Goal: Task Accomplishment & Management: Use online tool/utility

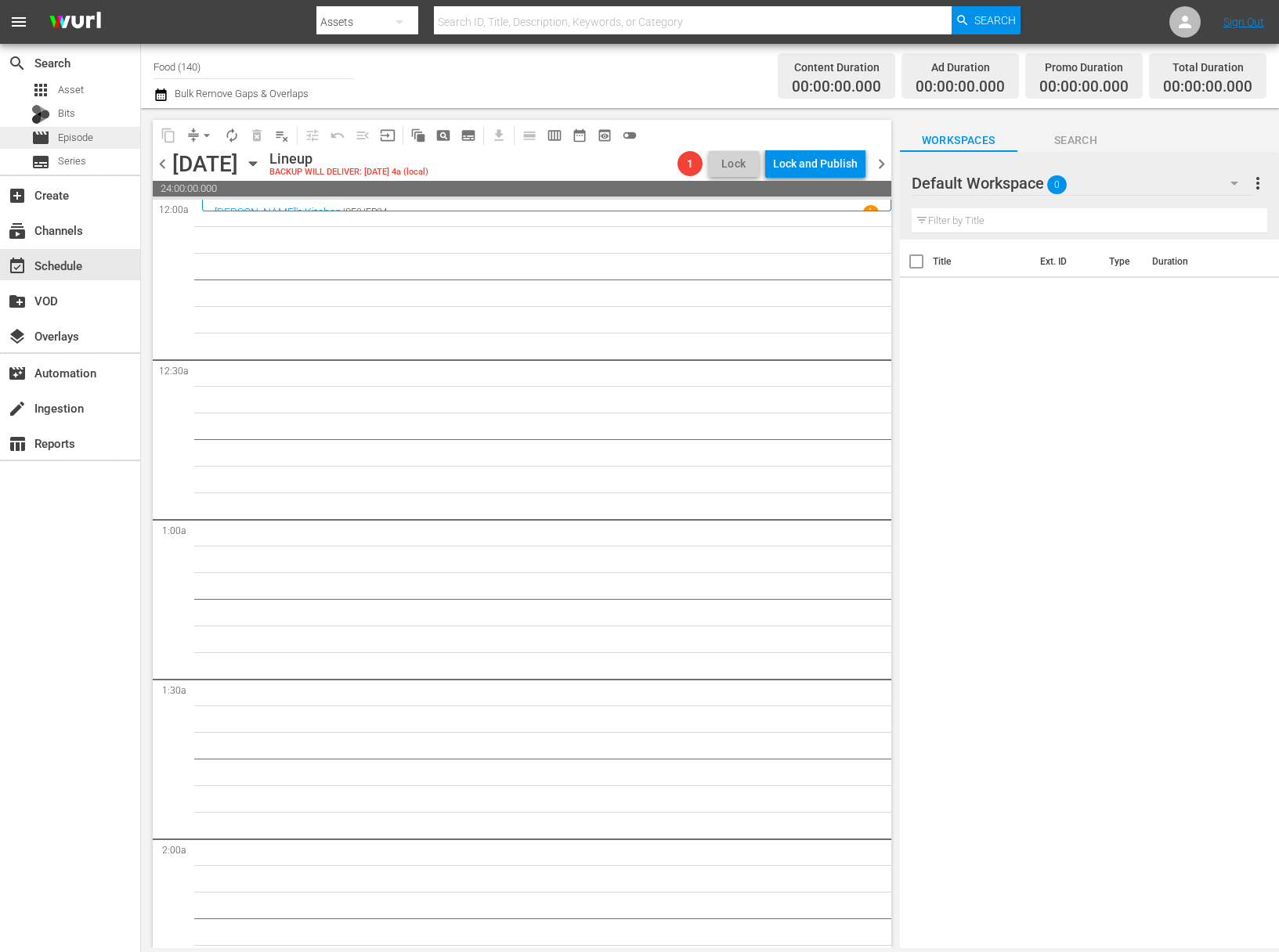
click at [83, 133] on span "Episode" at bounding box center [75, 138] width 35 height 15
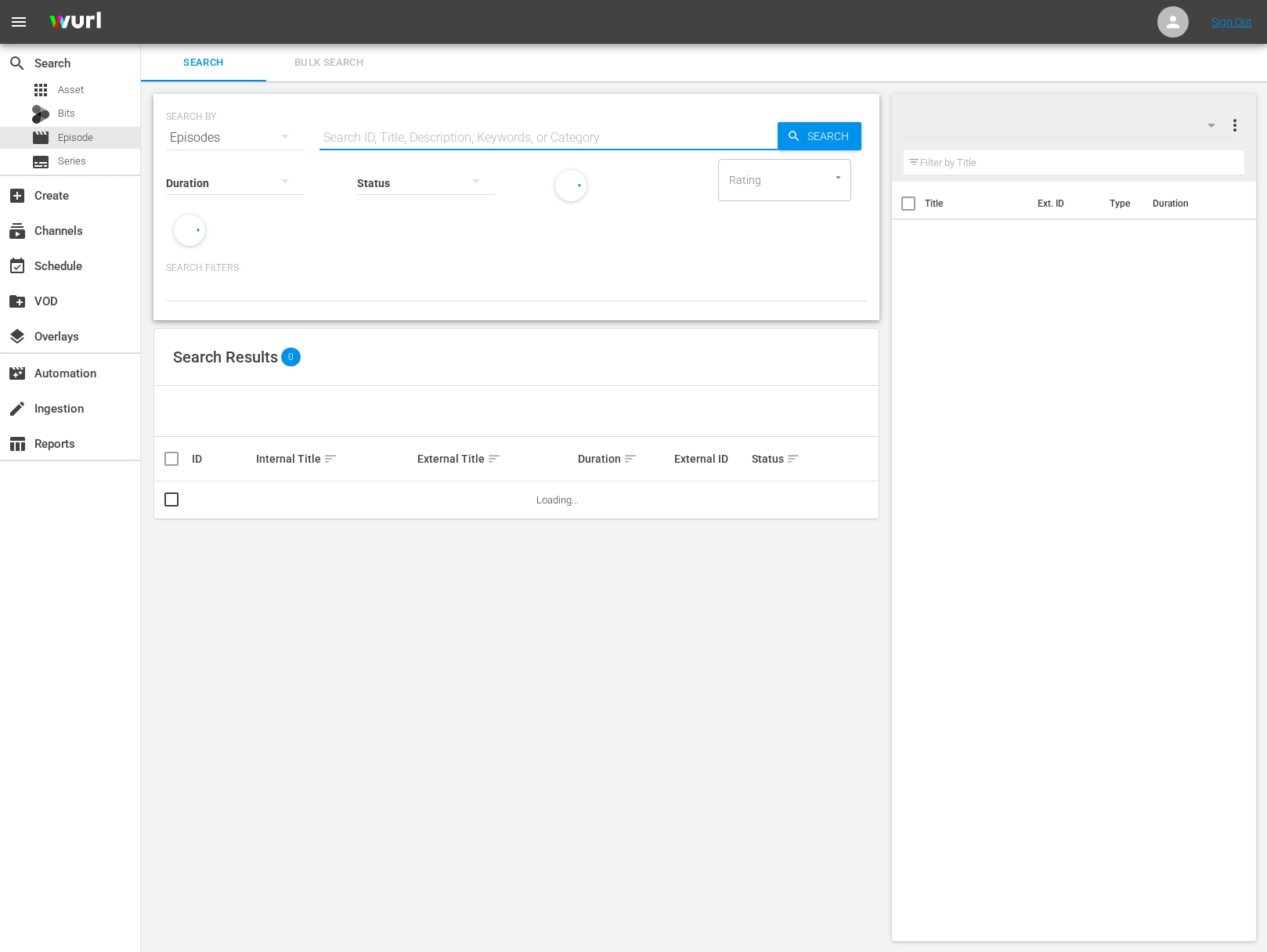
click at [466, 138] on input "text" at bounding box center [548, 137] width 458 height 37
paste input "Brewed in Brooklyn"
click at [823, 139] on span "Search" at bounding box center [830, 136] width 60 height 28
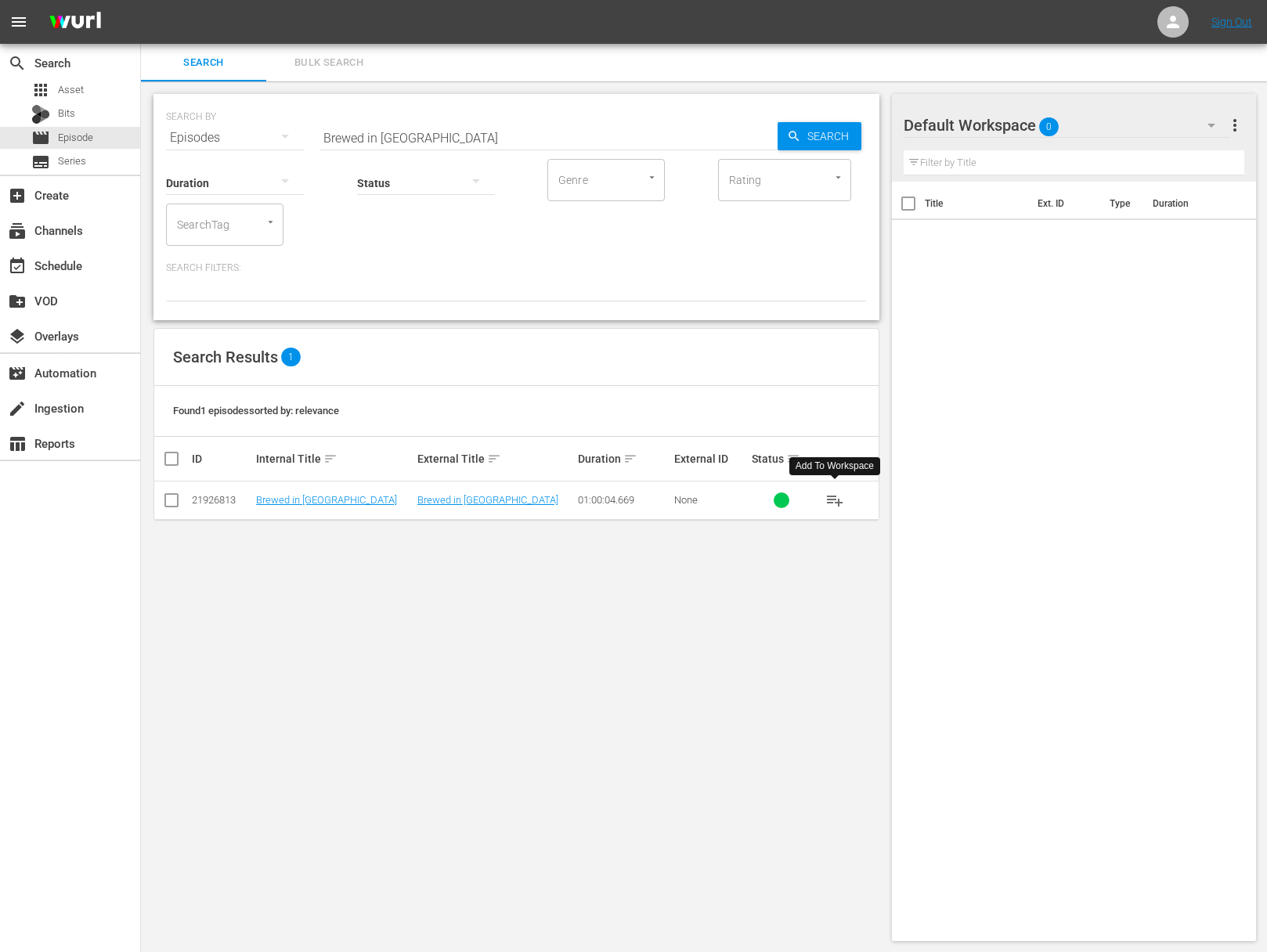
drag, startPoint x: 841, startPoint y: 493, endPoint x: 826, endPoint y: 499, distance: 16.2
click at [841, 493] on span "playlist_add" at bounding box center [835, 501] width 19 height 19
click at [826, 499] on span "playlist_add" at bounding box center [835, 501] width 19 height 19
click at [834, 500] on span "playlist_add" at bounding box center [835, 501] width 19 height 19
click at [837, 491] on span "playlist_add" at bounding box center [835, 501] width 19 height 19
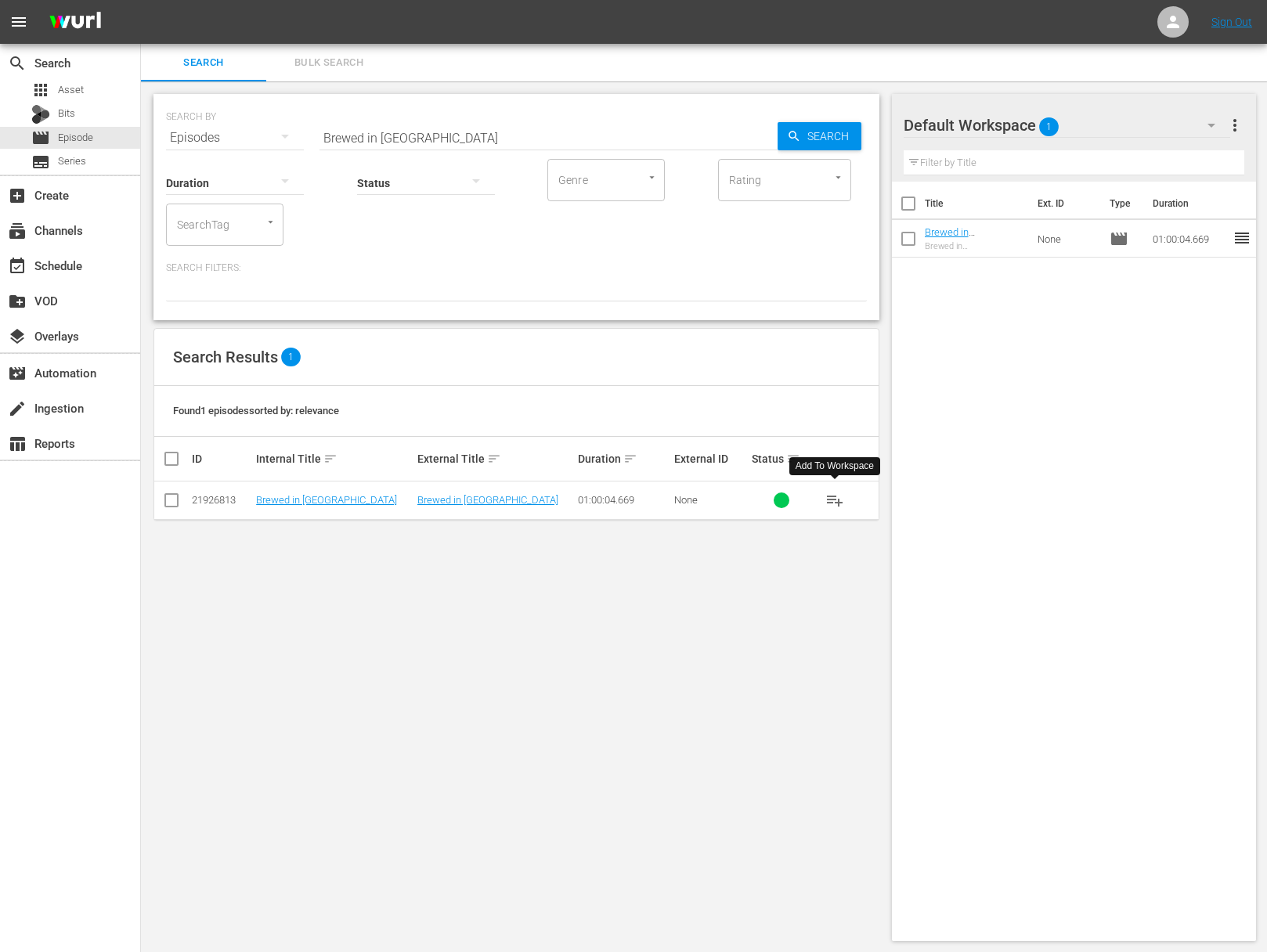
click at [839, 499] on span "playlist_add" at bounding box center [835, 501] width 19 height 19
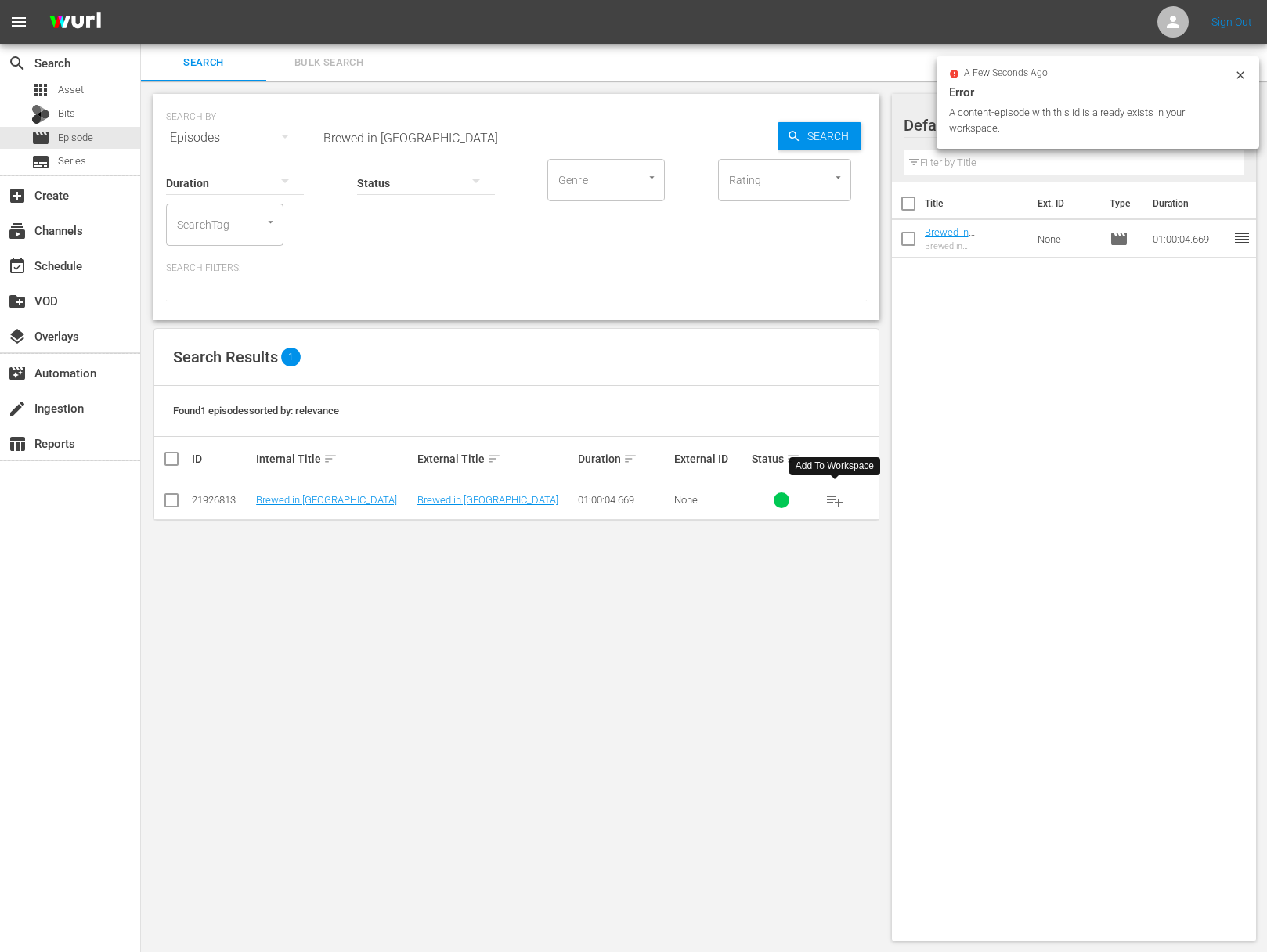
click at [475, 133] on input "Brewed in Brooklyn" at bounding box center [548, 137] width 458 height 37
paste input "Smoke and Ribbons: A DocQmentary"
paste input "text"
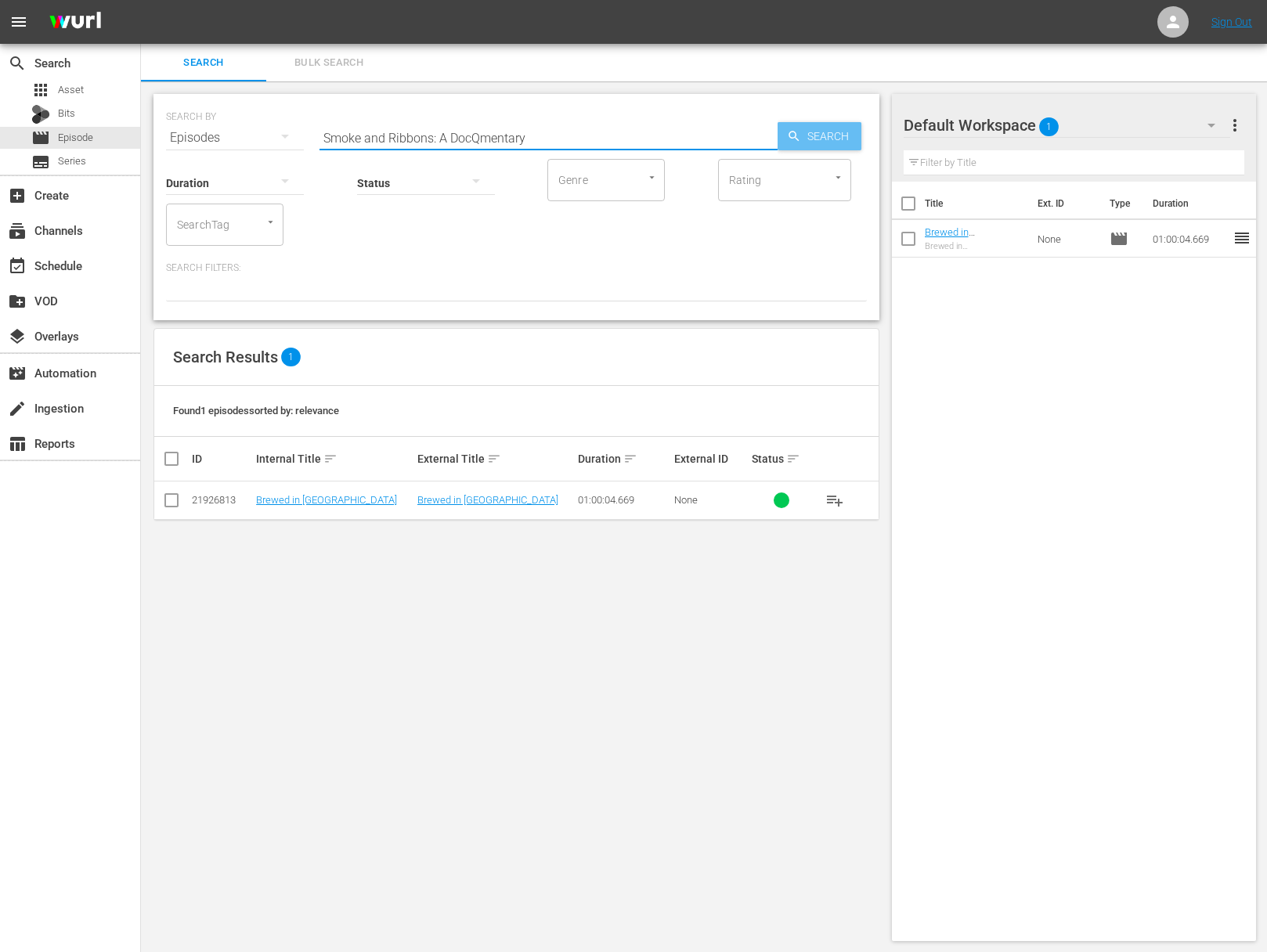
click at [824, 130] on span "Search" at bounding box center [830, 136] width 60 height 28
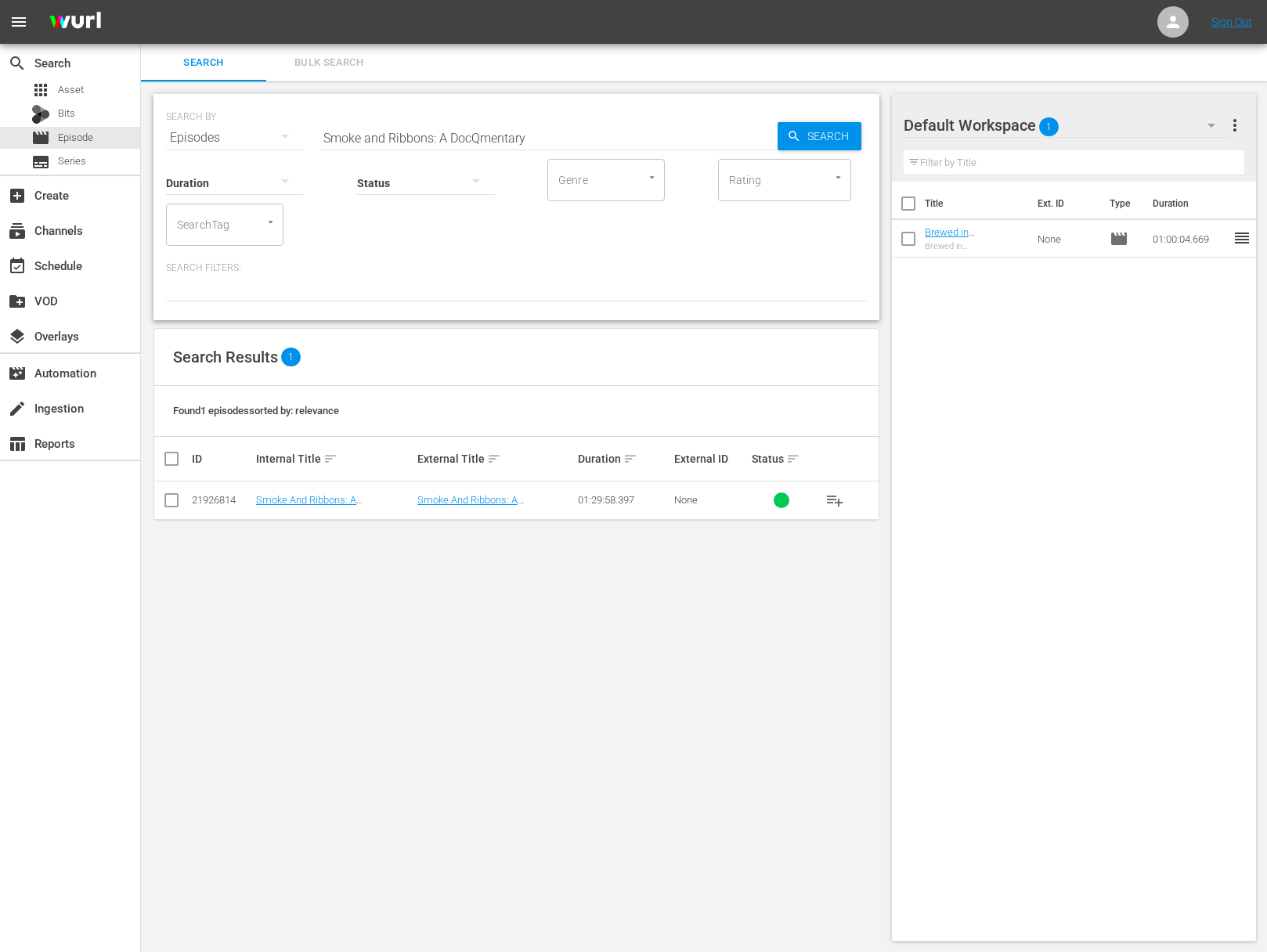
click at [838, 507] on span "playlist_add" at bounding box center [835, 501] width 19 height 19
click at [837, 503] on span "playlist_add" at bounding box center [835, 501] width 19 height 19
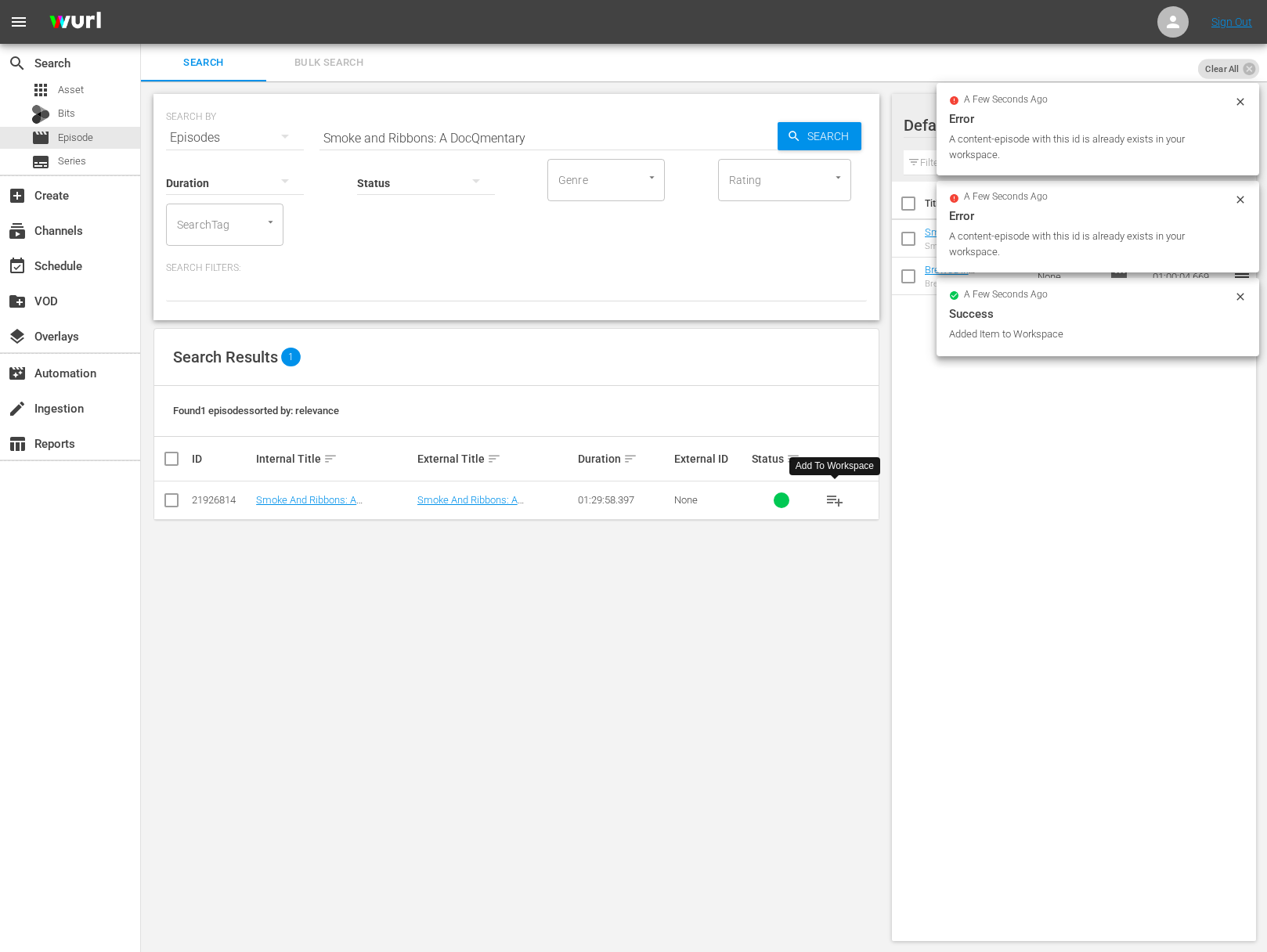
click at [529, 126] on input "Smoke and Ribbons: A DocQmentary" at bounding box center [548, 137] width 458 height 37
paste input "Project Fire: Charm City 'Que"
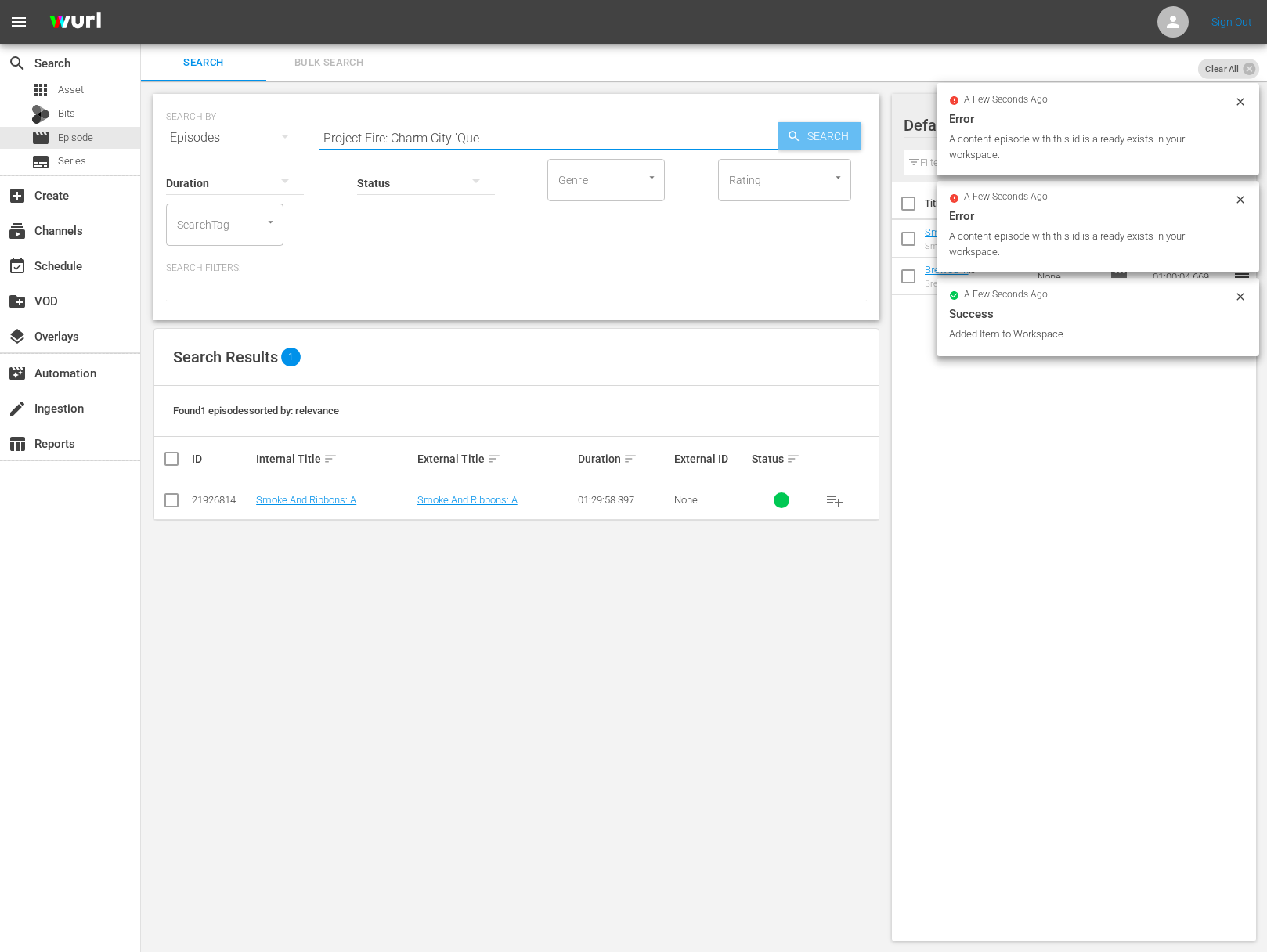
click at [826, 131] on span "Search" at bounding box center [830, 136] width 60 height 28
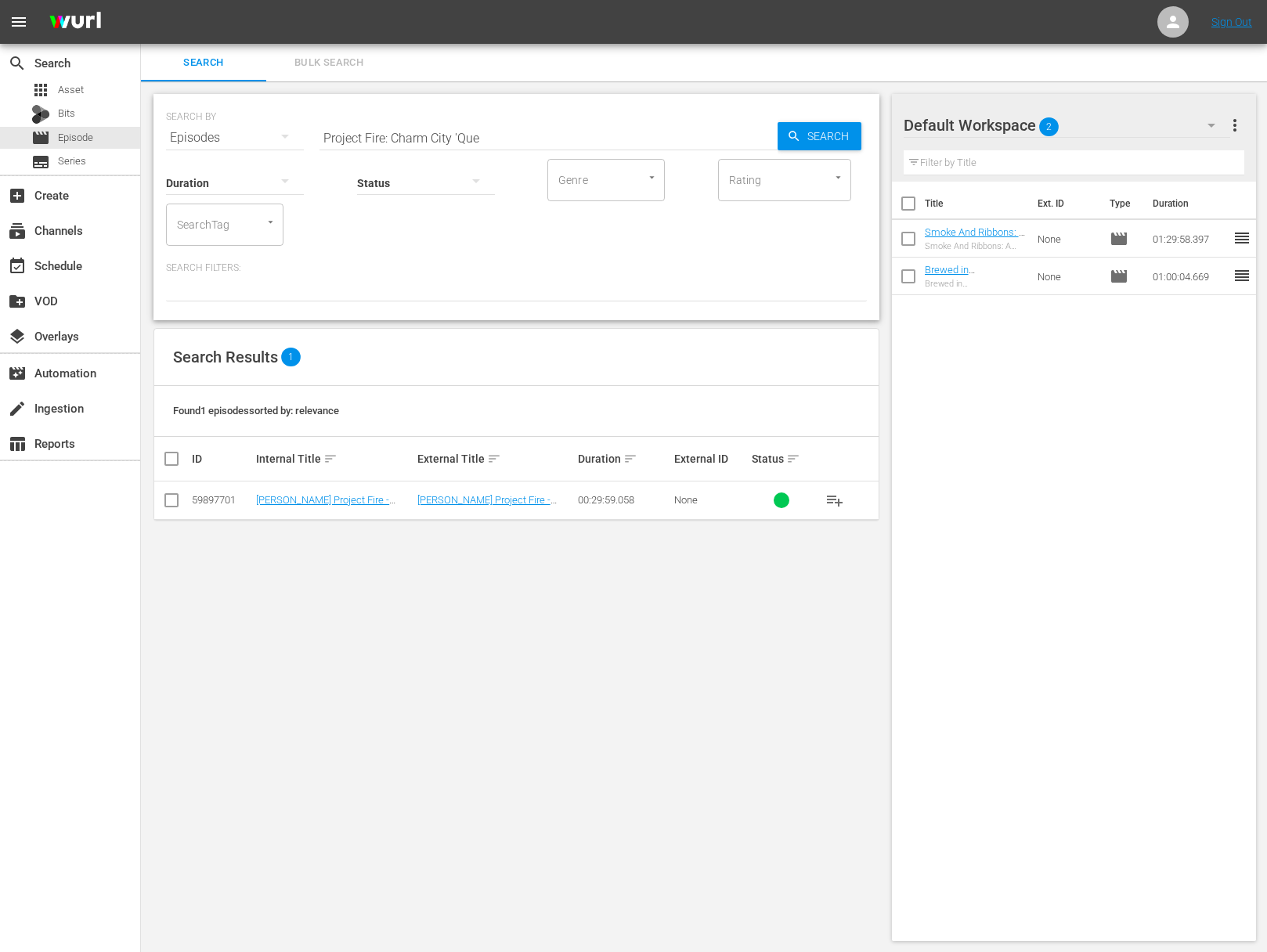
drag, startPoint x: 856, startPoint y: 500, endPoint x: 841, endPoint y: 500, distance: 15.0
click at [854, 500] on div "playlist_add" at bounding box center [846, 500] width 59 height 37
drag, startPoint x: 841, startPoint y: 500, endPoint x: 829, endPoint y: 500, distance: 12.0
click at [839, 500] on span "playlist_add" at bounding box center [835, 501] width 19 height 19
click at [829, 500] on span "playlist_add" at bounding box center [835, 501] width 19 height 19
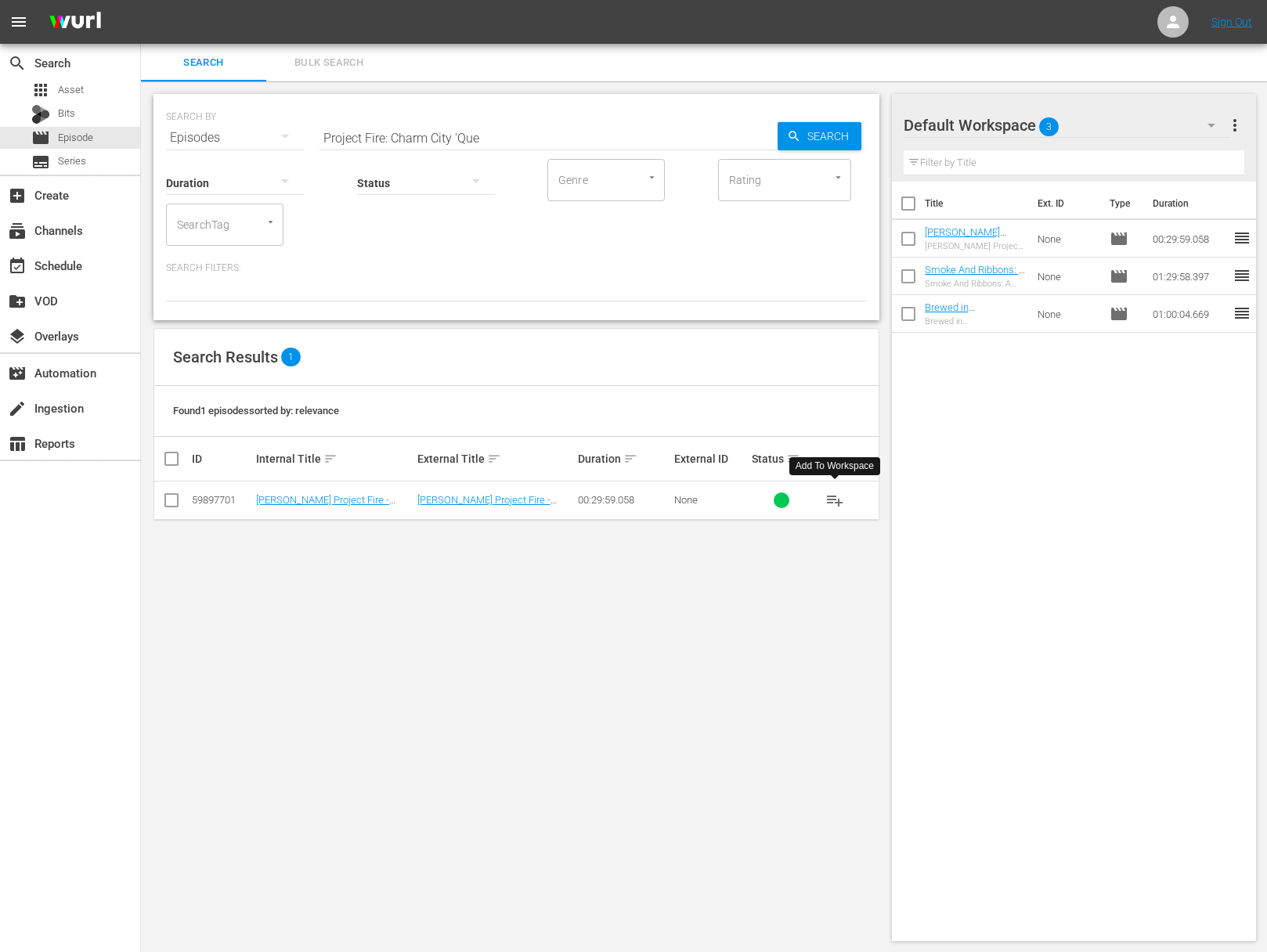
click at [826, 497] on span "playlist_add" at bounding box center [835, 501] width 19 height 19
click at [502, 137] on input "Project Fire: Charm City 'Que" at bounding box center [548, 137] width 458 height 37
paste input "Killer Barbecue - Hold the Meat"
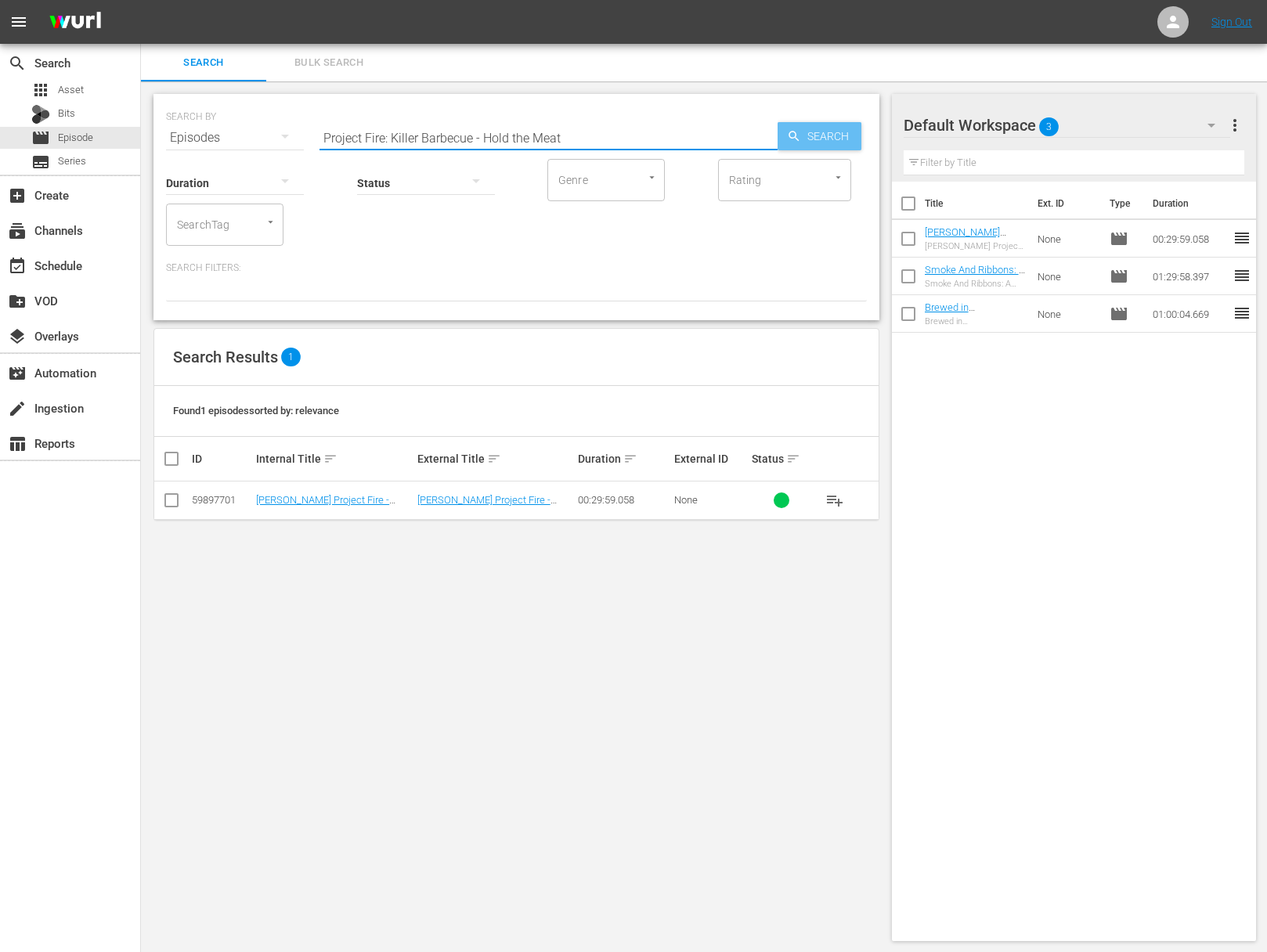
click at [848, 134] on span "Search" at bounding box center [830, 136] width 60 height 28
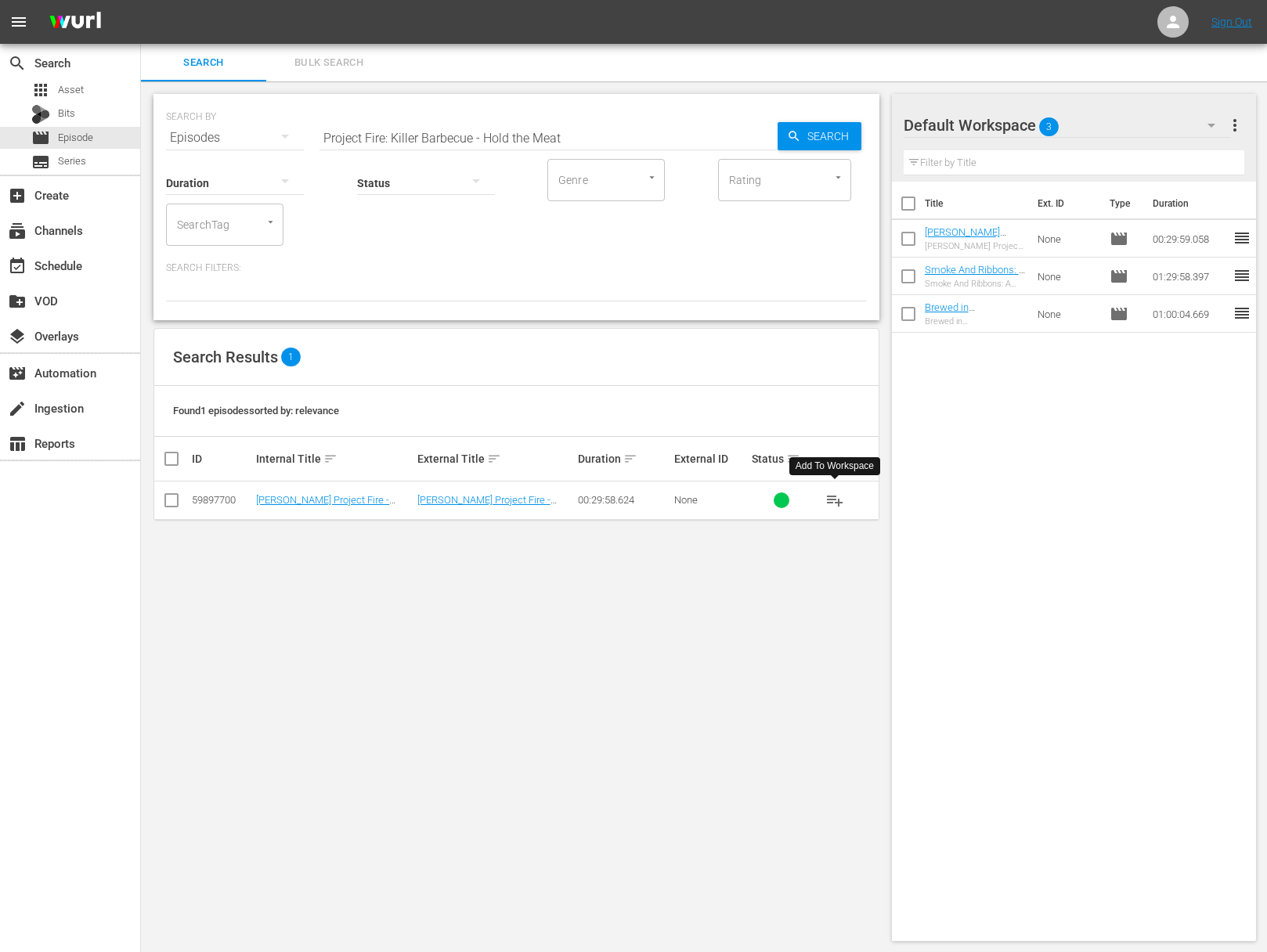
click at [828, 502] on span "playlist_add" at bounding box center [835, 501] width 19 height 19
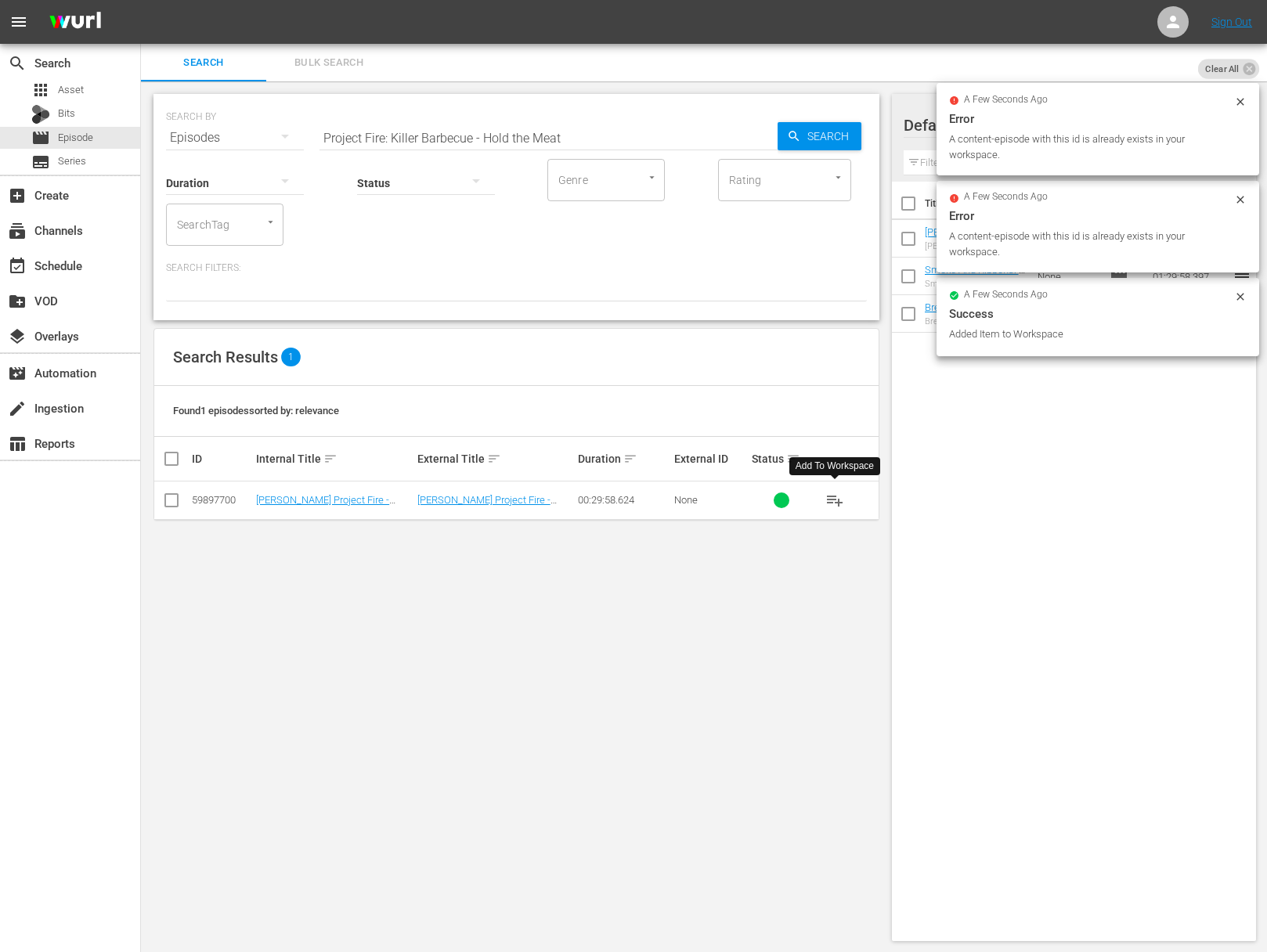
drag, startPoint x: 567, startPoint y: 144, endPoint x: 554, endPoint y: 145, distance: 13.0
click at [567, 144] on input "Project Fire: Killer Barbecue - Hold the Meat" at bounding box center [548, 137] width 458 height 37
paste input "Barbecue Health Food"
click at [809, 120] on div "SEARCH BY Search By Episodes Search ID, Title, Description, Keywords, or Catego…" at bounding box center [516, 128] width 701 height 57
click at [809, 133] on span "Search" at bounding box center [830, 136] width 60 height 28
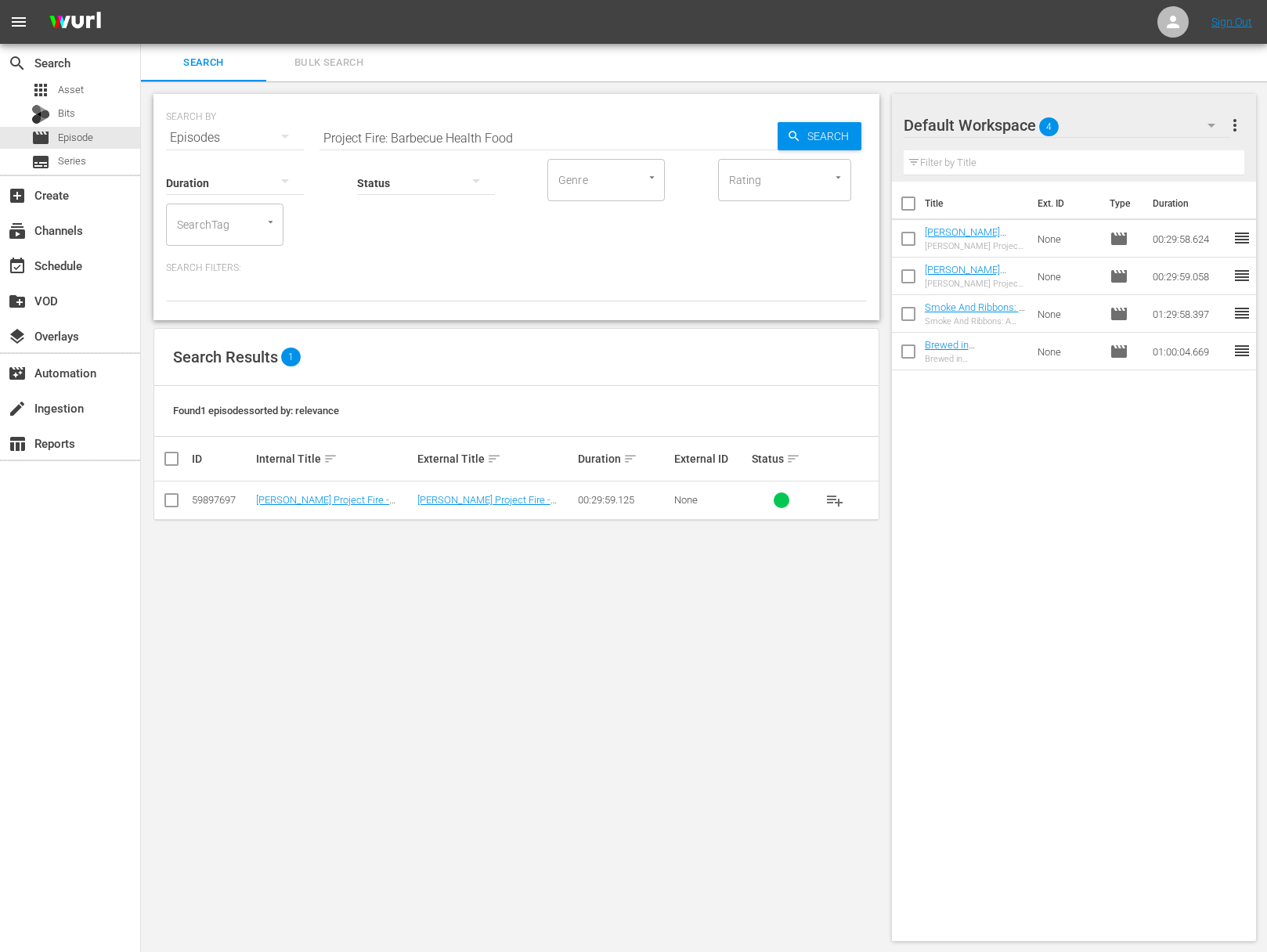
click at [834, 491] on span "playlist_add" at bounding box center [835, 501] width 19 height 19
click at [833, 500] on span "playlist_add" at bounding box center [835, 501] width 19 height 19
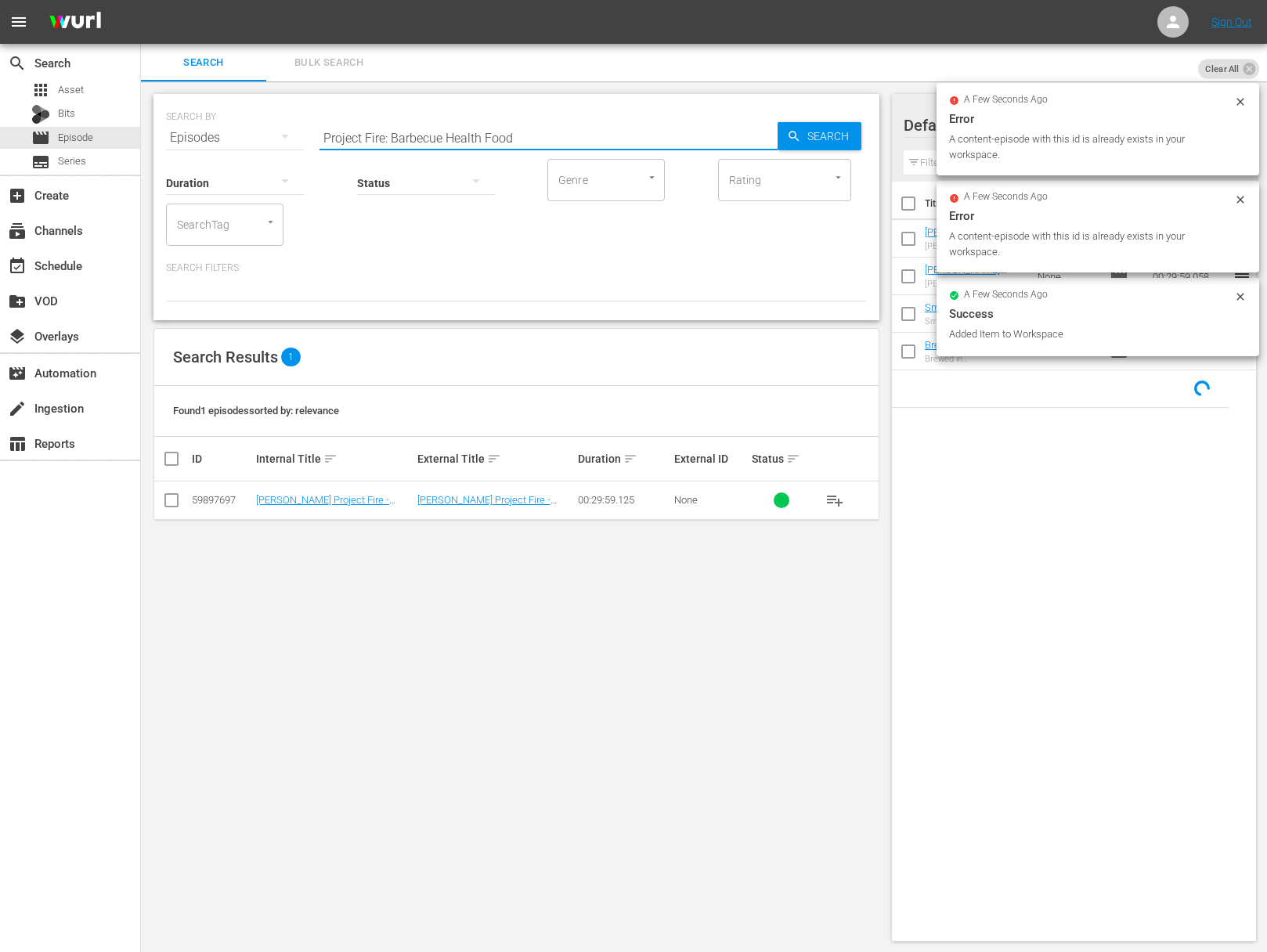
click at [594, 121] on input "Project Fire: Barbecue Health Food" at bounding box center [548, 137] width 458 height 37
paste input "est Ribs Ever"
drag, startPoint x: 857, startPoint y: 131, endPoint x: 834, endPoint y: 130, distance: 23.0
click at [855, 131] on span "Search" at bounding box center [830, 136] width 60 height 28
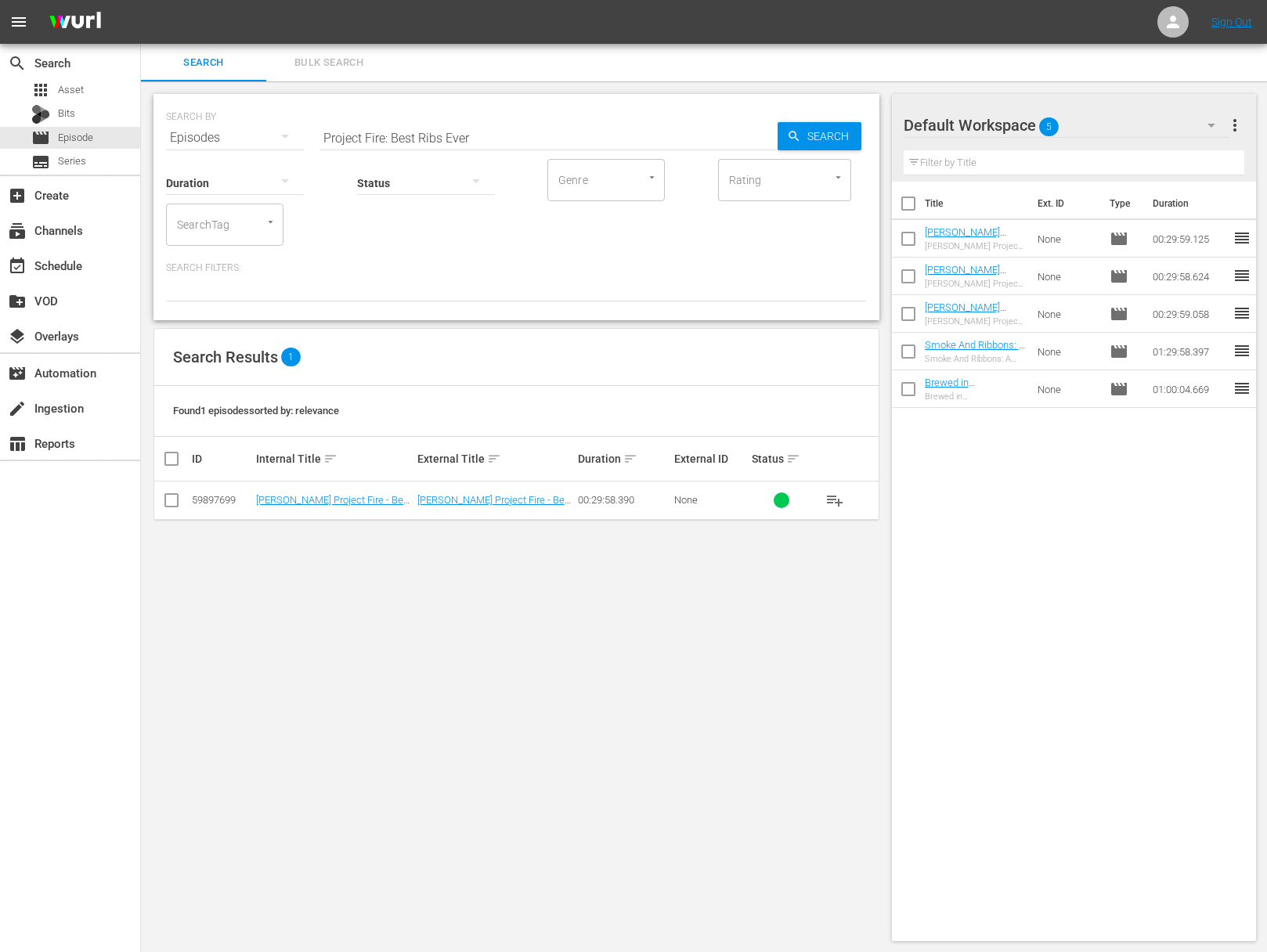
click at [840, 502] on span "playlist_add" at bounding box center [835, 501] width 19 height 19
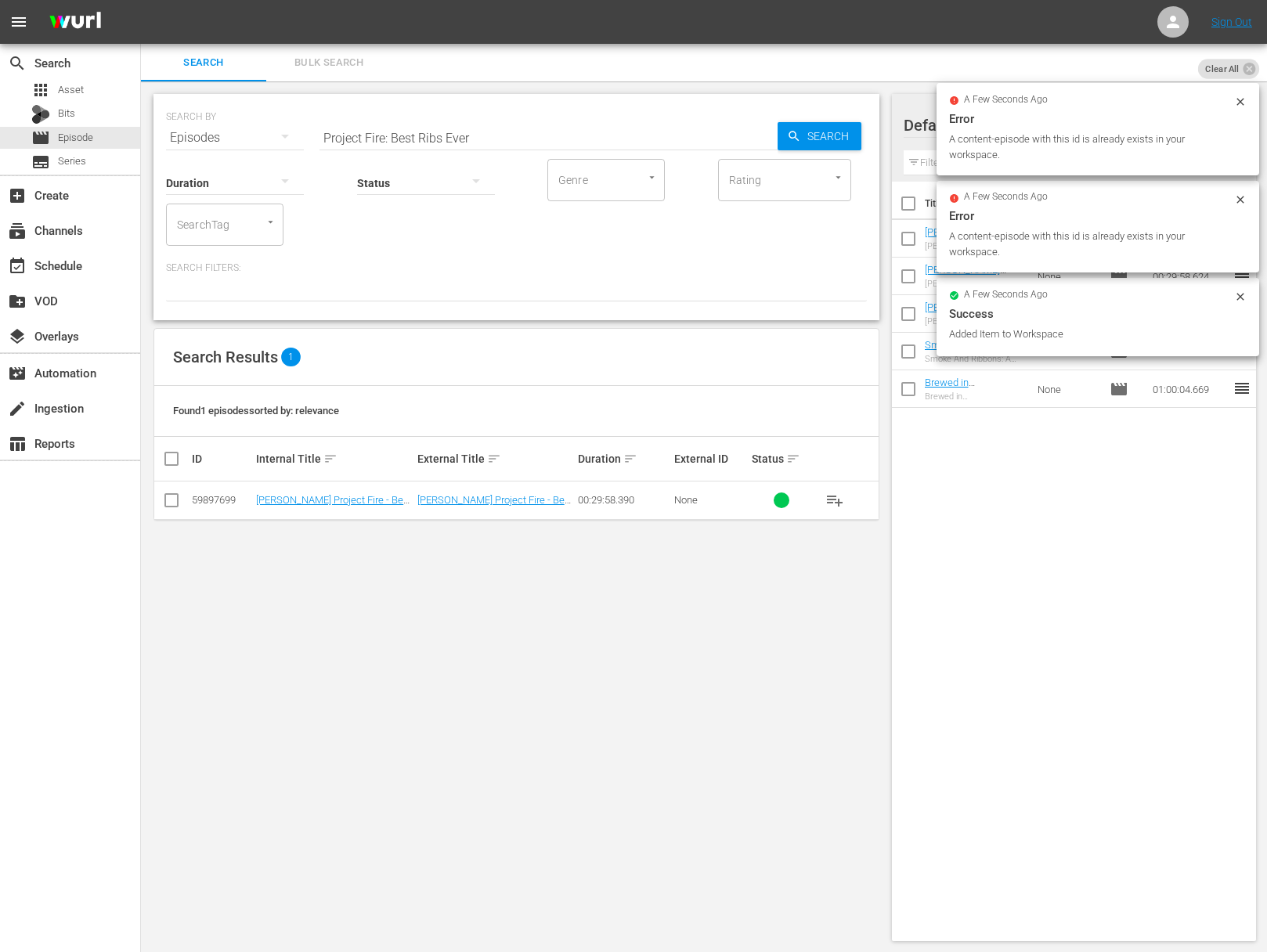
click at [634, 123] on input "Project Fire: Best Ribs Ever" at bounding box center [548, 137] width 458 height 37
click at [623, 141] on input "Project Fire: Best Ribs Ever" at bounding box center [548, 137] width 458 height 37
paste input "Planet Steak"
click at [834, 141] on span "Search" at bounding box center [830, 136] width 60 height 28
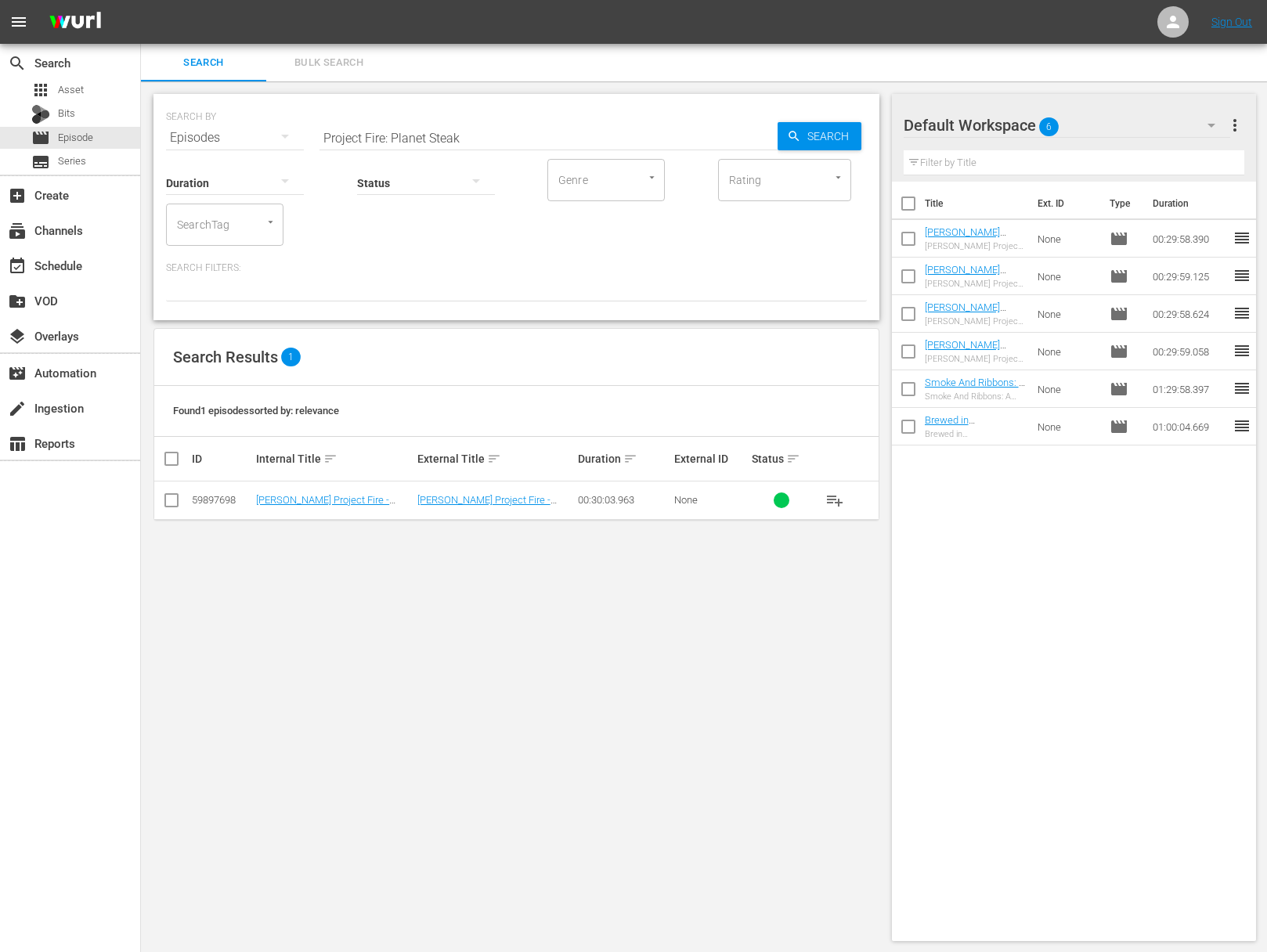
click at [841, 501] on span "playlist_add" at bounding box center [835, 501] width 19 height 19
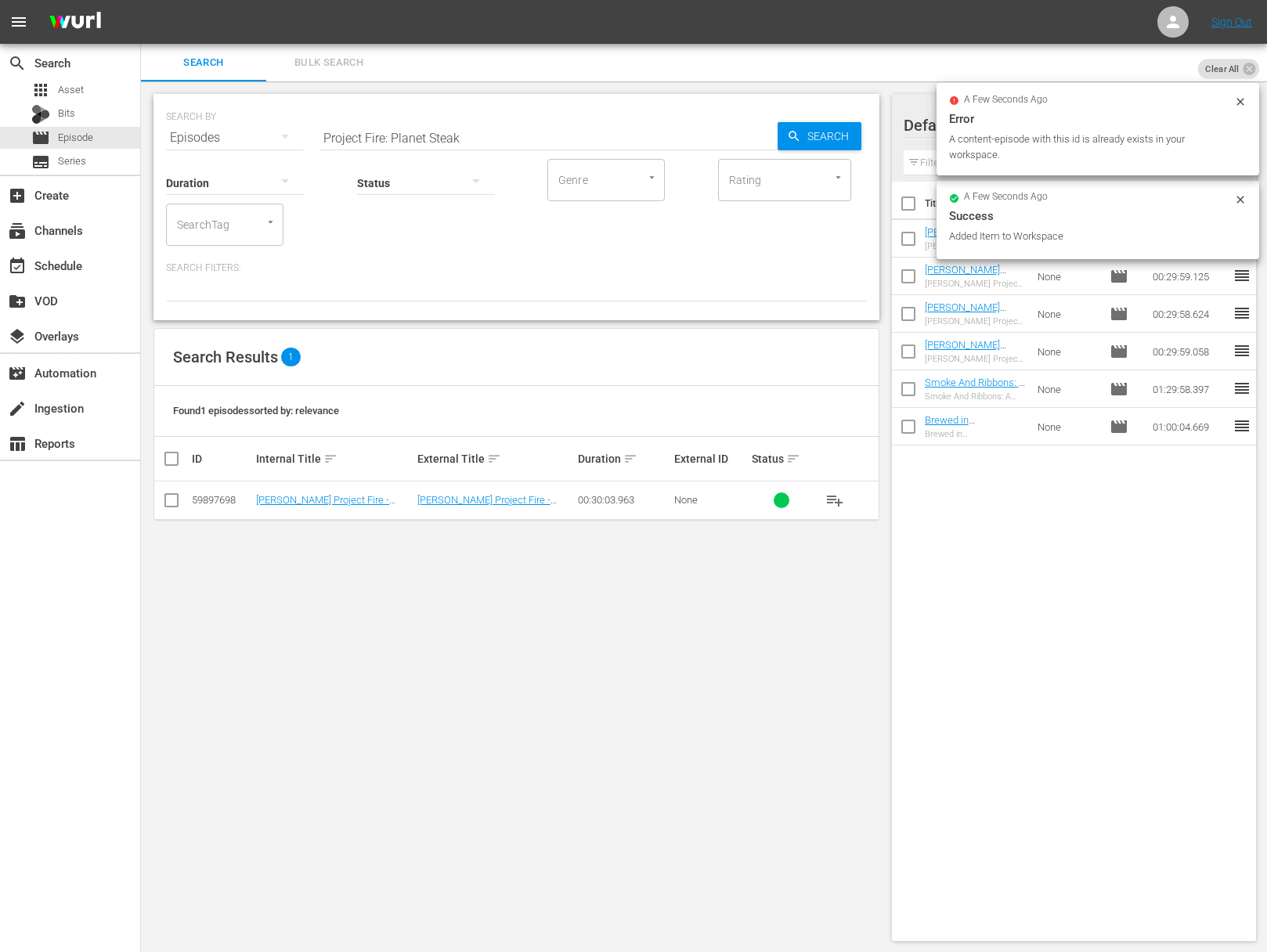
click at [510, 145] on input "Project Fire: Planet Steak" at bounding box center [548, 137] width 458 height 37
paste input "Project Fire: Raichlen's Rules: Seafood"
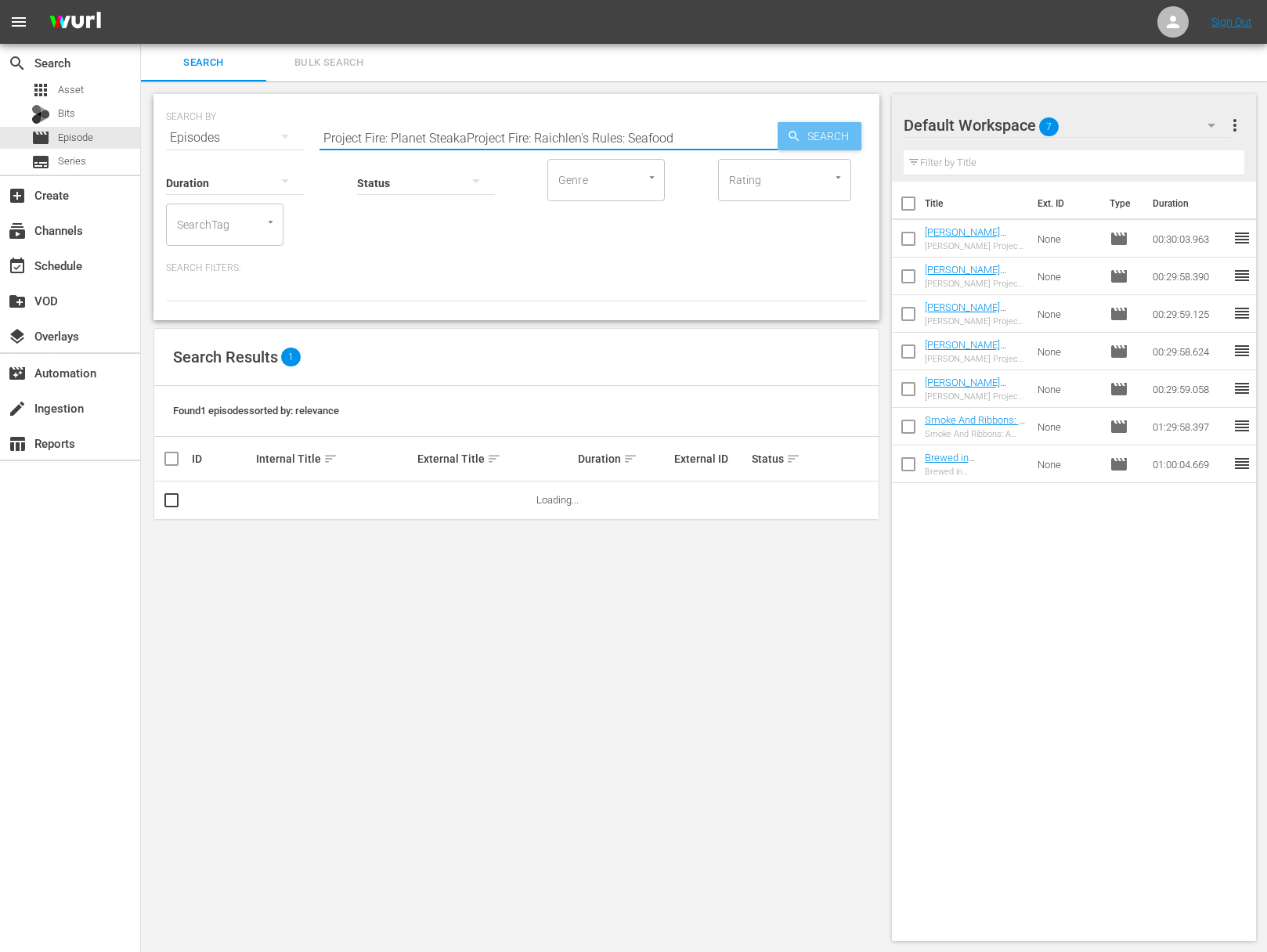
type input "Project Fire: Planet SteakaProject Fire: Raichlen's Rules: Seafood"
click at [818, 134] on span "Search" at bounding box center [830, 136] width 60 height 28
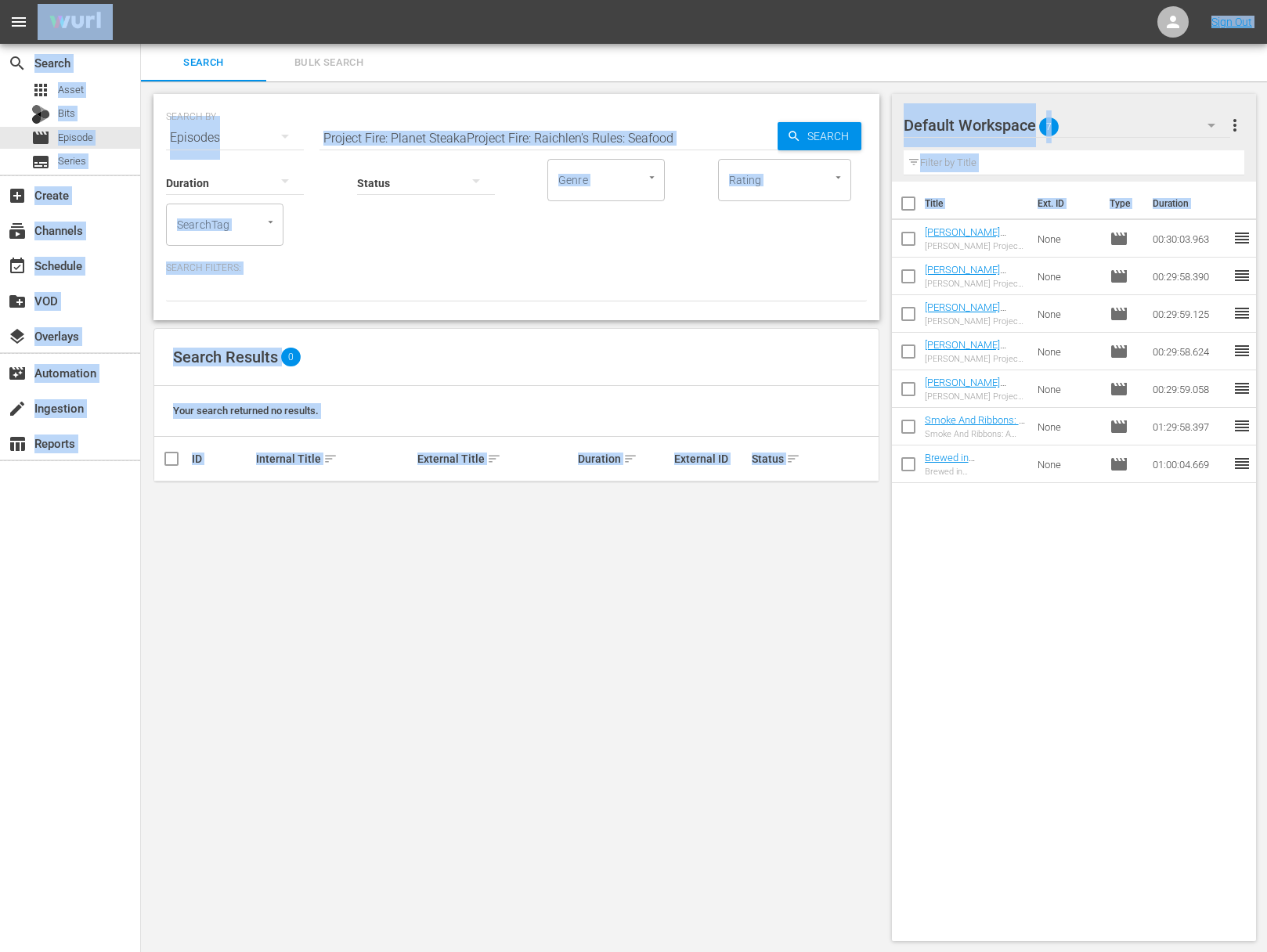
click at [601, 153] on input "Project Fire: Planet SteakaProject Fire: Raichlen's Rules: Seafood" at bounding box center [548, 137] width 458 height 37
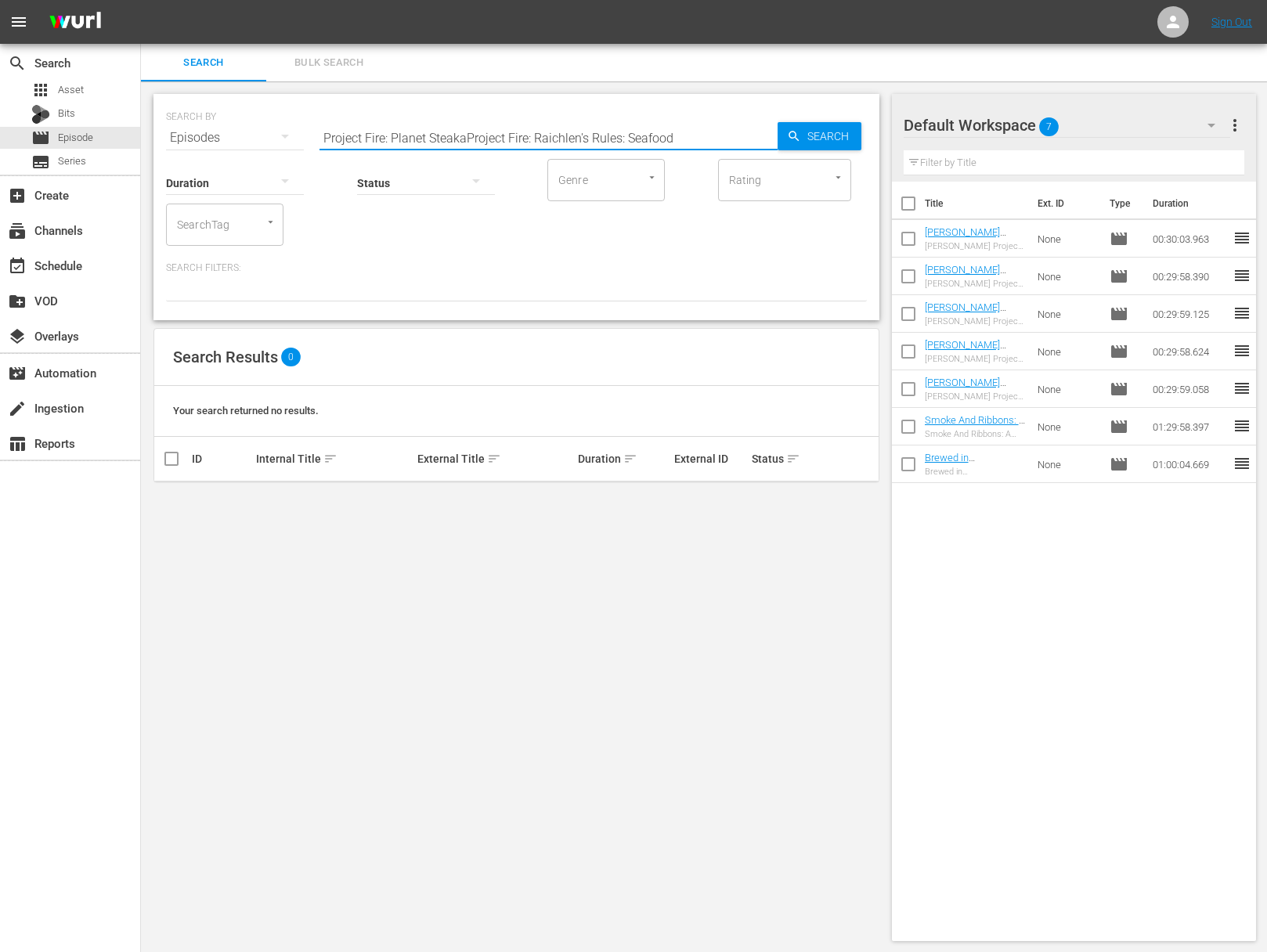
paste input "text"
click at [746, 135] on input "Project Fire: Raichlen's Rules: Seafood" at bounding box center [548, 137] width 458 height 37
click at [804, 135] on span "Search" at bounding box center [830, 136] width 60 height 28
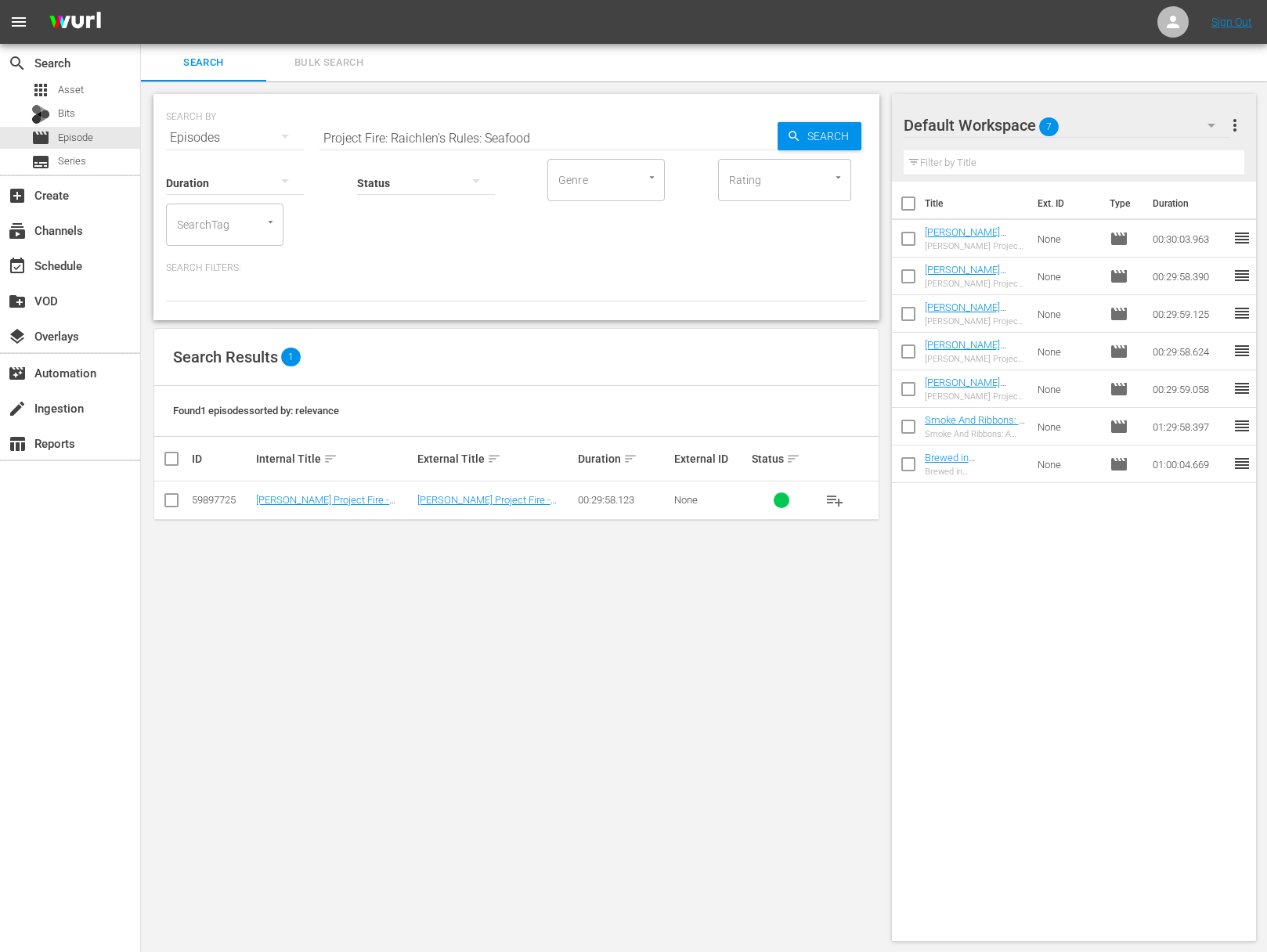
click at [839, 497] on span "playlist_add" at bounding box center [835, 501] width 19 height 19
click at [838, 497] on span "playlist_add" at bounding box center [835, 501] width 19 height 19
click at [837, 497] on span "playlist_add" at bounding box center [835, 501] width 19 height 19
click at [829, 500] on span "playlist_add" at bounding box center [835, 501] width 19 height 19
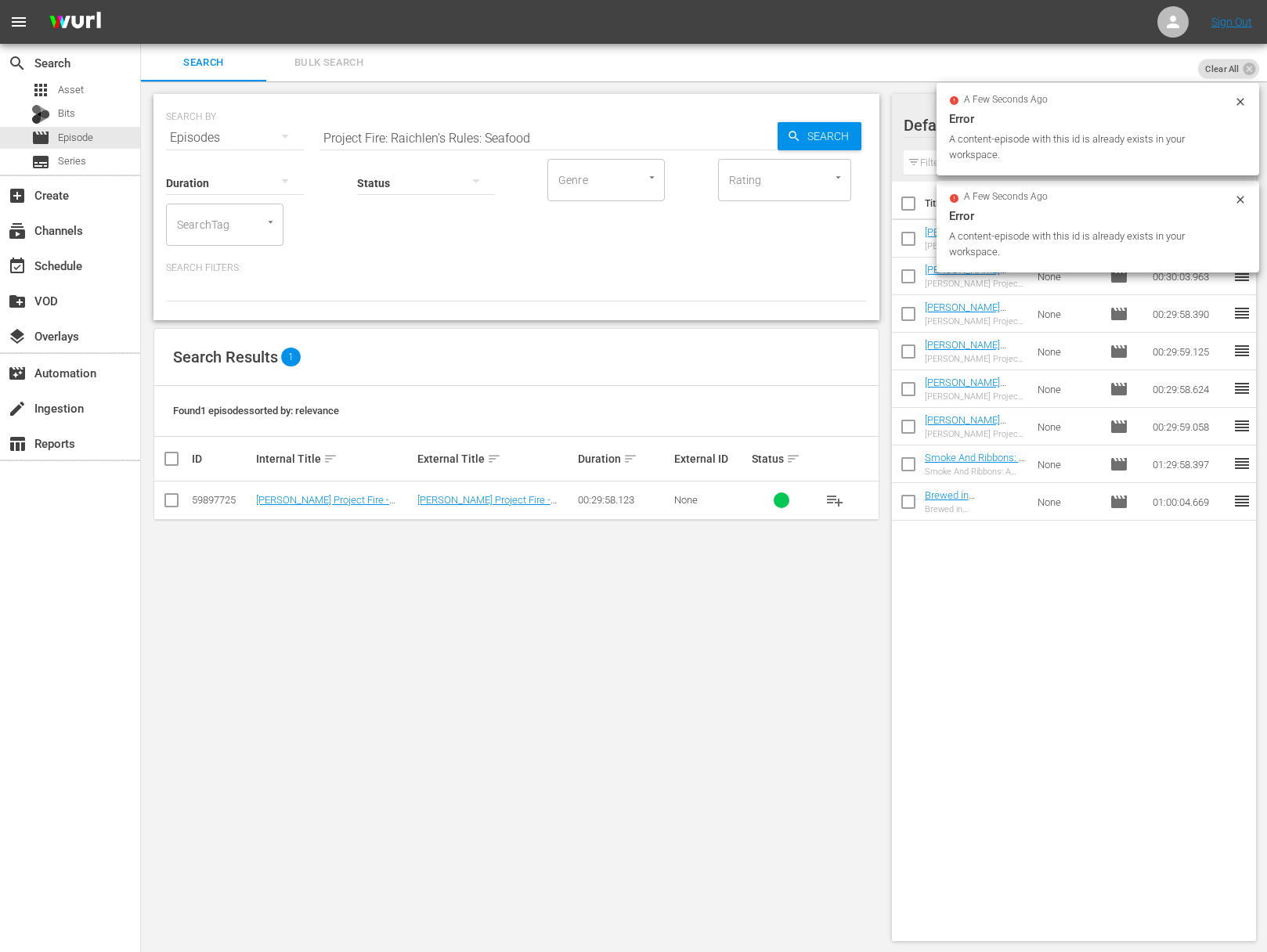
click at [611, 145] on input "Project Fire: Raichlen's Rules: Seafood" at bounding box center [548, 137] width 458 height 37
paste input "Game Day Grill"
click at [833, 140] on span "Search" at bounding box center [830, 136] width 60 height 28
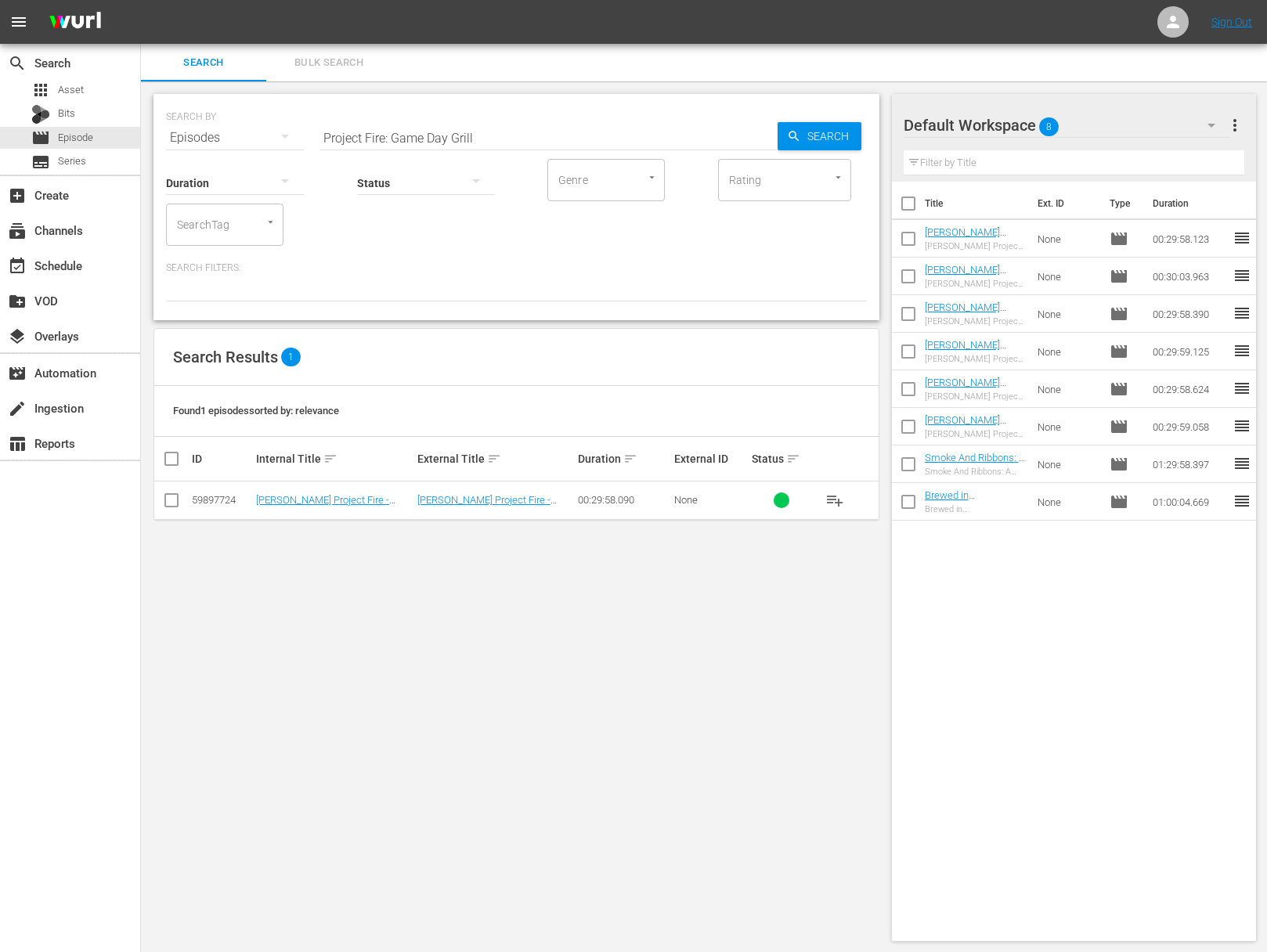
click at [840, 498] on span "playlist_add" at bounding box center [835, 501] width 19 height 19
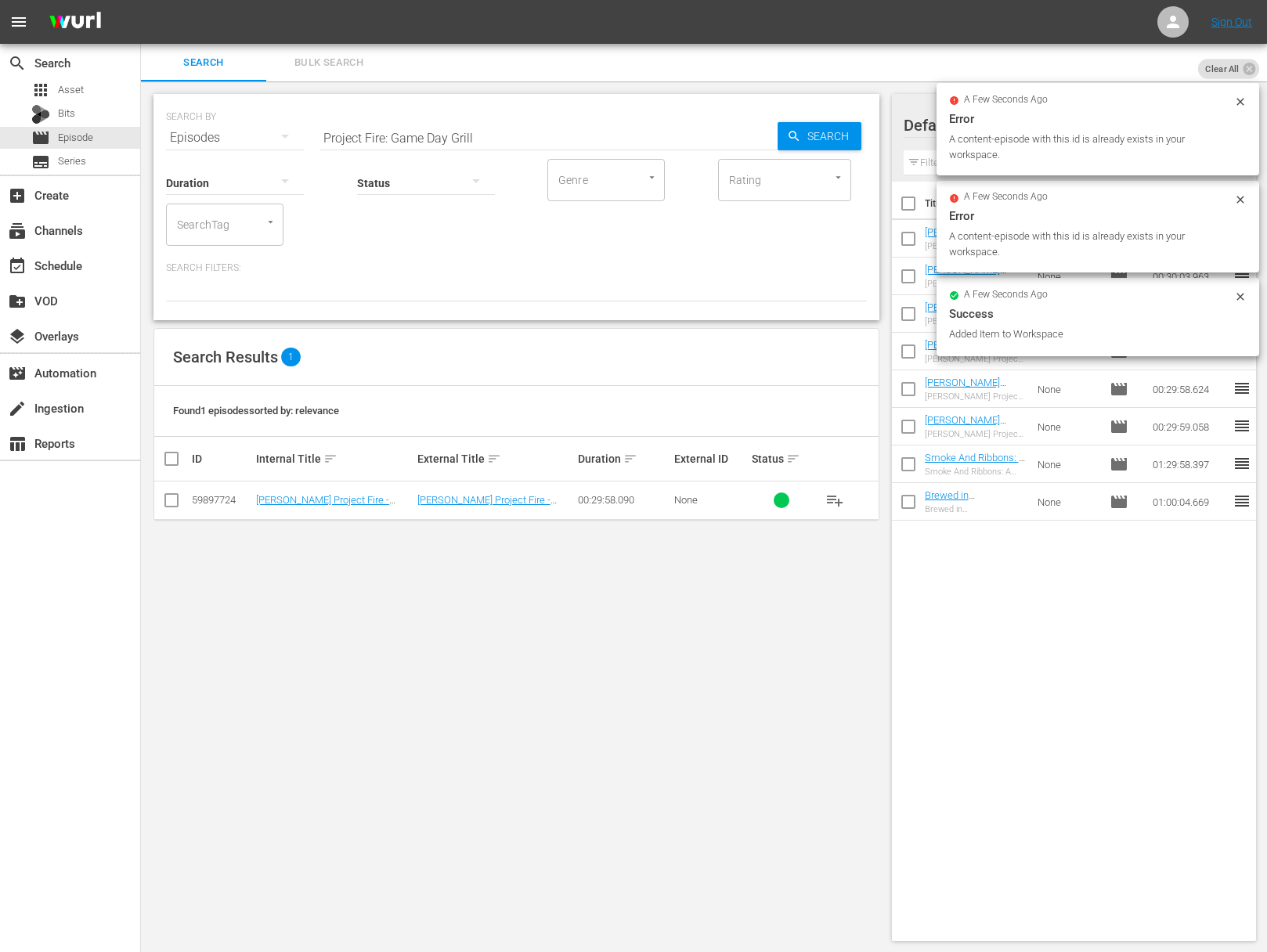
click at [591, 123] on input "Project Fire: Game Day Grill" at bounding box center [548, 137] width 458 height 37
paste input "Sandwiches Hit the"
click at [809, 135] on span "Search" at bounding box center [830, 136] width 60 height 28
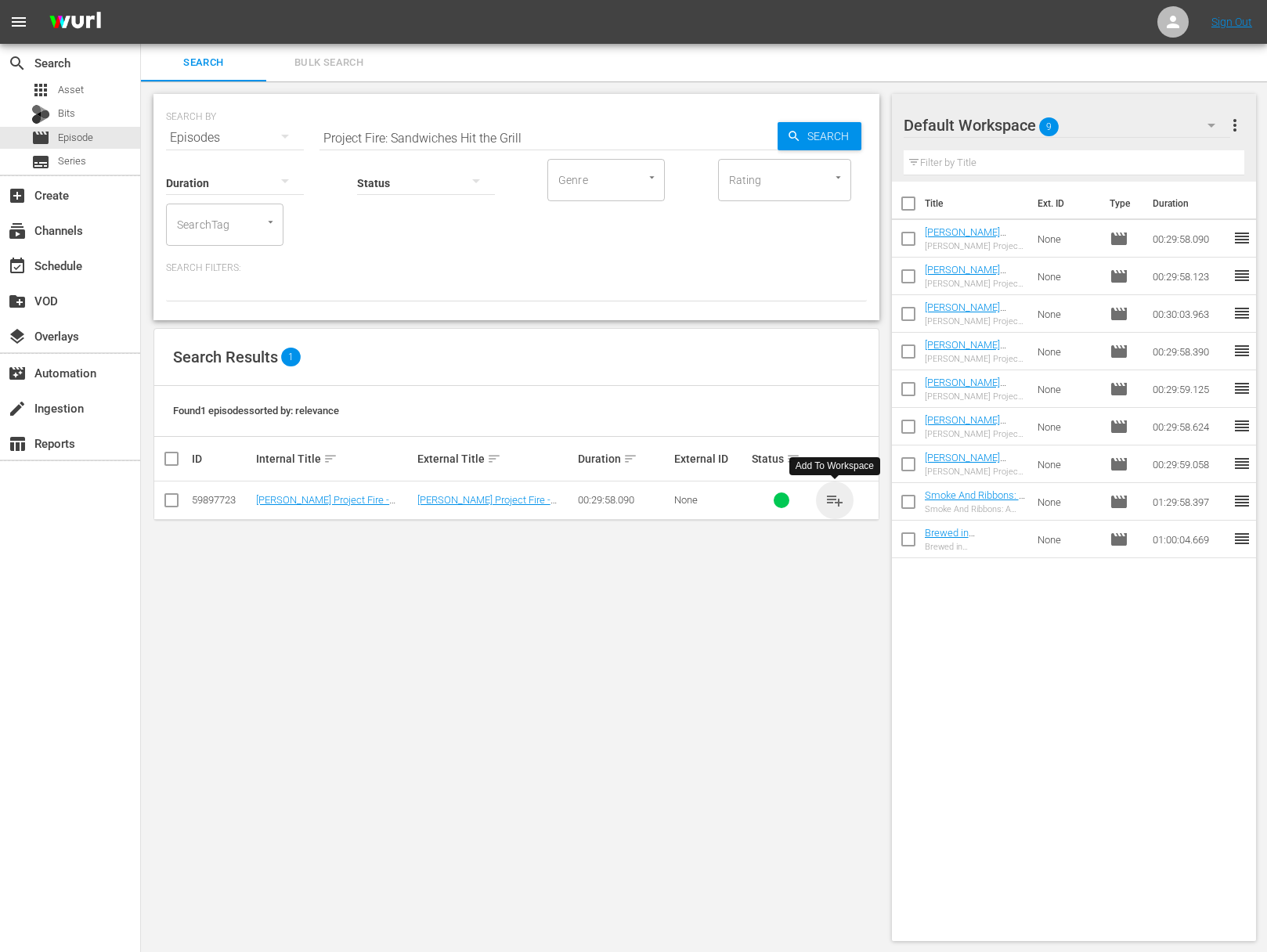
click at [836, 497] on span "playlist_add" at bounding box center [835, 501] width 19 height 19
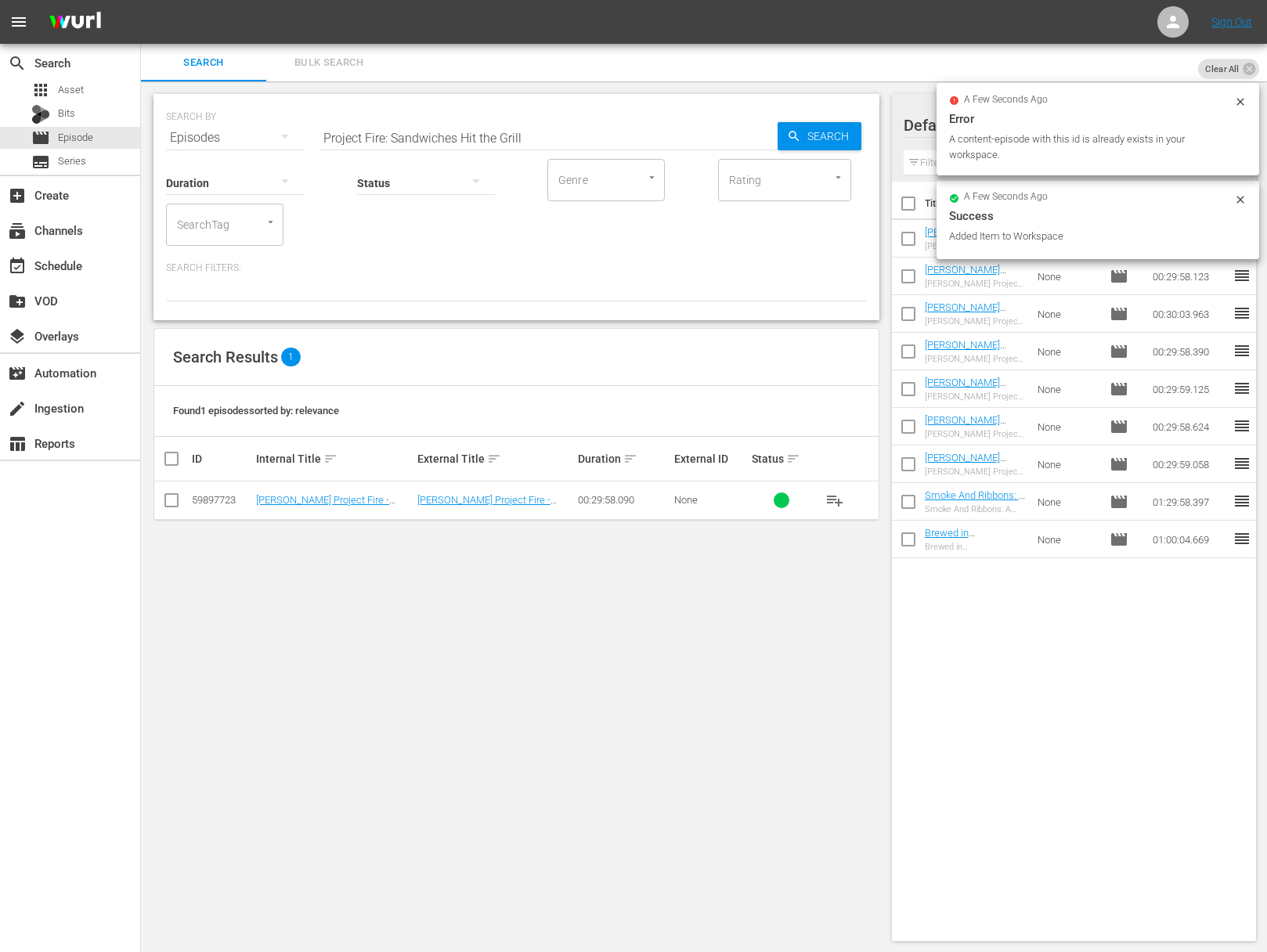
click at [486, 146] on div "Status" at bounding box center [426, 172] width 138 height 57
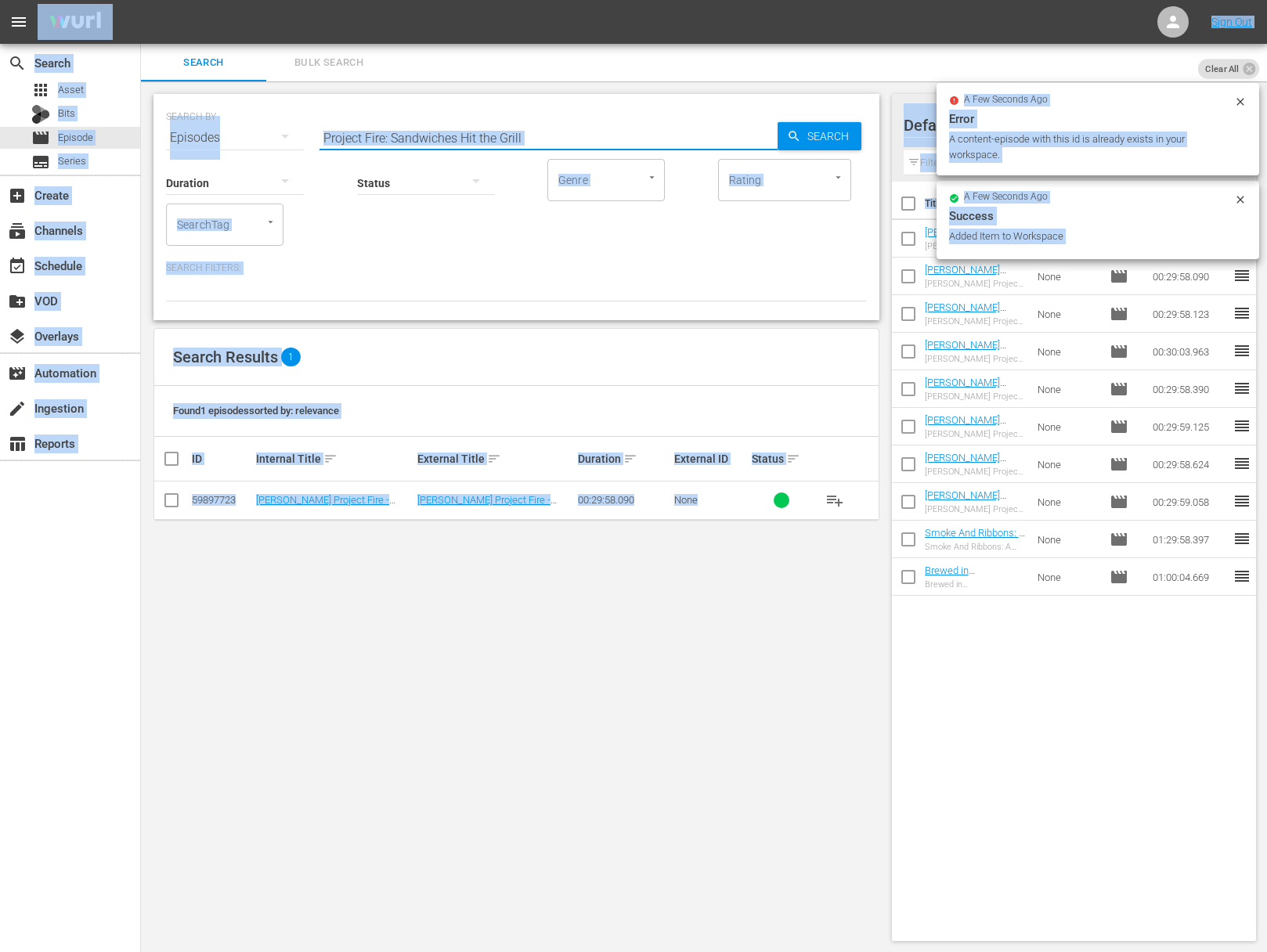
click at [487, 142] on input "Project Fire: Sandwiches Hit the Grill" at bounding box center [548, 137] width 458 height 37
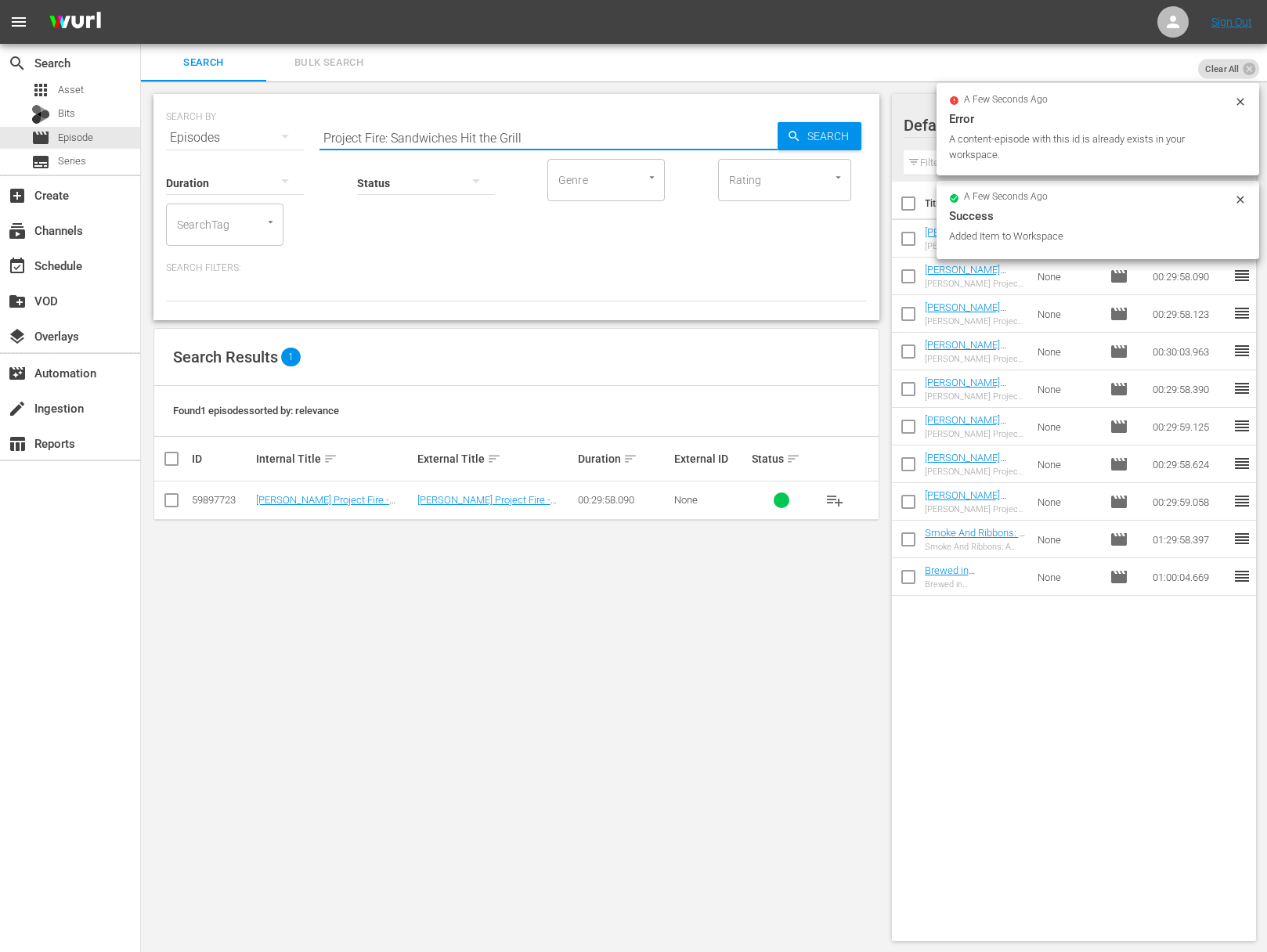
paste input "The Mediterranean"
drag, startPoint x: 765, startPoint y: 139, endPoint x: 818, endPoint y: 139, distance: 53.0
click at [781, 141] on div "SEARCH BY Search By Episodes Search ID, Title, Description, Keywords, or Catego…" at bounding box center [516, 128] width 701 height 57
click at [818, 139] on span "Search" at bounding box center [830, 136] width 60 height 28
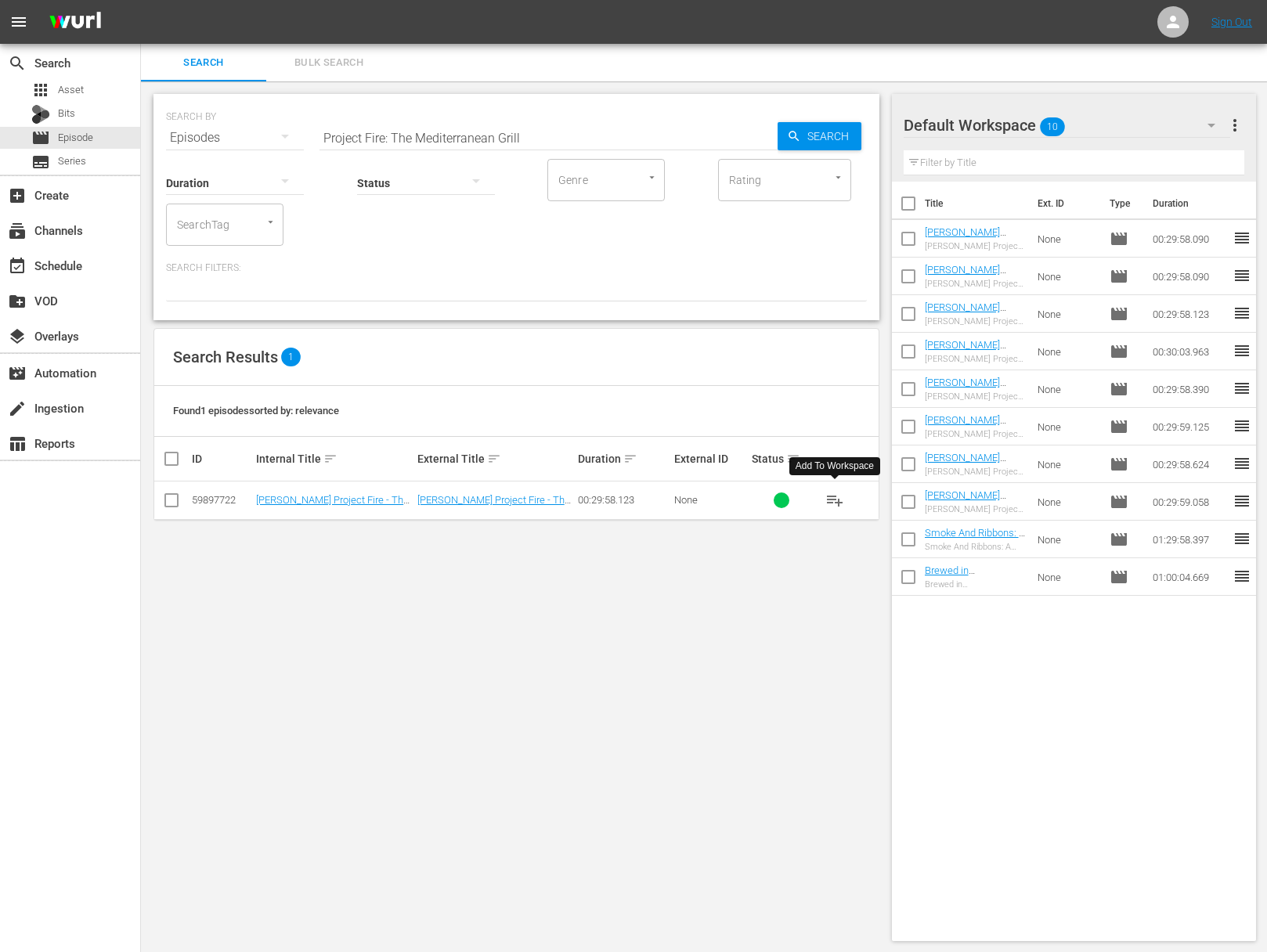
click at [838, 501] on span "playlist_add" at bounding box center [835, 501] width 19 height 19
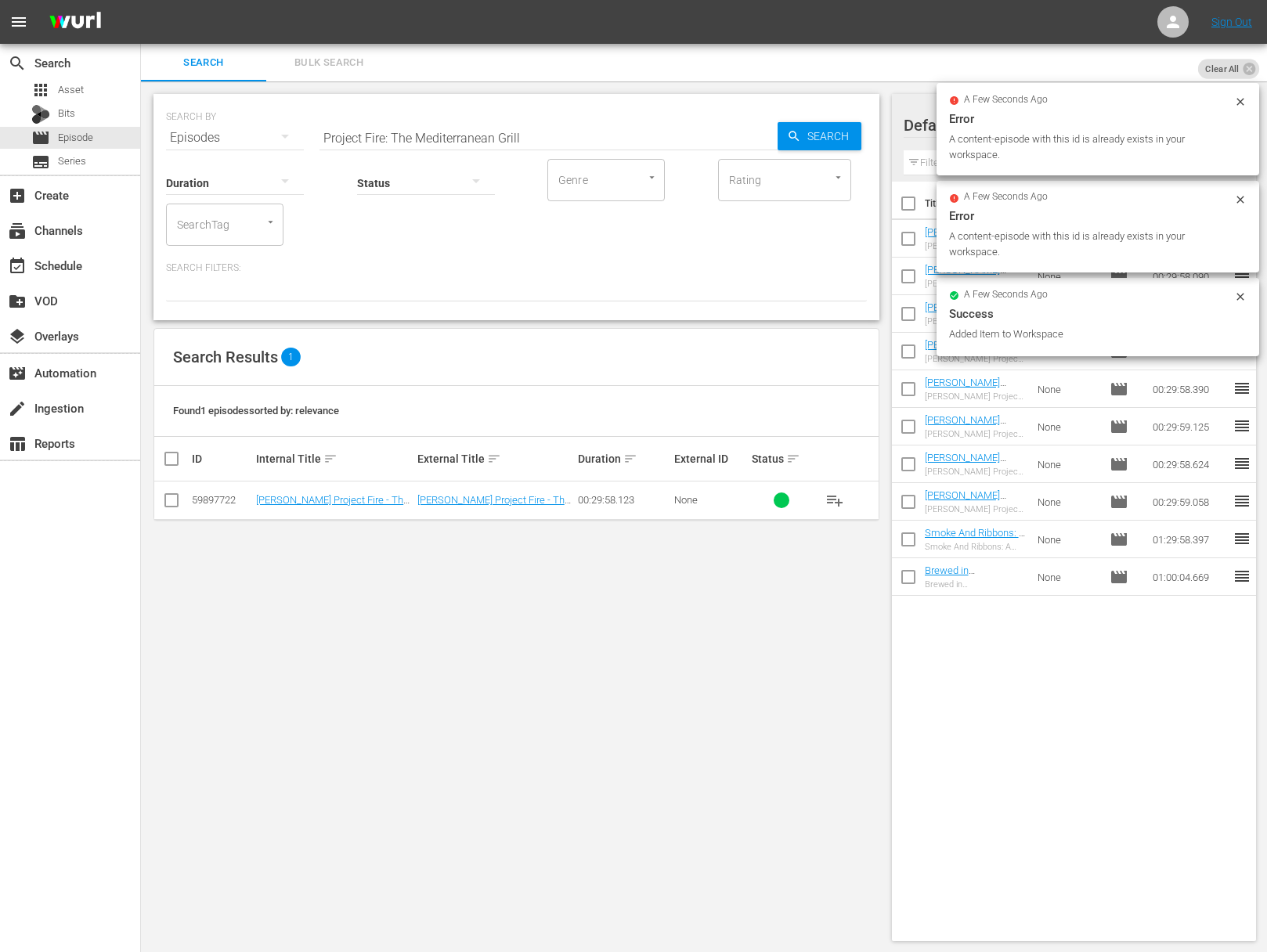
click at [517, 126] on input "Project Fire: The Mediterranean Grill" at bounding box center [548, 137] width 458 height 37
paste input "Extreme Grilling"
click at [823, 133] on span "Search" at bounding box center [830, 136] width 60 height 28
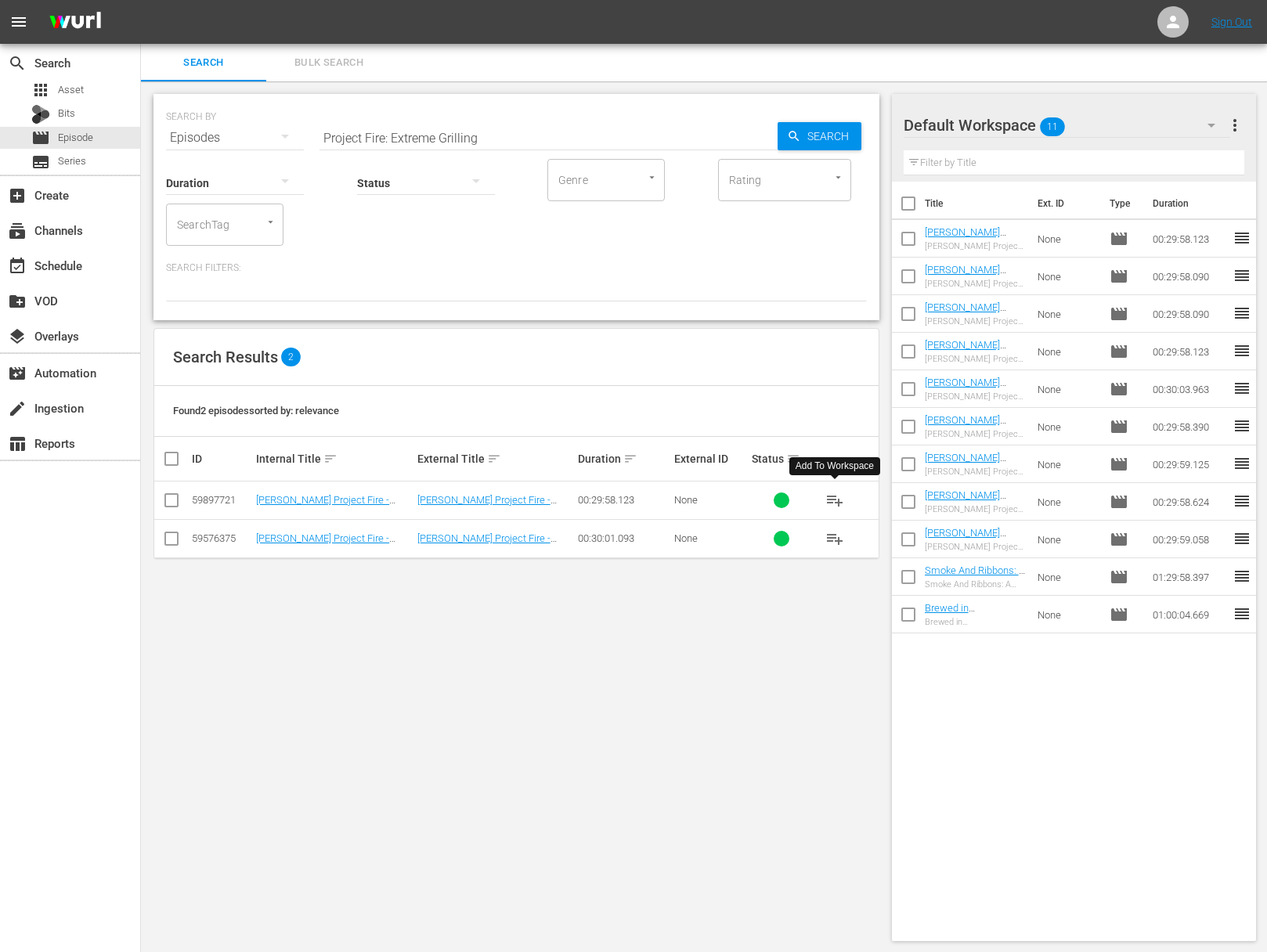
click at [839, 495] on span "playlist_add" at bounding box center [835, 501] width 19 height 19
click at [839, 496] on span "playlist_add" at bounding box center [835, 501] width 19 height 19
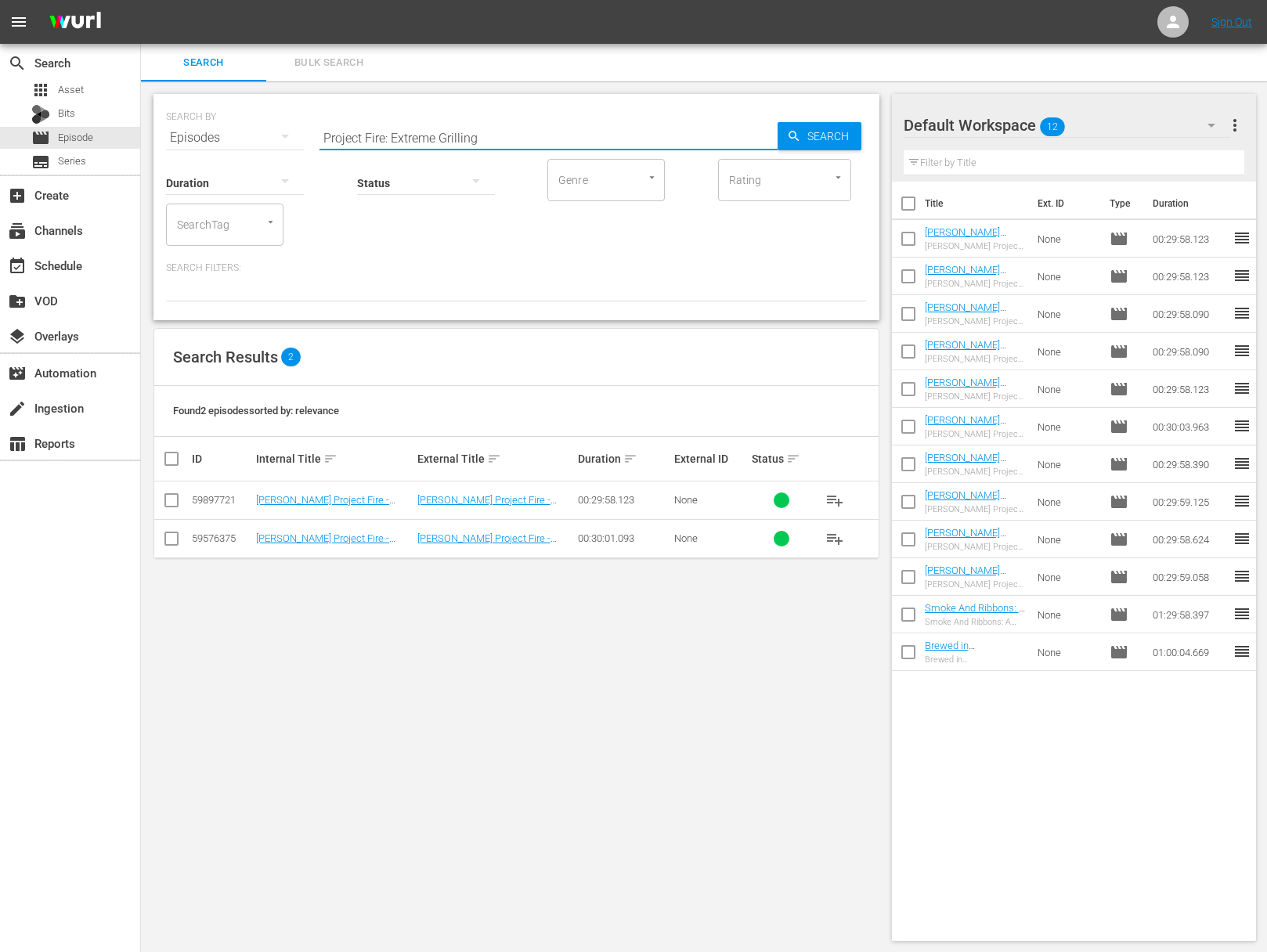
click at [491, 128] on input "Project Fire: Extreme Grilling" at bounding box center [548, 137] width 458 height 37
paste input "Barbecue Takes Flight"
click at [815, 138] on span "Search" at bounding box center [830, 136] width 60 height 28
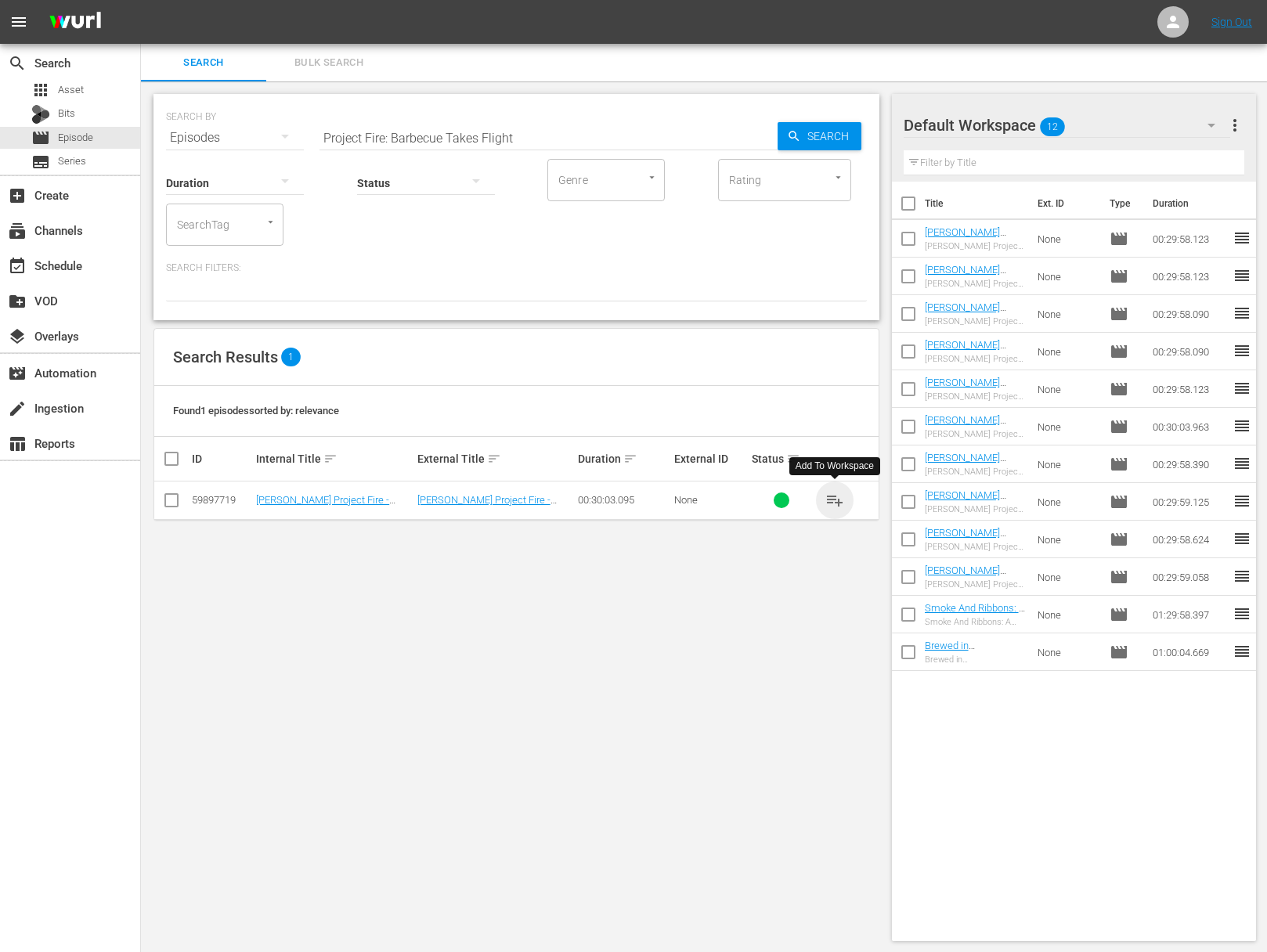
click at [840, 500] on span "playlist_add" at bounding box center [835, 501] width 19 height 19
click at [839, 500] on span "playlist_add" at bounding box center [835, 501] width 19 height 19
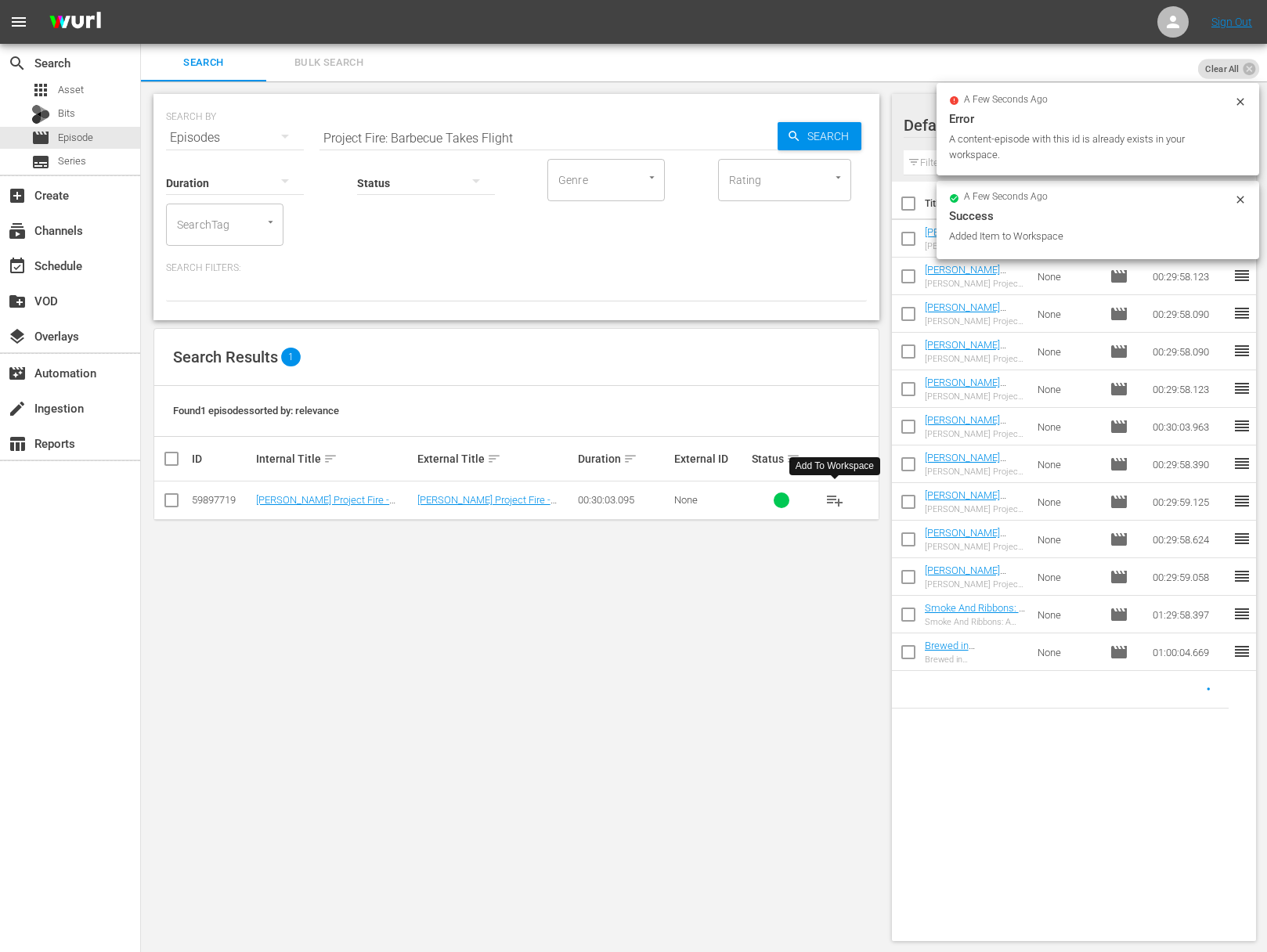
click at [508, 145] on input "Project Fire: Barbecue Takes Flight" at bounding box center [548, 137] width 458 height 37
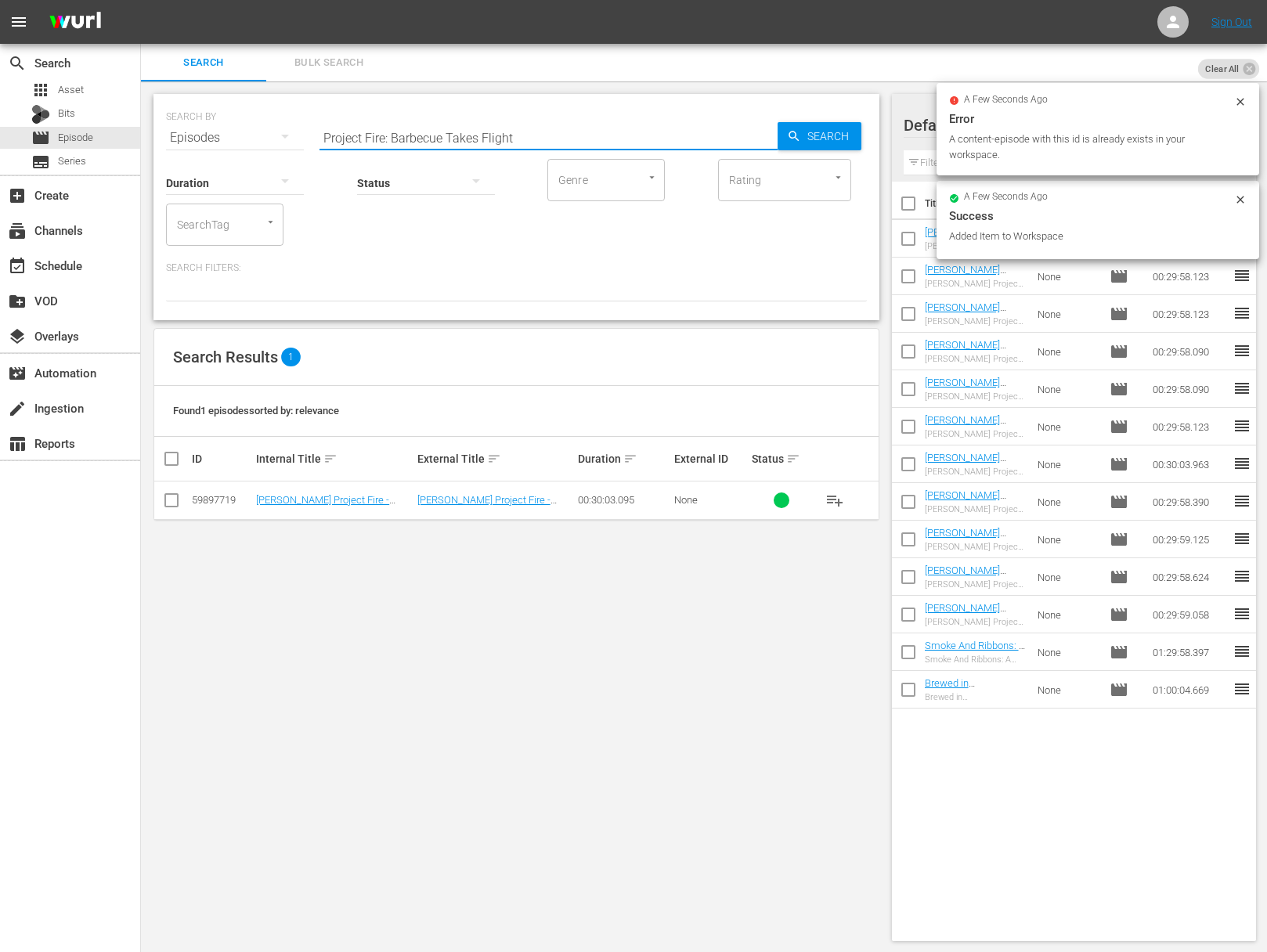
paste input "Spits and Skewers"
click at [834, 145] on span "Search" at bounding box center [830, 136] width 60 height 28
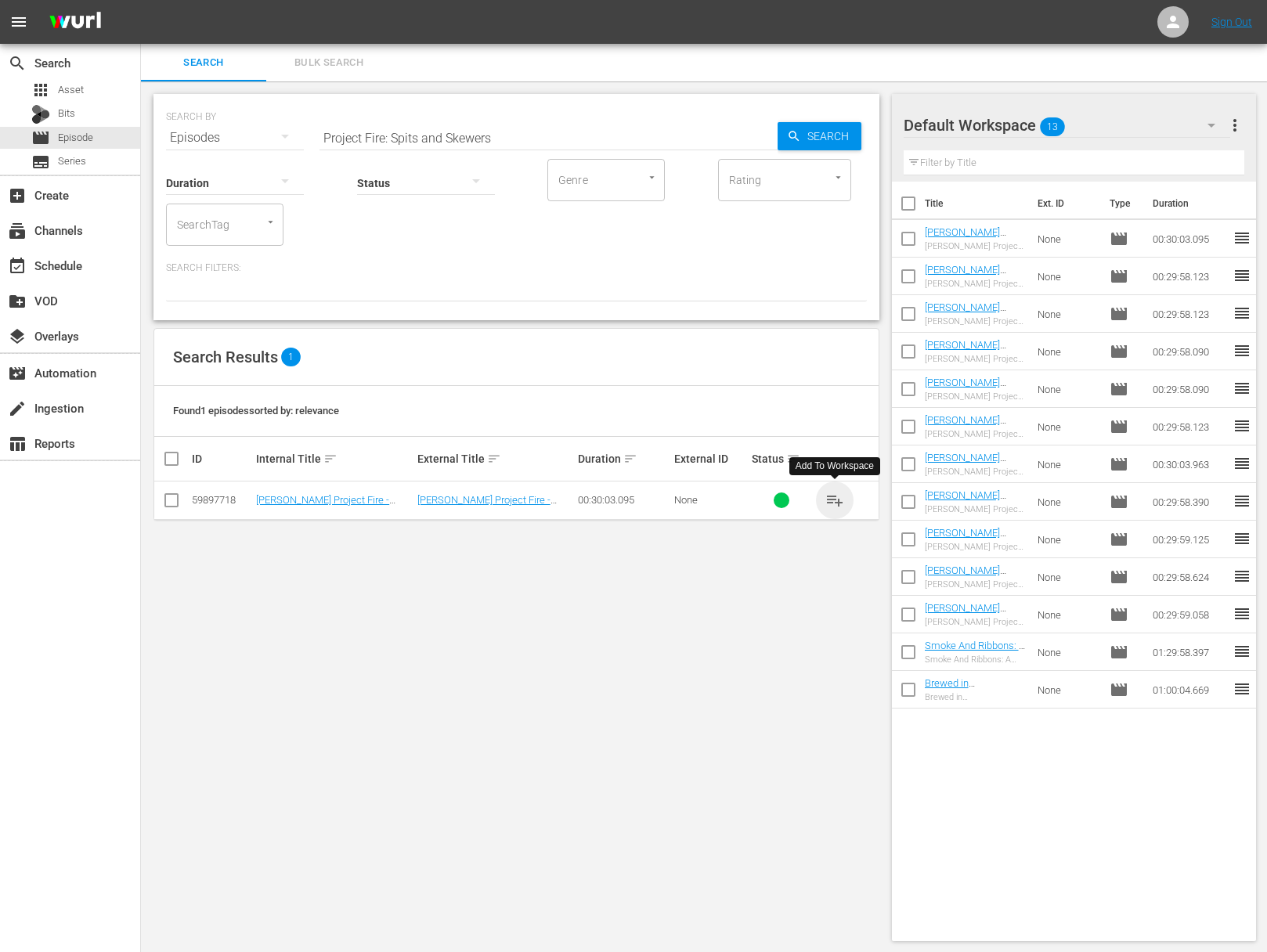
click at [838, 500] on span "playlist_add" at bounding box center [835, 501] width 19 height 19
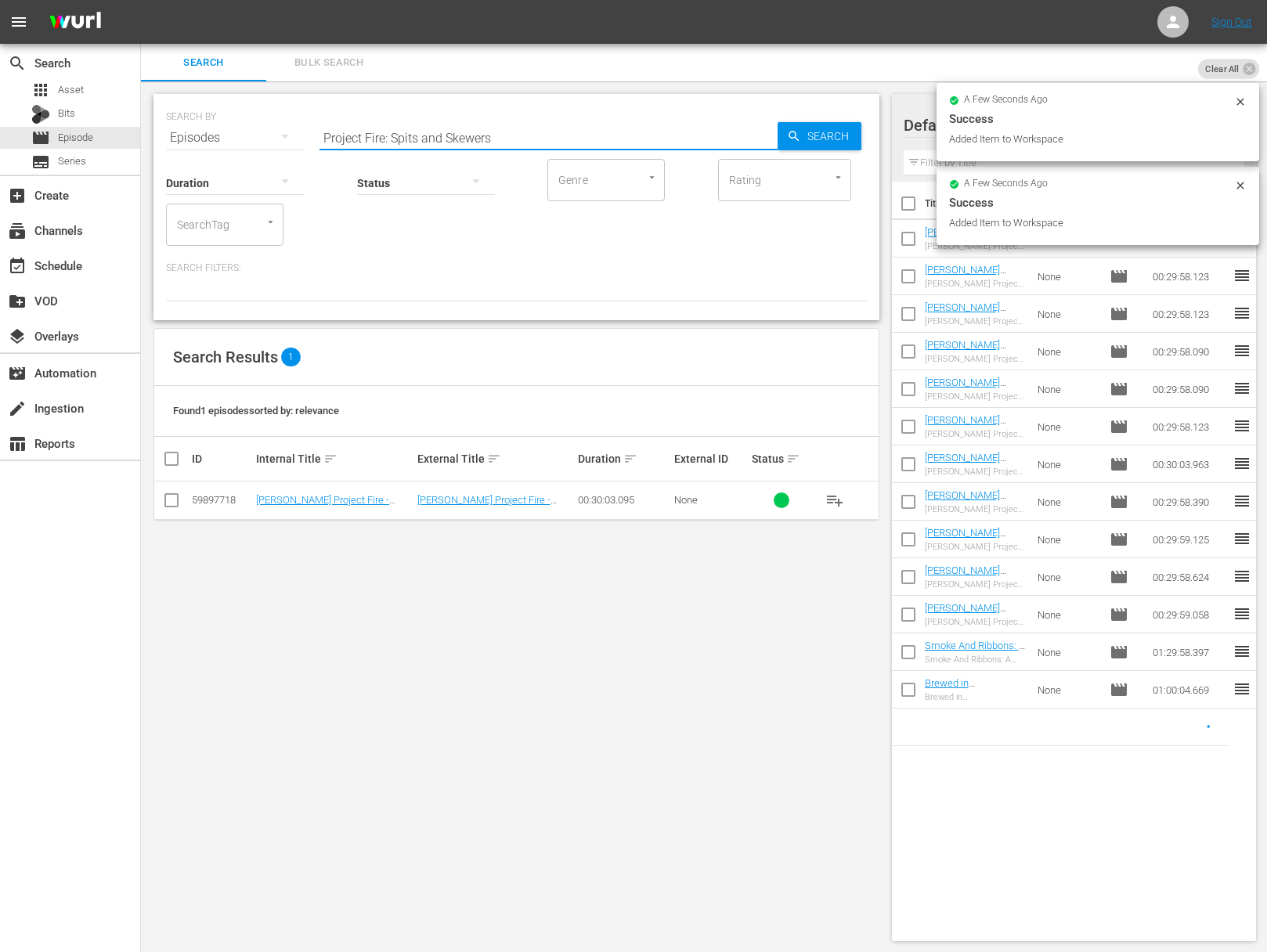
click at [409, 140] on input "Project Fire: Spits and Skewers" at bounding box center [548, 137] width 458 height 37
paste input "Project Fire: Water Meets Fire"
click at [431, 138] on input "Project Fire: SpiaProject Fire: Water Meets Firets and Skewers" at bounding box center [548, 137] width 458 height 37
paste input "Project Fire: Water Meets Fire"
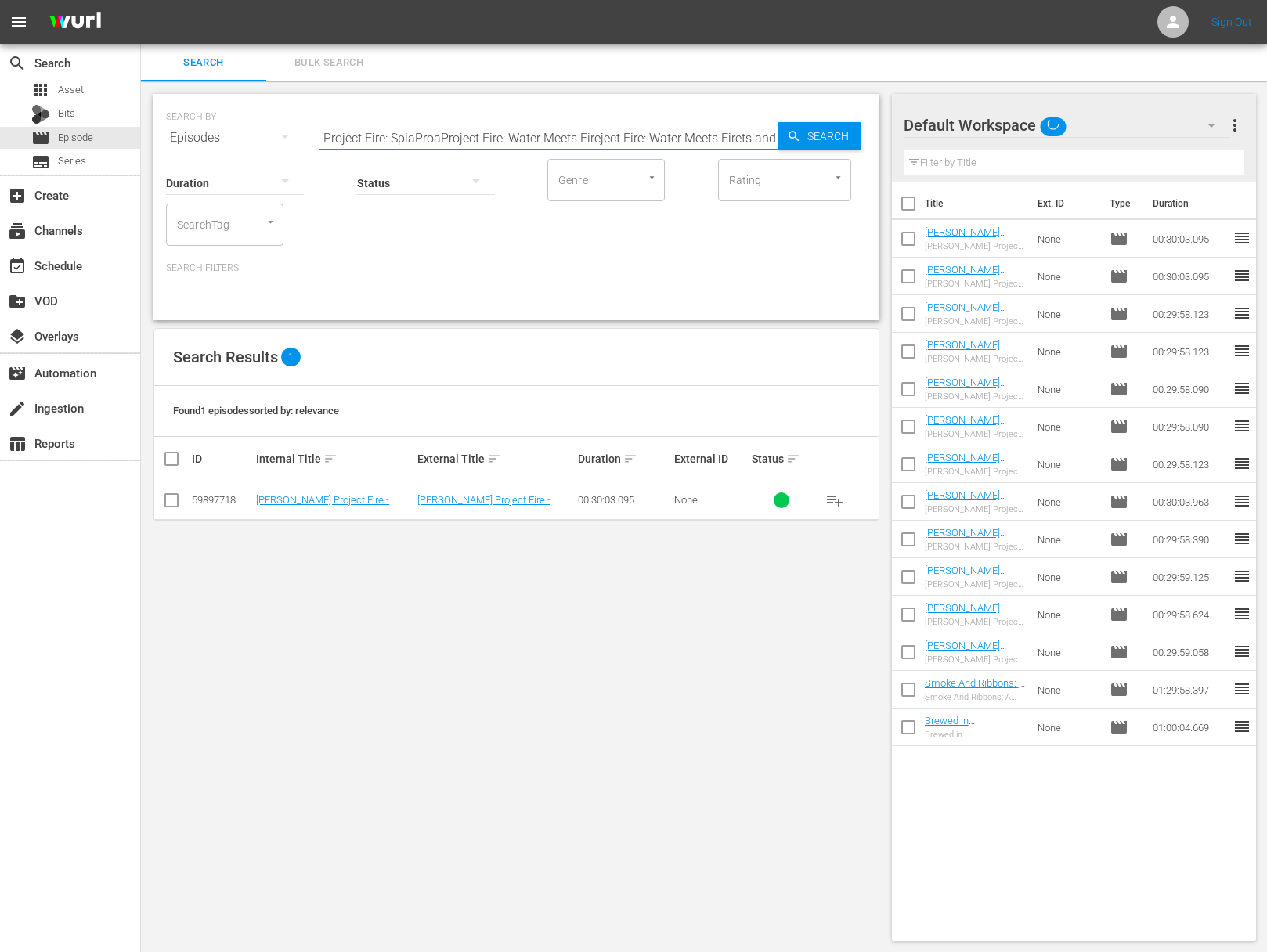
click at [431, 138] on input "Project Fire: SpiaProaProject Fire: Water Meets Fireject Fire: Water Meets Fire…" at bounding box center [548, 137] width 458 height 37
paste input "Water Meets Fire"
type input "Project Fire: Water Meets Fire"
drag, startPoint x: 873, startPoint y: 143, endPoint x: 820, endPoint y: 141, distance: 53.0
click at [873, 143] on div "SEARCH BY Search By Episodes Search ID, Title, Description, Keywords, or Catego…" at bounding box center [516, 207] width 726 height 226
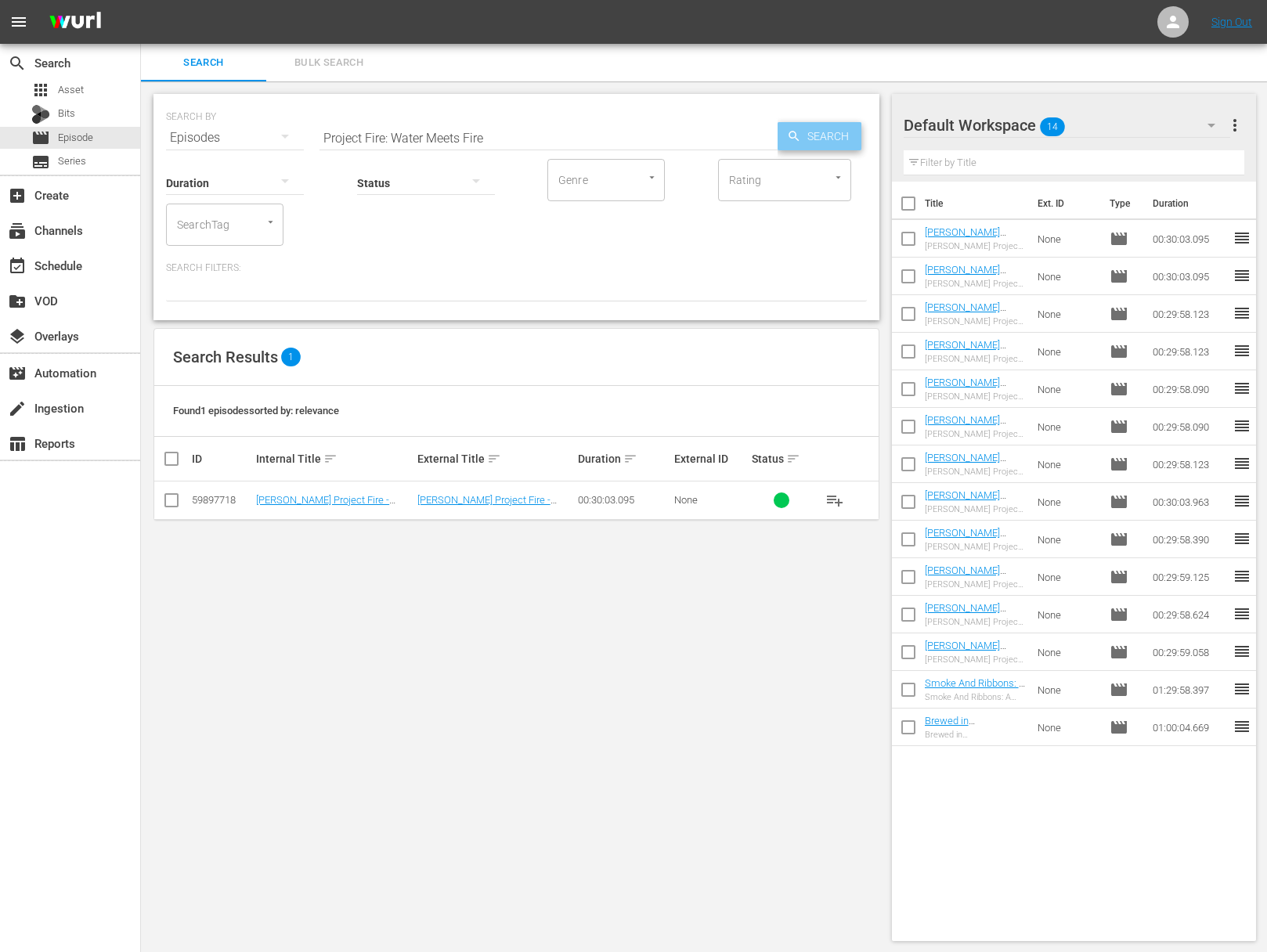
click at [820, 141] on span "Search" at bounding box center [830, 136] width 60 height 28
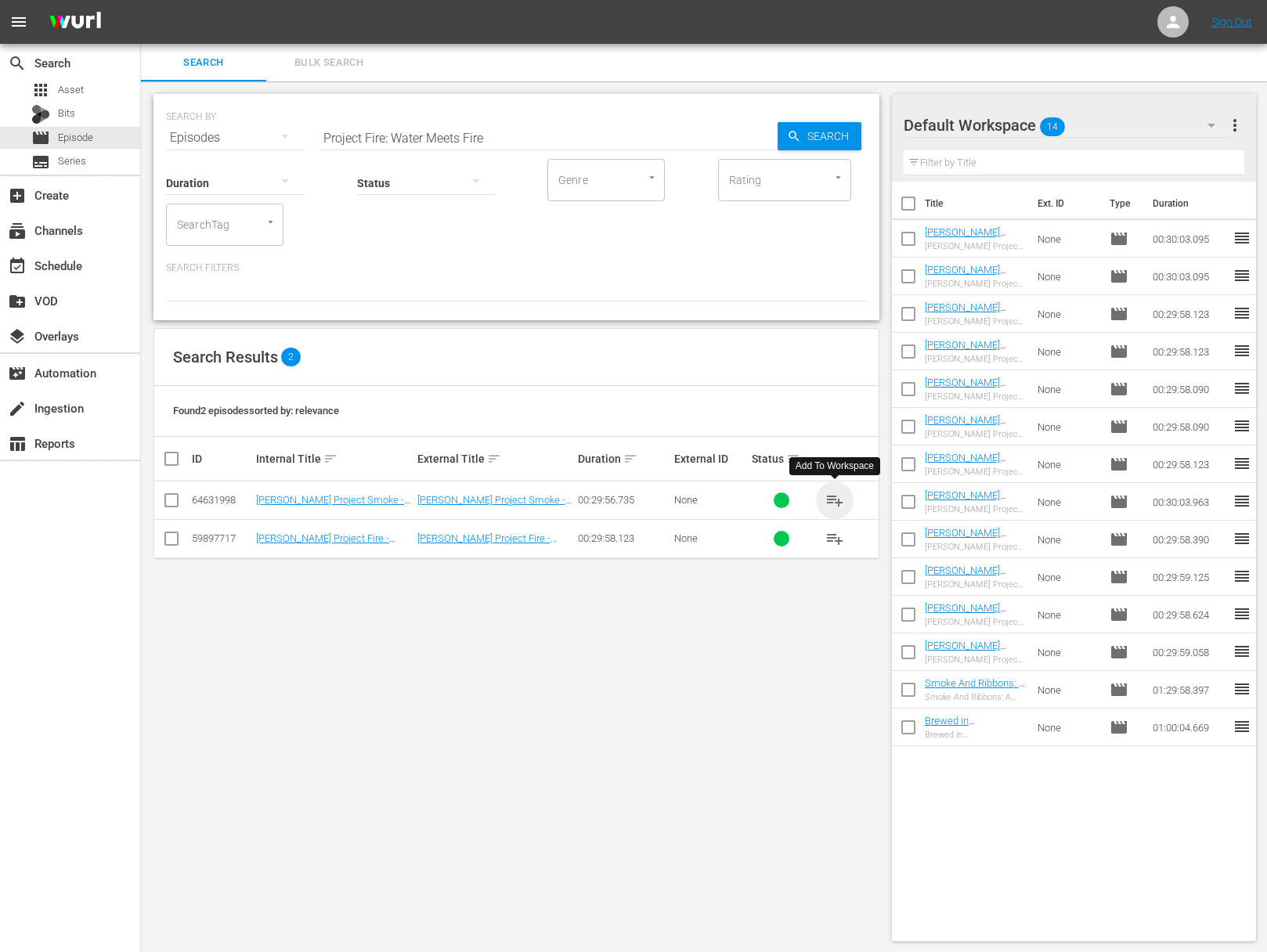
click at [832, 495] on span "playlist_add" at bounding box center [835, 501] width 19 height 19
click at [909, 242] on input "checkbox" at bounding box center [908, 241] width 33 height 33
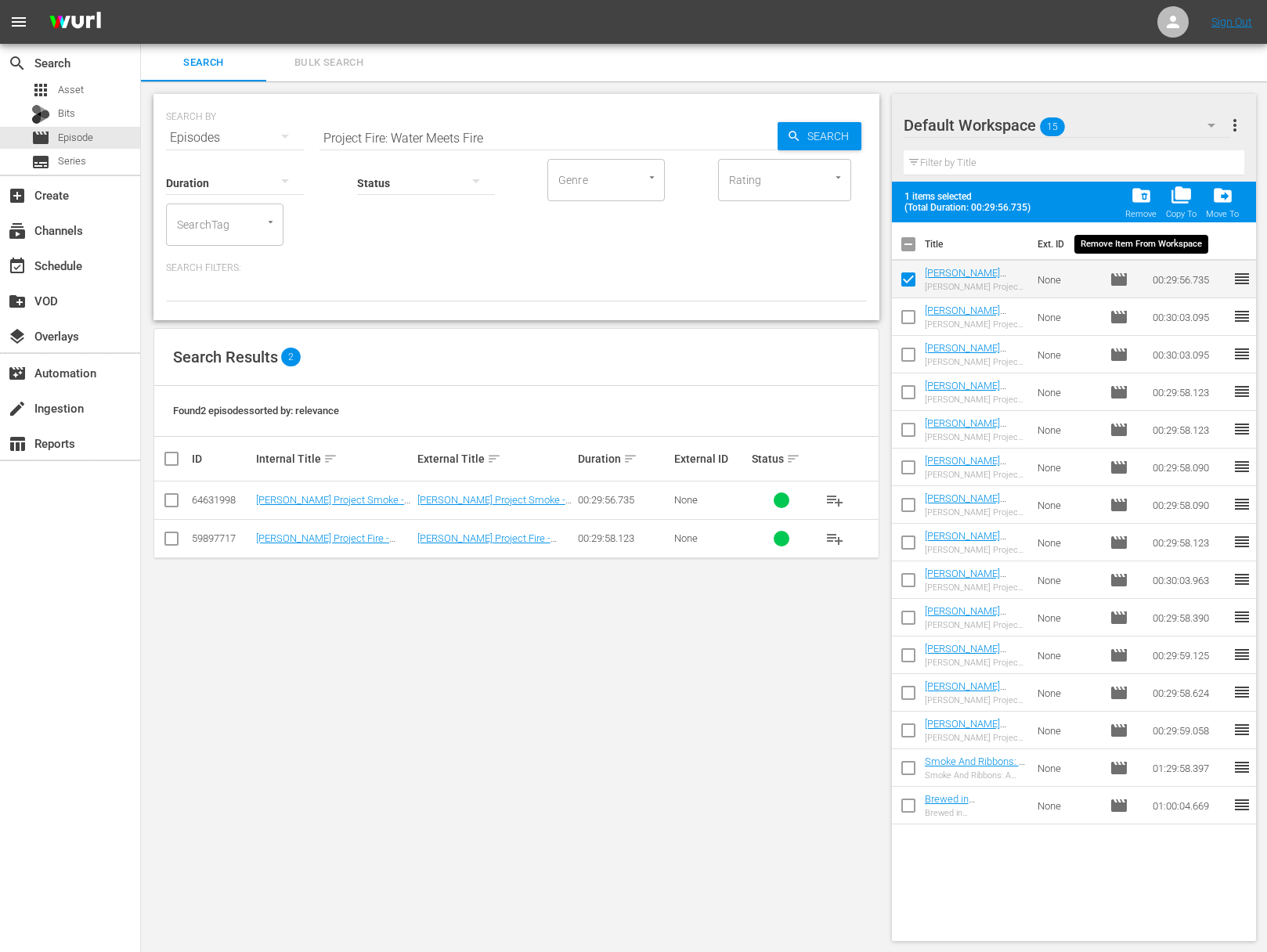
click at [1144, 193] on span "folder_delete" at bounding box center [1141, 195] width 21 height 21
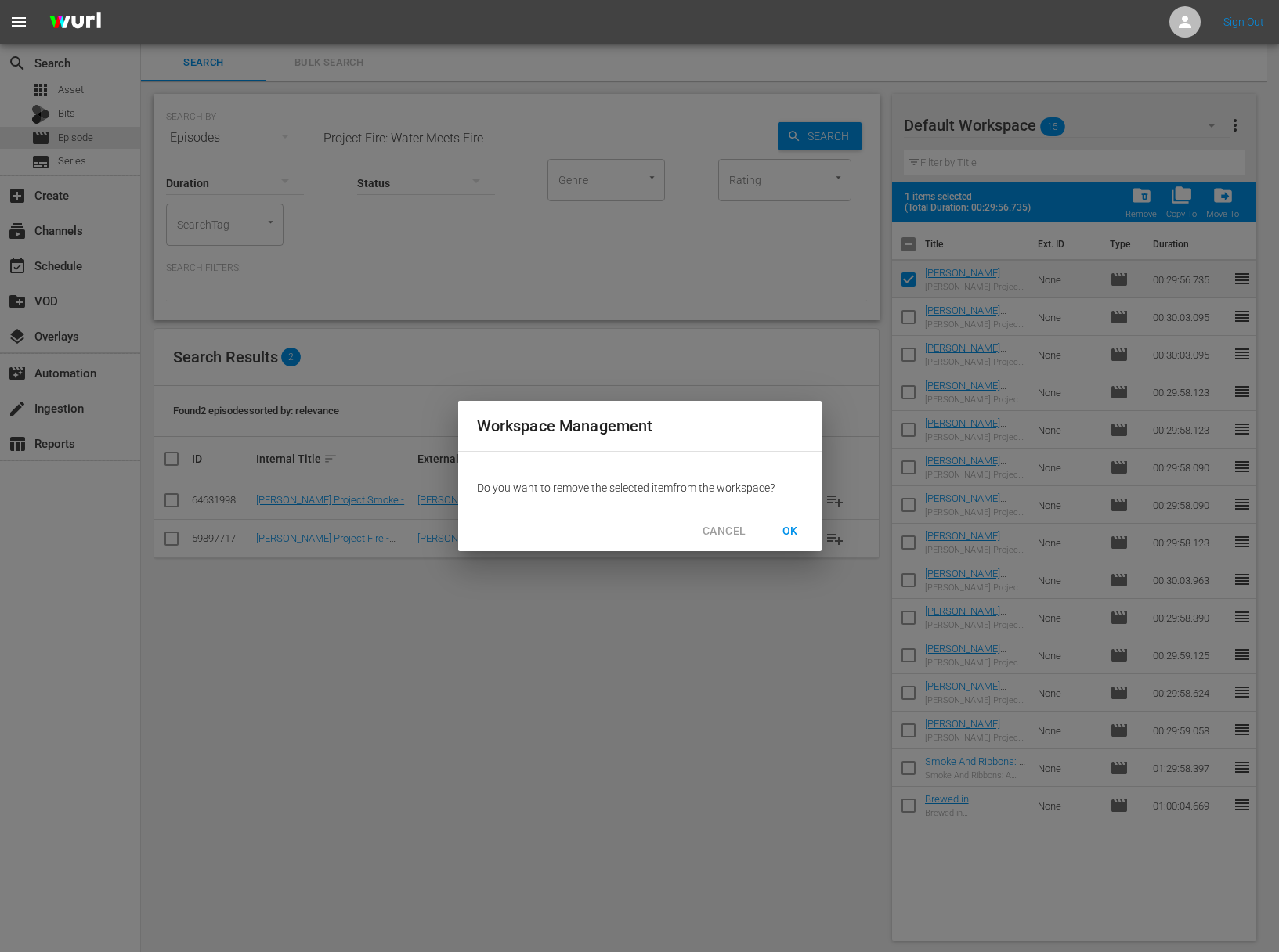
click at [800, 534] on span "OK" at bounding box center [790, 531] width 25 height 19
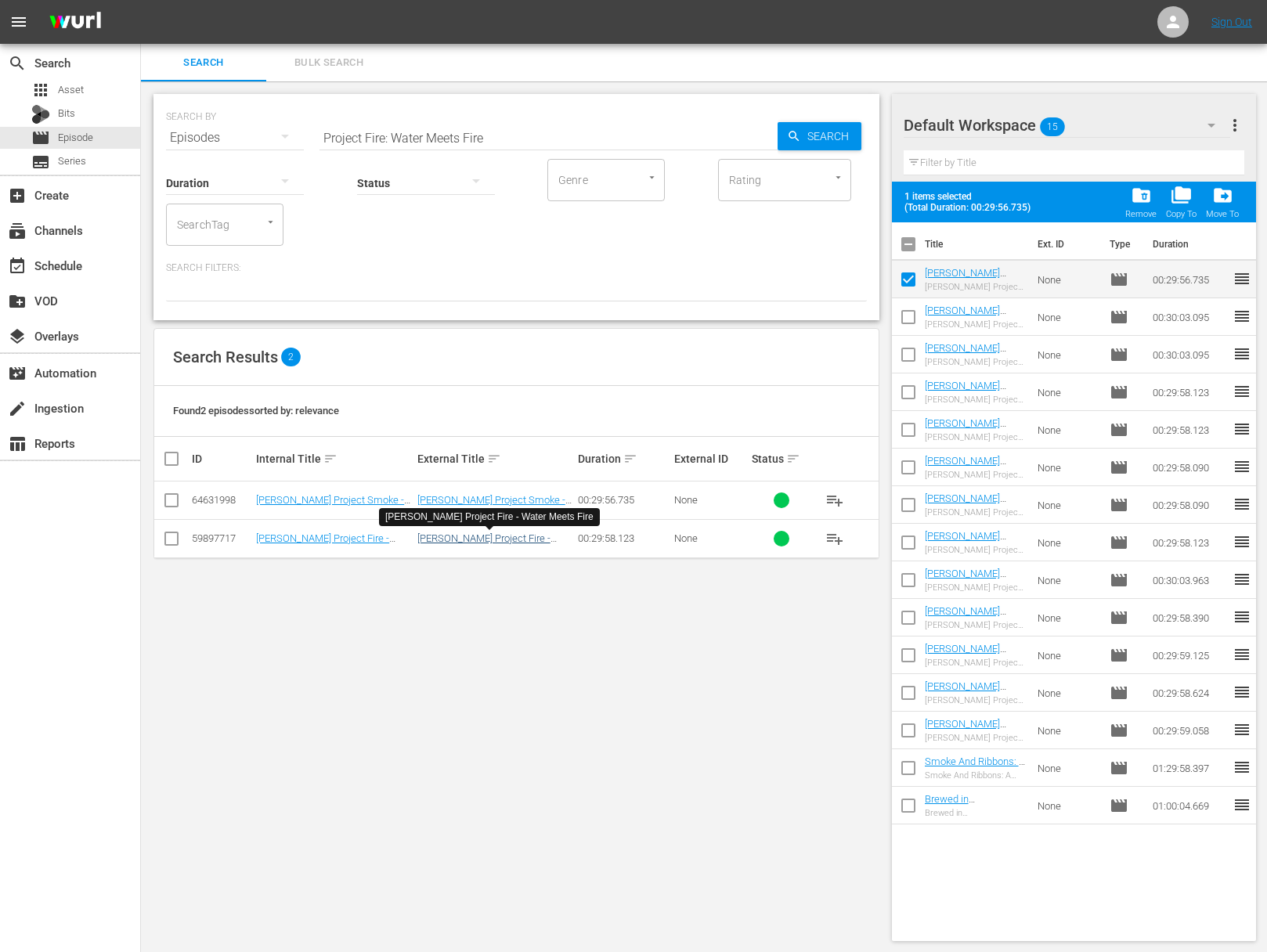
checkbox input "false"
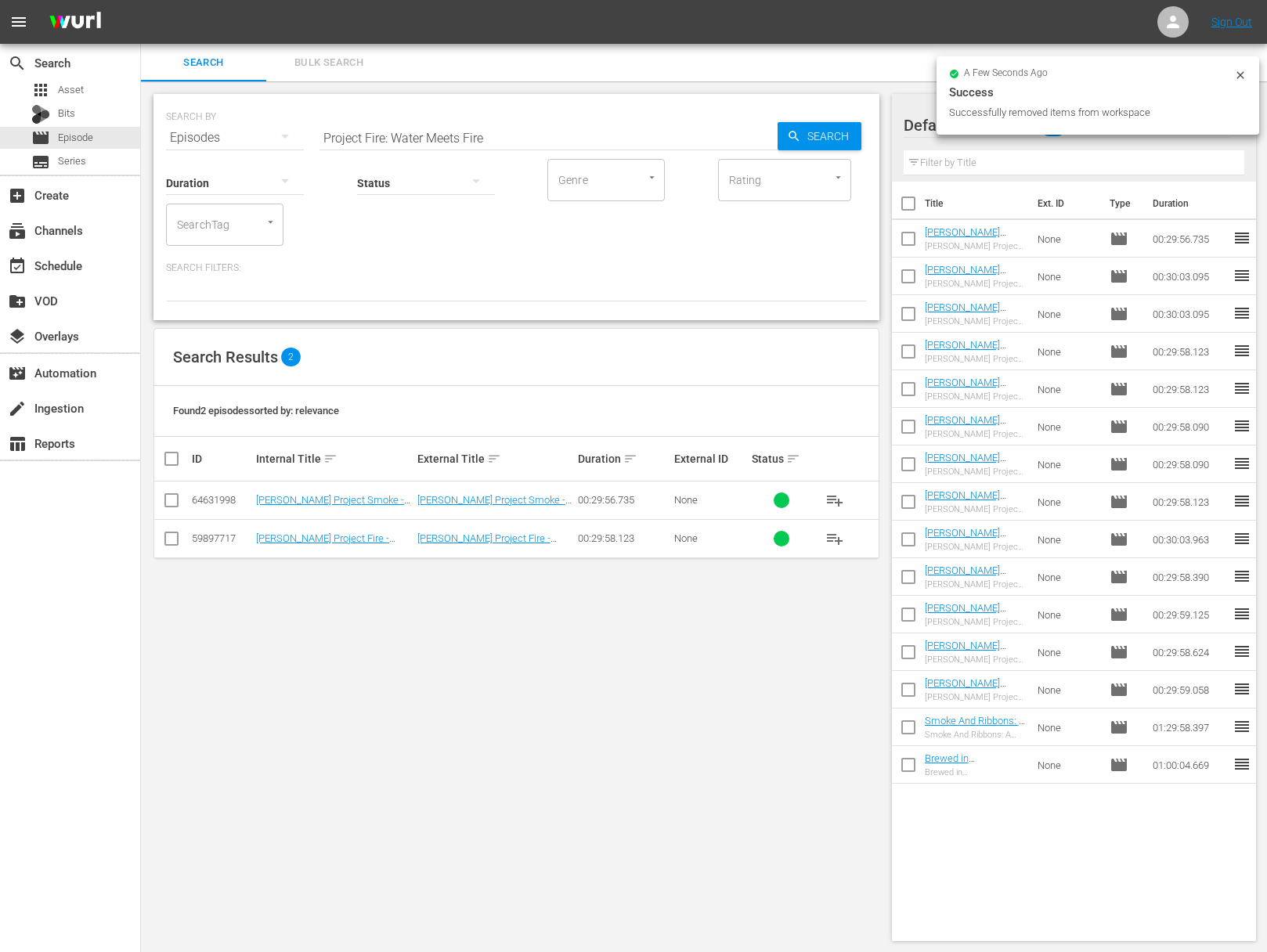
click at [835, 534] on span "playlist_add" at bounding box center [835, 539] width 19 height 19
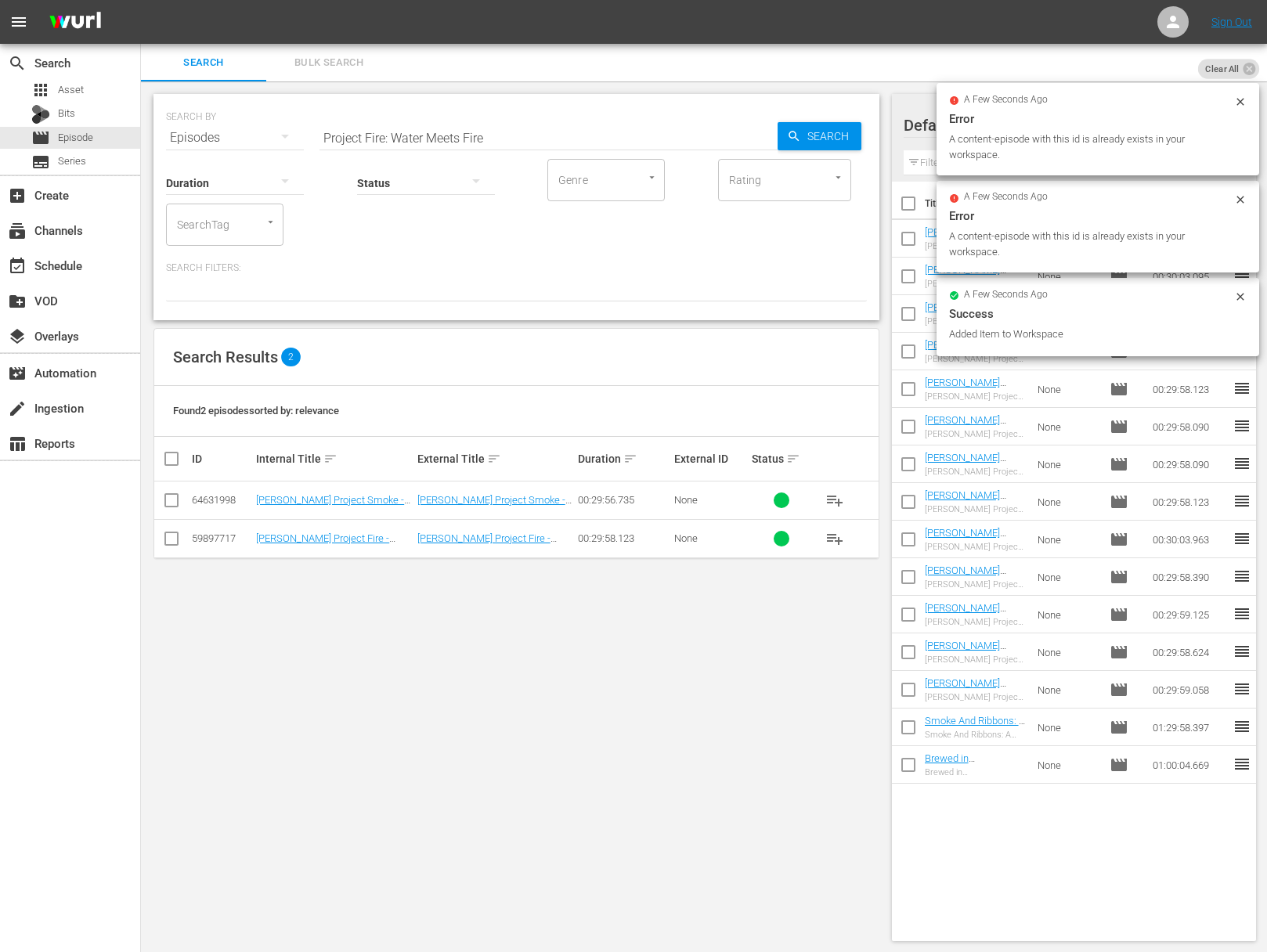
click at [437, 139] on input "Project Fire: Water Meets Fire" at bounding box center [548, 137] width 458 height 37
paste input "gyu Demystified"
click at [795, 136] on icon "button" at bounding box center [793, 136] width 11 height 11
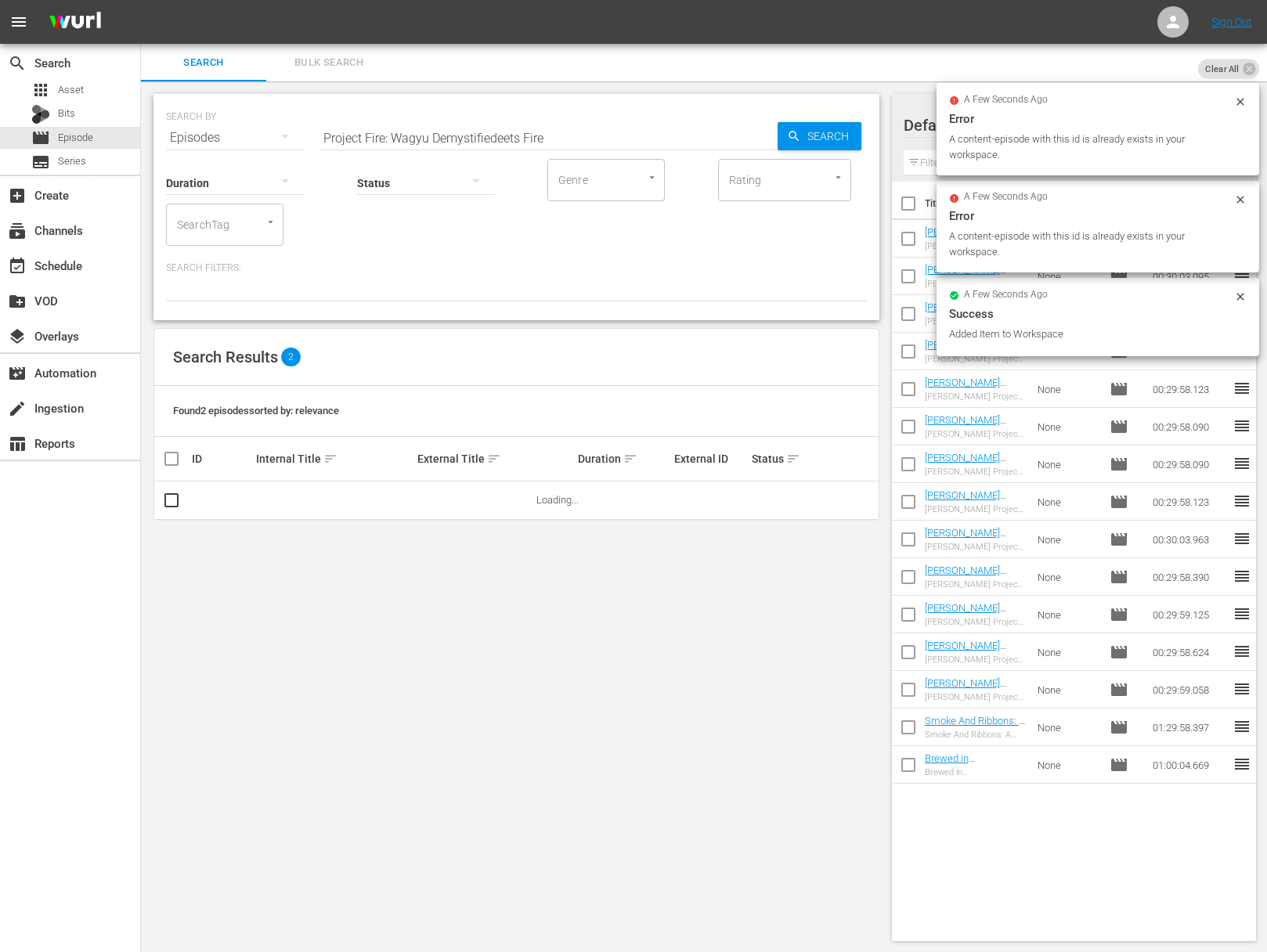
click at [581, 136] on input "Project Fire: Wagyu Demystifiedeets Fire" at bounding box center [548, 137] width 458 height 37
paste input "text"
click at [810, 137] on span "Search" at bounding box center [830, 136] width 60 height 28
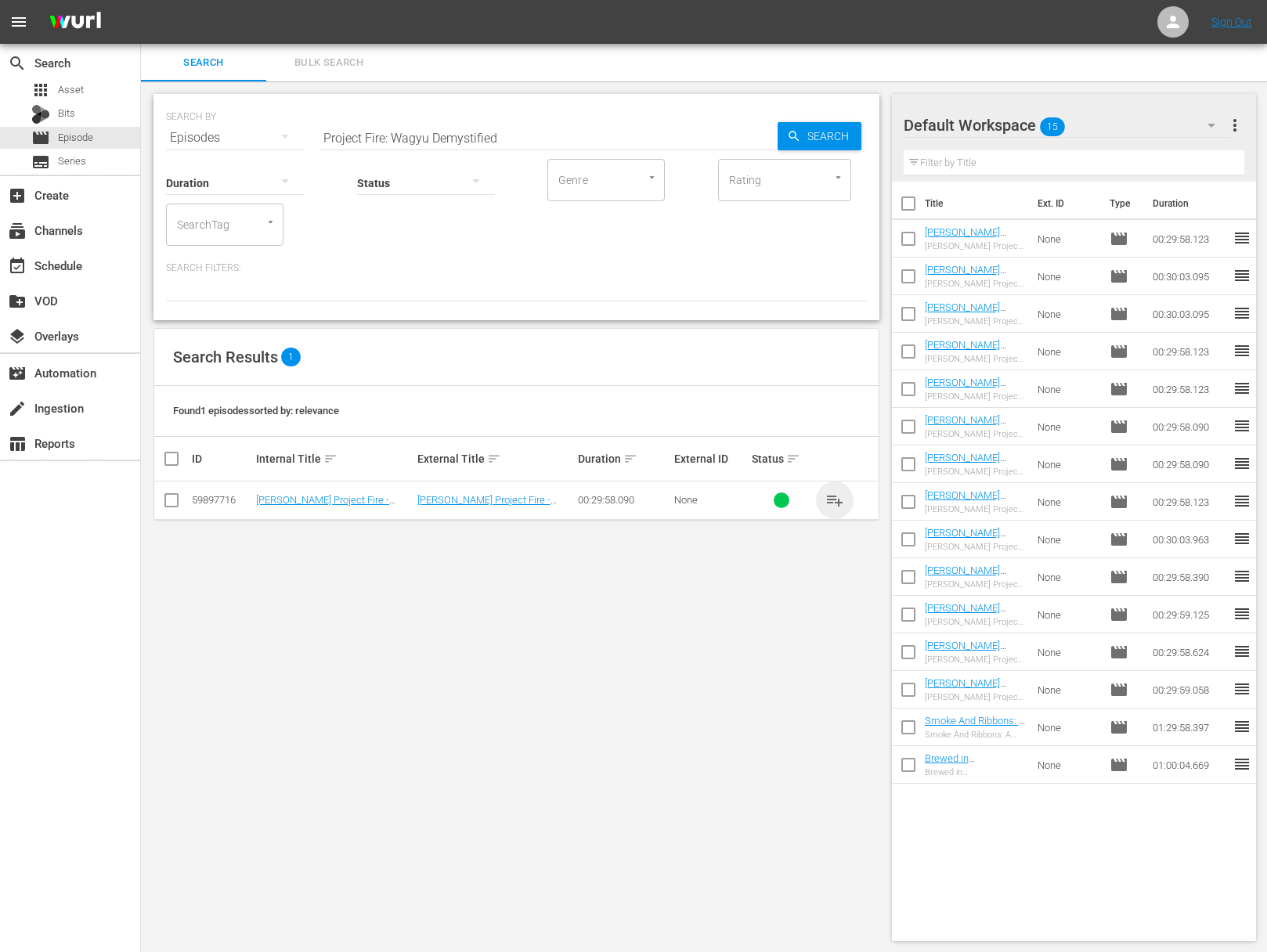
click at [835, 501] on span "playlist_add" at bounding box center [835, 501] width 19 height 19
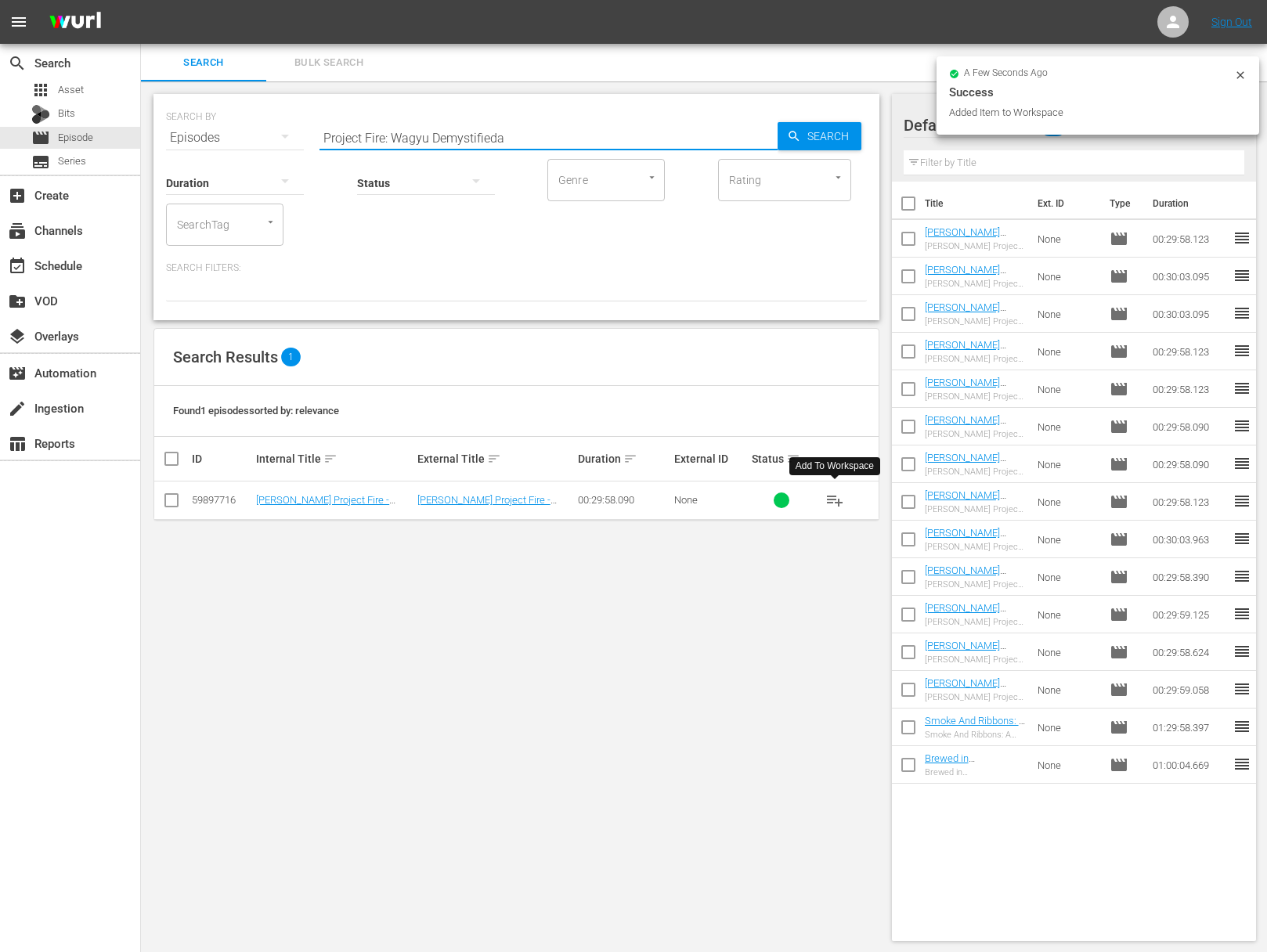
click at [538, 140] on input "Project Fire: Wagyu Demystifieda" at bounding box center [548, 137] width 458 height 37
paste input "Project Fire: Influential Grilling"
click at [530, 139] on input "Project Fire: Wagyu DemystifiedaProjeact Fire: Influential Grilling" at bounding box center [548, 137] width 458 height 37
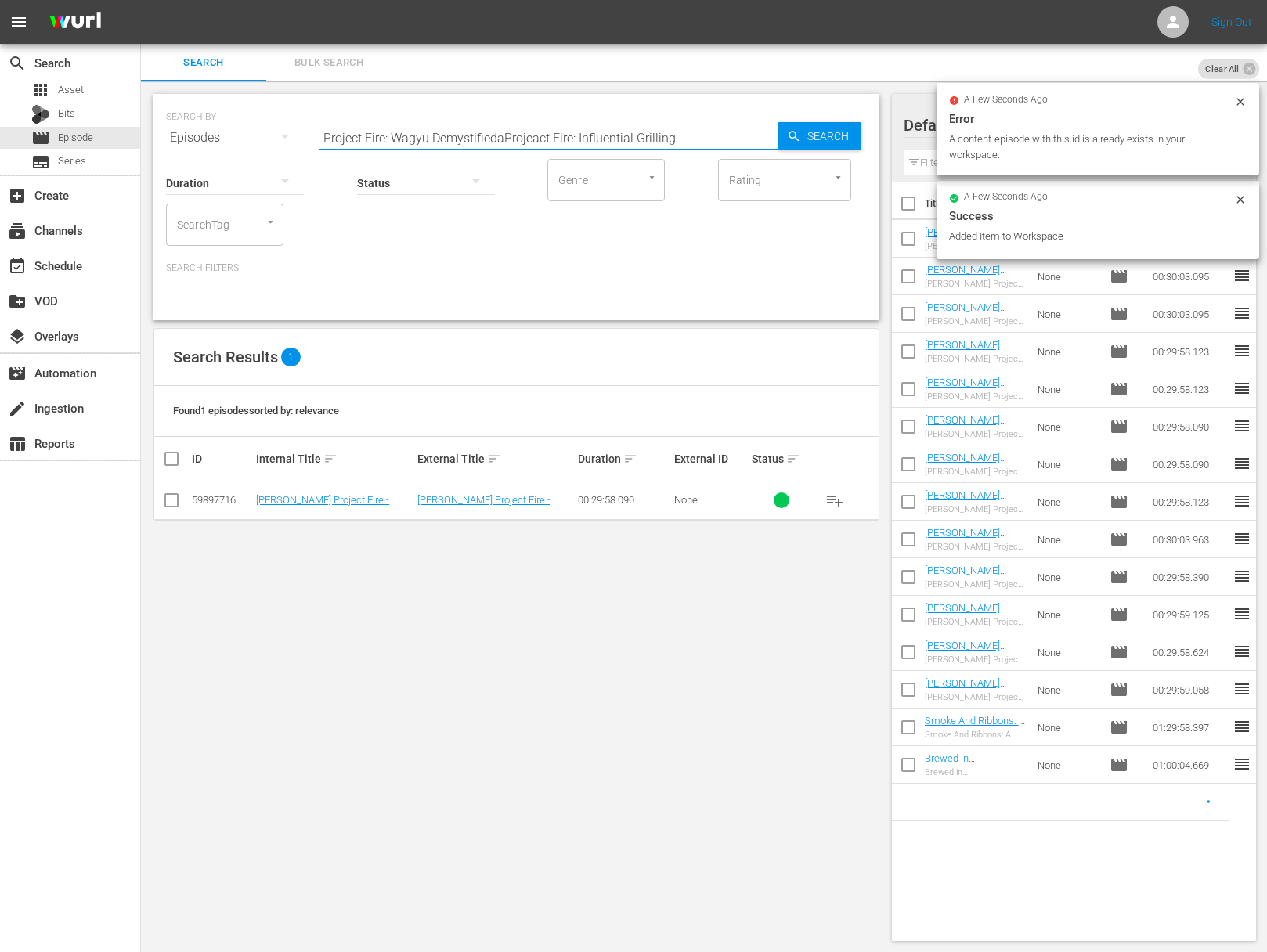
paste input "Project Fire: Influential Grilling"
click at [559, 135] on input "Project Fire: Wagyu DemystifiedaProjeaProject Fire: Influential Grillingct Fire…" at bounding box center [548, 137] width 458 height 37
paste input "text"
click at [867, 140] on div "SEARCH BY Search By Episodes Search ID, Title, Description, Keywords, or Catego…" at bounding box center [516, 207] width 726 height 226
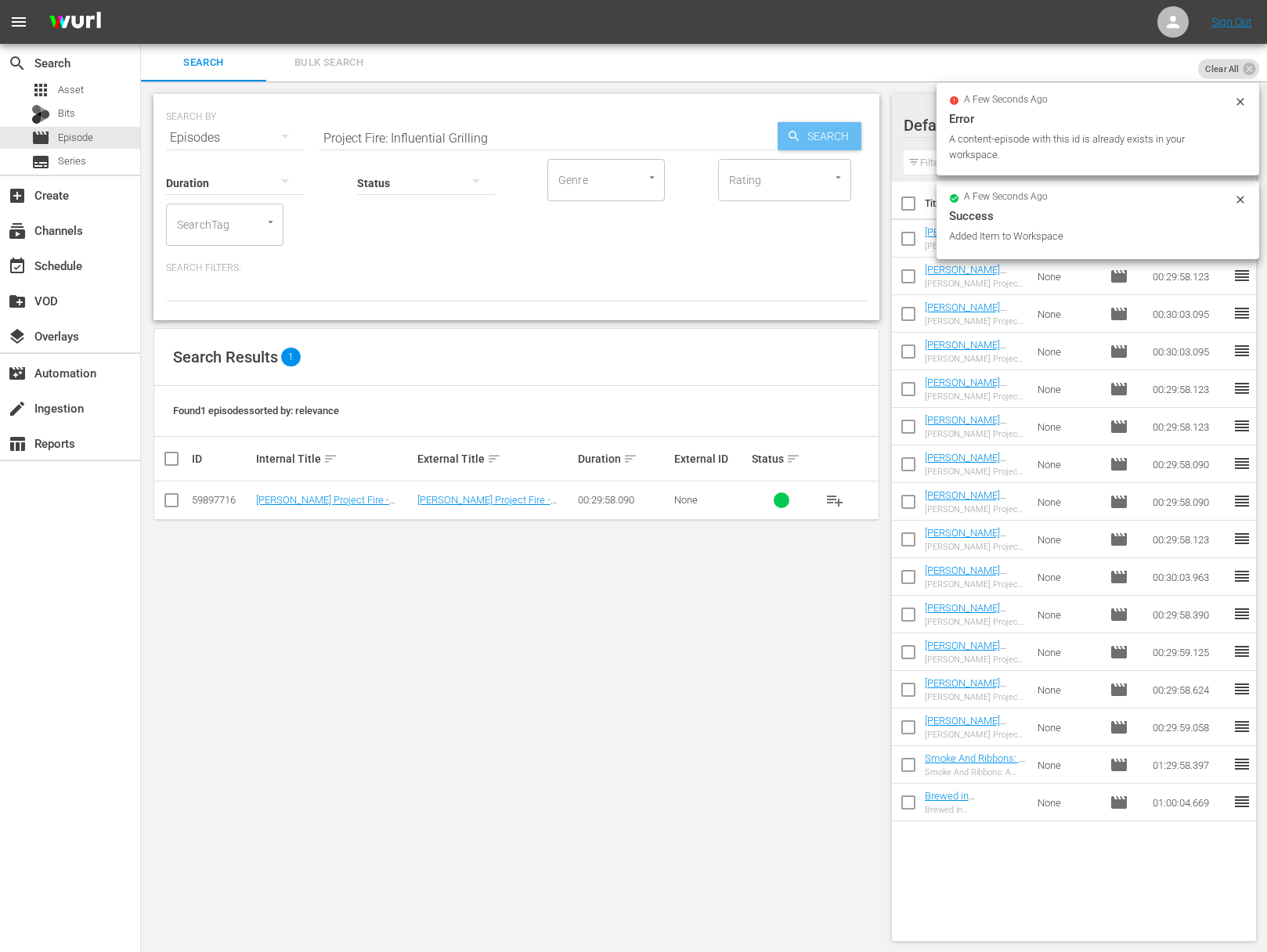
click at [837, 142] on span "Search" at bounding box center [830, 136] width 60 height 28
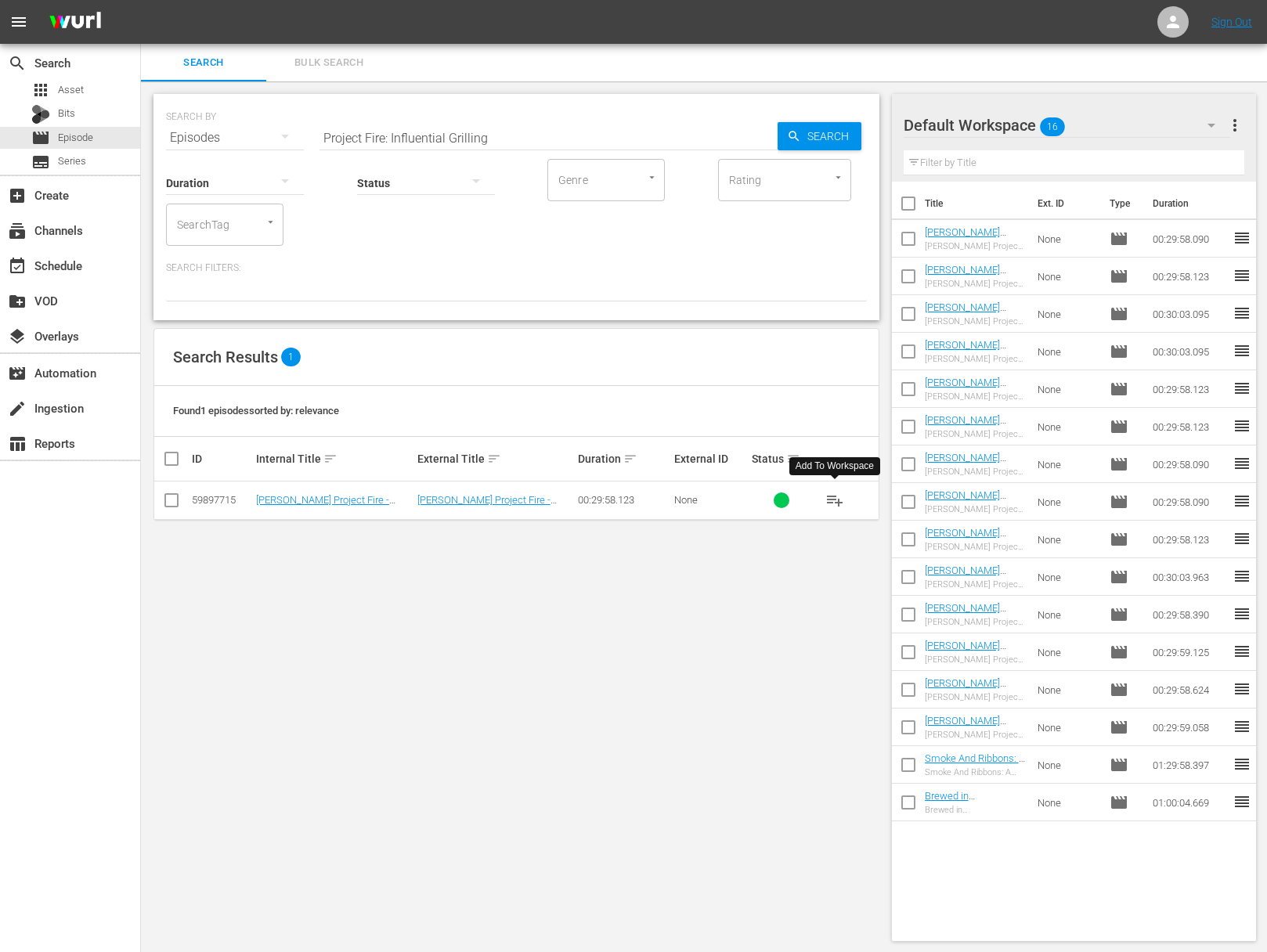
click at [831, 497] on span "playlist_add" at bounding box center [835, 501] width 19 height 19
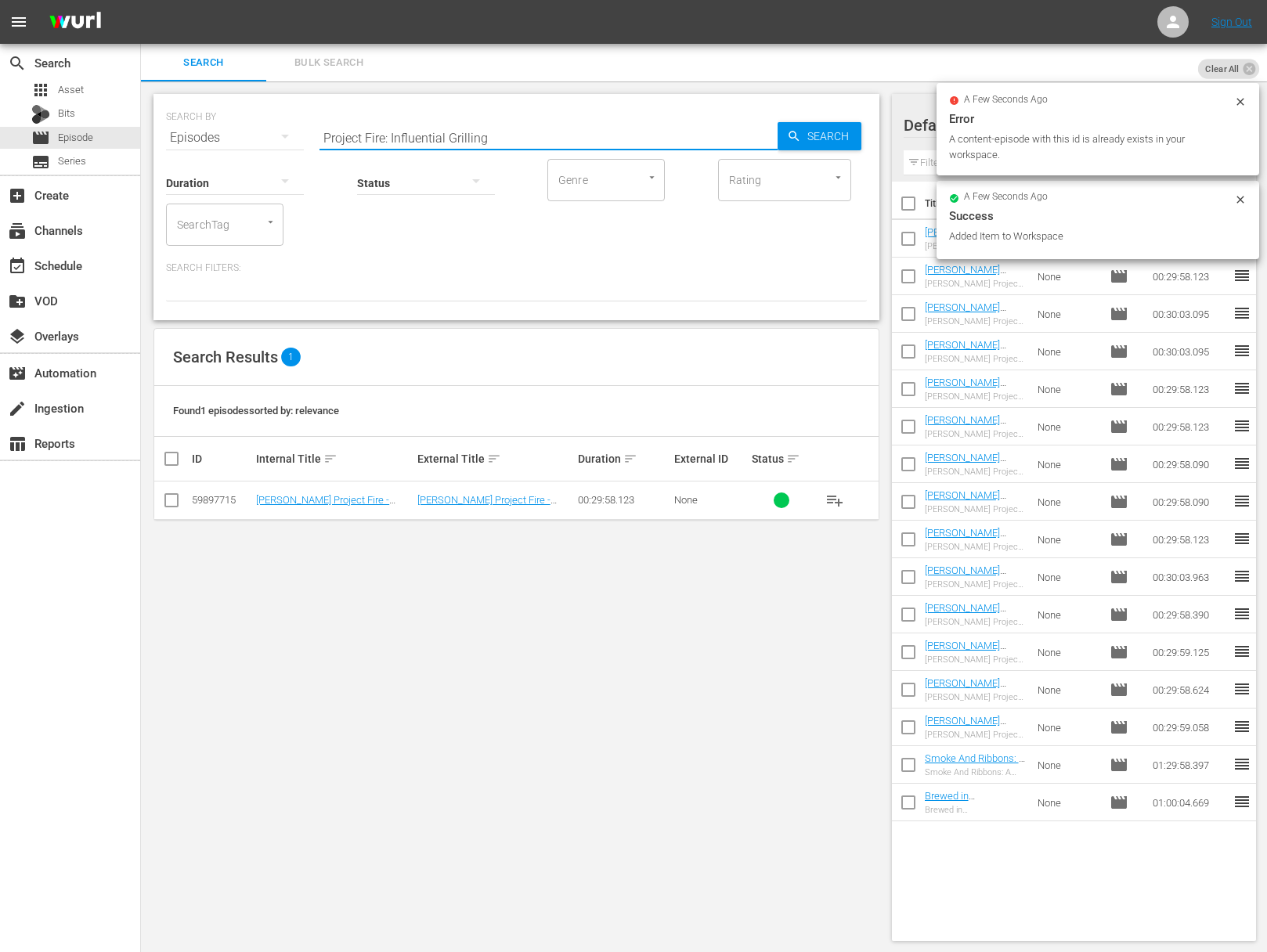
click at [476, 141] on input "Project Fire: Influential Grilling" at bounding box center [548, 137] width 458 height 37
paste input "The Breakfast Show"
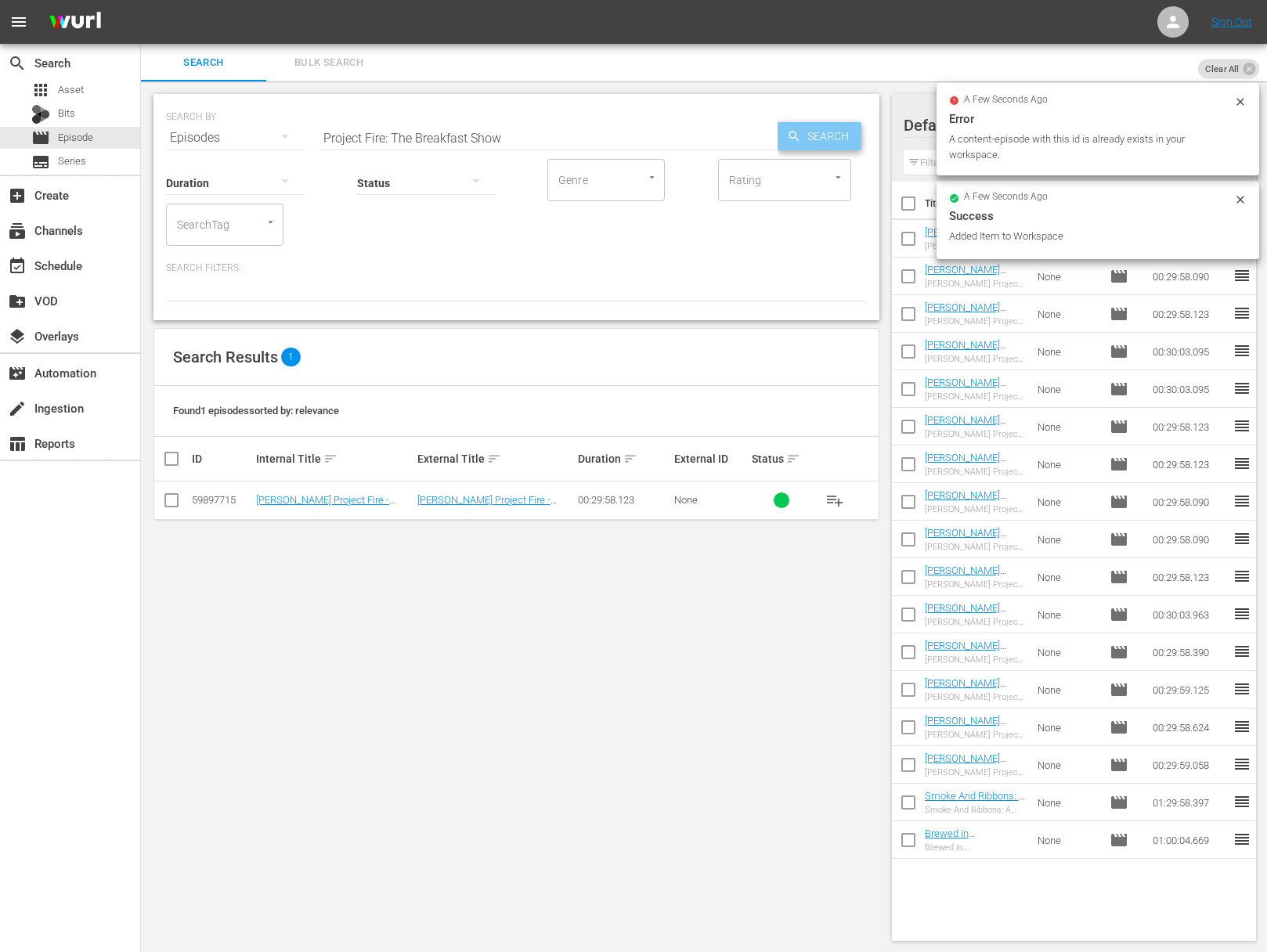
click at [846, 144] on span "Search" at bounding box center [830, 136] width 60 height 28
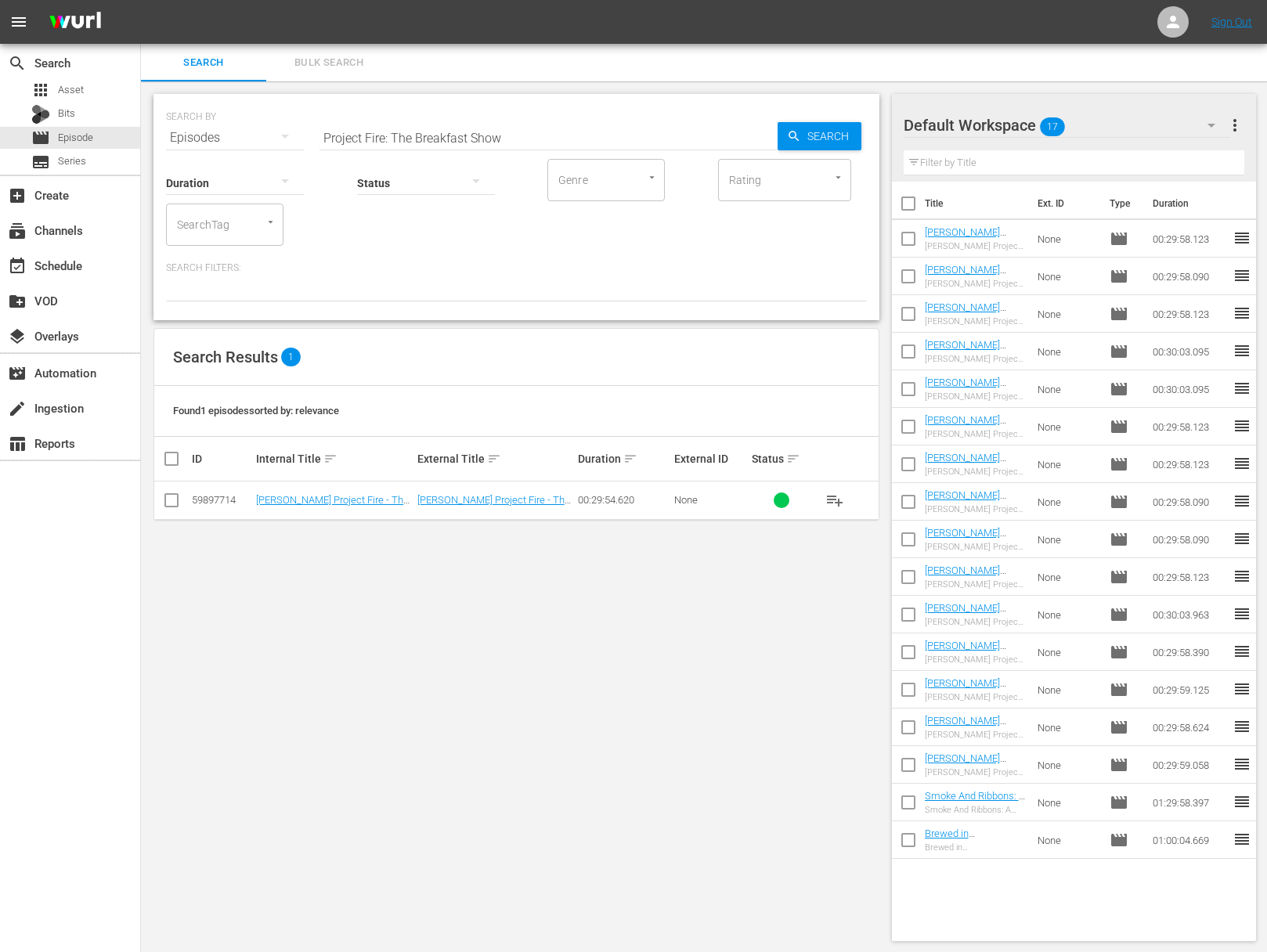
click at [834, 495] on span "playlist_add" at bounding box center [835, 501] width 19 height 19
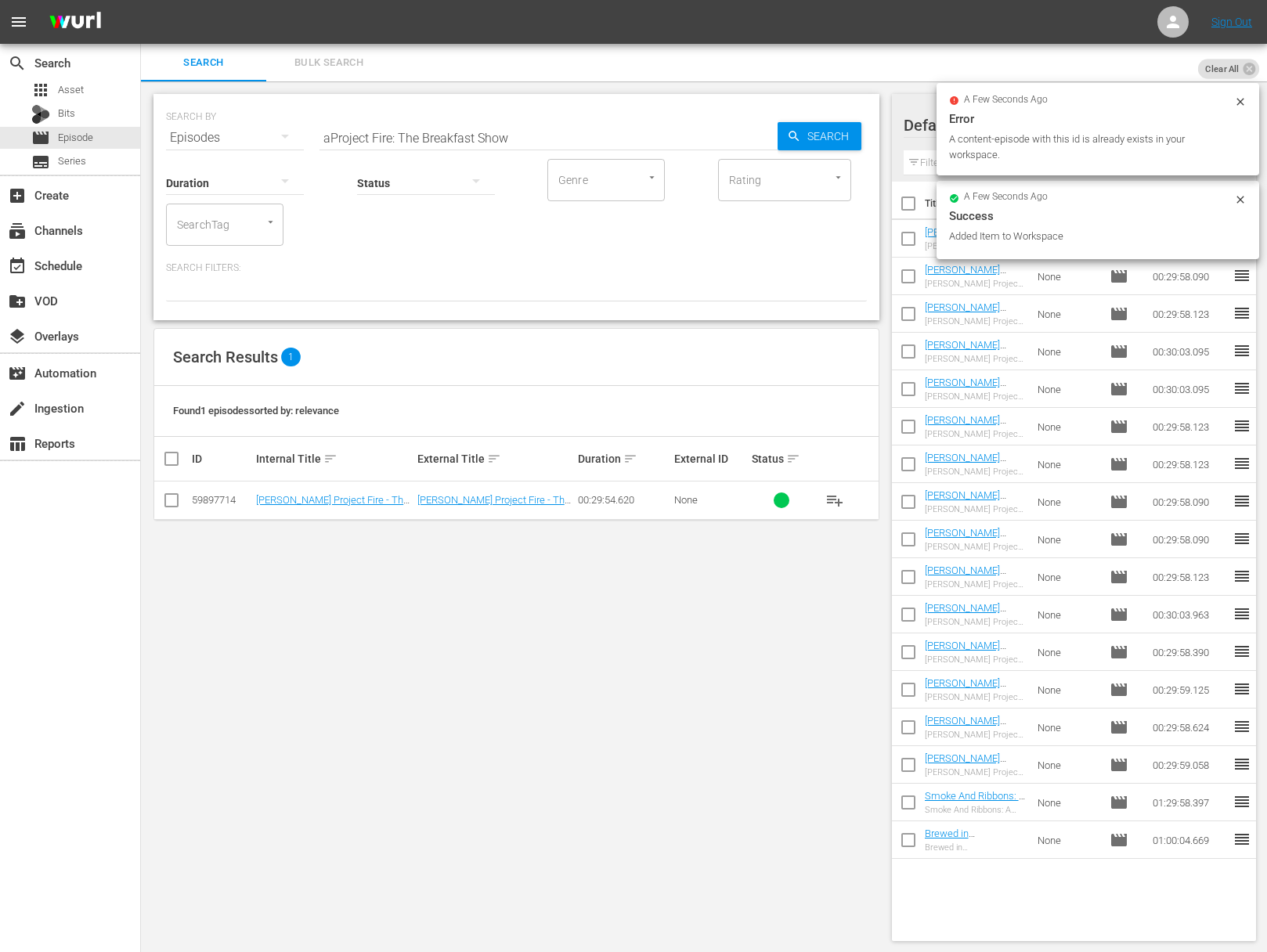
click at [496, 129] on input "aProject Fire: The Breakfast Show" at bounding box center [548, 137] width 458 height 37
paste input "Project Fire: Rolled, Stuffed and Grilled"
click at [494, 133] on input "Project Fire: Rolled, Stuffed and GrilledaProject Fire: The Breakfast Show" at bounding box center [548, 137] width 458 height 37
paste input "text"
click at [798, 135] on icon "button" at bounding box center [793, 136] width 14 height 14
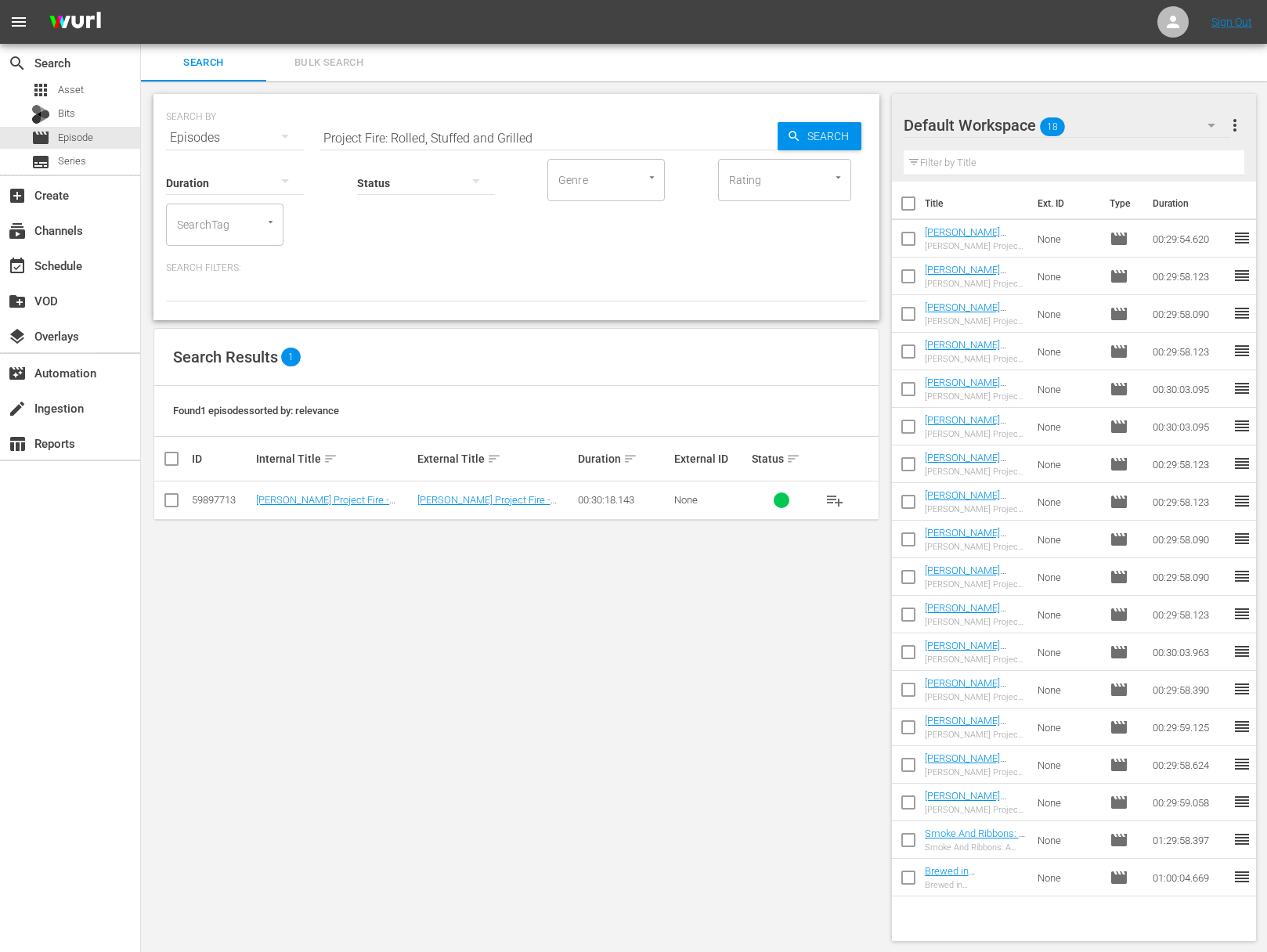
click at [832, 497] on span "playlist_add" at bounding box center [835, 501] width 19 height 19
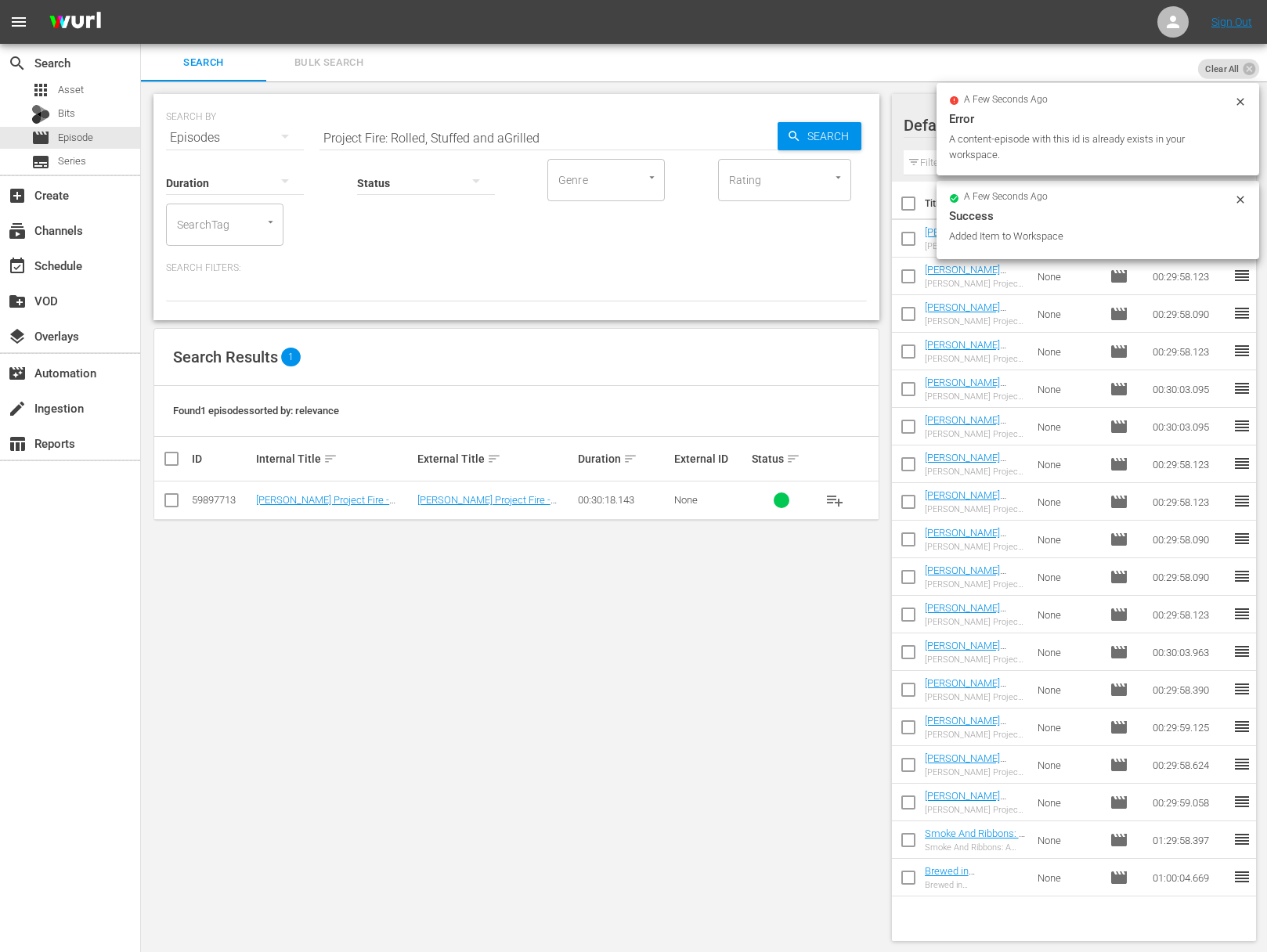
click at [500, 135] on input "Project Fire: Rolled, Stuffed and aGrilled" at bounding box center [548, 137] width 458 height 37
paste input "Project Fire: Raichlen Grills St. Louis"
click at [495, 136] on input "Project Fire: Rolled, Stuffed and aProject Fire: Raichlen Grills St. LouisGrill…" at bounding box center [548, 137] width 458 height 37
paste input "aichlen Grills St. Louis"
click at [772, 135] on input "Project Fire: Raichlen Grills St. Louis" at bounding box center [548, 137] width 458 height 37
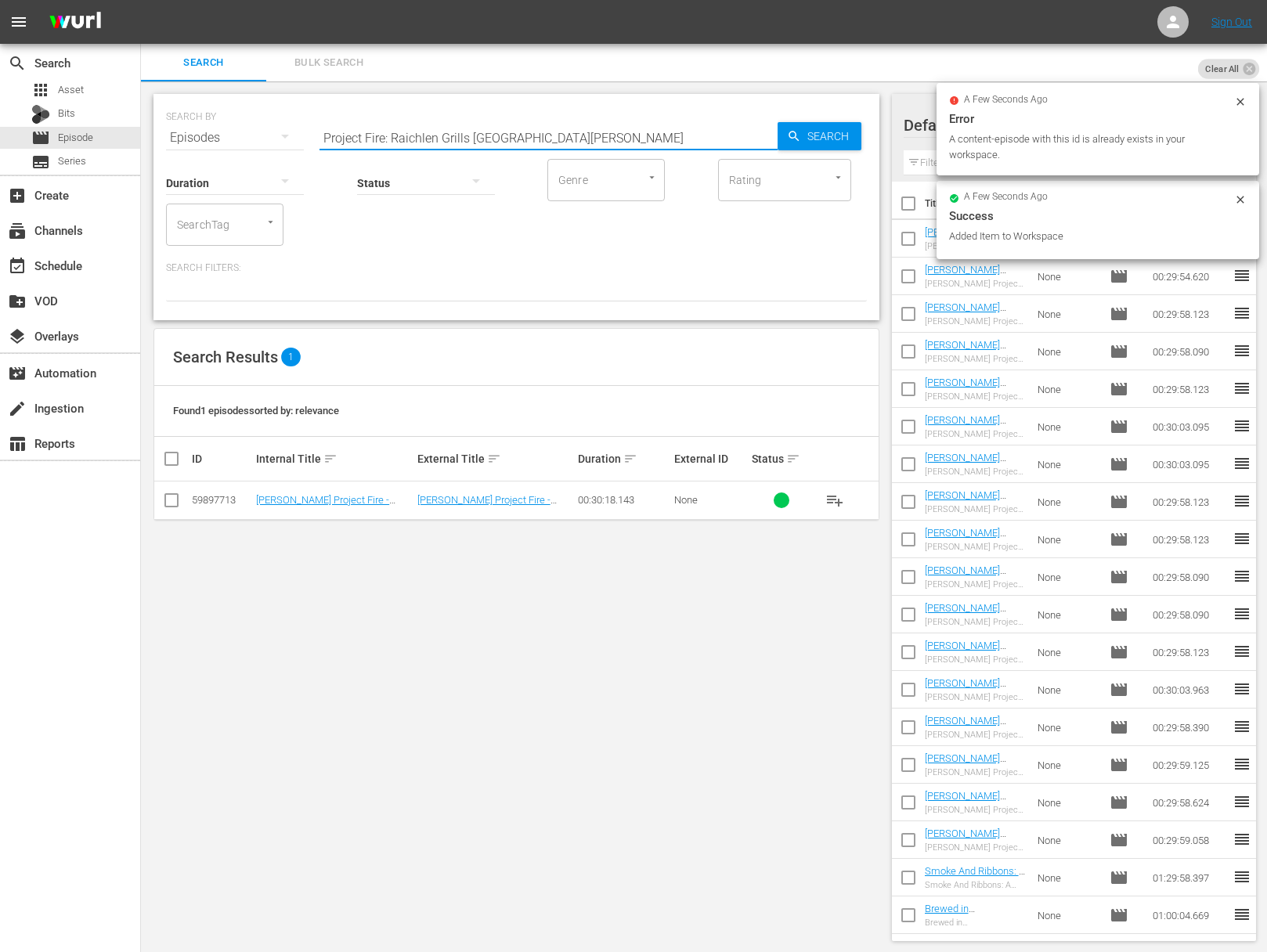
click at [791, 133] on icon "button" at bounding box center [793, 136] width 14 height 14
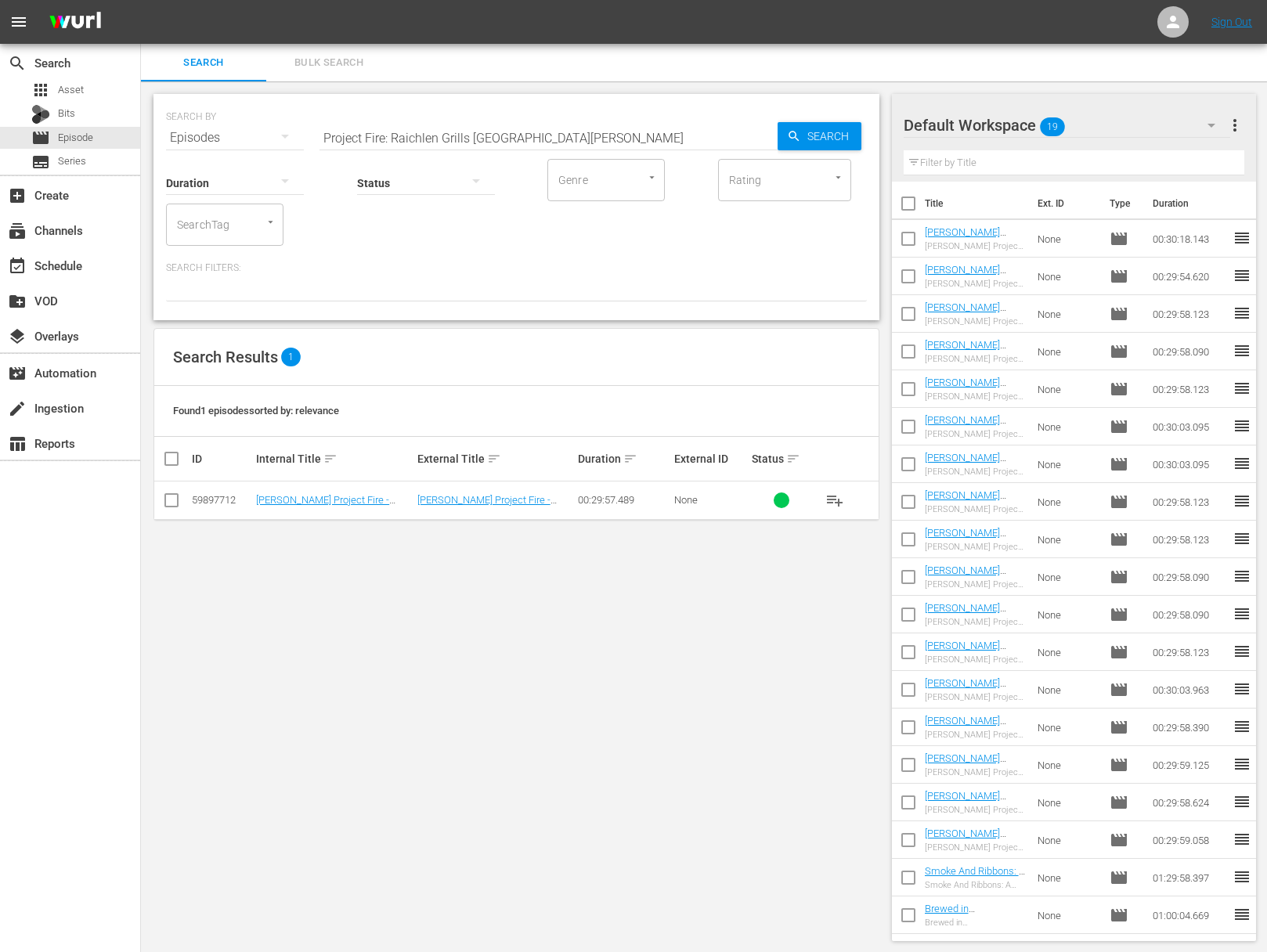
click at [833, 499] on span "playlist_add" at bounding box center [835, 501] width 19 height 19
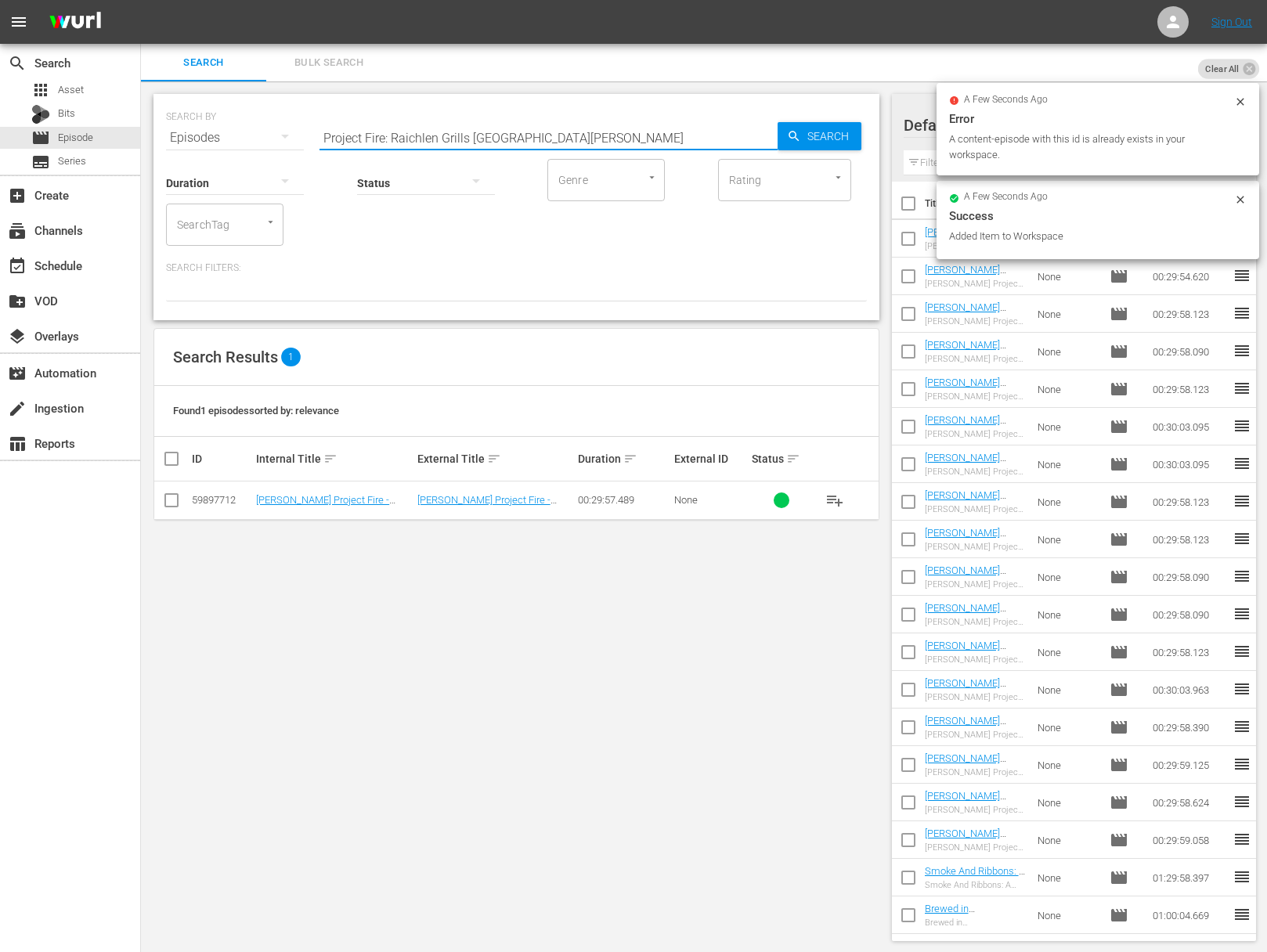
click at [585, 147] on input "Project Fire: Raichlen Grills St. Louis" at bounding box center [548, 137] width 458 height 37
paste input "Primal Grill: At the Game"
click at [578, 147] on input "Project Fire: Raichlen Grills St. LouisaPrimal Grill: At the Game" at bounding box center [548, 137] width 458 height 37
paste input "Primal Grill: At the Game"
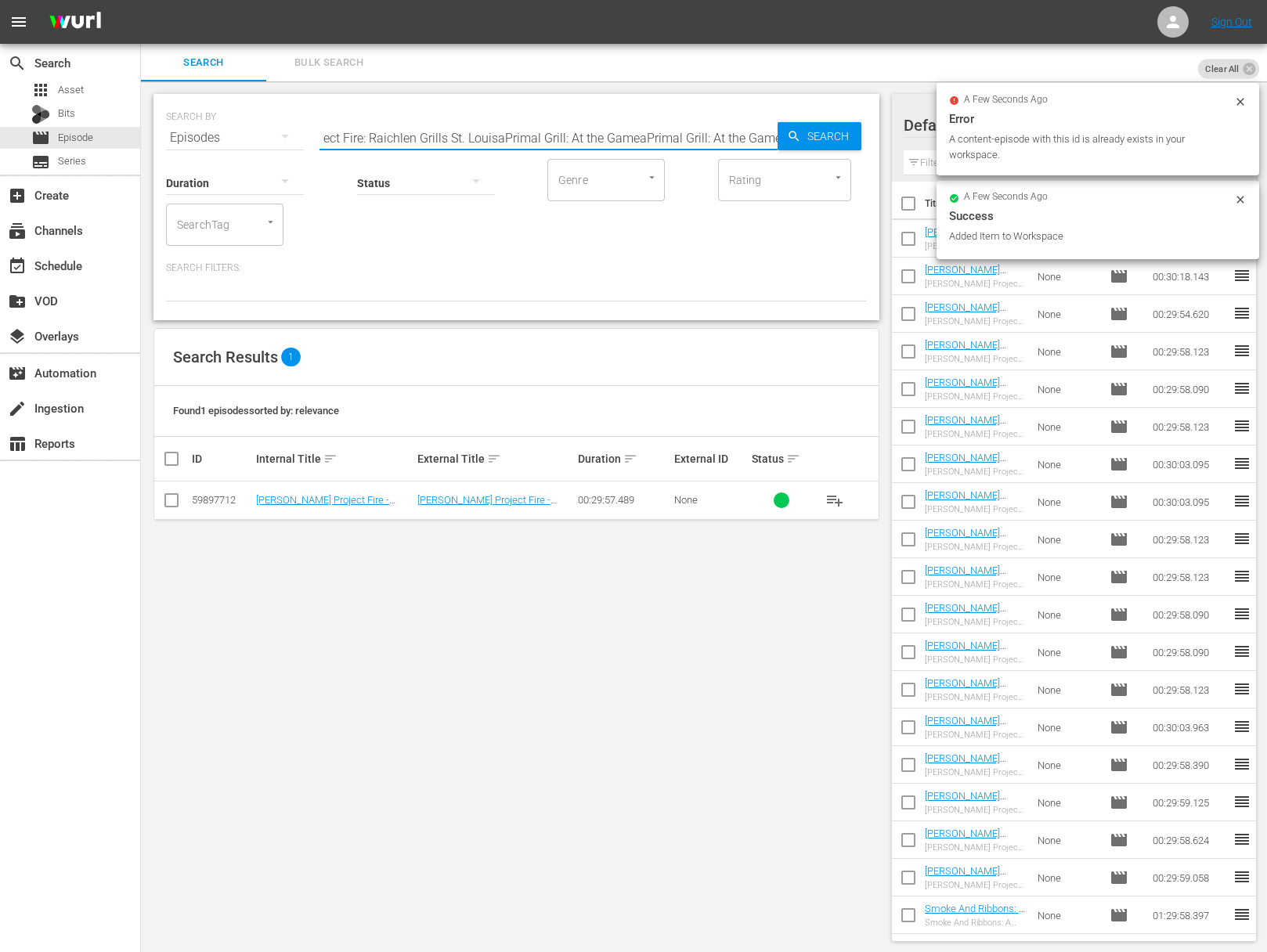
click at [618, 131] on input "Project Fire: Raichlen Grills St. LouisaPrimal Grill: At the GameaPrimal Grill:…" at bounding box center [548, 137] width 458 height 37
paste input "Primal Grill: At the Game"
click at [617, 131] on input "Project Fire: Raichlen Grills St. LouisaPrimal Grill: At the GaaPrimal Grill: A…" at bounding box center [548, 137] width 458 height 37
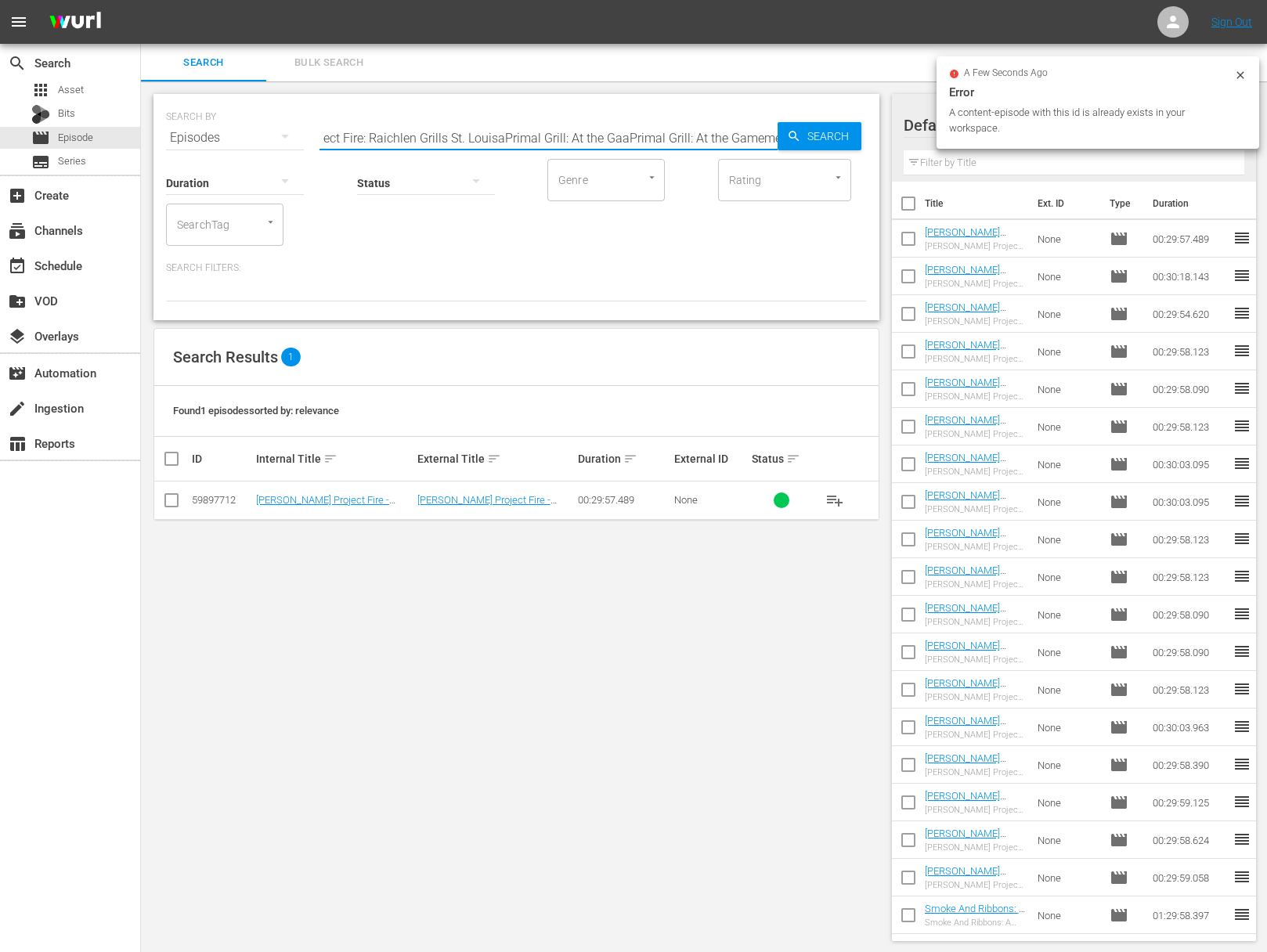
paste input "text"
click at [816, 132] on span "Search" at bounding box center [830, 136] width 60 height 28
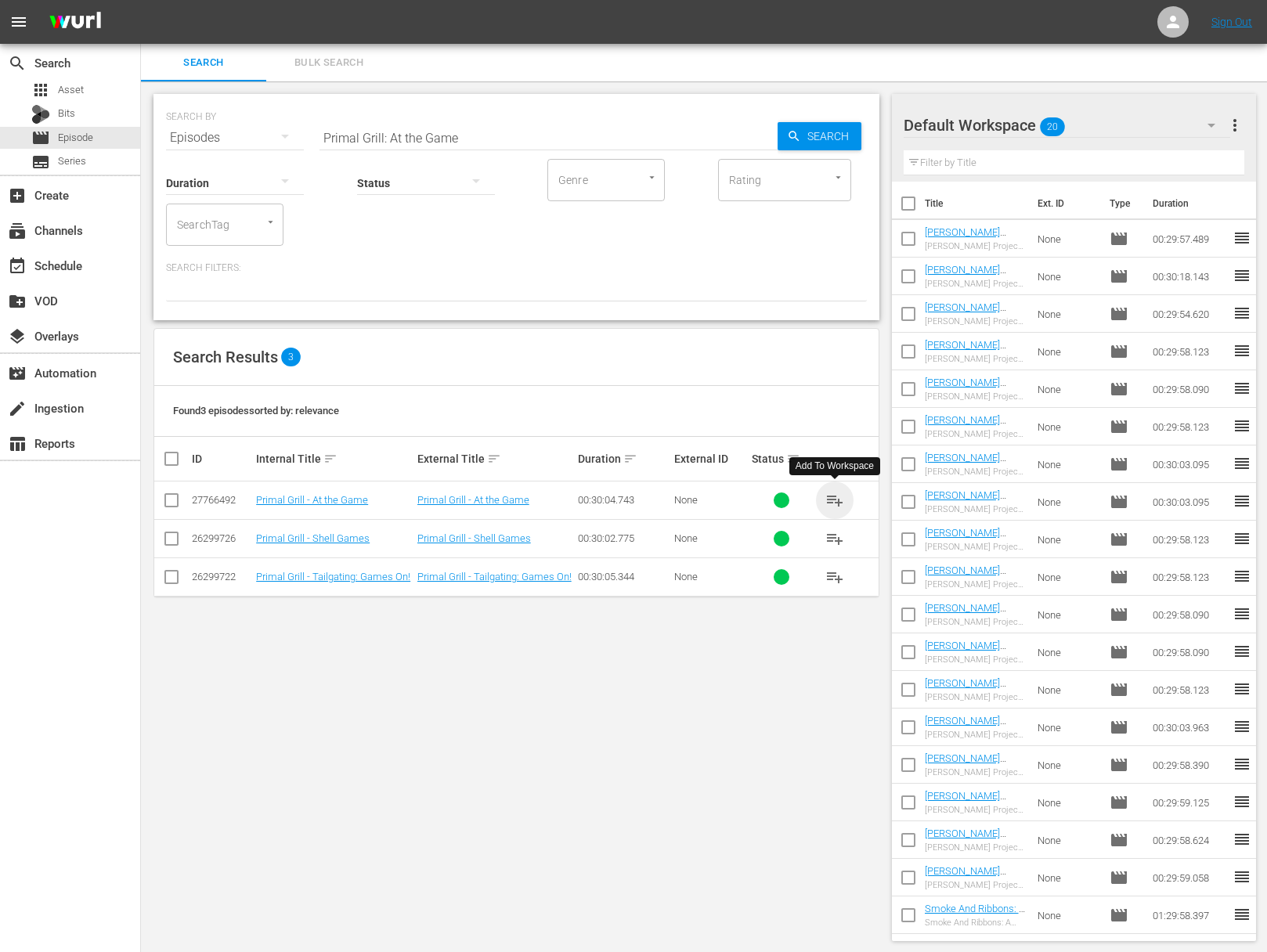
click at [834, 498] on span "playlist_add" at bounding box center [835, 501] width 19 height 19
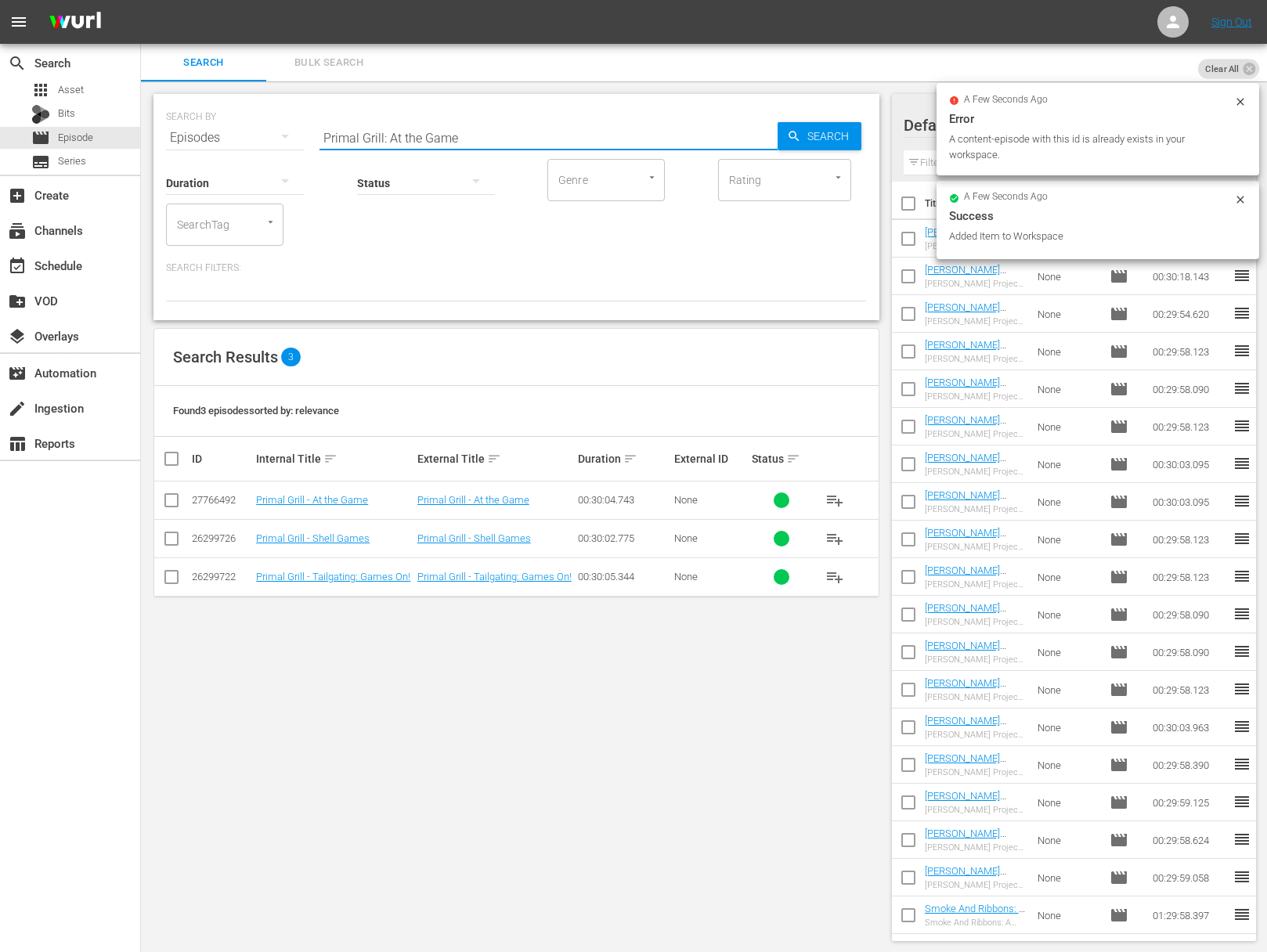
click at [505, 132] on input "Primal Grill: At the Game" at bounding box center [548, 137] width 458 height 37
paste input "On the Wing"
click at [806, 141] on span "Search" at bounding box center [830, 136] width 60 height 28
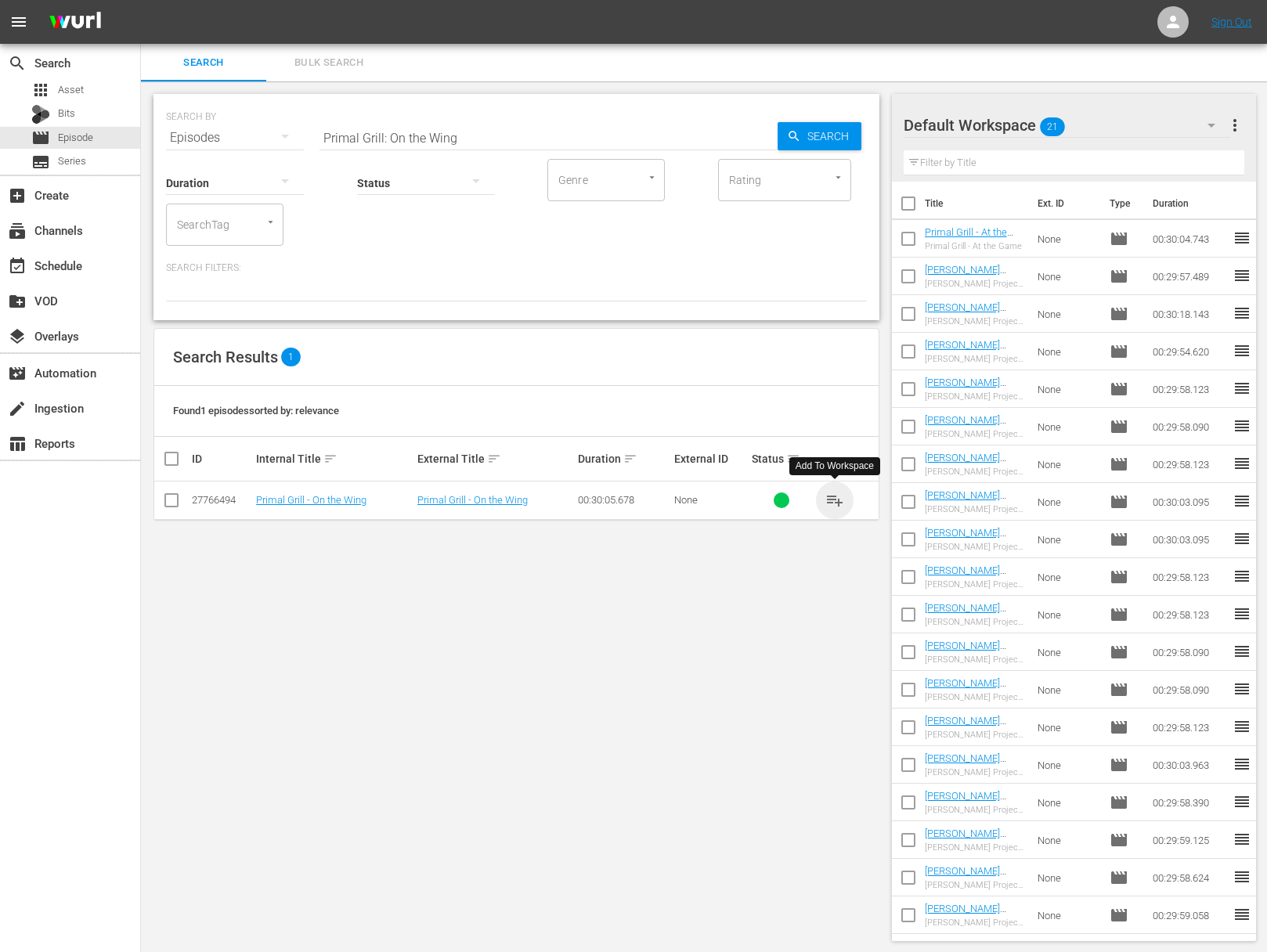
click at [838, 500] on span "playlist_add" at bounding box center [835, 501] width 19 height 19
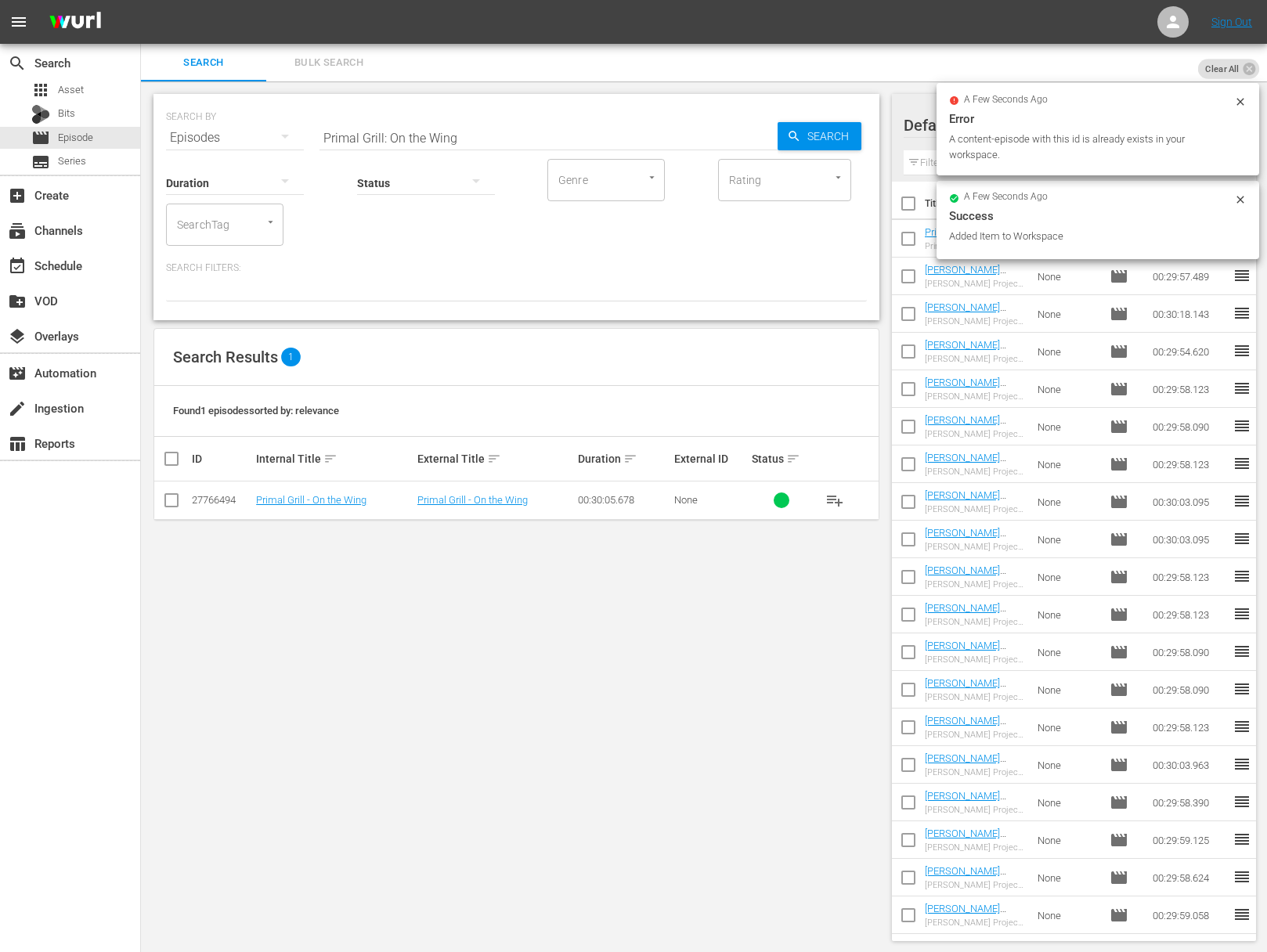
click at [609, 123] on input "Primal Grill: On the Wing" at bounding box center [548, 137] width 458 height 37
paste input "Up in Smoke"
click at [821, 136] on span "Search" at bounding box center [830, 136] width 60 height 28
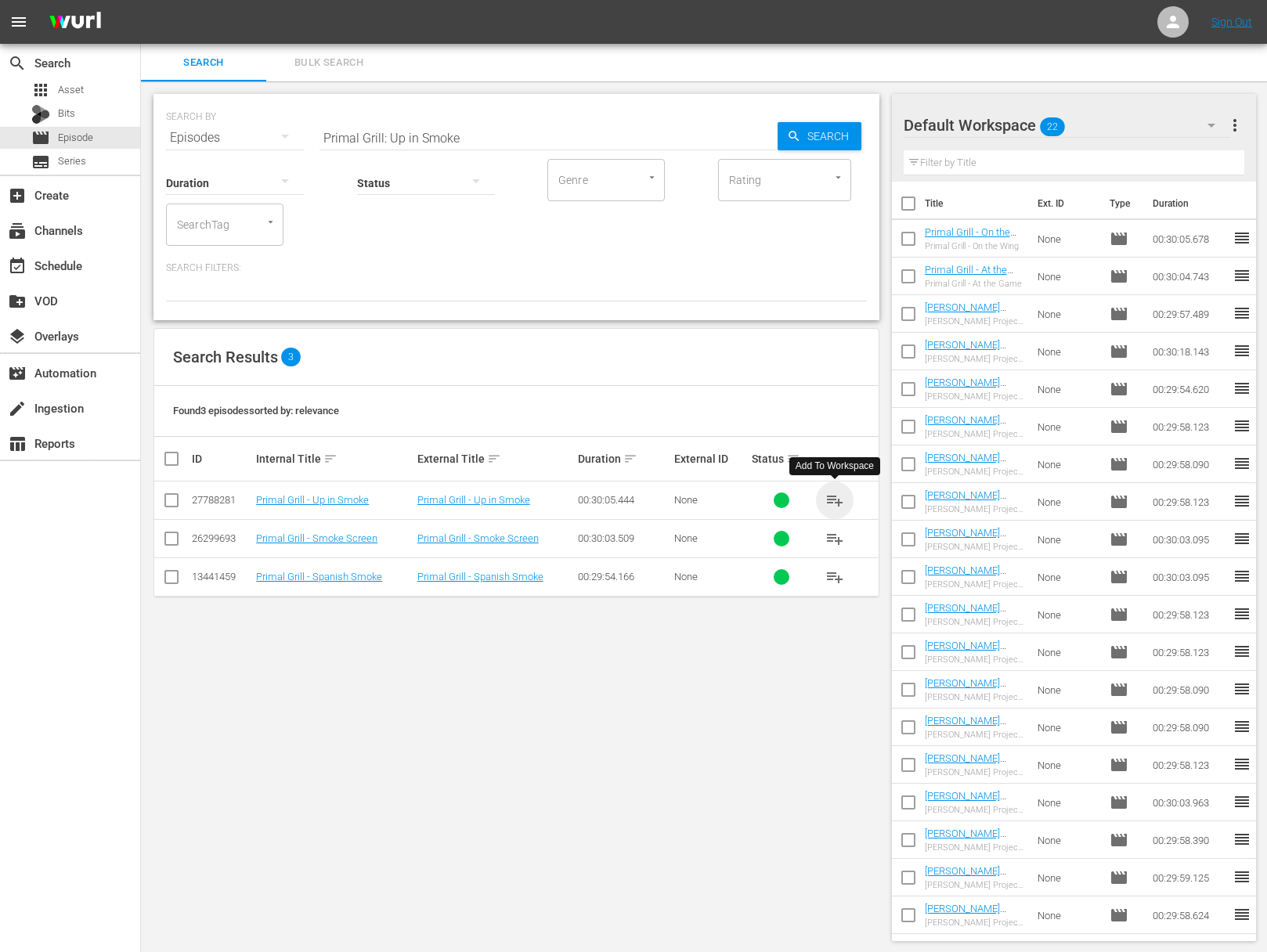
click at [834, 498] on span "playlist_add" at bounding box center [835, 501] width 19 height 19
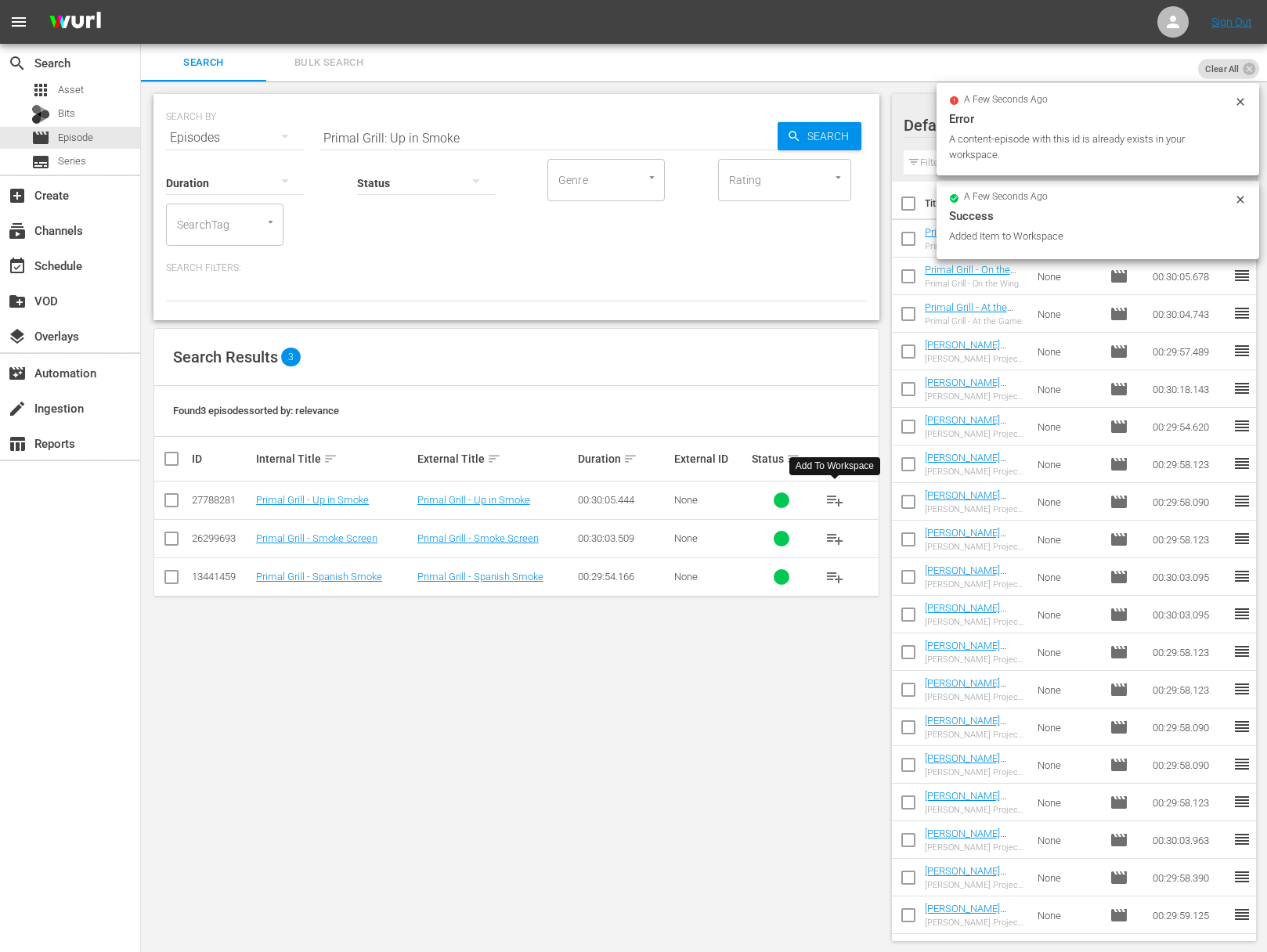
click at [443, 141] on input "Primal Grill: Up in Smoke" at bounding box center [548, 137] width 458 height 37
paste input "In a Pickl"
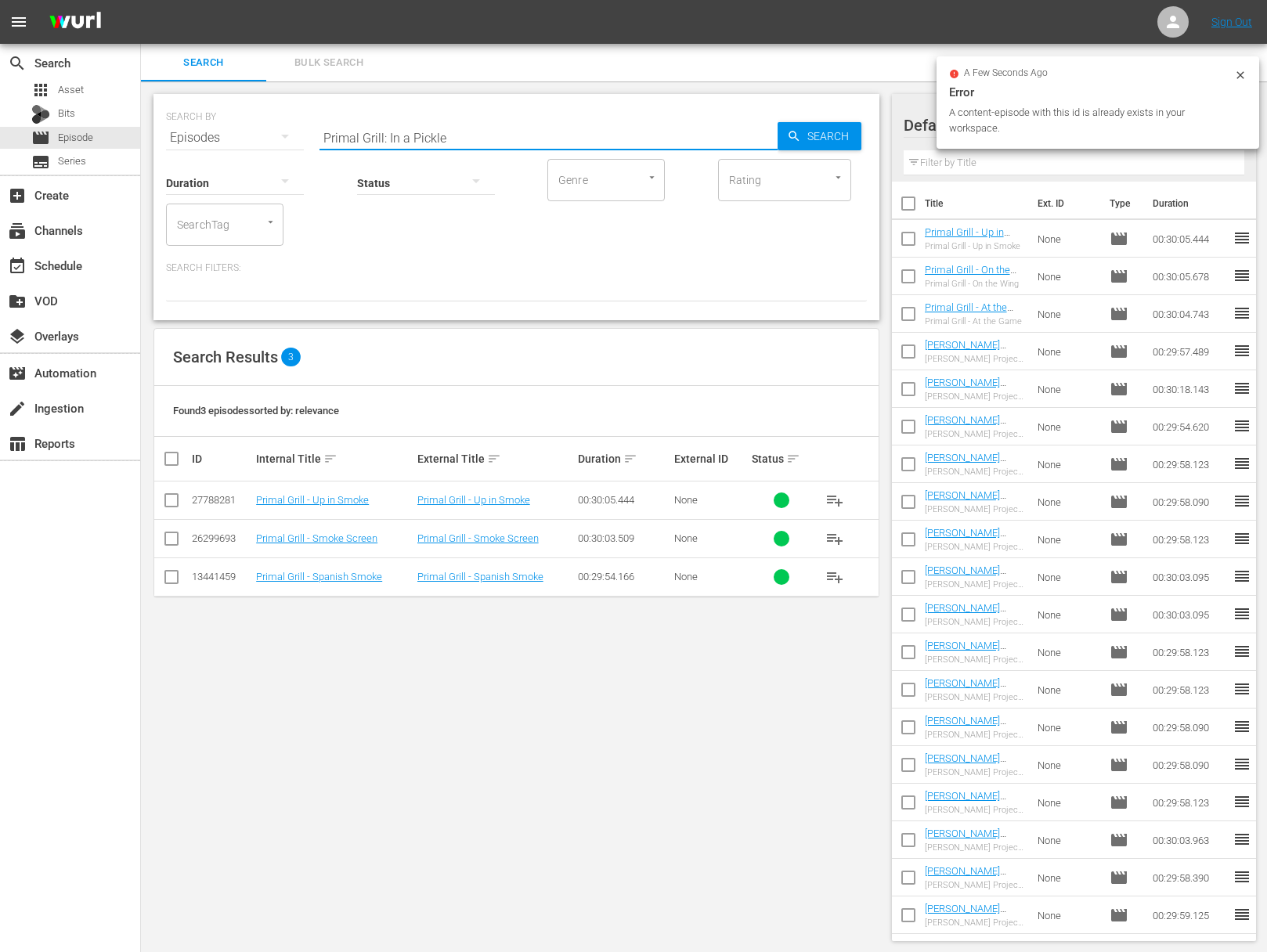
click at [857, 142] on span "Search" at bounding box center [830, 136] width 60 height 28
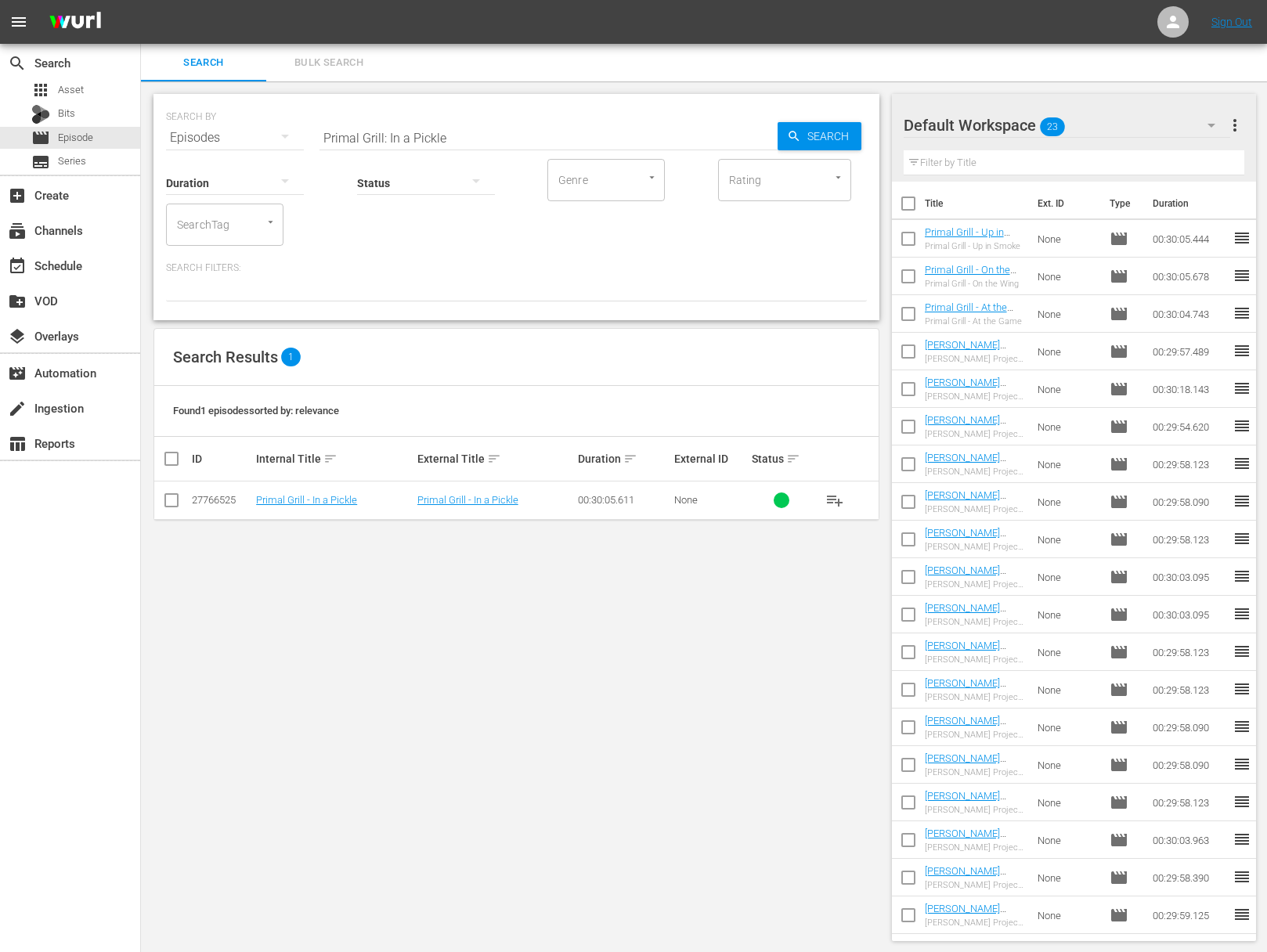
click at [835, 496] on span "playlist_add" at bounding box center [835, 501] width 19 height 19
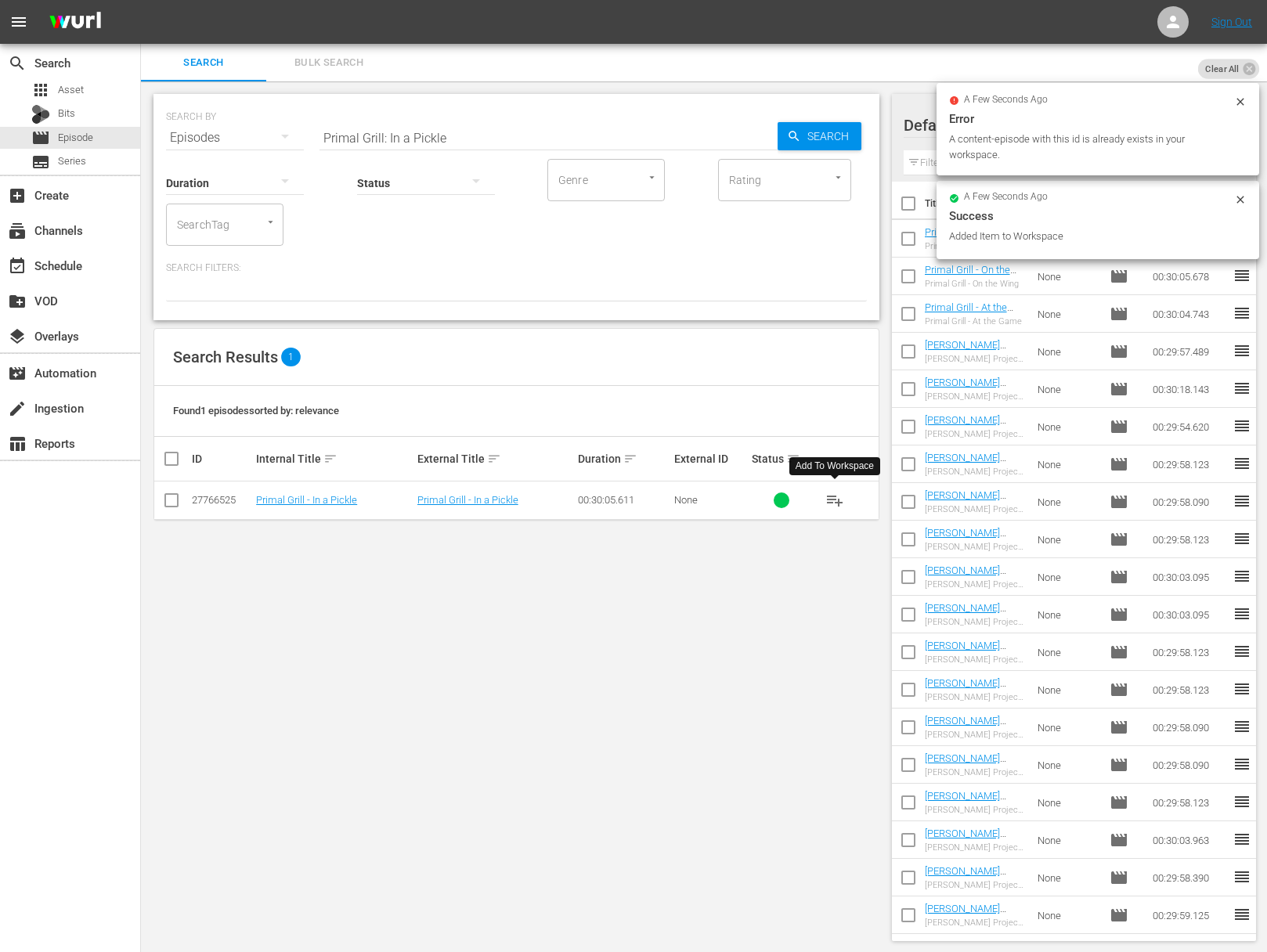
click at [385, 144] on input "Primal Grill: In a Pickle" at bounding box center [548, 137] width 458 height 37
paste input "On the Rotisseri"
click at [758, 143] on input "Primal Grill: On the Rotisserie" at bounding box center [548, 137] width 458 height 37
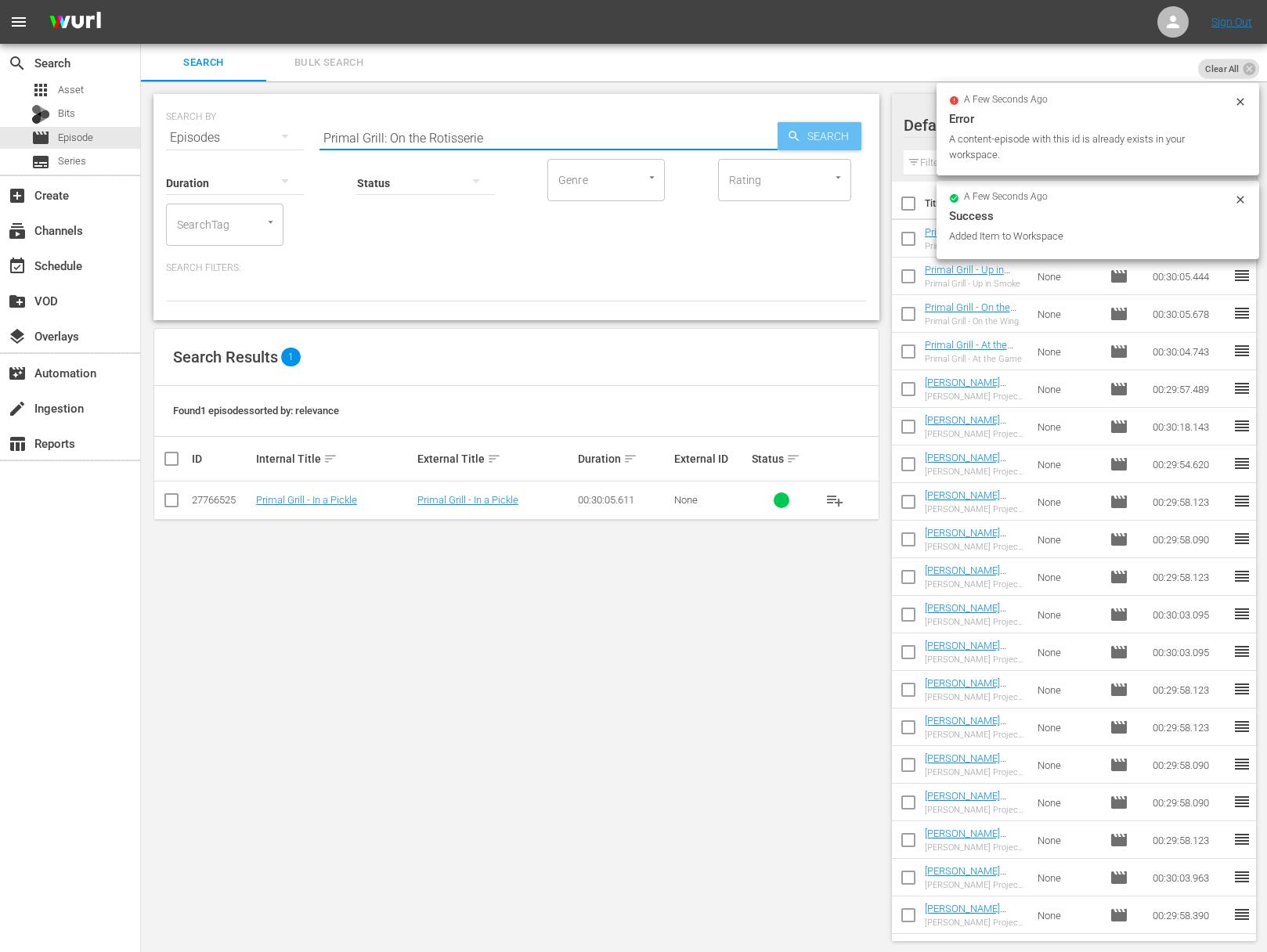
click at [800, 136] on icon "button" at bounding box center [793, 136] width 14 height 14
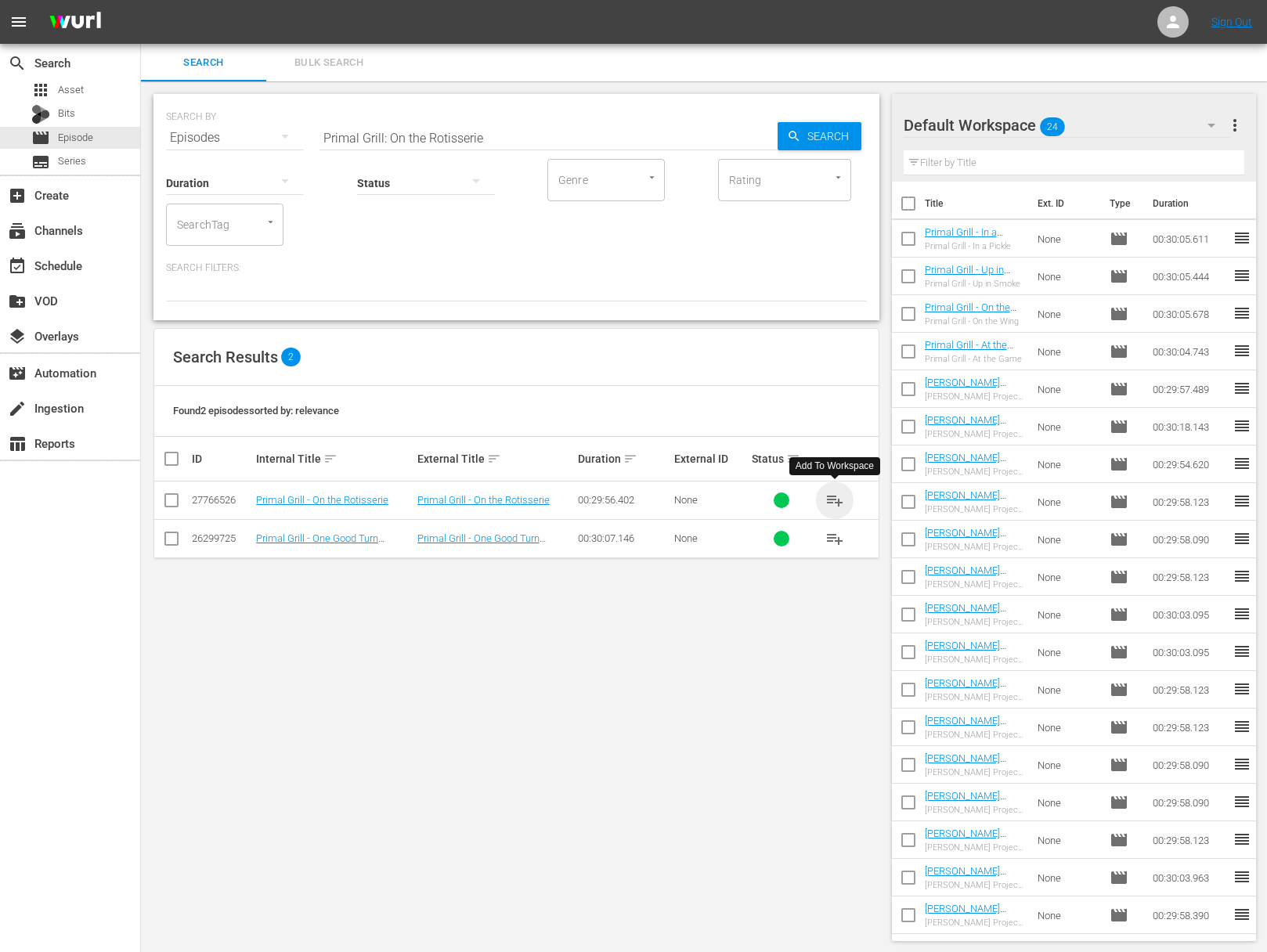
click at [829, 499] on span "playlist_add" at bounding box center [835, 501] width 19 height 19
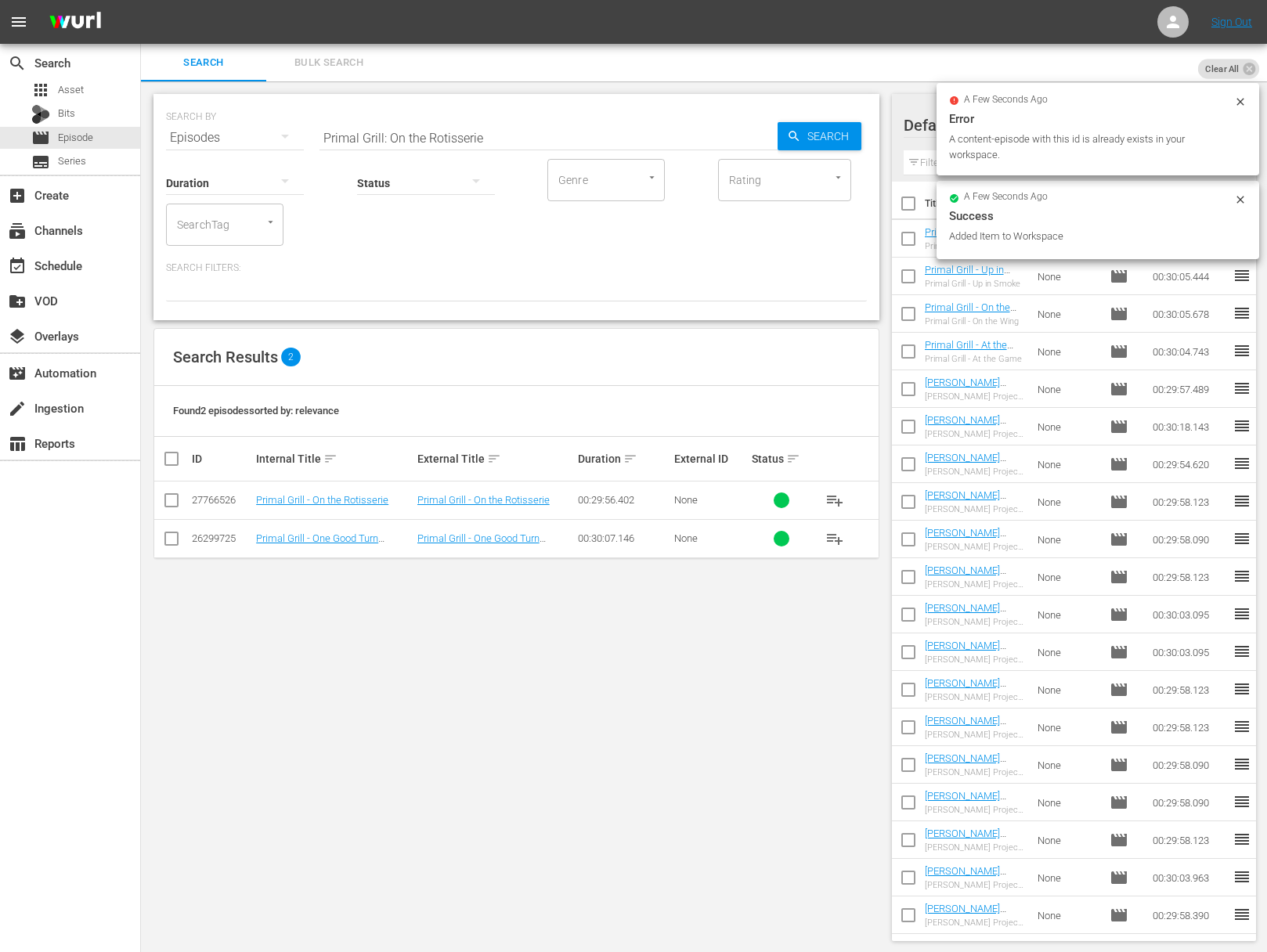
click at [452, 125] on input "Primal Grill: On the Rotisserie" at bounding box center [548, 137] width 458 height 37
paste input "In the Fir"
click at [808, 139] on span "Search" at bounding box center [830, 136] width 60 height 28
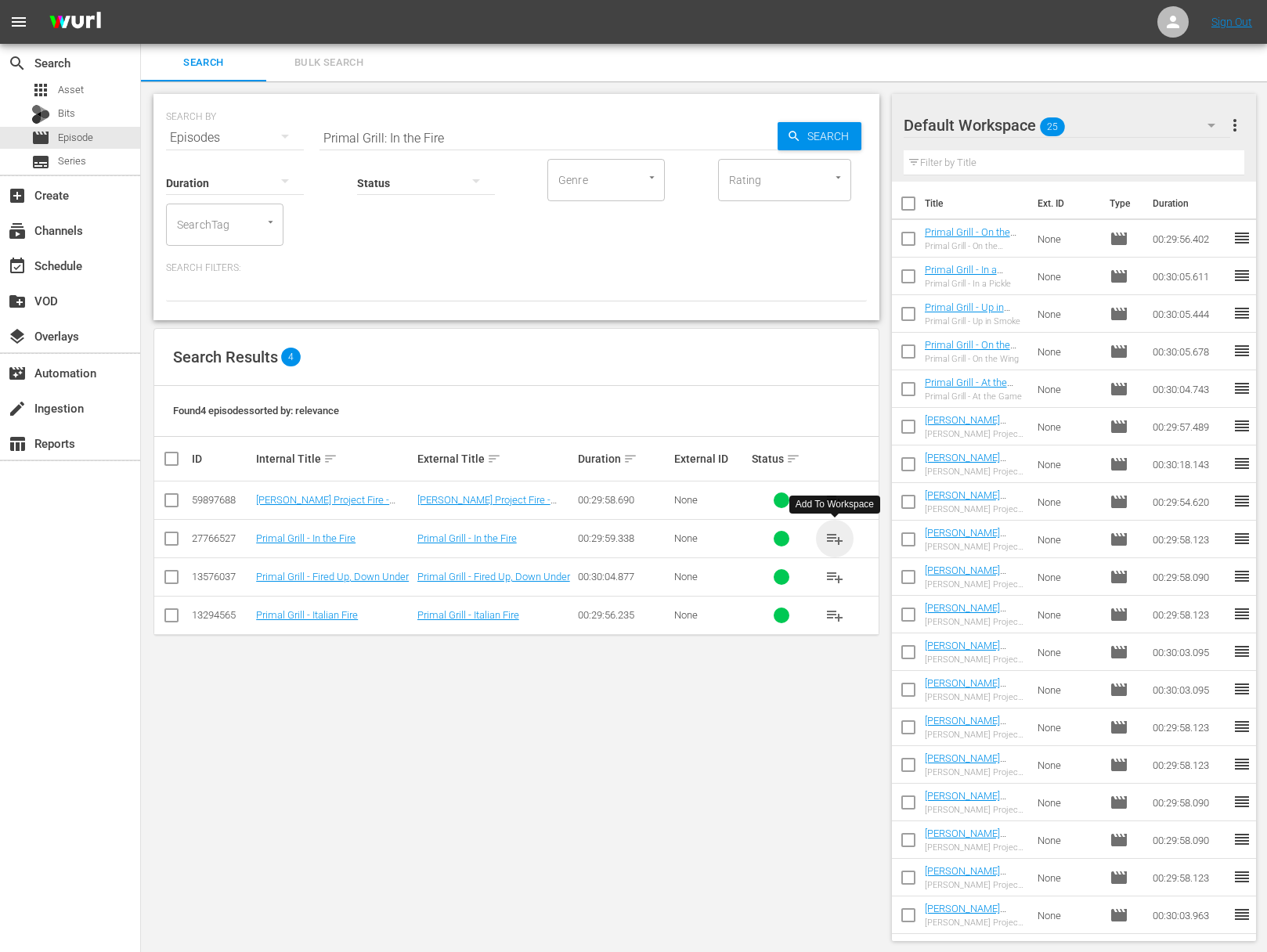
click at [835, 532] on span "playlist_add" at bounding box center [835, 539] width 19 height 19
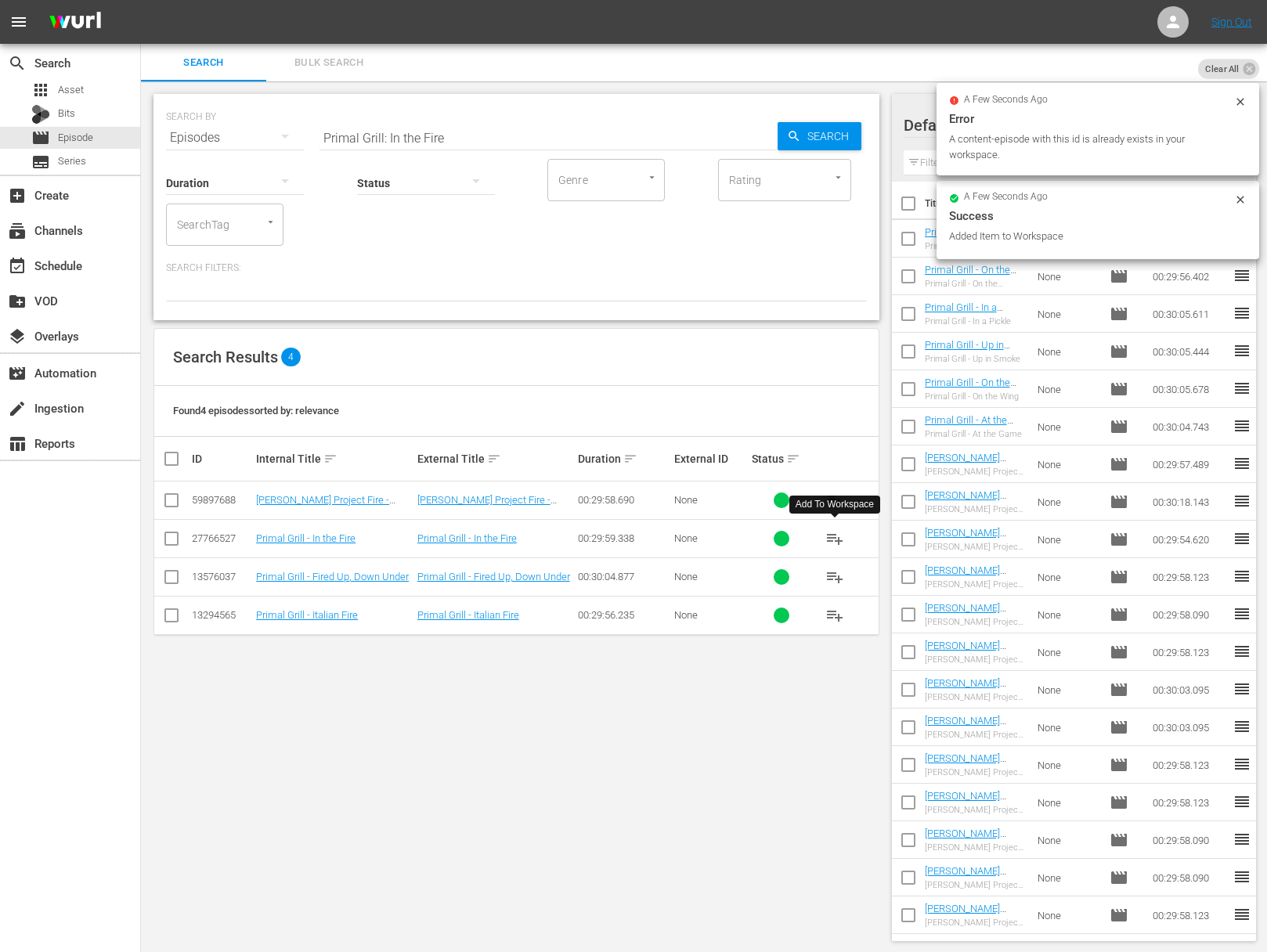
click at [529, 138] on input "Primal Grill: In the Fire" at bounding box center [548, 137] width 458 height 37
paste input "On the Vin"
click at [790, 146] on div "Search" at bounding box center [819, 136] width 83 height 28
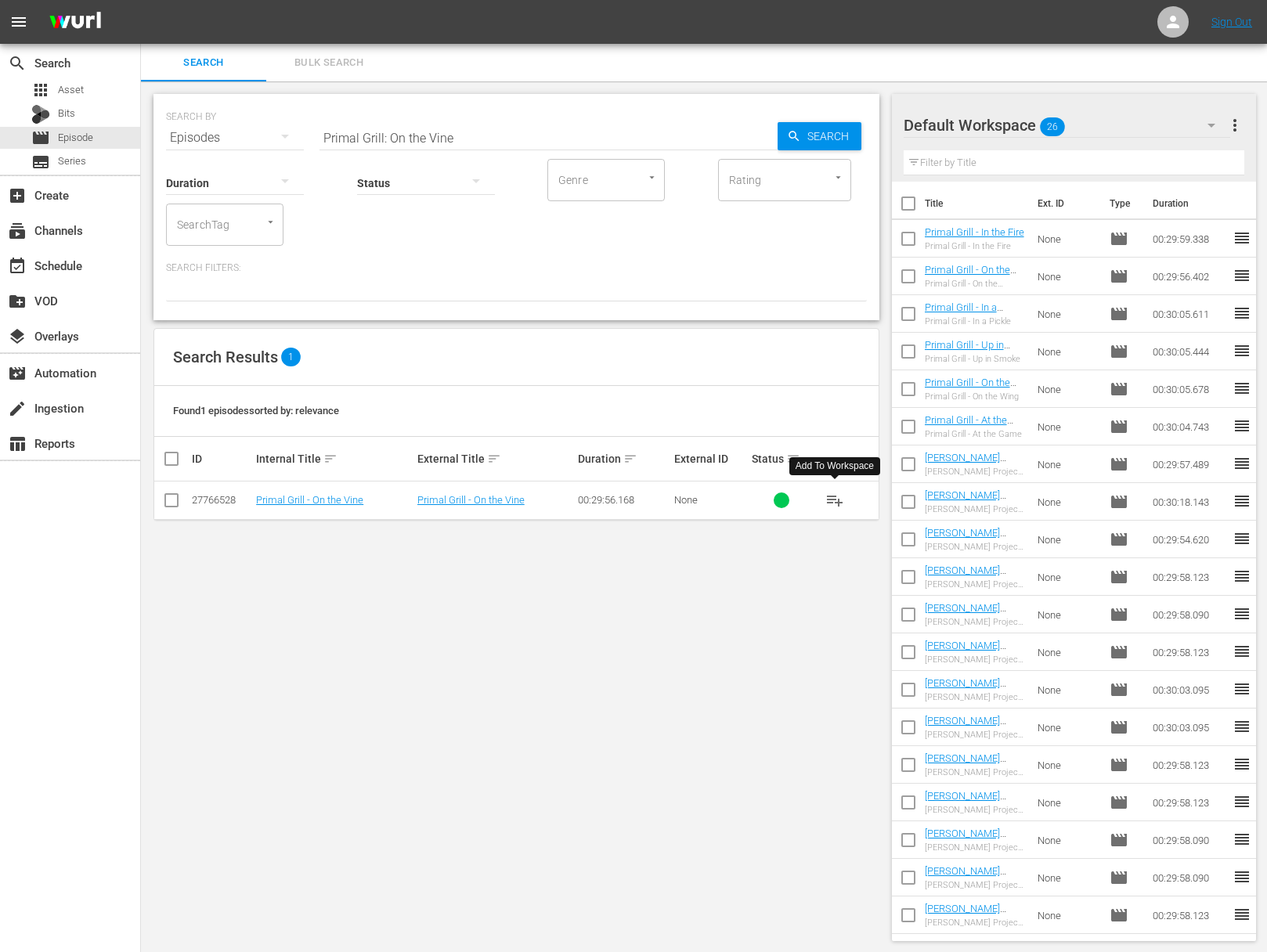
click at [837, 500] on span "playlist_add" at bounding box center [835, 501] width 19 height 19
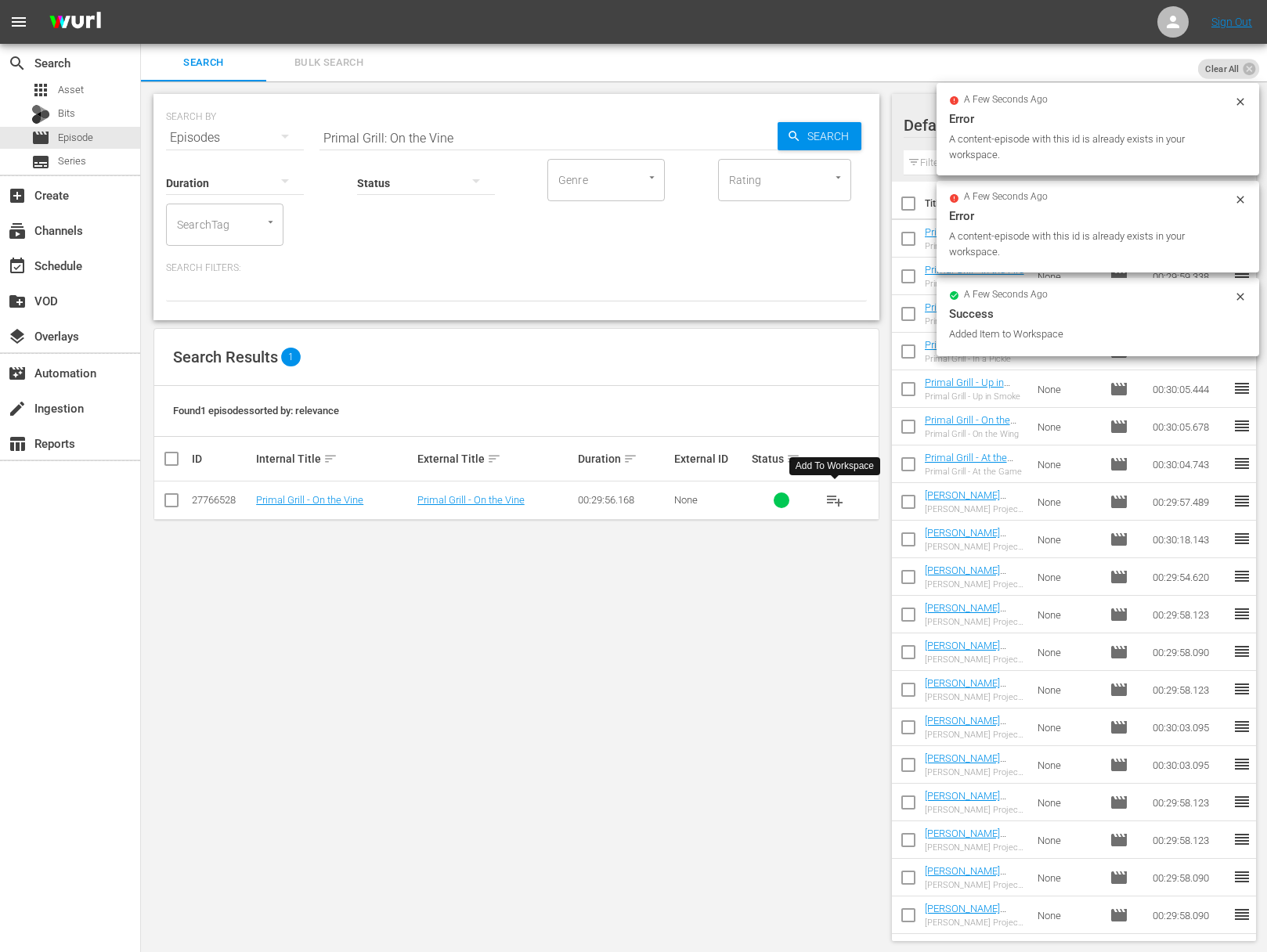
click at [473, 123] on input "Primal Grill: On the Vine" at bounding box center [548, 137] width 458 height 37
click at [468, 131] on input "aPrimal Grill: On the Vine" at bounding box center [548, 137] width 458 height 37
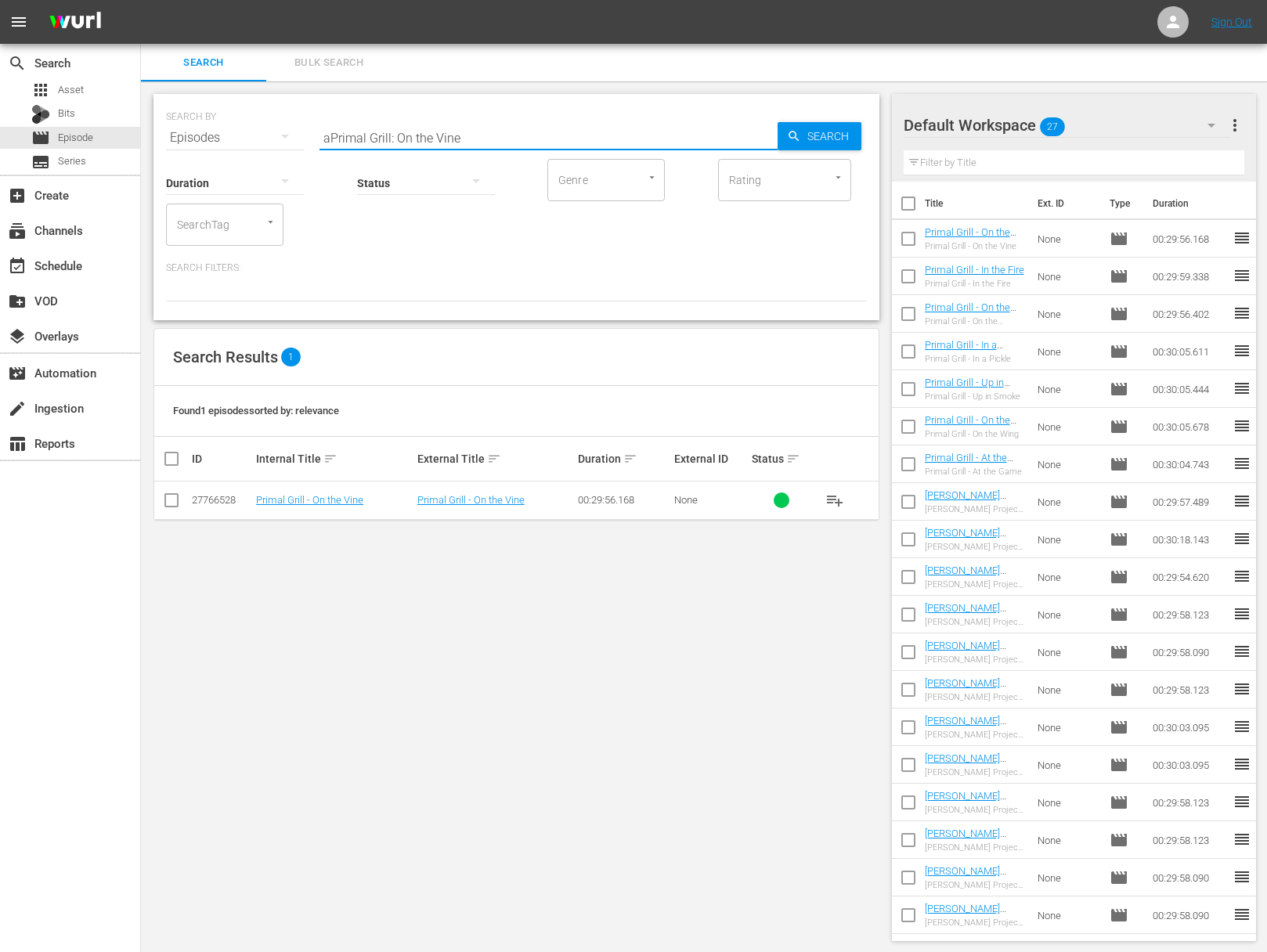
paste input "Primal Grill: From the Garden"
click at [771, 141] on input "Primal Grill: From the Garden" at bounding box center [548, 137] width 458 height 37
click at [816, 136] on span "Search" at bounding box center [830, 136] width 60 height 28
click at [838, 500] on span "playlist_add" at bounding box center [835, 501] width 19 height 19
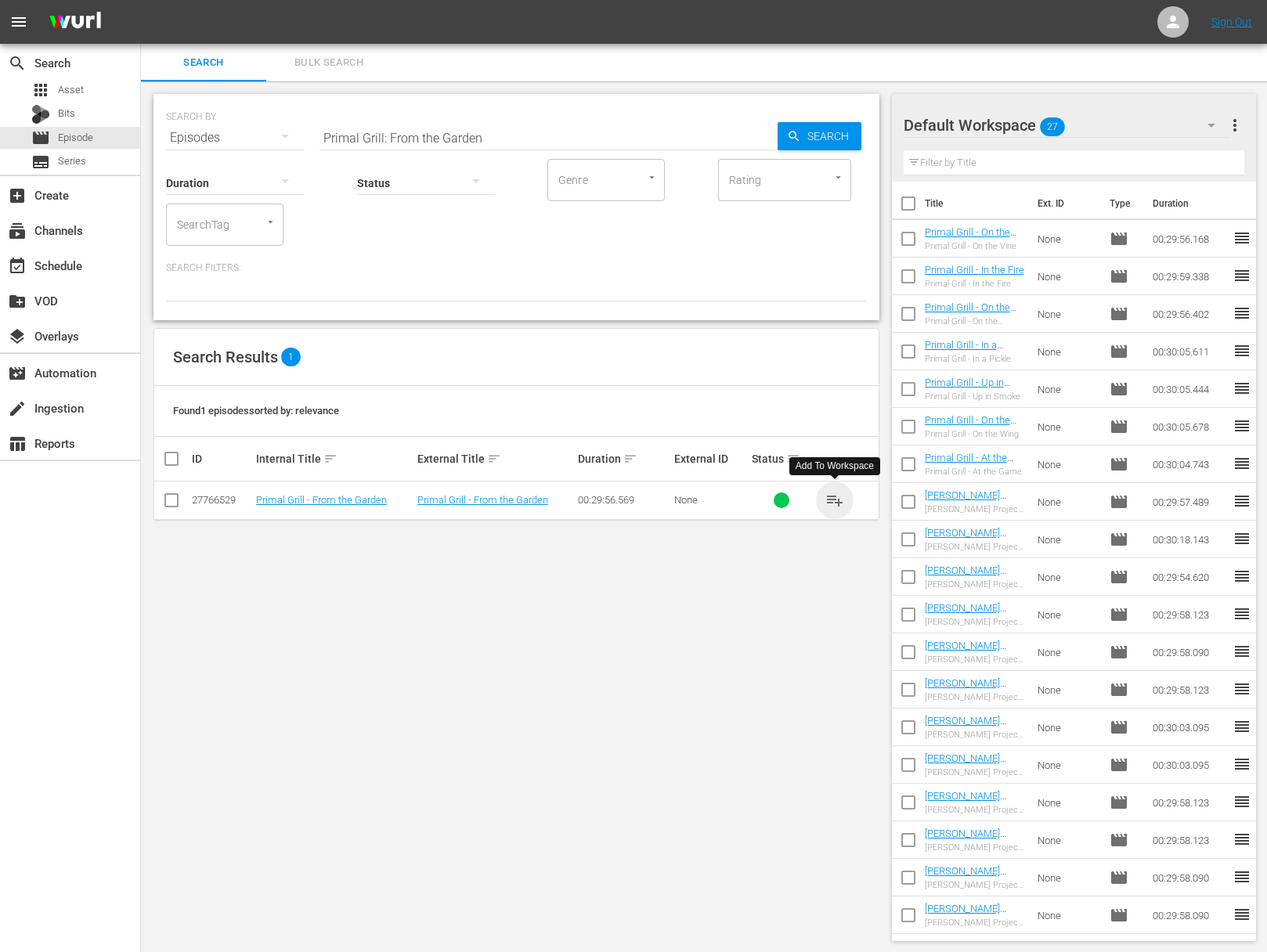
click at [838, 500] on span "playlist_add" at bounding box center [835, 501] width 19 height 19
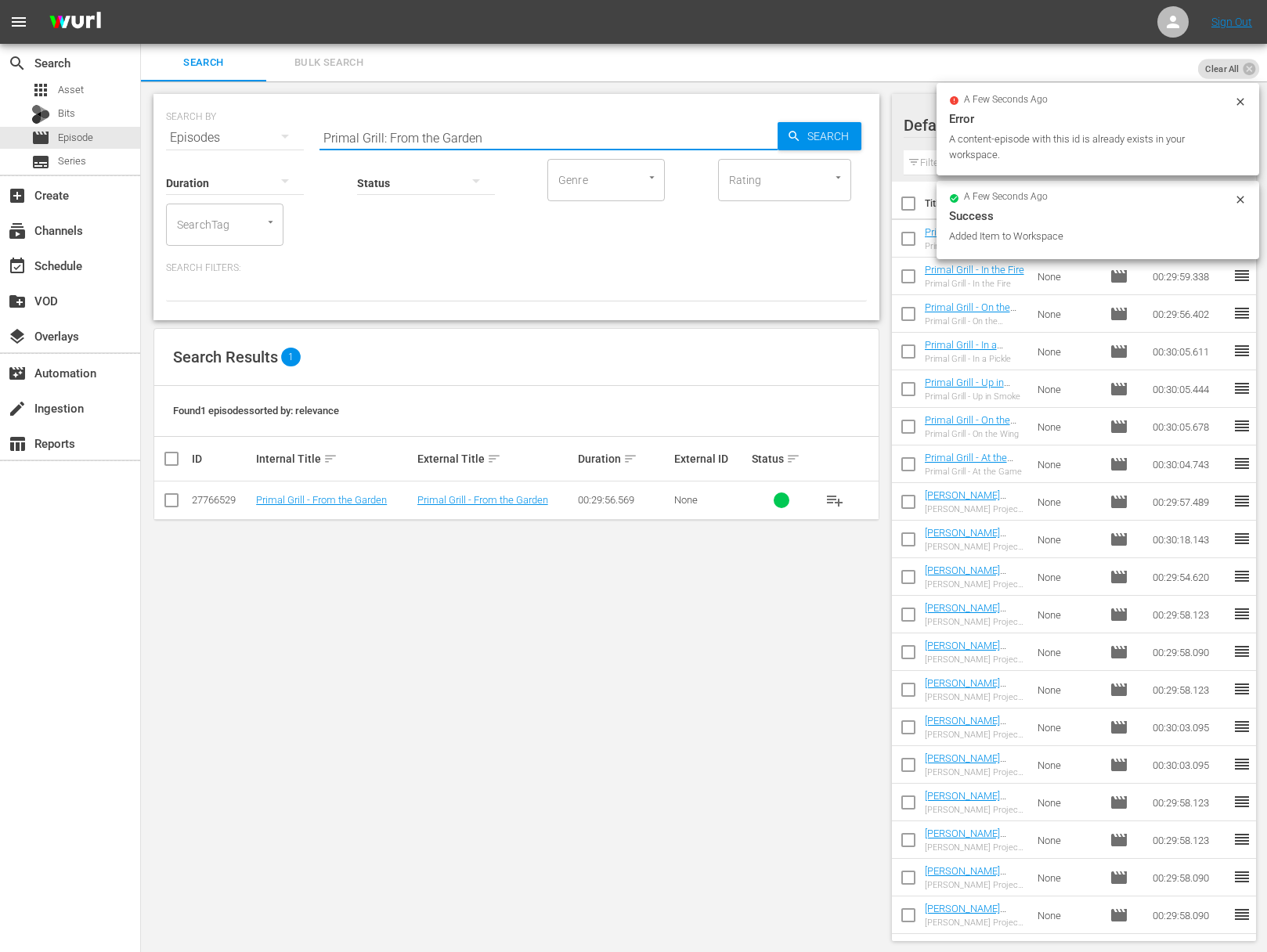
click at [562, 140] on input "Primal Grill: From the Garden" at bounding box center [548, 137] width 458 height 37
paste input "On the Range"
click at [820, 139] on span "Search" at bounding box center [830, 136] width 60 height 28
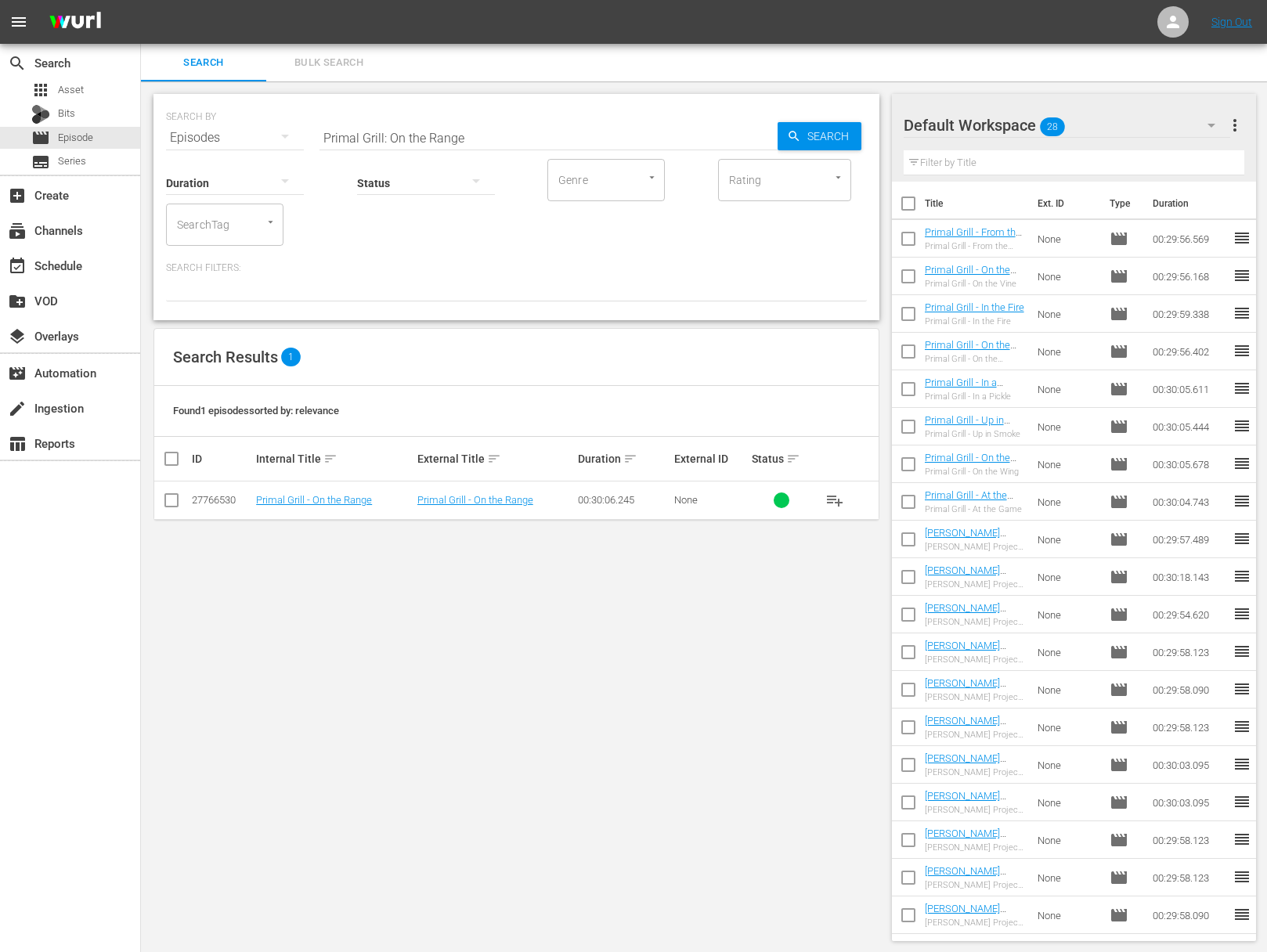
click at [838, 504] on span "playlist_add" at bounding box center [835, 501] width 19 height 19
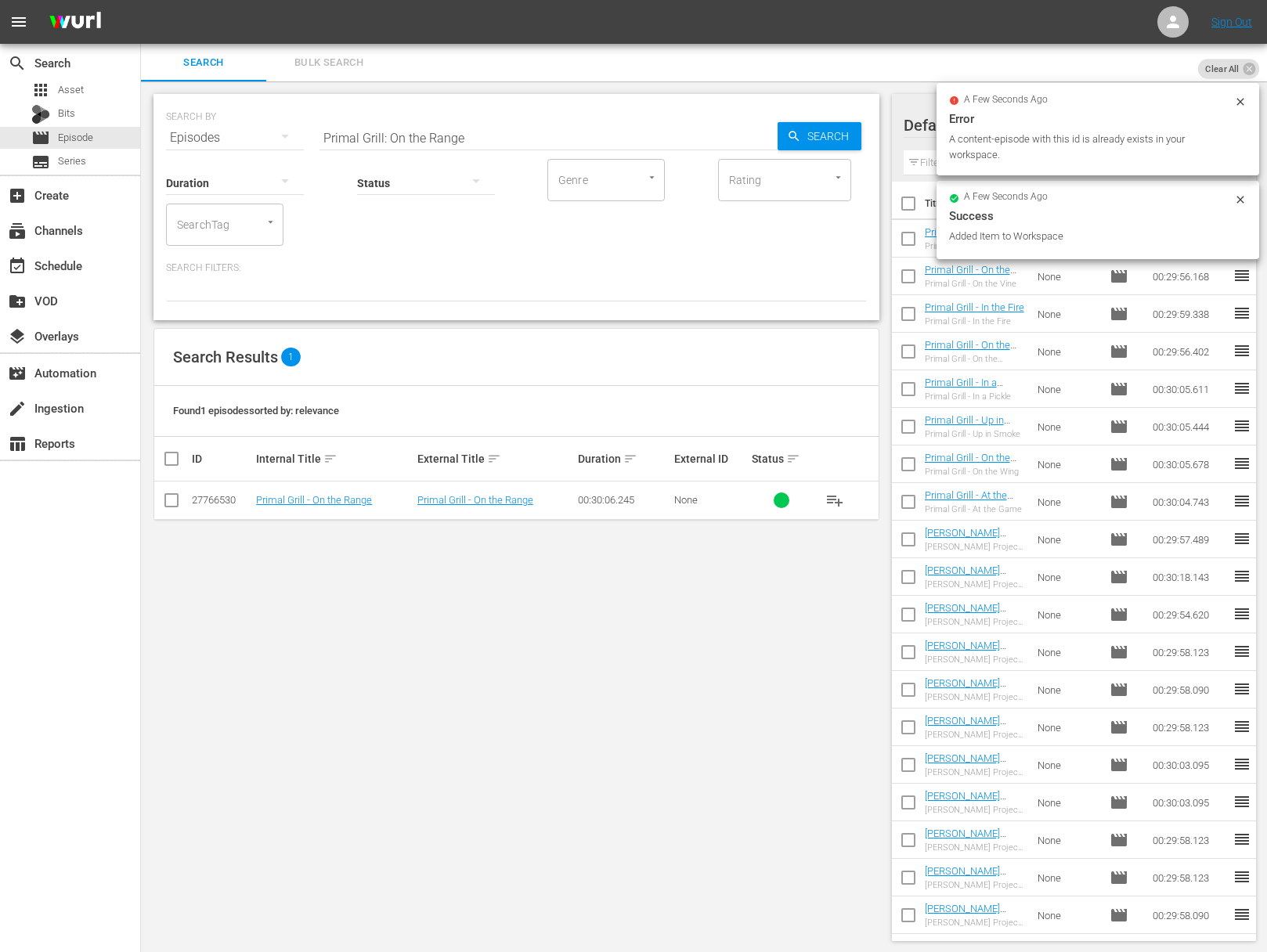
click at [463, 134] on input "Primal Grill: On the Range" at bounding box center [548, 137] width 458 height 37
paste input "By the Sea"
click at [820, 135] on span "Search" at bounding box center [830, 136] width 60 height 28
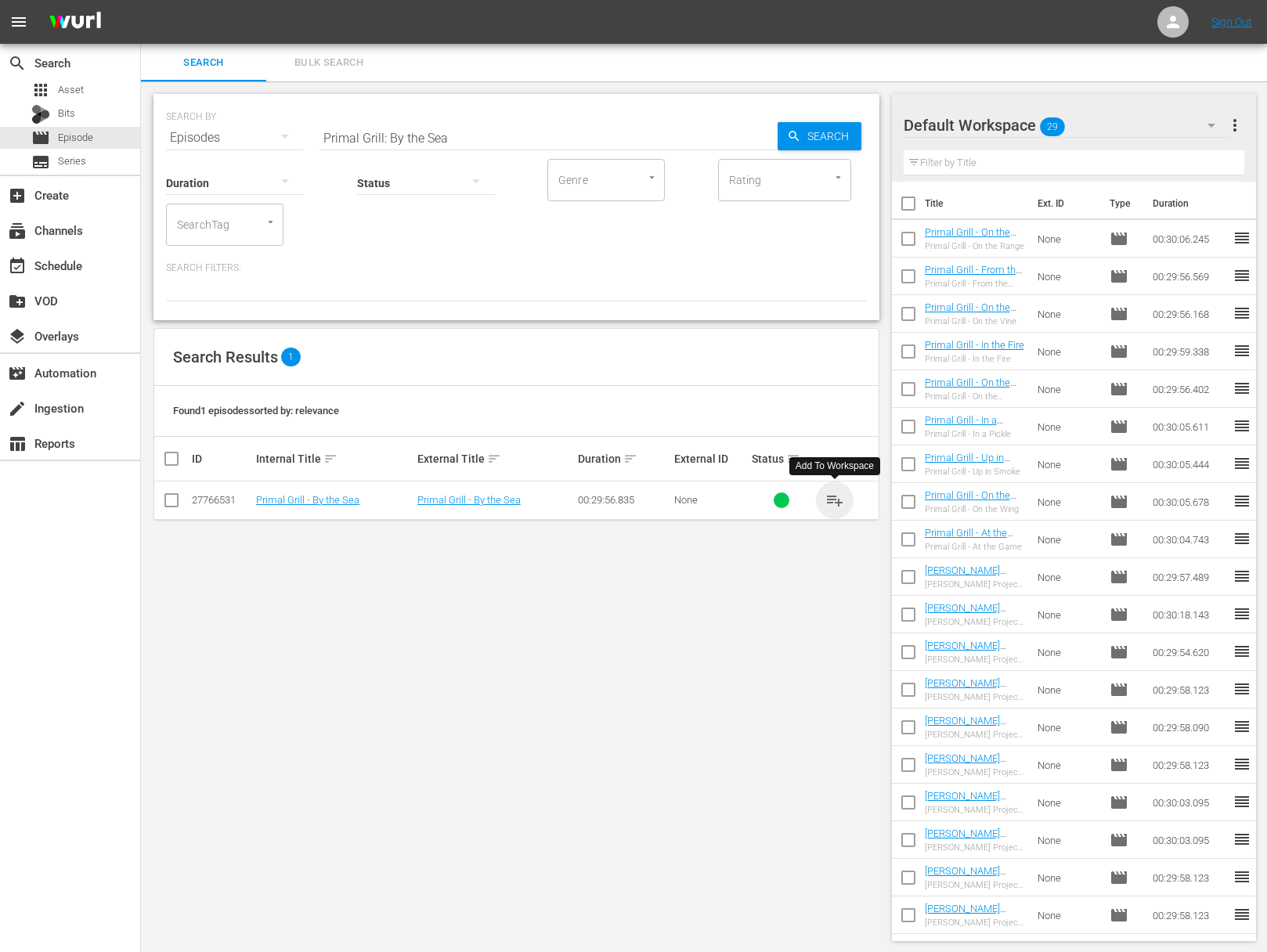
click at [834, 498] on span "playlist_add" at bounding box center [835, 501] width 19 height 19
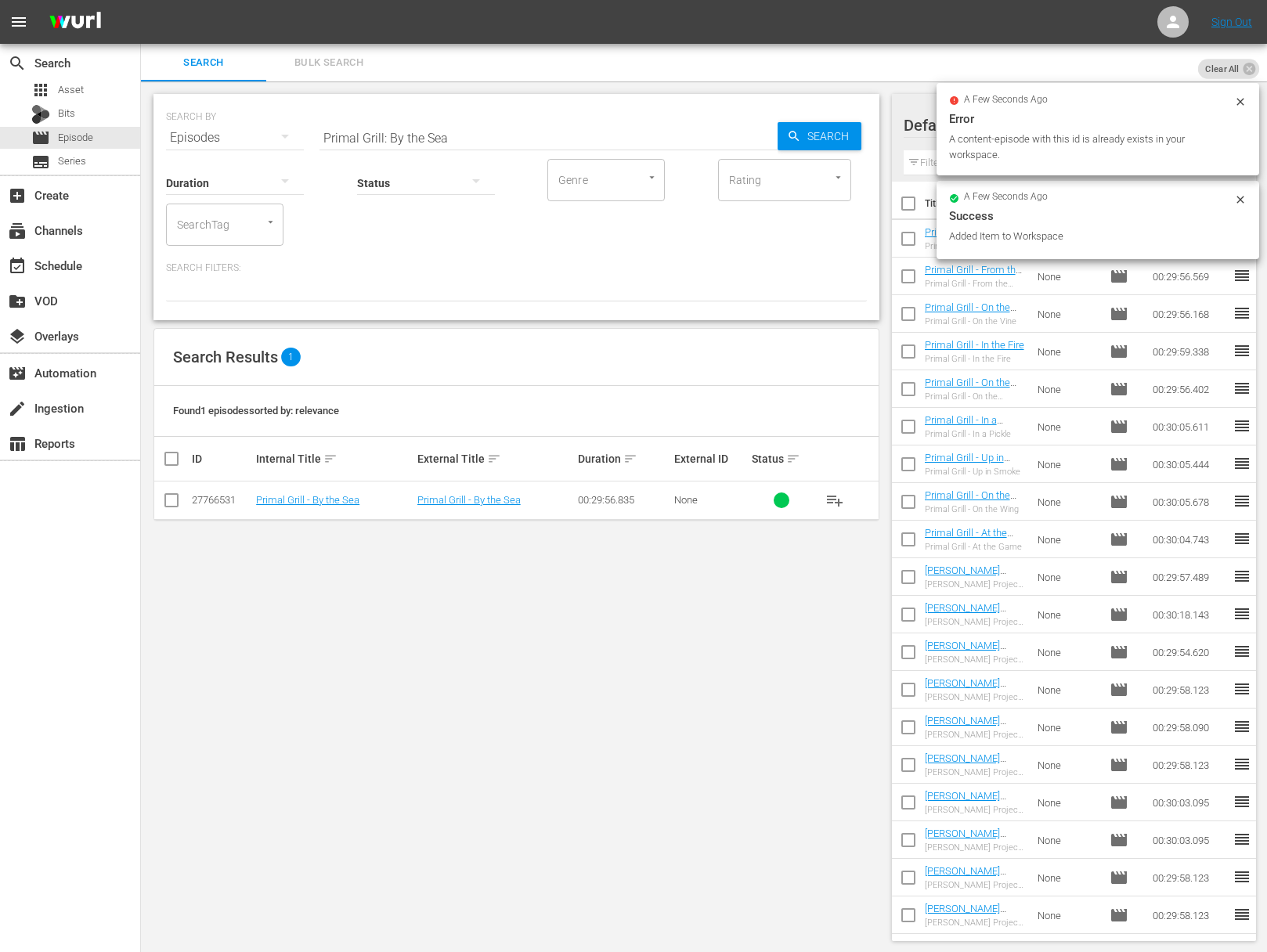
click at [625, 143] on input "Primal Grill: By the Sea" at bounding box center [548, 137] width 458 height 37
paste input "In the Wild"
click at [799, 141] on icon "button" at bounding box center [793, 136] width 14 height 14
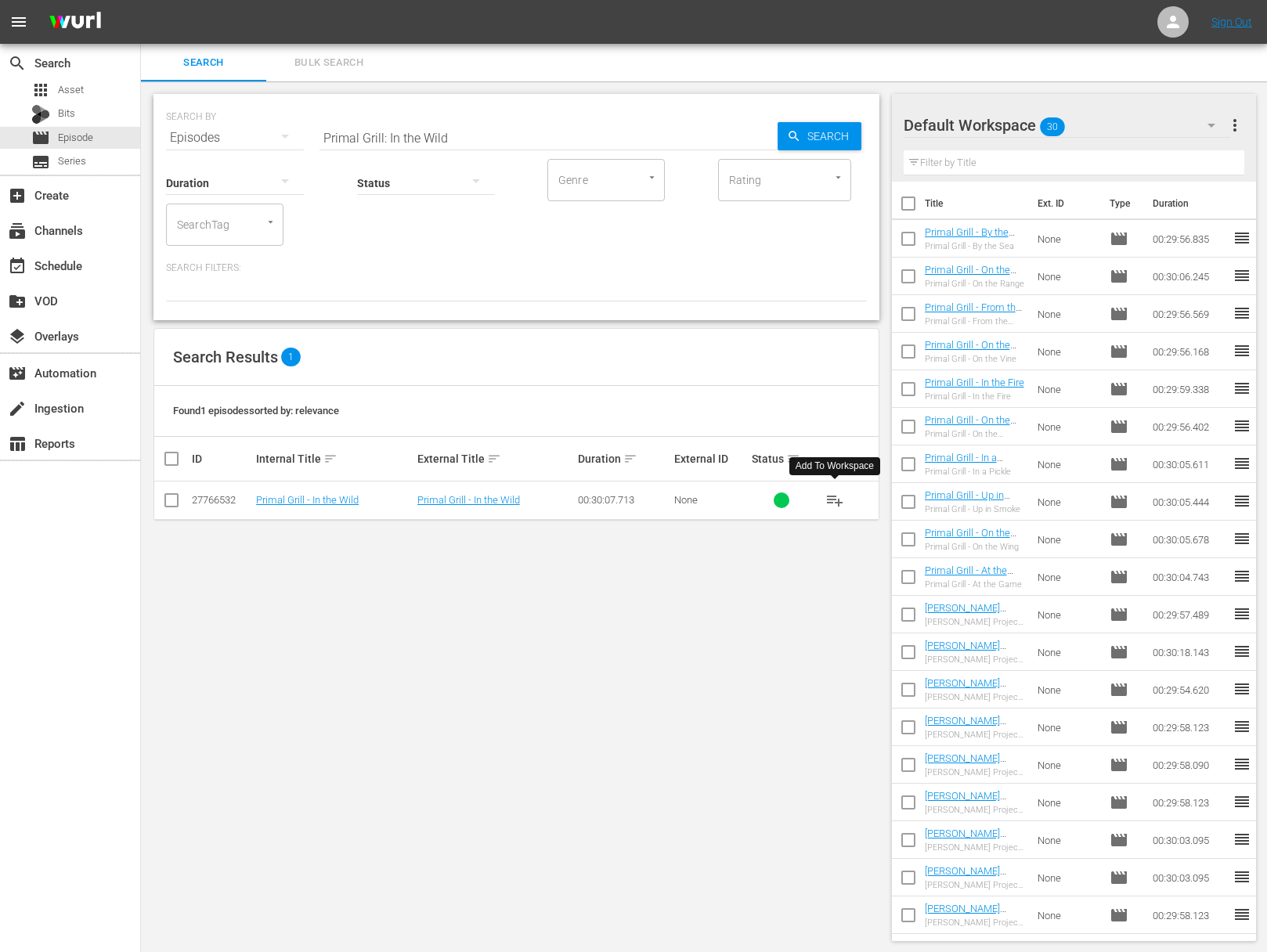
click at [840, 500] on span "playlist_add" at bounding box center [835, 501] width 19 height 19
drag, startPoint x: 840, startPoint y: 500, endPoint x: 773, endPoint y: 505, distance: 67.2
click at [840, 500] on span "playlist_add" at bounding box center [835, 501] width 19 height 19
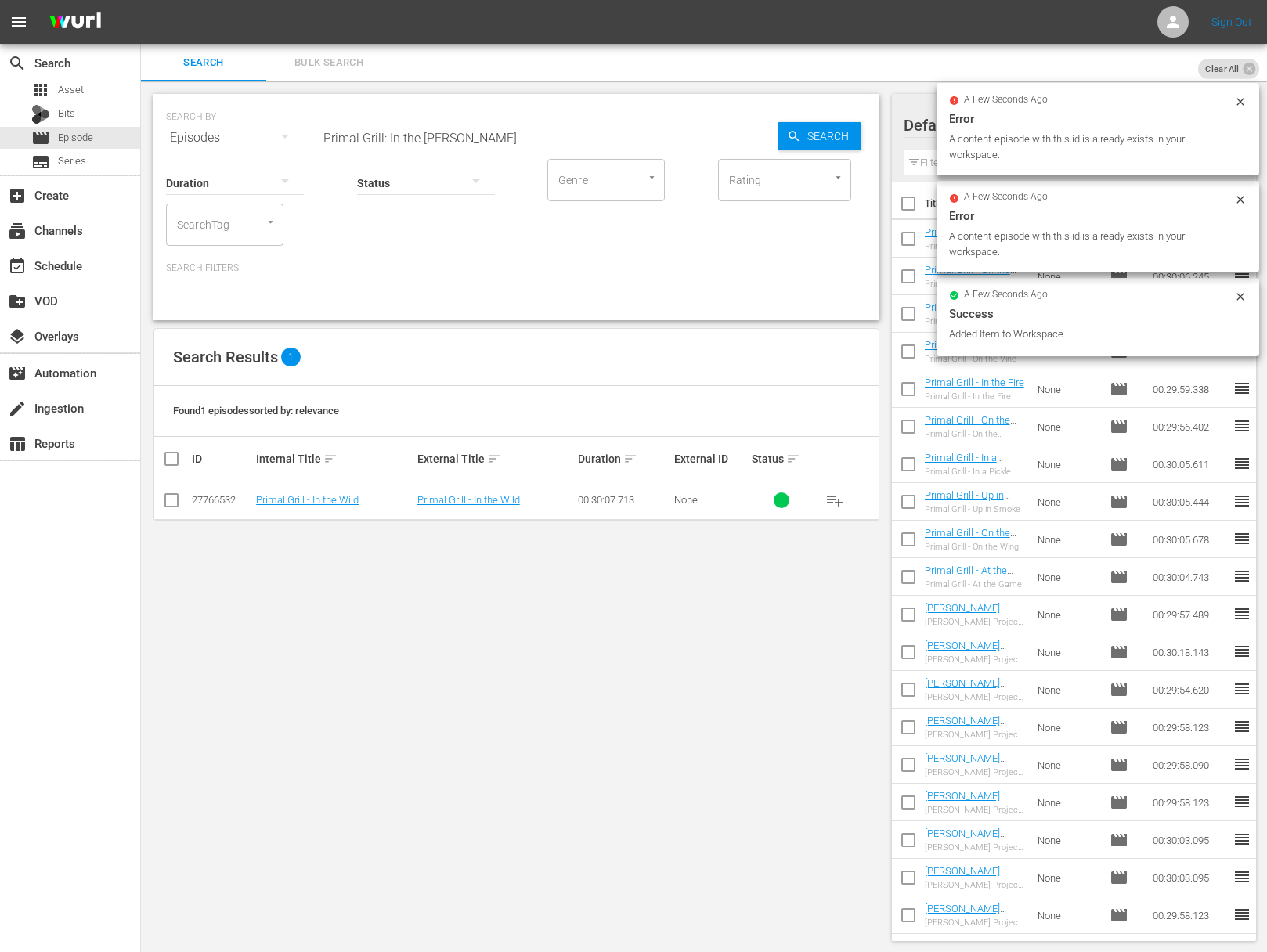
click at [514, 136] on input "Primal Grill: In the Wilda" at bounding box center [548, 137] width 458 height 37
paste input "Primal Grill: In a Hurry"
click at [513, 136] on input "Primal Grill: In the WildaPrimal Grilla: In a Hurry" at bounding box center [548, 137] width 458 height 37
paste input "Primal Grill: In a Hurry"
click at [672, 136] on input "Primal Grill: In the WildaPrimal GrillaPrimal Grill: In a Hurry: In a Hurry" at bounding box center [548, 137] width 458 height 37
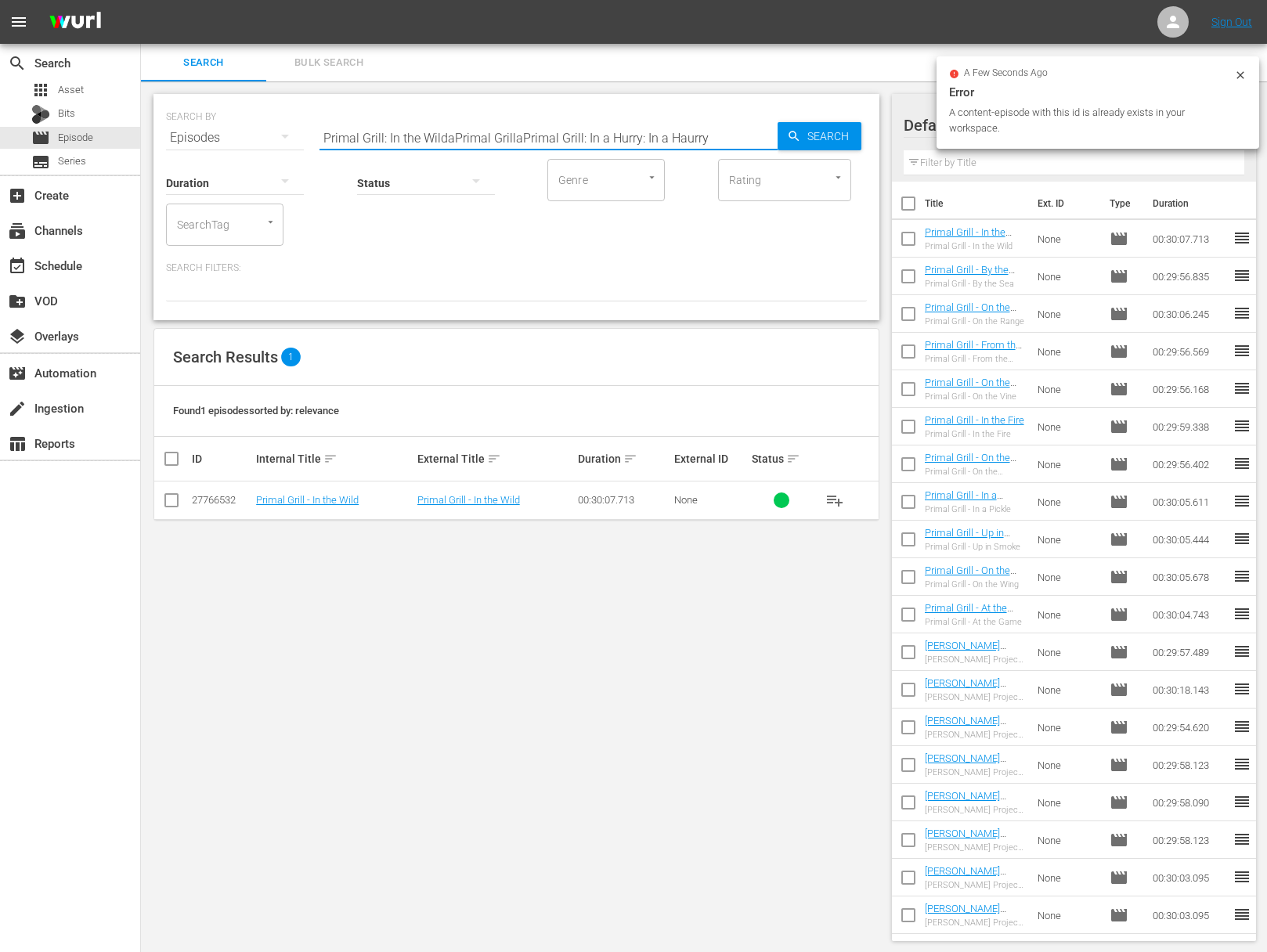
paste input "Primal Grill: In a Hurry"
click at [672, 136] on input "Primal Grill: In the WildaPrimal GrillaPrimal Grill: In a Hurry: In a HaPrimal …" at bounding box center [548, 137] width 458 height 37
paste input "a H"
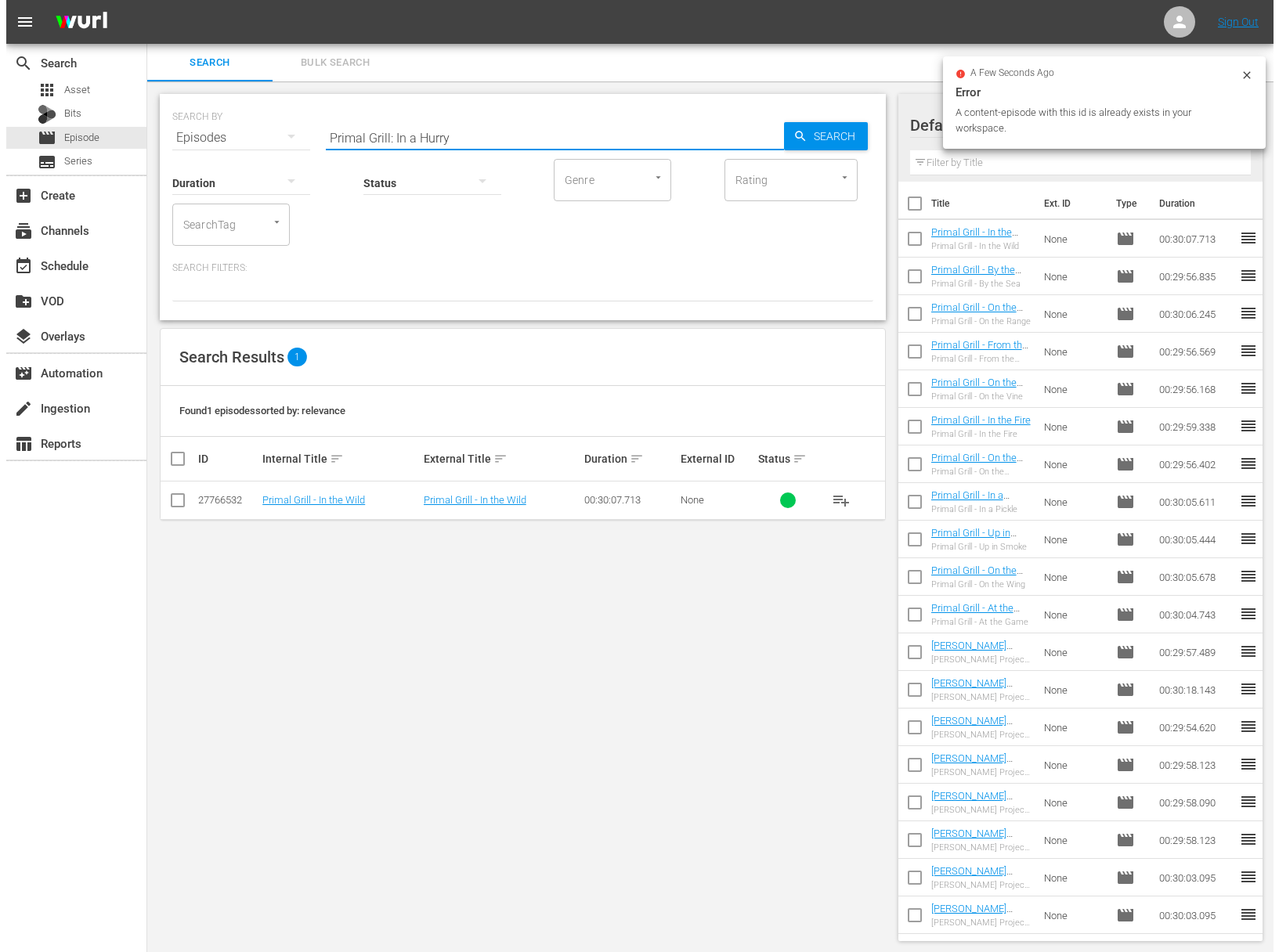
scroll to position [0, 0]
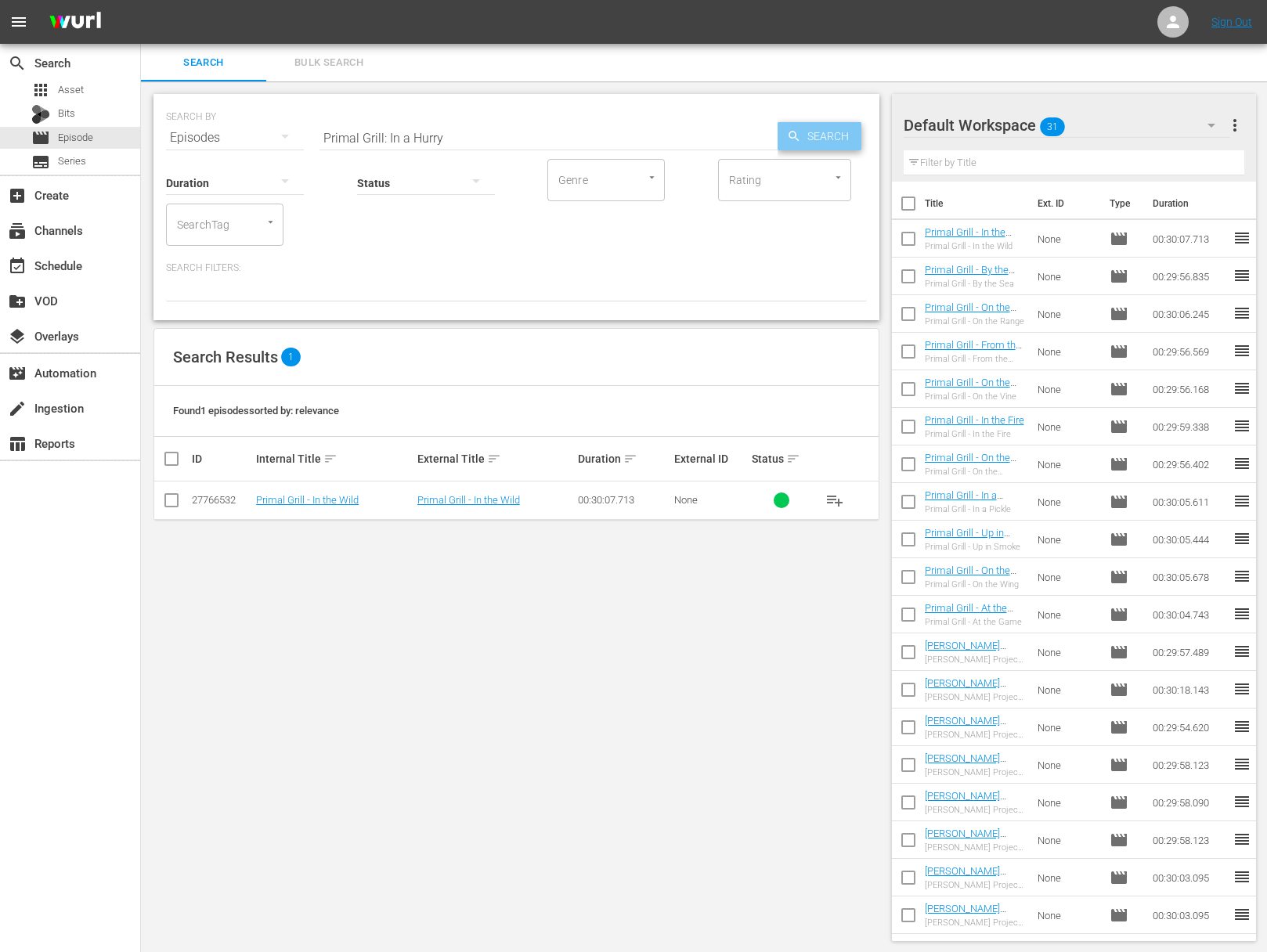
click at [791, 135] on icon "button" at bounding box center [793, 136] width 14 height 14
click at [836, 500] on span "playlist_add" at bounding box center [835, 501] width 19 height 19
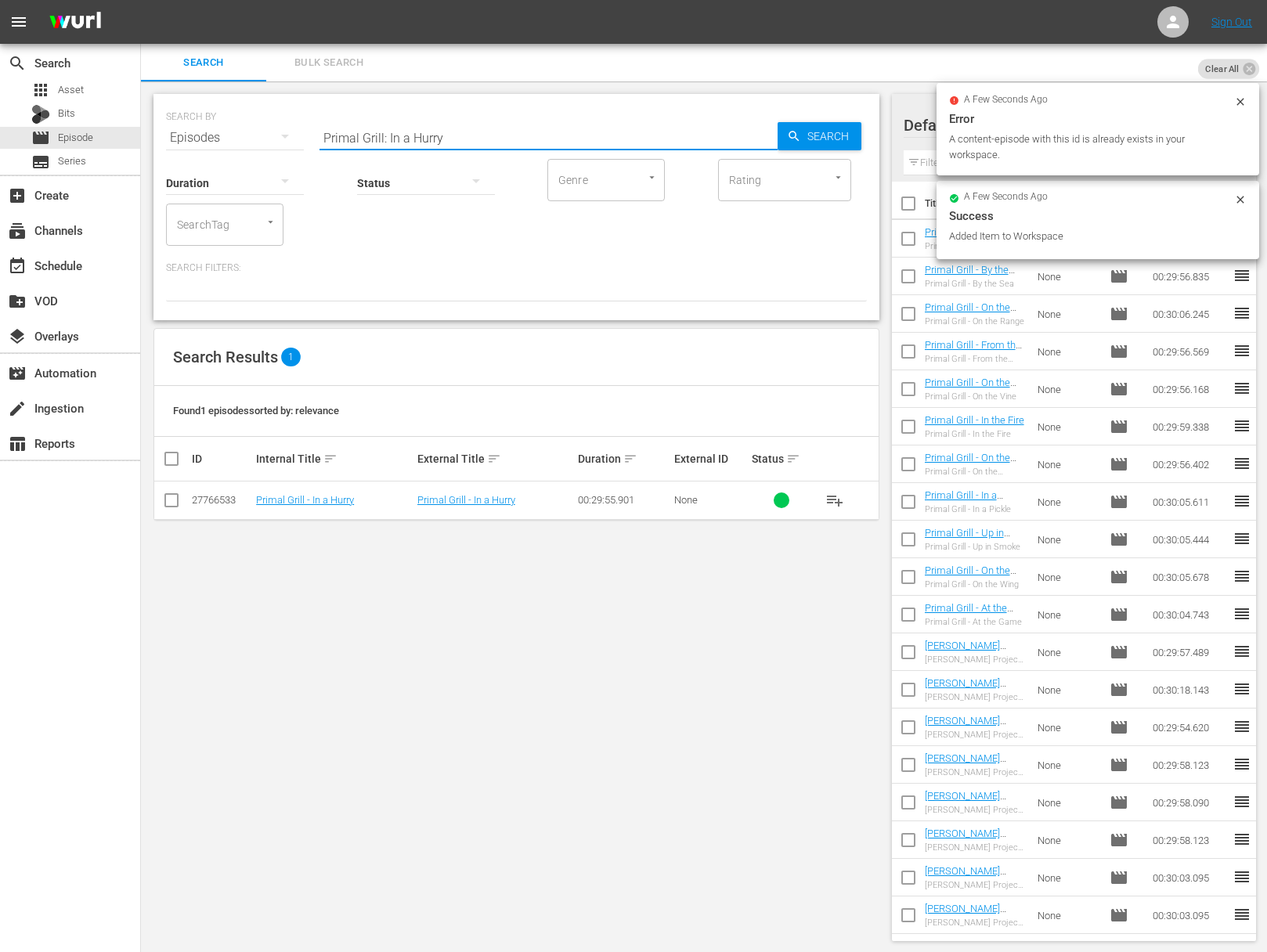
click at [410, 135] on input "Primal Grill: In a Hurry" at bounding box center [548, 137] width 458 height 37
paste input "On the Bone"
click at [807, 131] on span "Search" at bounding box center [830, 136] width 60 height 28
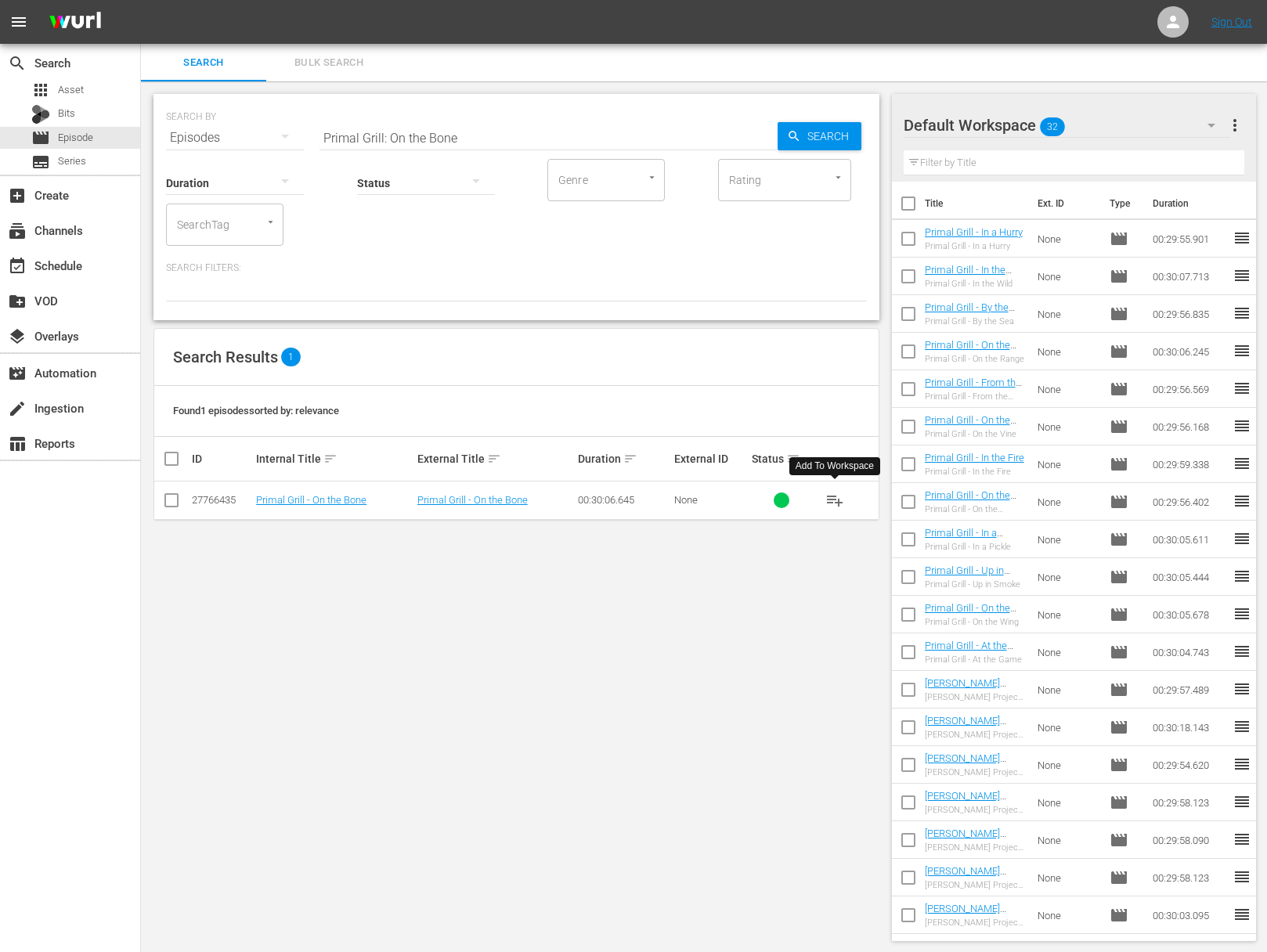
click at [838, 500] on span "playlist_add" at bounding box center [835, 501] width 19 height 19
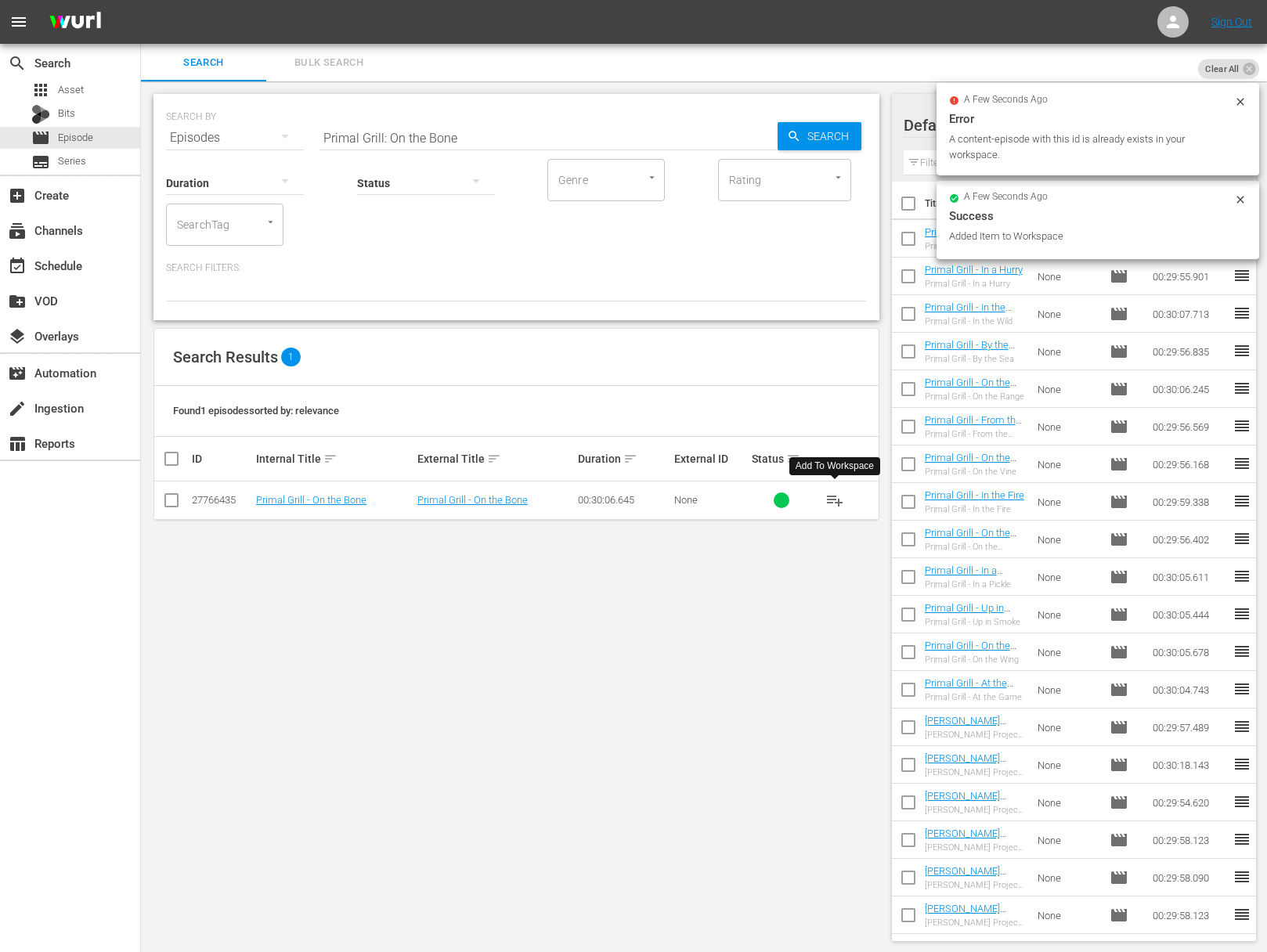
click at [530, 135] on input "Primal Grill: On the Bone" at bounding box center [548, 137] width 458 height 37
paste input "Primal Grill: Really Big Beef"
click at [516, 139] on input "Primal Grill: On the BoneaPrimal Grill: Really Big Beef" at bounding box center [548, 137] width 458 height 37
paste input "Primal Grill: Really Big Beef"
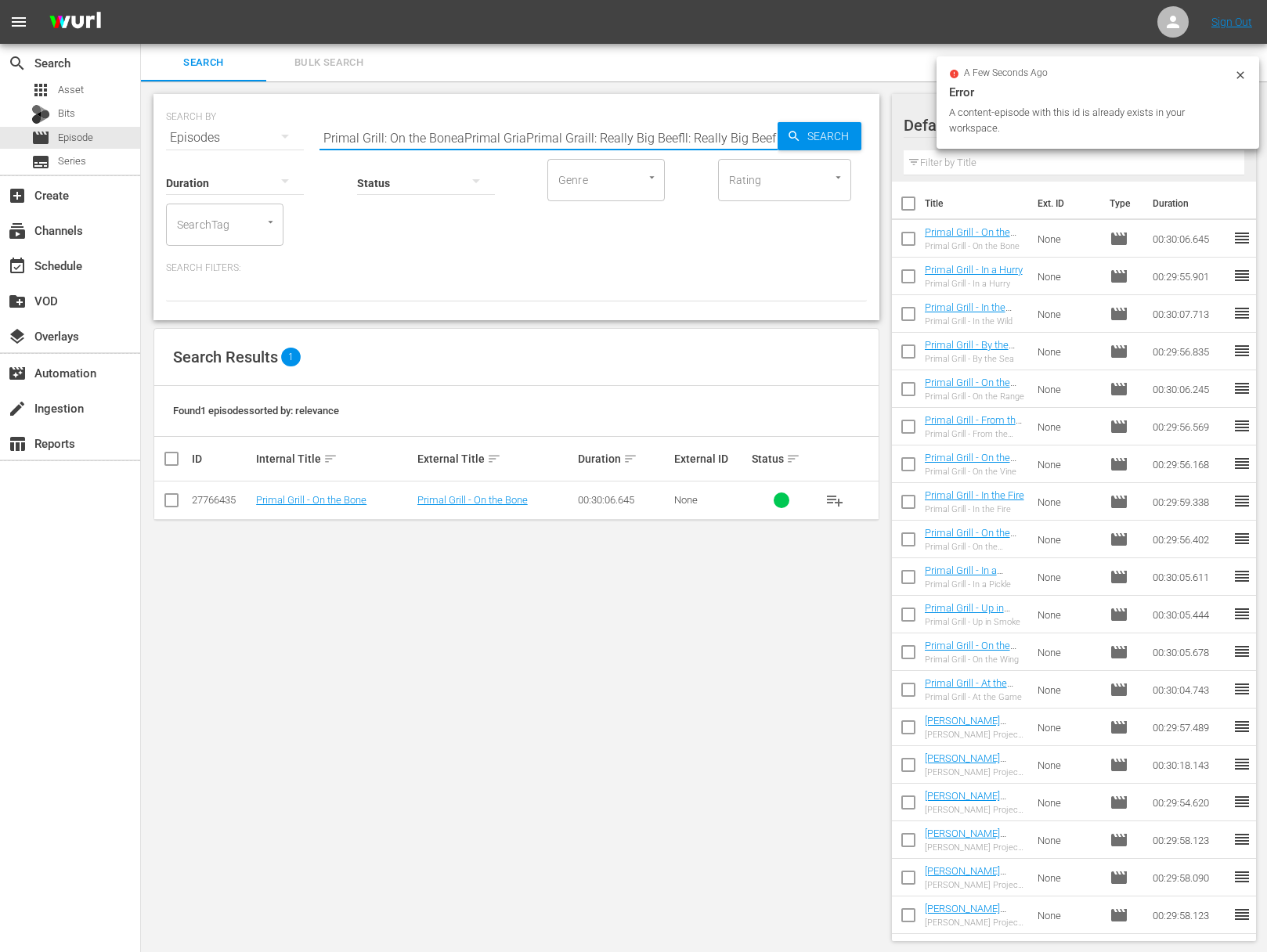
click at [573, 134] on input "Primal Grill: On the BoneaPrimal GriaPrimal Graill: Really Big Beefll: Really B…" at bounding box center [548, 137] width 458 height 37
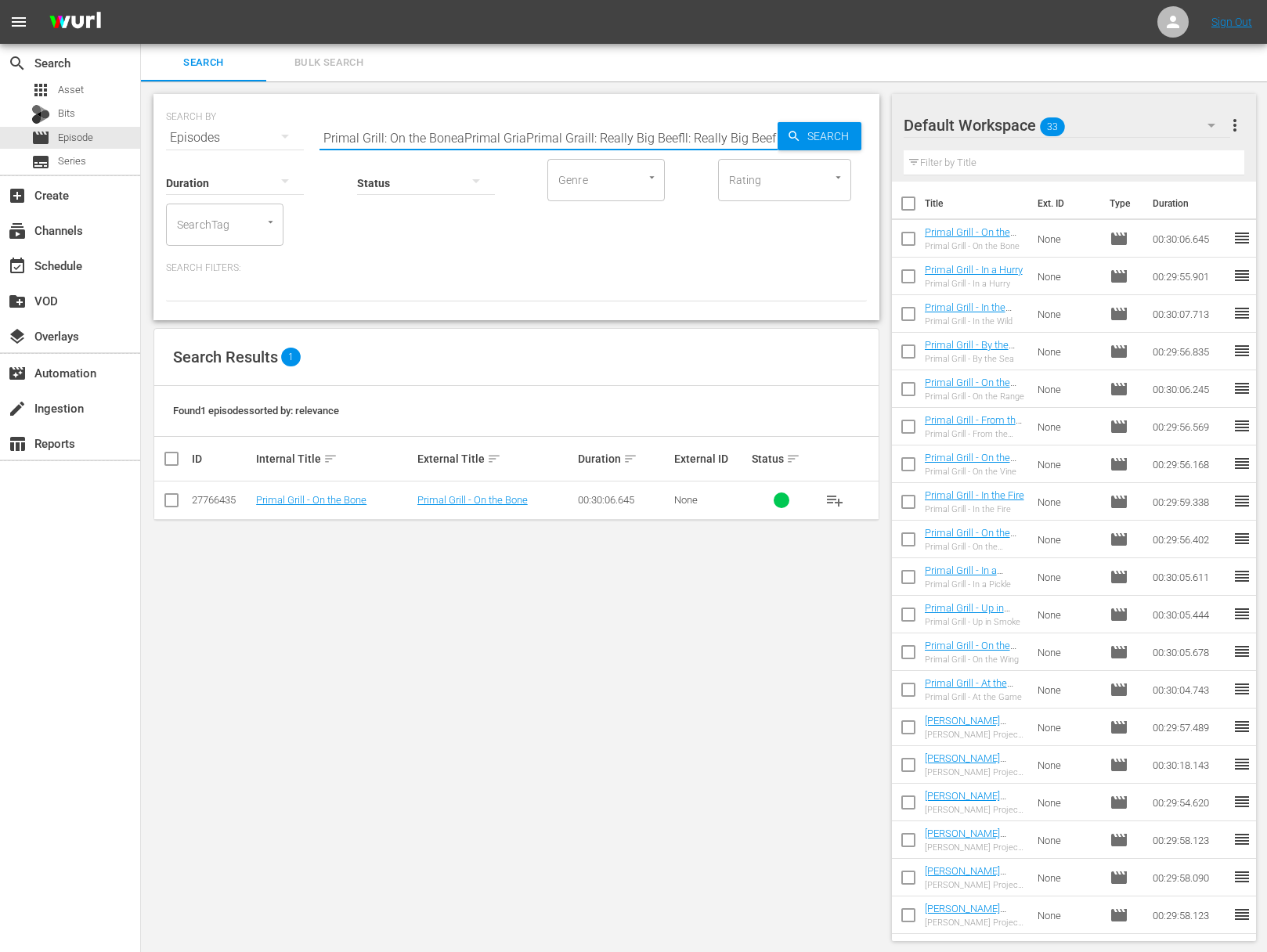
paste input "Primal Grill: Really Big Beef"
paste input "text"
click at [804, 131] on span "Search" at bounding box center [830, 136] width 60 height 28
click at [834, 497] on span "playlist_add" at bounding box center [835, 501] width 19 height 19
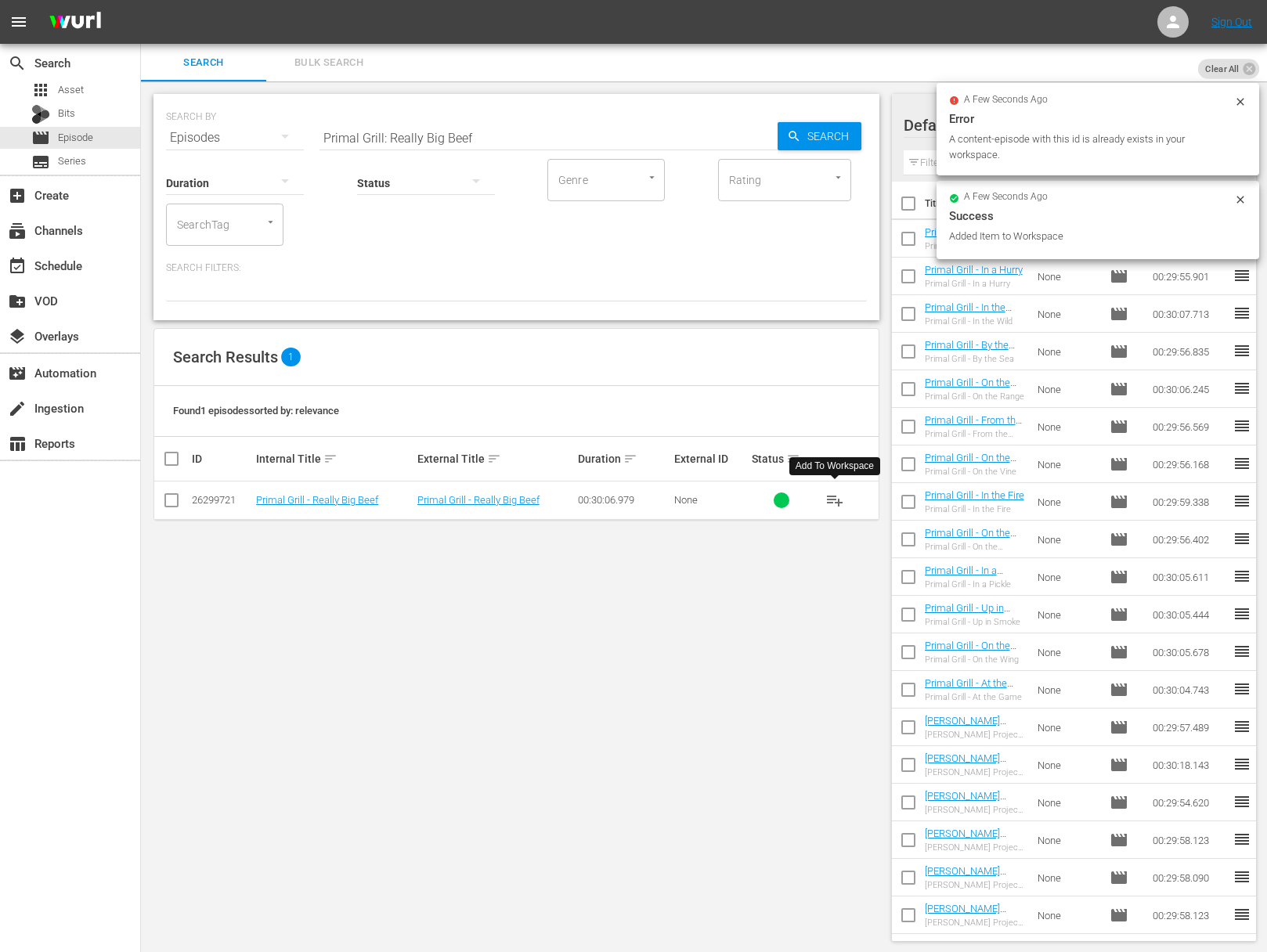
click at [369, 139] on input "Primal Grill: Really Big Beef" at bounding box center [548, 137] width 458 height 37
paste input "Primal Grill: Tailgating: Games On!"
click at [365, 142] on input "Primal GaPrimal Grill: Tailgating: Games On!rill: Really Big Beef" at bounding box center [548, 137] width 458 height 37
paste input "rill: Tailgating: Games On!"
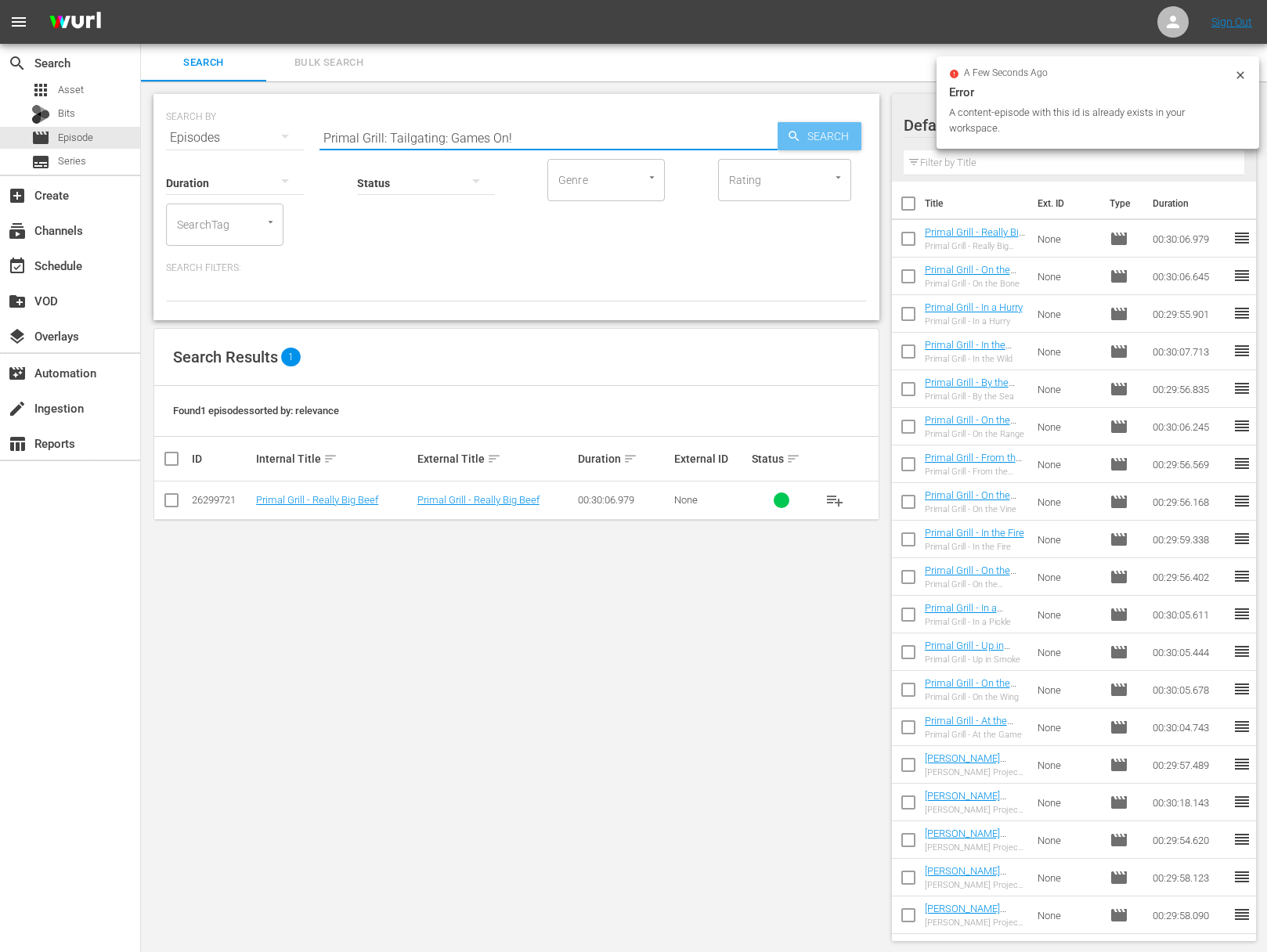
click at [821, 135] on span "Search" at bounding box center [830, 136] width 60 height 28
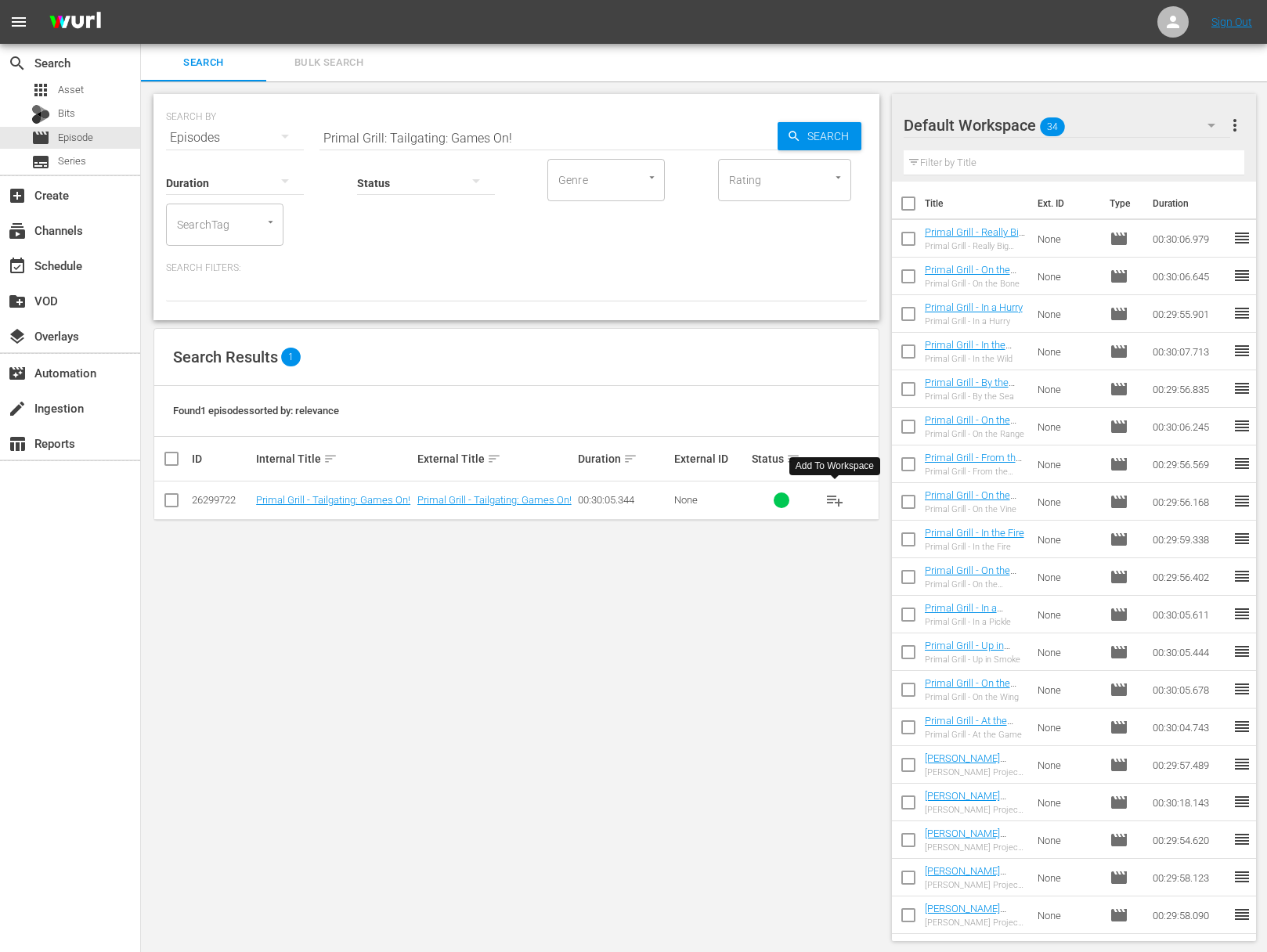
click at [834, 499] on span "playlist_add" at bounding box center [835, 501] width 19 height 19
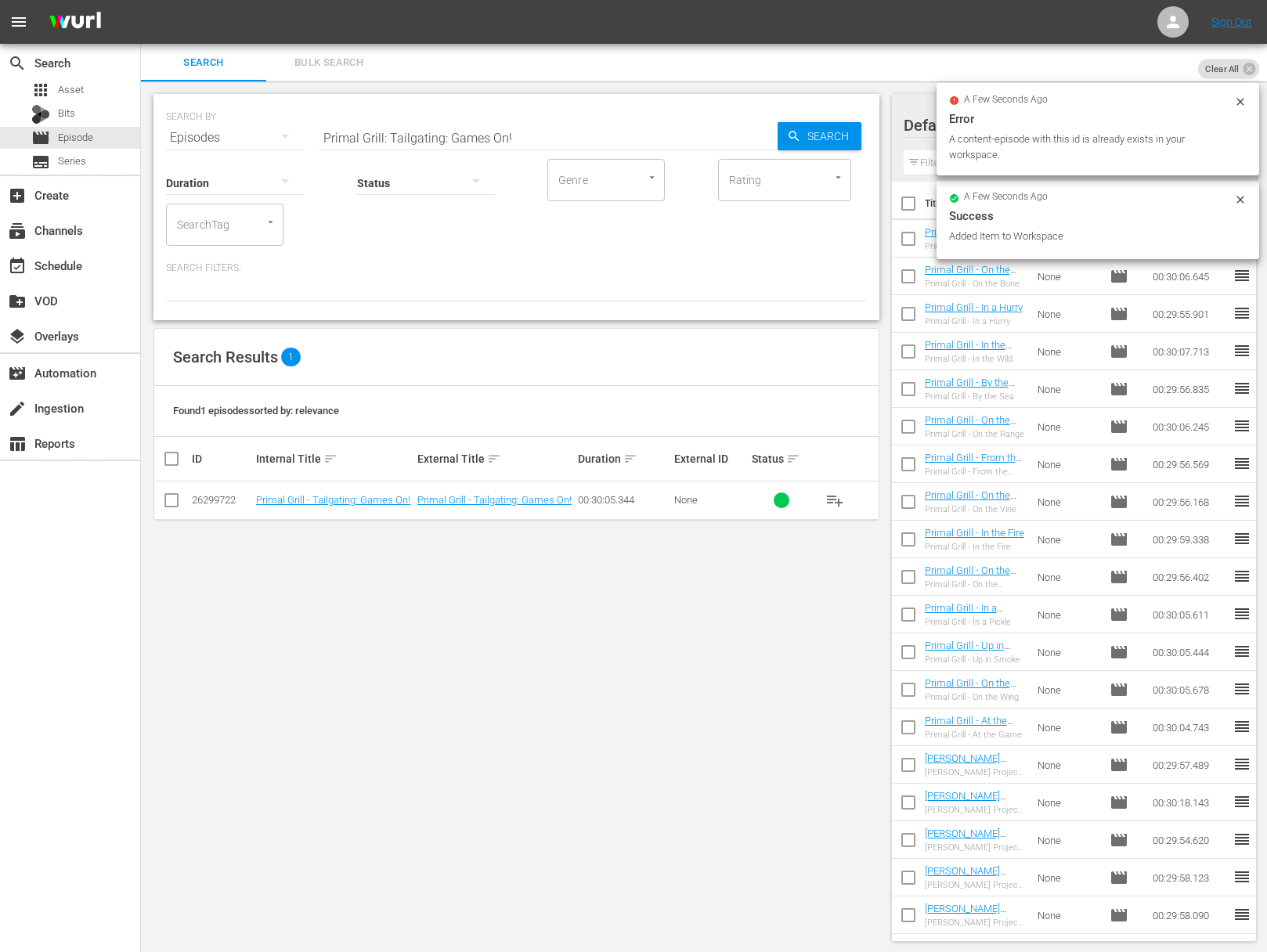
click at [383, 135] on input "Primal Grill: Tailgating: Games On!" at bounding box center [548, 137] width 458 height 37
paste input "Learning to Love Lamb"
drag, startPoint x: 751, startPoint y: 144, endPoint x: 811, endPoint y: 133, distance: 61.0
click at [761, 141] on input "Primal Grill: Learning to Love Lamb" at bounding box center [548, 137] width 458 height 37
click at [811, 133] on span "Search" at bounding box center [830, 136] width 60 height 28
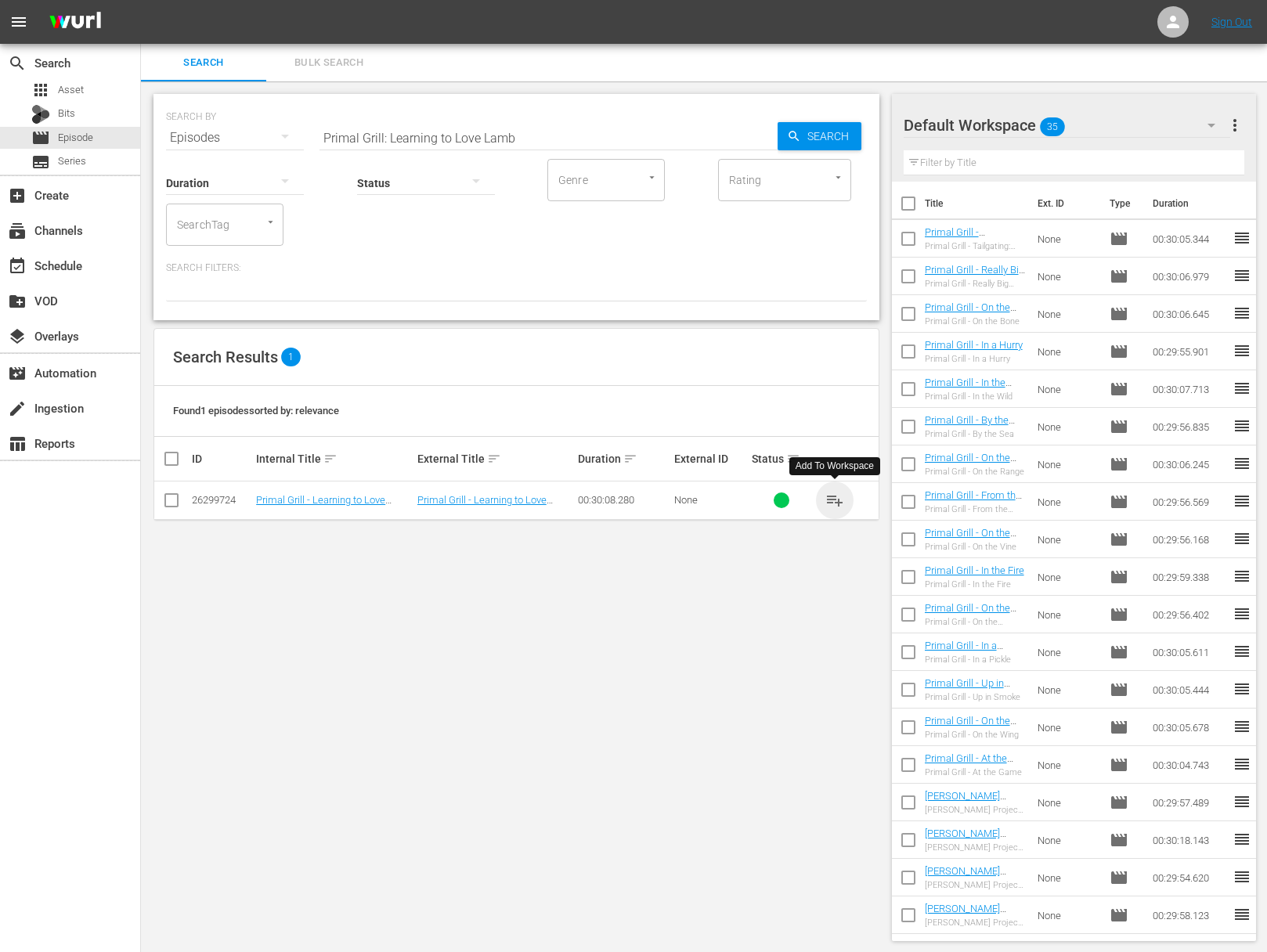
click at [838, 499] on span "playlist_add" at bounding box center [835, 501] width 19 height 19
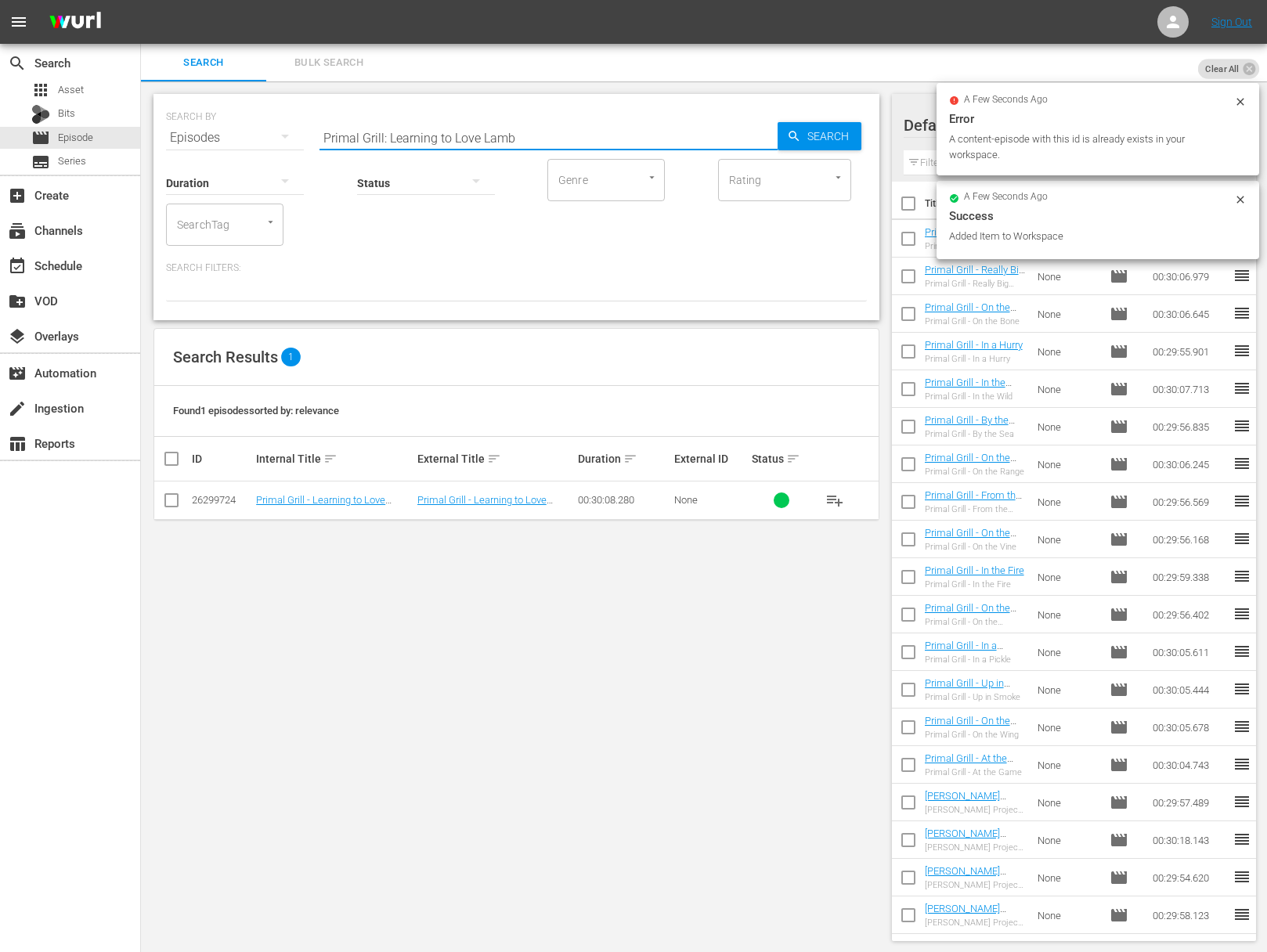
click at [453, 138] on input "Primal Grill: Learning to Love Lamb" at bounding box center [548, 137] width 458 height 37
paste input "One Good Turn (Rotisserie Grilling)"
click at [795, 139] on icon "button" at bounding box center [793, 136] width 14 height 14
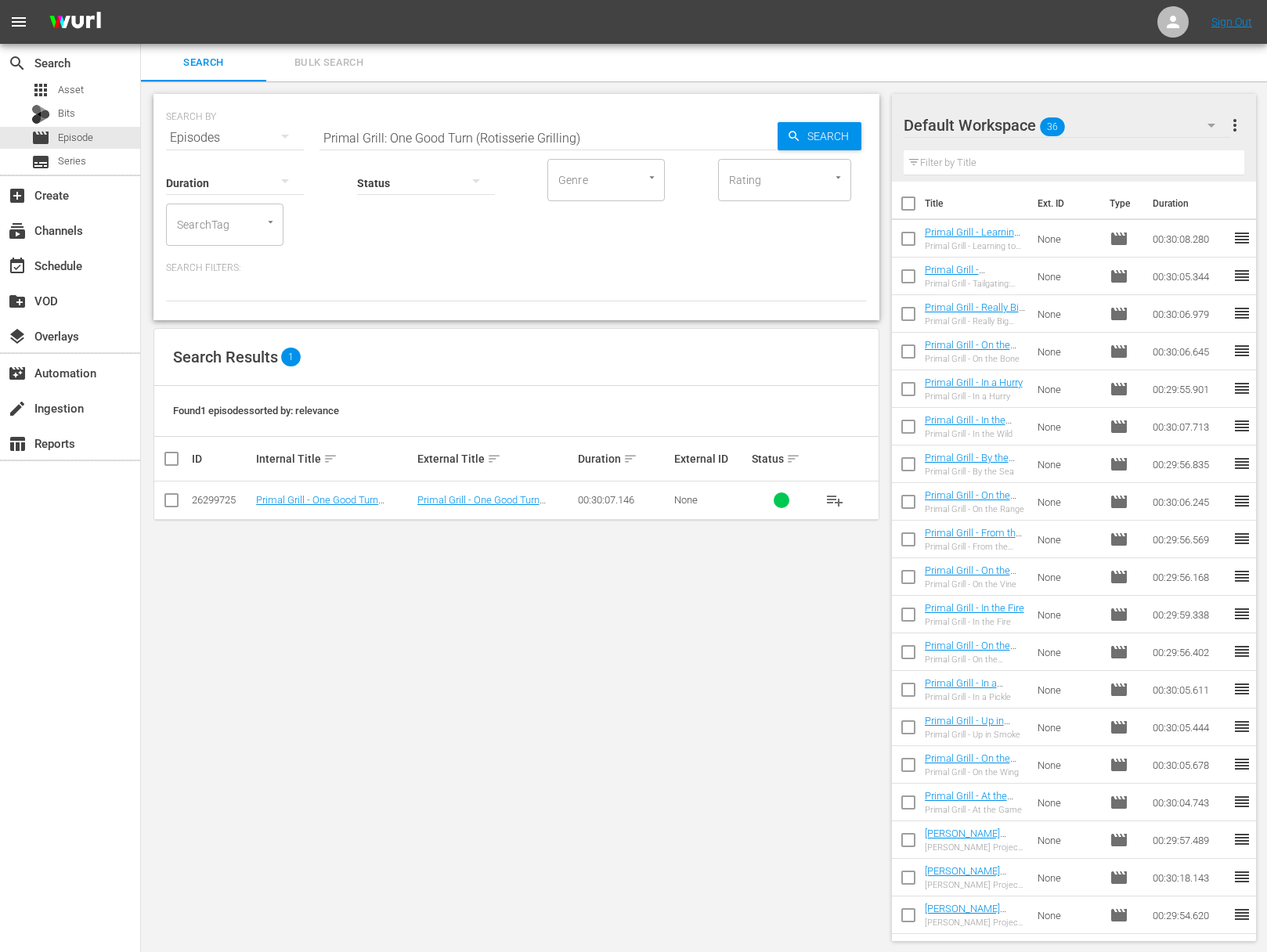
click at [835, 499] on span "playlist_add" at bounding box center [835, 501] width 19 height 19
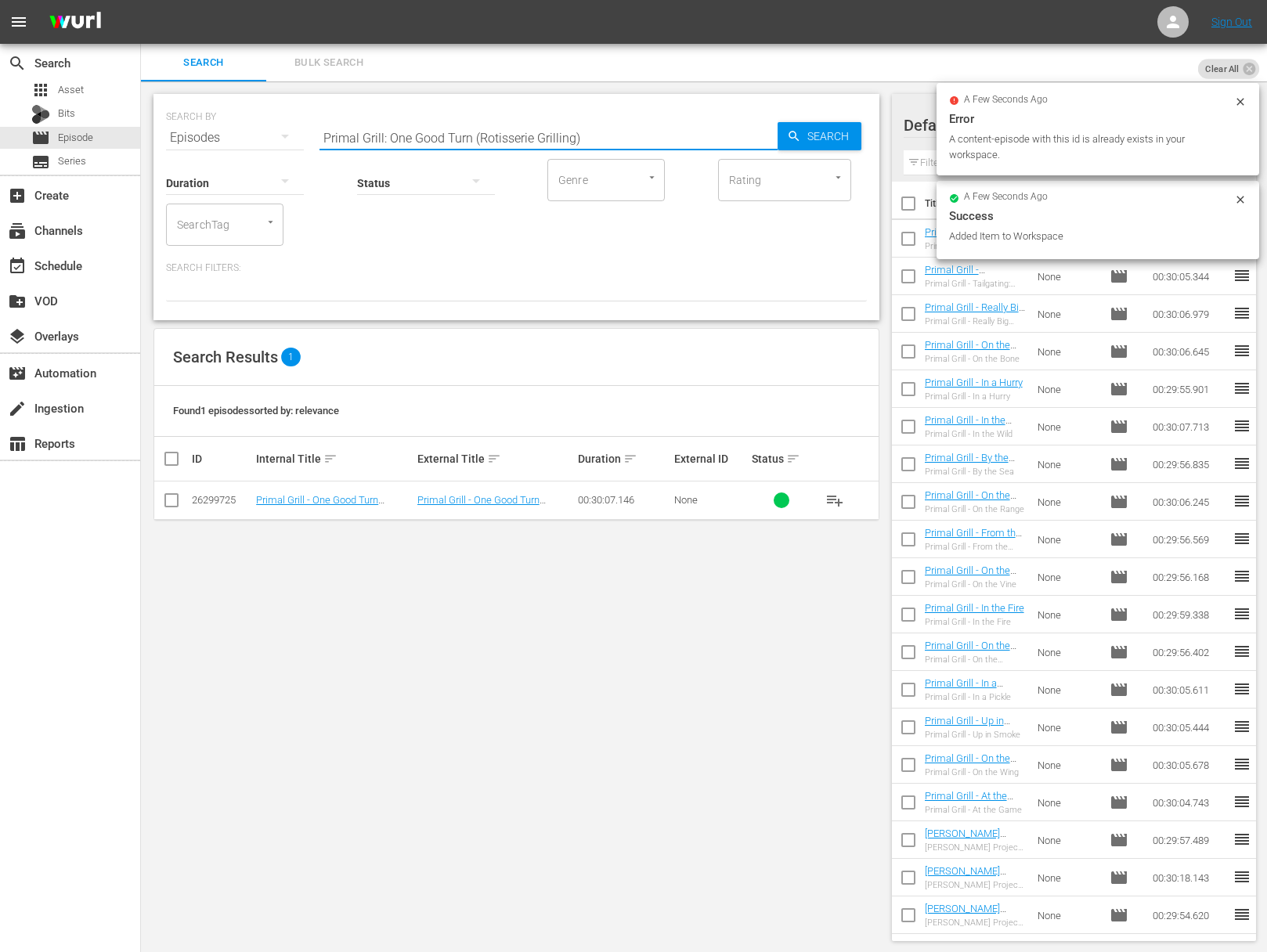
click at [474, 123] on input "Primal Grill: One Good Turn (Rotisserie Grilling)" at bounding box center [548, 137] width 458 height 37
paste input "Shell Games"
drag, startPoint x: 735, startPoint y: 128, endPoint x: 774, endPoint y: 126, distance: 39.1
click at [739, 128] on input "Primal Grill: Shell Games" at bounding box center [548, 137] width 458 height 37
click at [774, 126] on input "Primal Grill: Shell Games" at bounding box center [548, 137] width 458 height 37
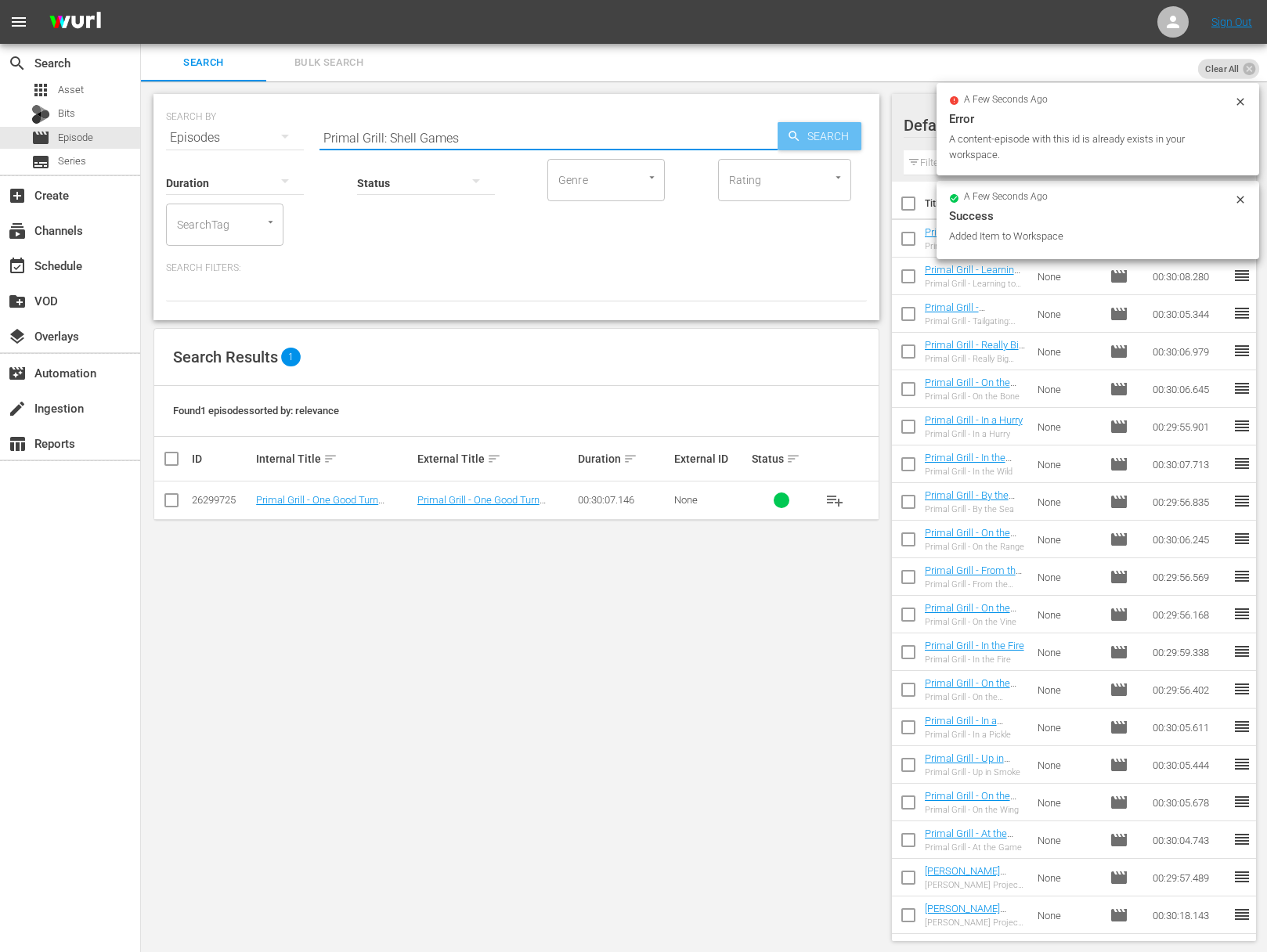
click at [789, 129] on icon "button" at bounding box center [793, 136] width 14 height 14
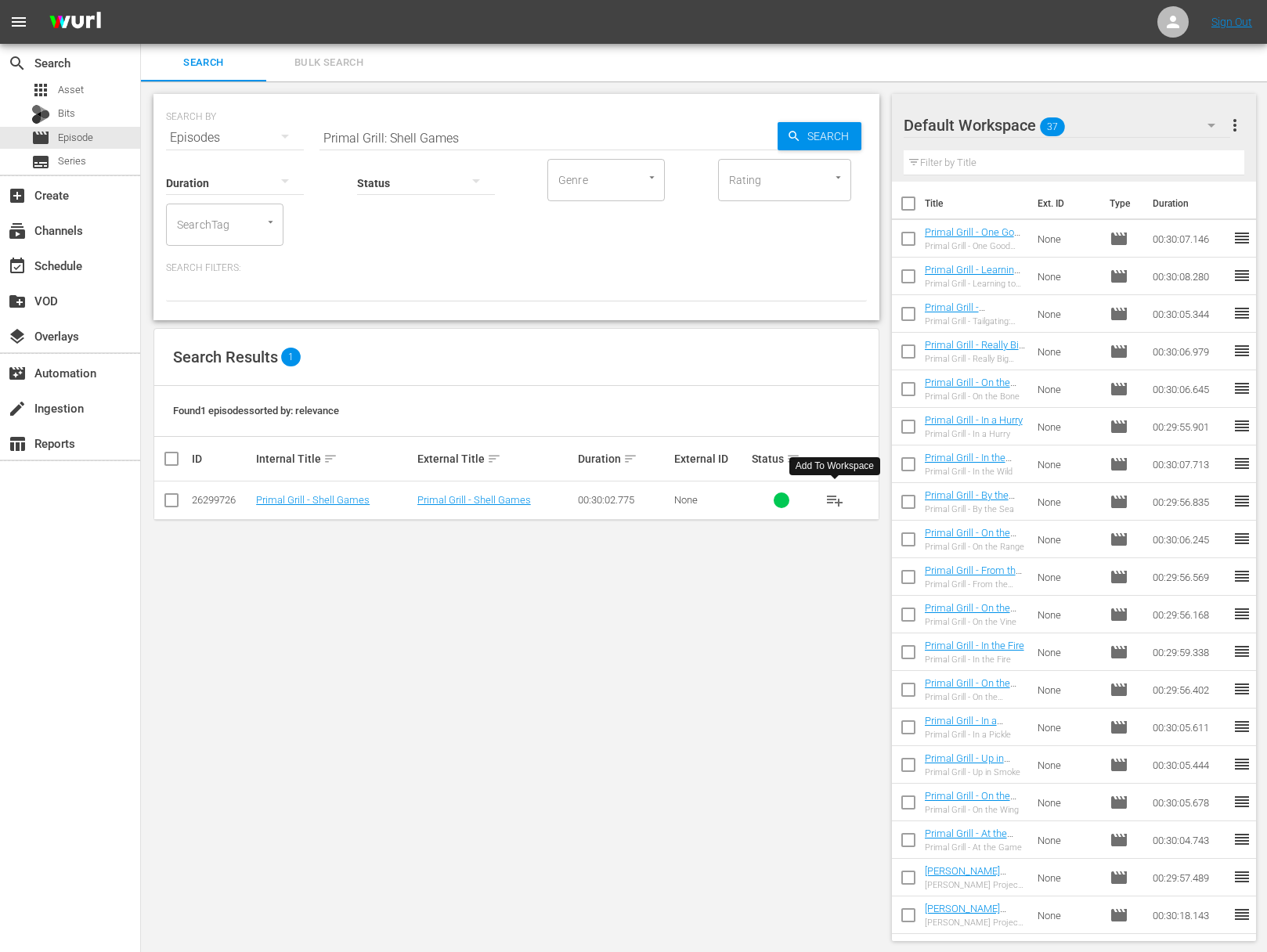
click at [833, 495] on span "playlist_add" at bounding box center [835, 501] width 19 height 19
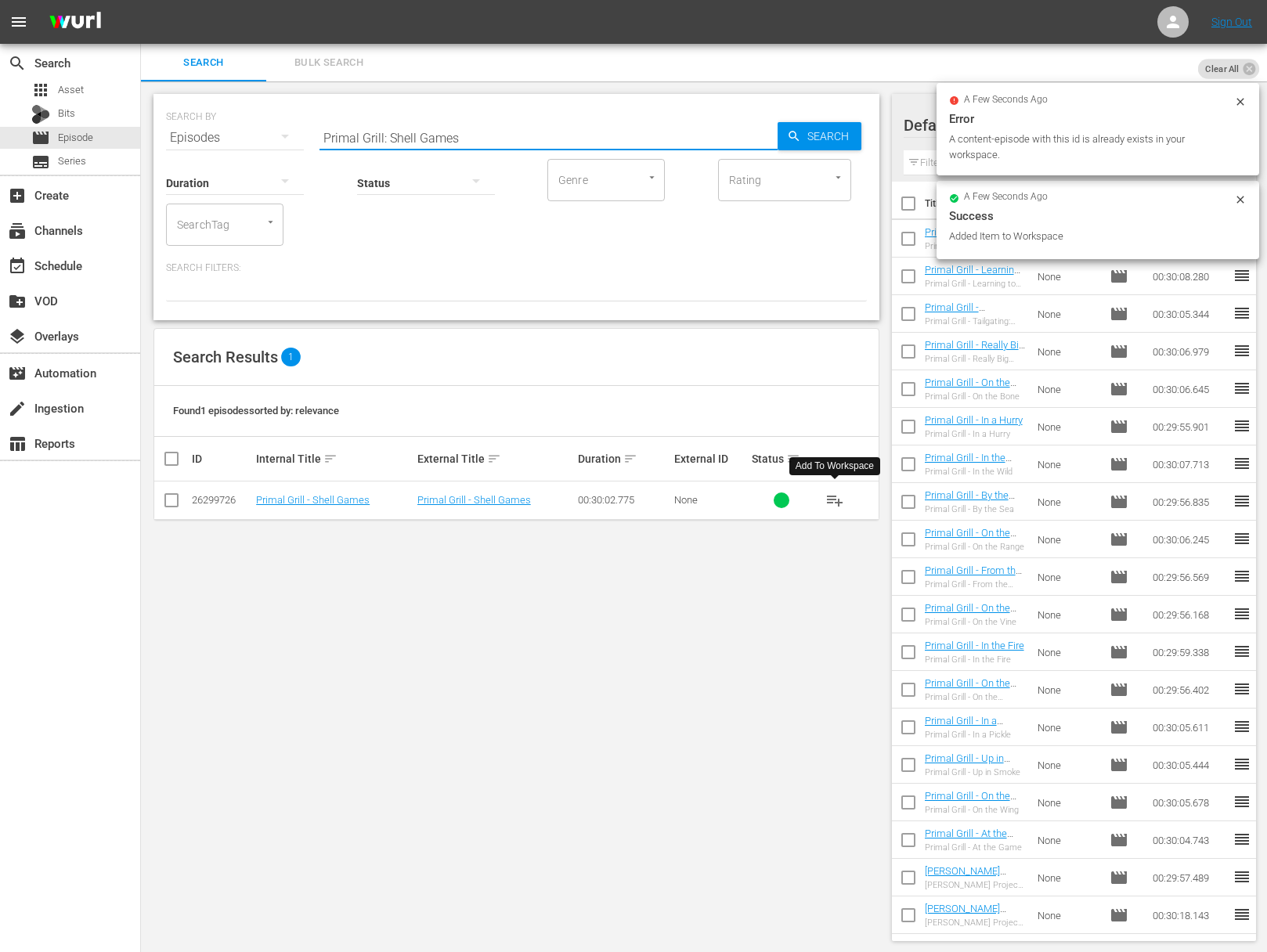
click at [565, 137] on input "Primal Grill: Shell Games" at bounding box center [548, 137] width 458 height 37
paste input "Primal Grill: Raichlen on Ribs"
click at [557, 138] on input "Primal Grill: Shell GamesaPrimal Grill: Raichlen on Ribs" at bounding box center [548, 137] width 458 height 37
paste input "Primal Grill: Raichlen on Ribs"
click at [555, 137] on input "Primal Grill: Shell GamesaPrimal Grill: RaichaPrimal Grill: Raichlen on Ribslen…" at bounding box center [548, 137] width 458 height 37
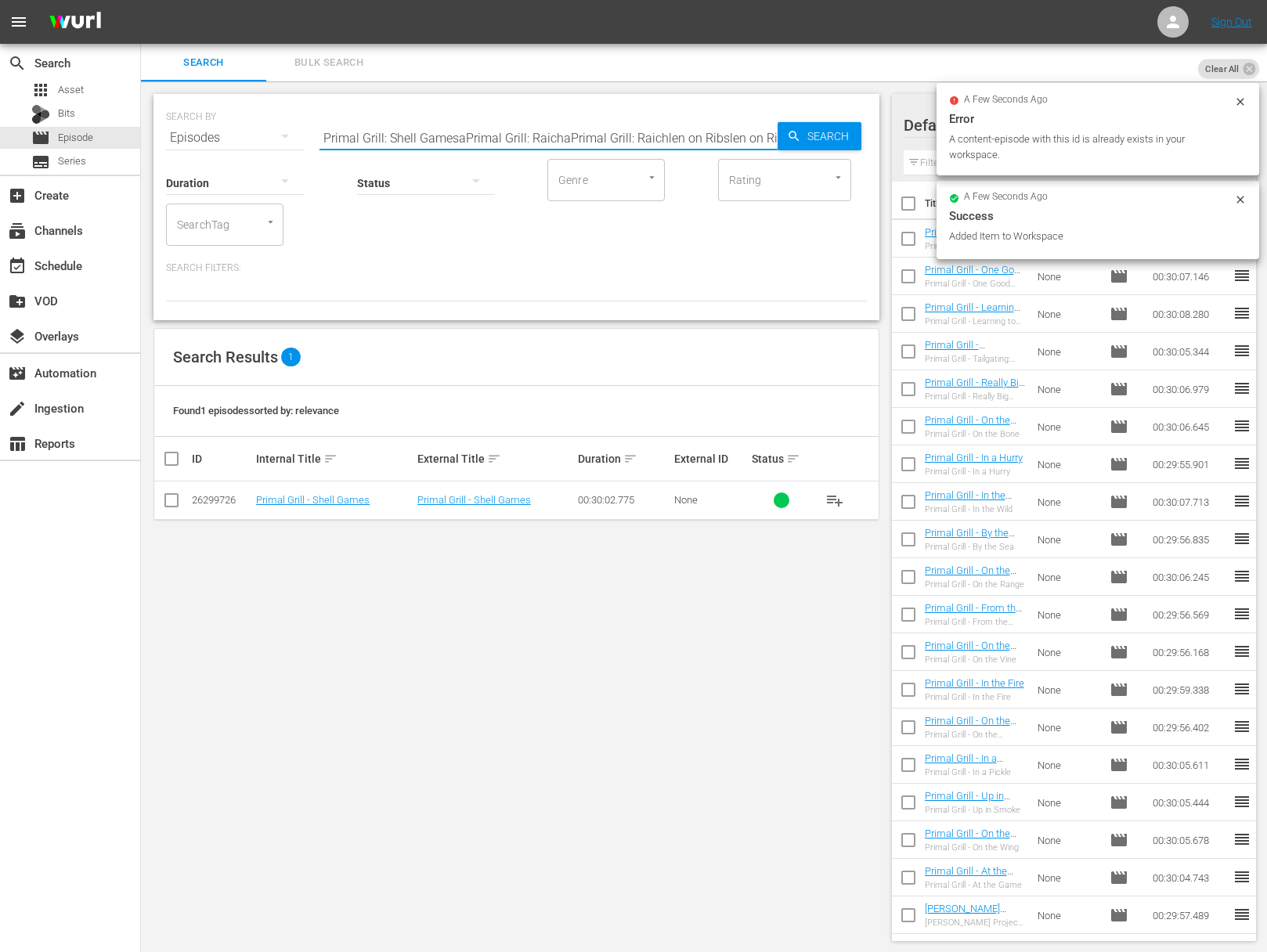
paste input "Raich"
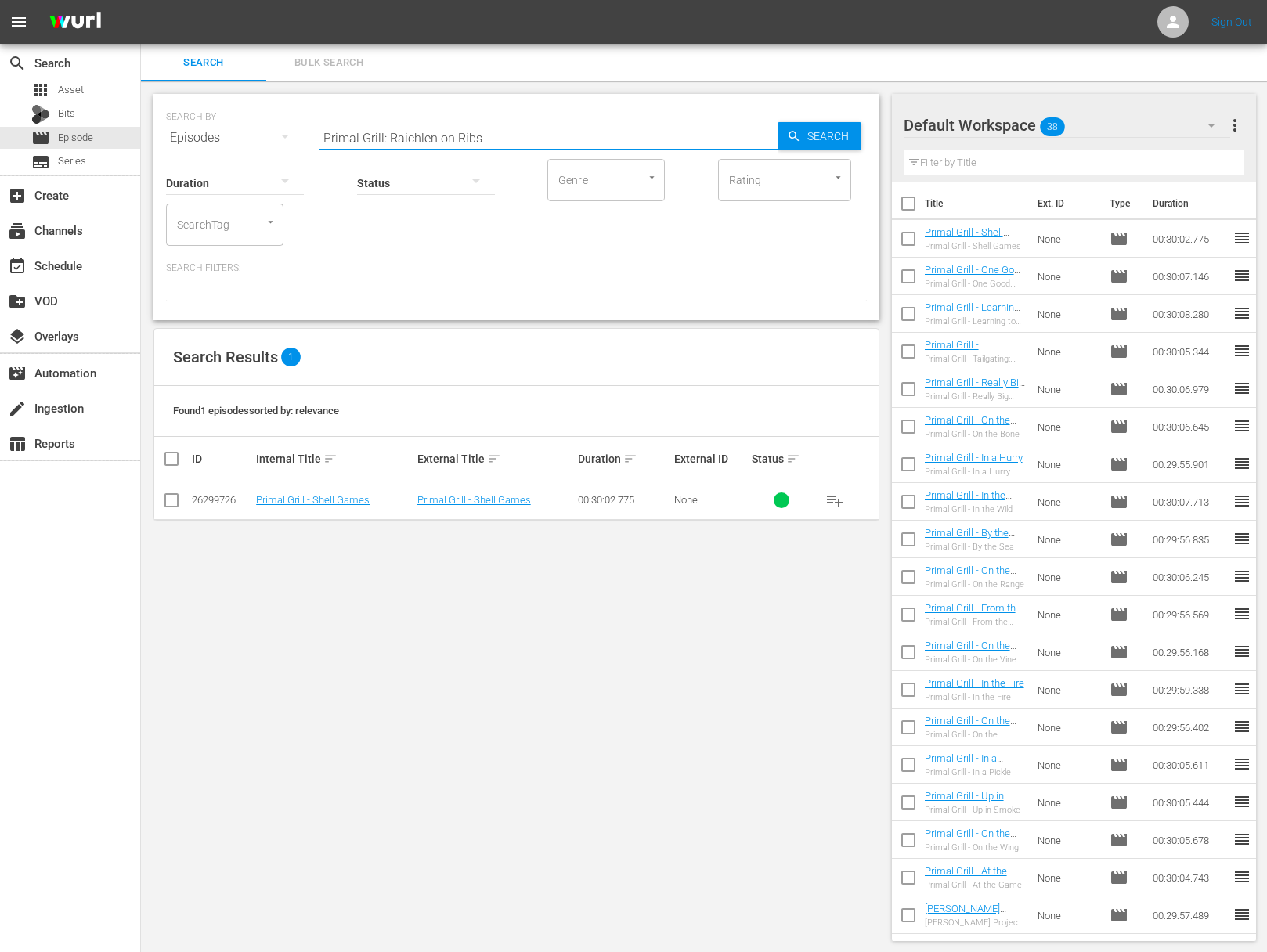
click at [775, 135] on input "Primal Grill: Raichlen on Ribs" at bounding box center [548, 137] width 458 height 37
click at [801, 135] on span "Search" at bounding box center [830, 136] width 60 height 28
click at [838, 497] on span "playlist_add" at bounding box center [835, 501] width 19 height 19
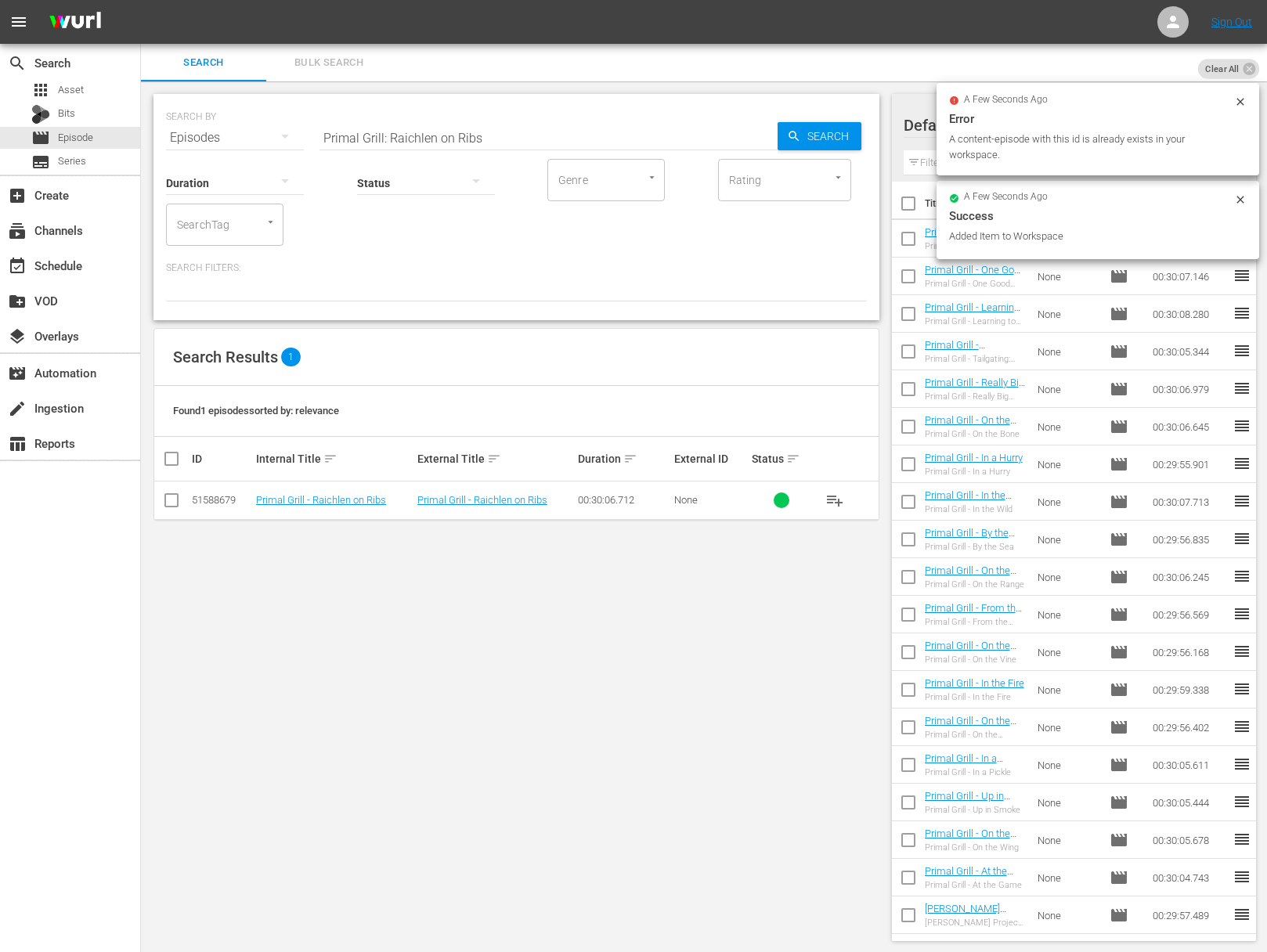
click at [524, 133] on input "Primal Grill: Raichlen on Ribs" at bounding box center [548, 137] width 458 height 37
paste input "Shoulders and Butt"
click at [793, 144] on div "Search" at bounding box center [819, 136] width 83 height 28
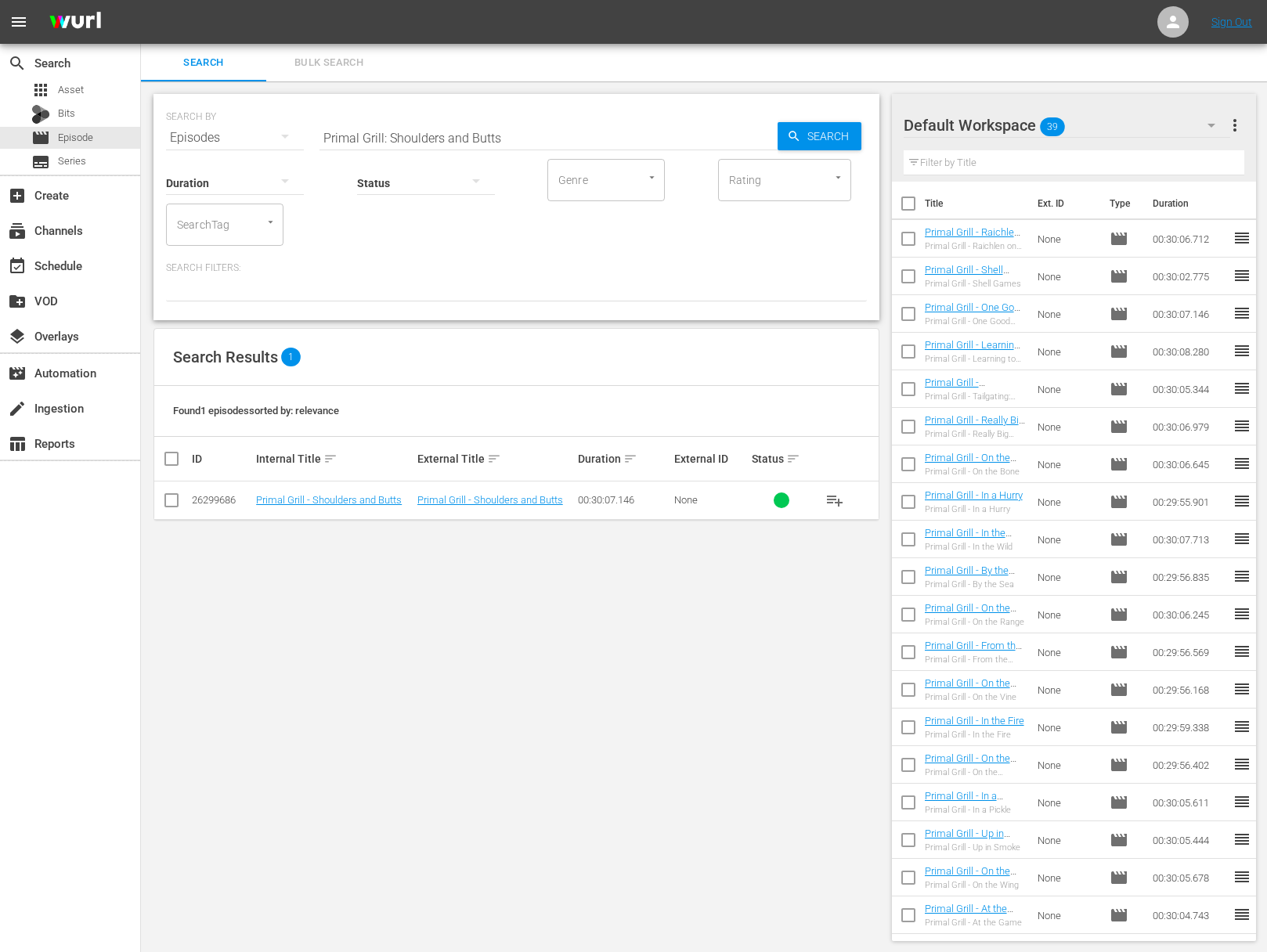
click at [834, 497] on span "playlist_add" at bounding box center [835, 501] width 19 height 19
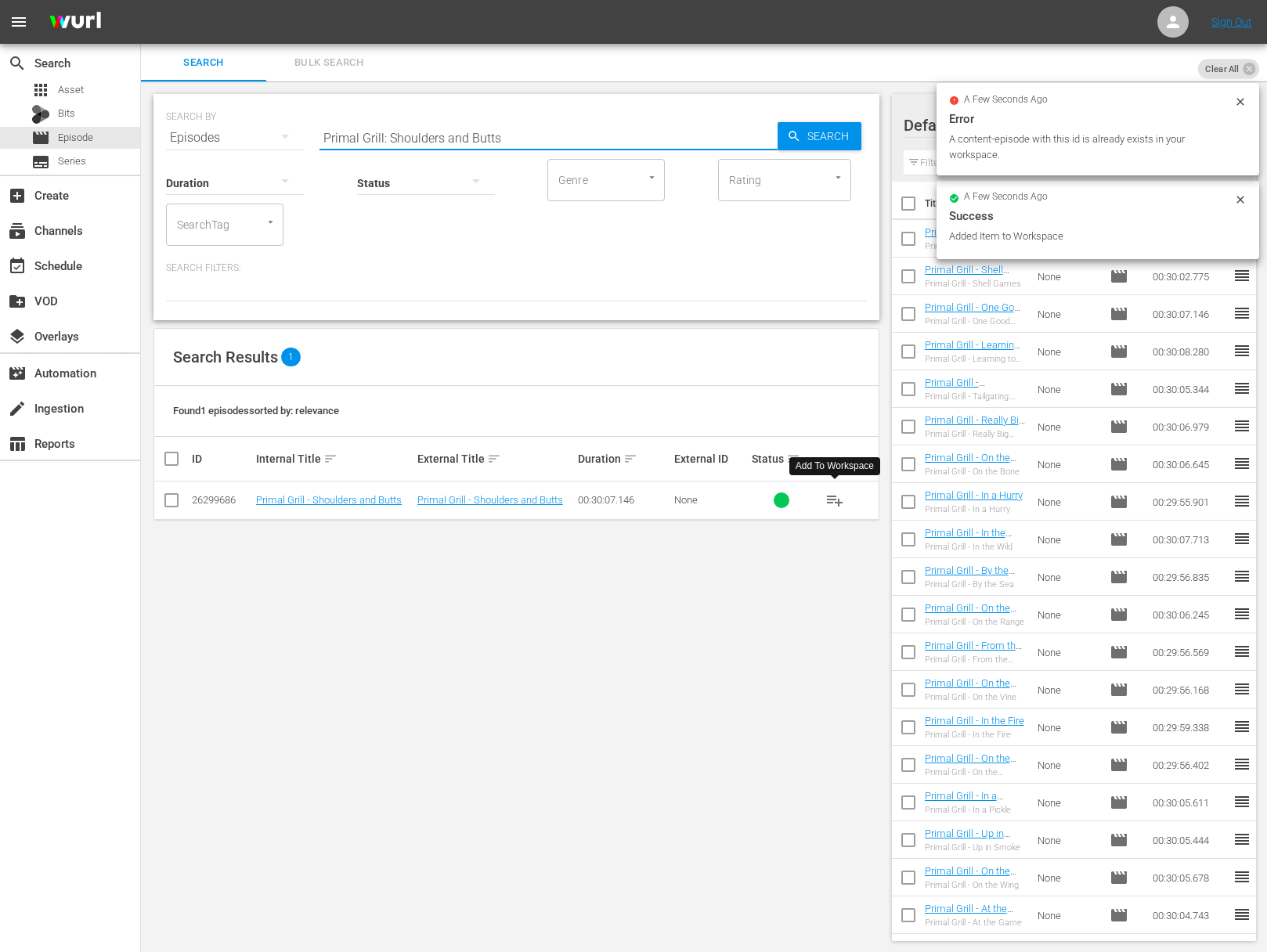
click at [459, 119] on input "Primal Grill: Shoulders and Butts" at bounding box center [548, 137] width 458 height 37
paste input "Vegetarians at the Grill"
click at [778, 129] on div "Search" at bounding box center [819, 136] width 83 height 28
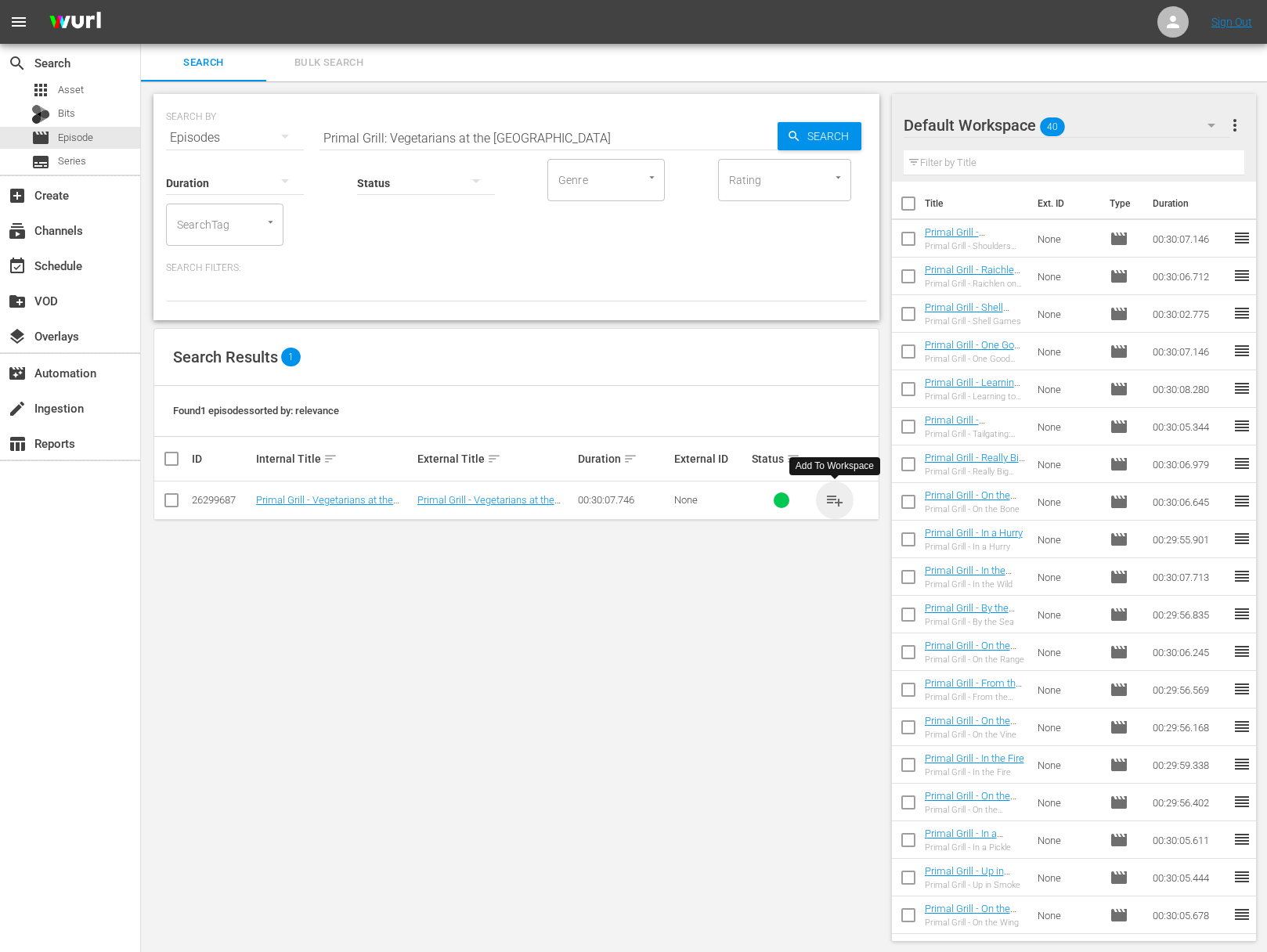
click at [839, 502] on span "playlist_add" at bounding box center [835, 501] width 19 height 19
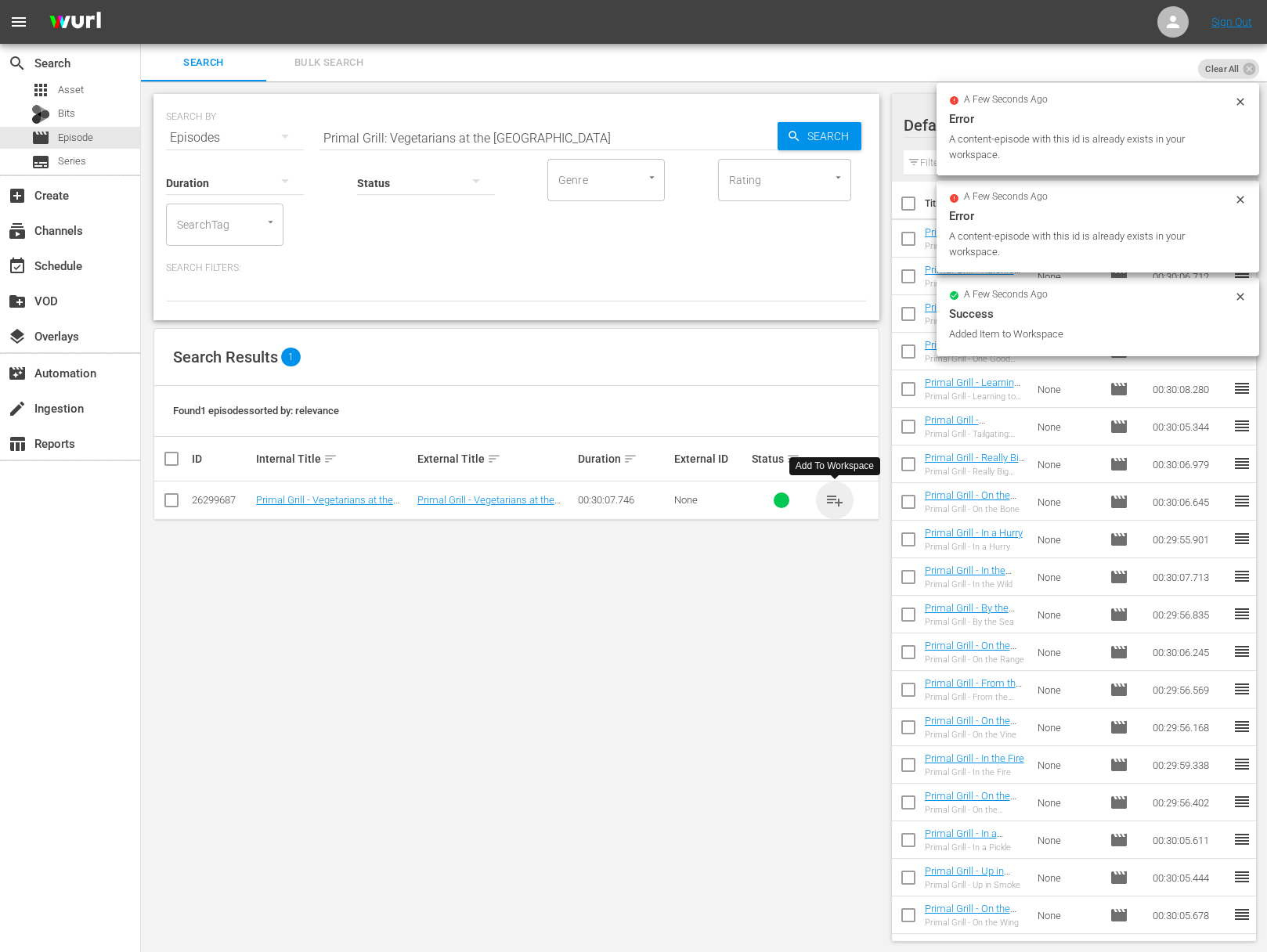
click at [838, 500] on span "playlist_add" at bounding box center [835, 501] width 19 height 19
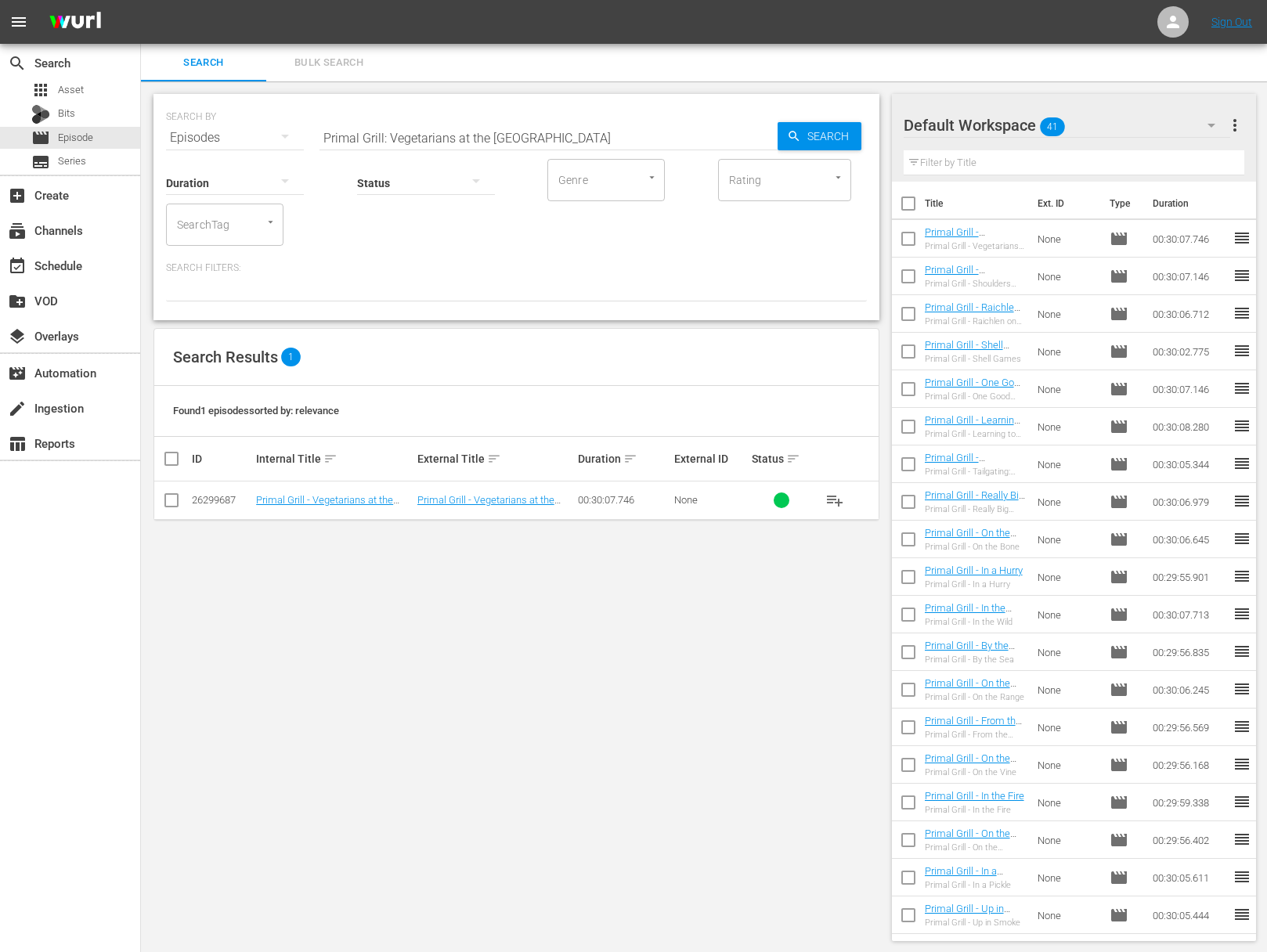
click at [834, 495] on span "playlist_add" at bounding box center [835, 501] width 19 height 19
click at [835, 495] on span "playlist_add" at bounding box center [835, 501] width 19 height 19
click at [532, 135] on input "Primal Grill: Vegetarians at the Grill" at bounding box center [548, 137] width 458 height 37
paste input "Fish Without Fear"
click at [855, 135] on span "Search" at bounding box center [830, 136] width 60 height 28
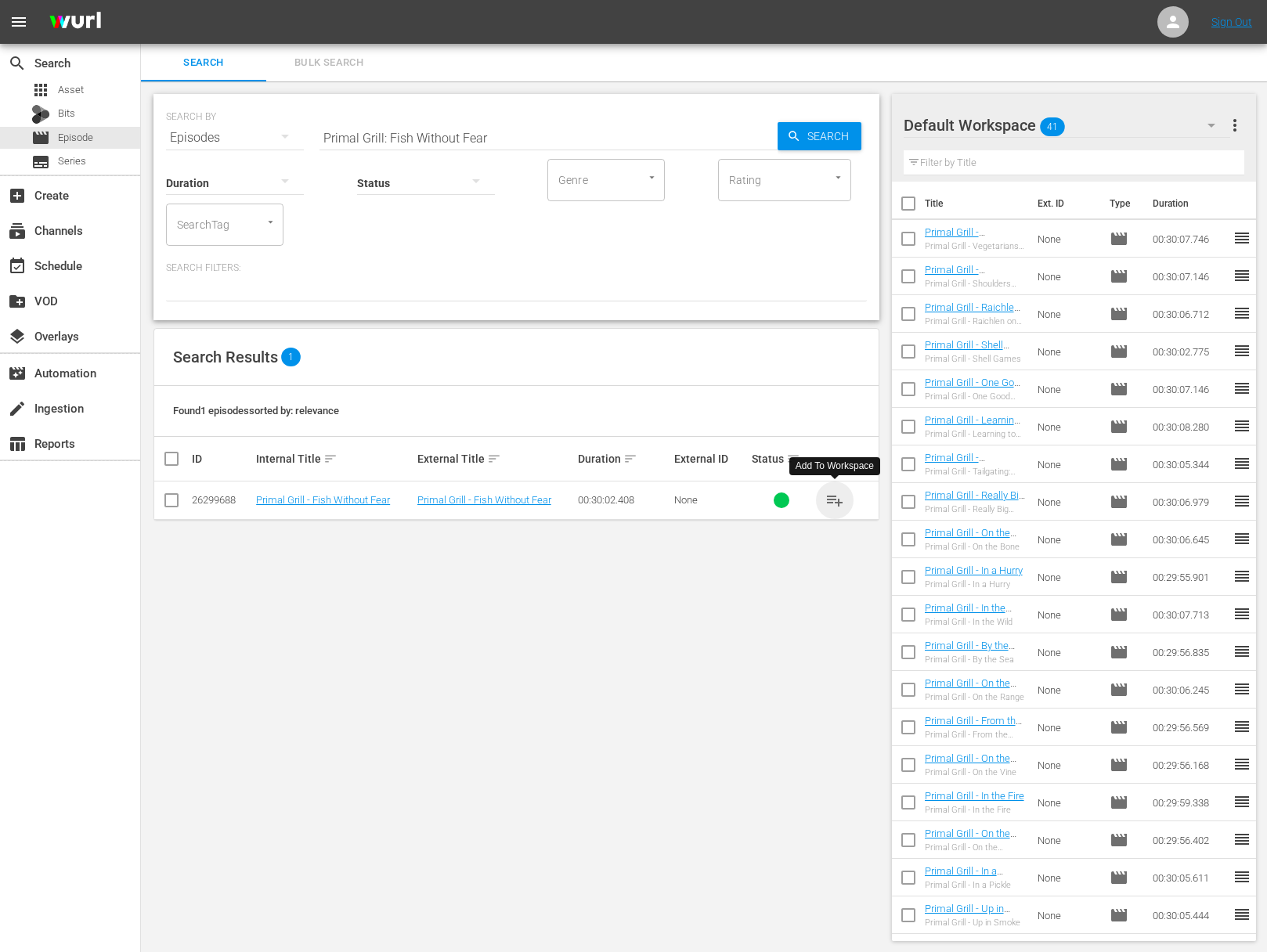
click at [842, 498] on span "playlist_add" at bounding box center [835, 501] width 19 height 19
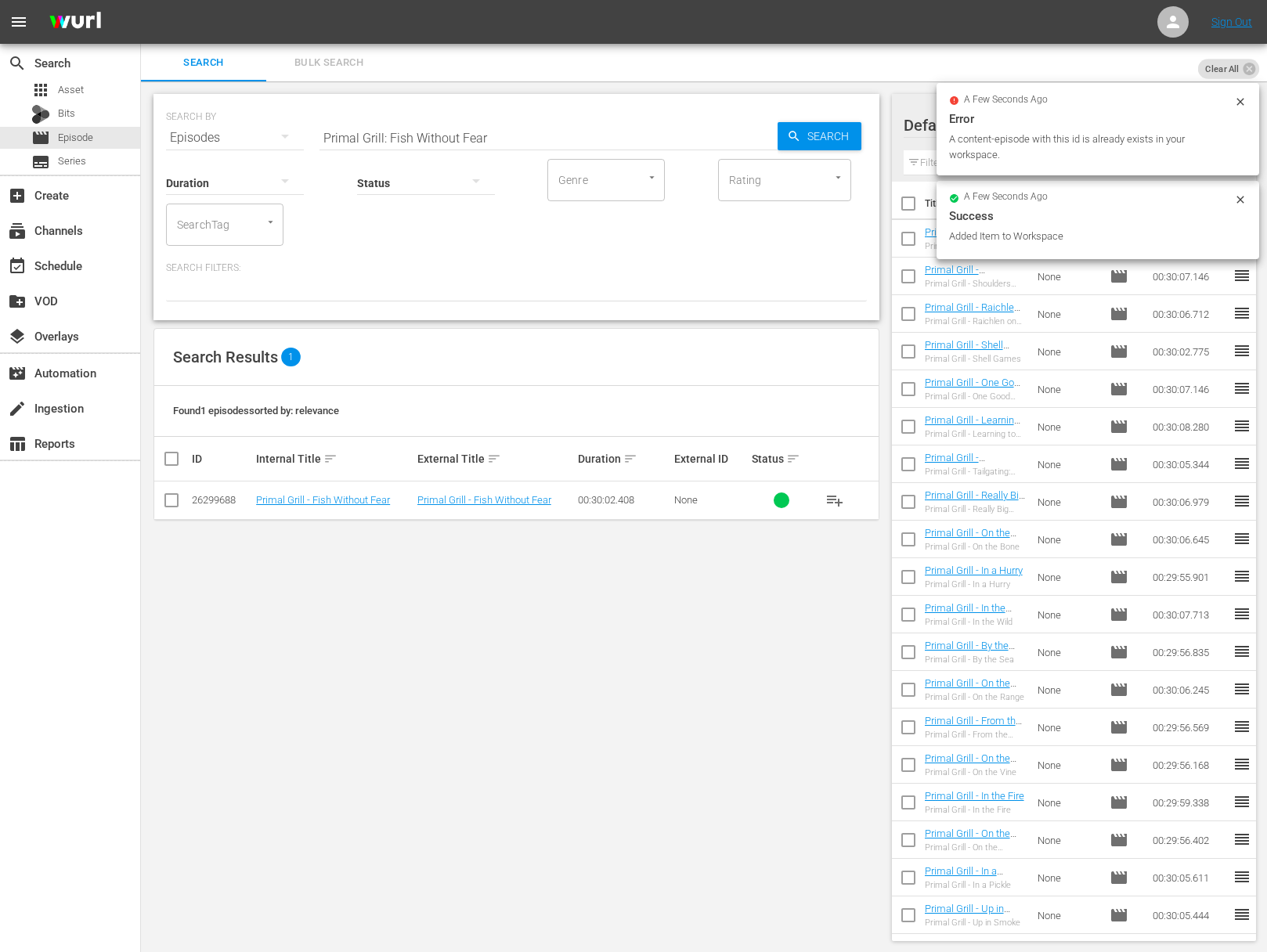
click at [505, 126] on input "Primal Grill: Fish Without Fear" at bounding box center [548, 137] width 458 height 37
paste input "Bird Meets Grill"
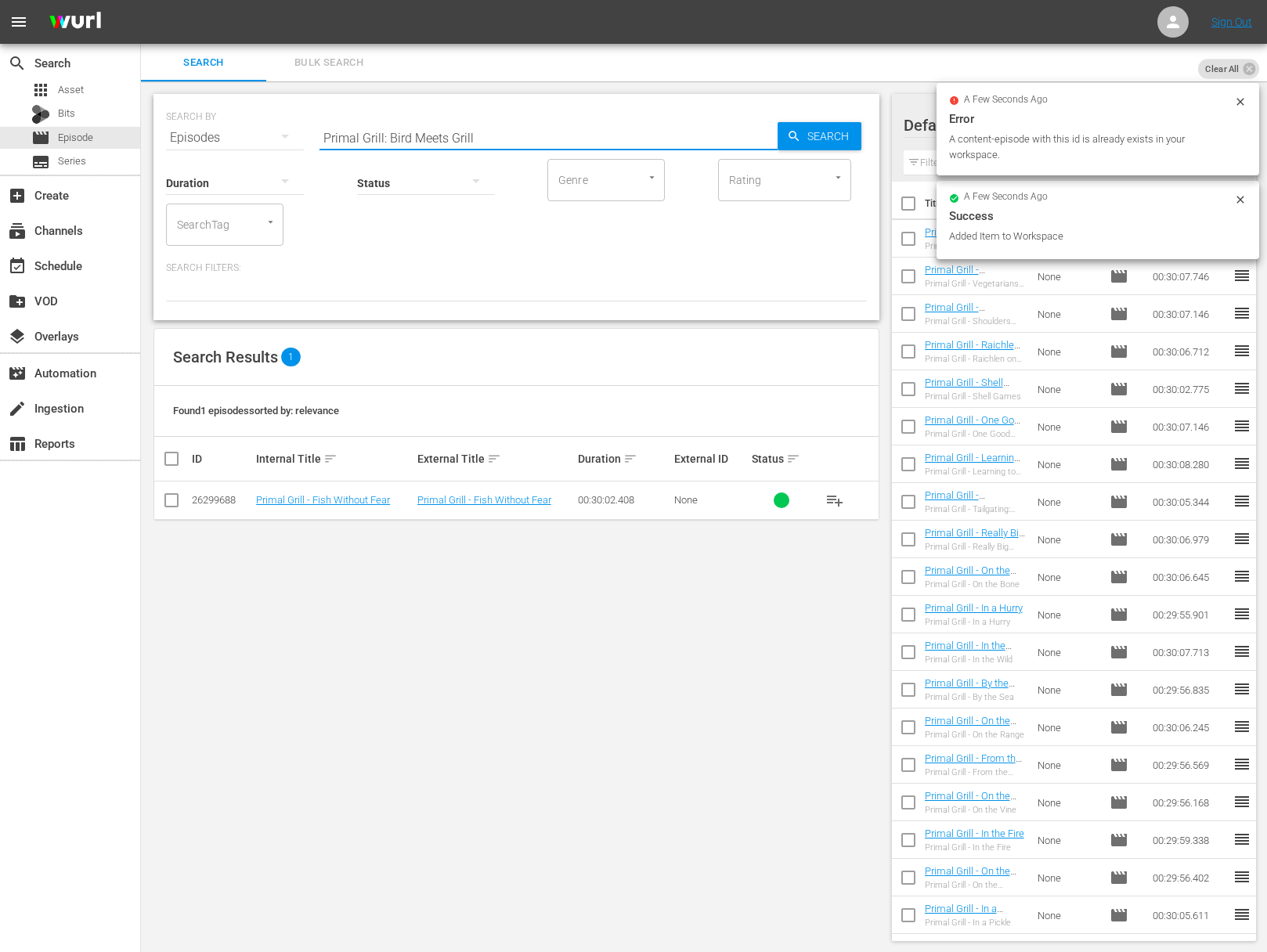
click at [746, 134] on input "Primal Grill: Bird Meets Grill" at bounding box center [548, 137] width 458 height 37
click at [810, 135] on span "Search" at bounding box center [830, 136] width 60 height 28
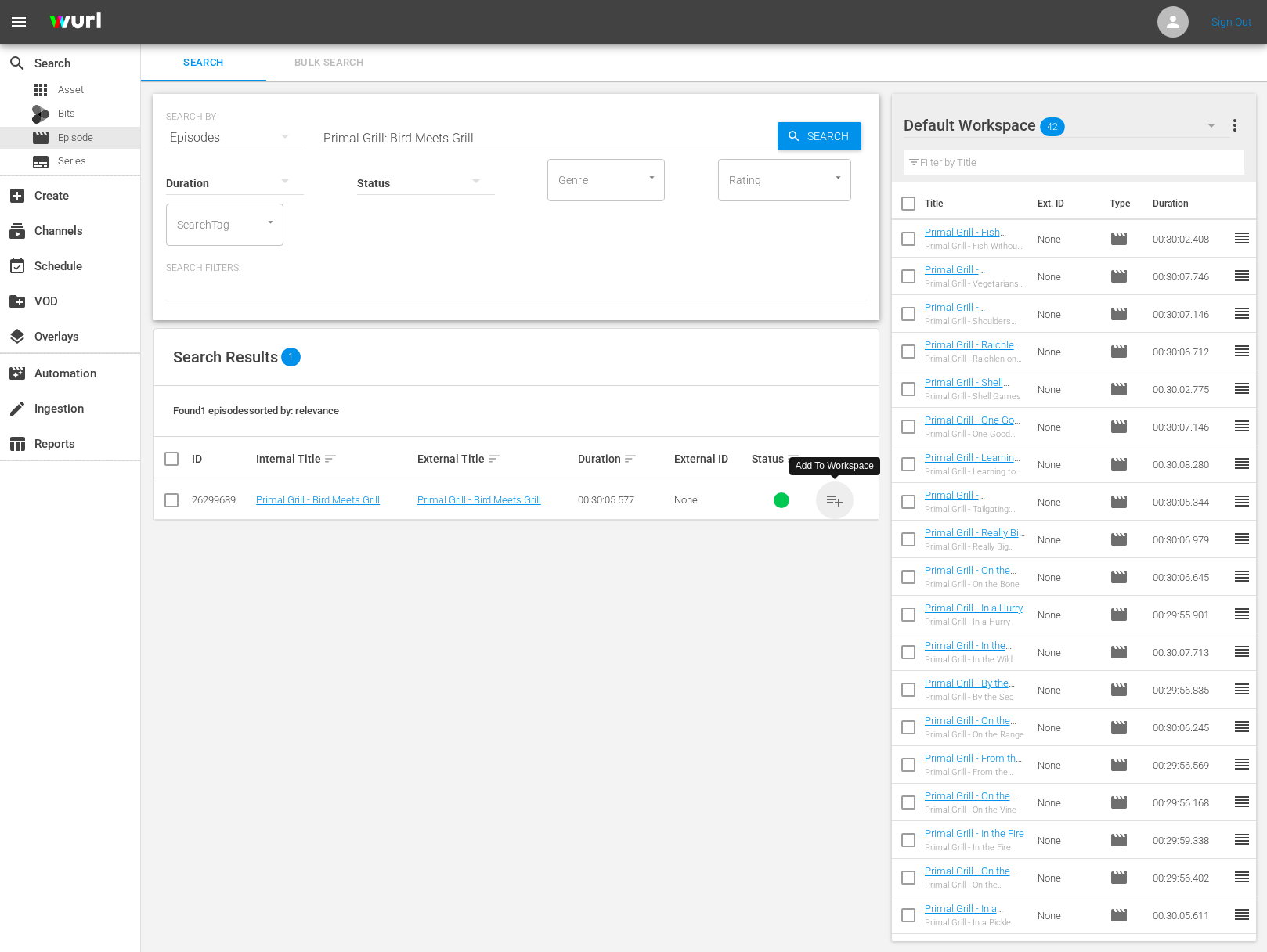
click at [830, 499] on span "playlist_add" at bounding box center [835, 501] width 19 height 19
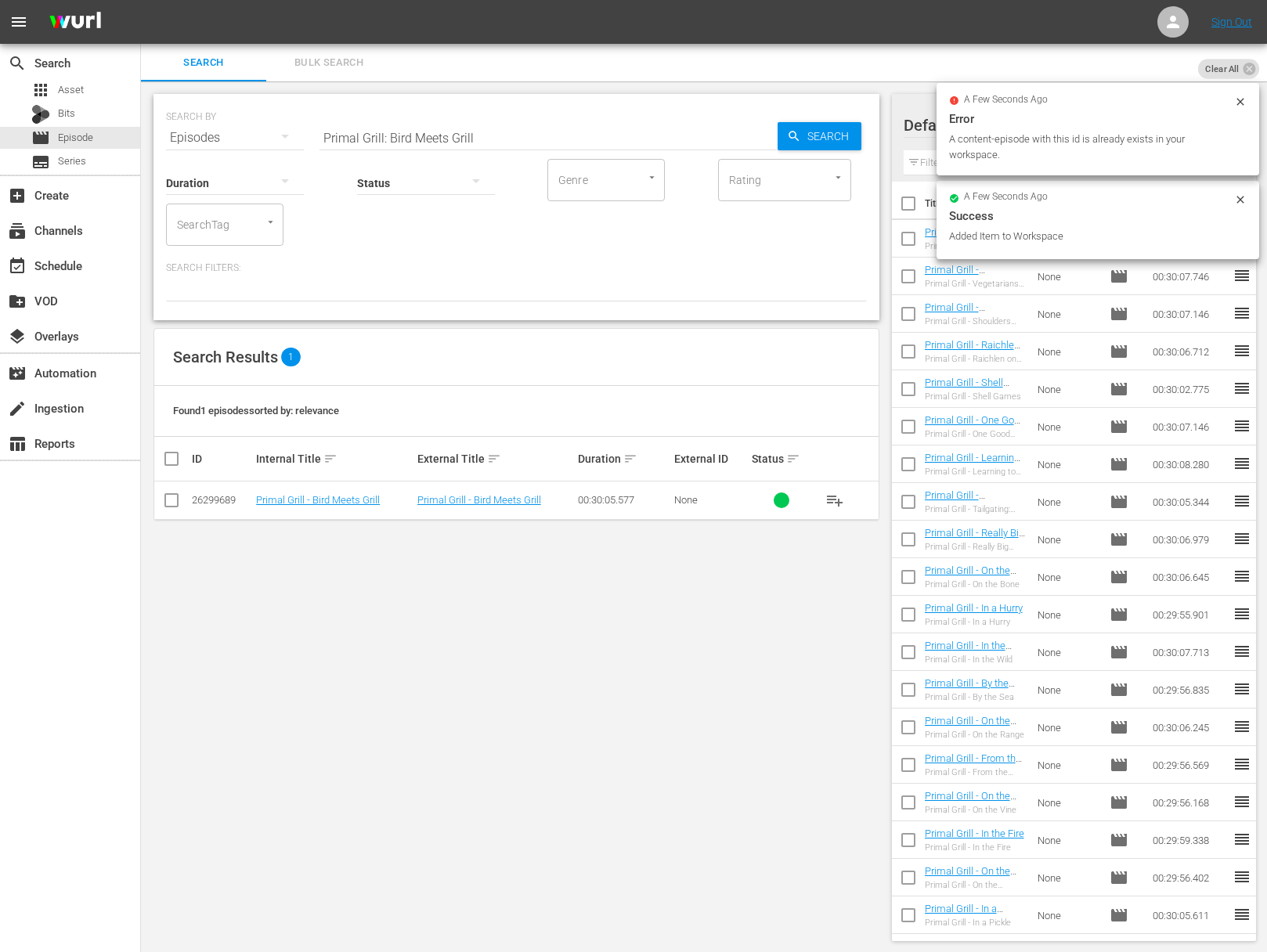
click at [465, 135] on input "Primal Grill: Bird Meets Grill" at bounding box center [548, 137] width 458 height 37
paste input "Make No Mis-Steak"
click at [776, 134] on input "Primal Grill: Make No Mis-Steak" at bounding box center [548, 137] width 458 height 37
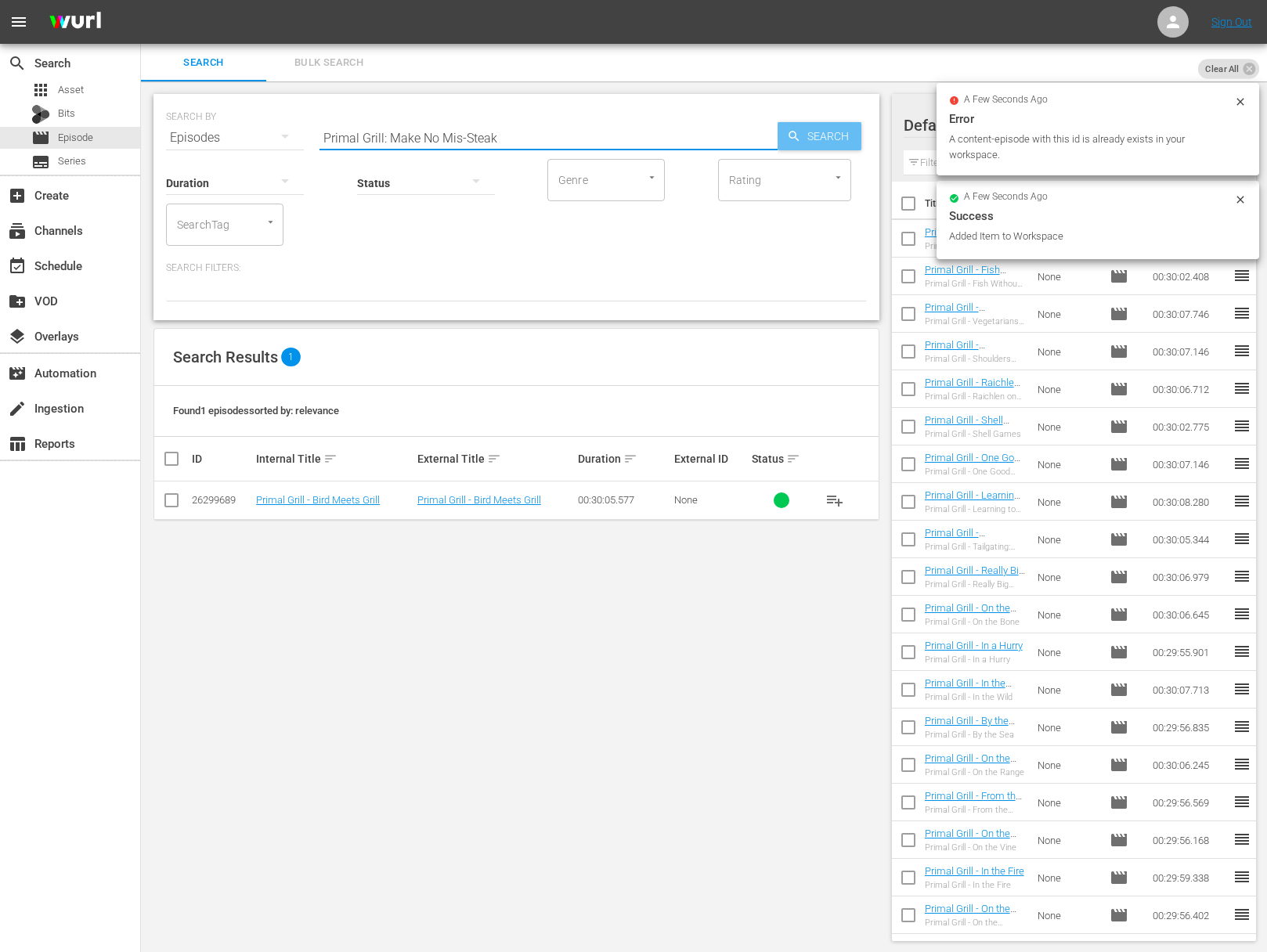
click at [788, 134] on icon "button" at bounding box center [793, 136] width 11 height 11
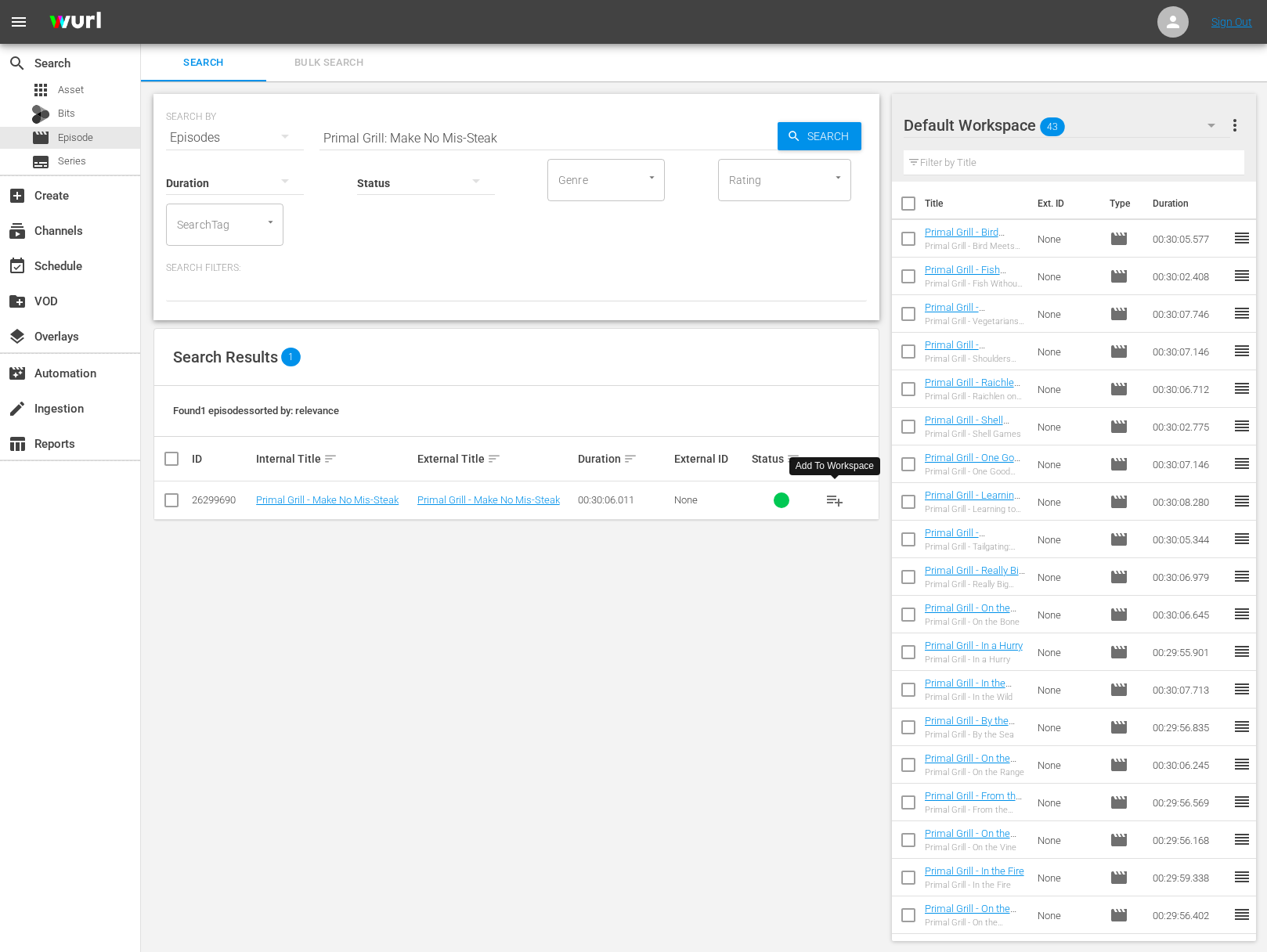
click at [837, 498] on span "playlist_add" at bounding box center [835, 501] width 19 height 19
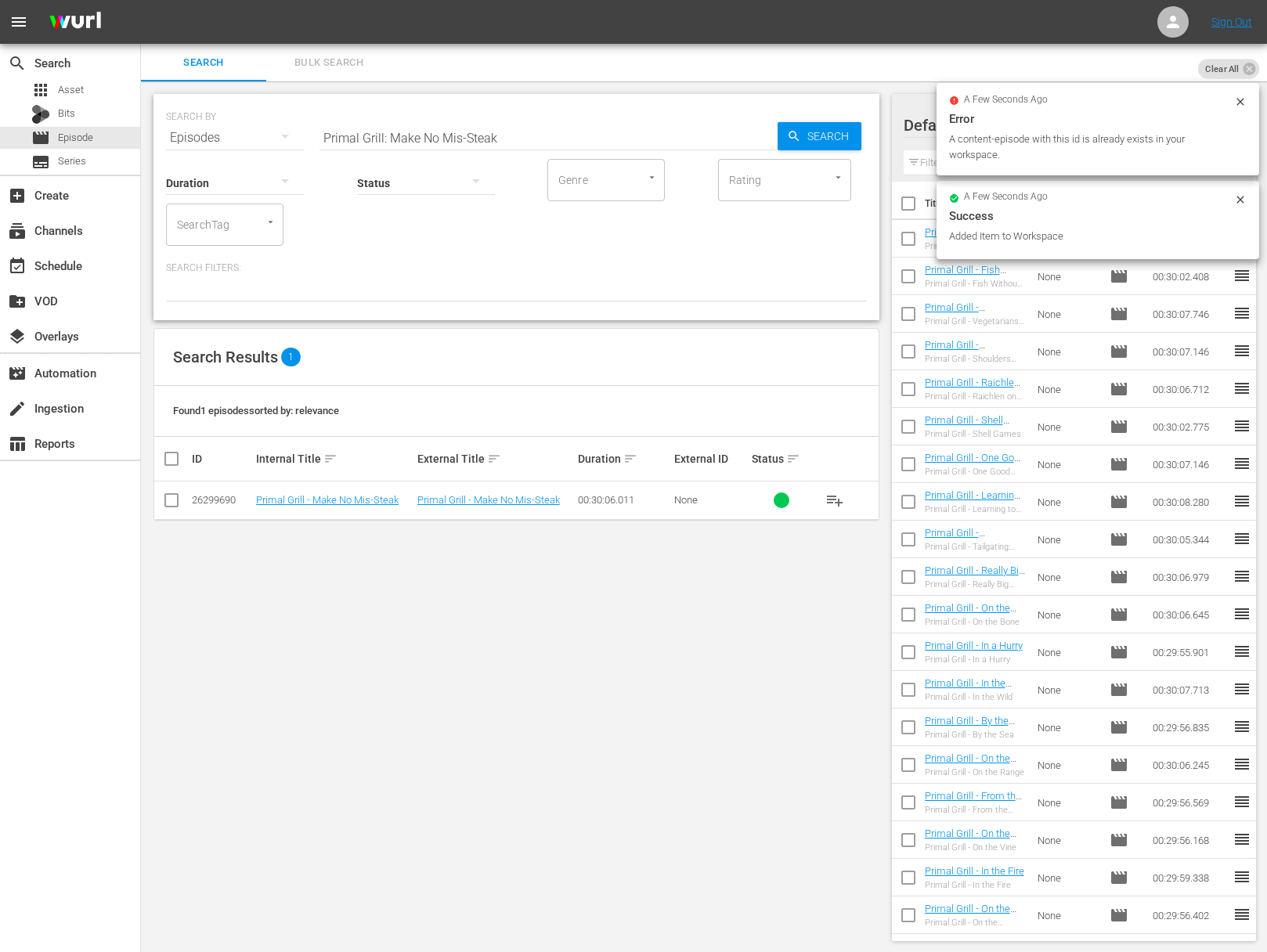
click at [489, 125] on input "Primal Grill: Make No Mis-Steak" at bounding box center [548, 137] width 458 height 37
paste input "Primal Grill: Kebabs of the World Unite"
click at [486, 126] on input "aPrimal Grill: Kebabs of the World Unite Grill: Make No Mis-Steak" at bounding box center [548, 137] width 458 height 37
paste input "Primal Grill: Kebabs of the World Unite"
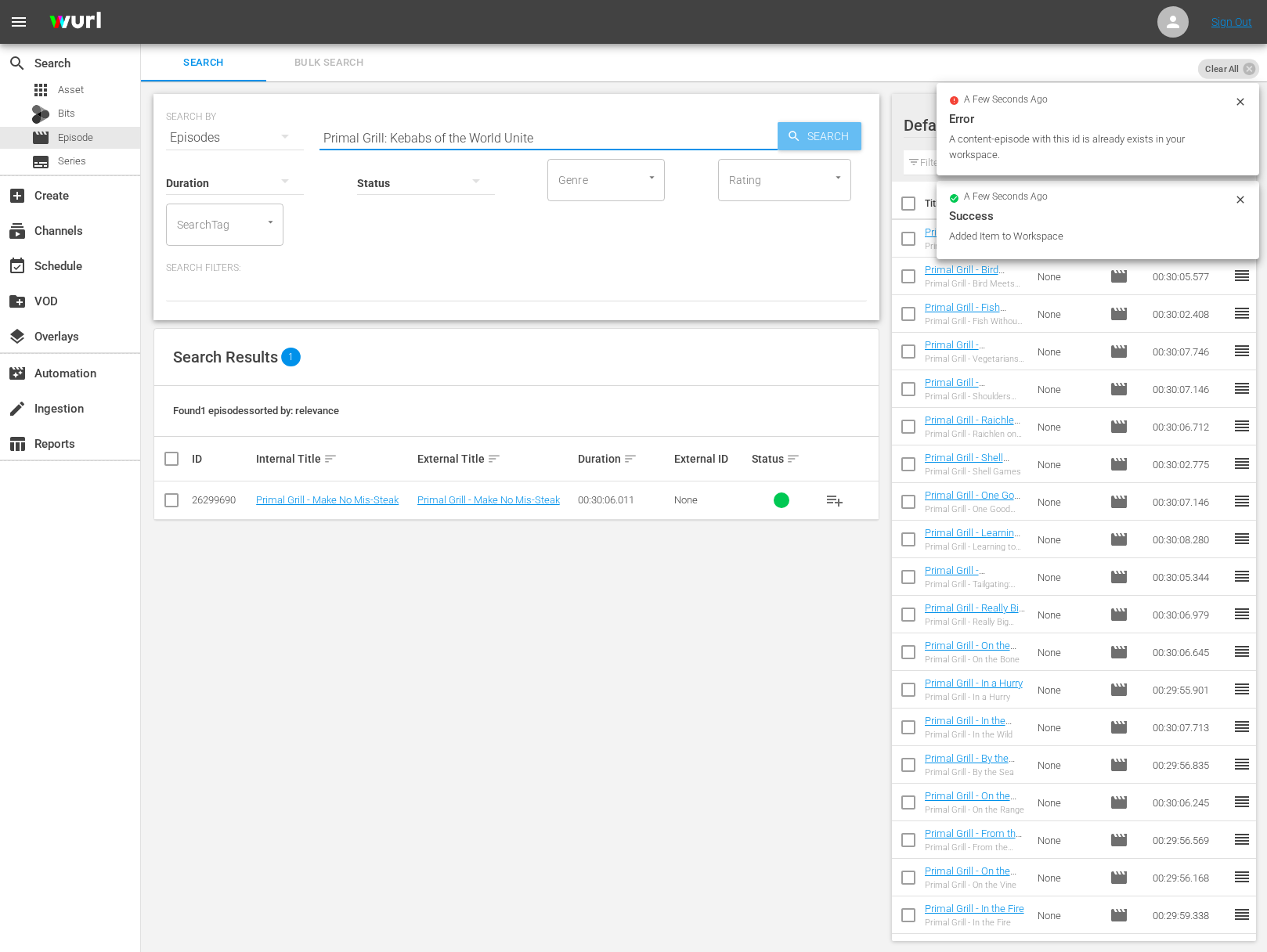
click at [811, 143] on span "Search" at bounding box center [830, 136] width 60 height 28
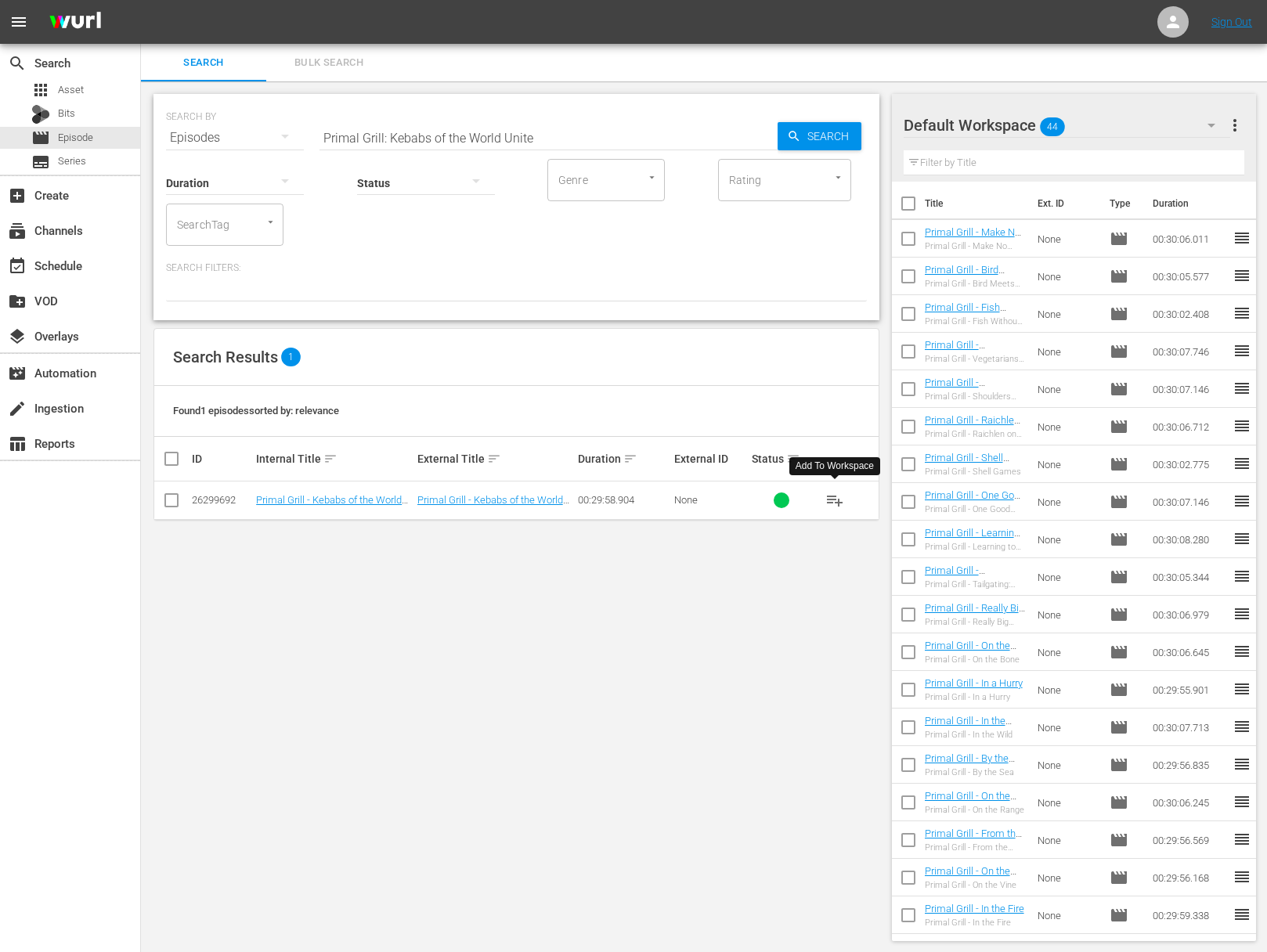
click at [833, 500] on span "playlist_add" at bounding box center [835, 501] width 19 height 19
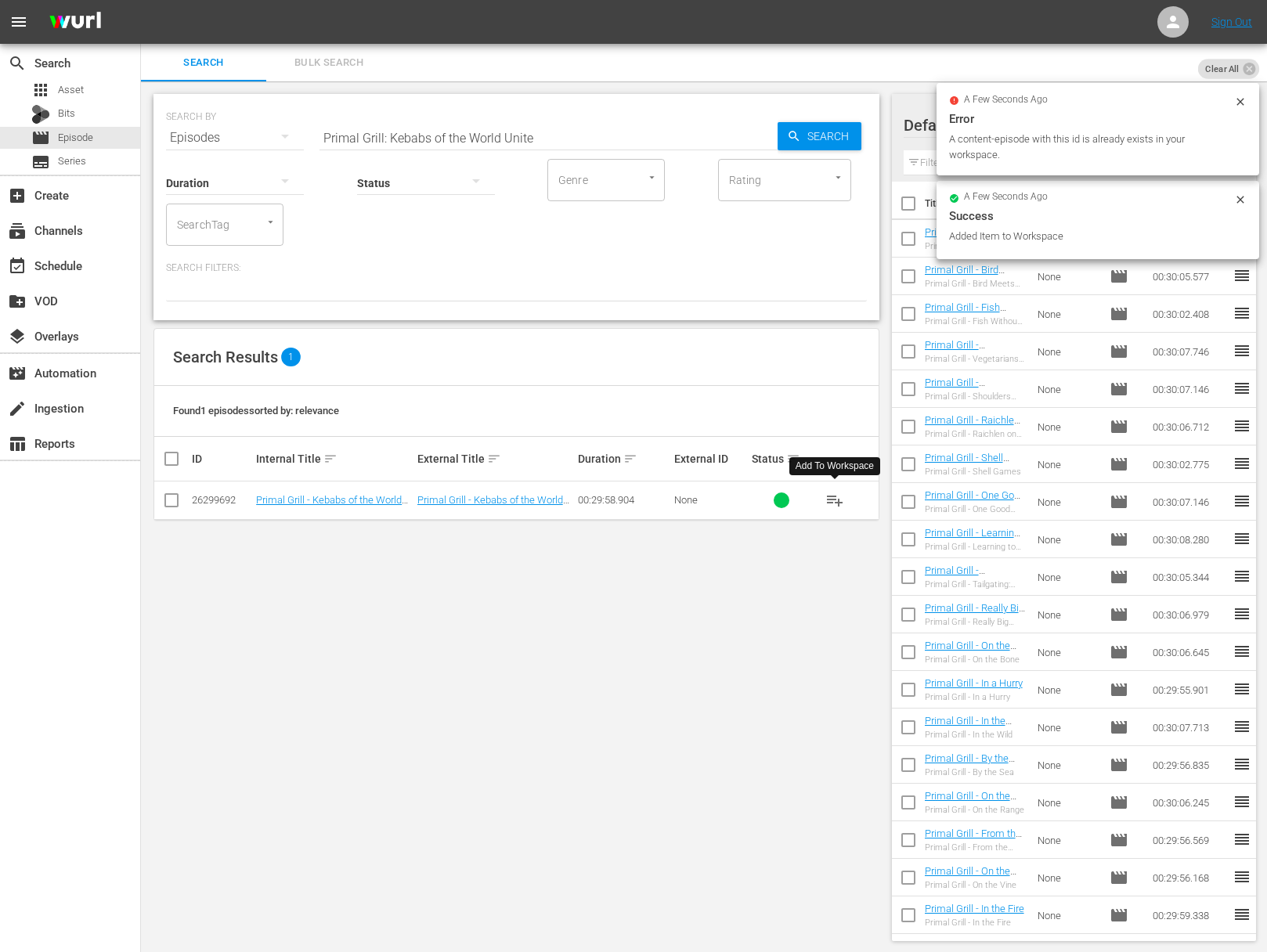
click at [582, 126] on input "Primal Grill: Kebabs of the World Unite" at bounding box center [548, 137] width 458 height 37
paste input "Smoke Screen"
type input "Primal Grill: Smoke Screen"
click at [801, 130] on span "Search" at bounding box center [830, 136] width 60 height 28
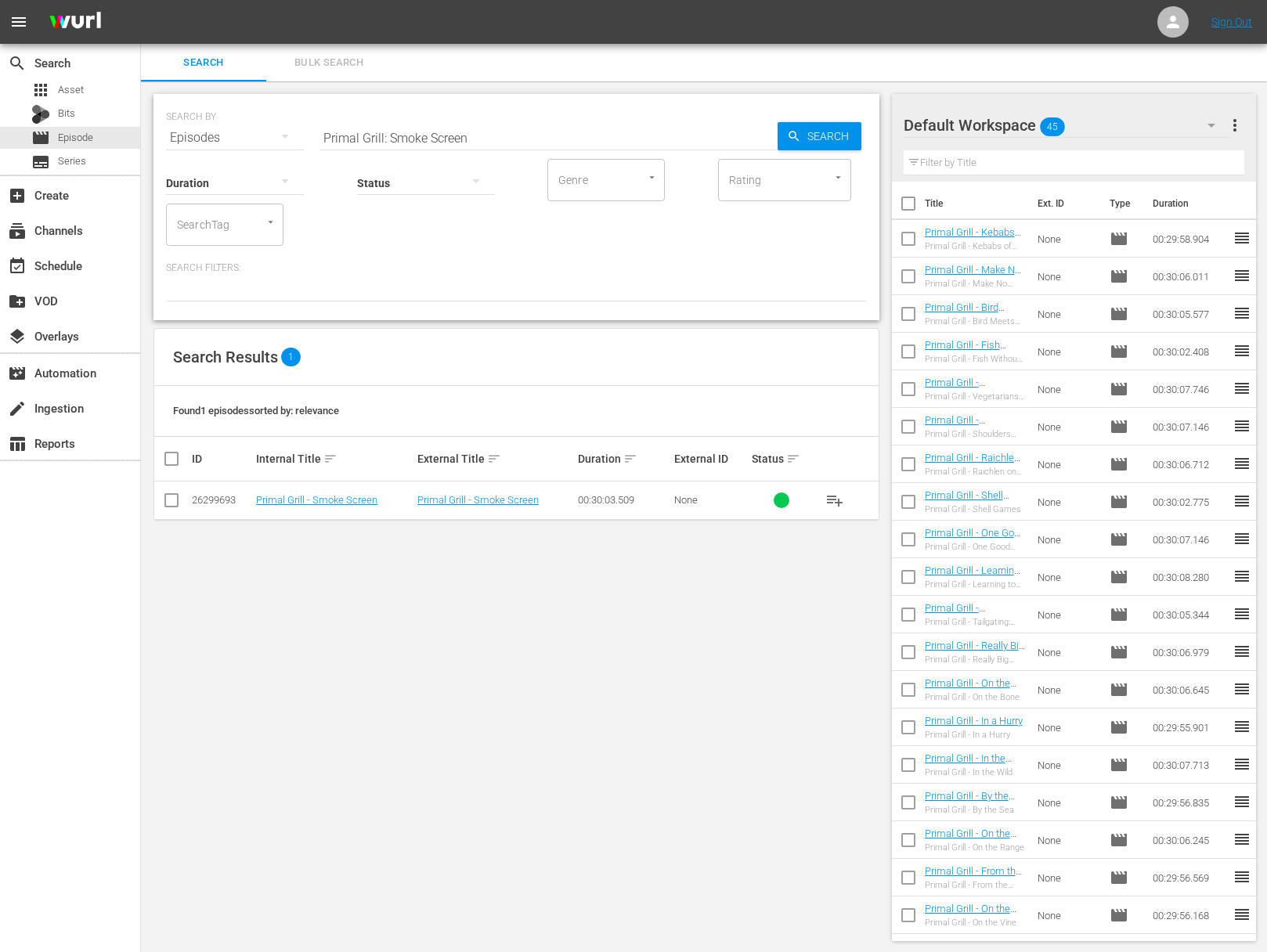
click at [827, 504] on span "playlist_add" at bounding box center [835, 501] width 19 height 19
click at [832, 502] on span "playlist_add" at bounding box center [835, 501] width 19 height 19
click at [75, 268] on div "event_available Schedule" at bounding box center [44, 262] width 88 height 14
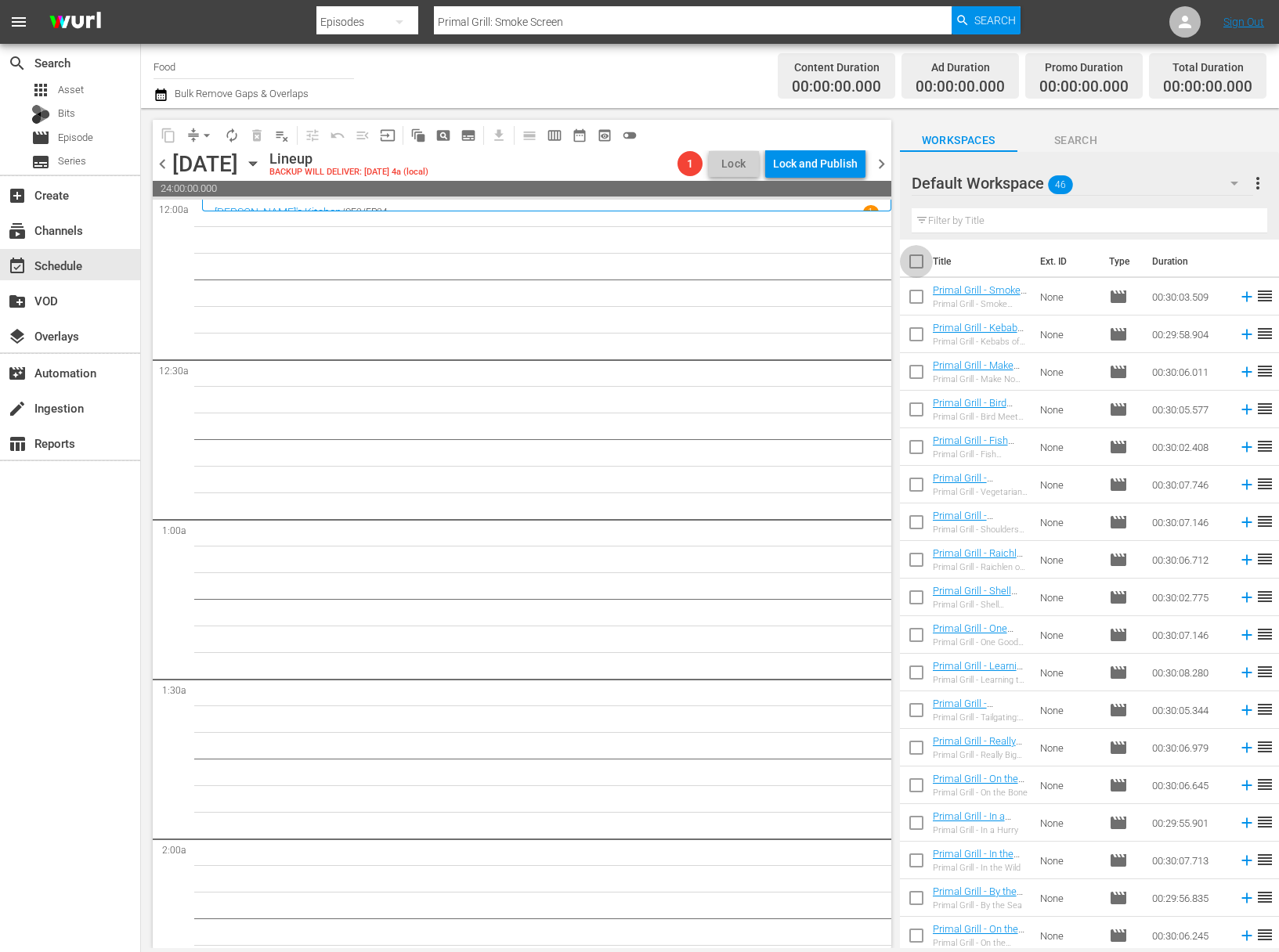
click at [913, 256] on input "checkbox" at bounding box center [916, 264] width 33 height 33
checkbox input "true"
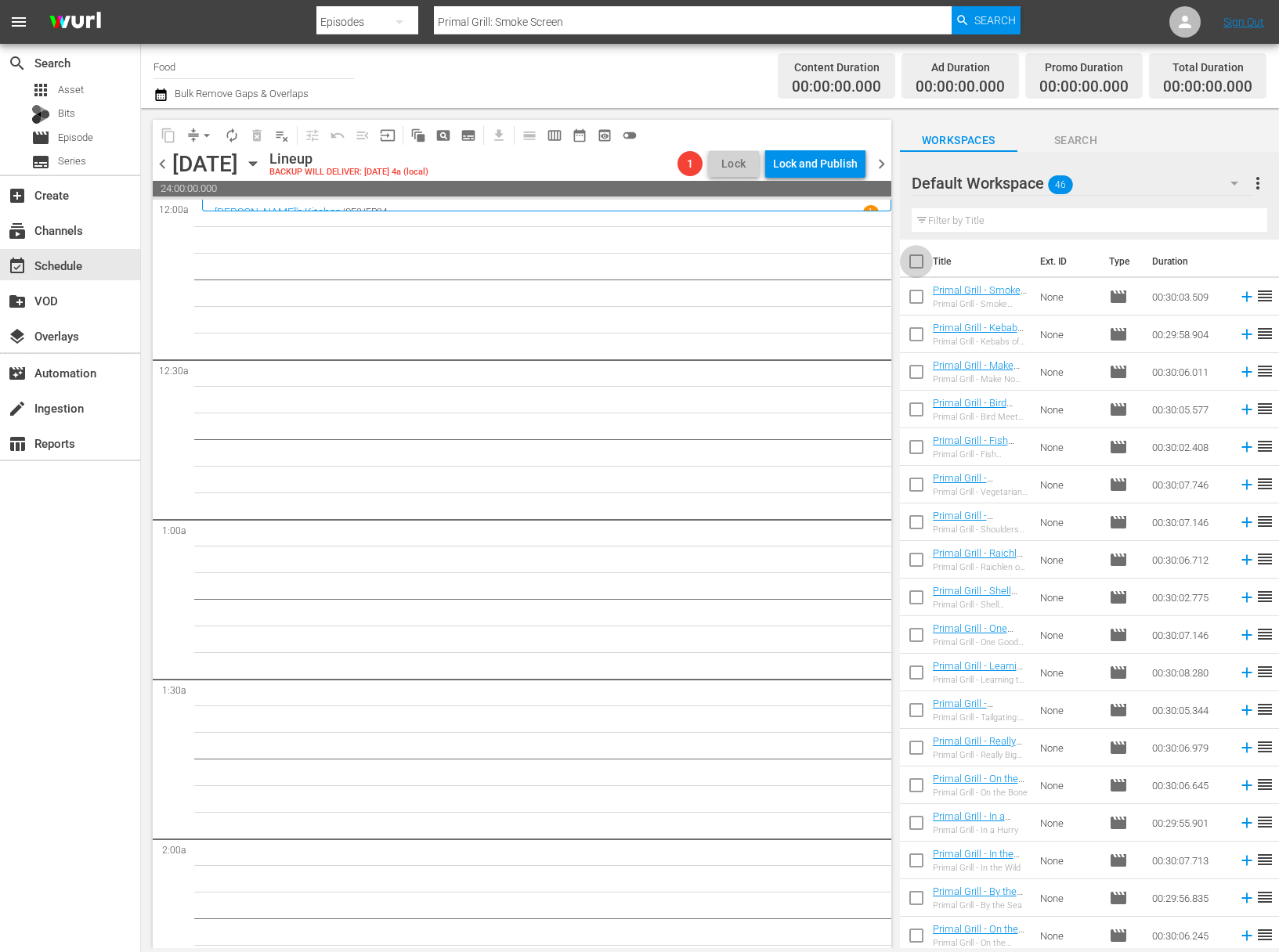
checkbox input "true"
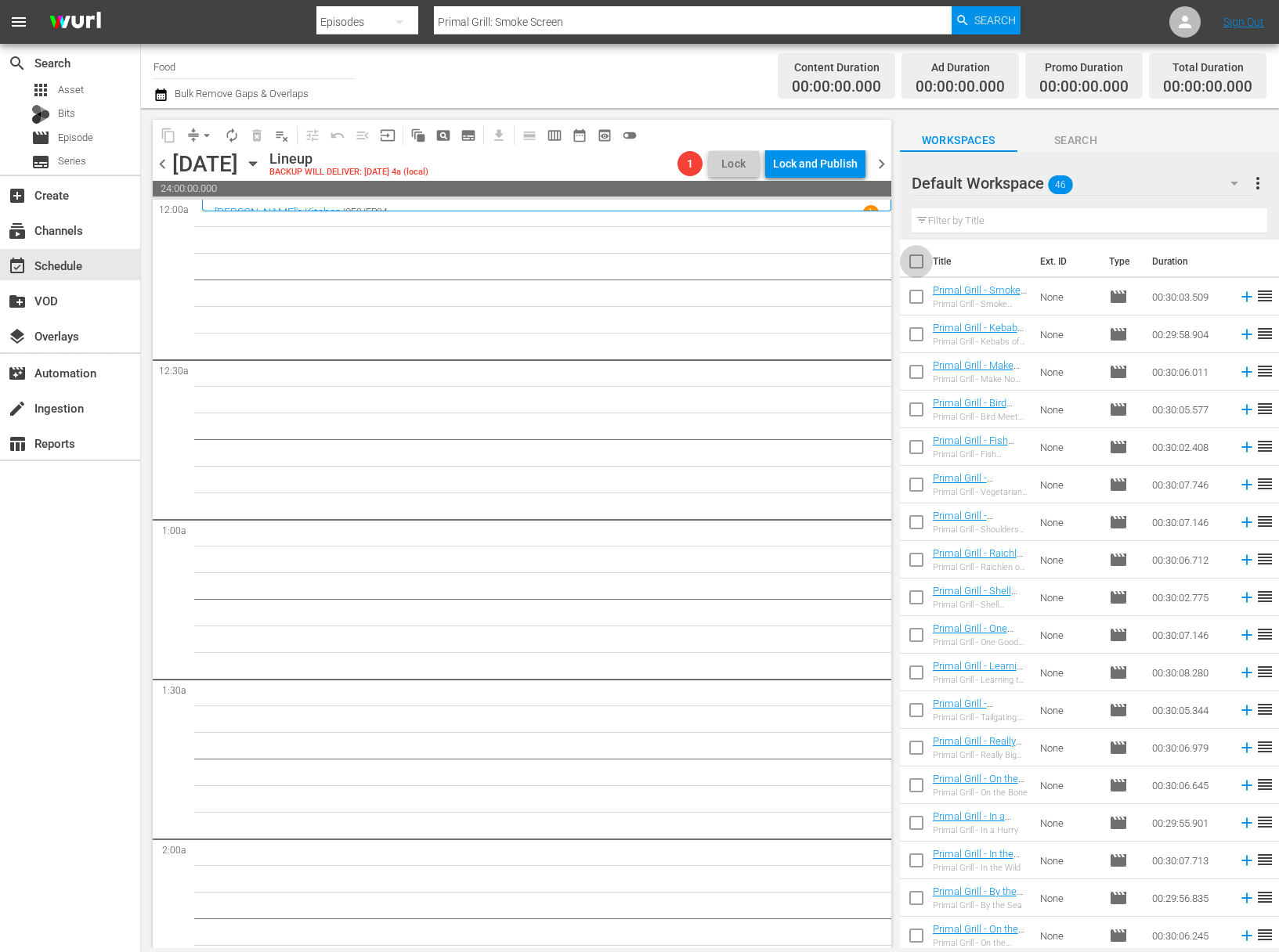
checkbox input "true"
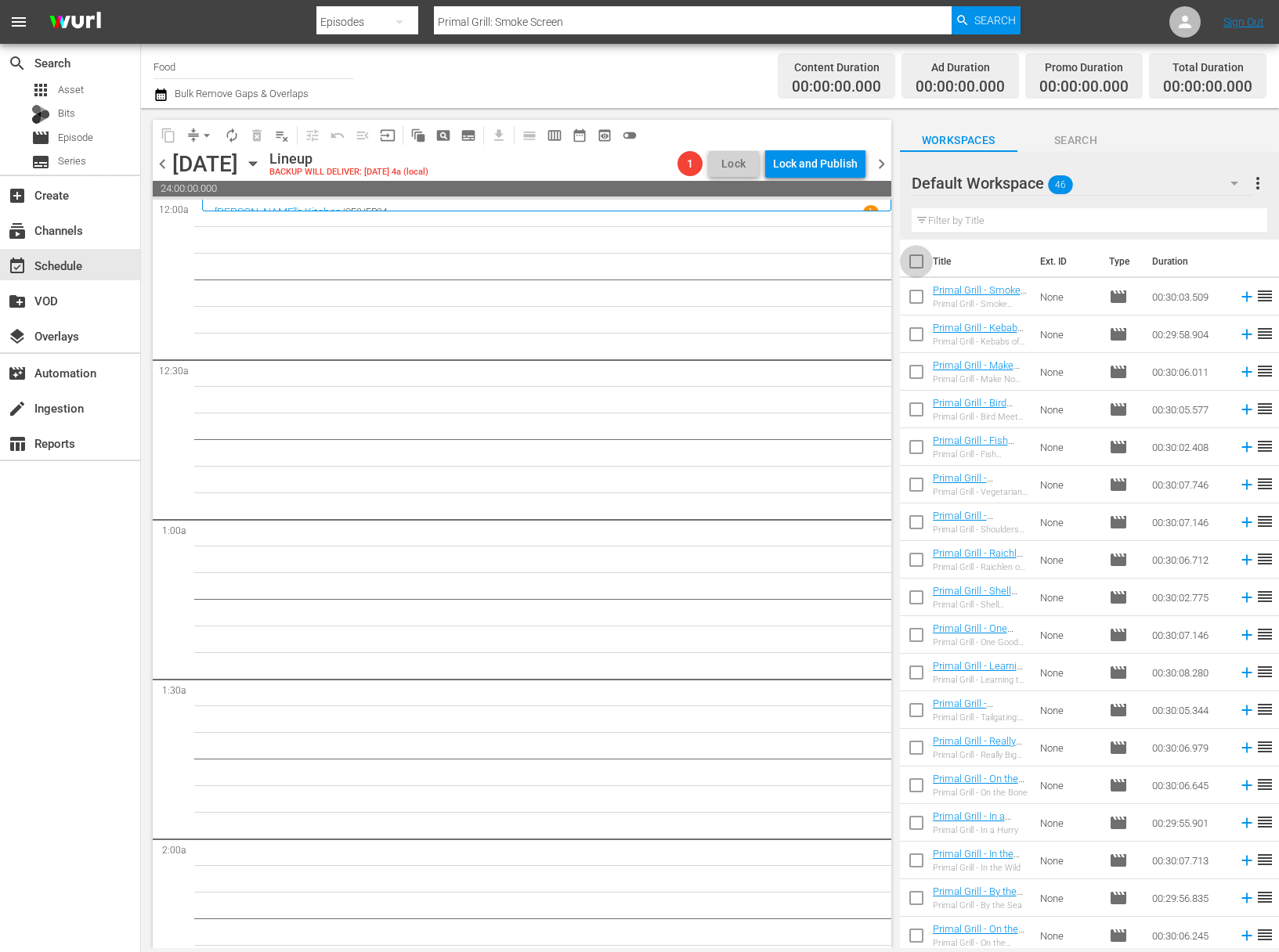
checkbox input "true"
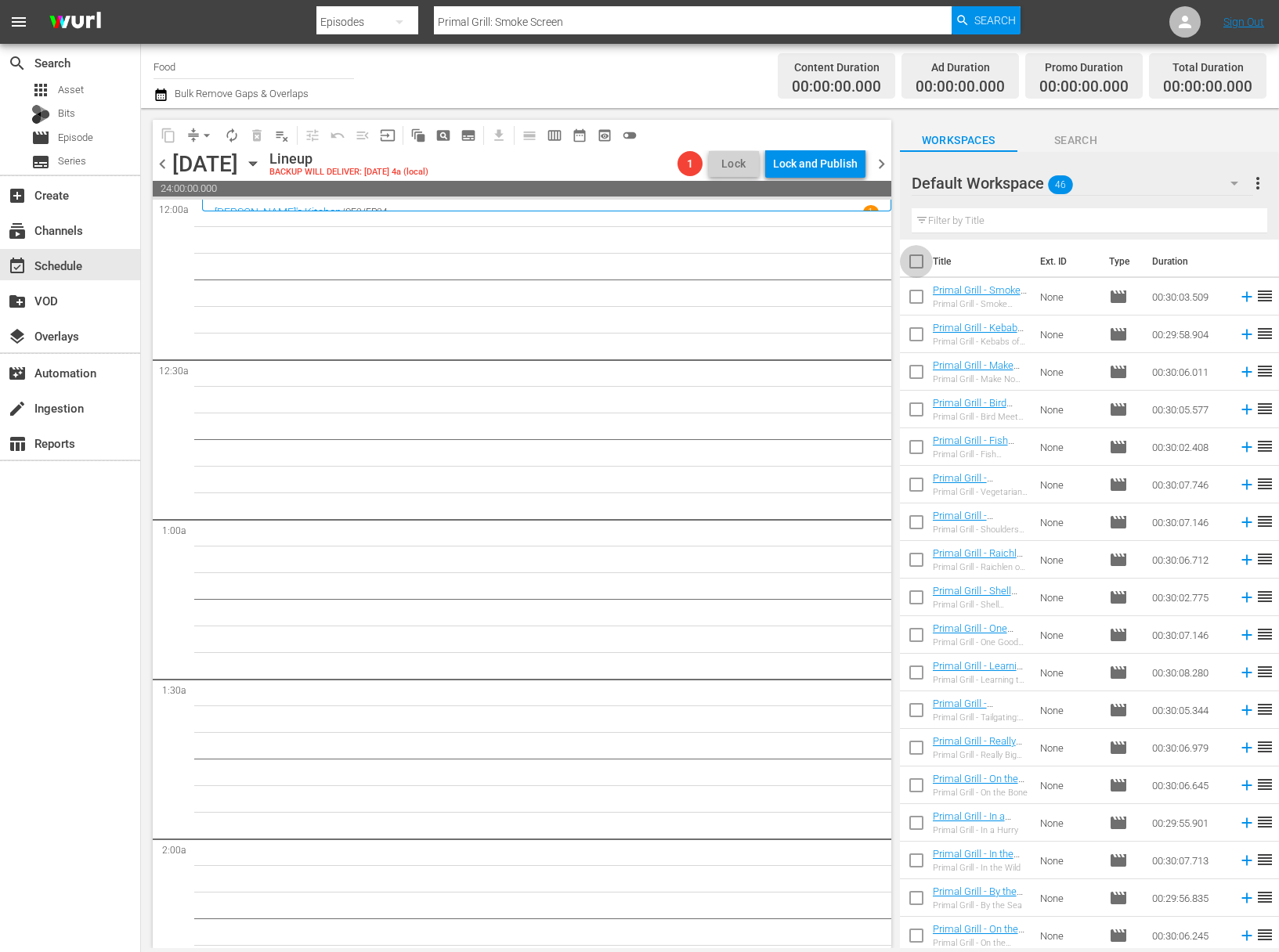
checkbox input "true"
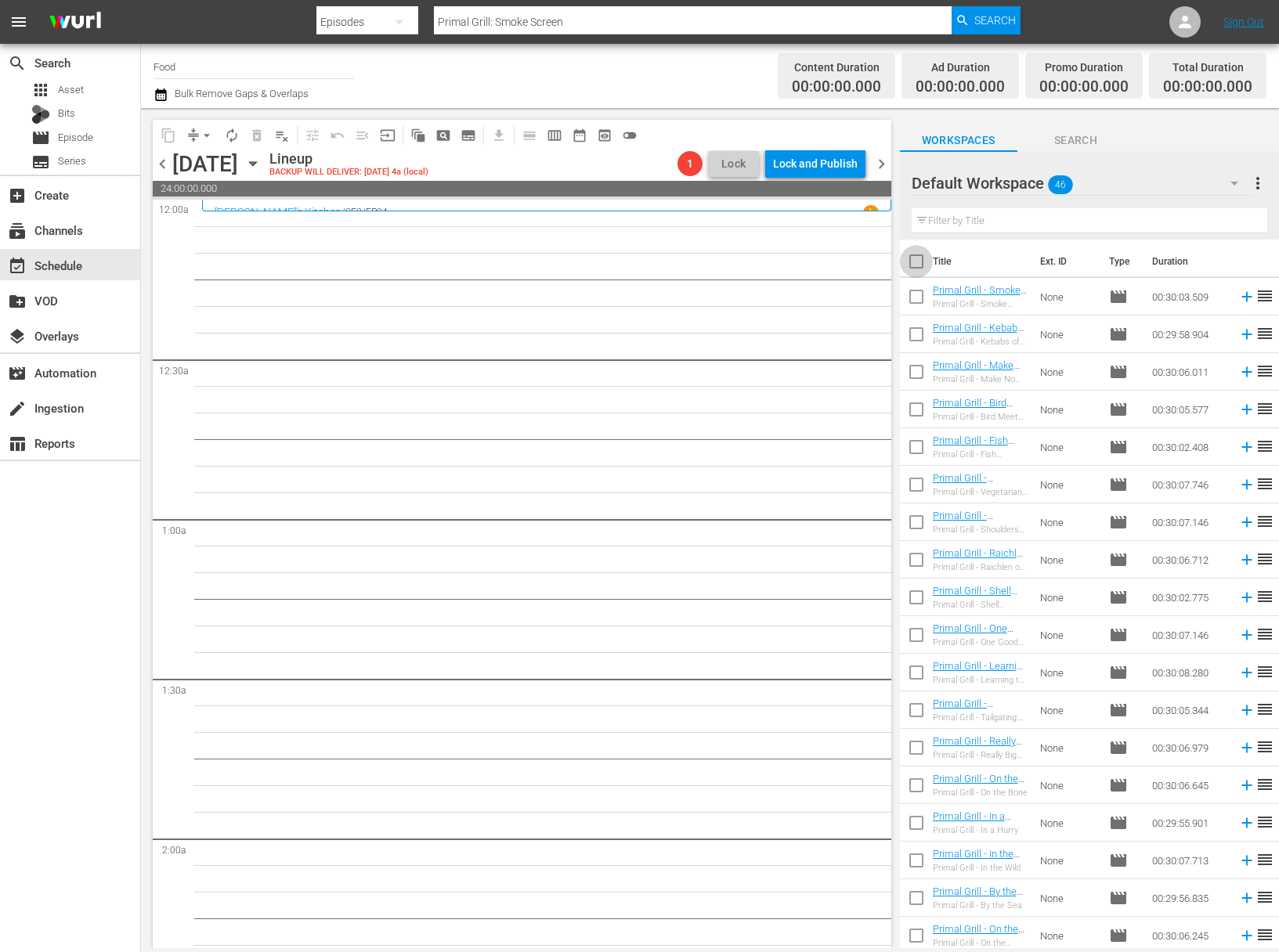
checkbox input "true"
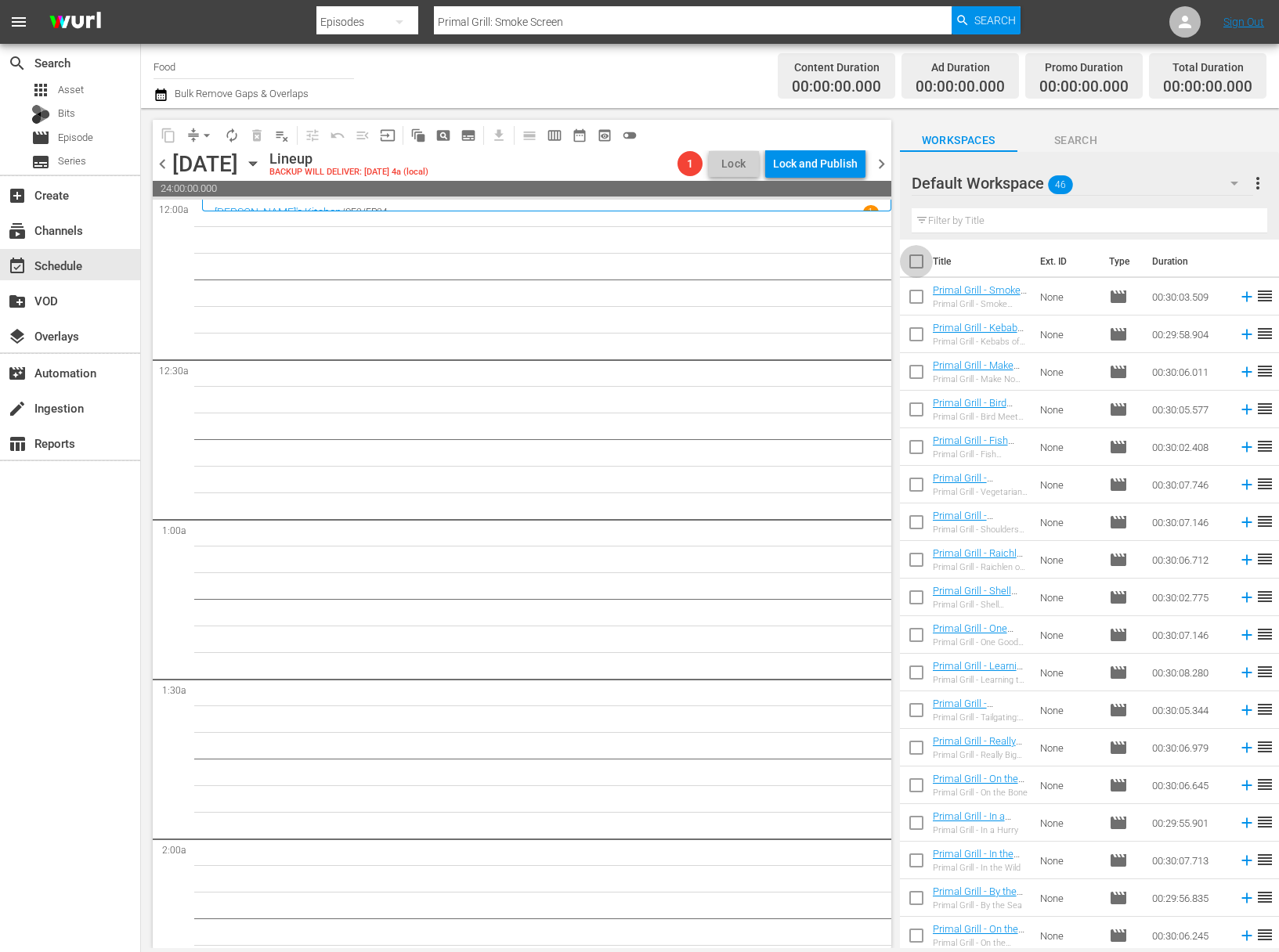
checkbox input "true"
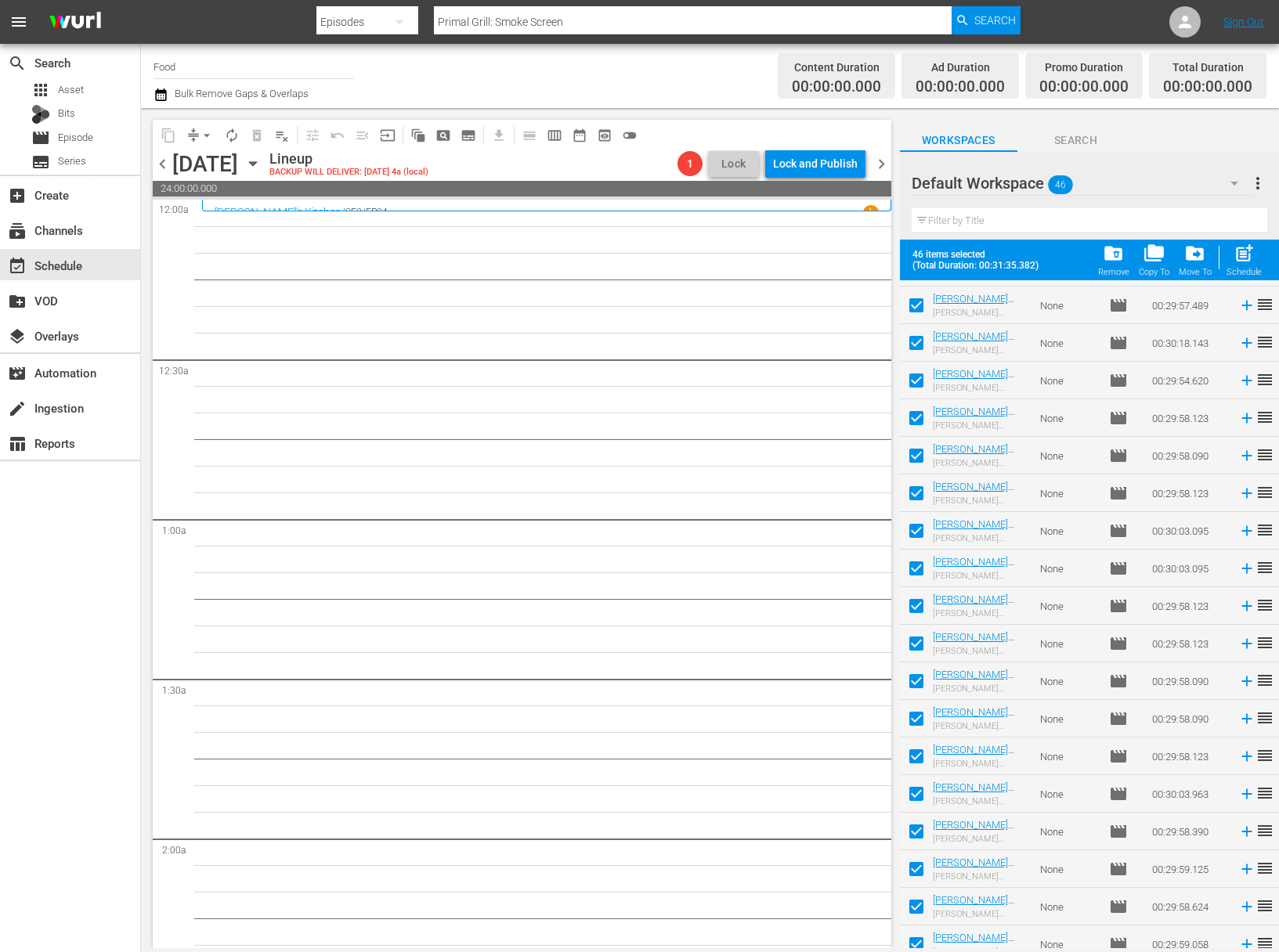
scroll to position [1097, 0]
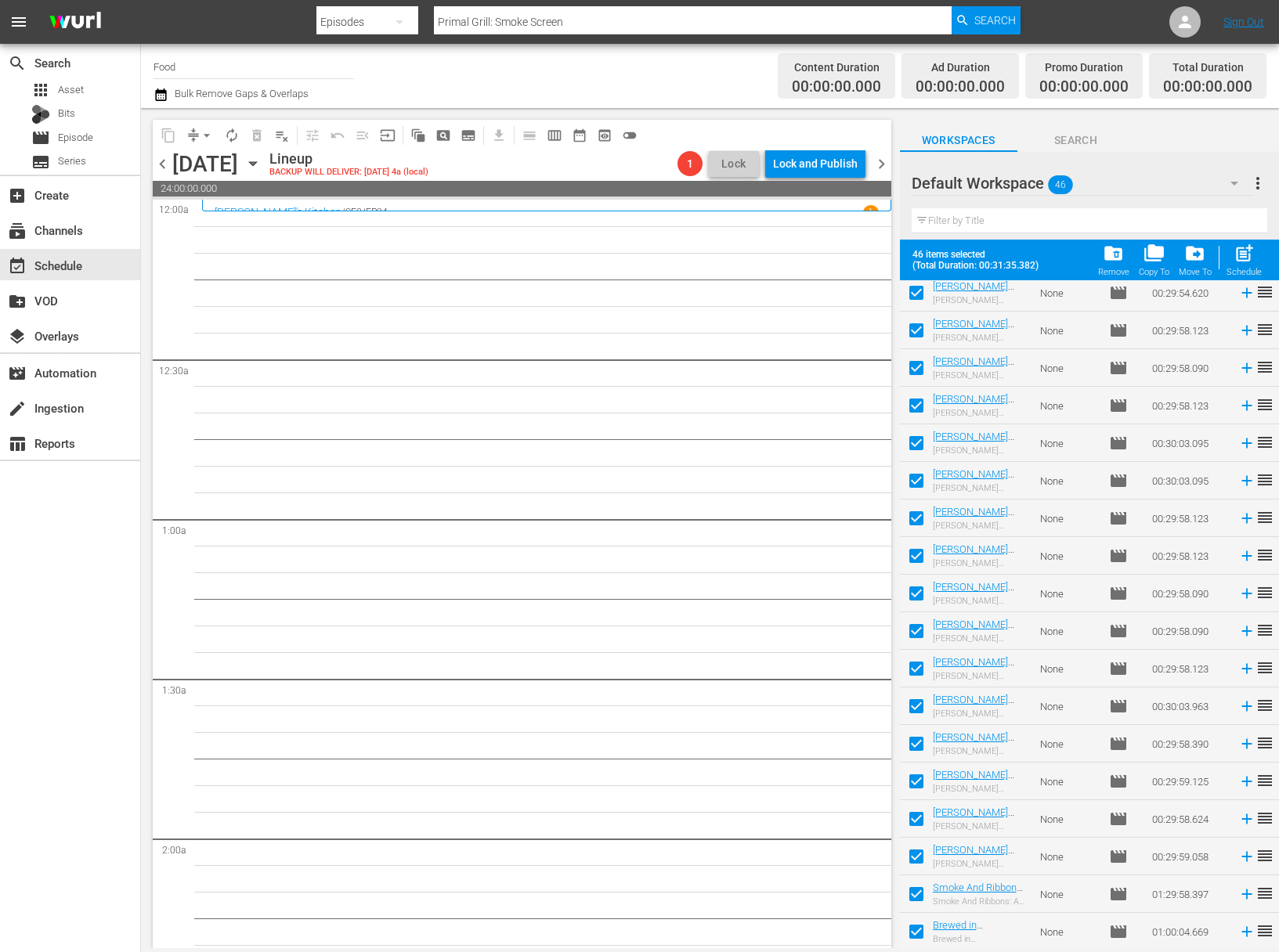
click at [1236, 254] on span "post_add" at bounding box center [1244, 253] width 21 height 21
checkbox input "false"
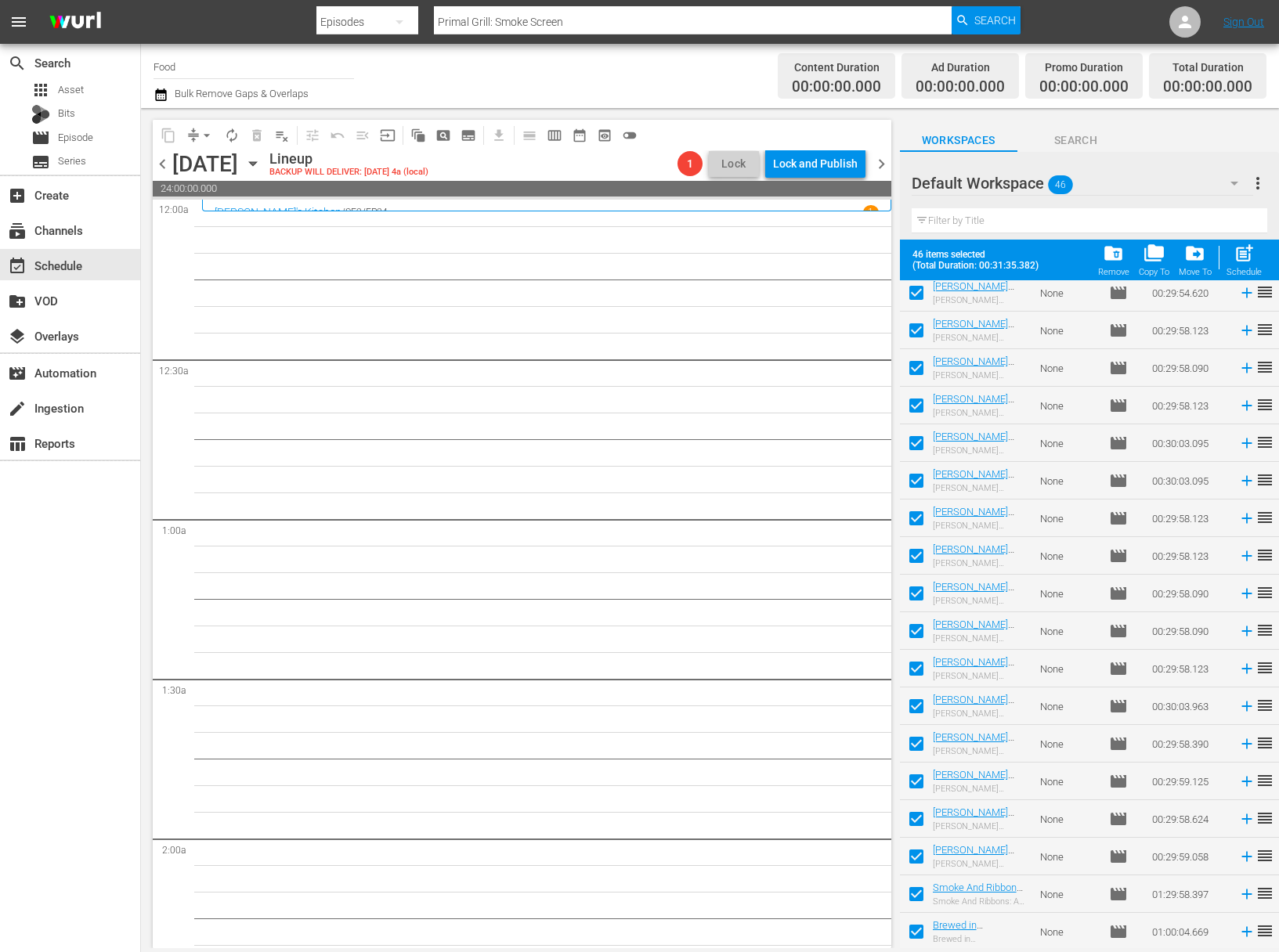
checkbox input "false"
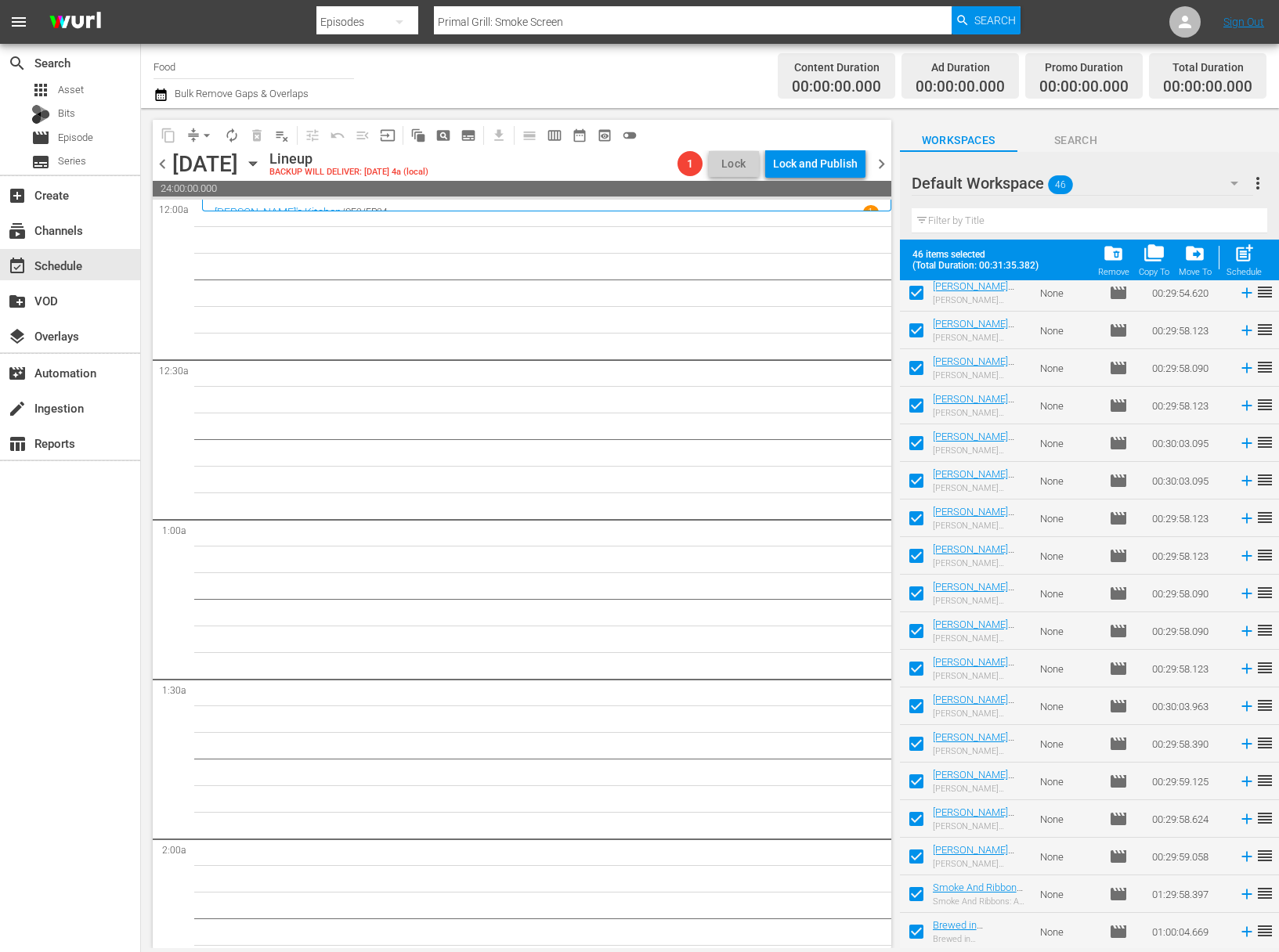
checkbox input "false"
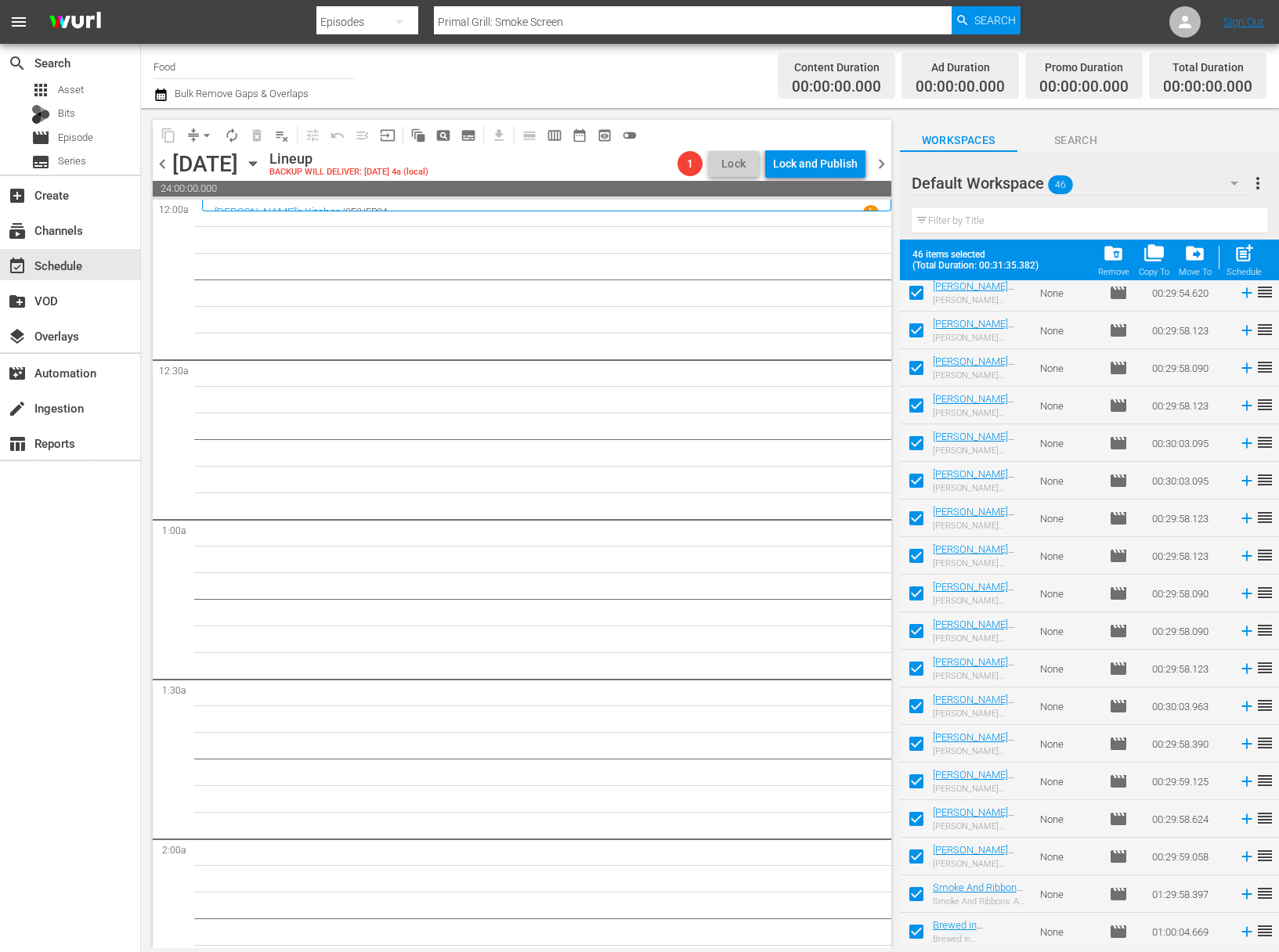
checkbox input "false"
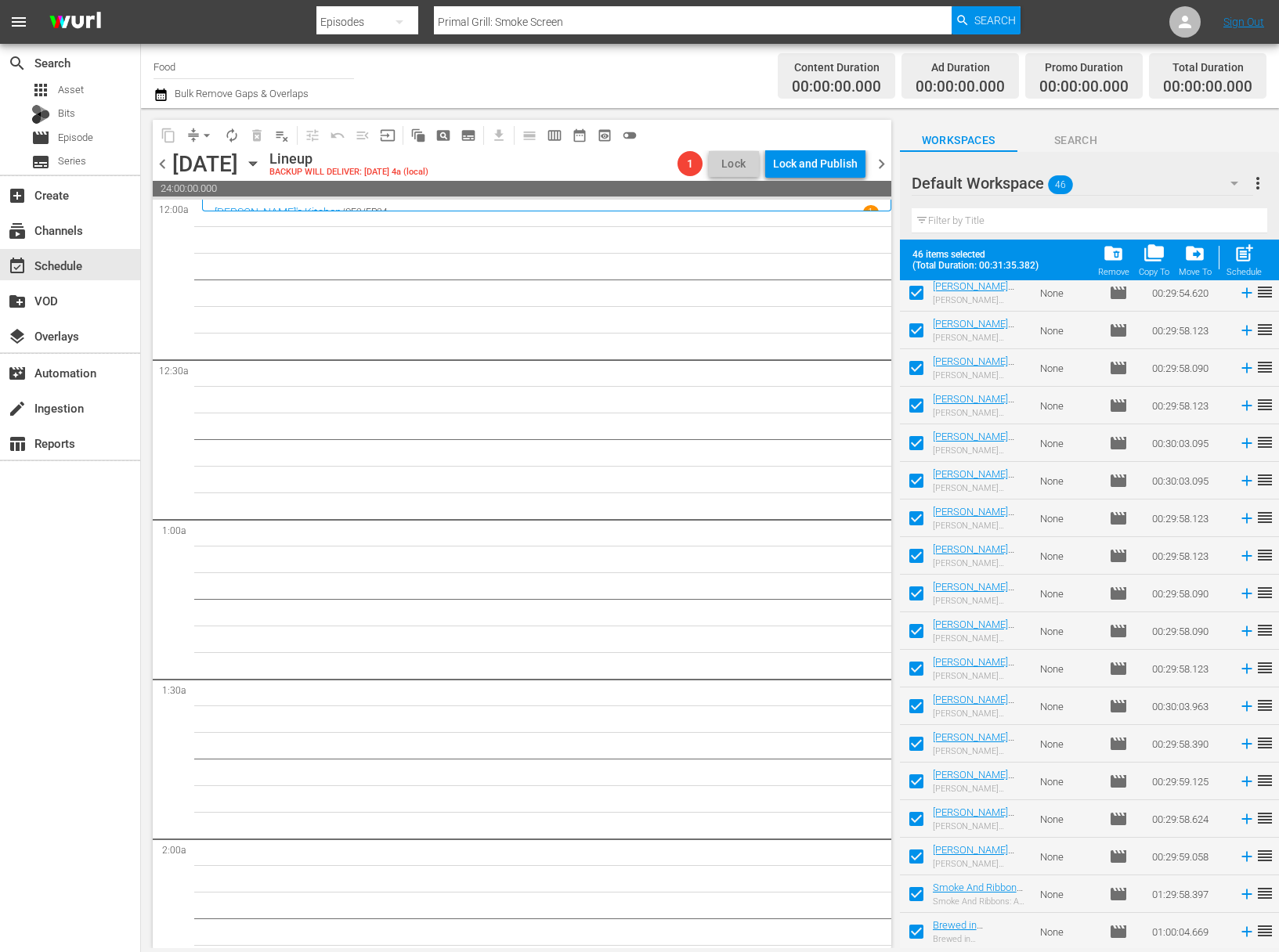
checkbox input "false"
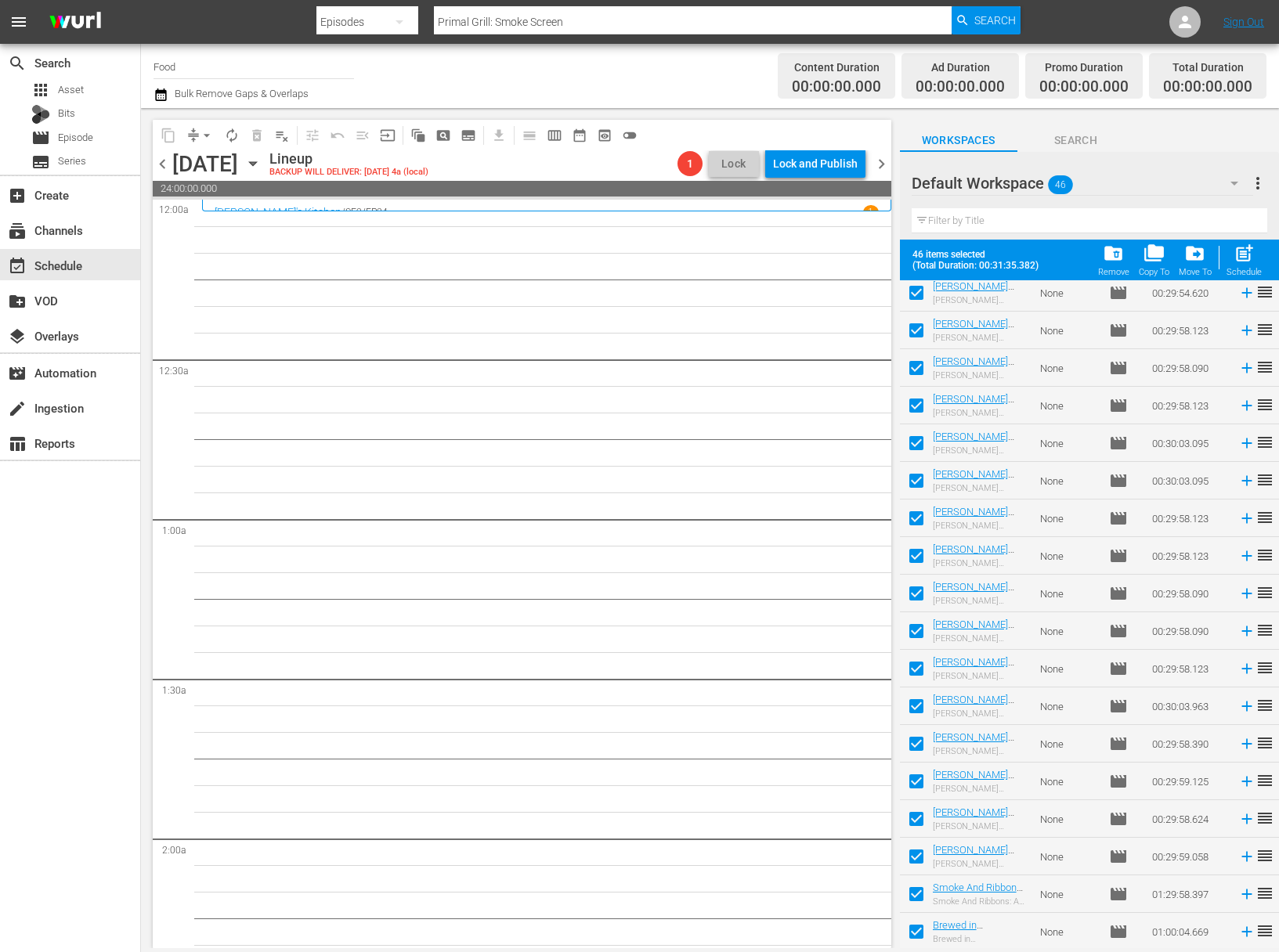
checkbox input "false"
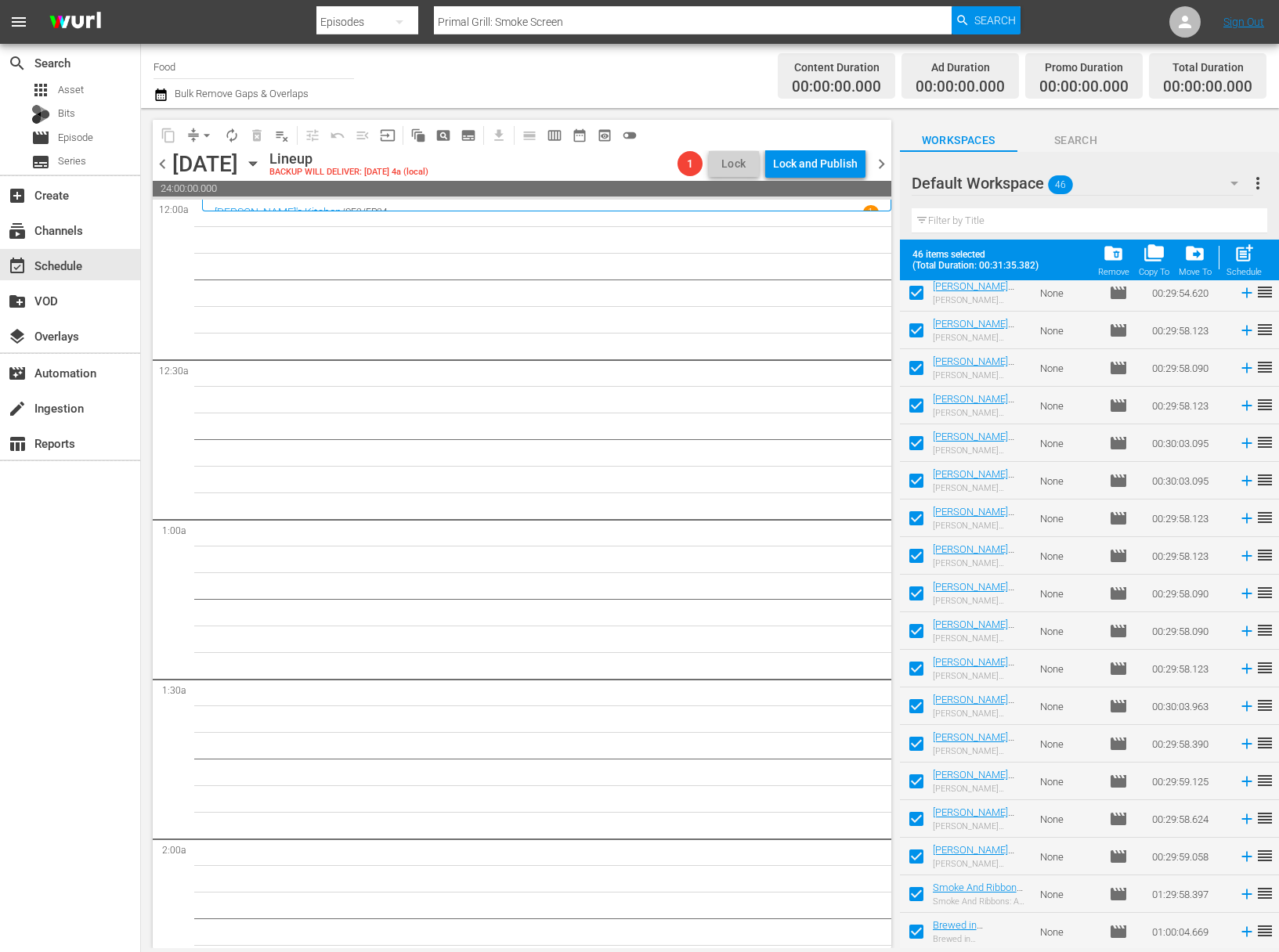
checkbox input "false"
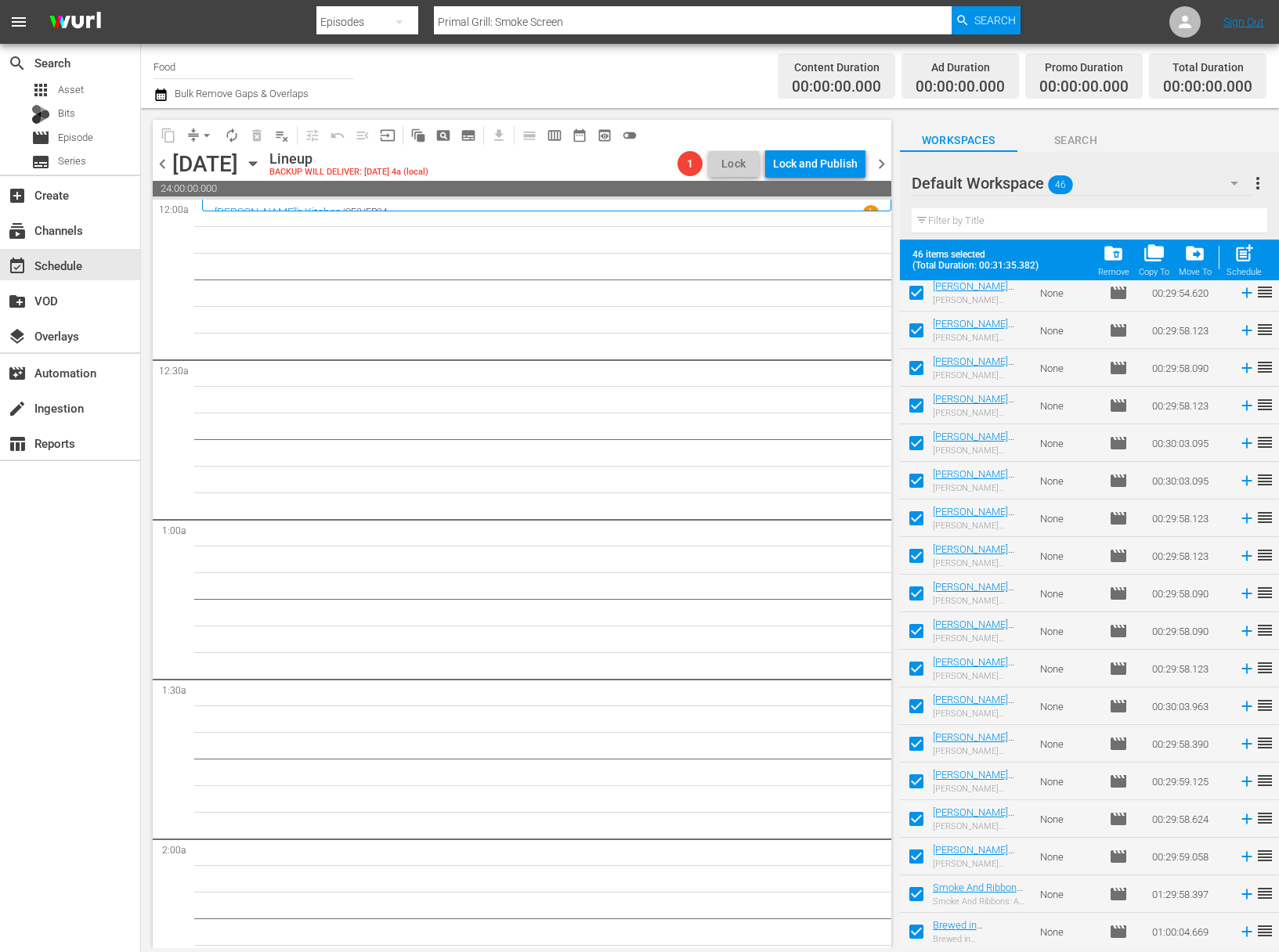
checkbox input "false"
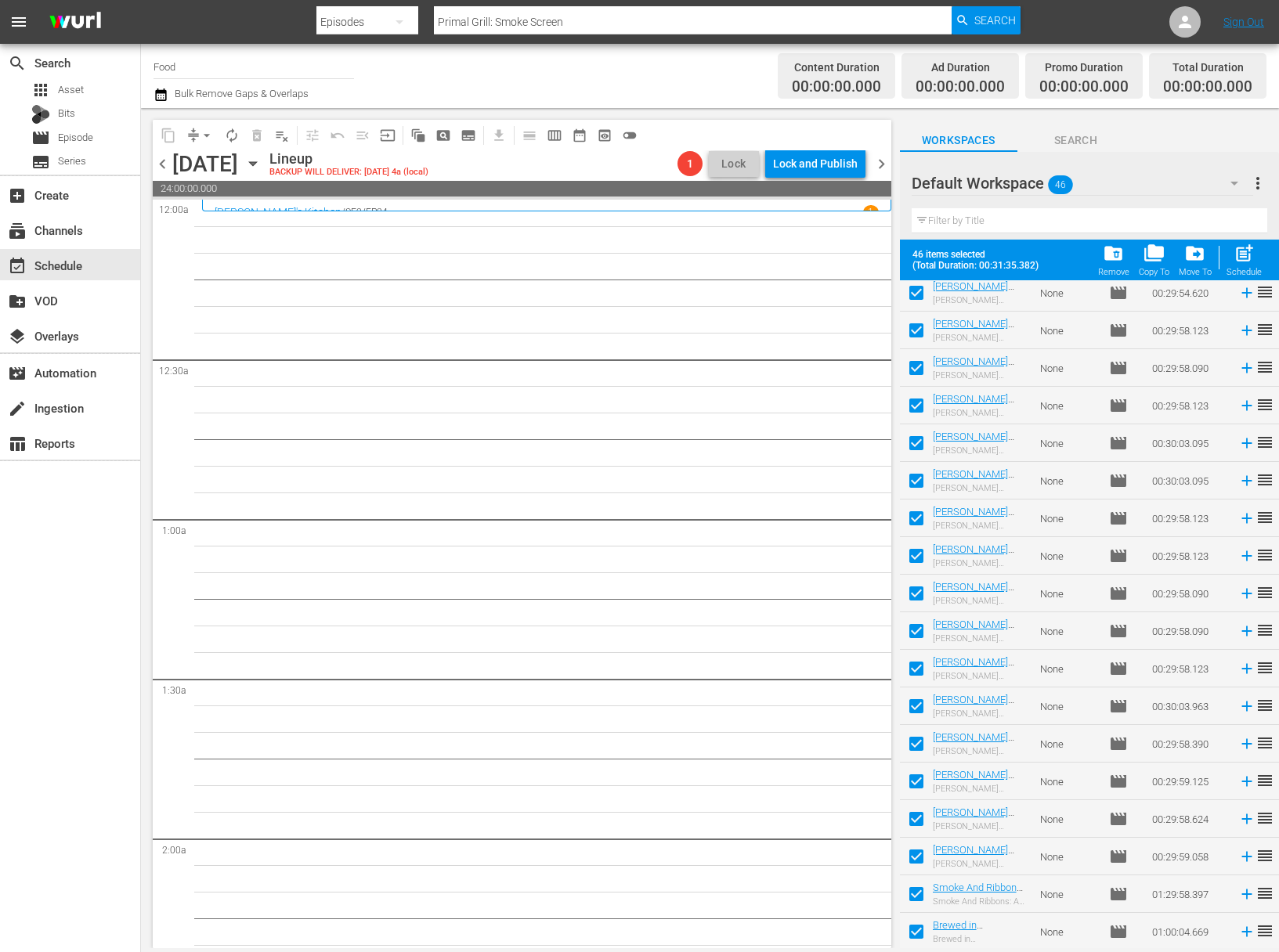
checkbox input "false"
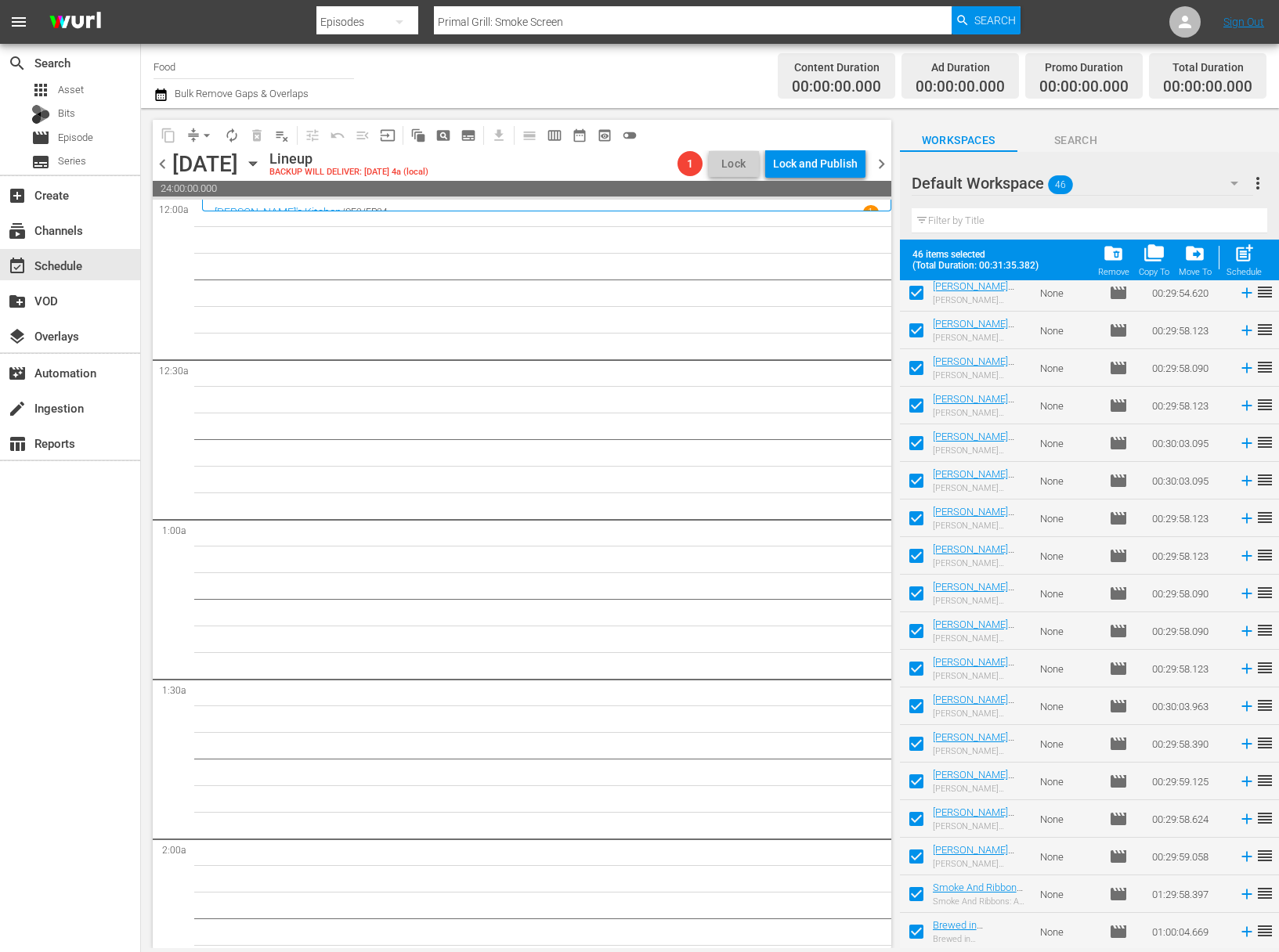
checkbox input "false"
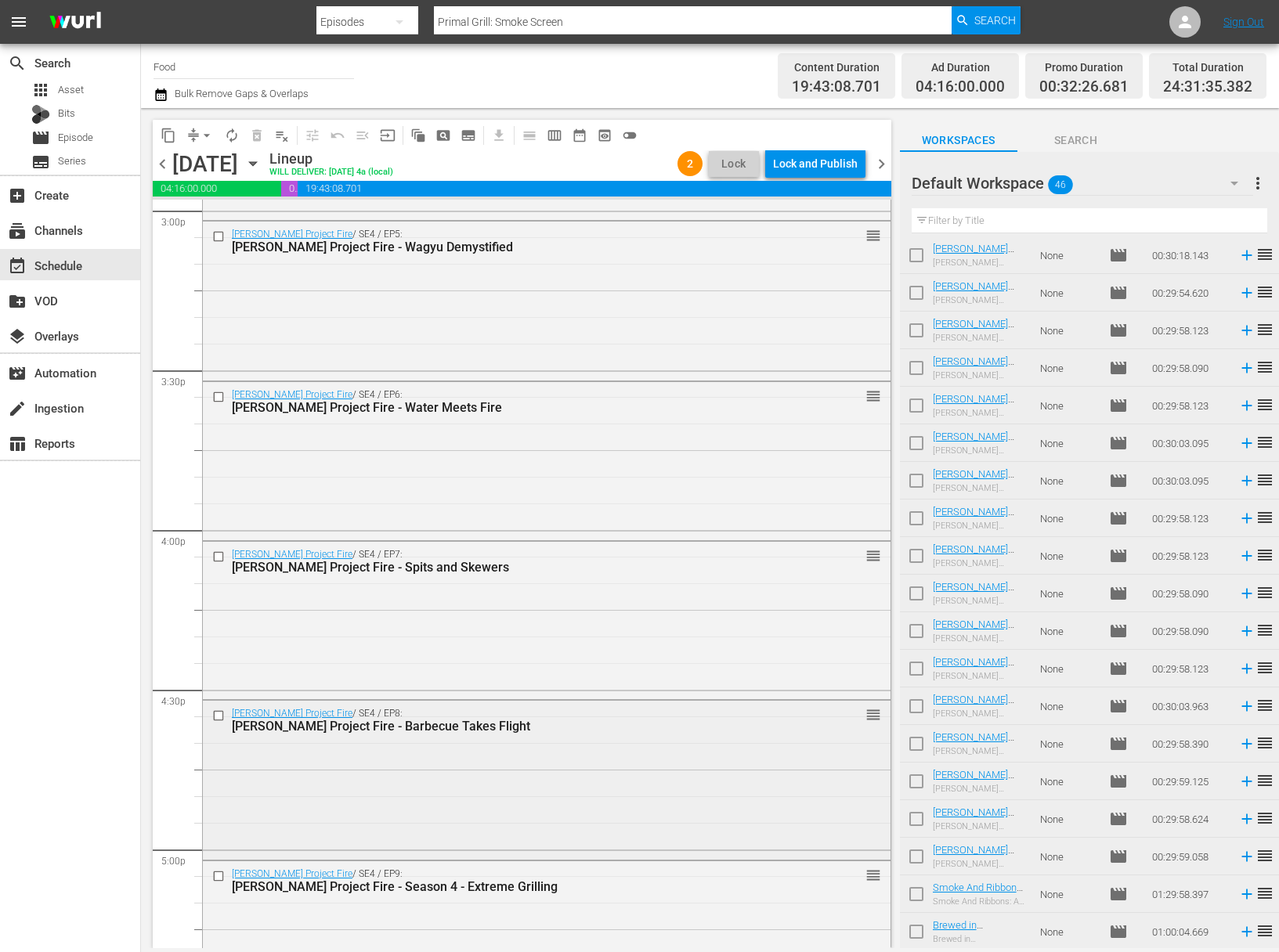
scroll to position [5473, 0]
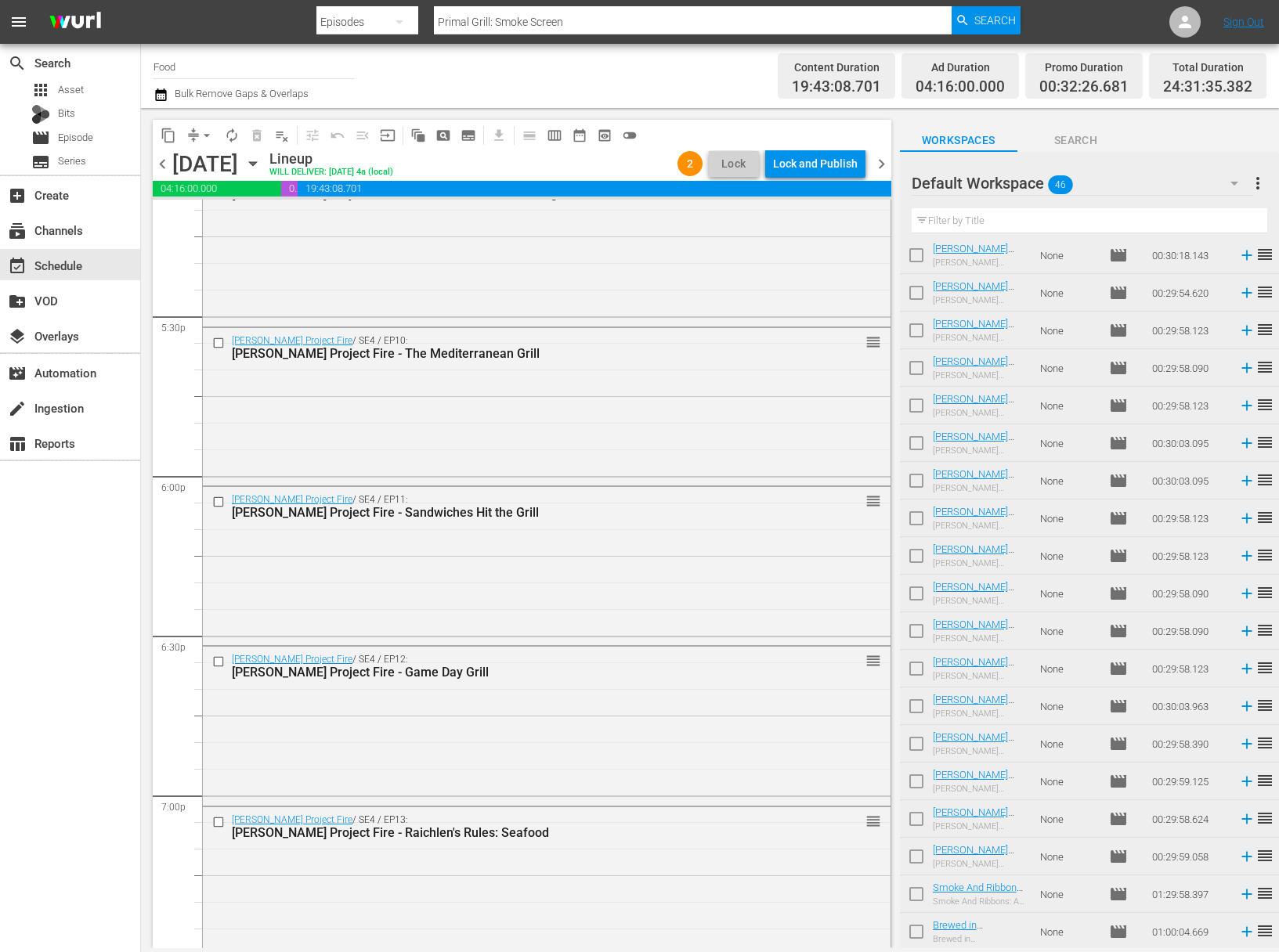
click at [213, 136] on span "arrow_drop_down" at bounding box center [207, 135] width 15 height 15
click at [217, 163] on li "Align to Midnight" at bounding box center [208, 167] width 165 height 26
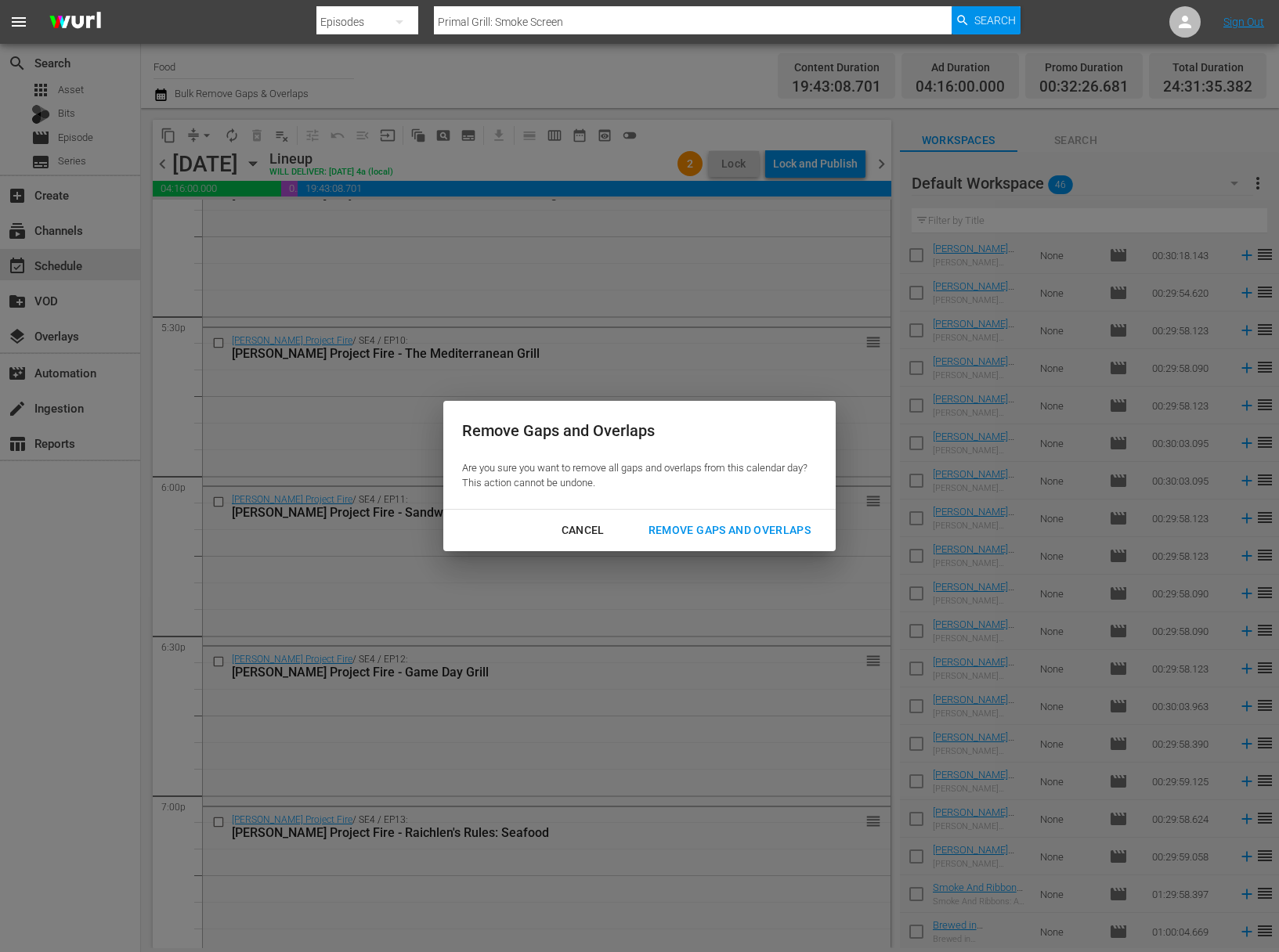
click at [748, 534] on div "Remove Gaps and Overlaps" at bounding box center [729, 531] width 187 height 19
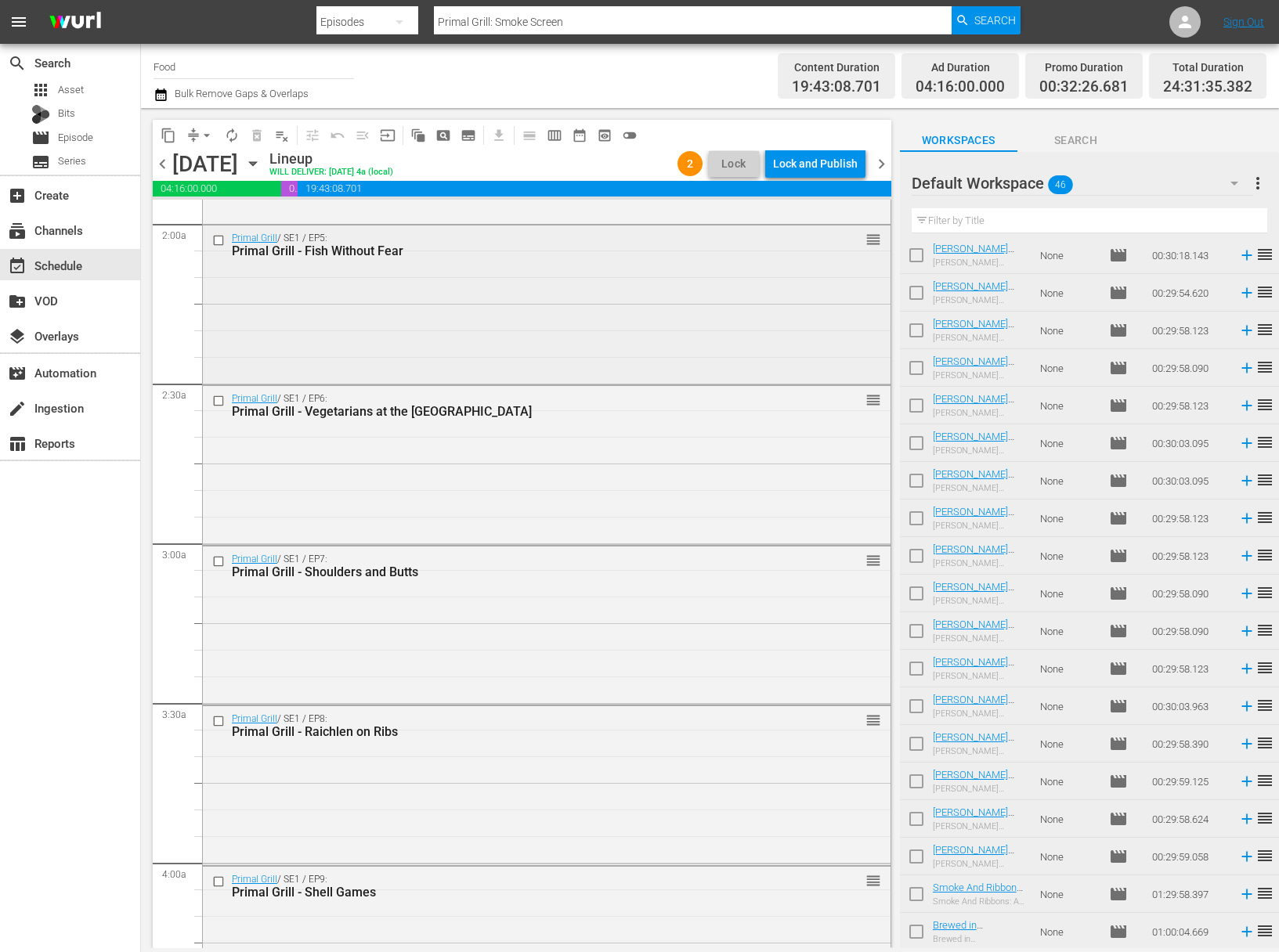
scroll to position [716, 0]
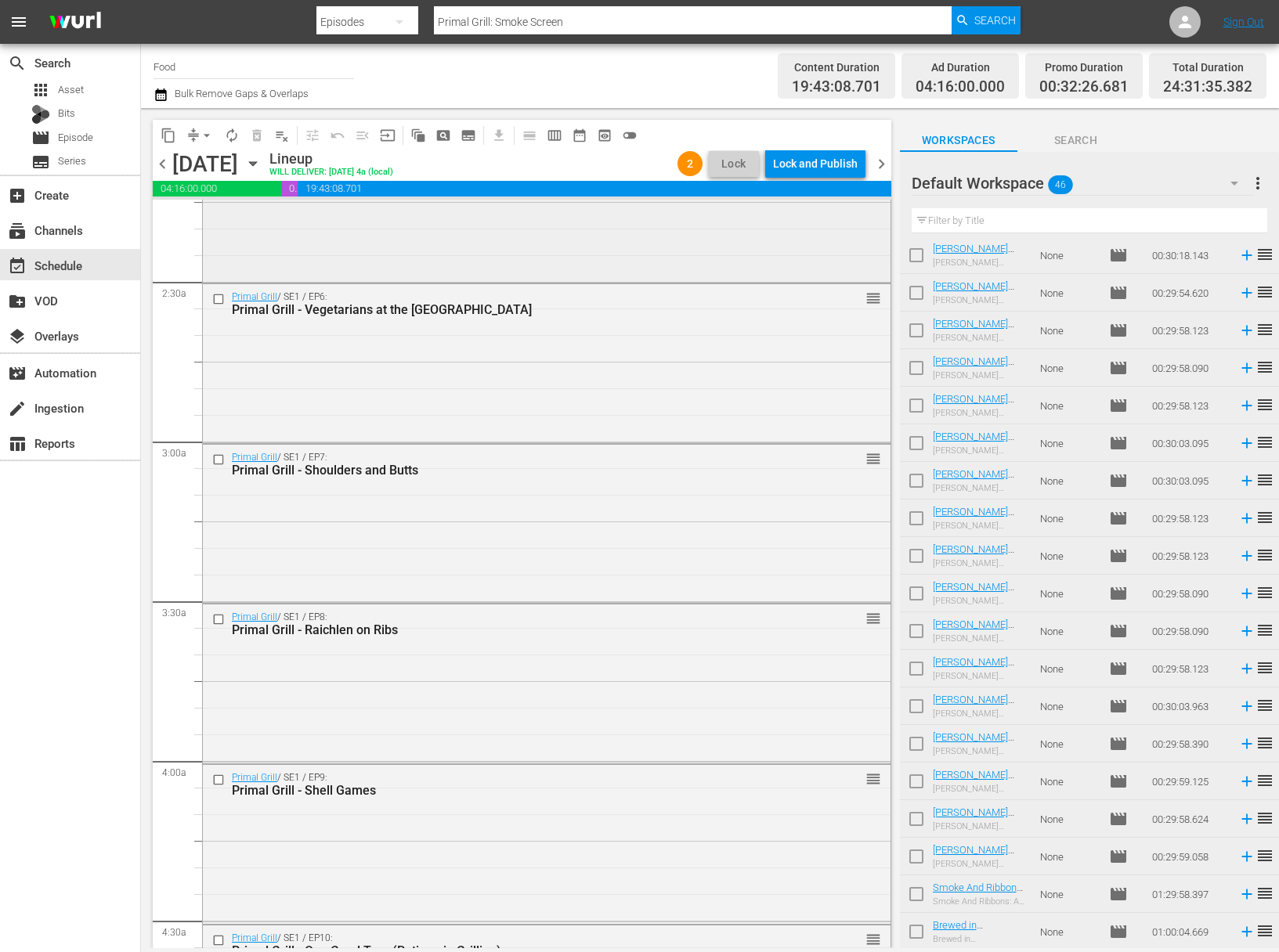
click at [445, 520] on div "Primal Grill / SE1 / EP7: Primal Grill - Shoulders and Butts reorder" at bounding box center [547, 522] width 688 height 156
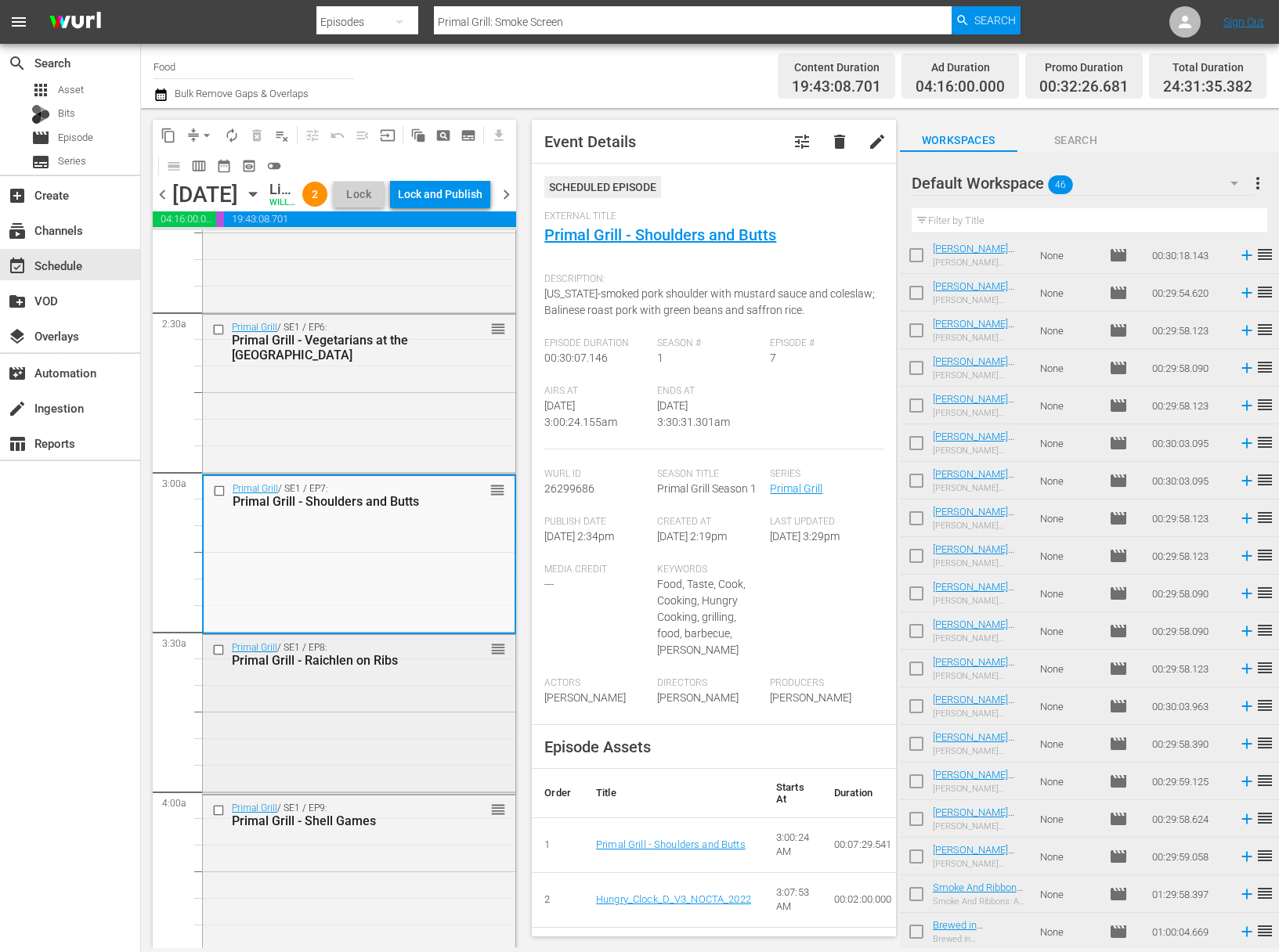
click at [363, 791] on div "Primal Grill / SE1 / EP8: Primal Grill - Raichlen on Ribs reorder" at bounding box center [359, 713] width 312 height 156
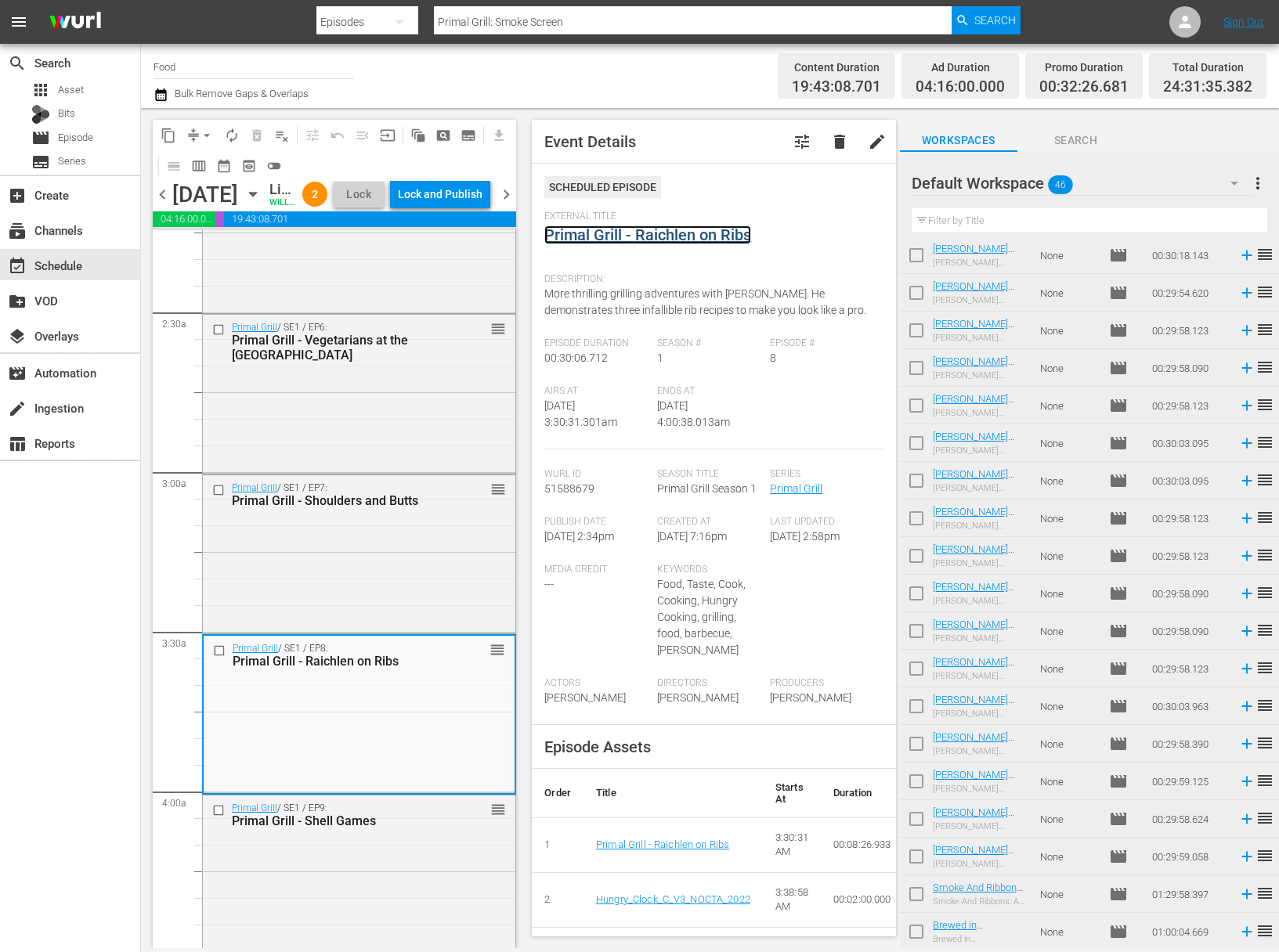
click at [650, 238] on link "Primal Grill - Raichlen on Ribs" at bounding box center [648, 235] width 207 height 19
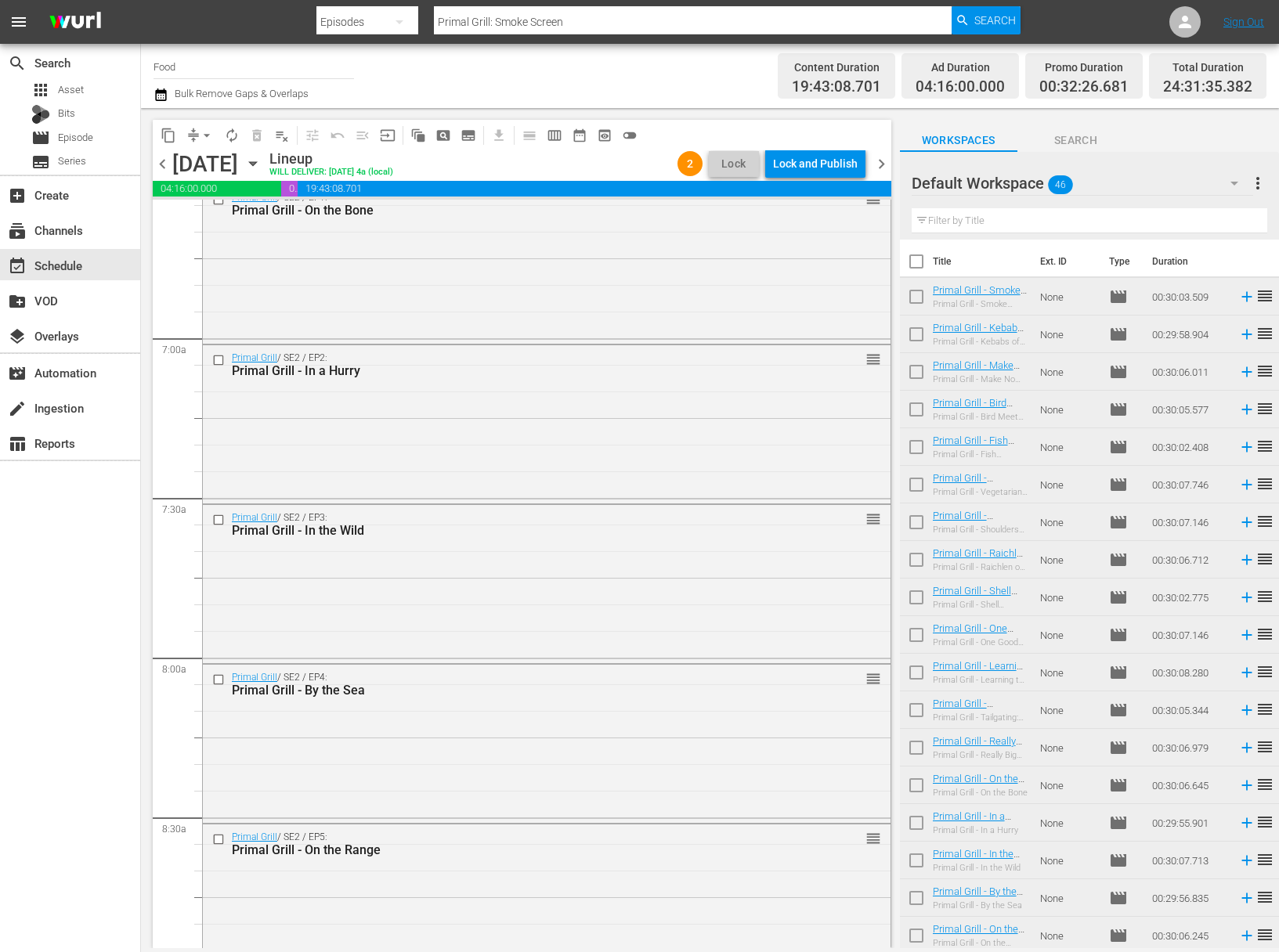
scroll to position [1828, 0]
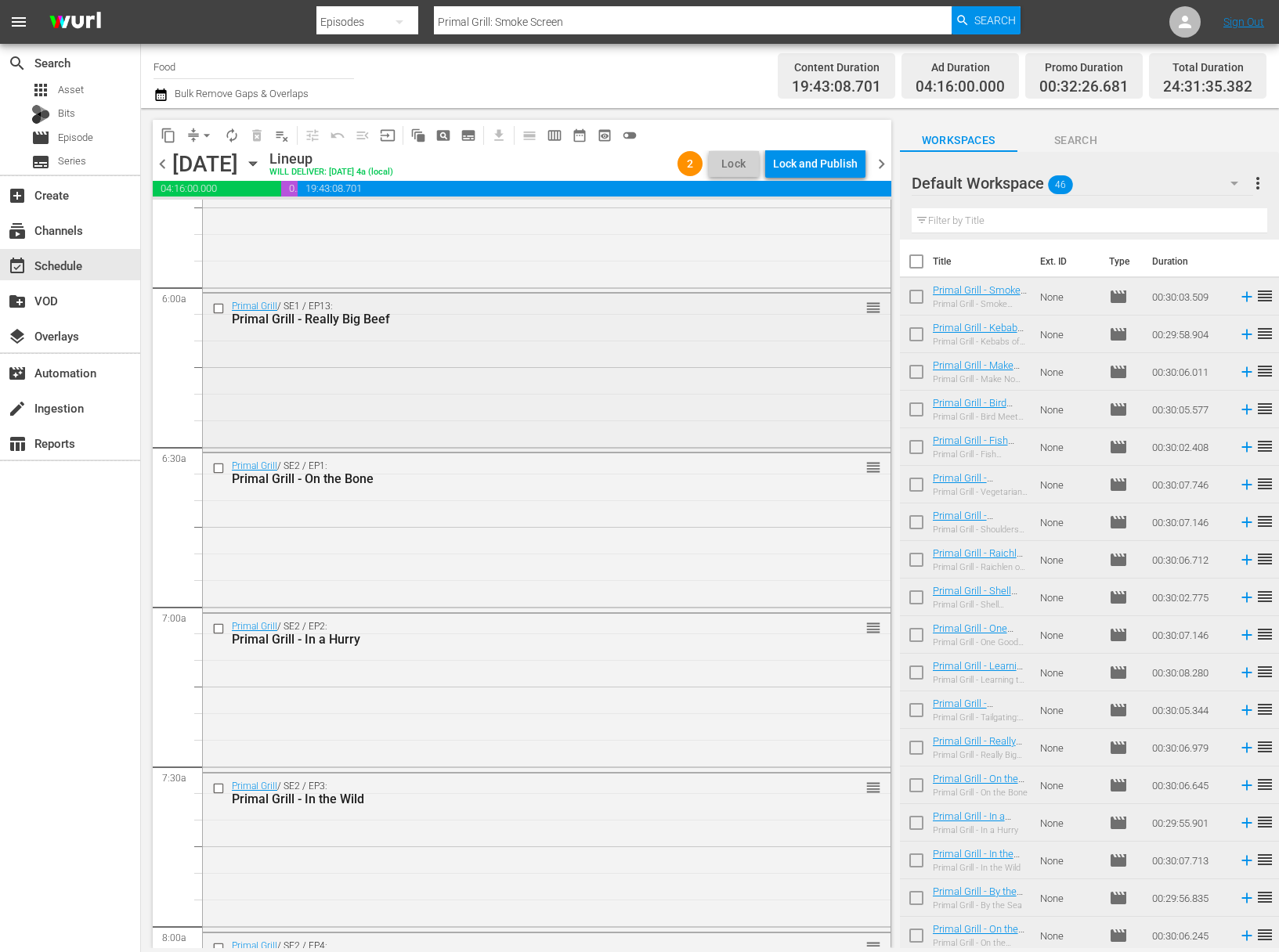
click at [379, 405] on div "Primal Grill / SE1 / EP13: Primal Grill - Really Big Beef reorder" at bounding box center [547, 372] width 688 height 156
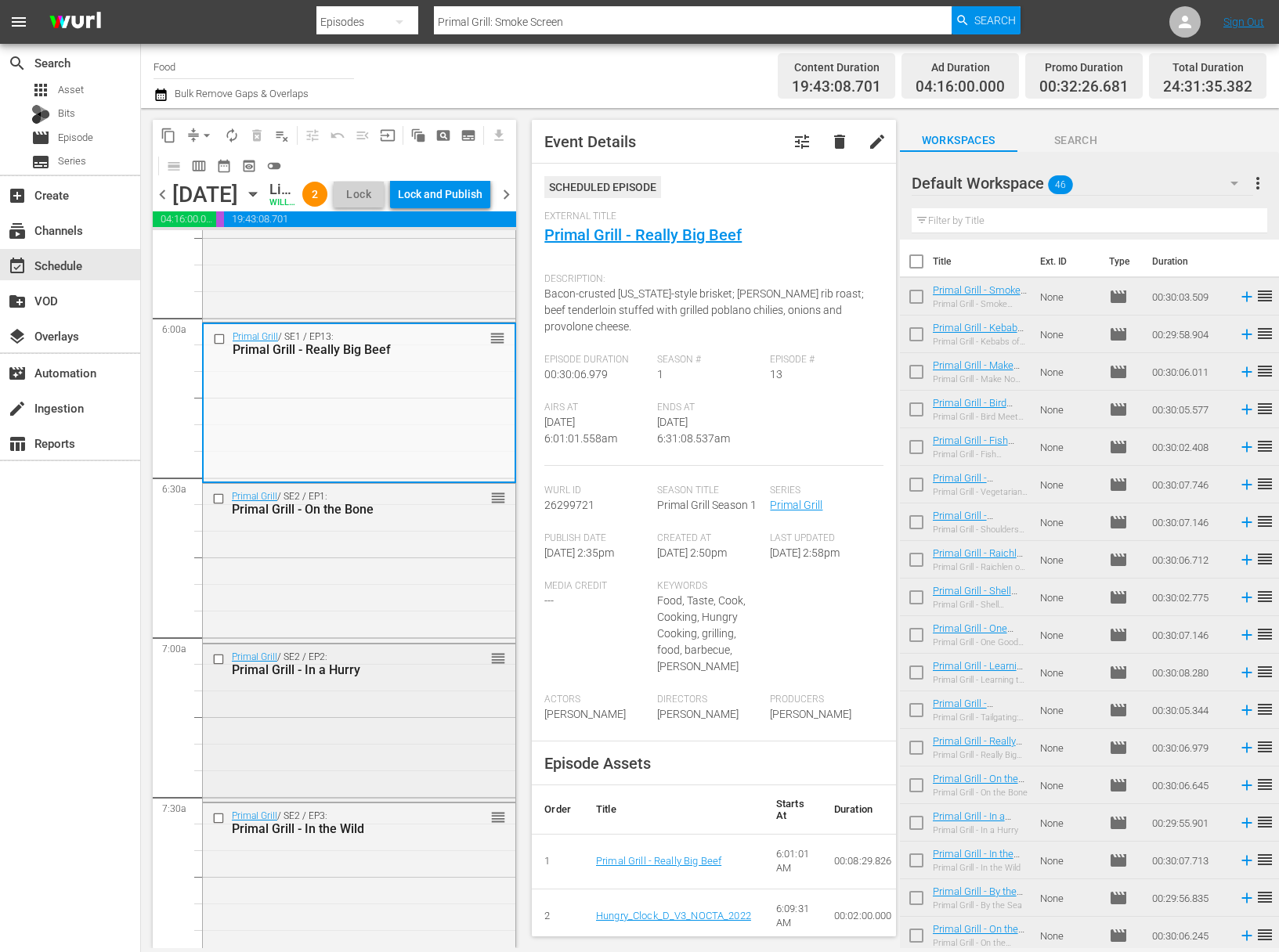
click at [375, 677] on div "Primal Grill - In a Hurry" at bounding box center [335, 670] width 208 height 15
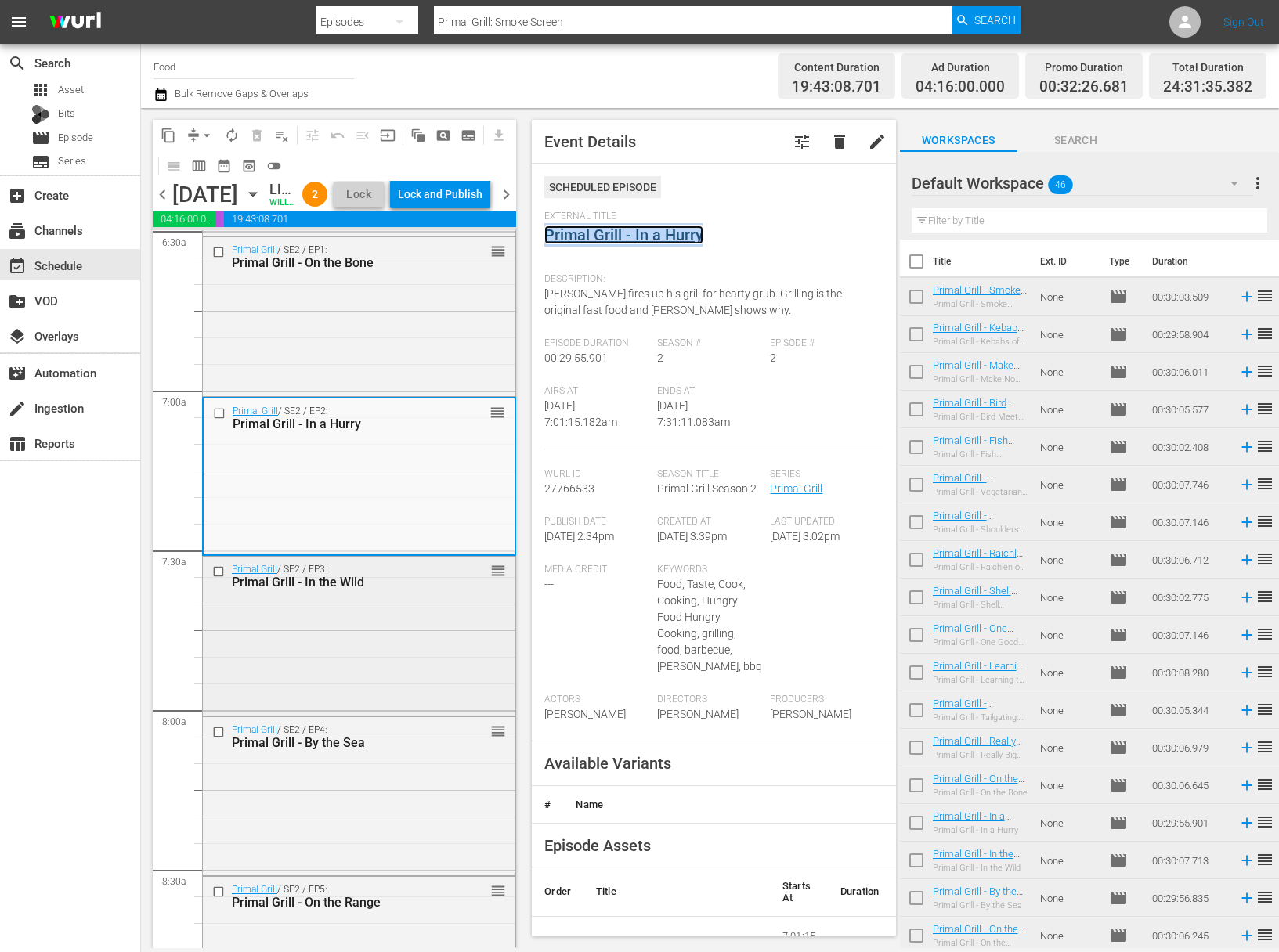
scroll to position [2168, 0]
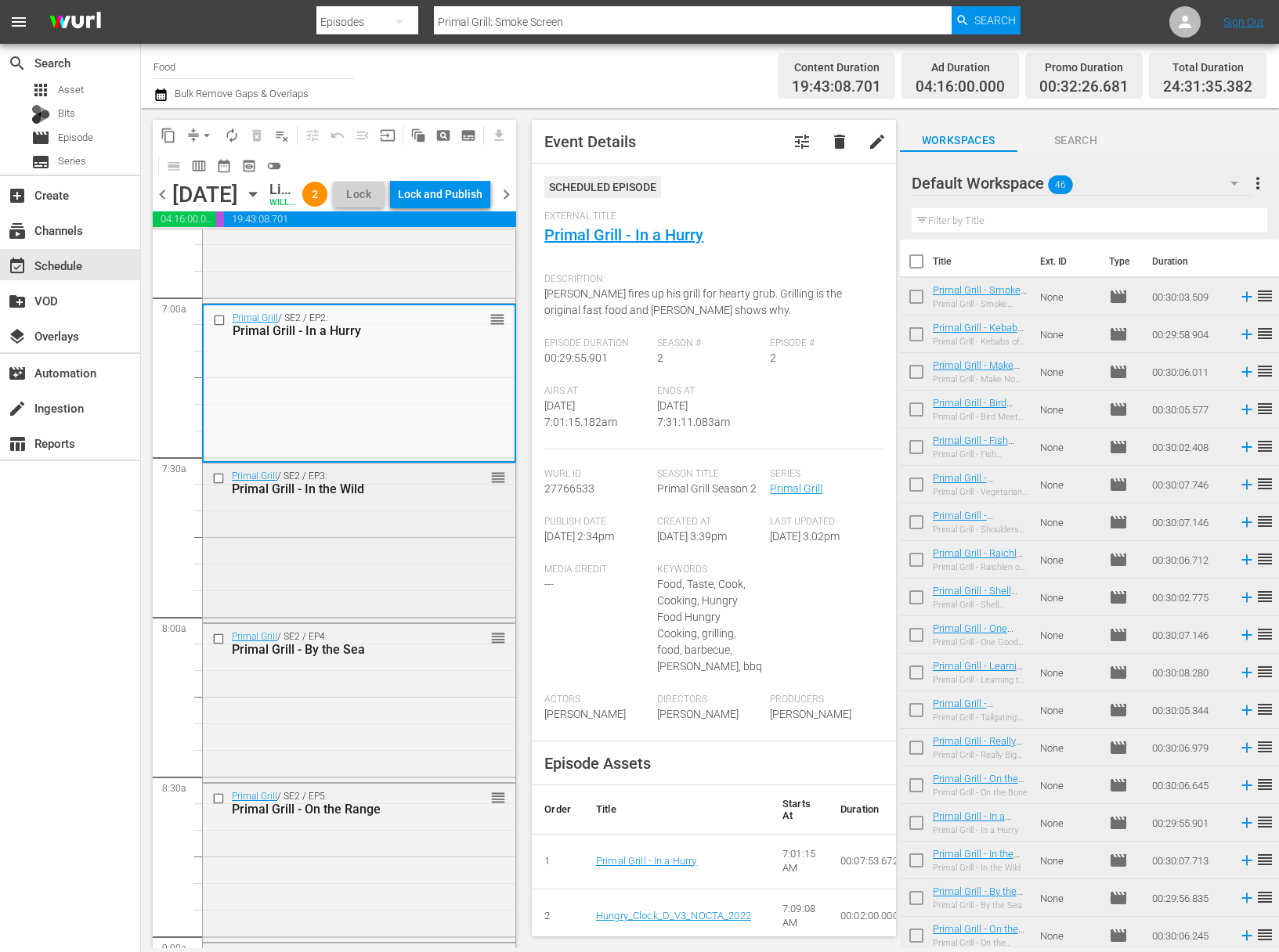
click at [354, 657] on div "Primal Grill - By the Sea" at bounding box center [335, 649] width 208 height 15
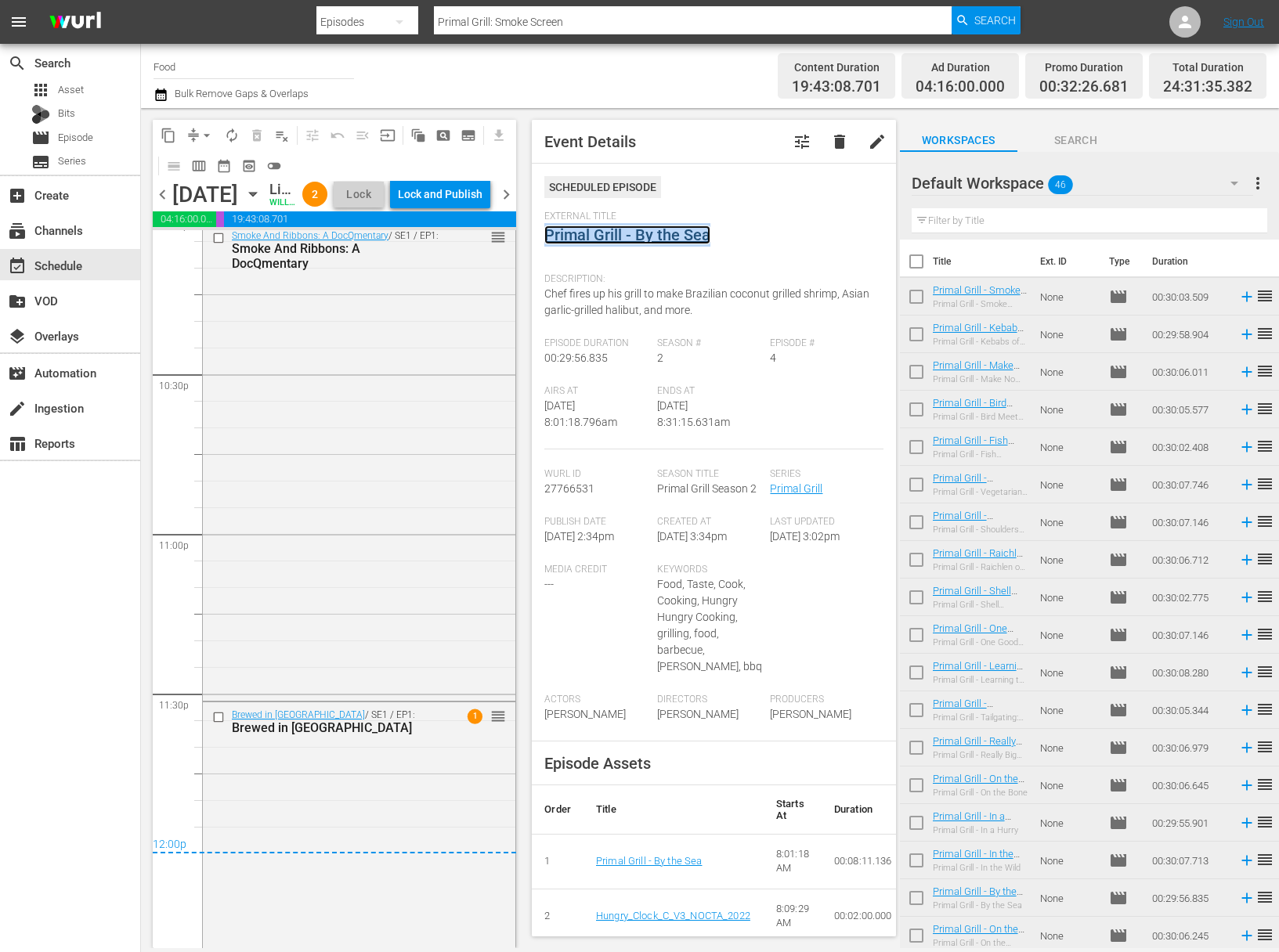
scroll to position [7166, 0]
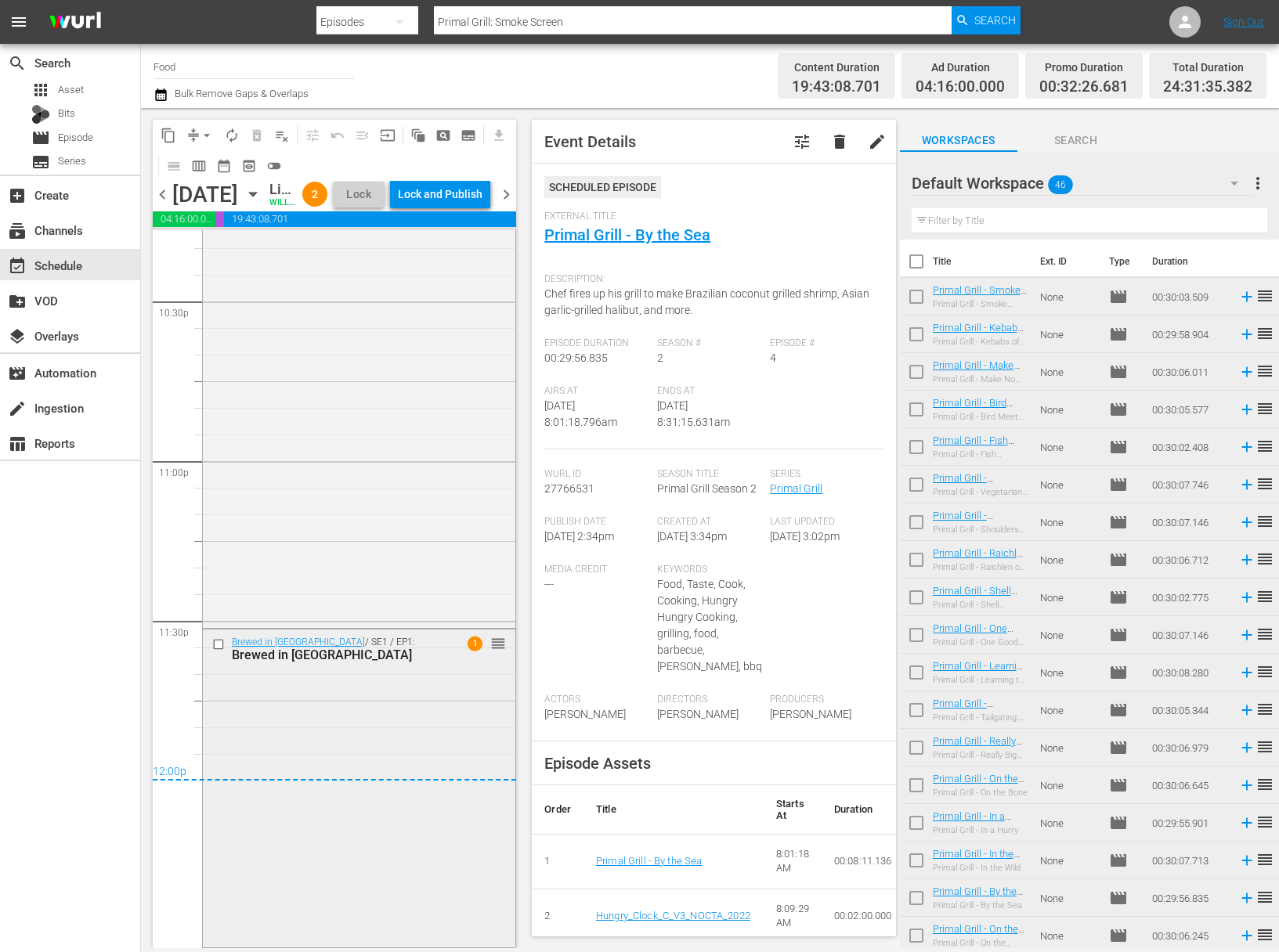
click at [375, 748] on div "Brewed in Brooklyn / SE1 / EP1: Brewed in Brooklyn 1 reorder" at bounding box center [359, 786] width 312 height 315
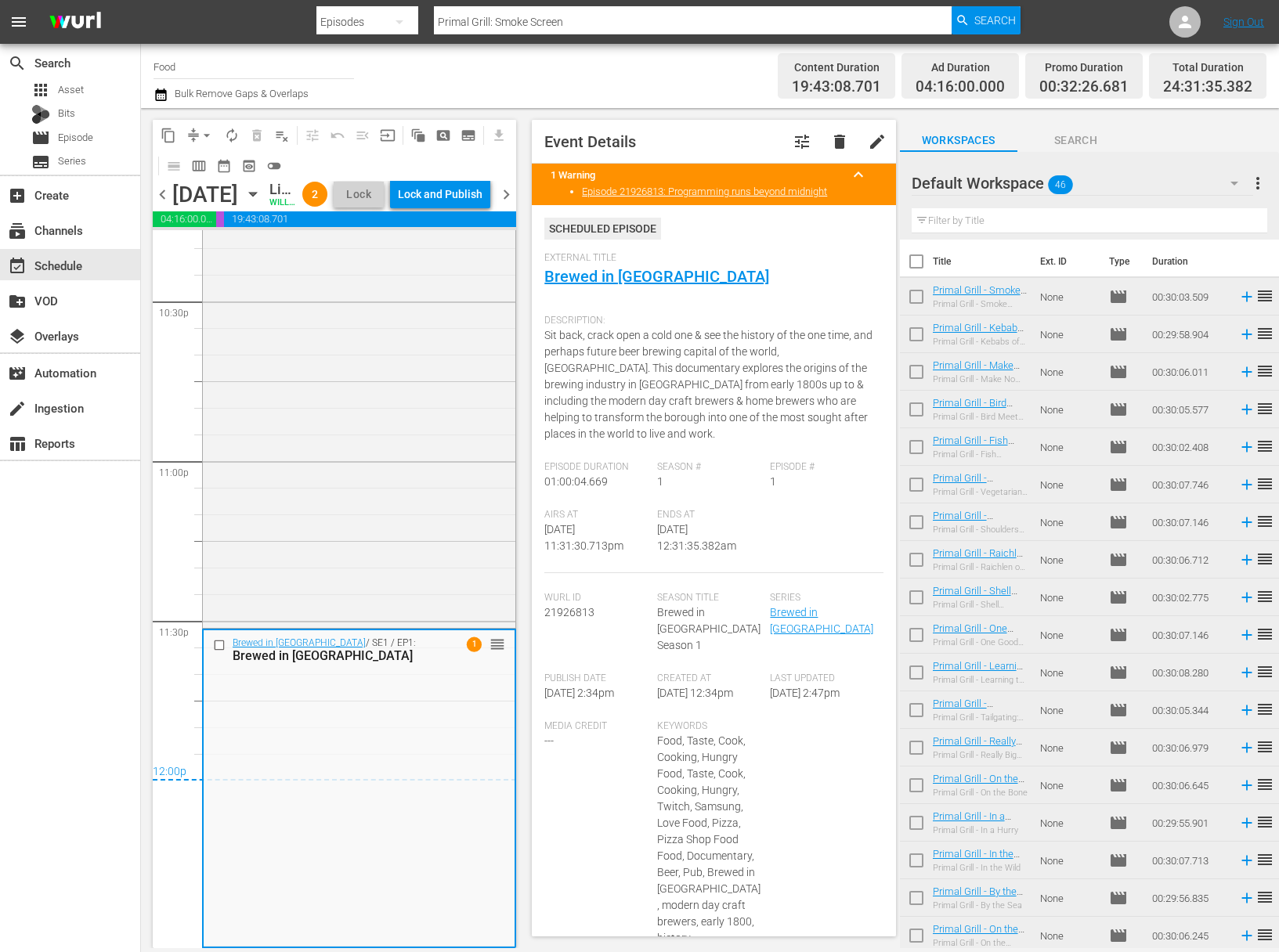
click at [195, 132] on button "arrow_drop_down" at bounding box center [207, 135] width 25 height 25
click at [216, 162] on li "Align to Midnight" at bounding box center [208, 167] width 165 height 26
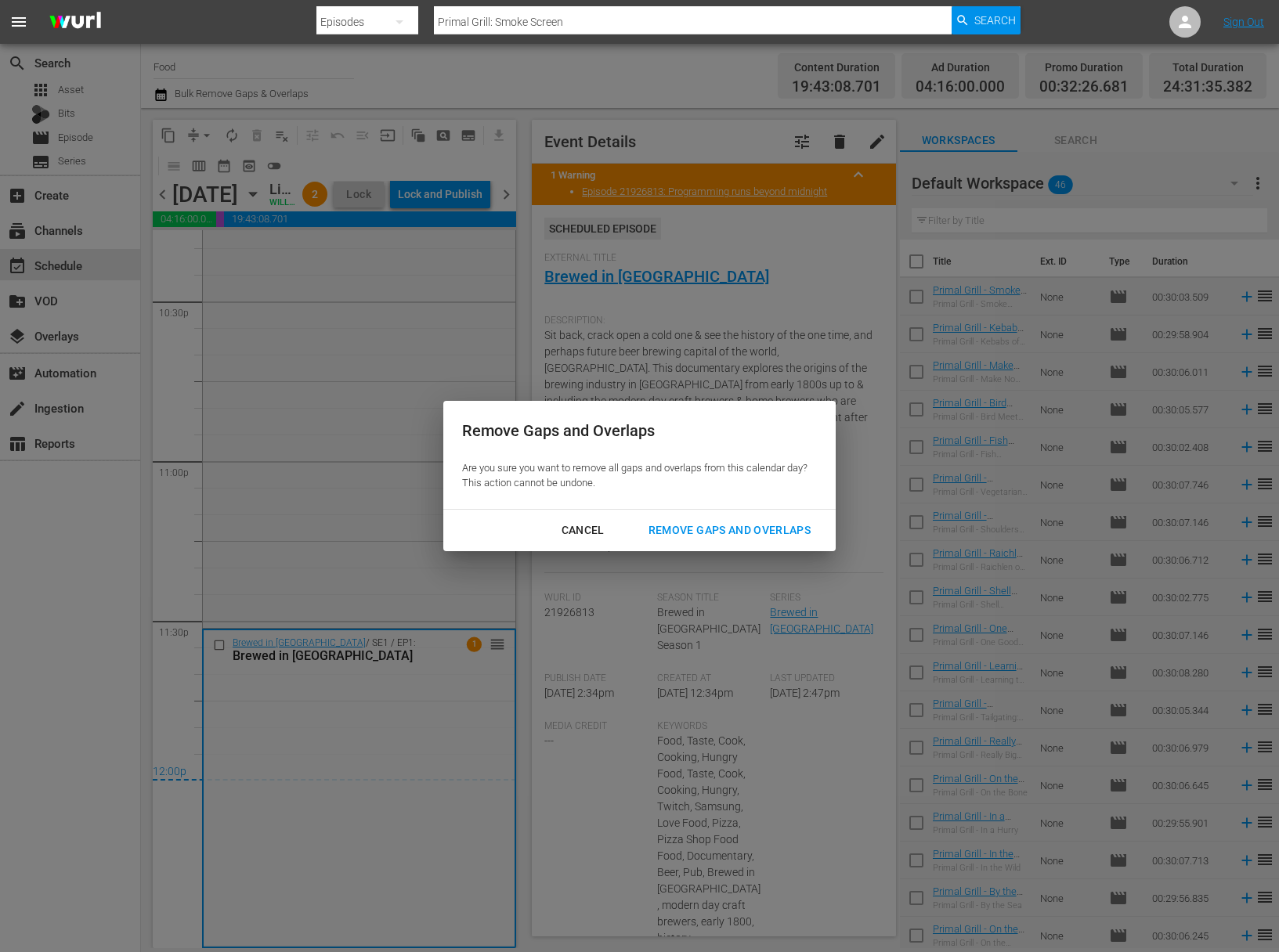
drag, startPoint x: 714, startPoint y: 538, endPoint x: 407, endPoint y: 431, distance: 325.1
click at [714, 537] on div "Remove Gaps and Overlaps" at bounding box center [729, 531] width 187 height 19
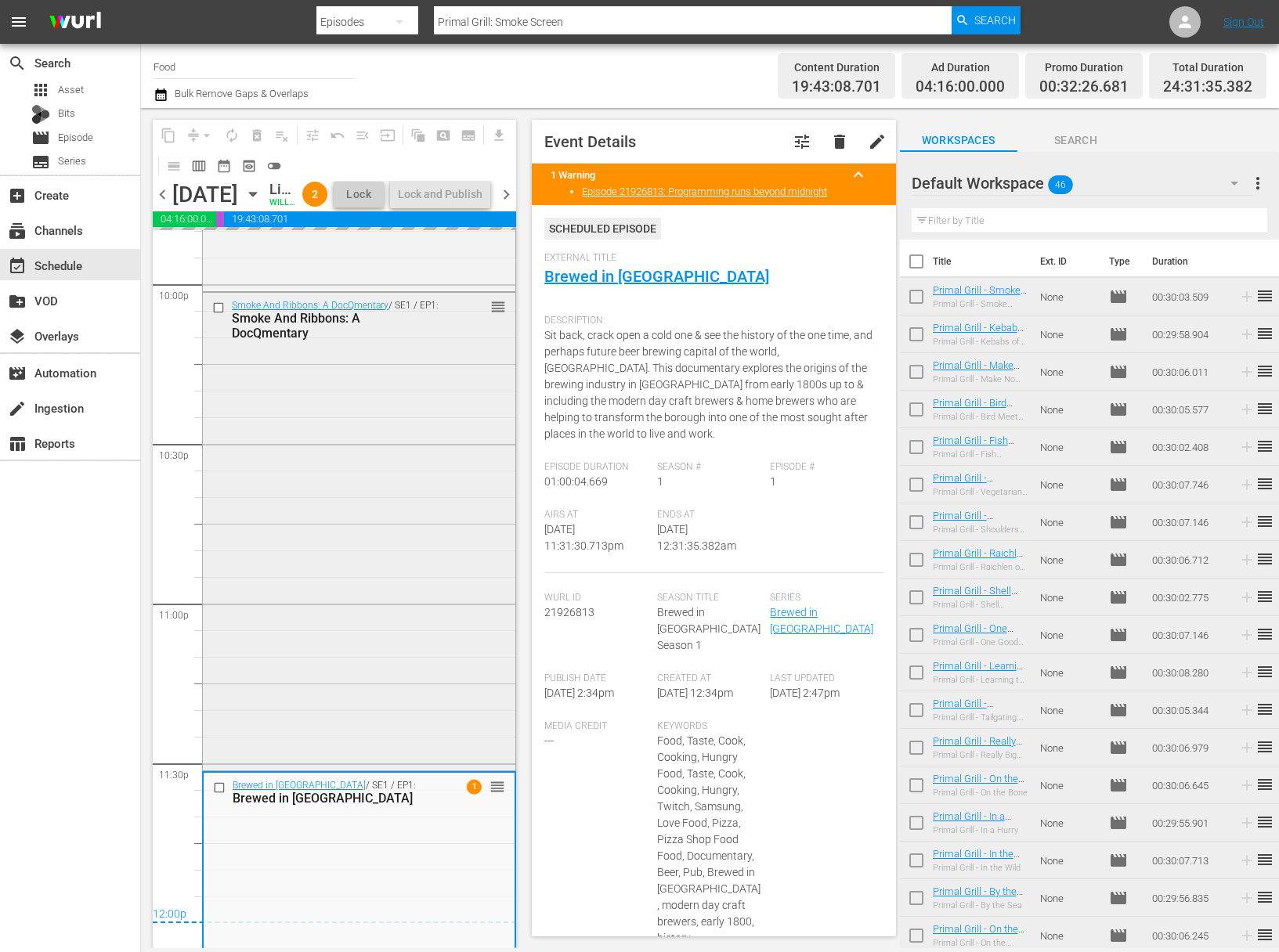
scroll to position [6859, 0]
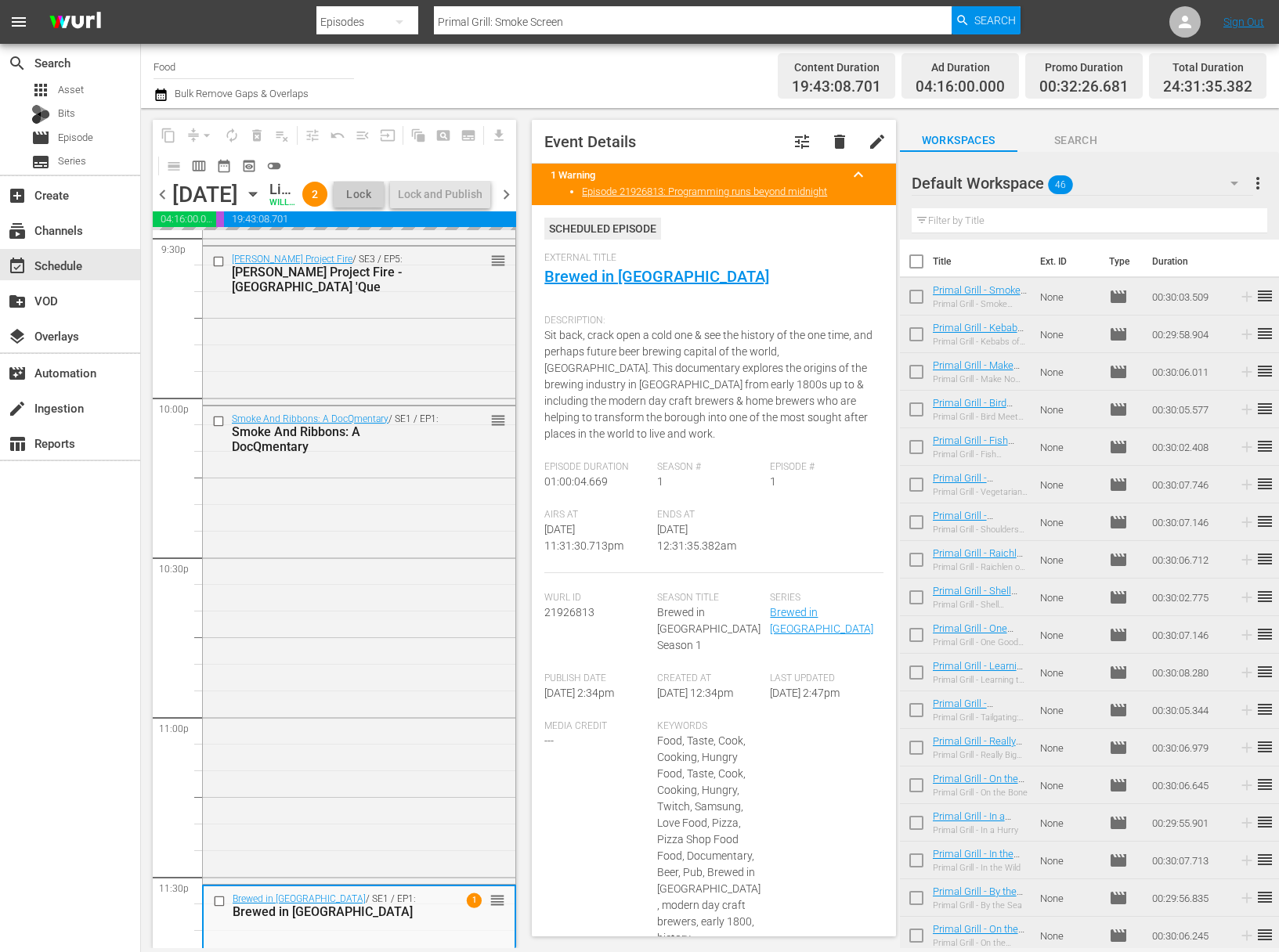
click at [1253, 181] on span "more_vert" at bounding box center [1258, 183] width 19 height 19
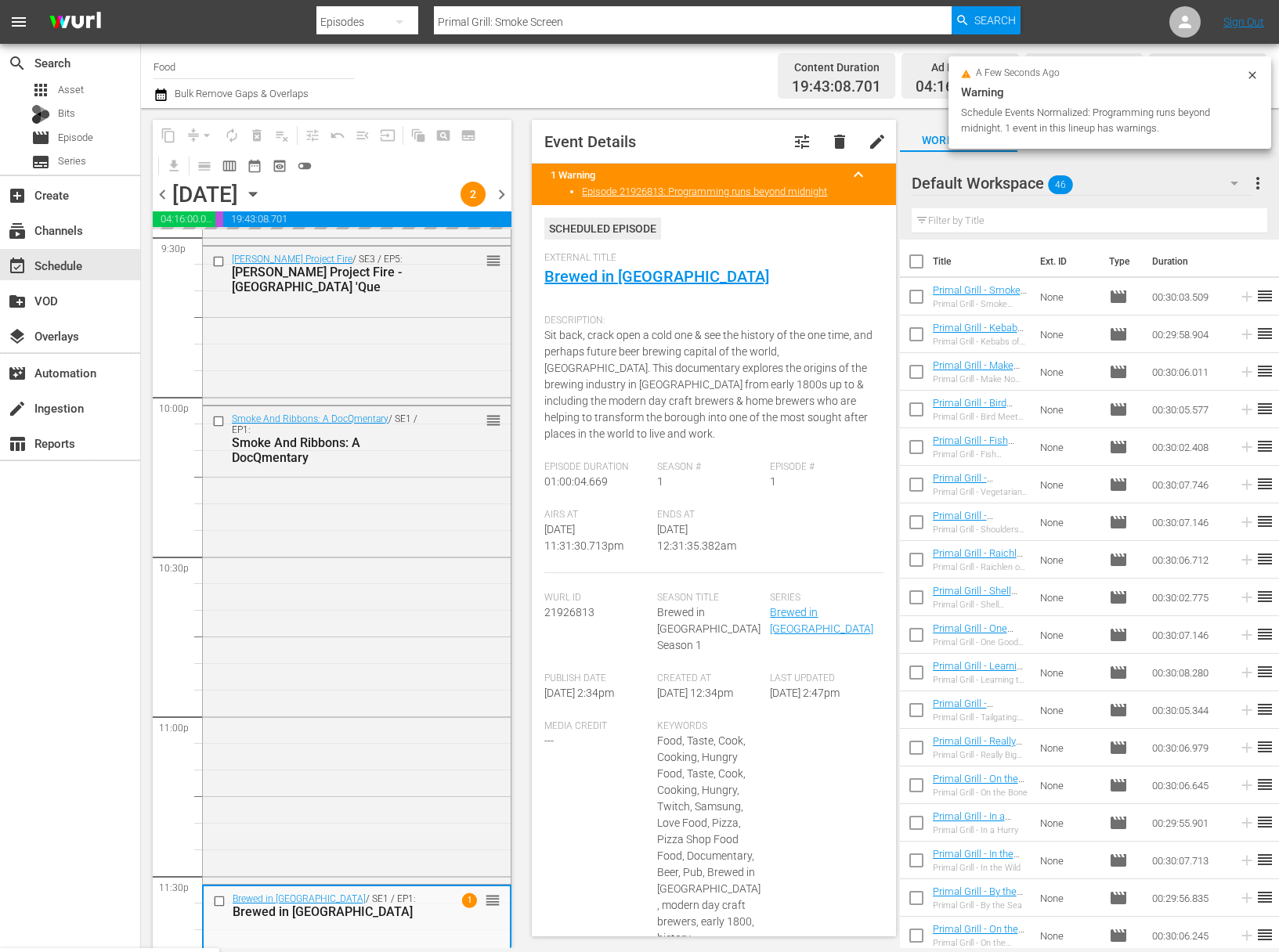
click at [1259, 182] on span "more_vert" at bounding box center [1258, 183] width 19 height 19
click at [1258, 182] on span "more_vert" at bounding box center [1258, 183] width 19 height 19
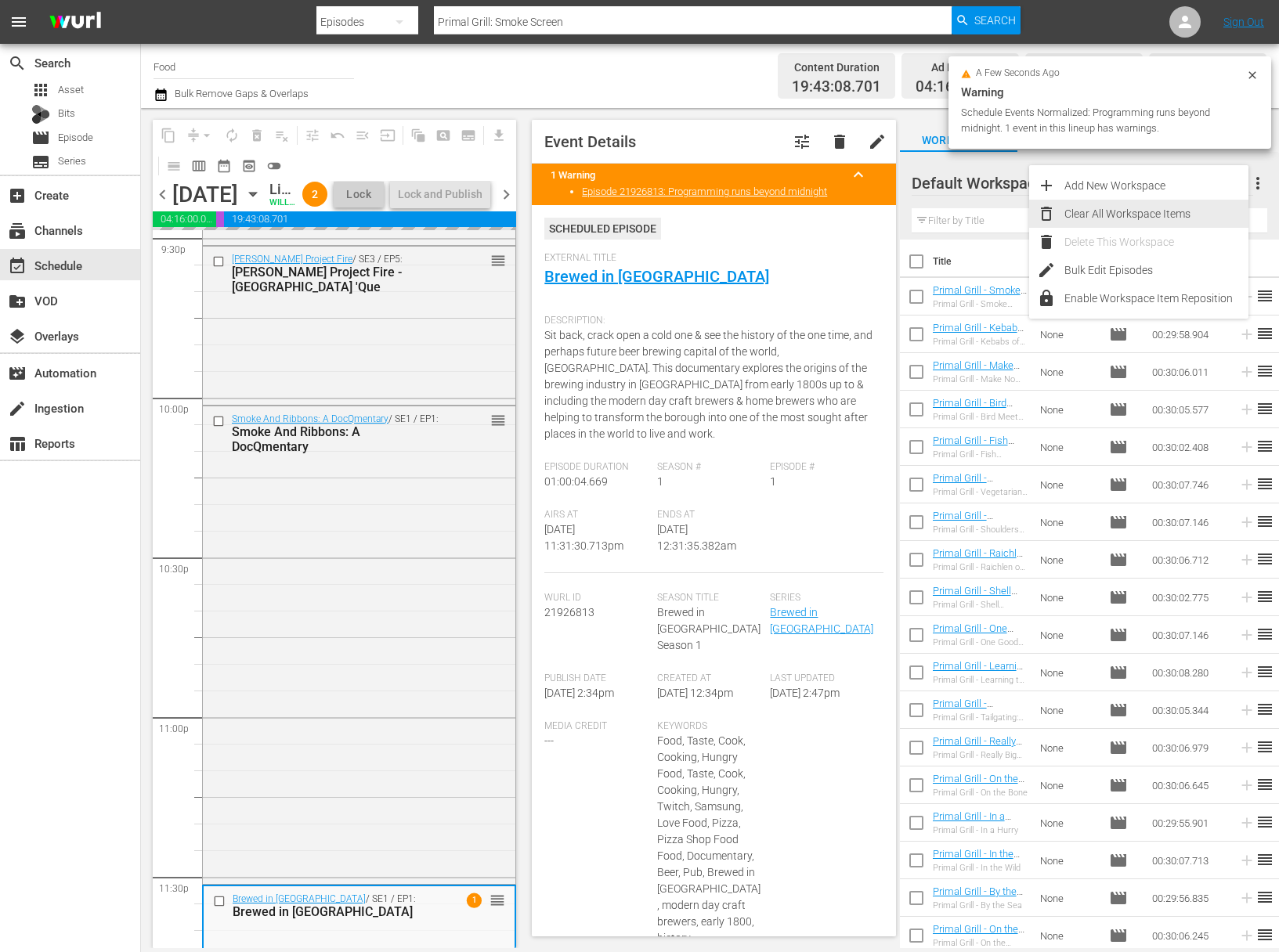
click at [1154, 205] on div "Clear All Workspace Items" at bounding box center [1156, 213] width 184 height 28
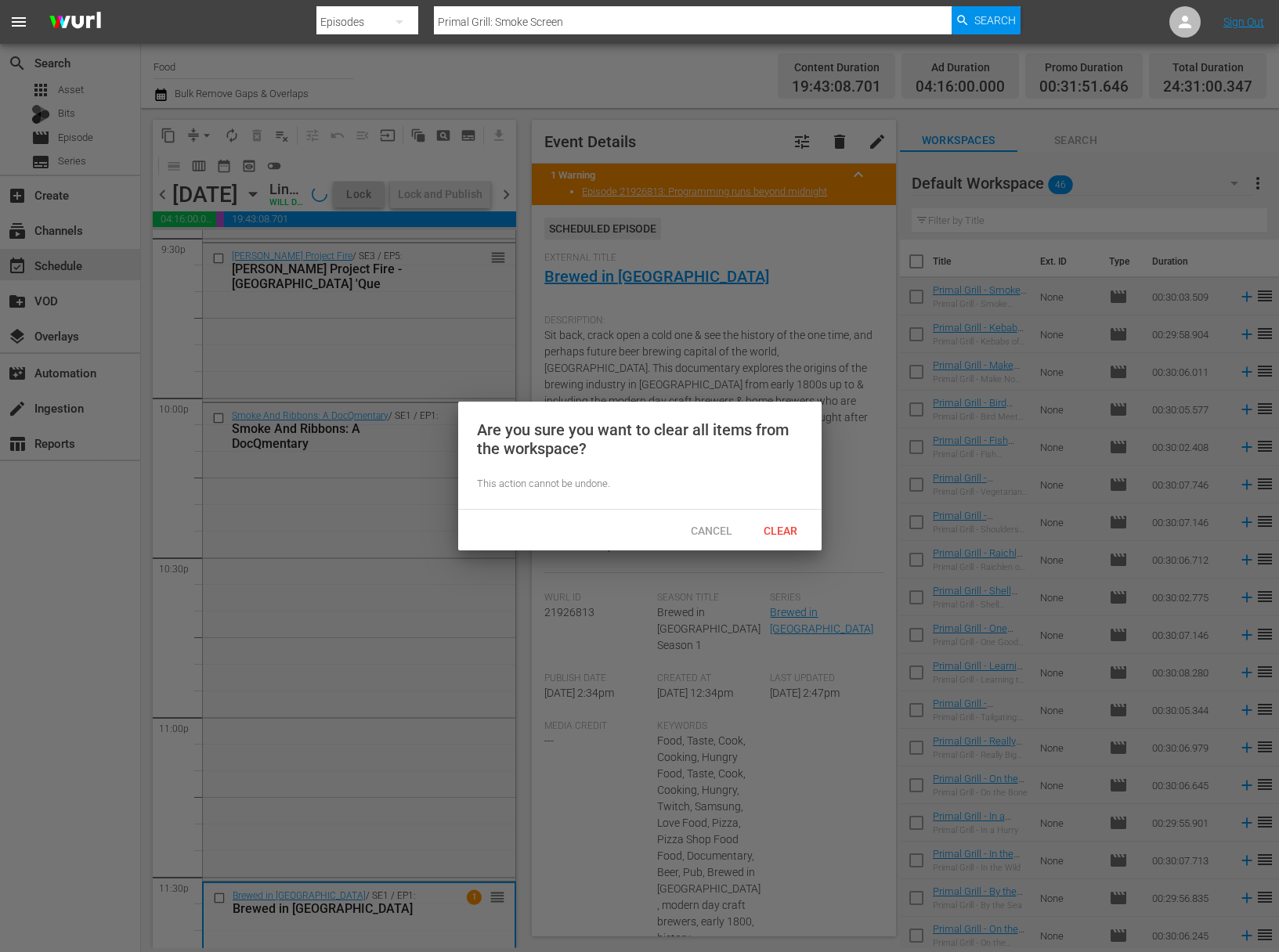
scroll to position [7162, 0]
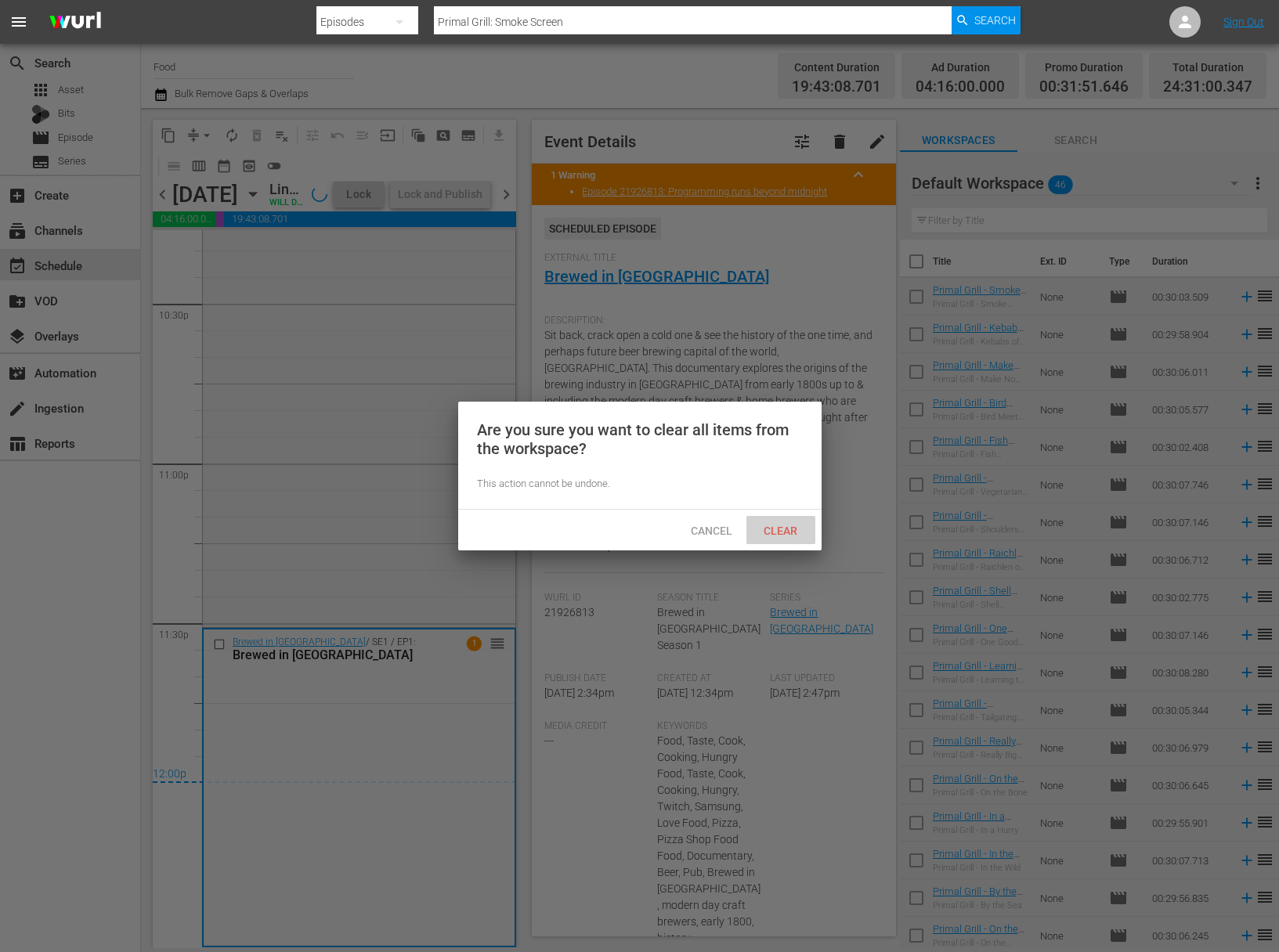
click at [773, 521] on div "Clear" at bounding box center [781, 531] width 69 height 29
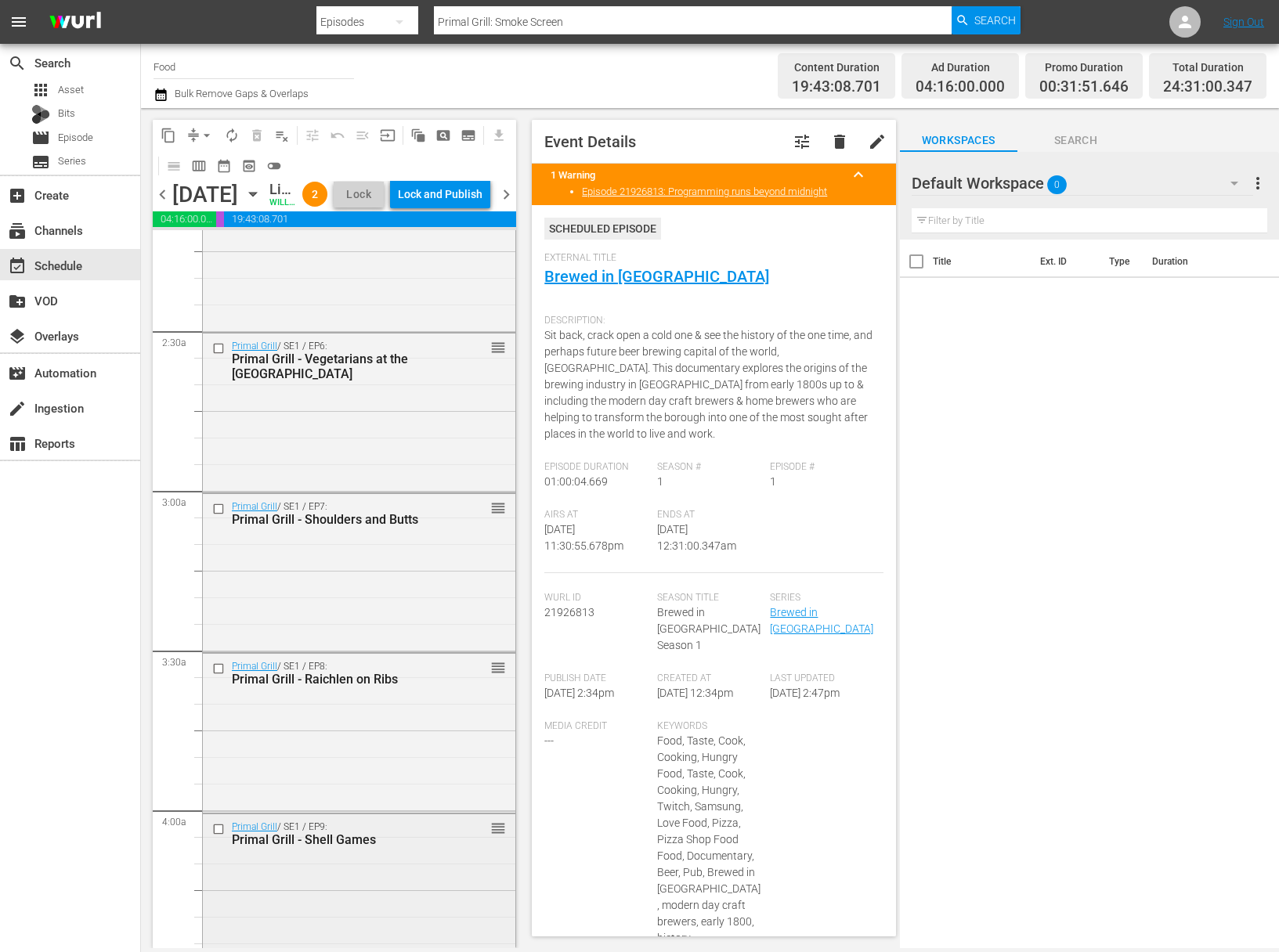
scroll to position [542, 0]
click at [421, 599] on div "Primal Grill / SE1 / EP6: Primal Grill - Vegetarians at the Grill reorder" at bounding box center [359, 567] width 312 height 156
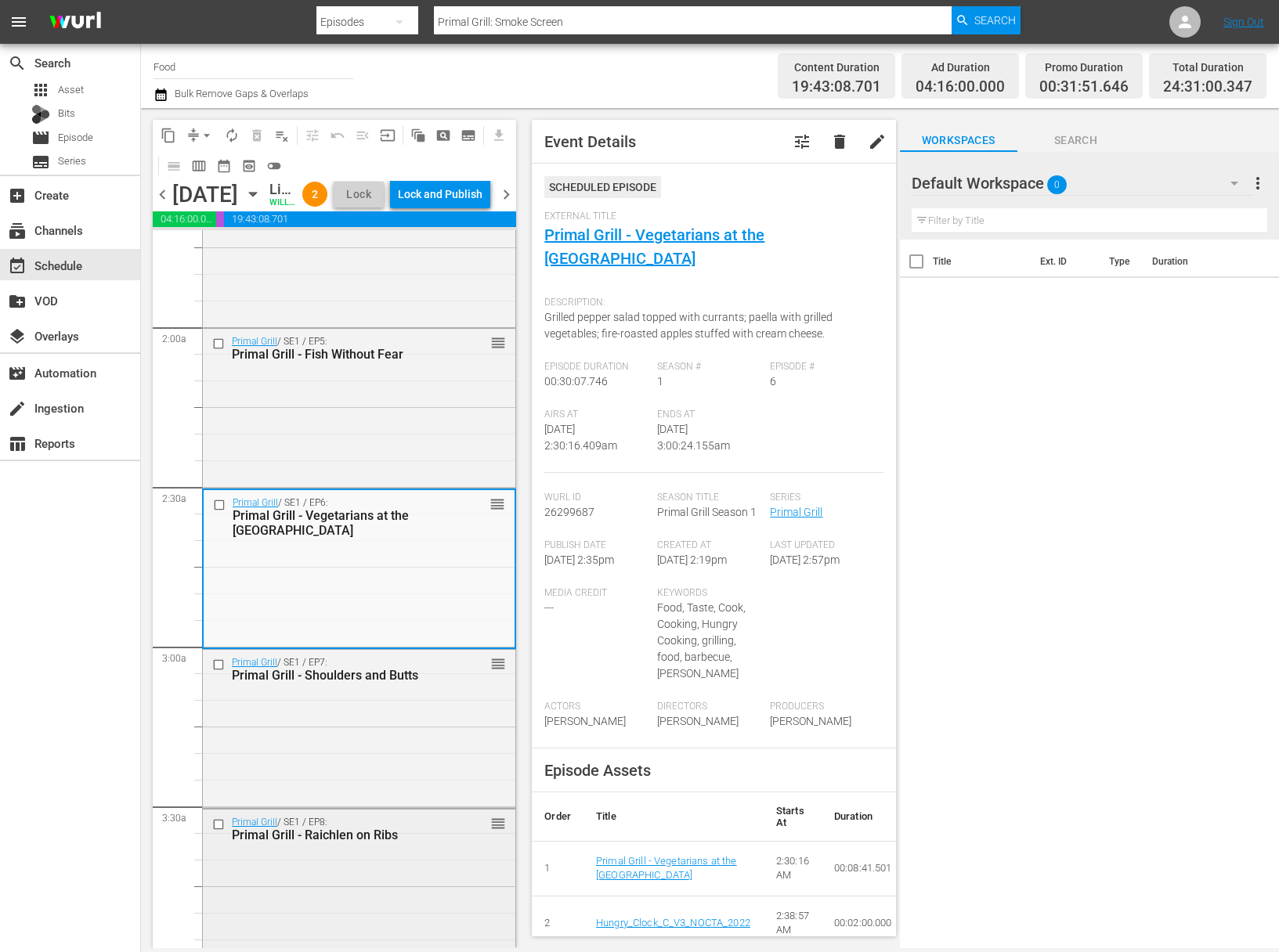
click at [435, 909] on div "Primal Grill / SE1 / EP8: Primal Grill - Raichlen on Ribs reorder" at bounding box center [359, 887] width 312 height 156
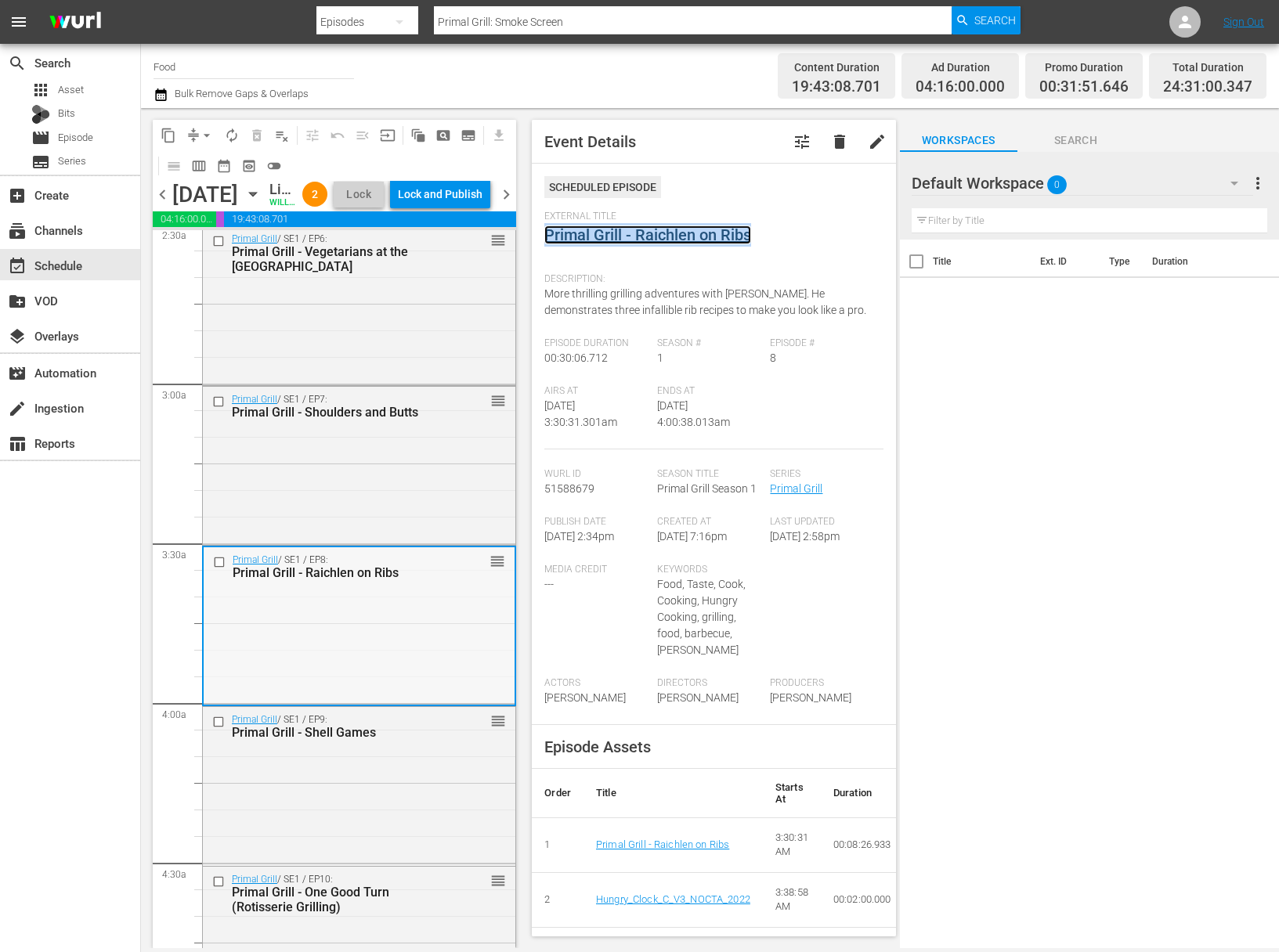
scroll to position [881, 0]
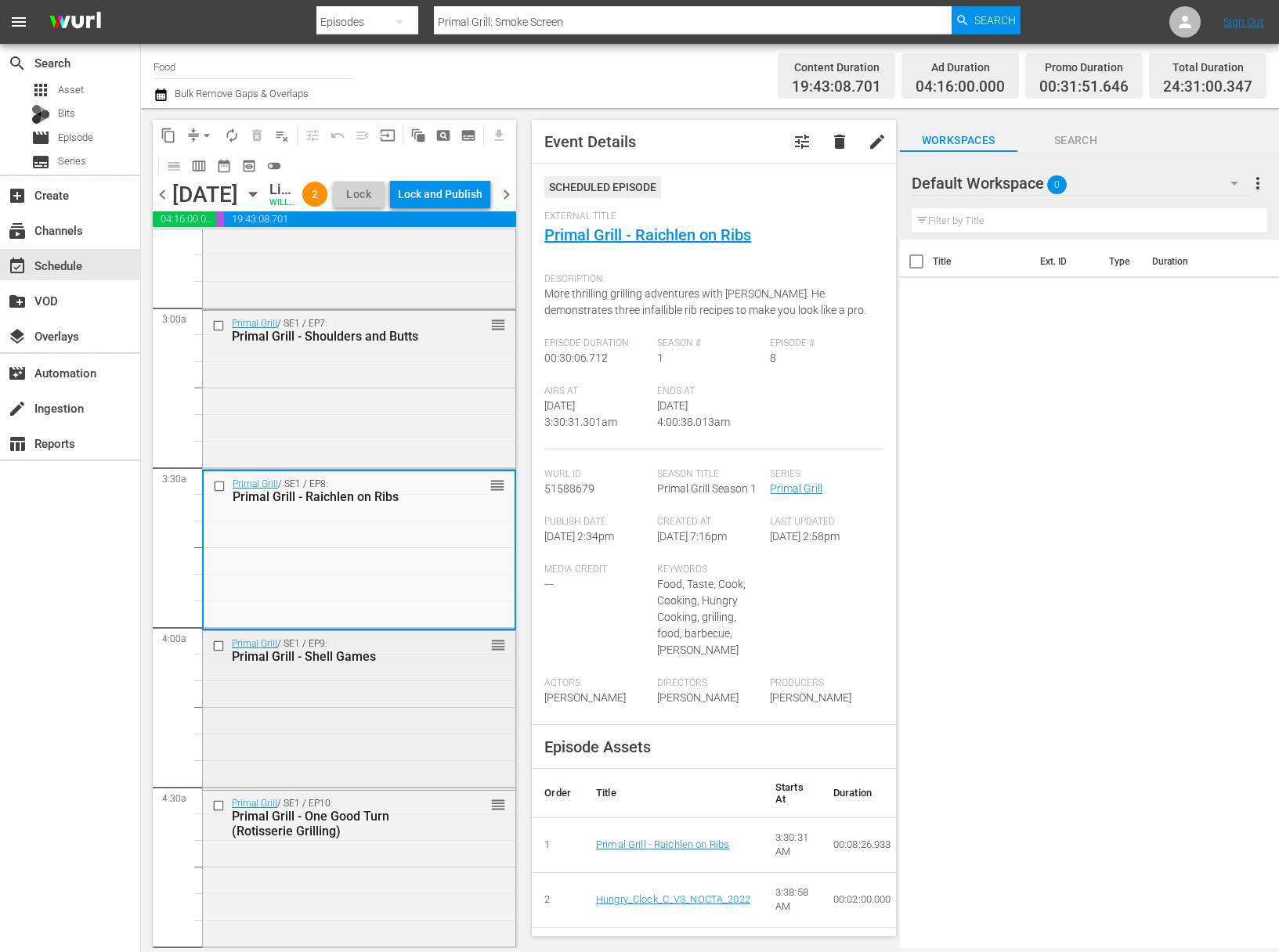
click at [387, 770] on div "Primal Grill / SE1 / EP9: Primal Grill - Shell Games reorder" at bounding box center [359, 709] width 312 height 155
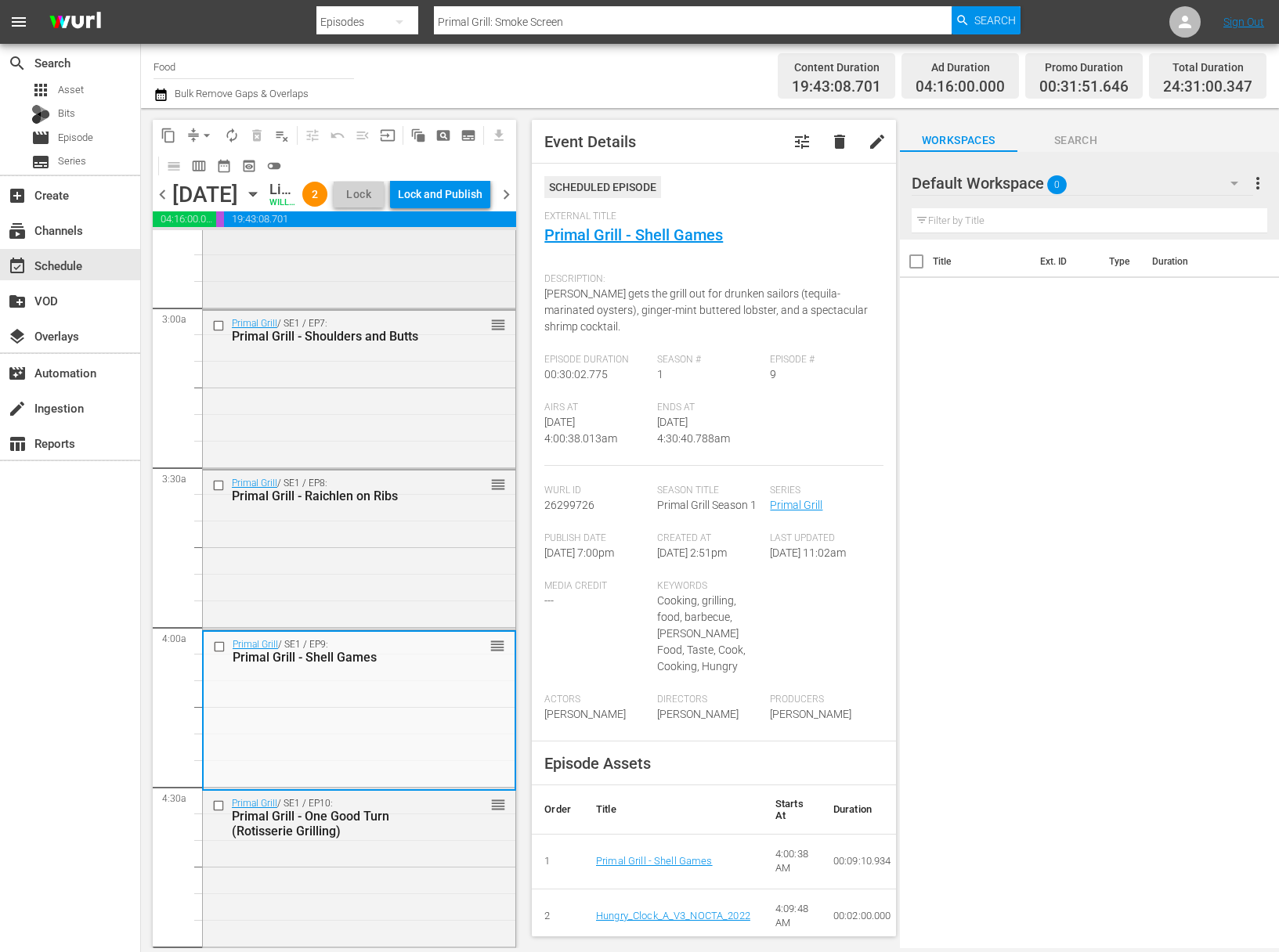
scroll to position [1434, 0]
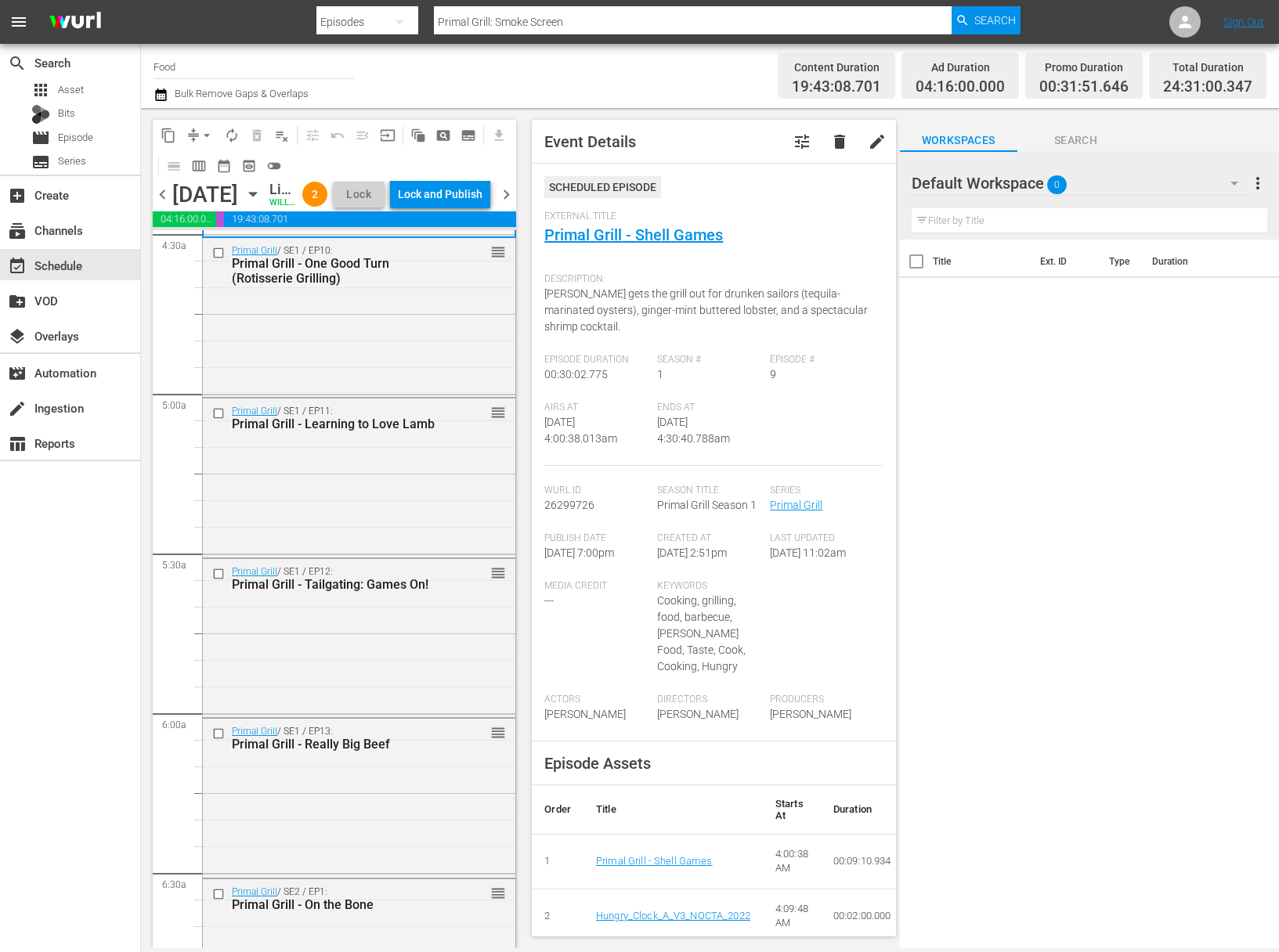
click at [195, 123] on button "compress" at bounding box center [194, 135] width 25 height 25
click at [204, 129] on span "arrow_drop_down" at bounding box center [207, 135] width 15 height 15
click at [204, 159] on li "Align to Midnight" at bounding box center [208, 167] width 165 height 26
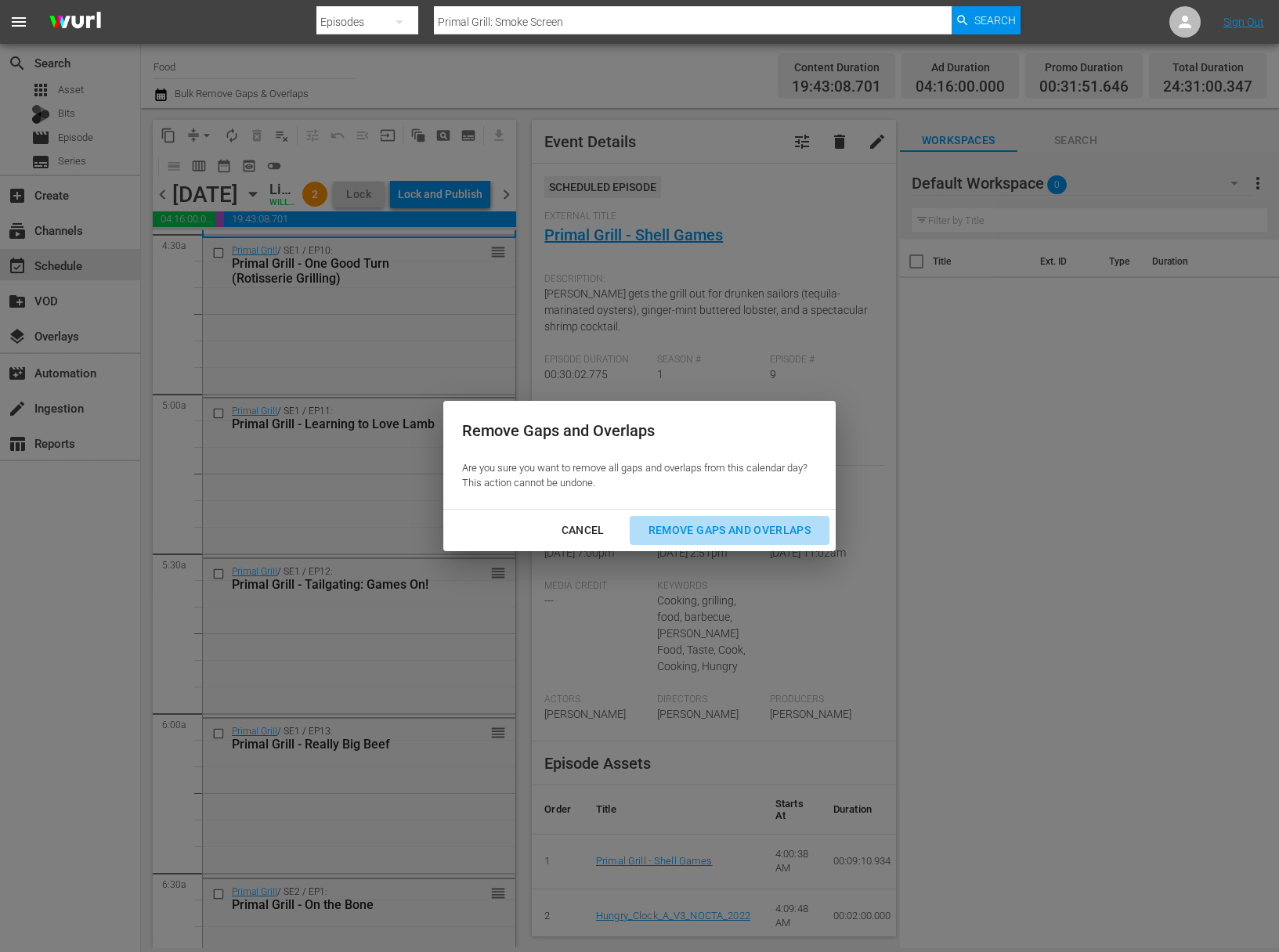
click at [791, 530] on div "Remove Gaps and Overlaps" at bounding box center [729, 531] width 187 height 19
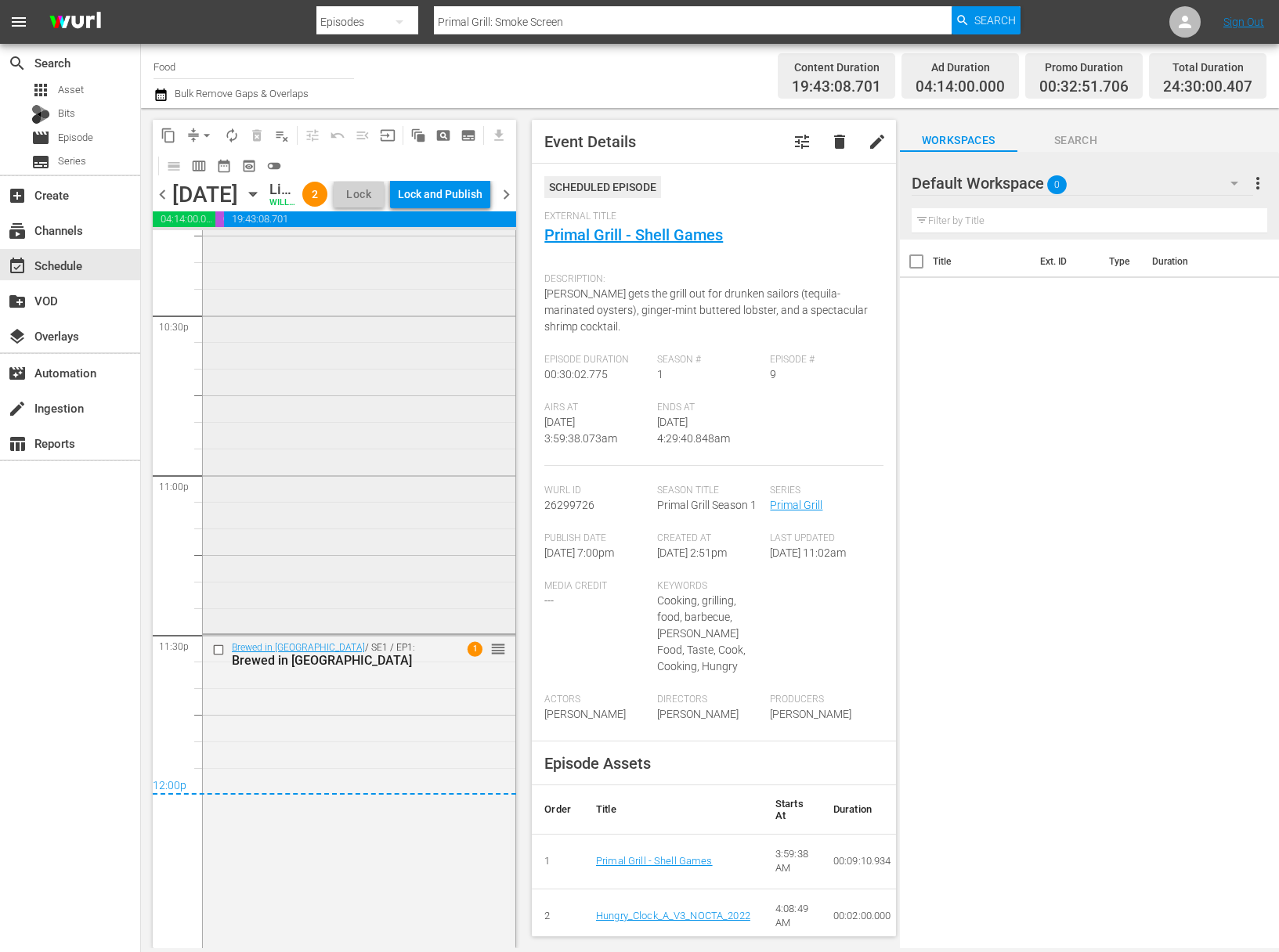
scroll to position [7157, 0]
click at [461, 208] on div "Lock and Publish" at bounding box center [440, 193] width 84 height 28
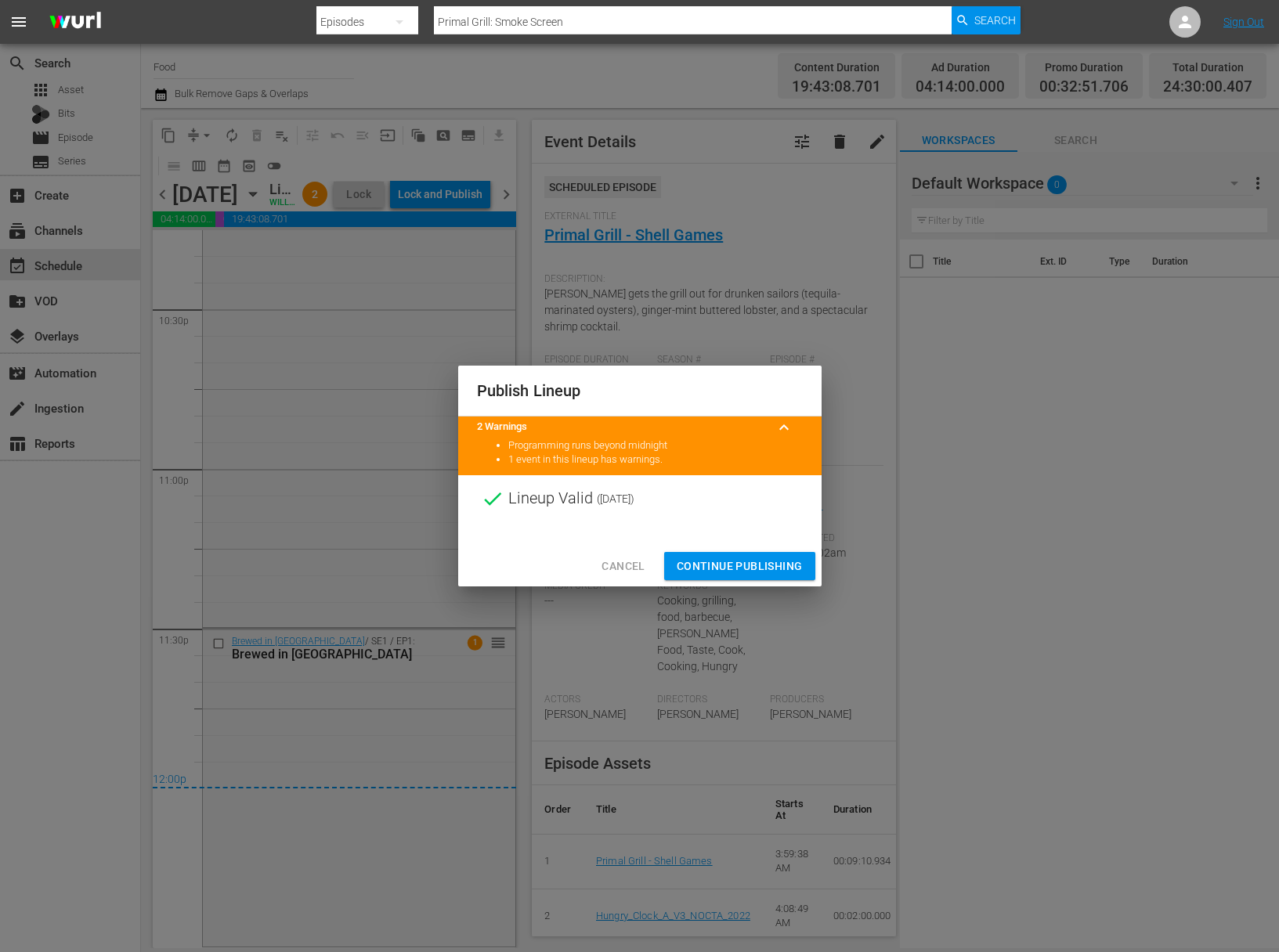
click at [750, 560] on span "Continue Publishing" at bounding box center [740, 566] width 126 height 19
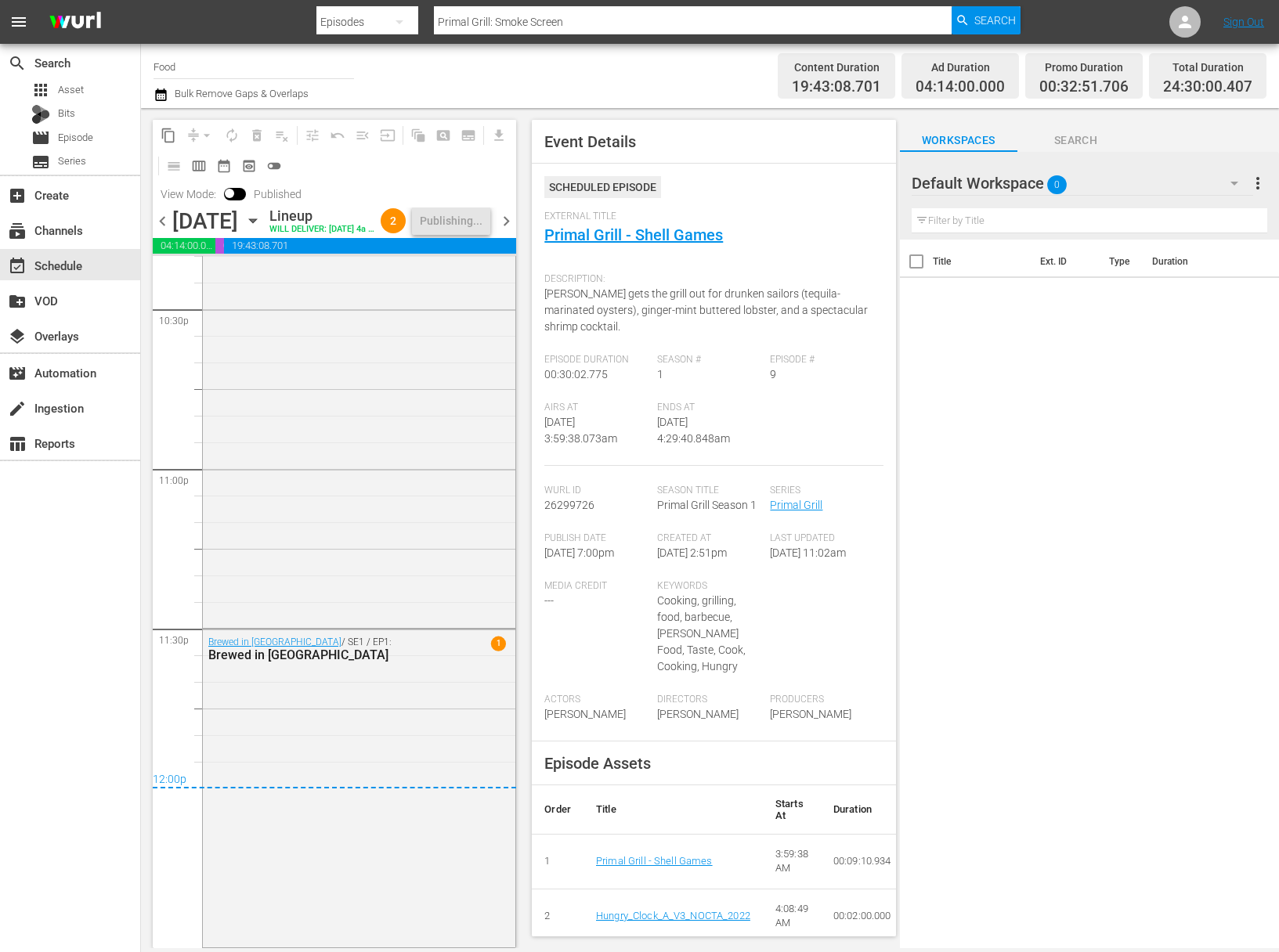
click at [208, 64] on input "Food" at bounding box center [253, 66] width 200 height 37
click at [259, 113] on div "Food (140 - food)" at bounding box center [368, 110] width 405 height 37
type input "Food (140 - food)"
click at [246, 66] on input "Food (140 - food)" at bounding box center [253, 66] width 200 height 37
drag, startPoint x: 263, startPoint y: 67, endPoint x: 159, endPoint y: 55, distance: 104.7
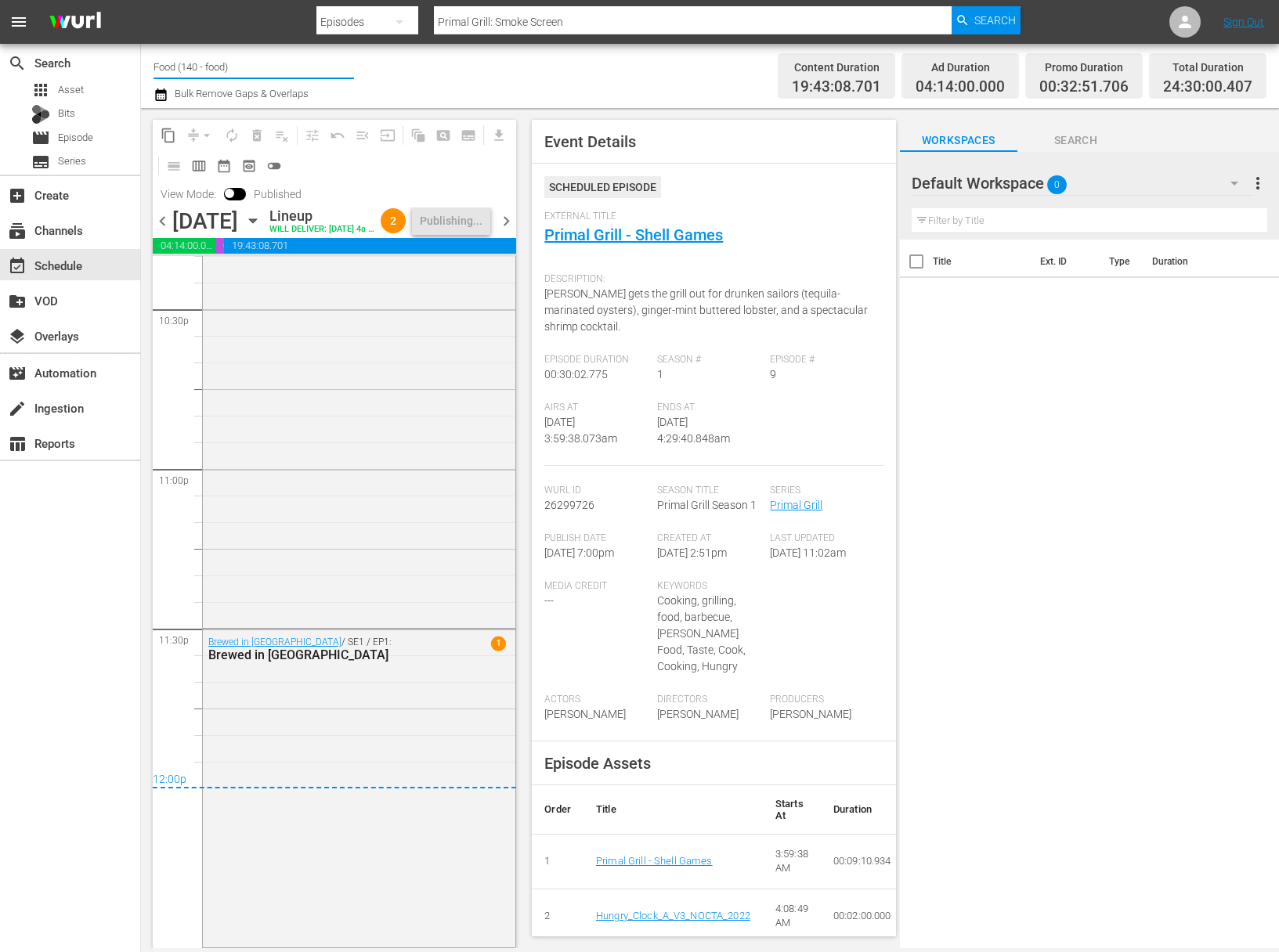
click at [159, 55] on input "Food (140 - food)" at bounding box center [253, 66] width 200 height 37
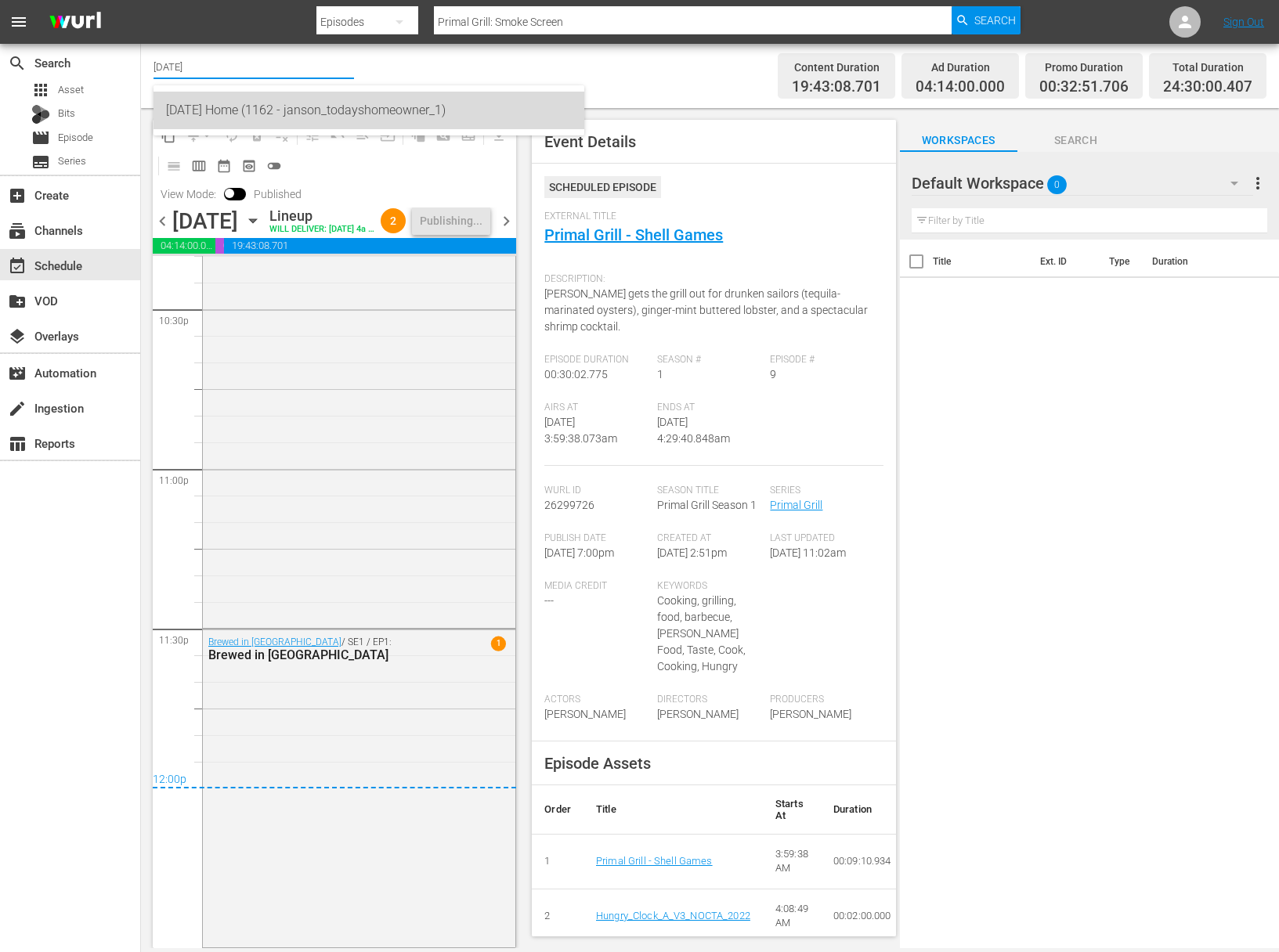
click at [225, 115] on div "Today's Home (1162 - janson_todayshomeowner_1)" at bounding box center [368, 110] width 405 height 37
type input "Today's Home (1162 - janson_todayshomeowner_1)"
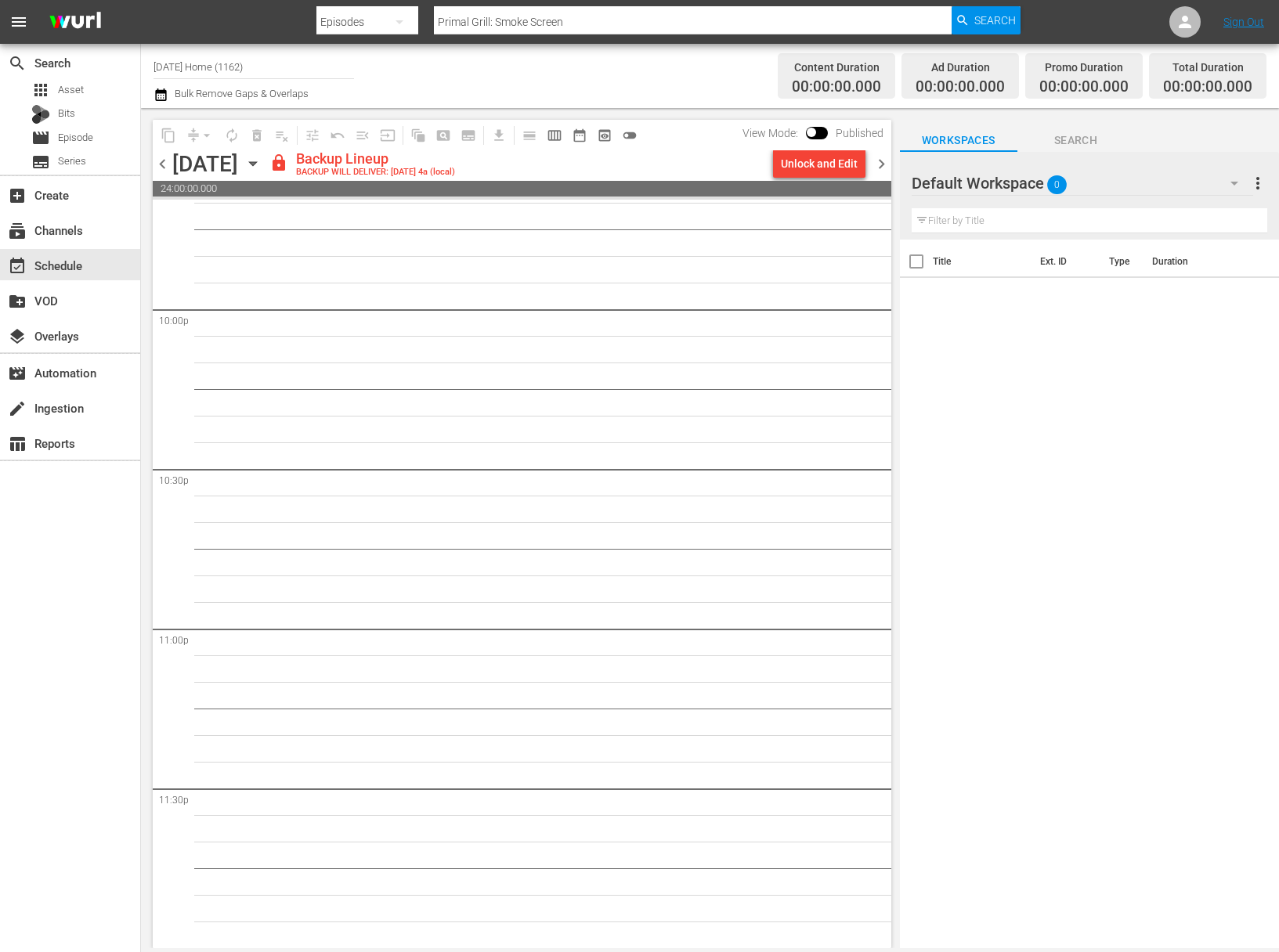
scroll to position [6917, 0]
click at [809, 155] on div "Unlock and Edit" at bounding box center [819, 163] width 77 height 28
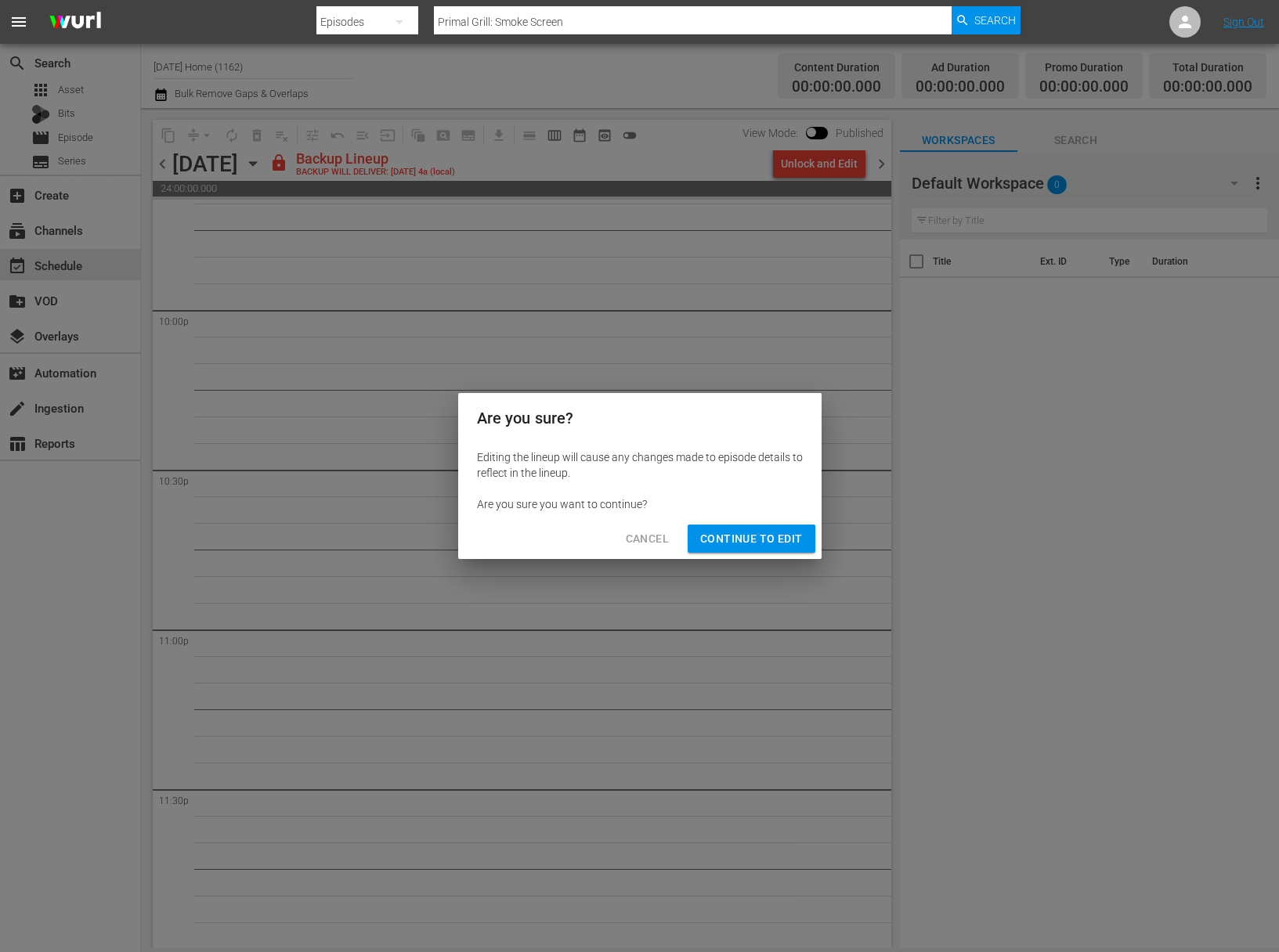
click at [722, 547] on span "Continue to Edit" at bounding box center [751, 539] width 102 height 19
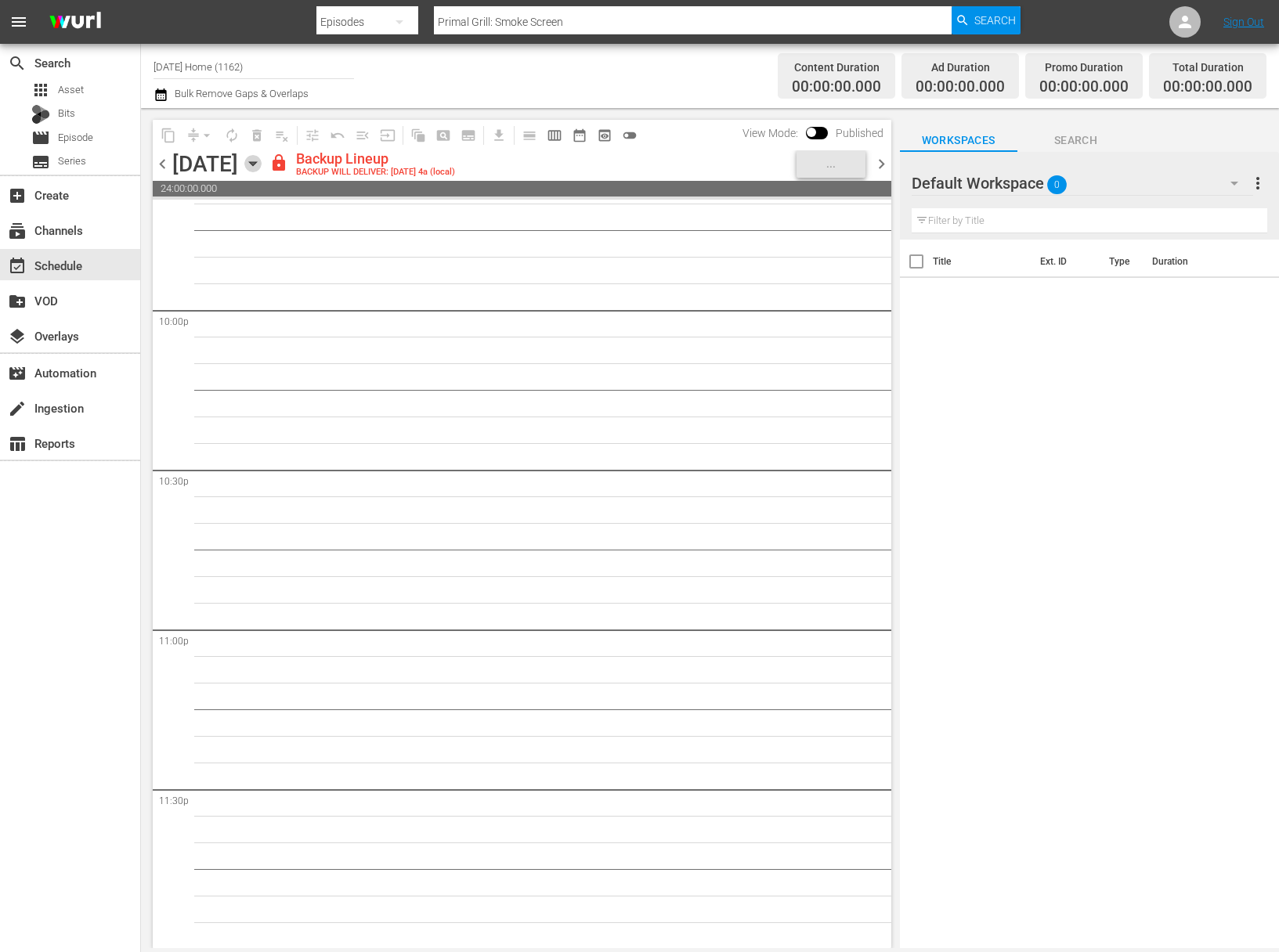
click at [262, 160] on icon "button" at bounding box center [253, 164] width 17 height 17
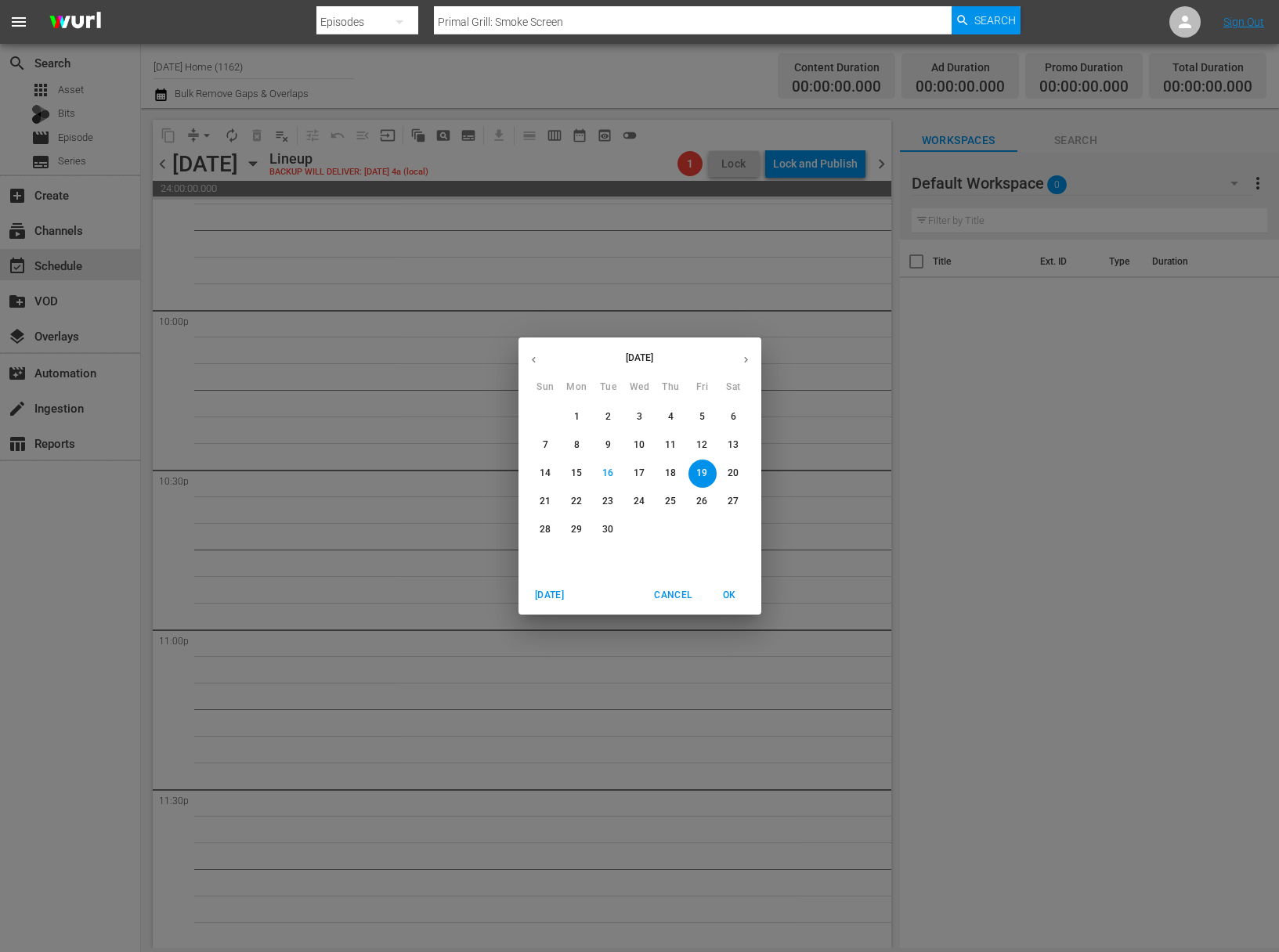
click at [672, 469] on p "18" at bounding box center [670, 473] width 11 height 13
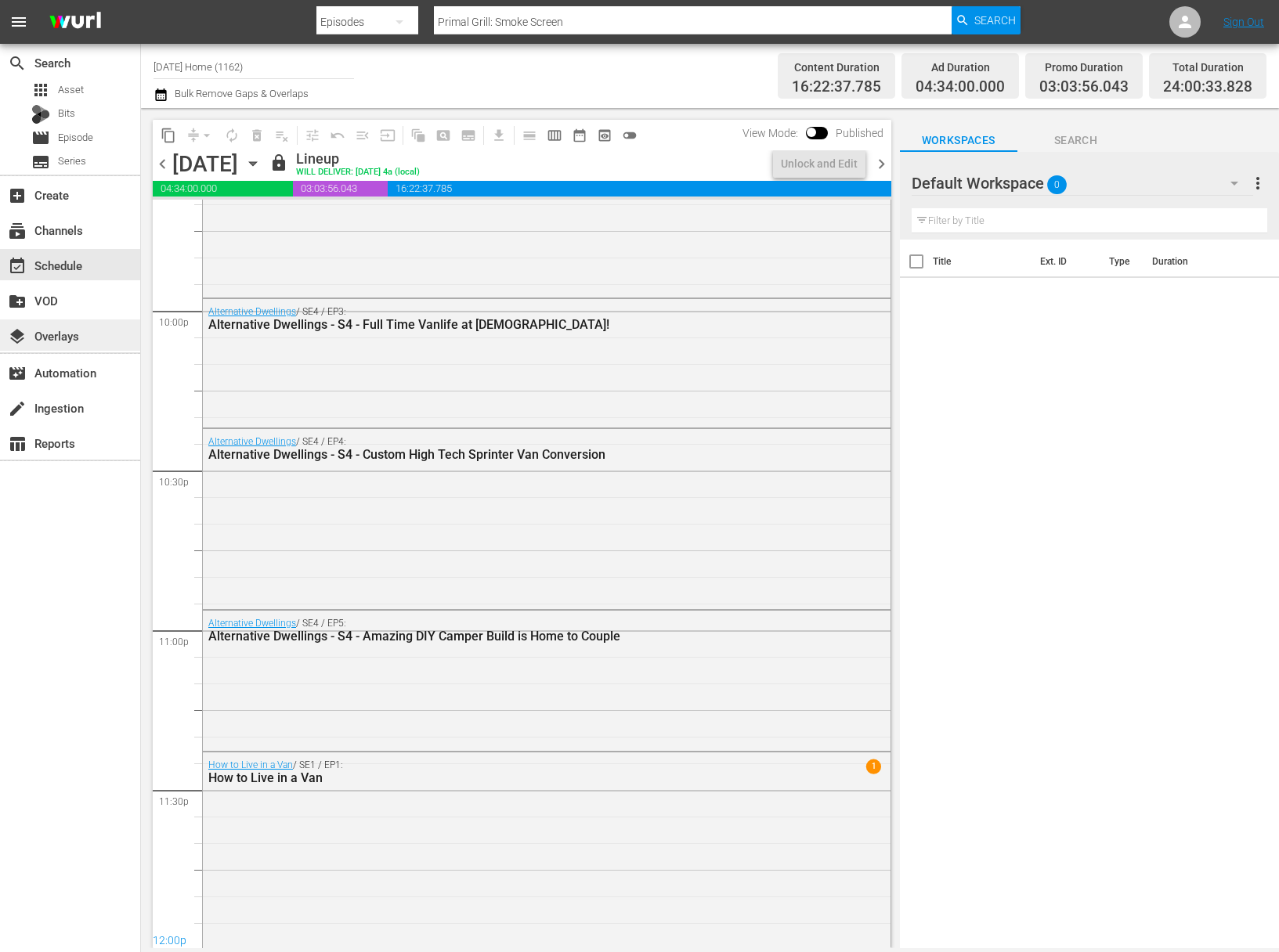
scroll to position [6172, 0]
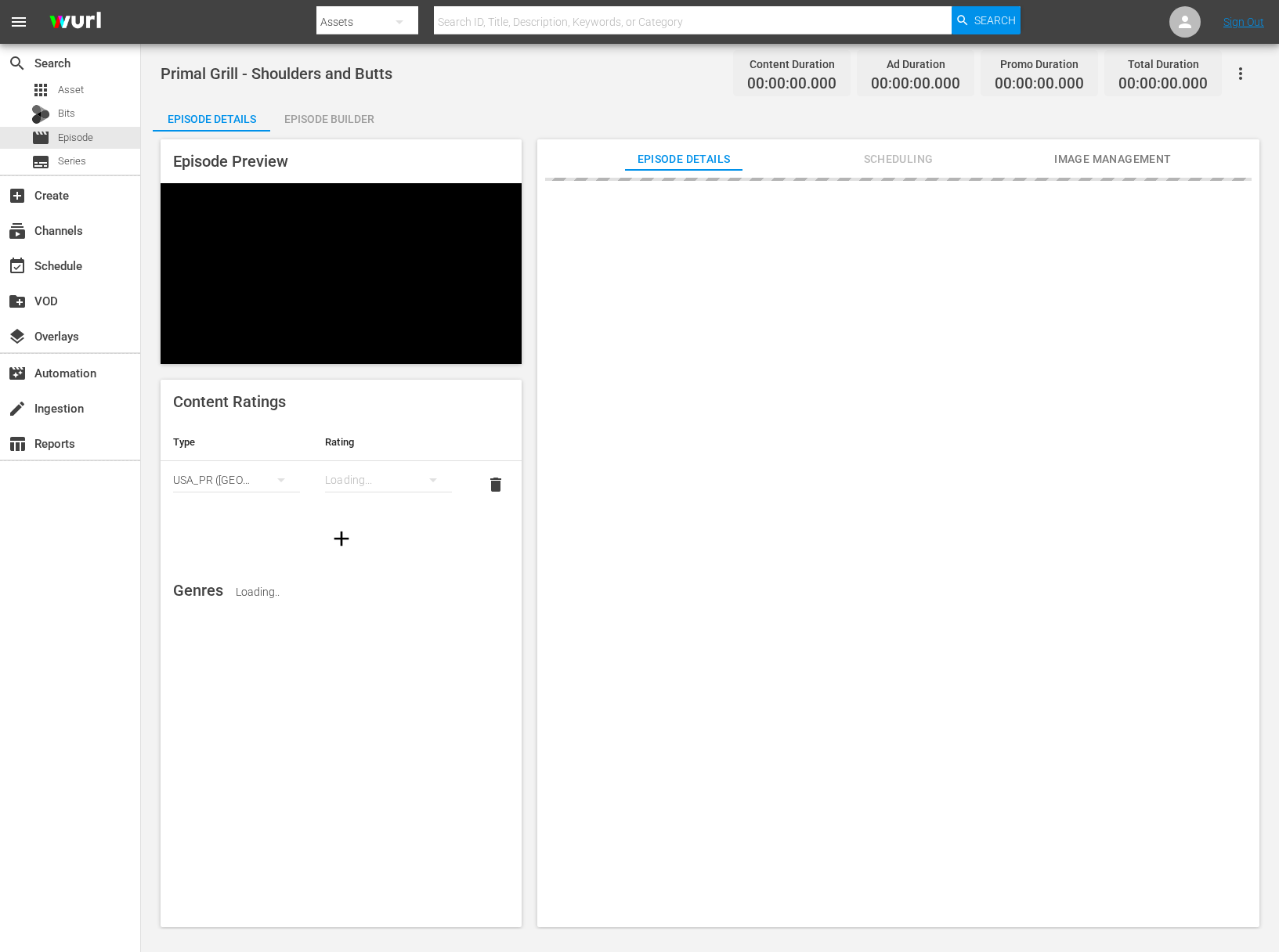
click at [343, 139] on div "Episode Preview" at bounding box center [341, 251] width 361 height 225
click at [344, 118] on div "Episode Builder" at bounding box center [329, 119] width 118 height 37
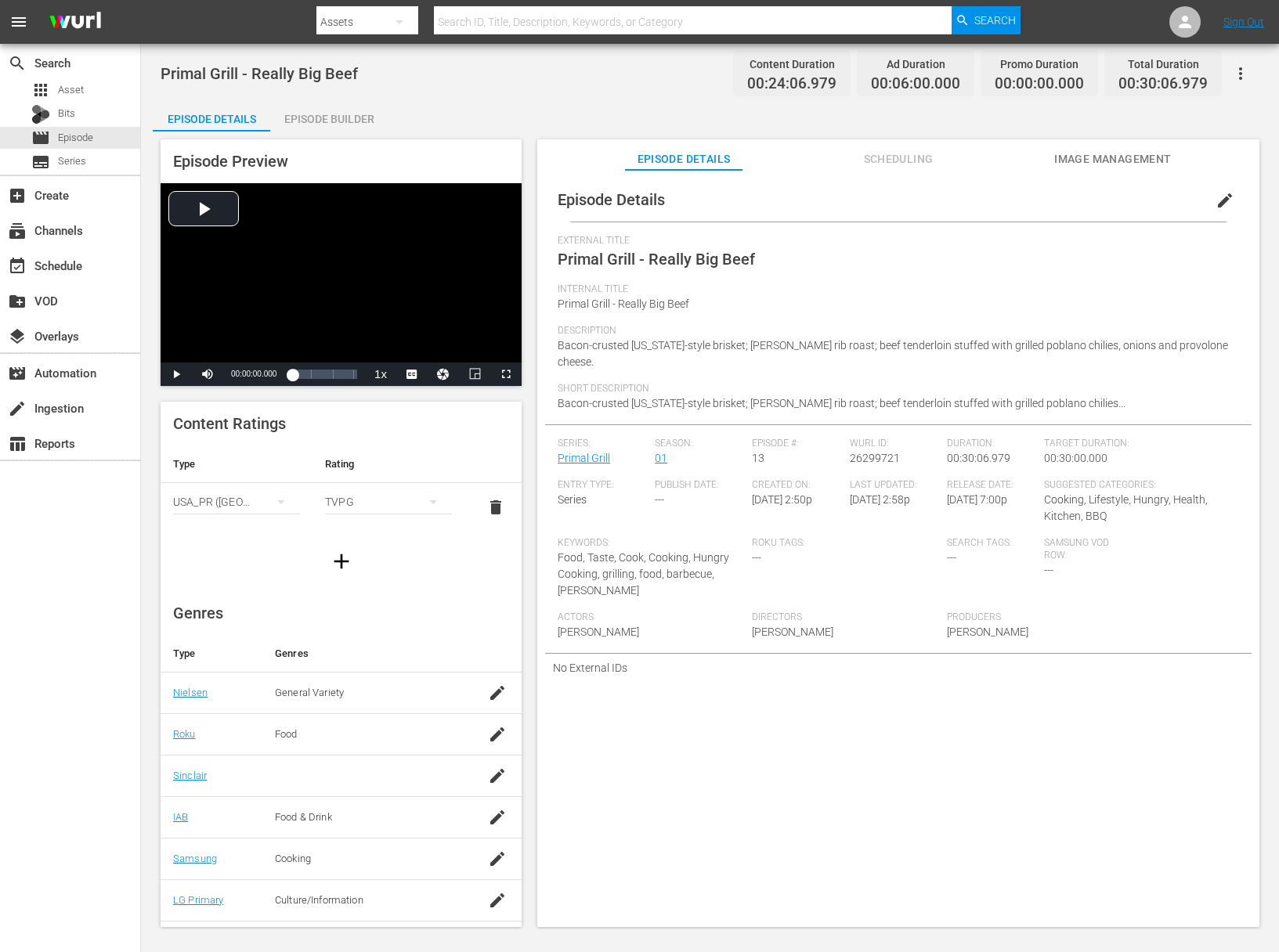
click at [317, 116] on div "Episode Builder" at bounding box center [329, 119] width 118 height 37
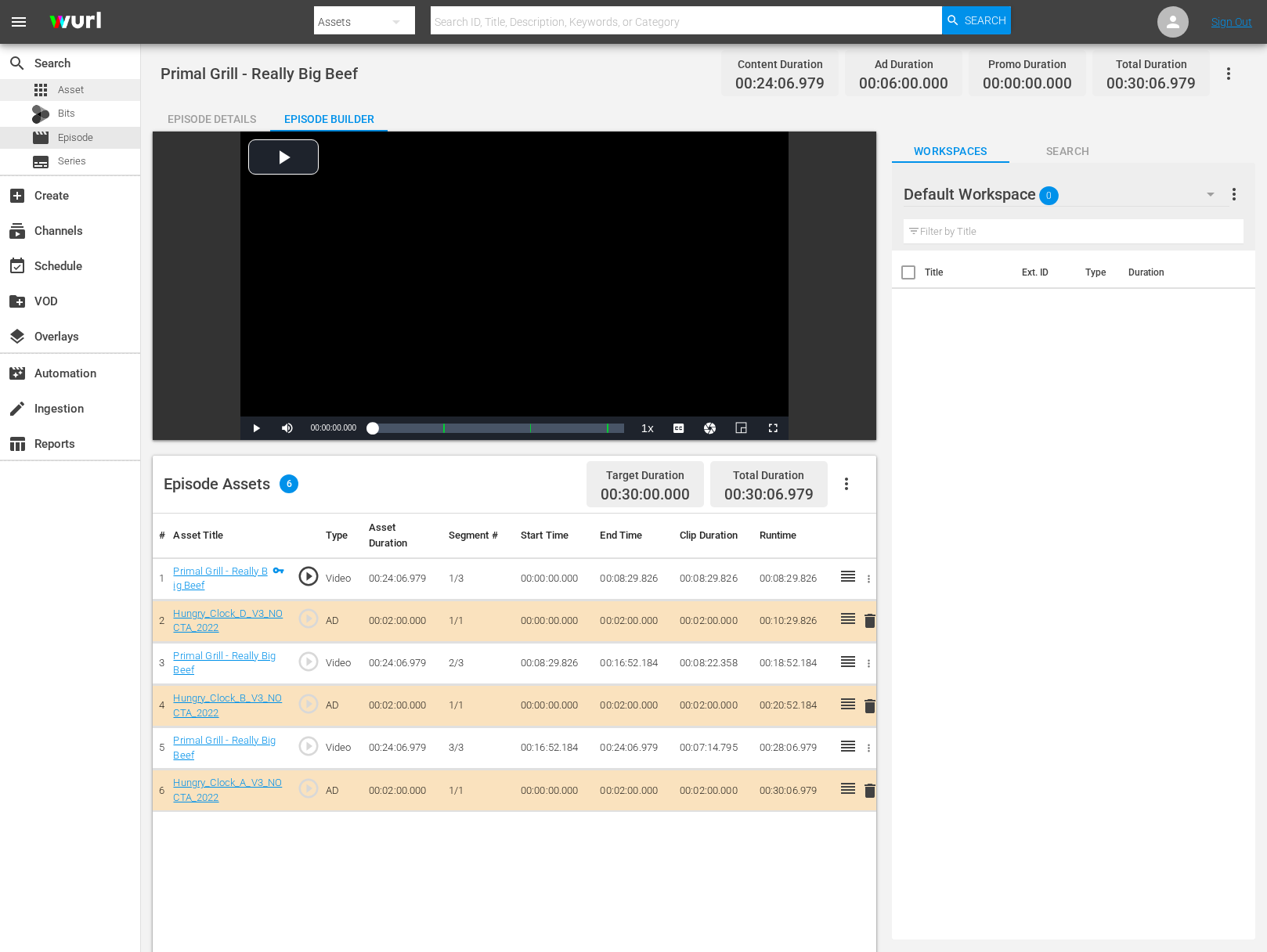
click at [90, 99] on div "apps Asset" at bounding box center [70, 90] width 140 height 22
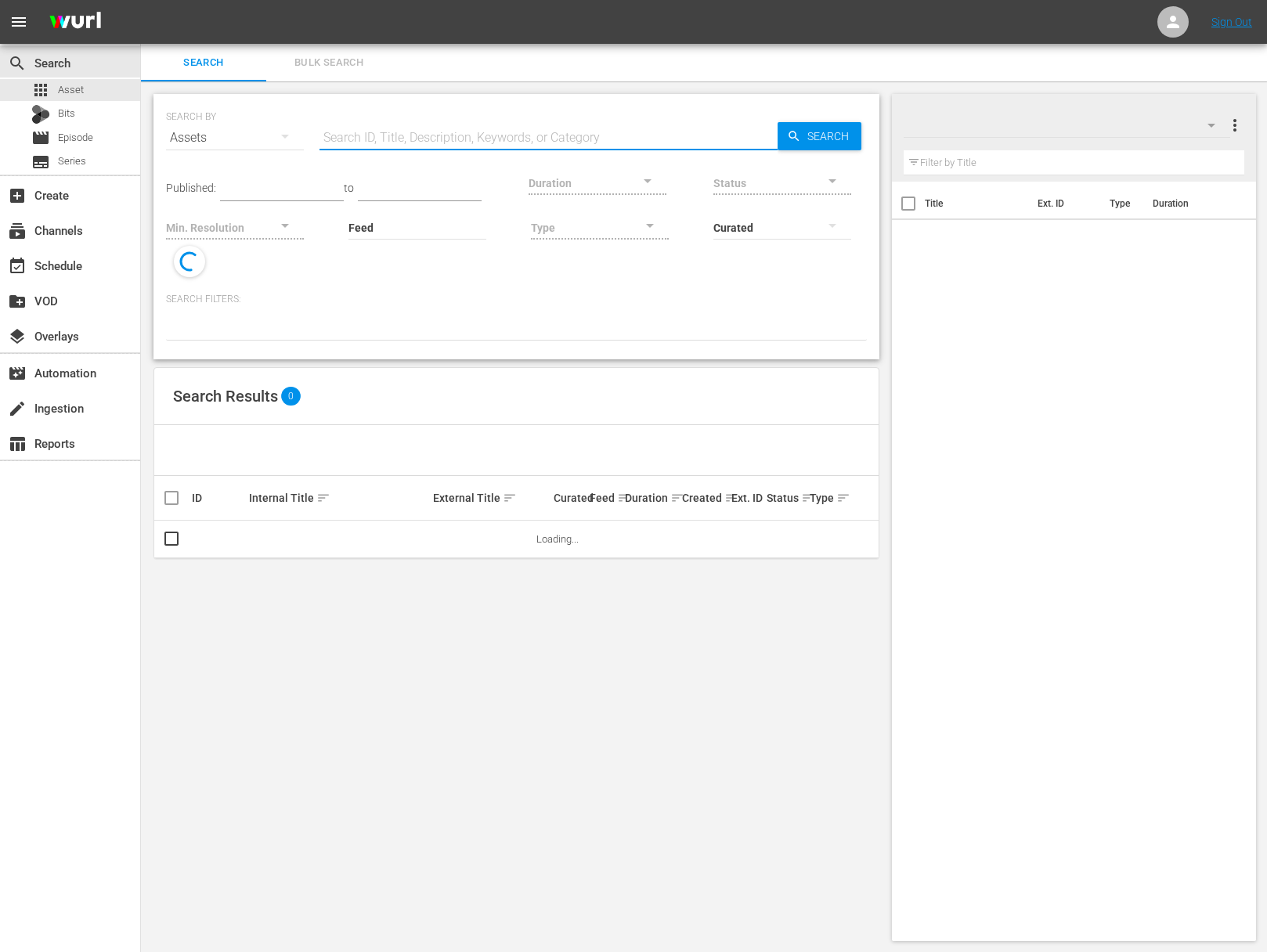
click at [366, 137] on input "text" at bounding box center [548, 137] width 458 height 37
type input "1min"
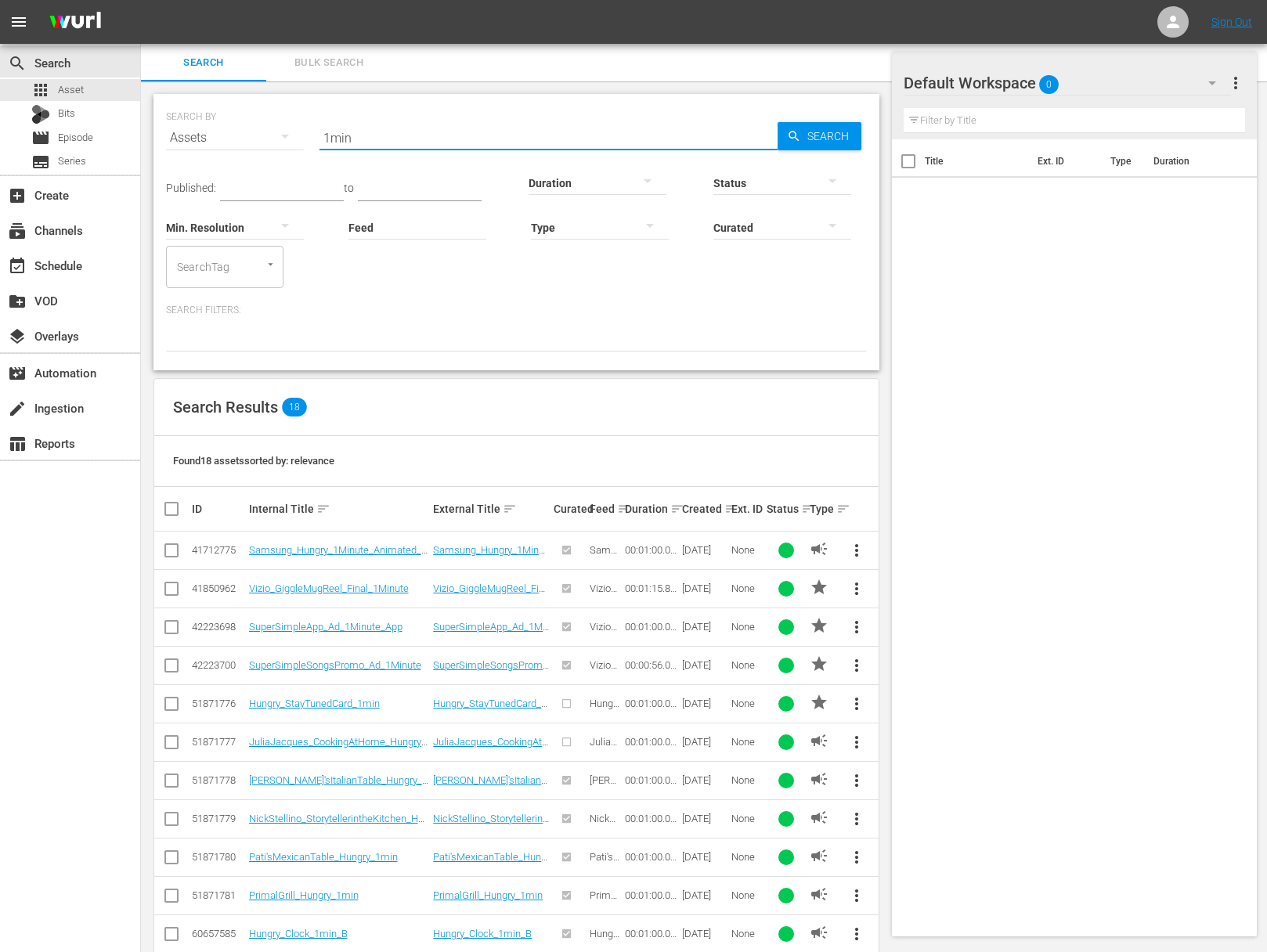
scroll to position [298, 0]
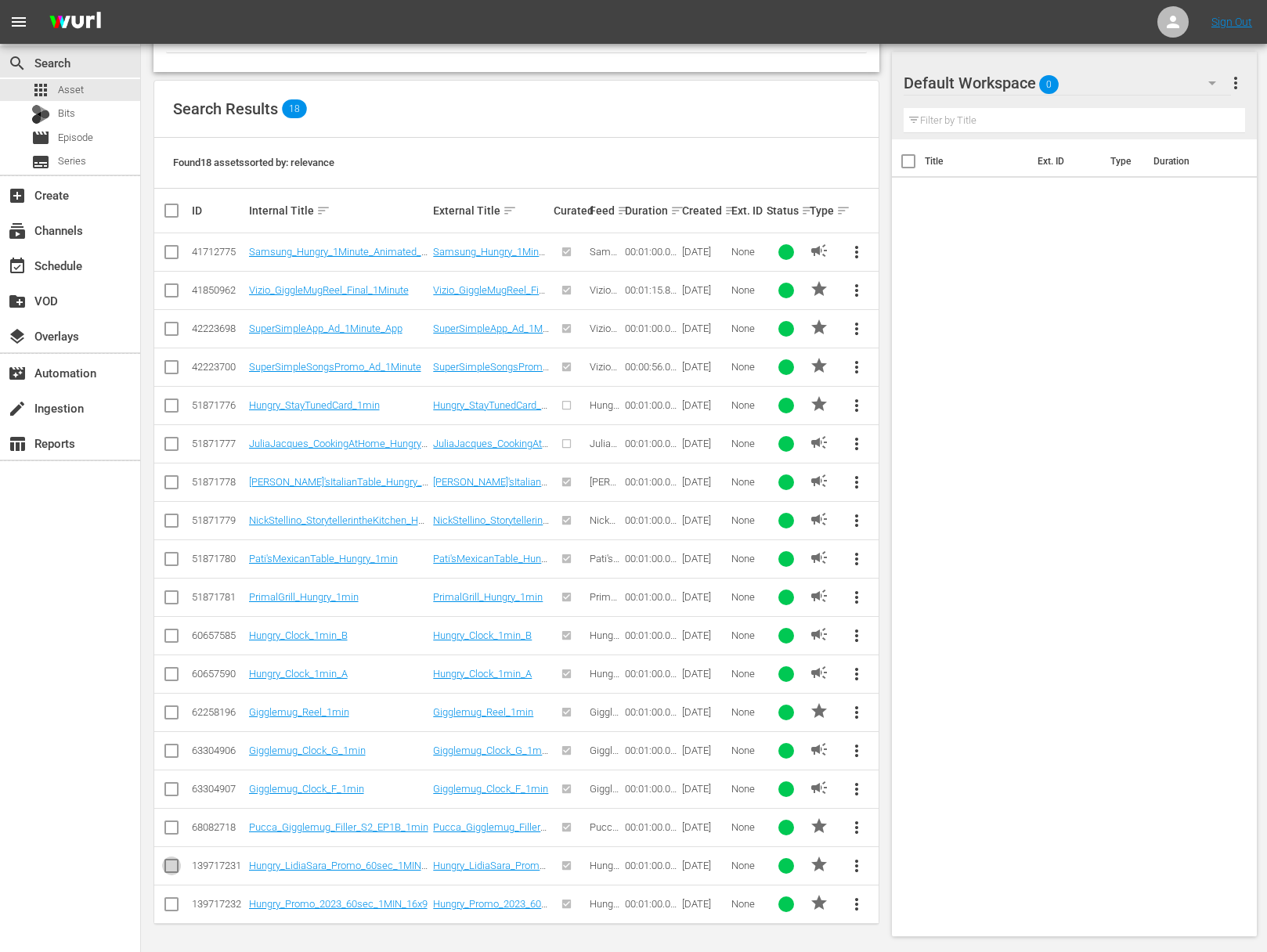
click at [172, 864] on input "checkbox" at bounding box center [171, 870] width 19 height 19
checkbox input "true"
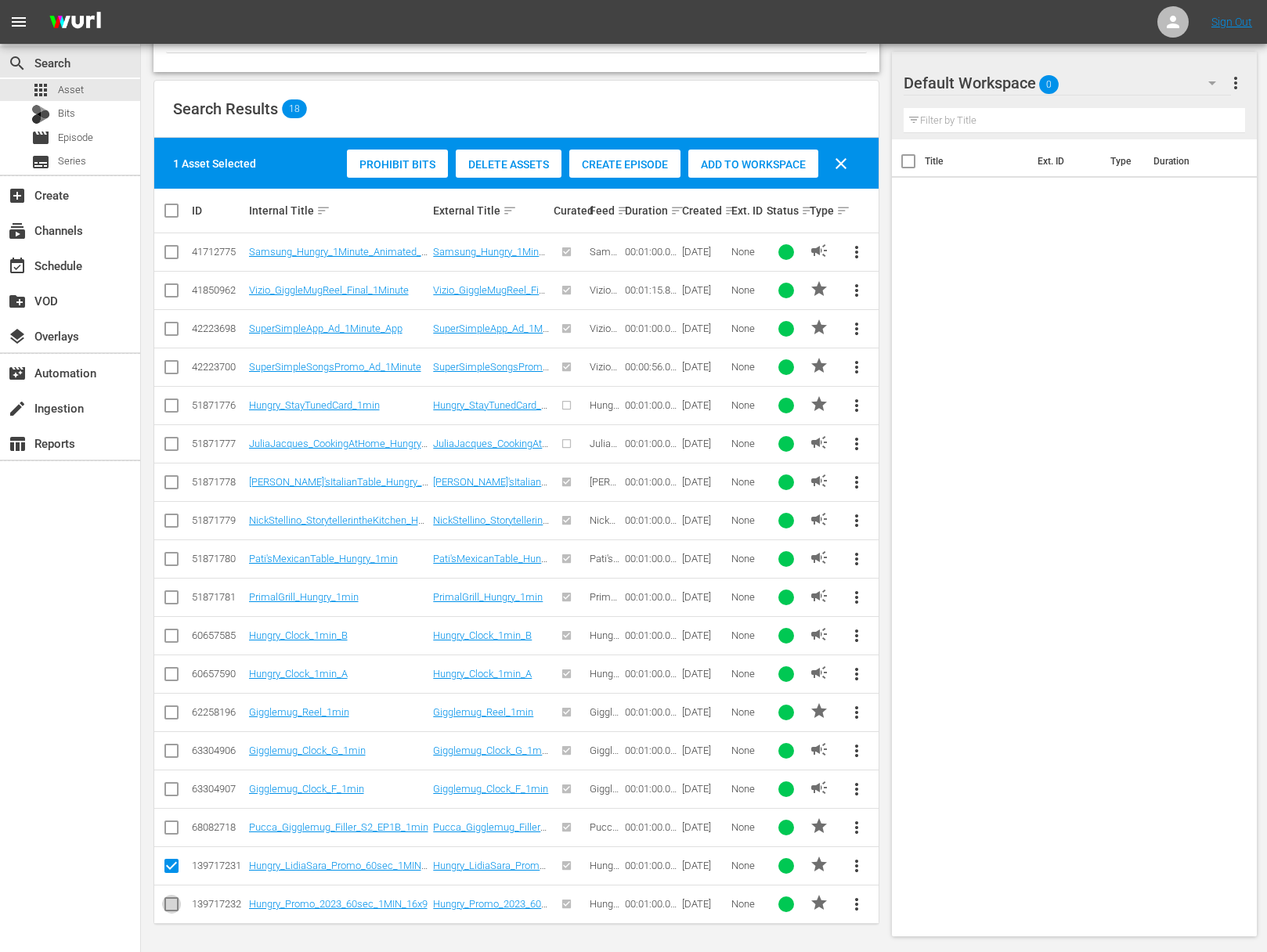
click at [170, 901] on input "checkbox" at bounding box center [171, 908] width 19 height 19
checkbox input "true"
click at [760, 161] on span "Add to Workspace" at bounding box center [753, 164] width 130 height 12
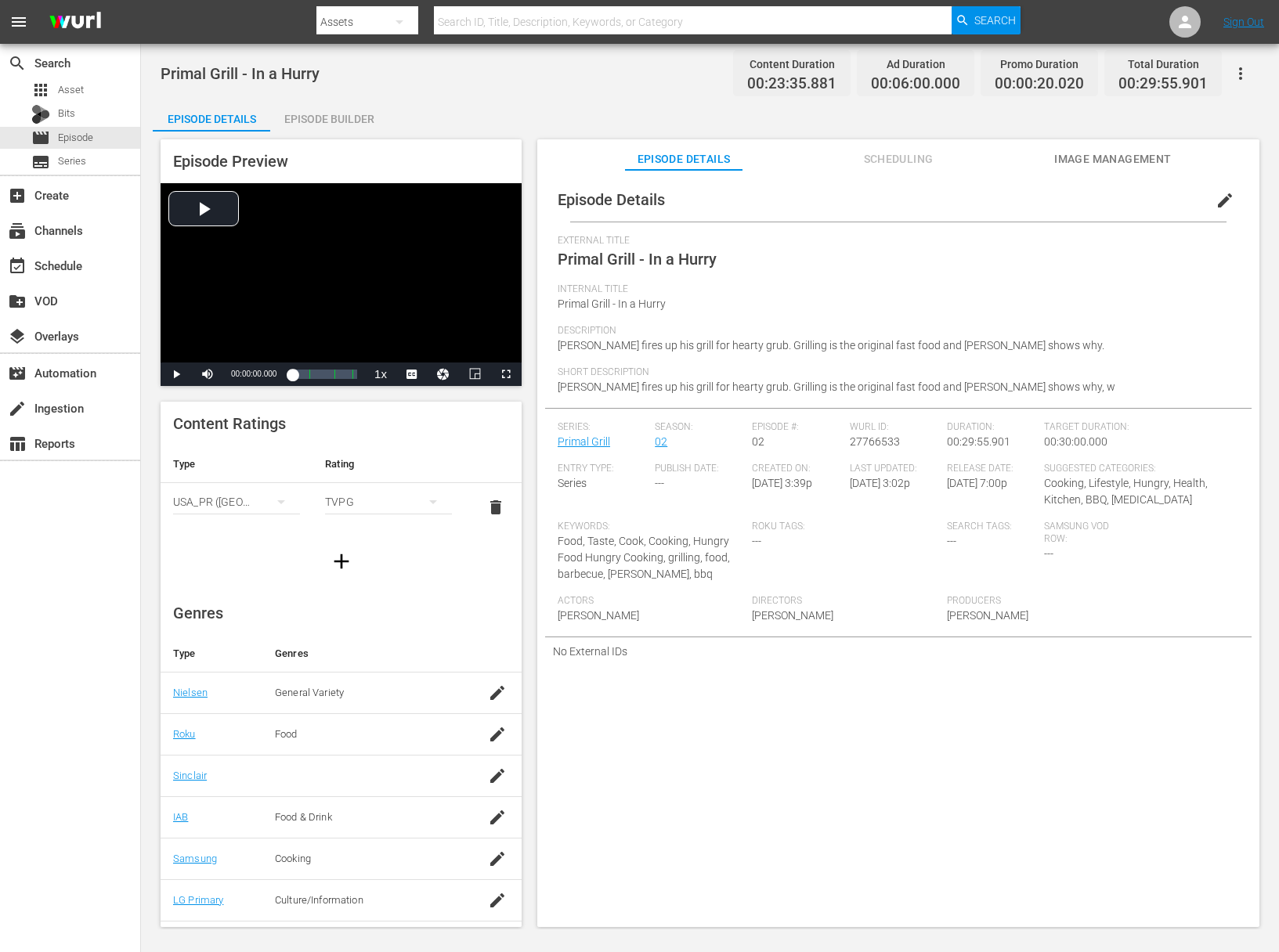
click at [355, 116] on div "Episode Builder" at bounding box center [329, 119] width 118 height 37
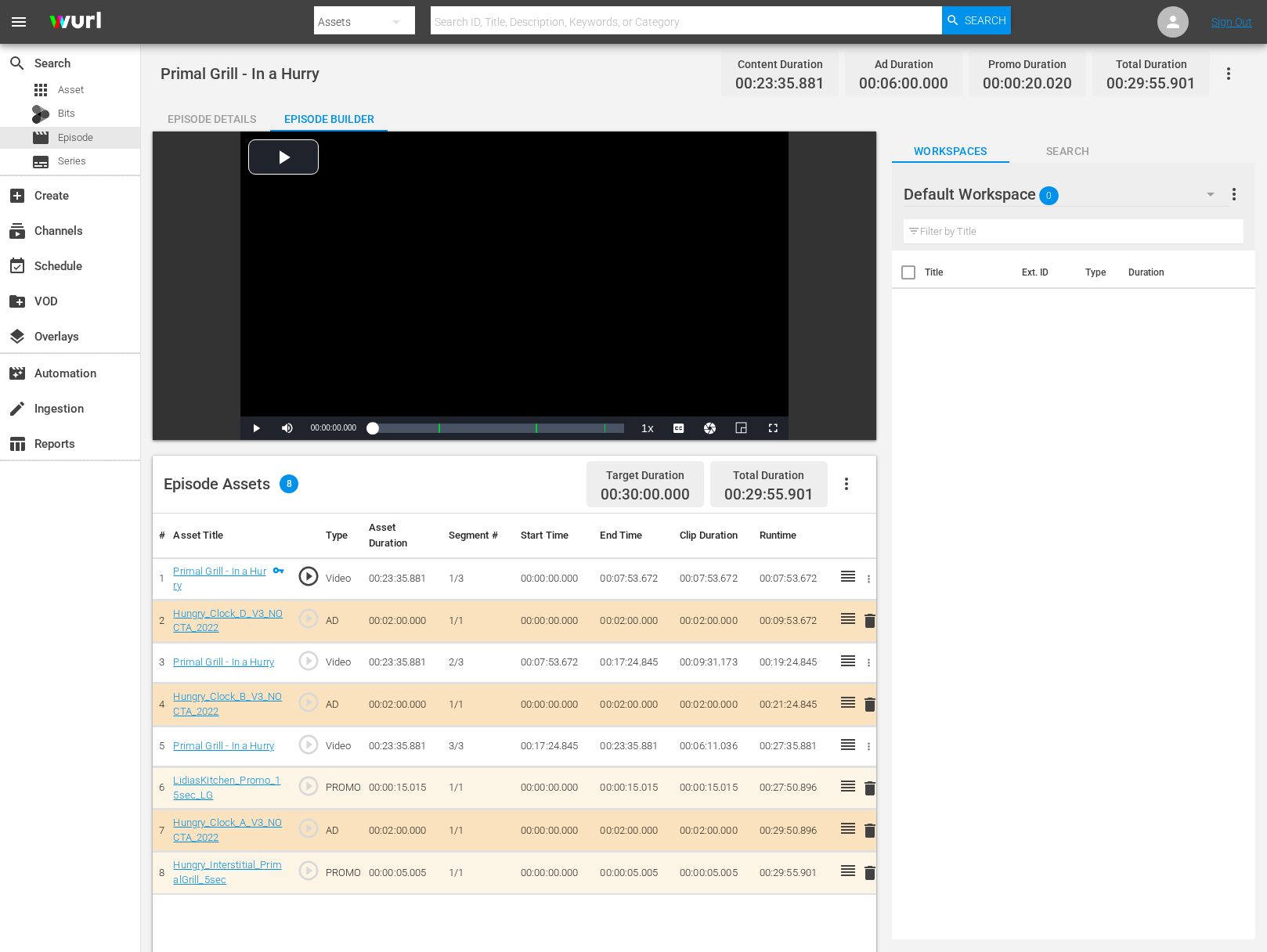
click at [868, 786] on span "delete" at bounding box center [870, 788] width 19 height 19
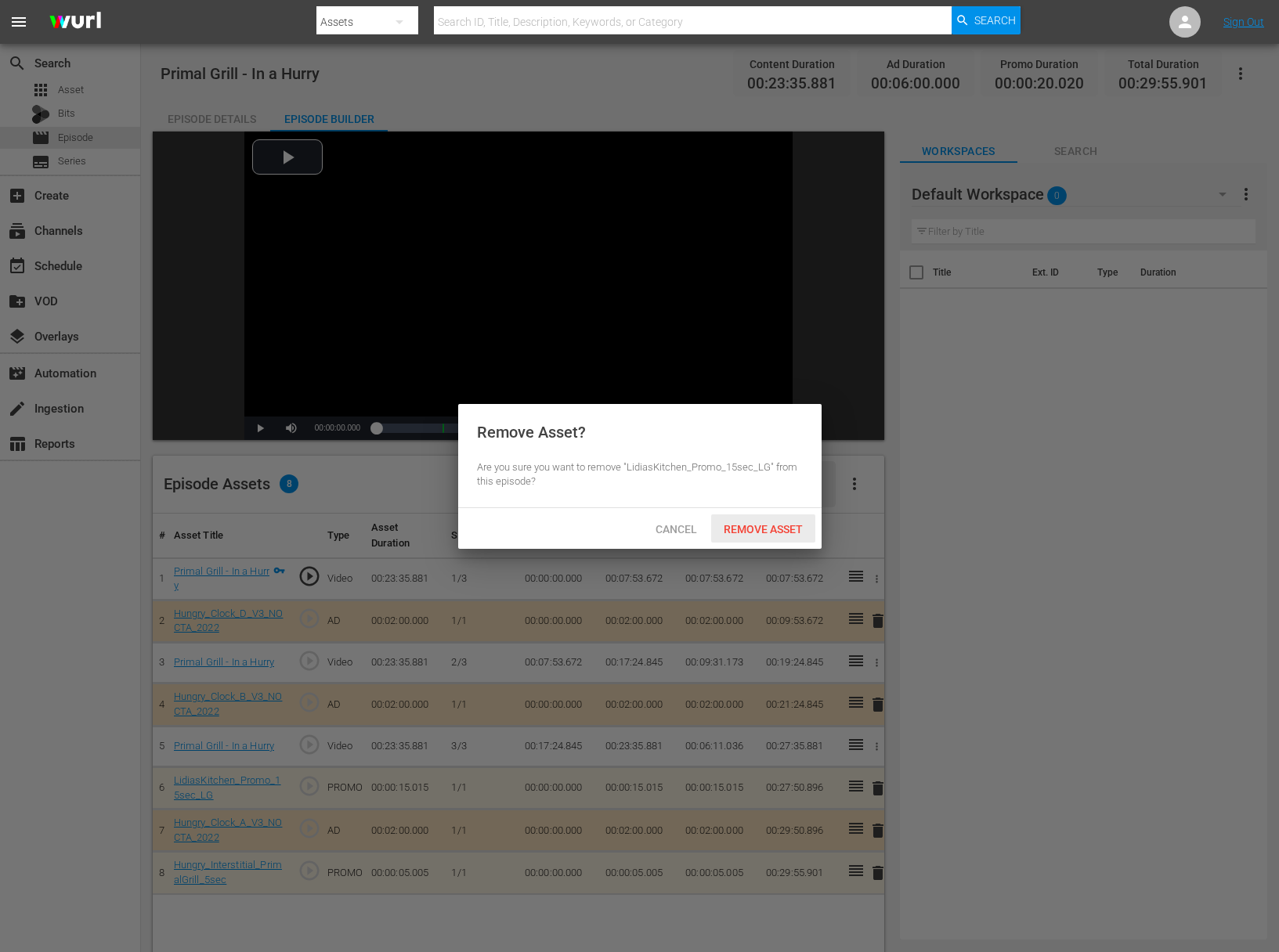
click at [805, 529] on span "Remove Asset" at bounding box center [763, 529] width 104 height 12
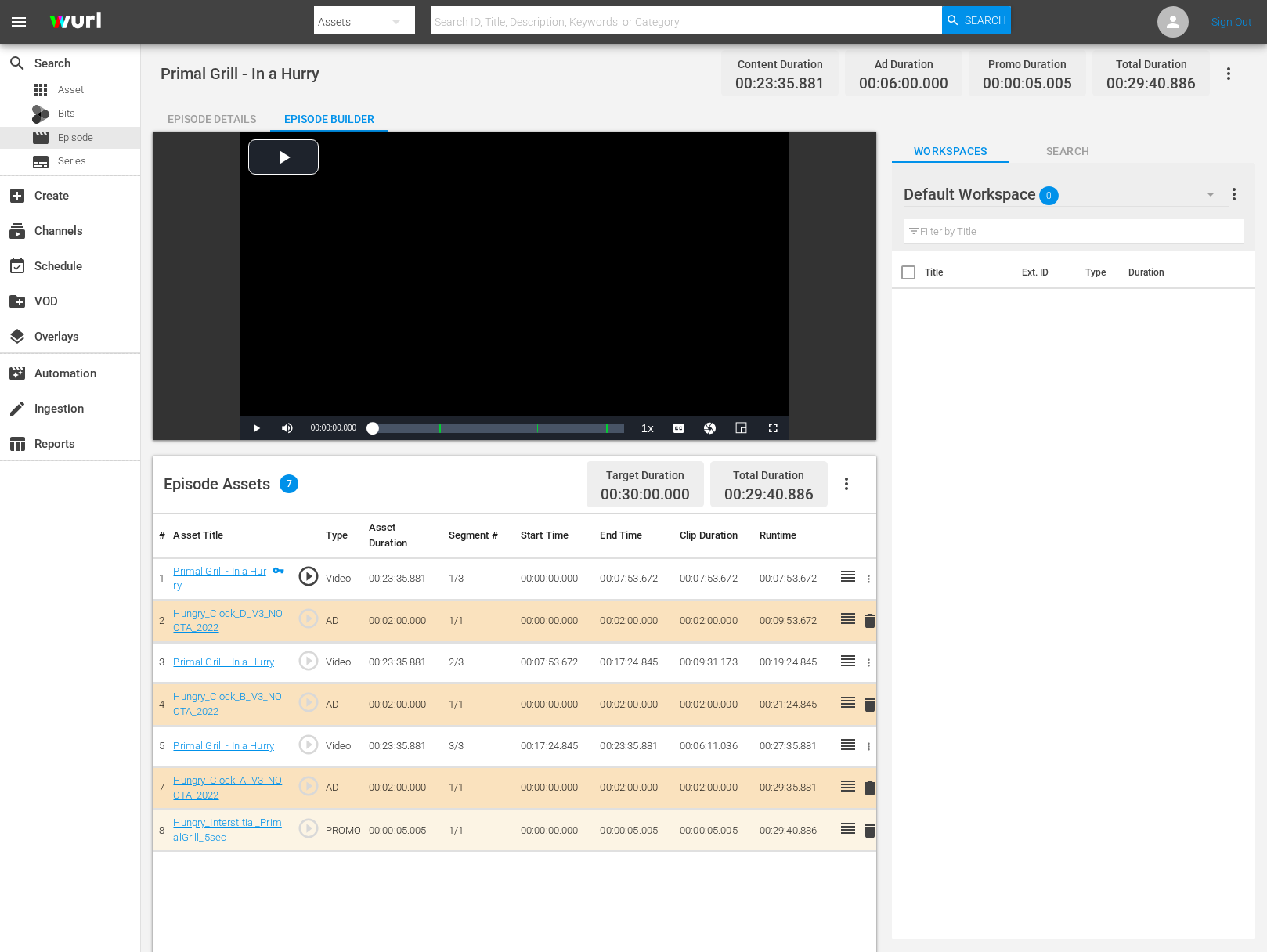
click at [876, 827] on span "delete" at bounding box center [870, 830] width 19 height 19
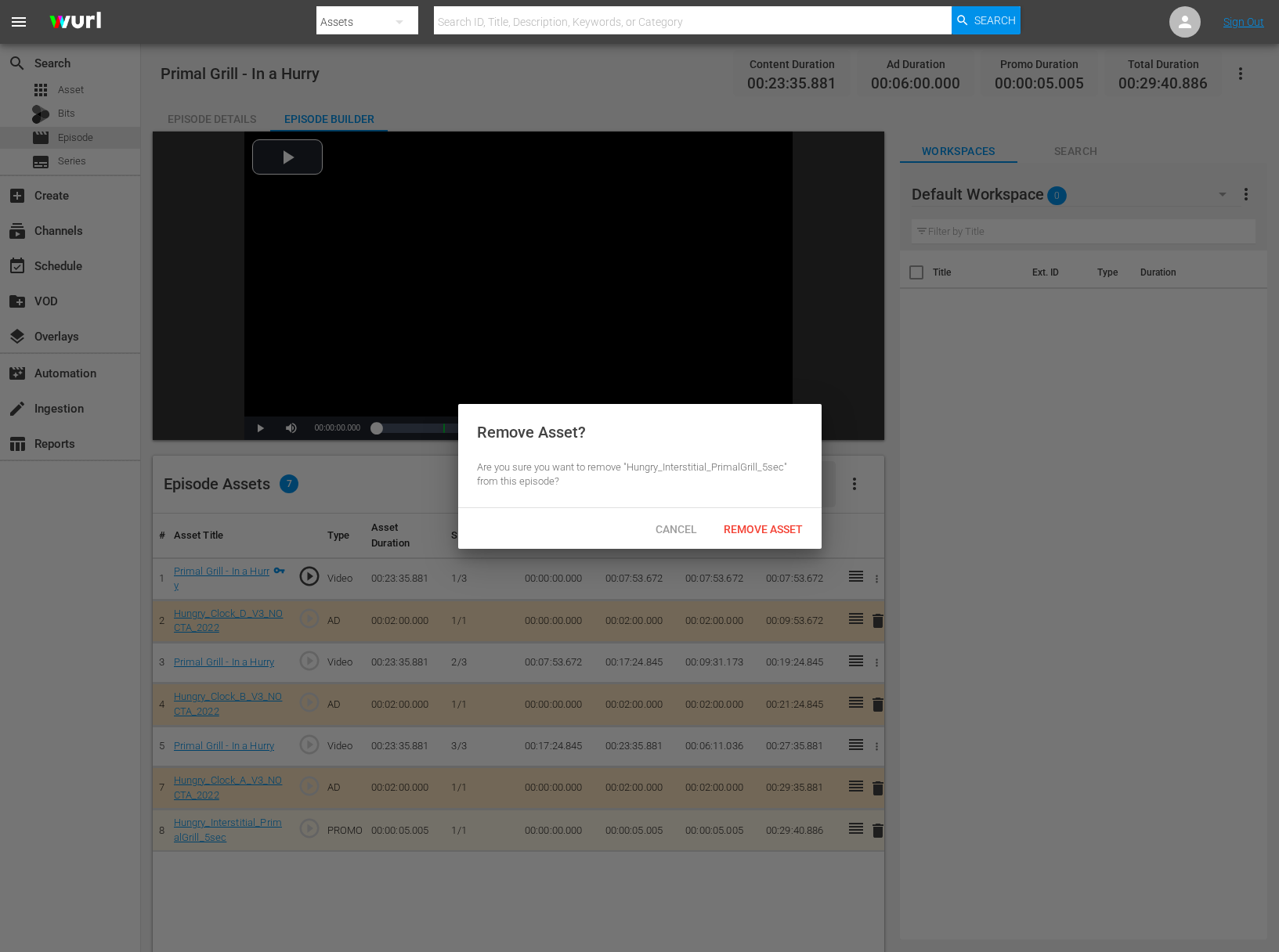
click at [781, 543] on div "Cancel Remove Asset" at bounding box center [639, 528] width 363 height 41
click at [782, 538] on div "Remove Asset" at bounding box center [763, 529] width 104 height 29
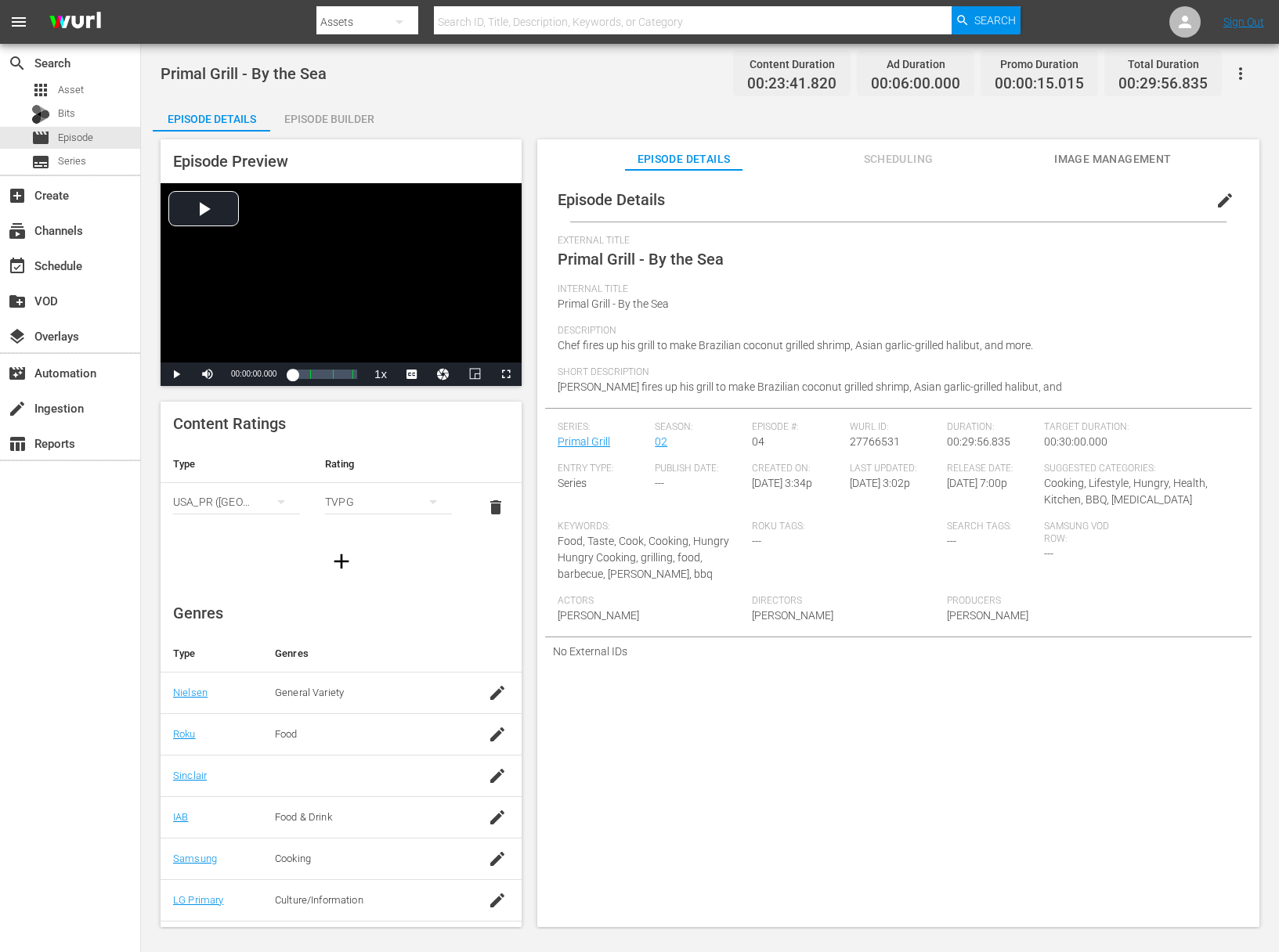
click at [356, 121] on div "Episode Builder" at bounding box center [329, 119] width 118 height 37
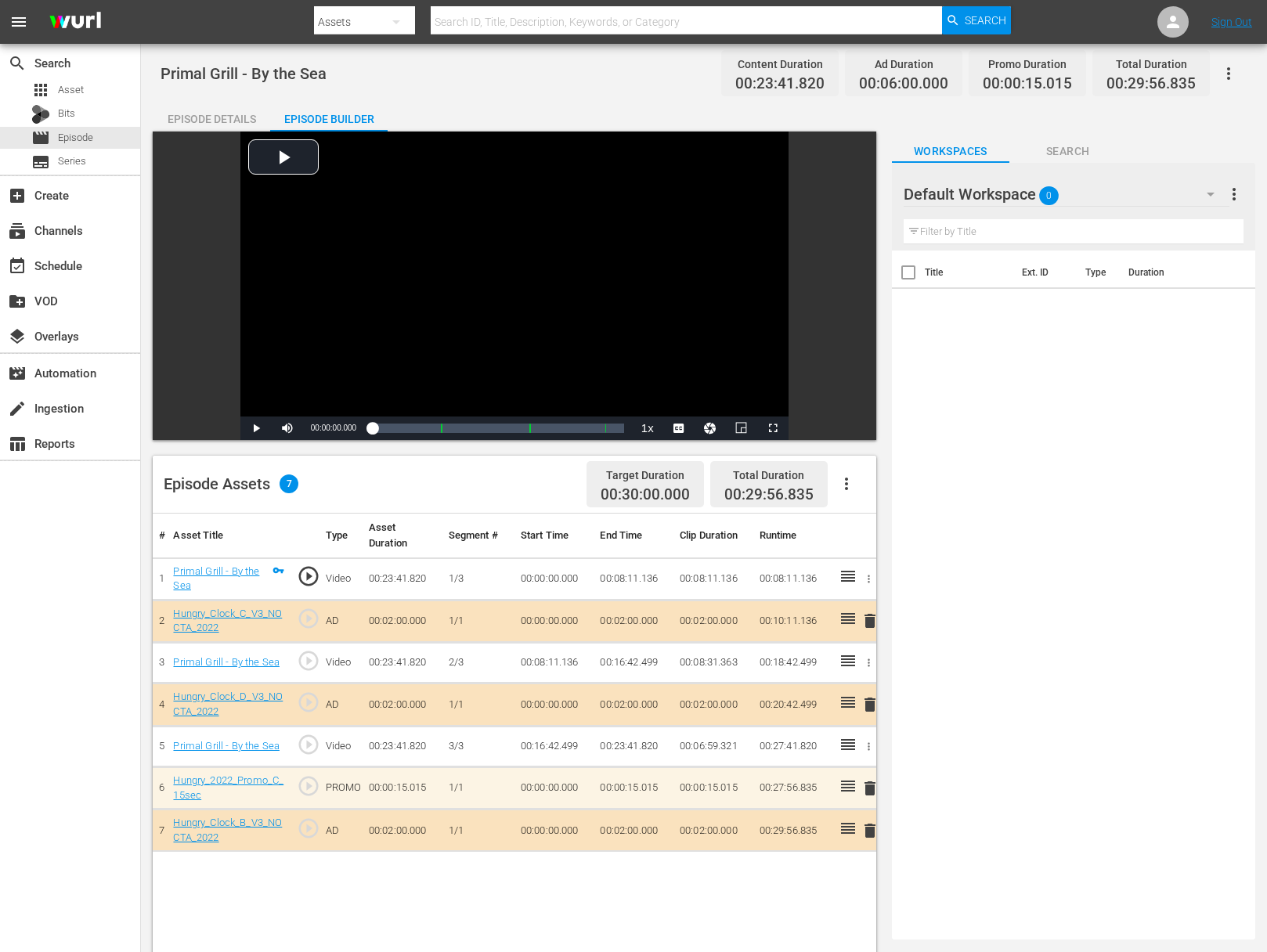
click at [870, 790] on span "delete" at bounding box center [870, 788] width 19 height 19
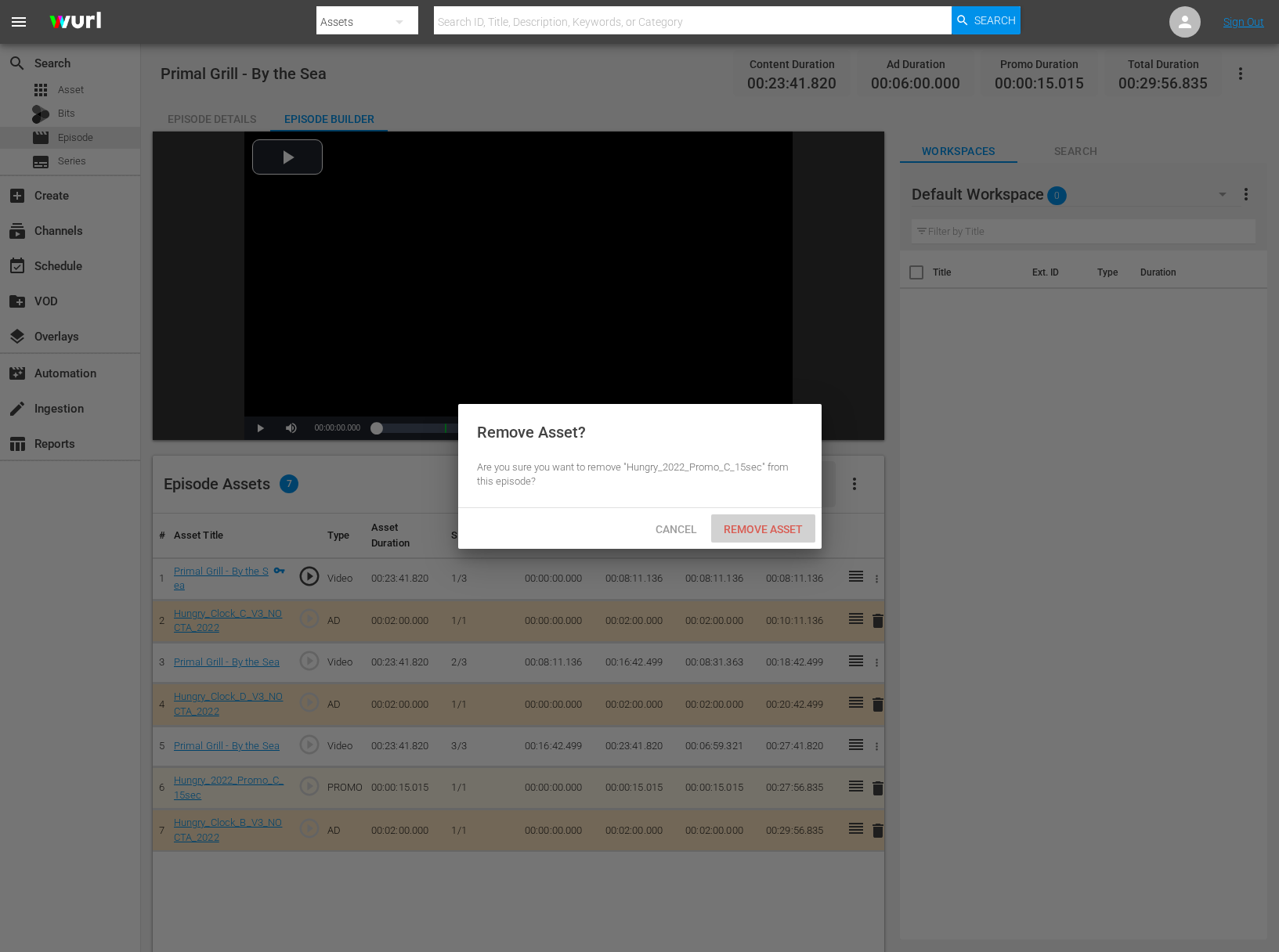
click at [754, 533] on span "Remove Asset" at bounding box center [763, 529] width 104 height 12
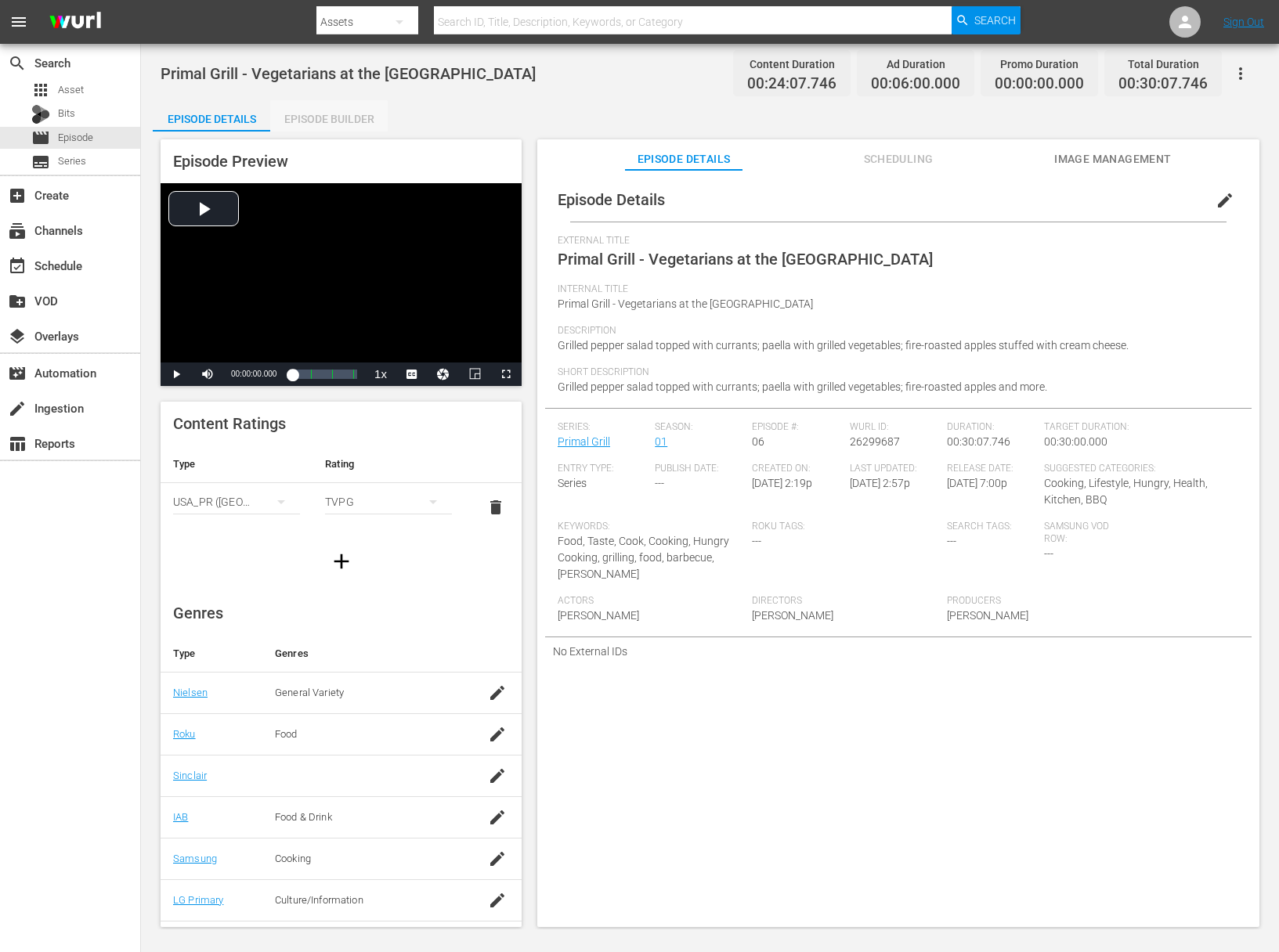
click at [303, 121] on div "Episode Builder" at bounding box center [329, 119] width 118 height 37
click at [388, 118] on div "Episode Details Episode Builder Episode Preview Video Player is loading. Play V…" at bounding box center [709, 520] width 1114 height 839
click at [341, 110] on div "Episode Builder" at bounding box center [329, 119] width 118 height 37
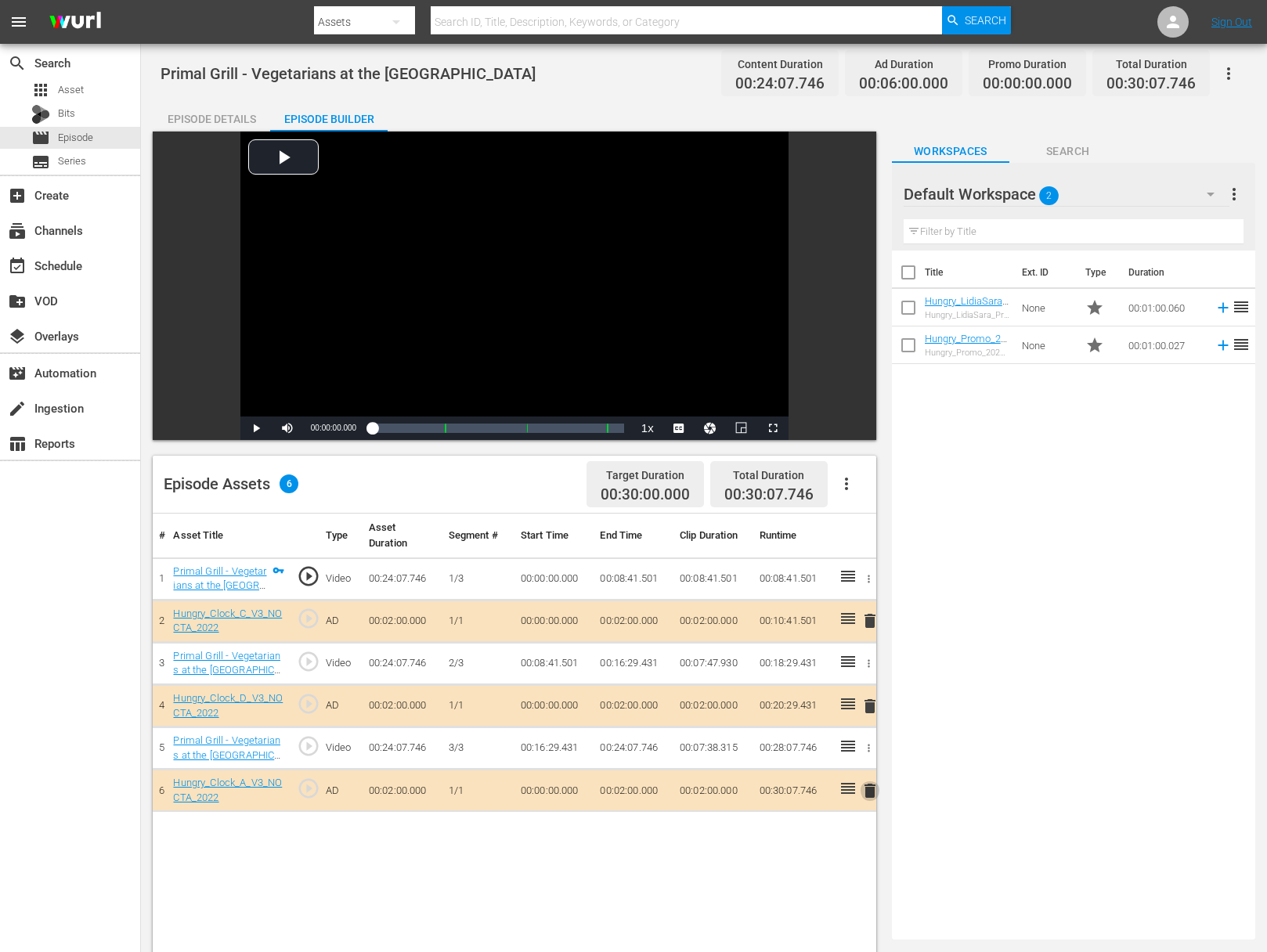
click at [868, 794] on span "delete" at bounding box center [870, 791] width 19 height 19
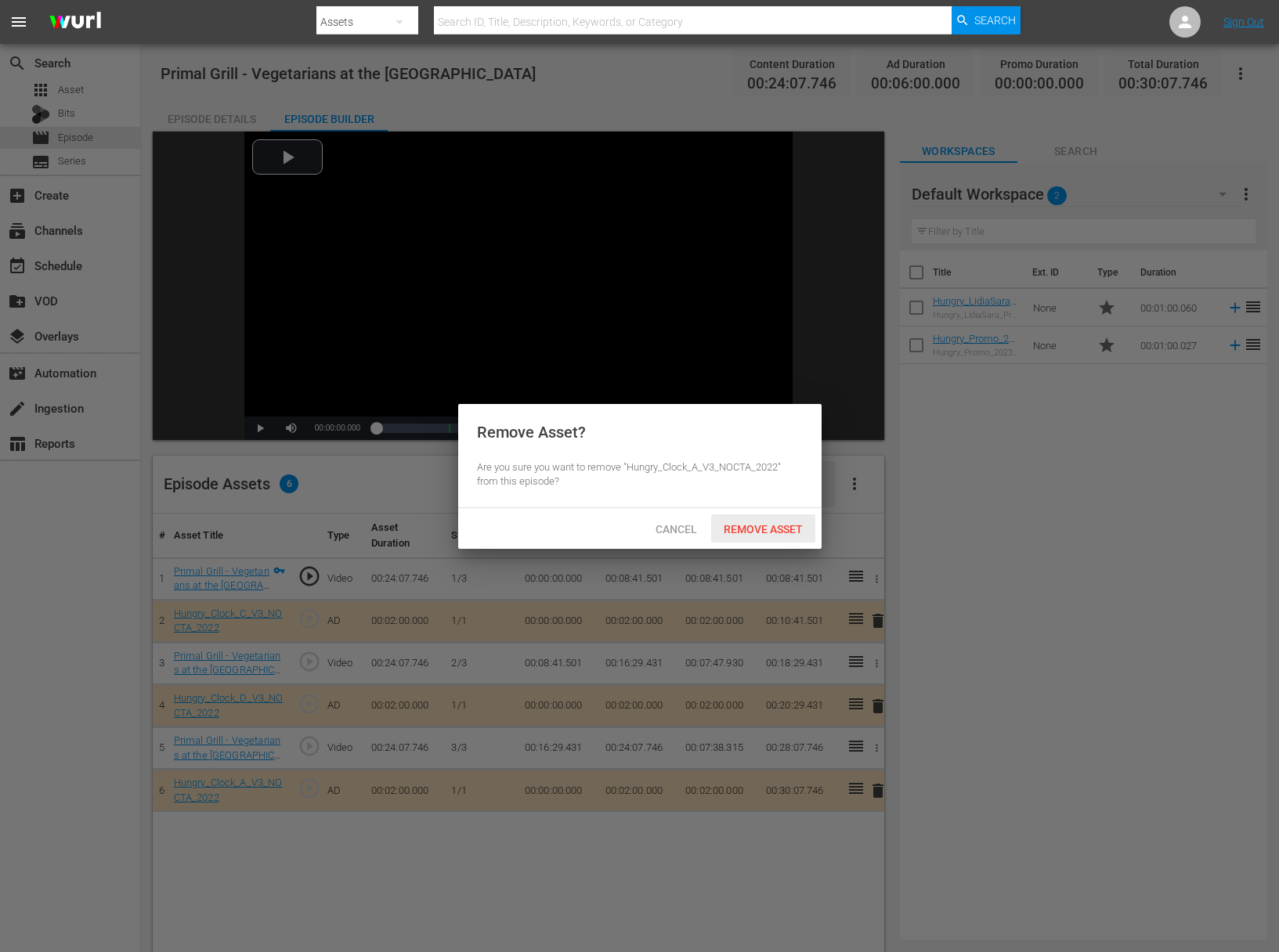
click at [784, 530] on span "Remove Asset" at bounding box center [763, 529] width 104 height 12
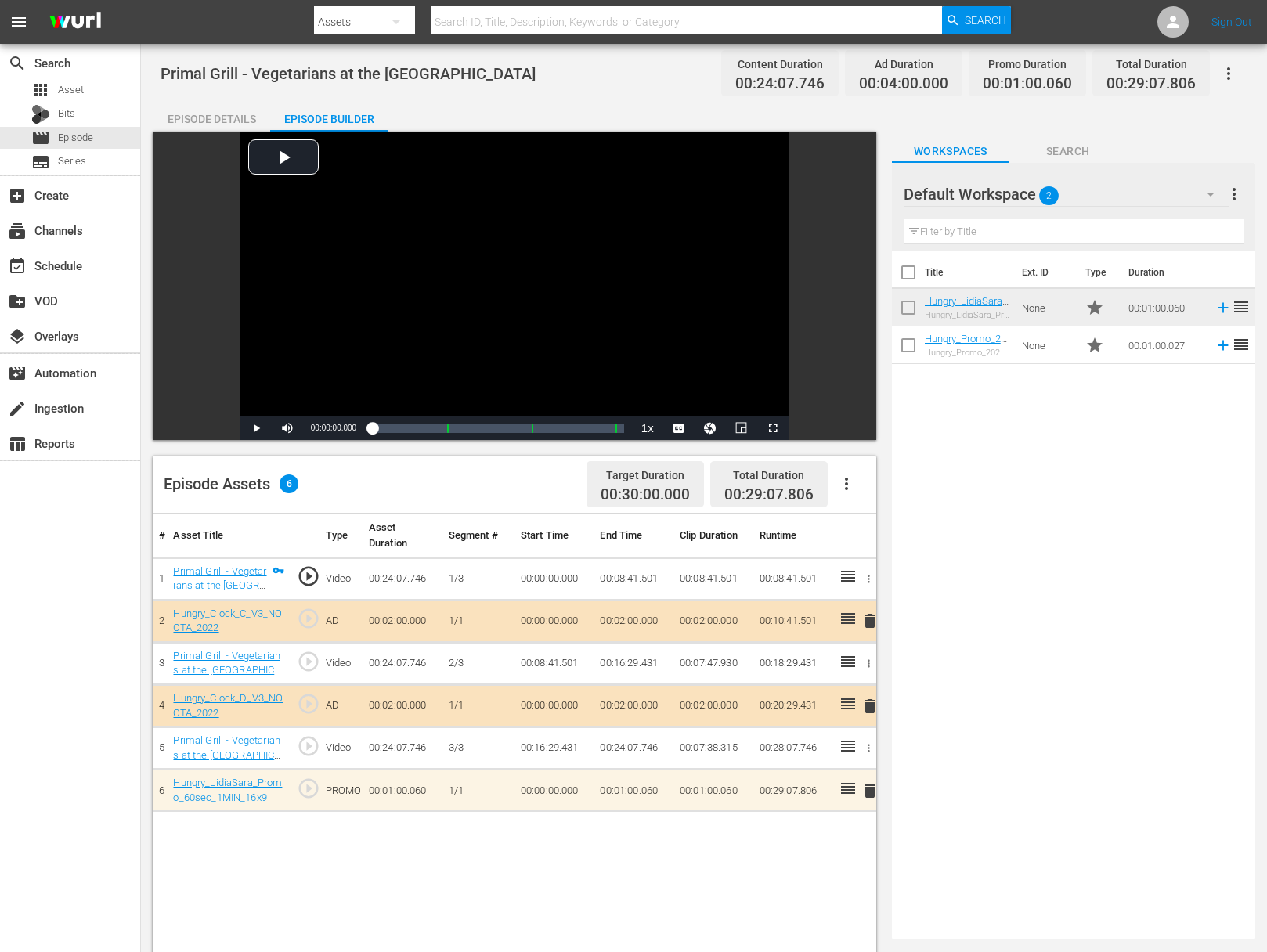
drag, startPoint x: 1227, startPoint y: 304, endPoint x: 508, endPoint y: 15, distance: 774.9
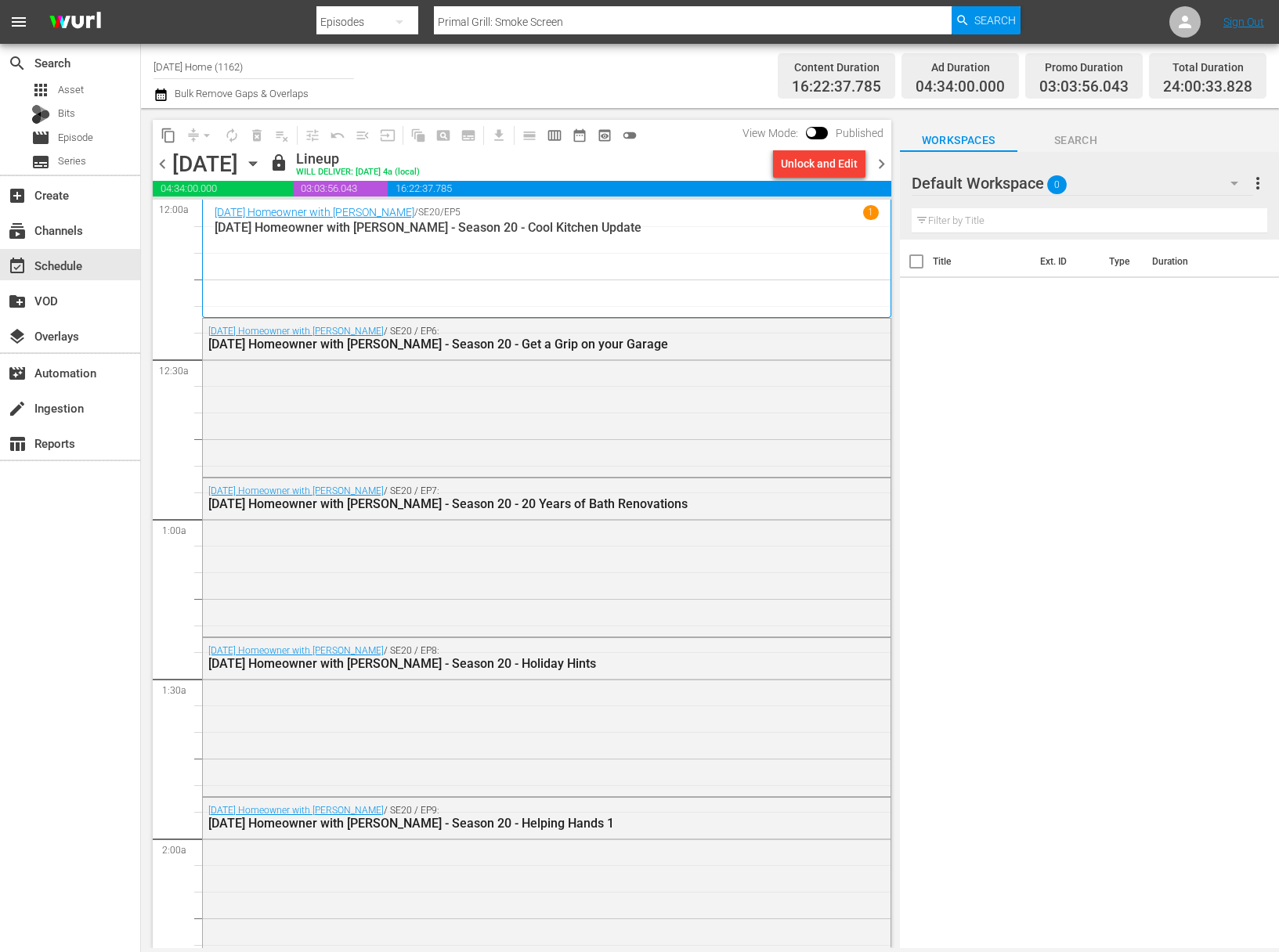
scroll to position [6172, 0]
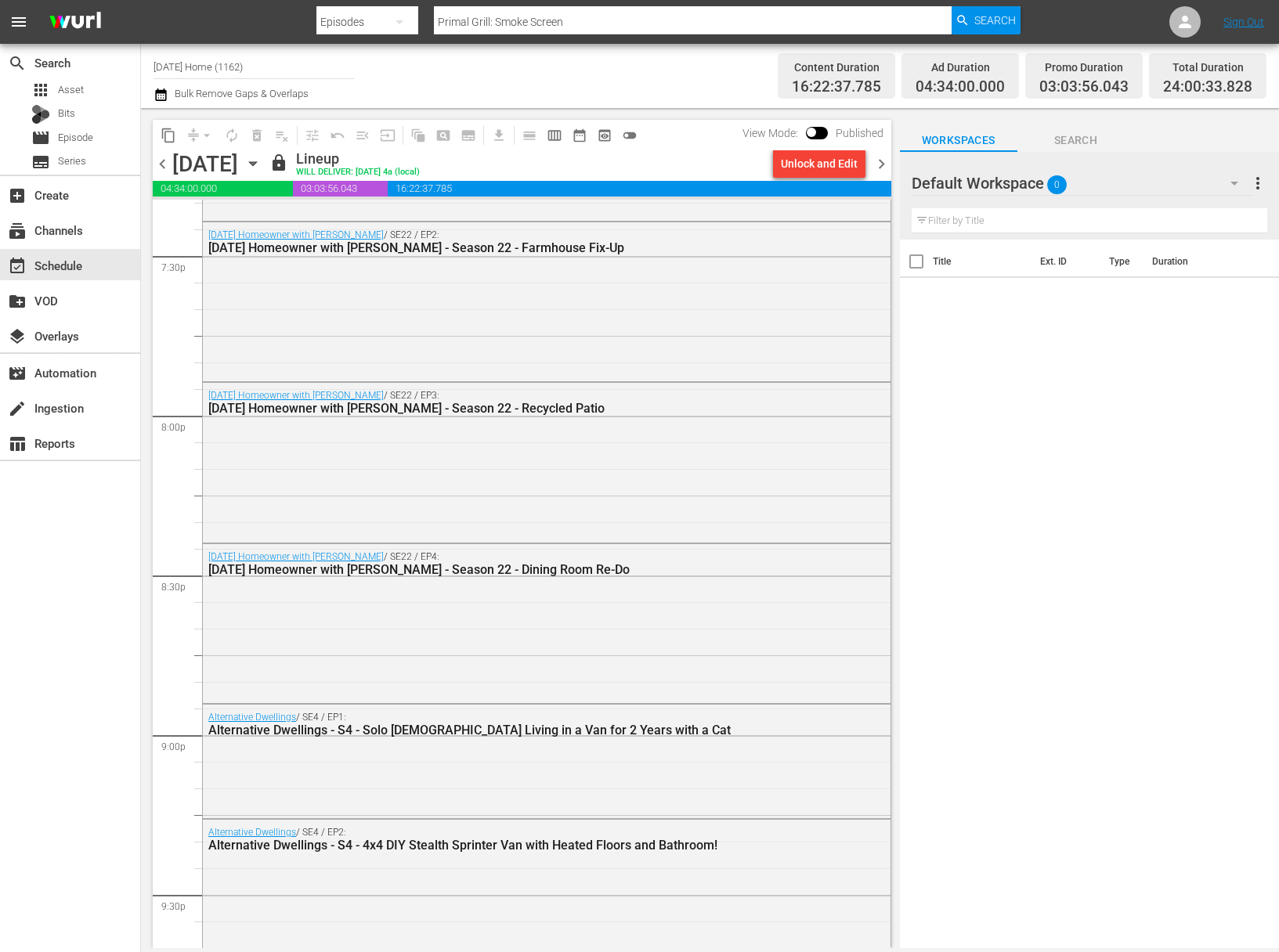
click at [262, 165] on icon "button" at bounding box center [253, 164] width 17 height 17
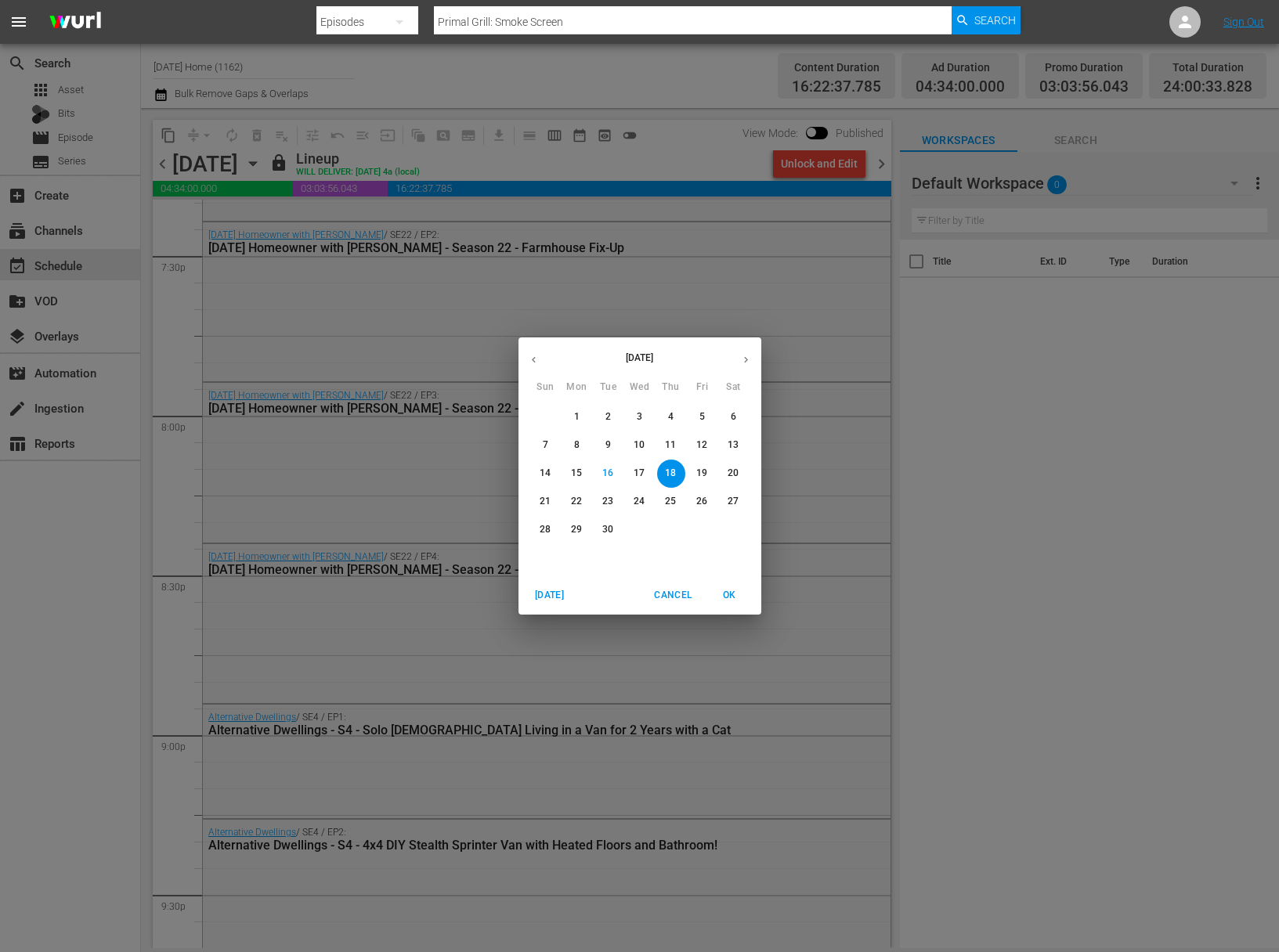
click at [697, 478] on p "19" at bounding box center [701, 473] width 11 height 13
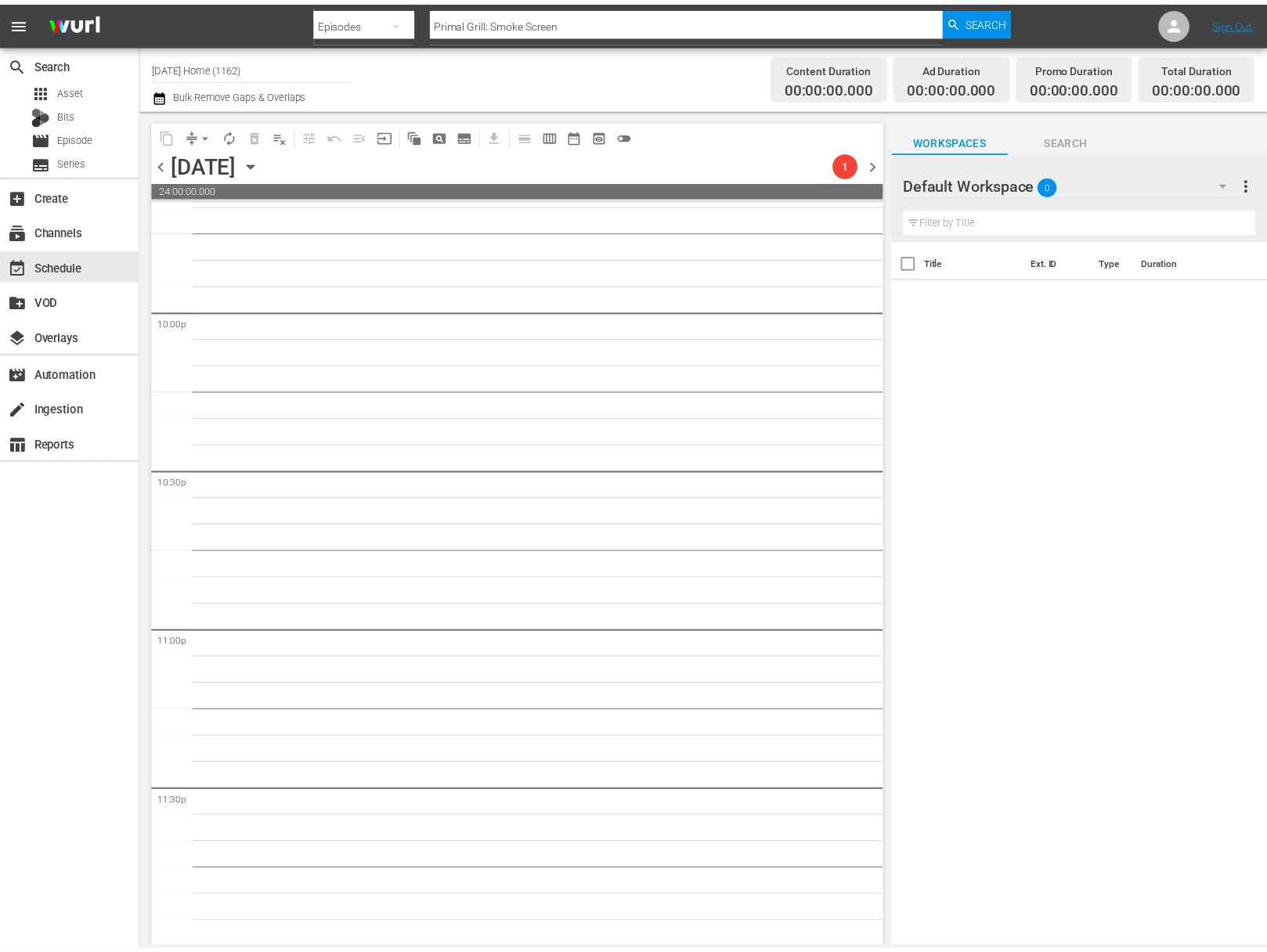
scroll to position [6917, 0]
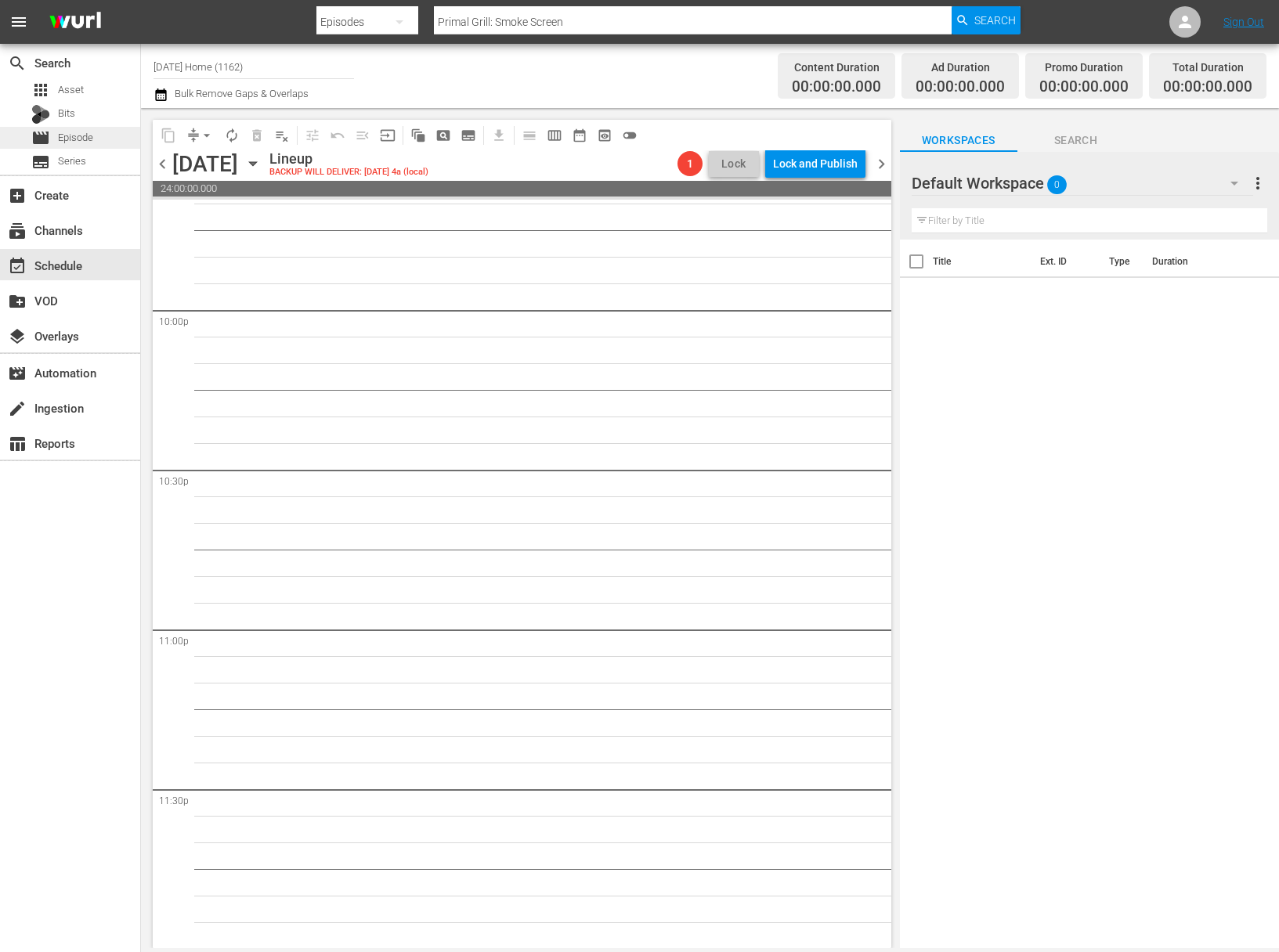
click at [78, 139] on span "Episode" at bounding box center [75, 138] width 35 height 15
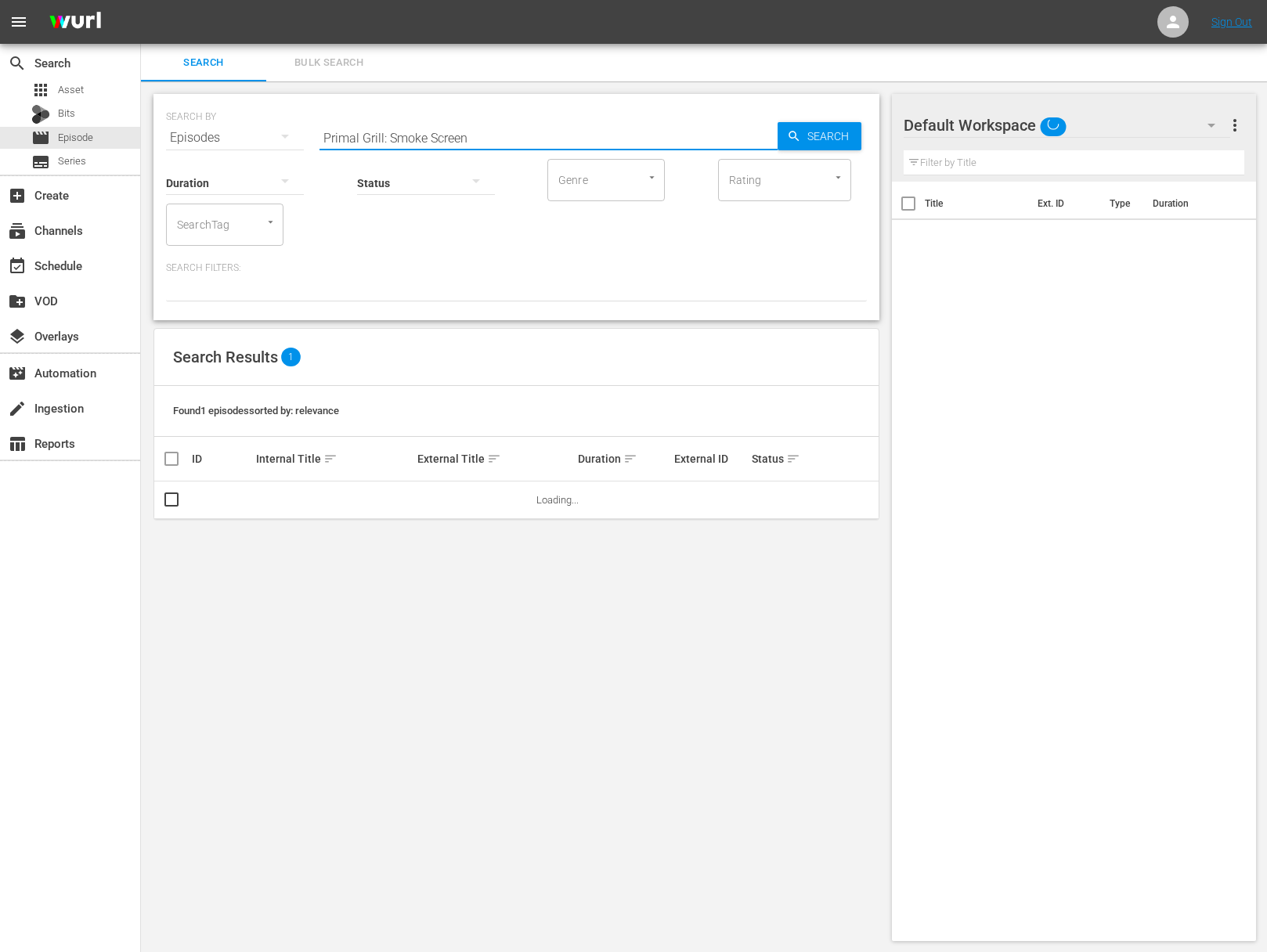
click at [468, 126] on input "Primal Grill: Smoke Screen" at bounding box center [548, 137] width 458 height 37
paste input "[PERSON_NAME] & [PERSON_NAME]"
click at [829, 135] on span "Search" at bounding box center [830, 136] width 60 height 28
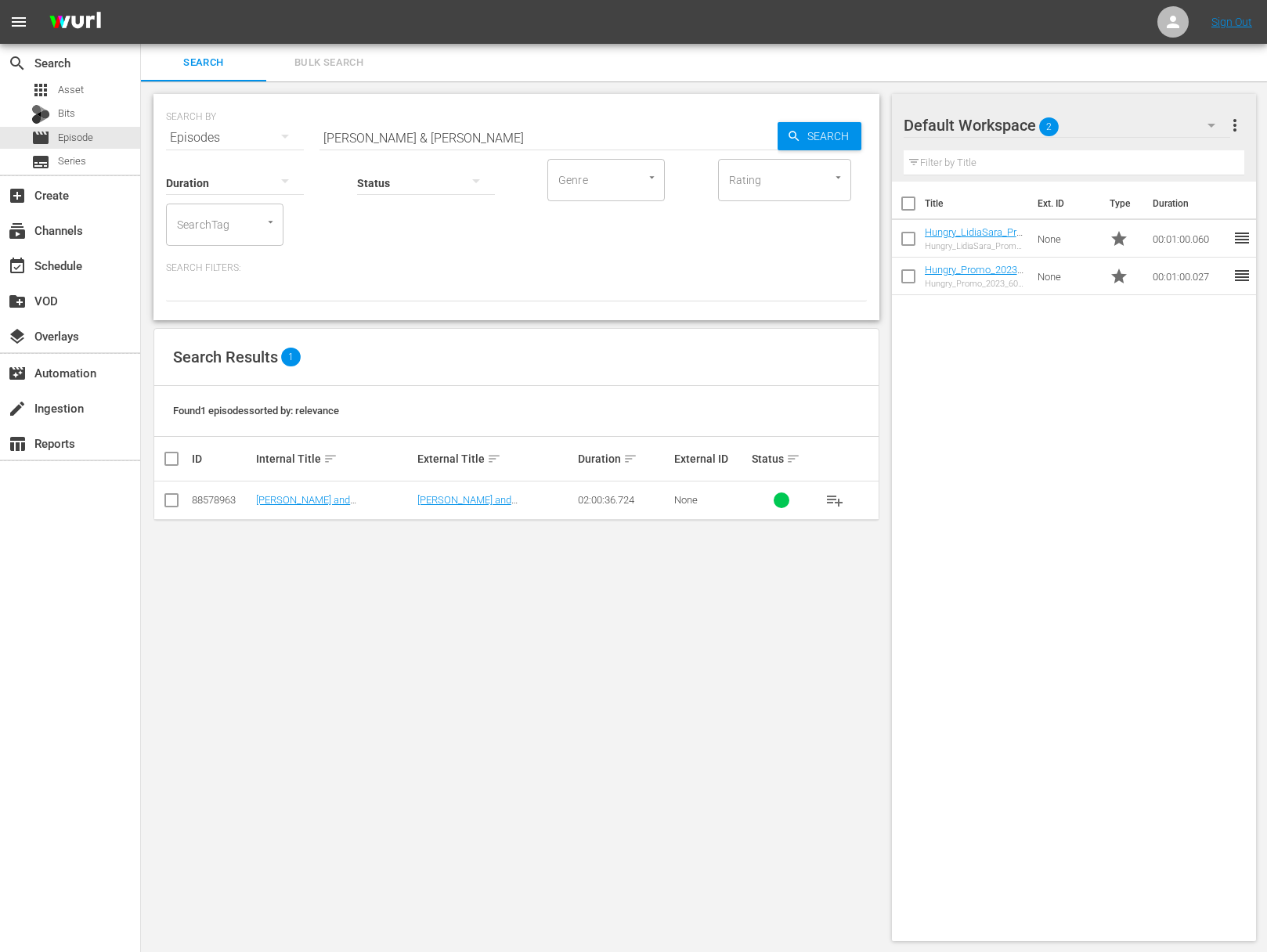
click at [839, 498] on span "playlist_add" at bounding box center [835, 501] width 19 height 19
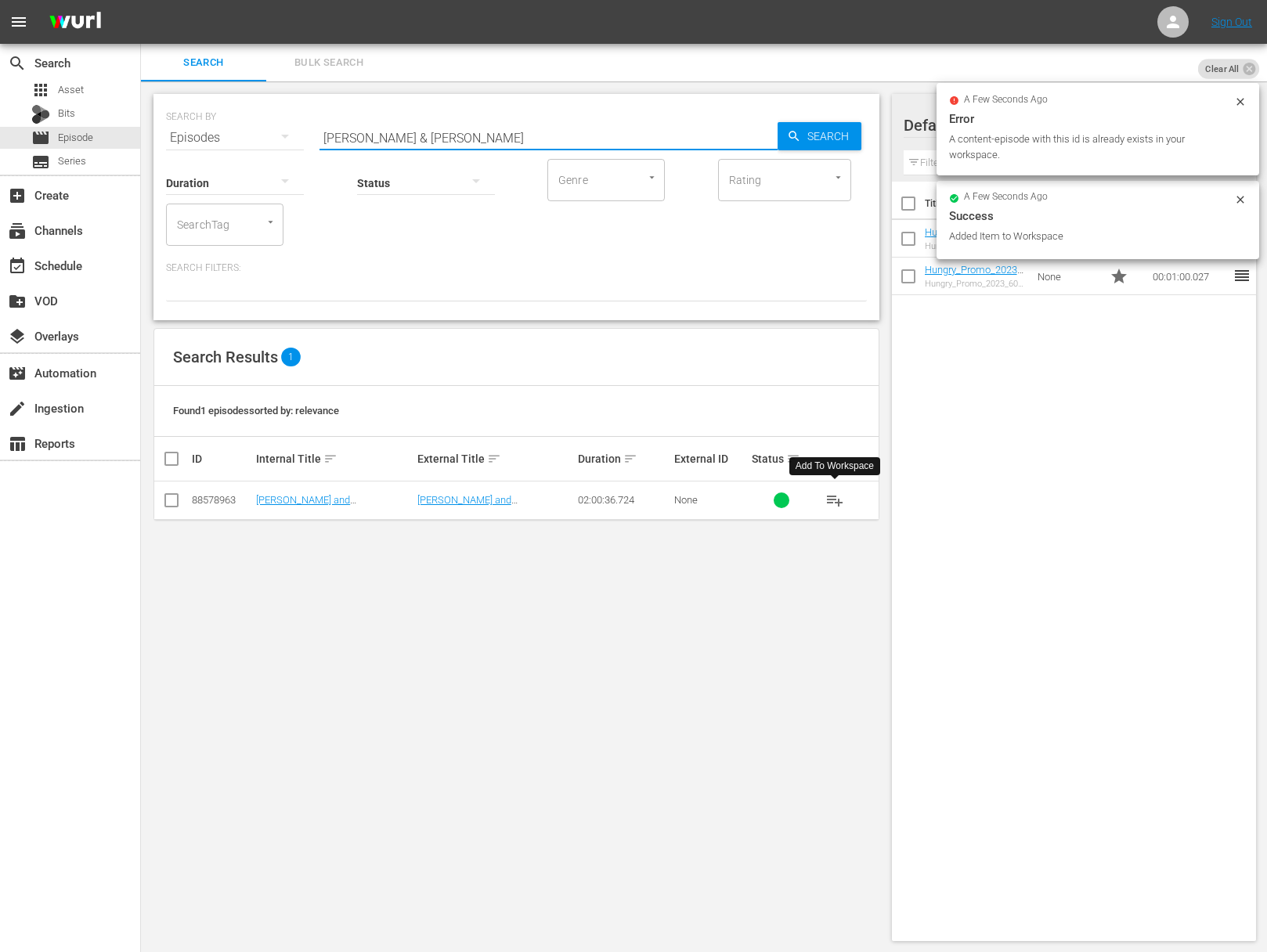
click at [602, 137] on input "[PERSON_NAME] & [PERSON_NAME]" at bounding box center [548, 137] width 458 height 37
paste input "Homesteading"
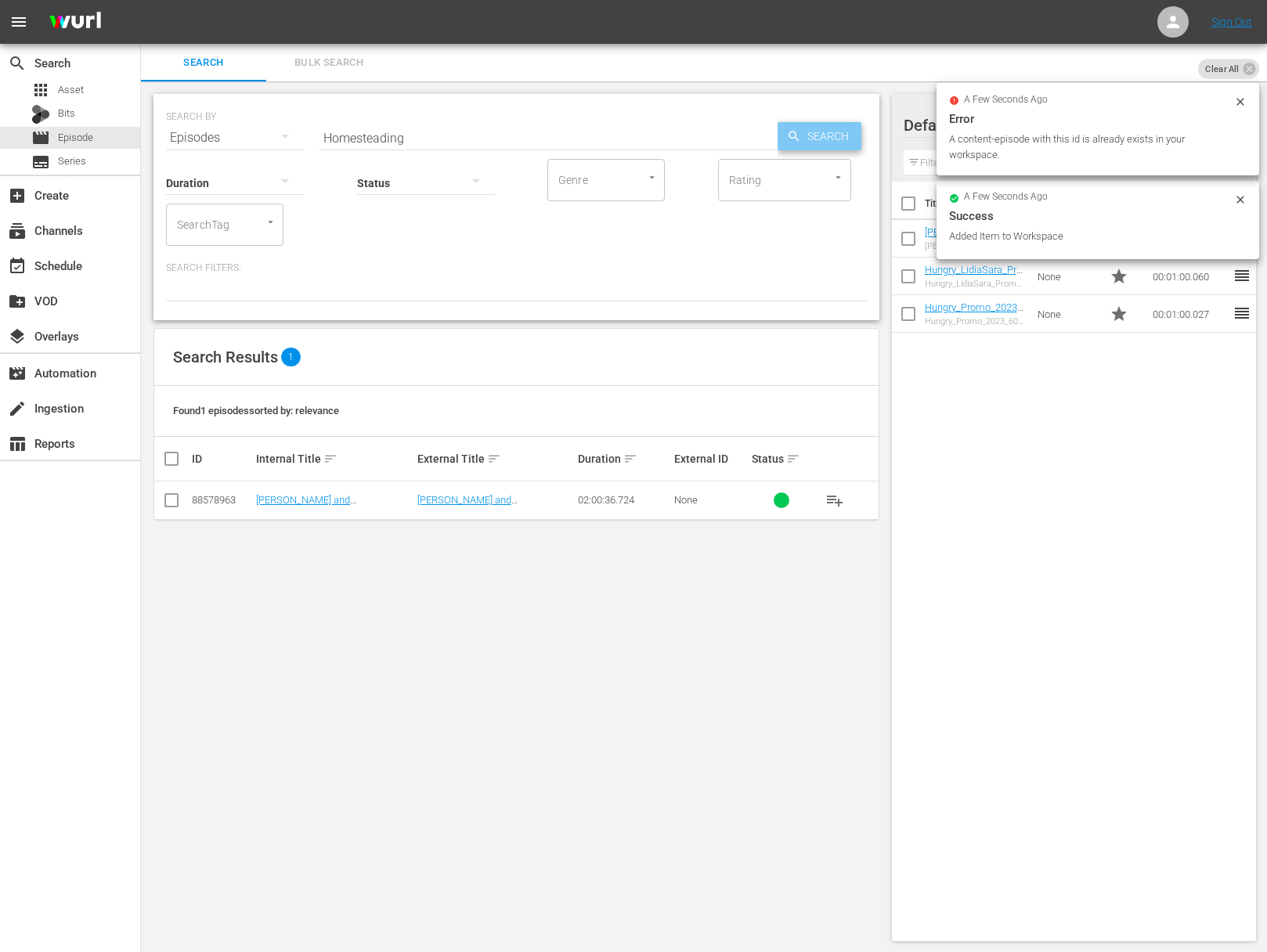
click at [786, 135] on icon "button" at bounding box center [793, 136] width 14 height 14
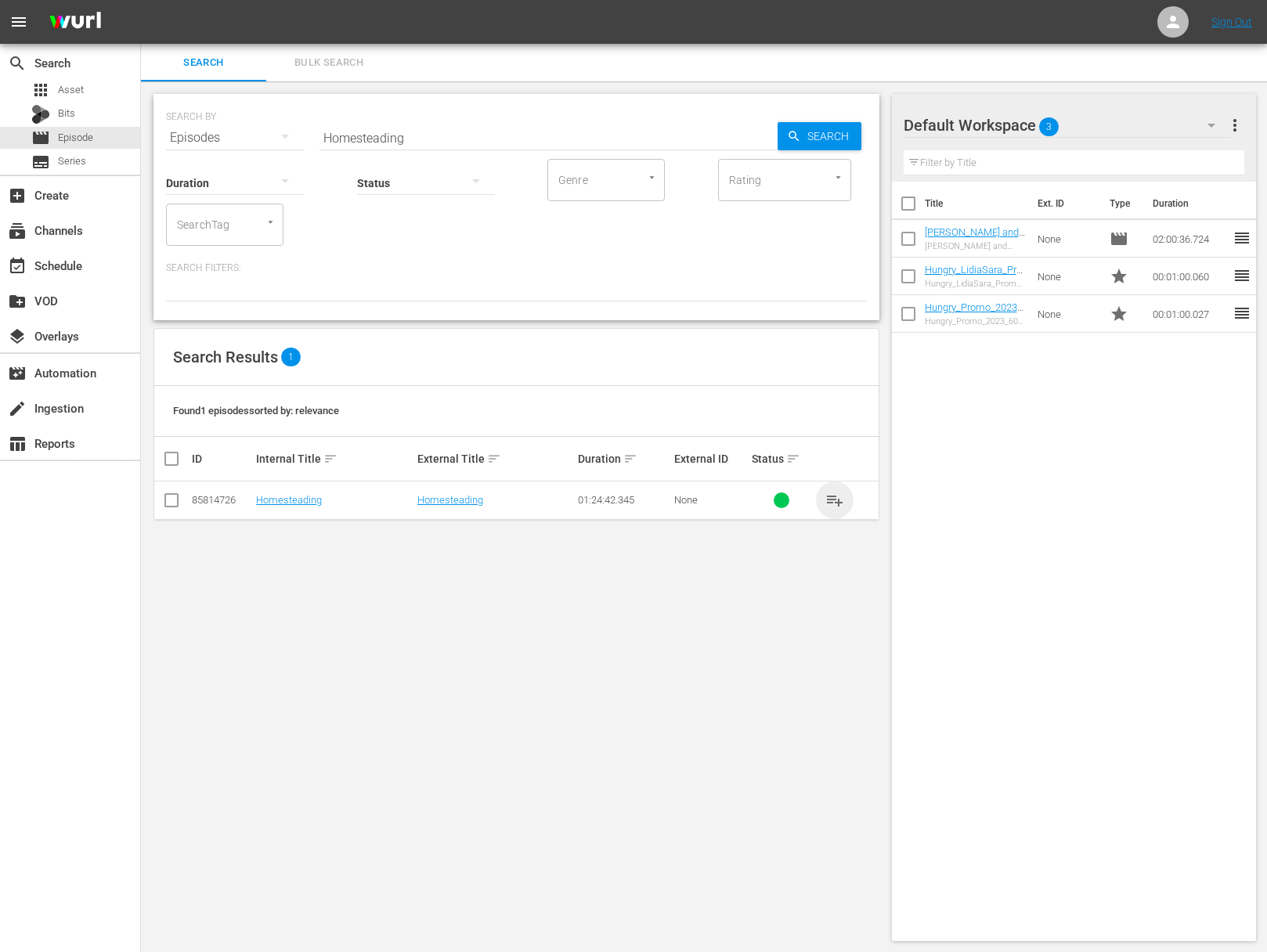
click at [832, 494] on span "playlist_add" at bounding box center [835, 501] width 19 height 19
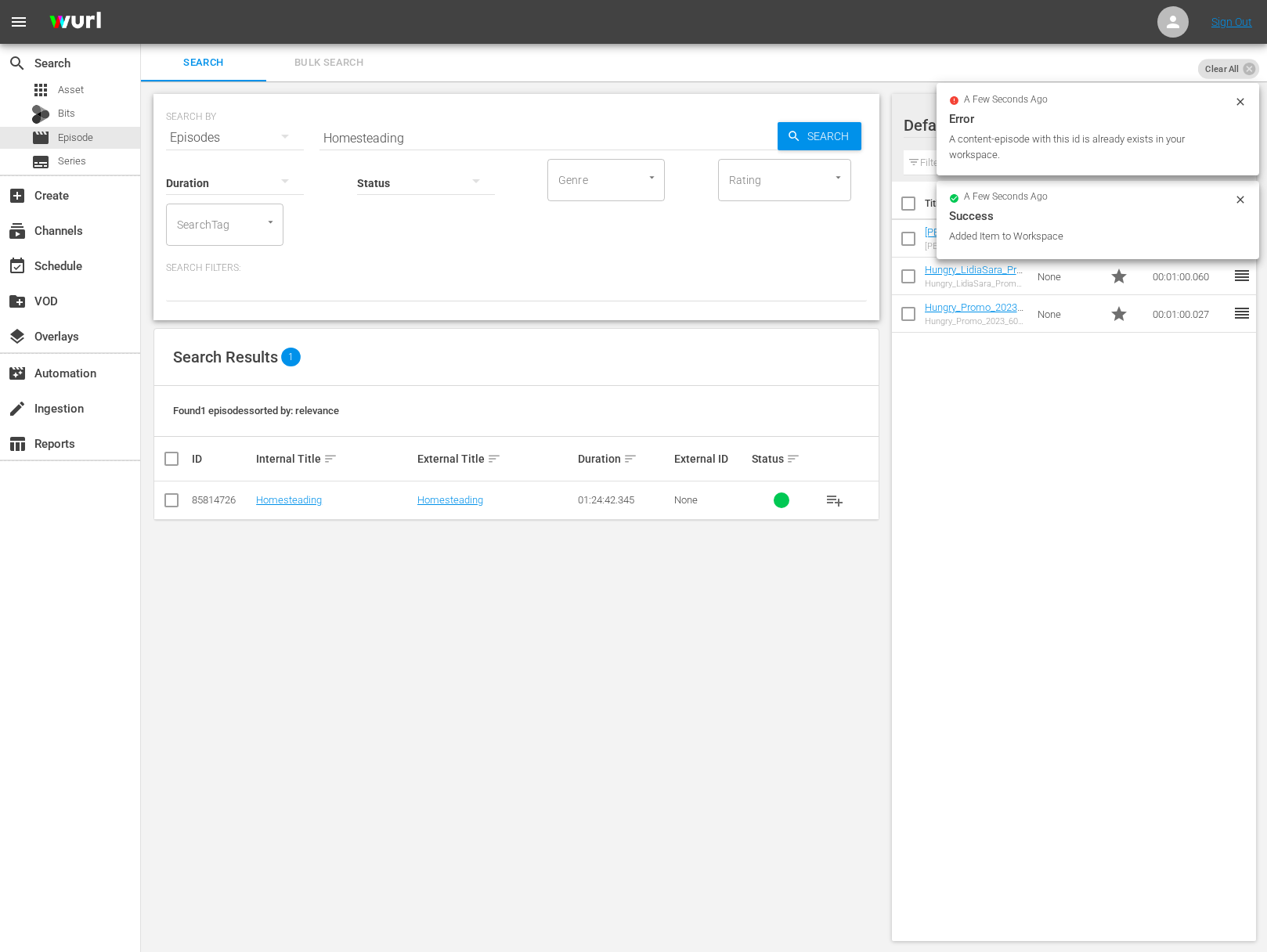
click at [485, 141] on input "Homesteading" at bounding box center [548, 137] width 458 height 37
paste input "How to Live in a Van"
click at [468, 139] on input "HomesteadingaHow to Live in a Van" at bounding box center [548, 137] width 458 height 37
paste input "text"
click at [769, 132] on input "How to Live in a Van" at bounding box center [548, 137] width 458 height 37
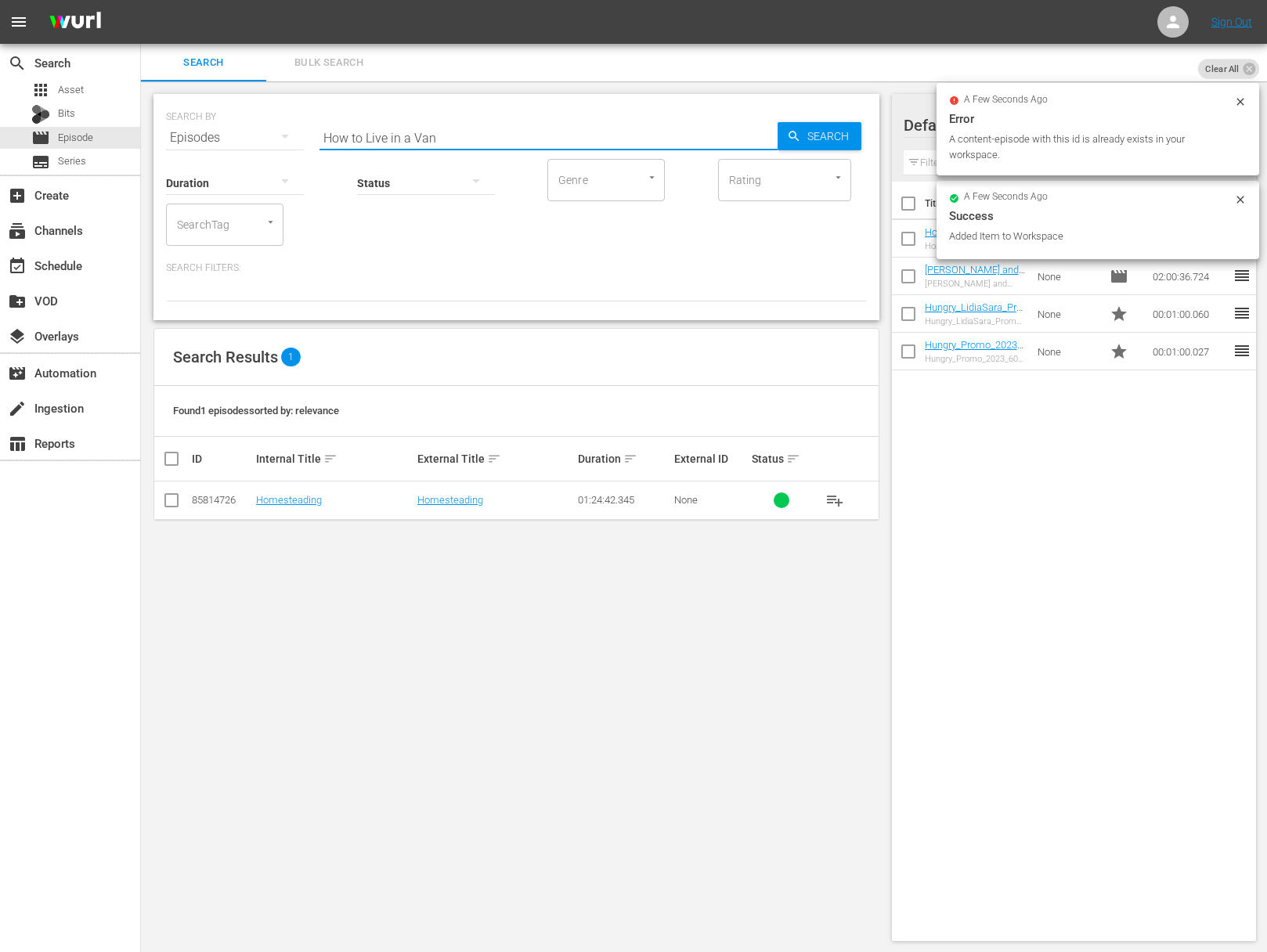
click at [828, 134] on span "Search" at bounding box center [830, 136] width 60 height 28
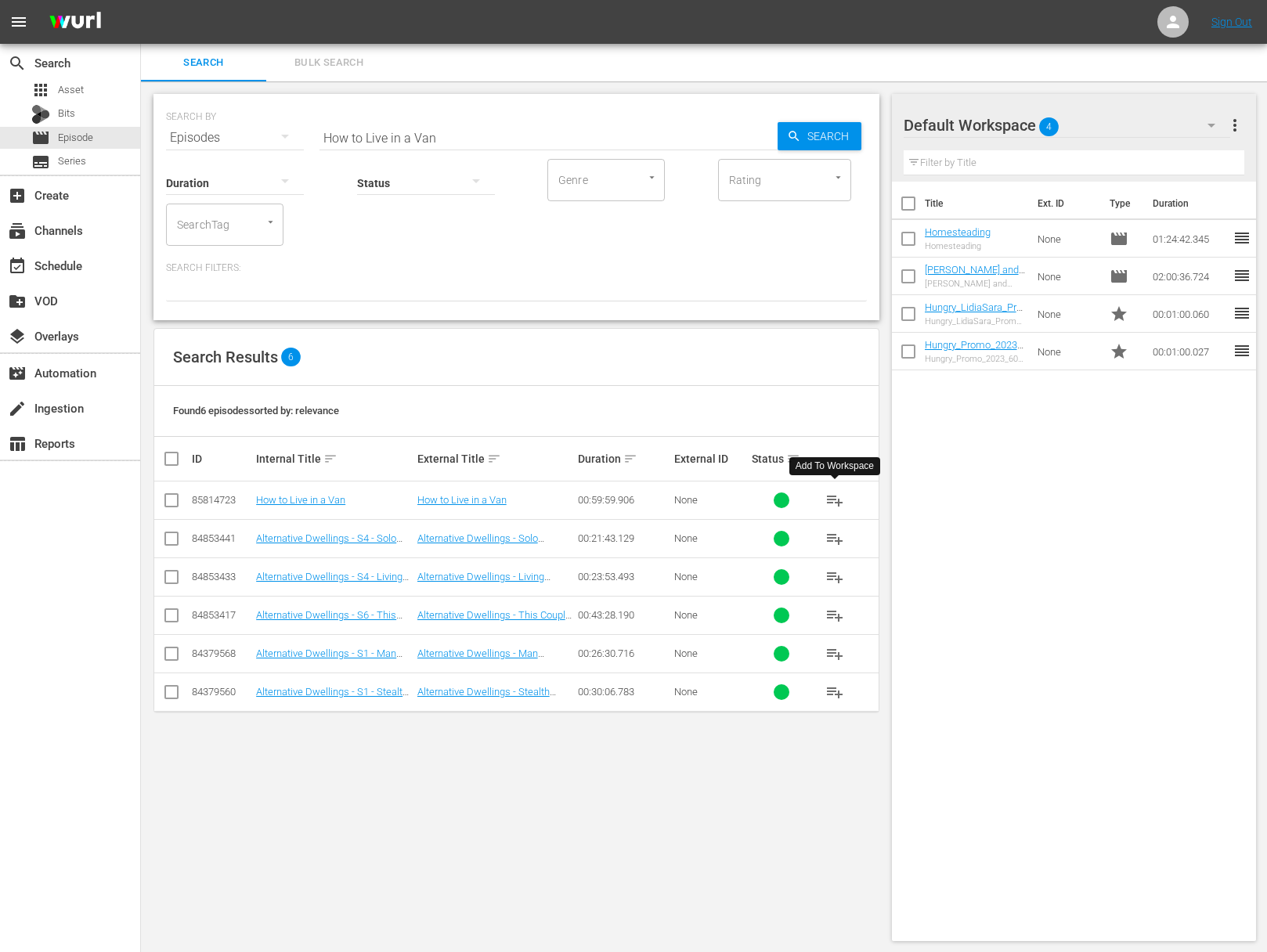
click at [831, 495] on span "playlist_add" at bounding box center [835, 501] width 19 height 19
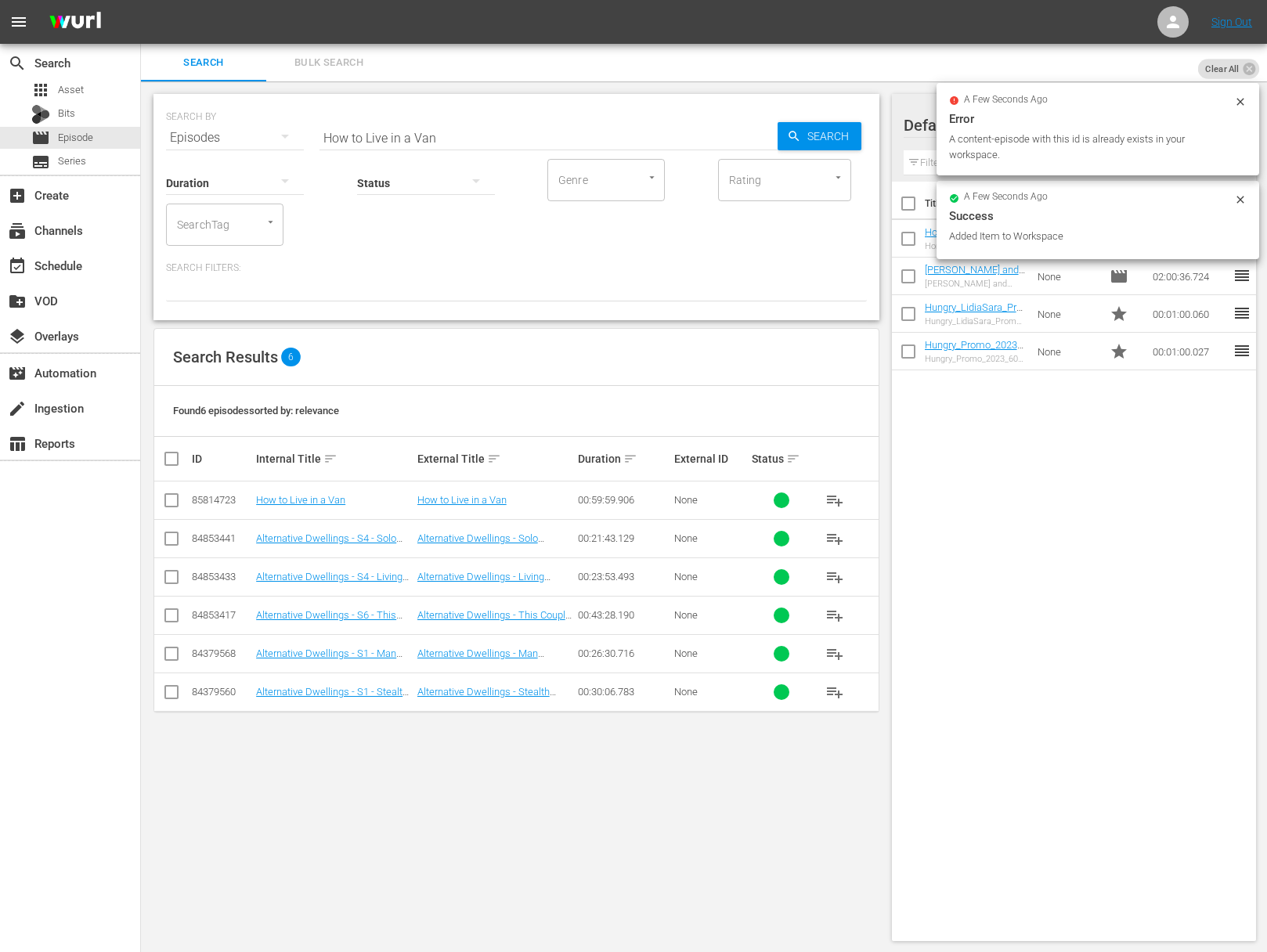
click at [487, 140] on input "How to Live in a Van" at bounding box center [548, 137] width 458 height 37
paste input "Vannin"
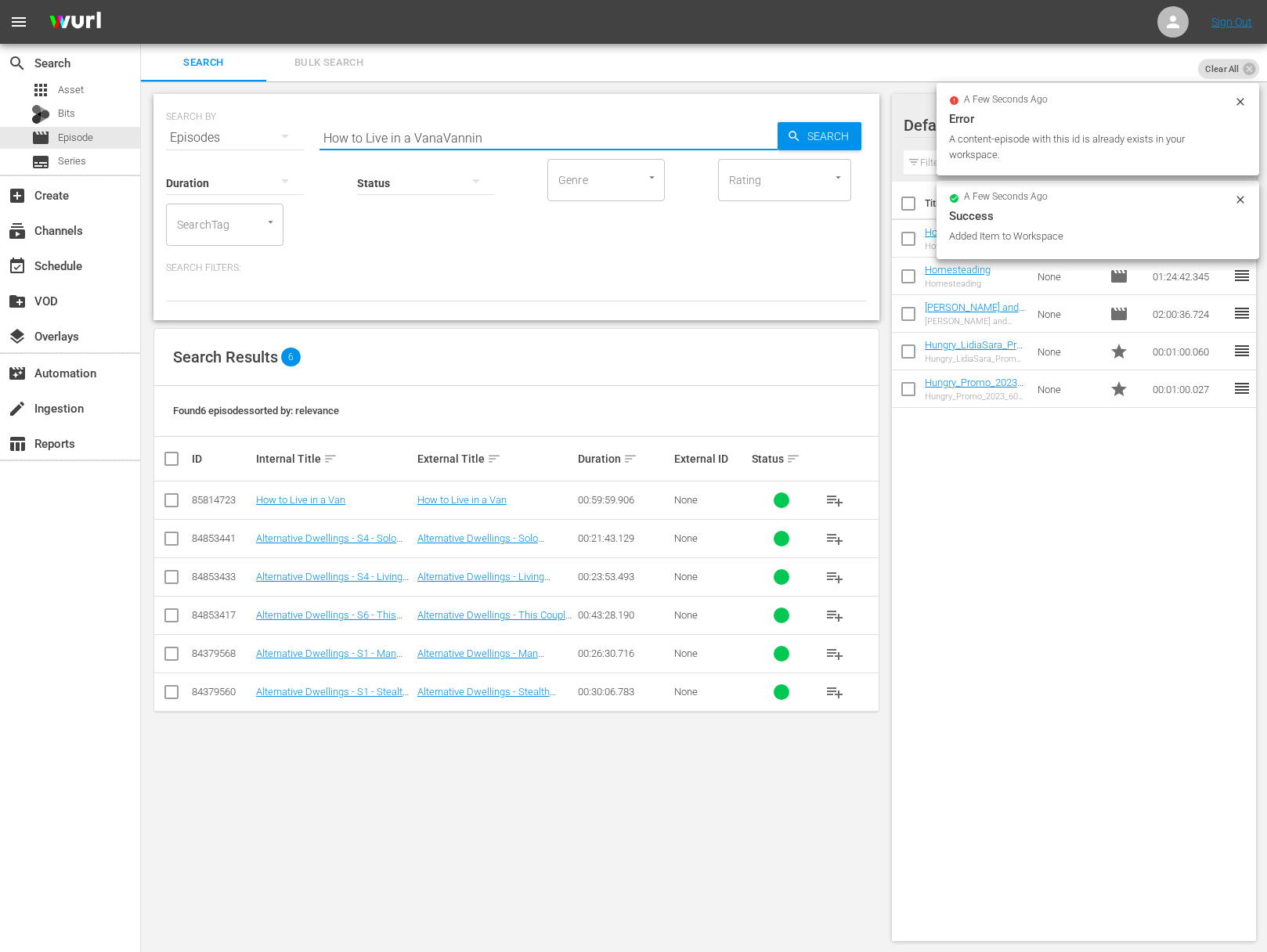
click at [675, 133] on input "How to Live in a VanaVannin" at bounding box center [548, 137] width 458 height 37
paste input "Vannin"
click at [709, 130] on input "How to Live in a VanaVanninaVannin" at bounding box center [548, 137] width 458 height 37
paste input "Vannin"
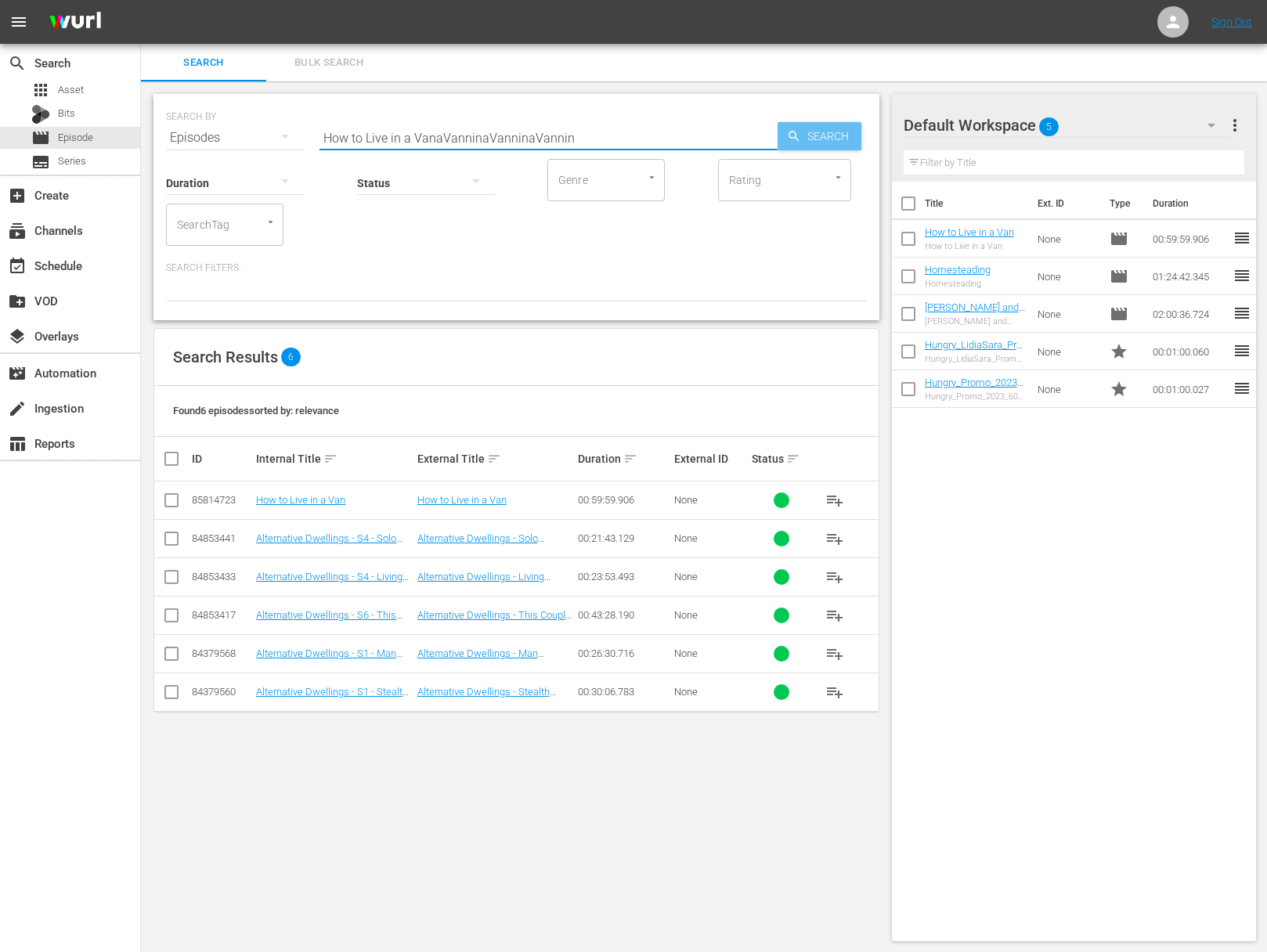
paste input "text"
type input "Vannin"
click at [802, 137] on span "Search" at bounding box center [830, 136] width 60 height 28
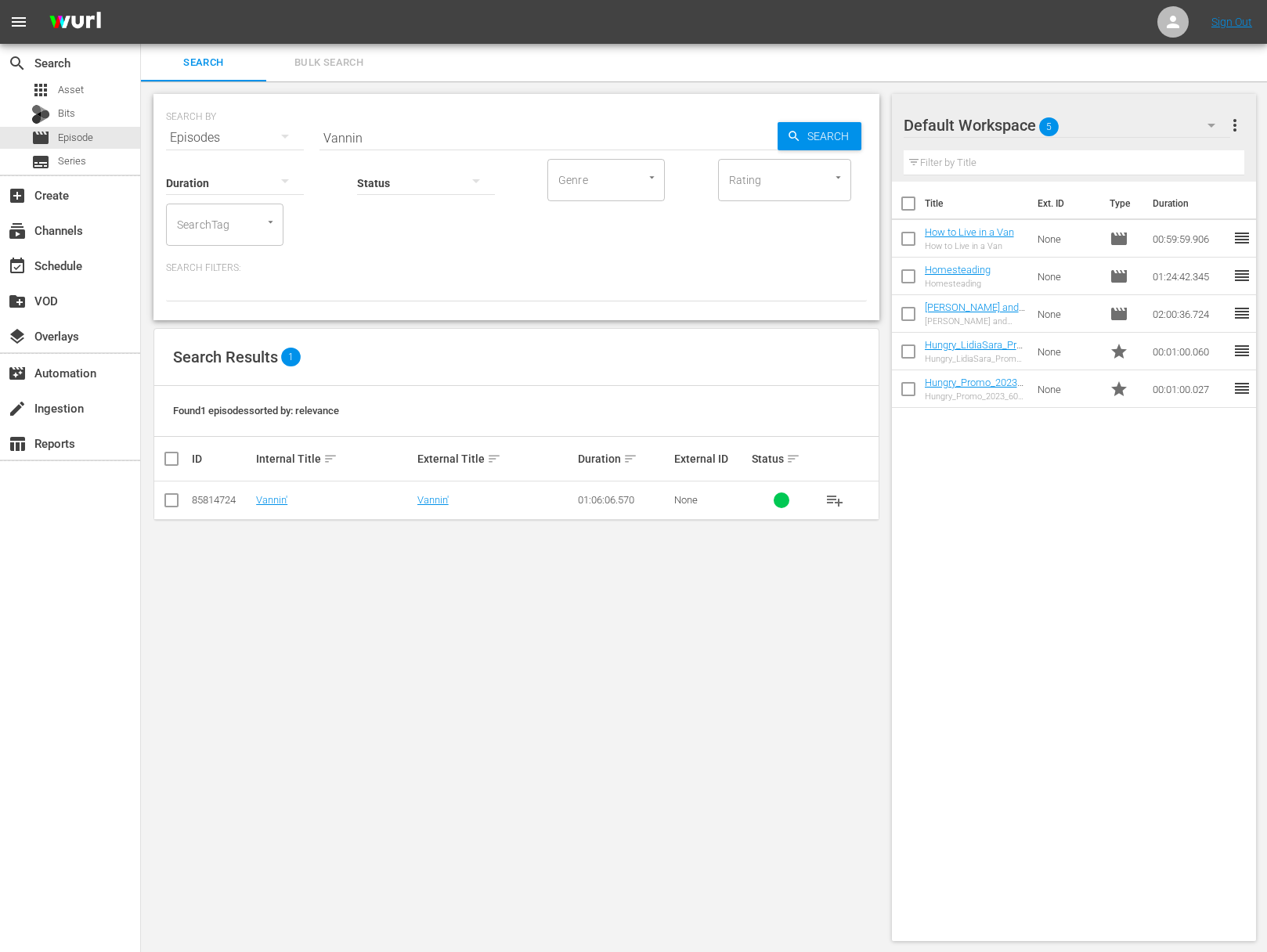
click at [837, 499] on span "playlist_add" at bounding box center [835, 501] width 19 height 19
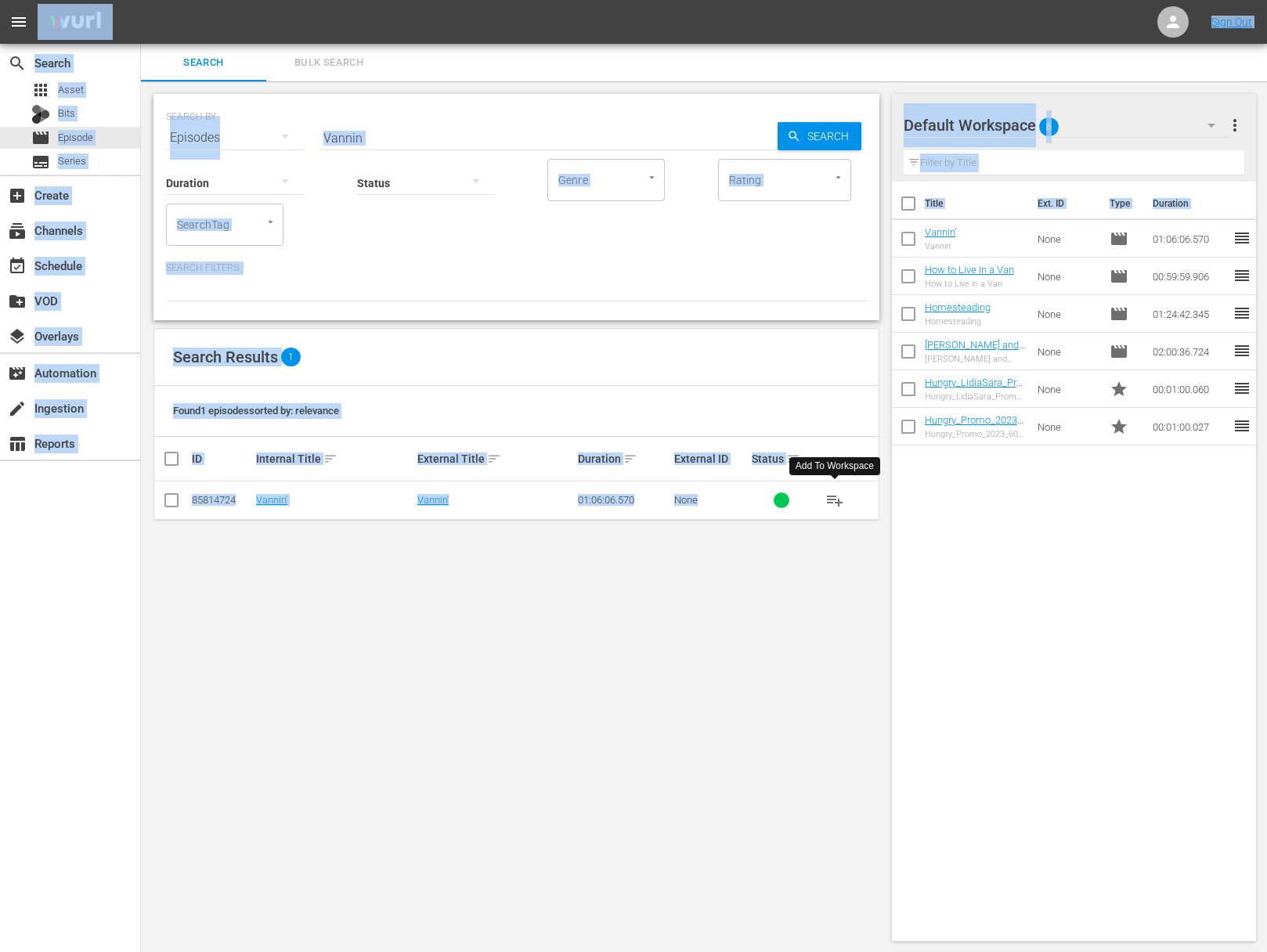
click at [375, 135] on input "Vannin" at bounding box center [548, 137] width 458 height 37
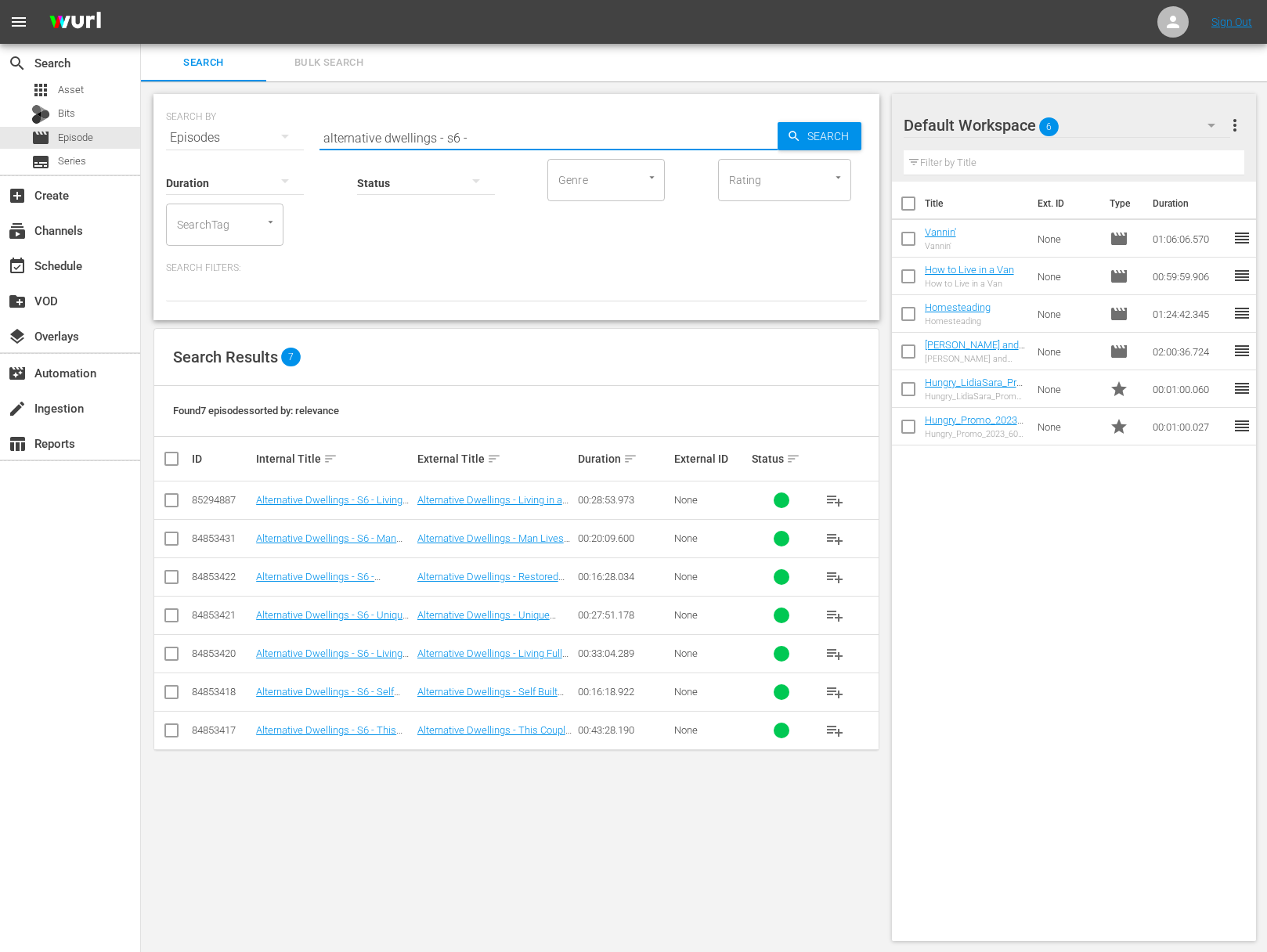
click at [837, 724] on span "playlist_add" at bounding box center [835, 731] width 19 height 19
click at [836, 692] on span "playlist_add" at bounding box center [835, 692] width 19 height 19
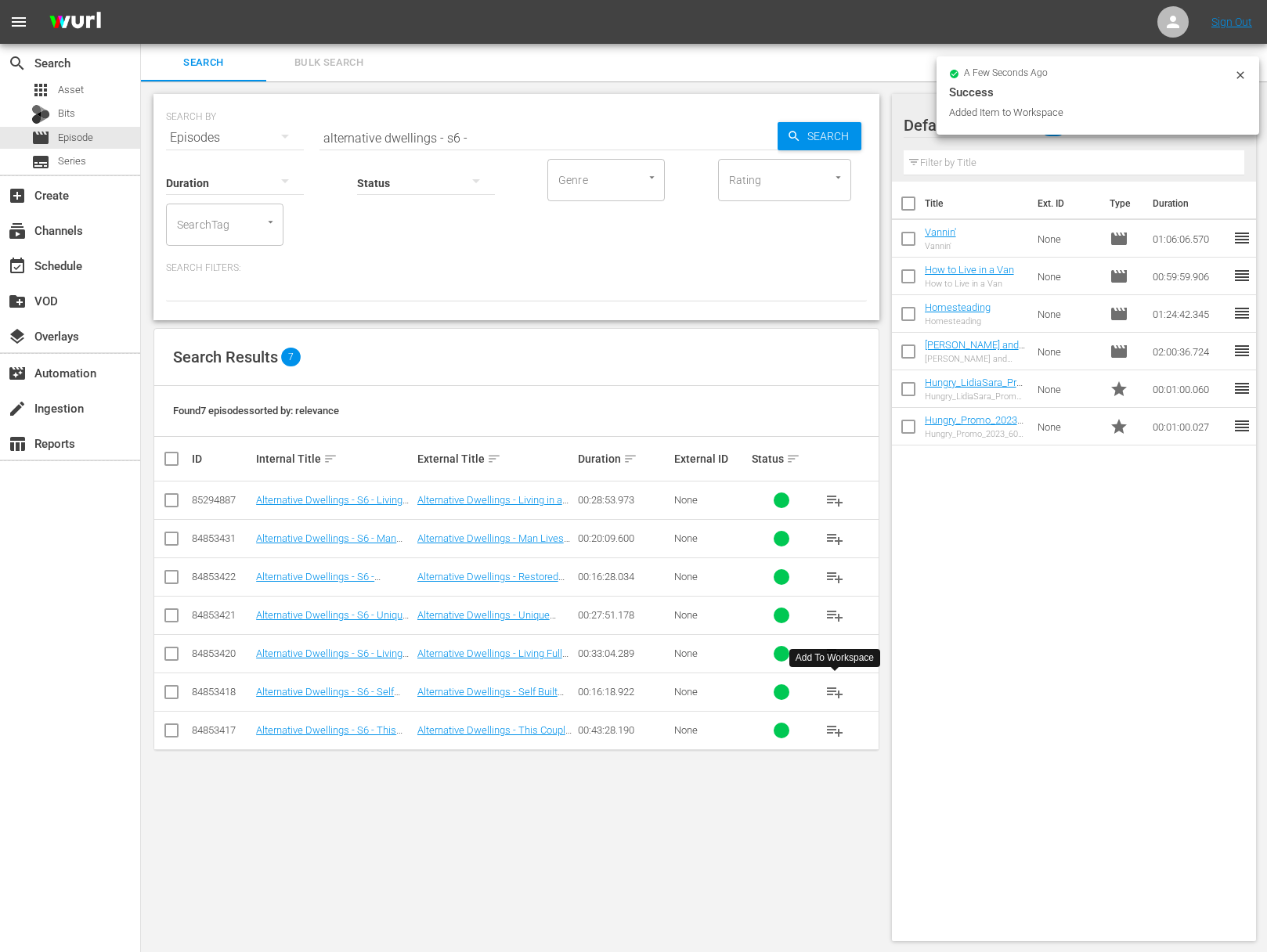
click at [836, 692] on span "playlist_add" at bounding box center [835, 692] width 19 height 19
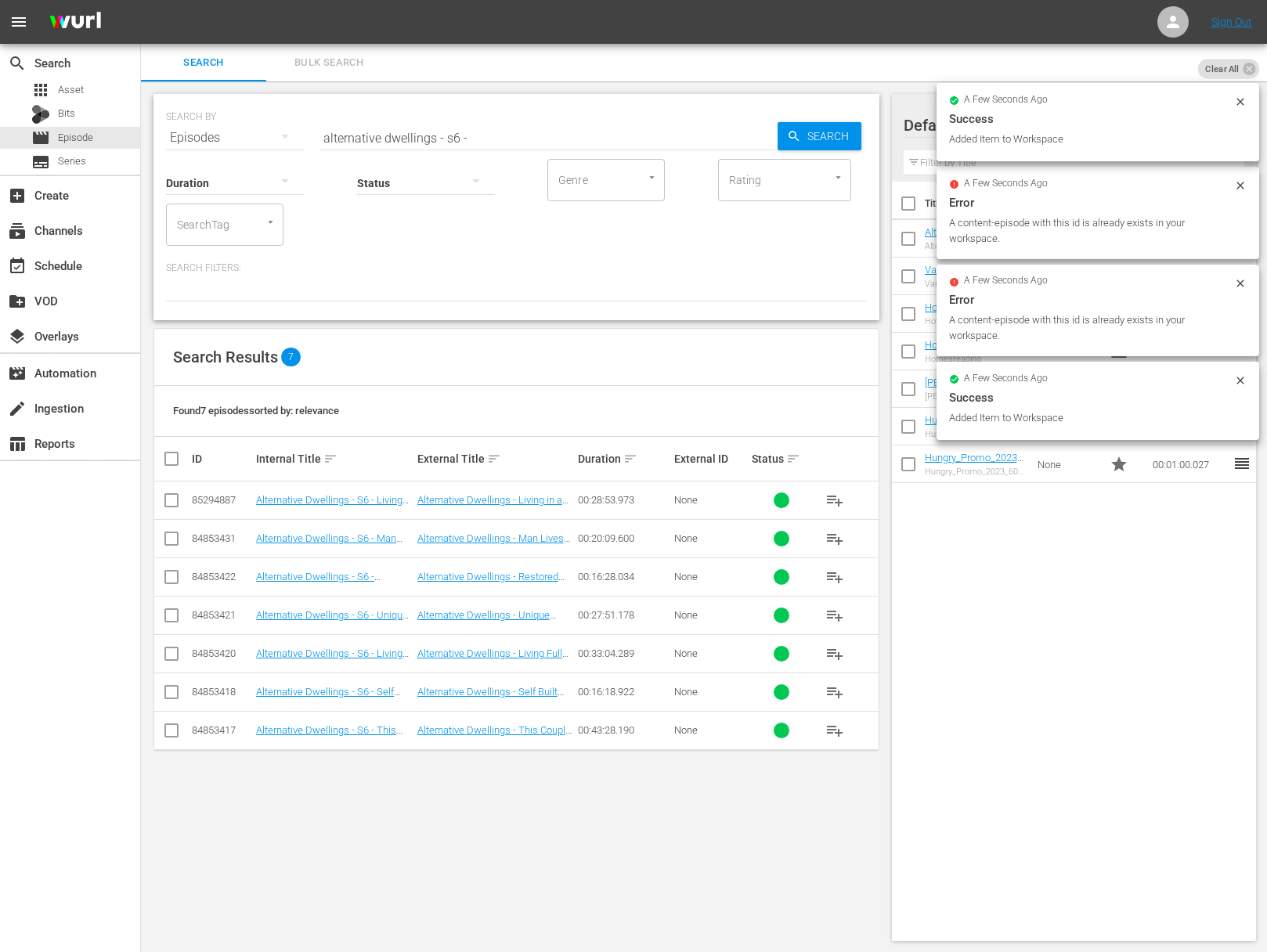
click at [829, 656] on span "playlist_add" at bounding box center [835, 654] width 19 height 19
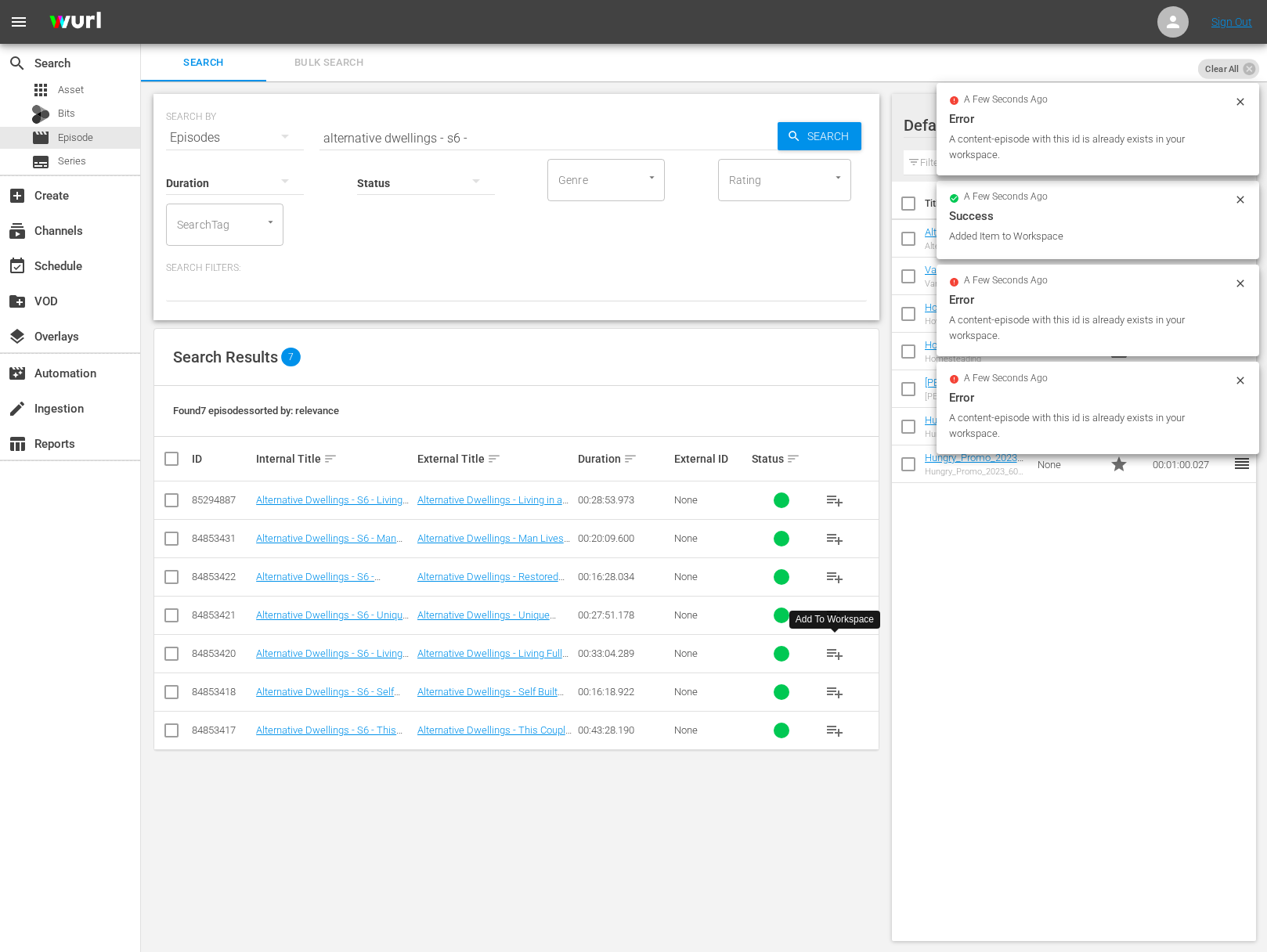
click at [829, 656] on span "playlist_add" at bounding box center [835, 654] width 19 height 19
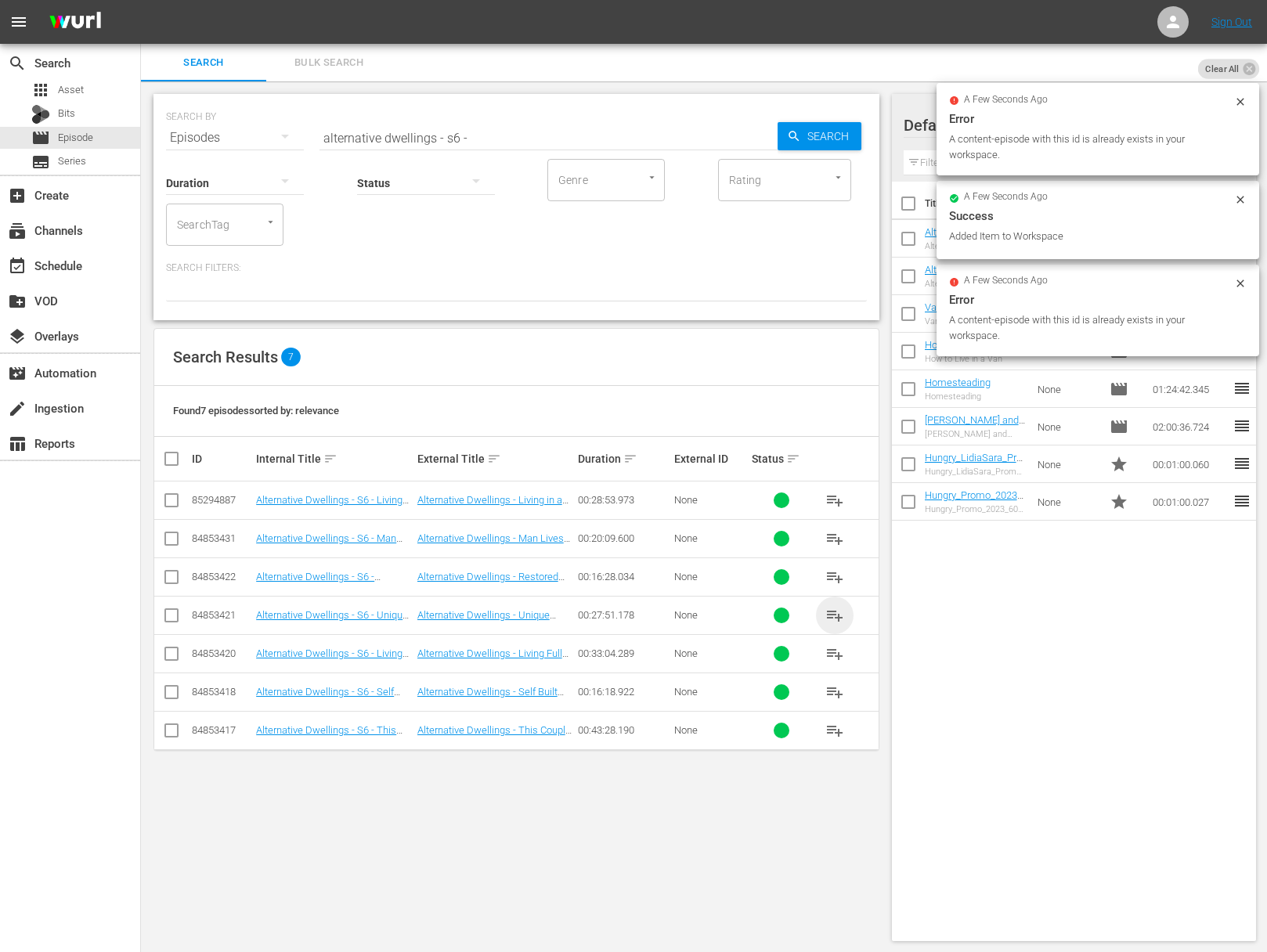
click at [834, 612] on span "playlist_add" at bounding box center [835, 616] width 19 height 19
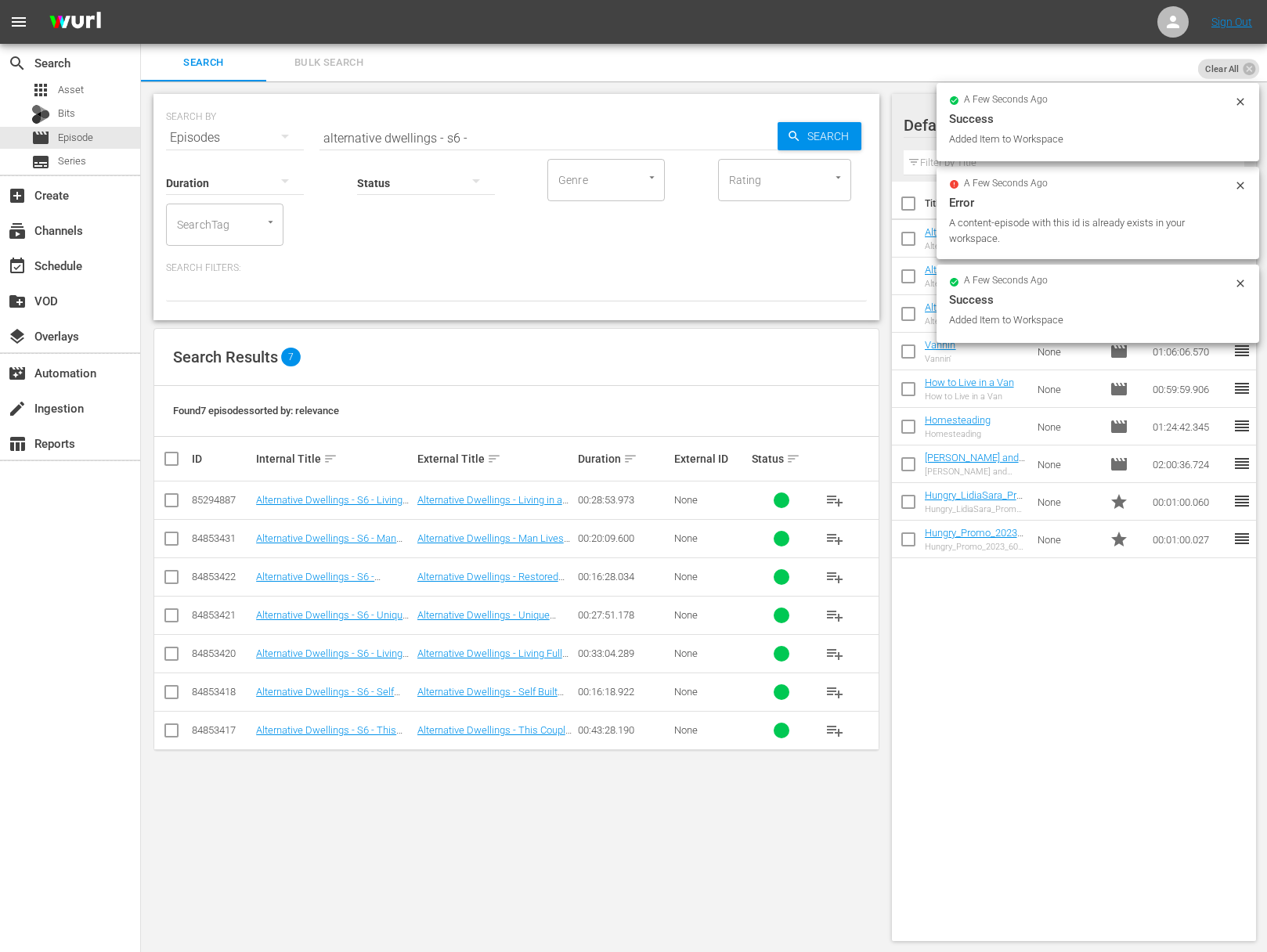
click at [830, 577] on span "playlist_add" at bounding box center [835, 578] width 19 height 19
click at [833, 492] on span "playlist_add" at bounding box center [835, 501] width 19 height 19
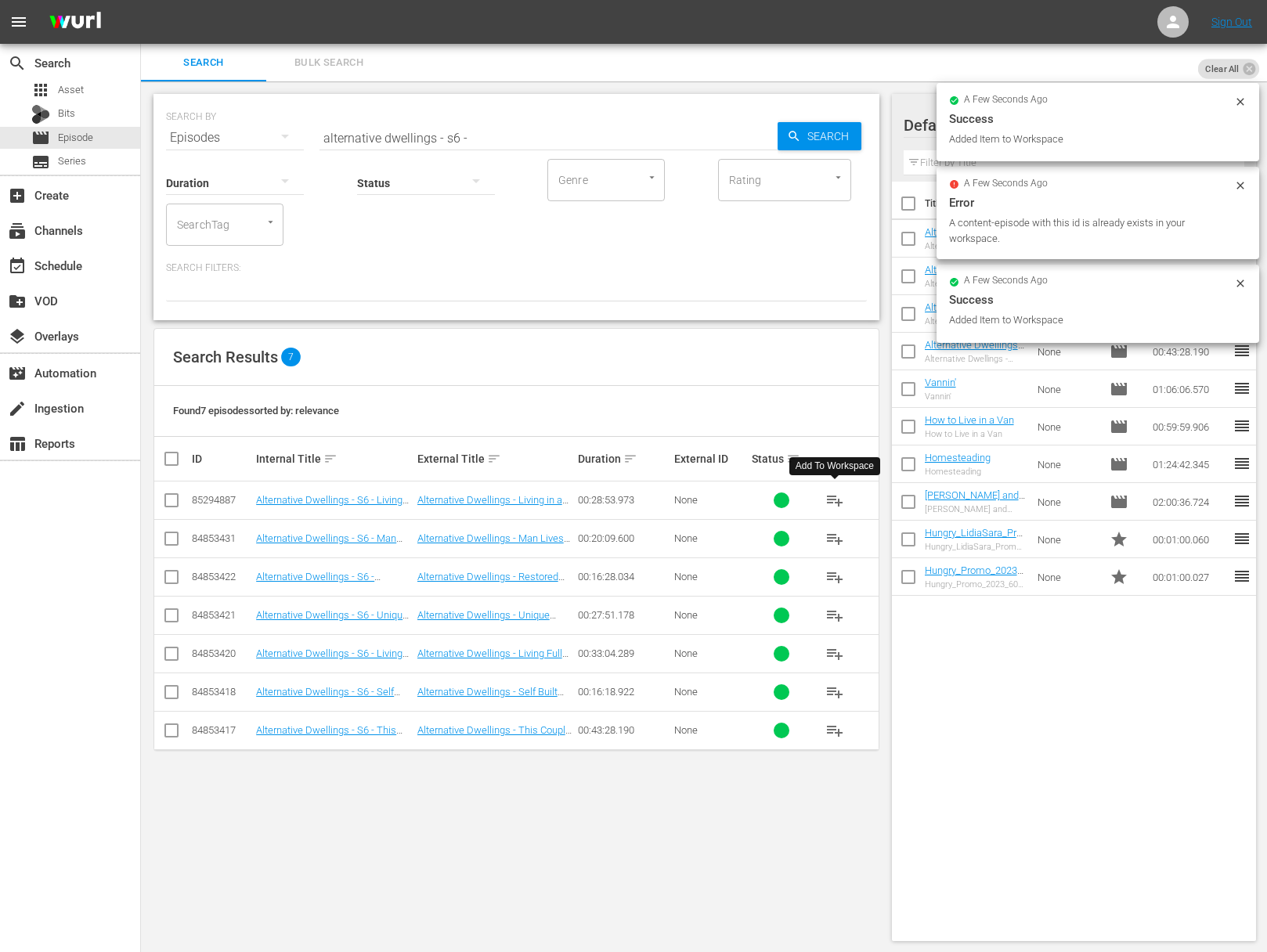
click at [836, 540] on span "playlist_add" at bounding box center [835, 539] width 19 height 19
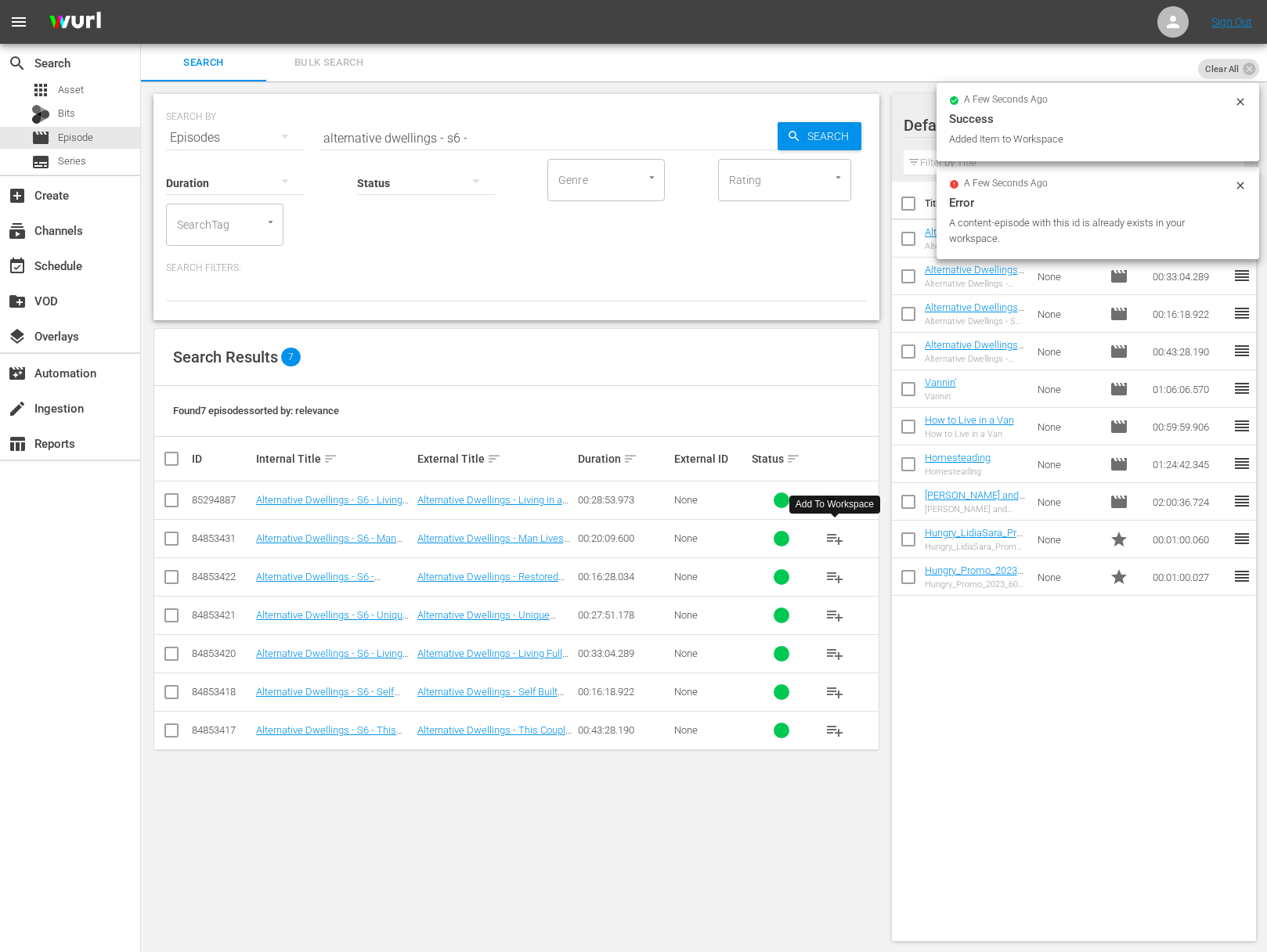
click at [836, 540] on span "playlist_add" at bounding box center [835, 539] width 19 height 19
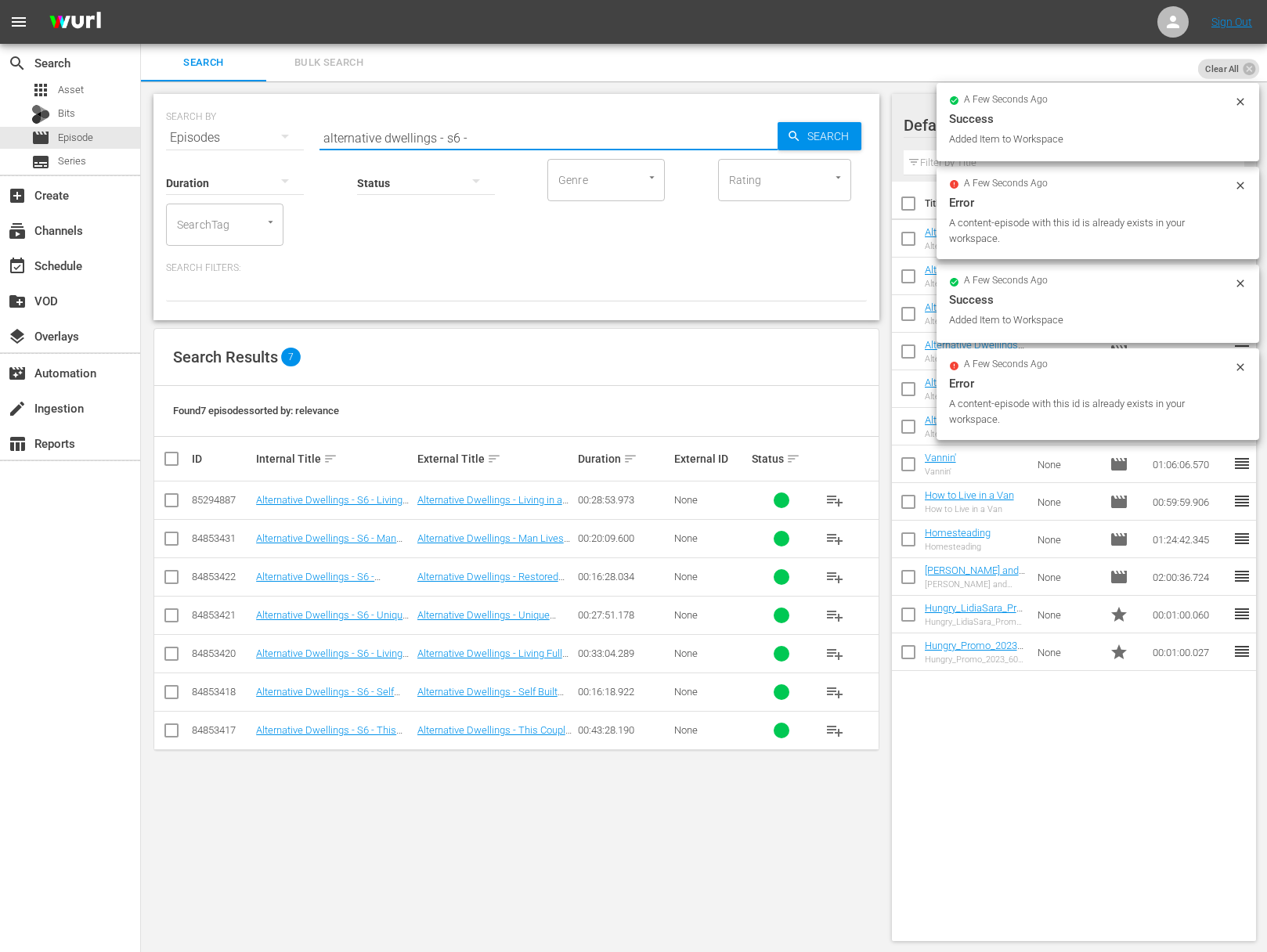
click at [456, 134] on input "alternative dwellings - s6 -" at bounding box center [548, 137] width 458 height 37
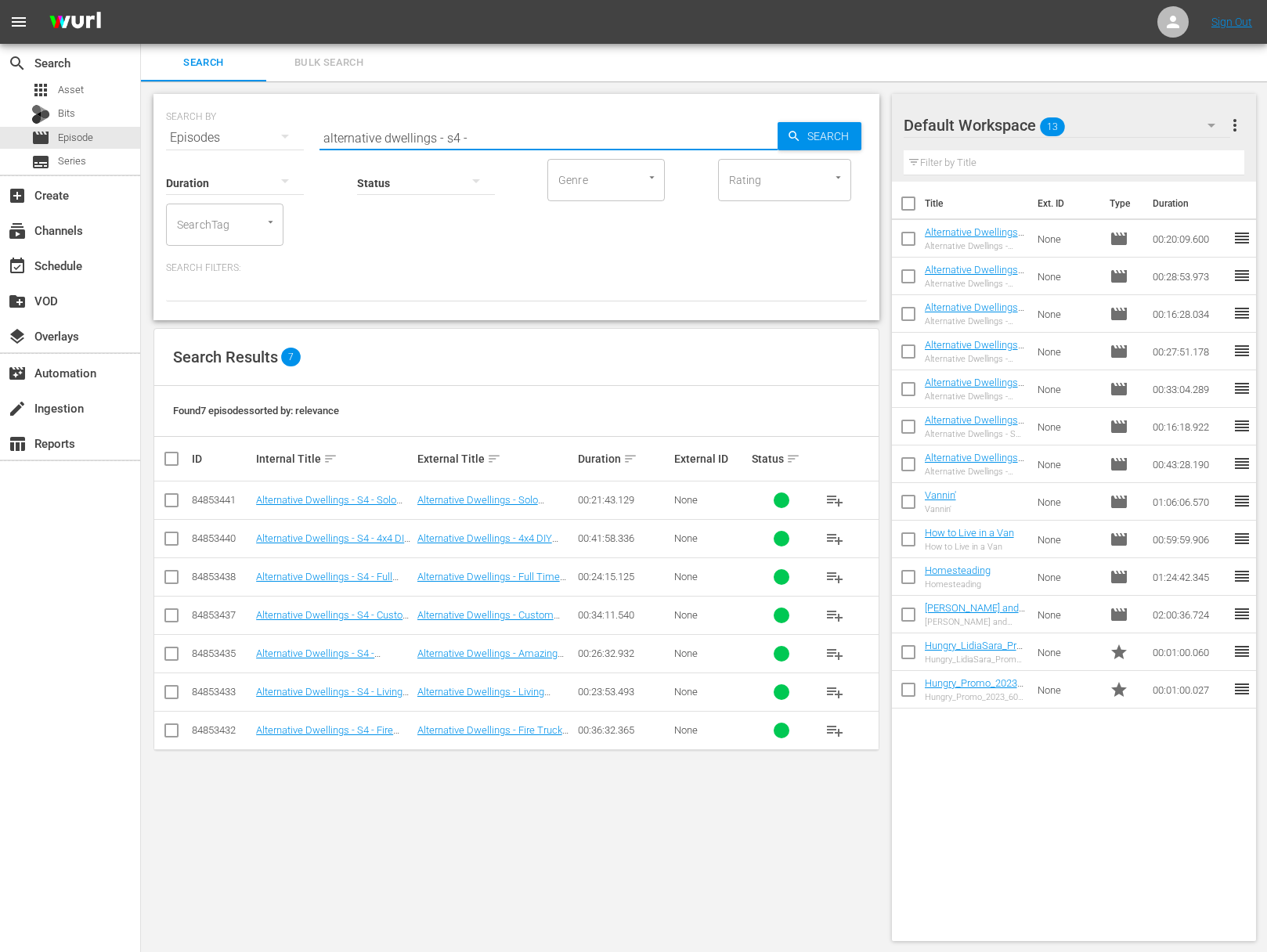
click at [832, 731] on span "playlist_add" at bounding box center [835, 731] width 19 height 19
click at [832, 688] on span "playlist_add" at bounding box center [835, 692] width 19 height 19
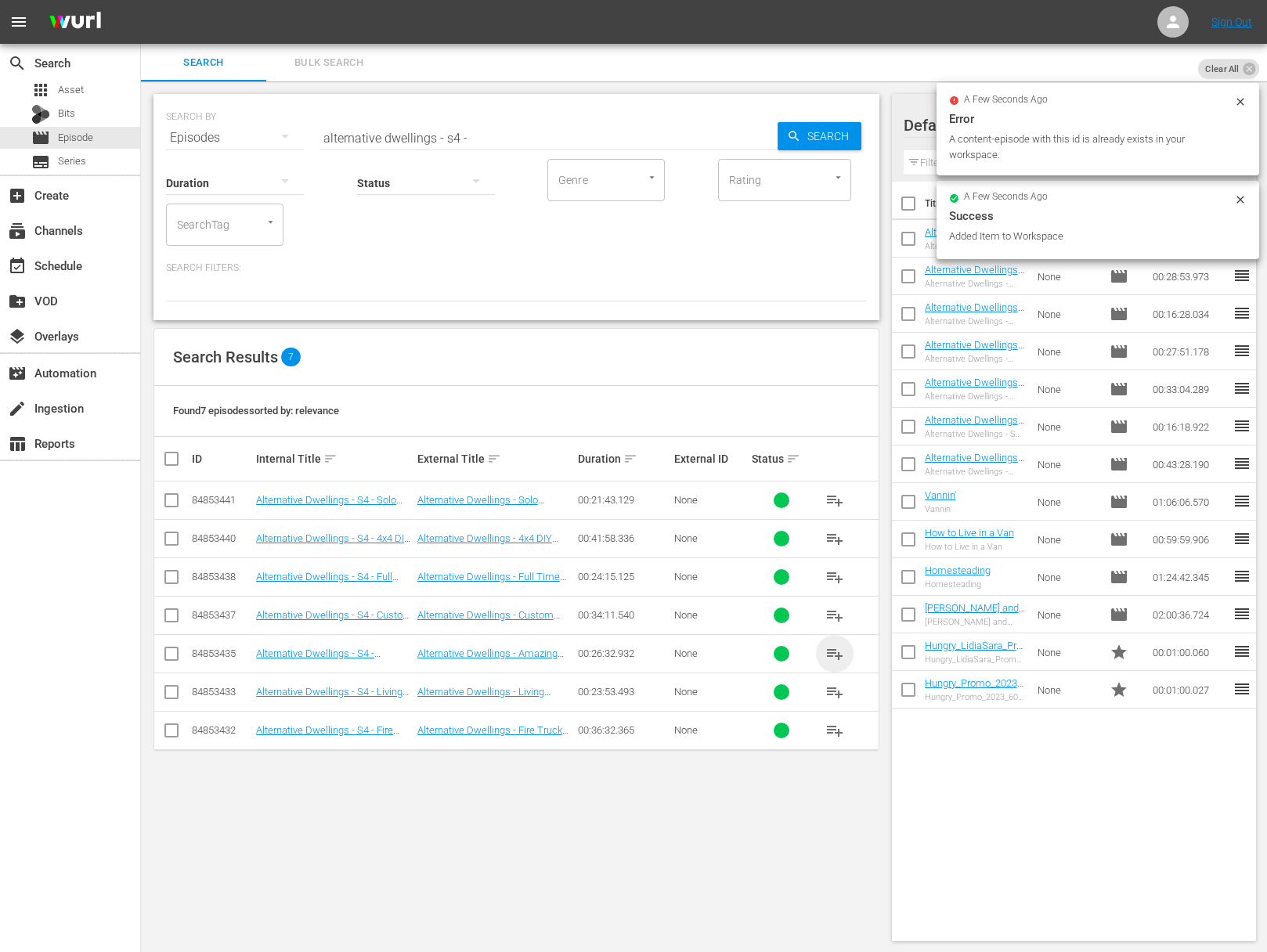
click at [832, 651] on span "playlist_add" at bounding box center [835, 654] width 19 height 19
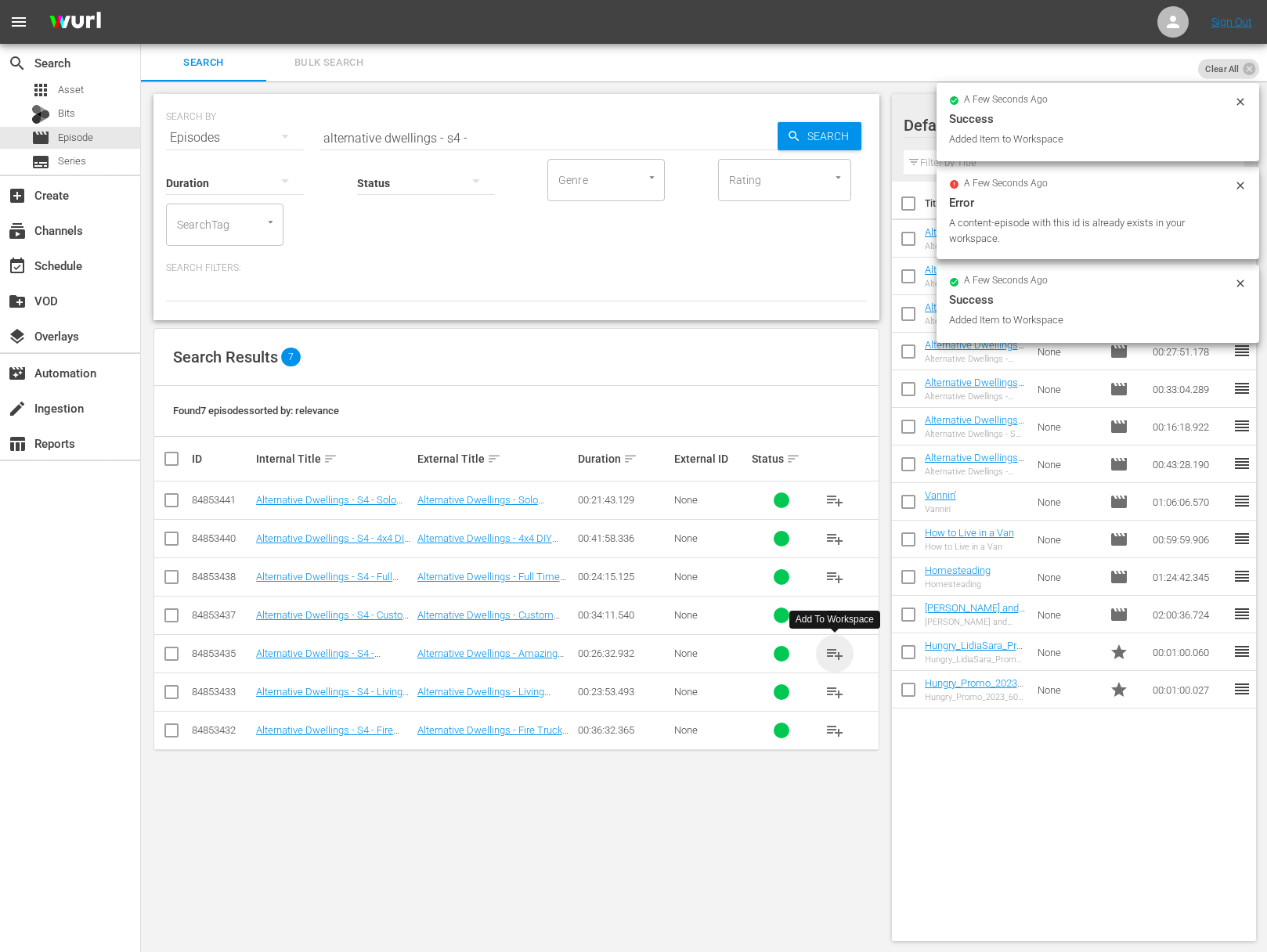
click at [832, 651] on span "playlist_add" at bounding box center [835, 654] width 19 height 19
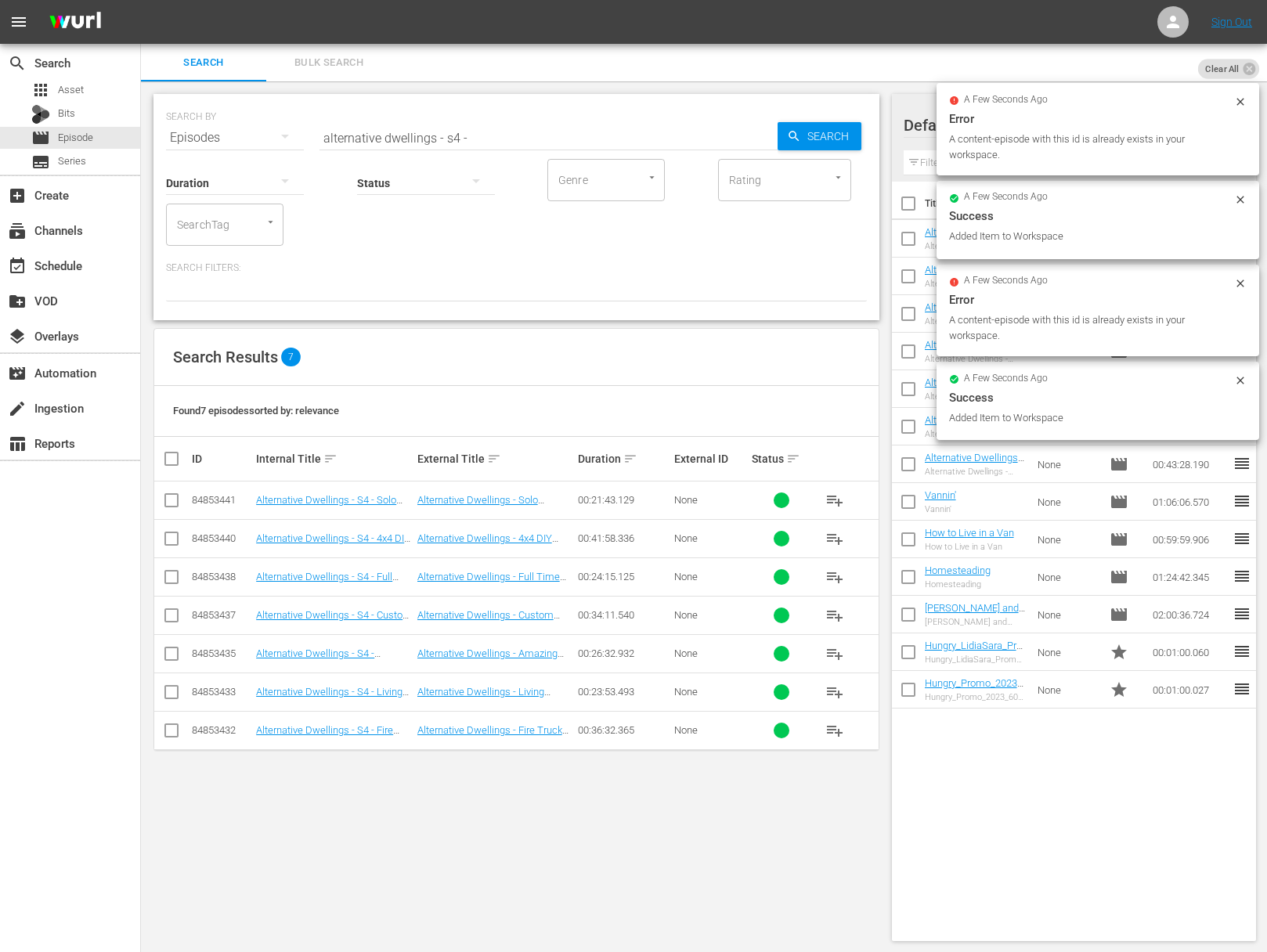
click at [835, 615] on span "playlist_add" at bounding box center [835, 616] width 19 height 19
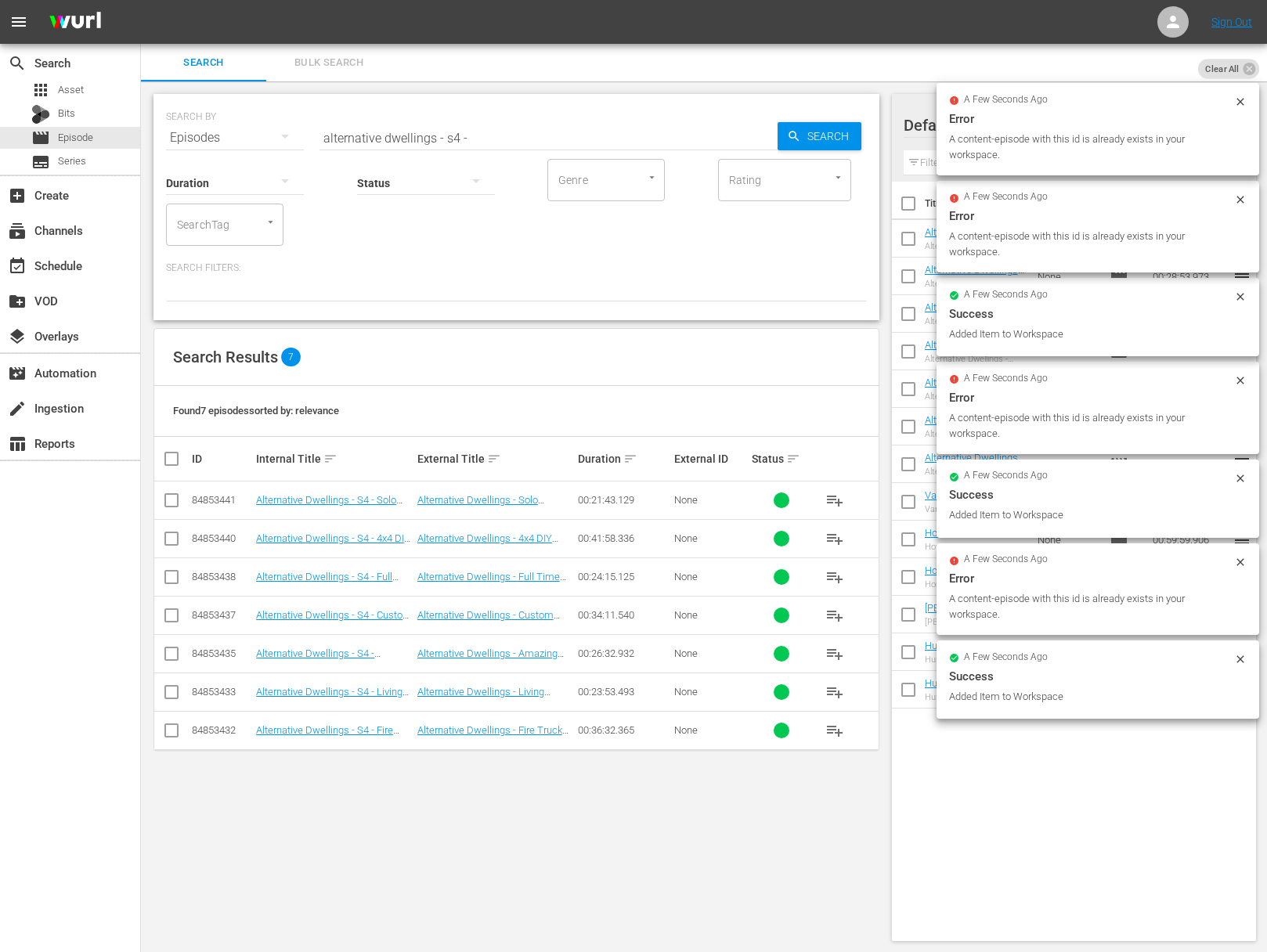
click at [833, 578] on span "playlist_add" at bounding box center [835, 578] width 19 height 19
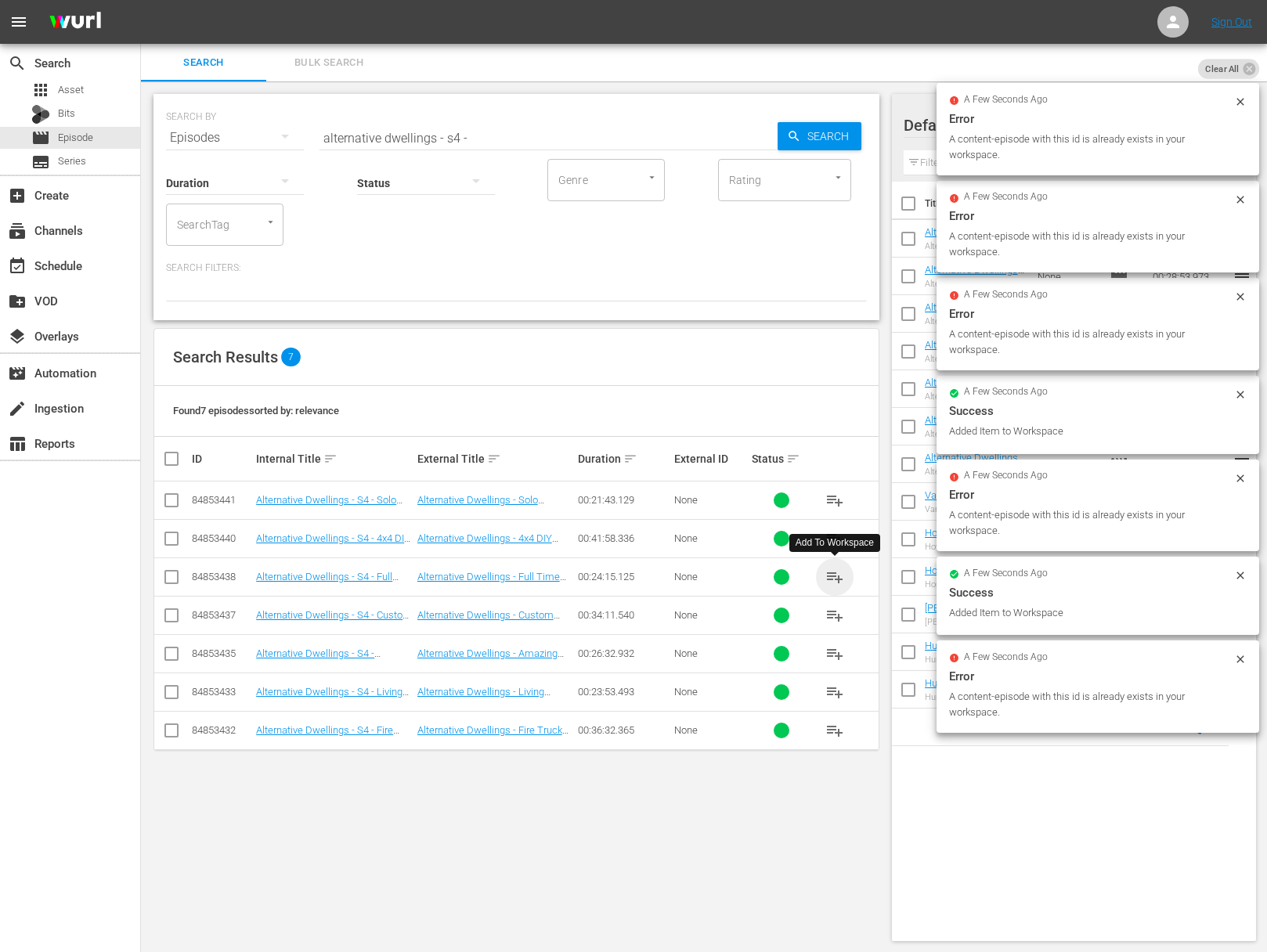
drag, startPoint x: 833, startPoint y: 578, endPoint x: 829, endPoint y: 529, distance: 49.2
click at [833, 578] on span "playlist_add" at bounding box center [835, 578] width 19 height 19
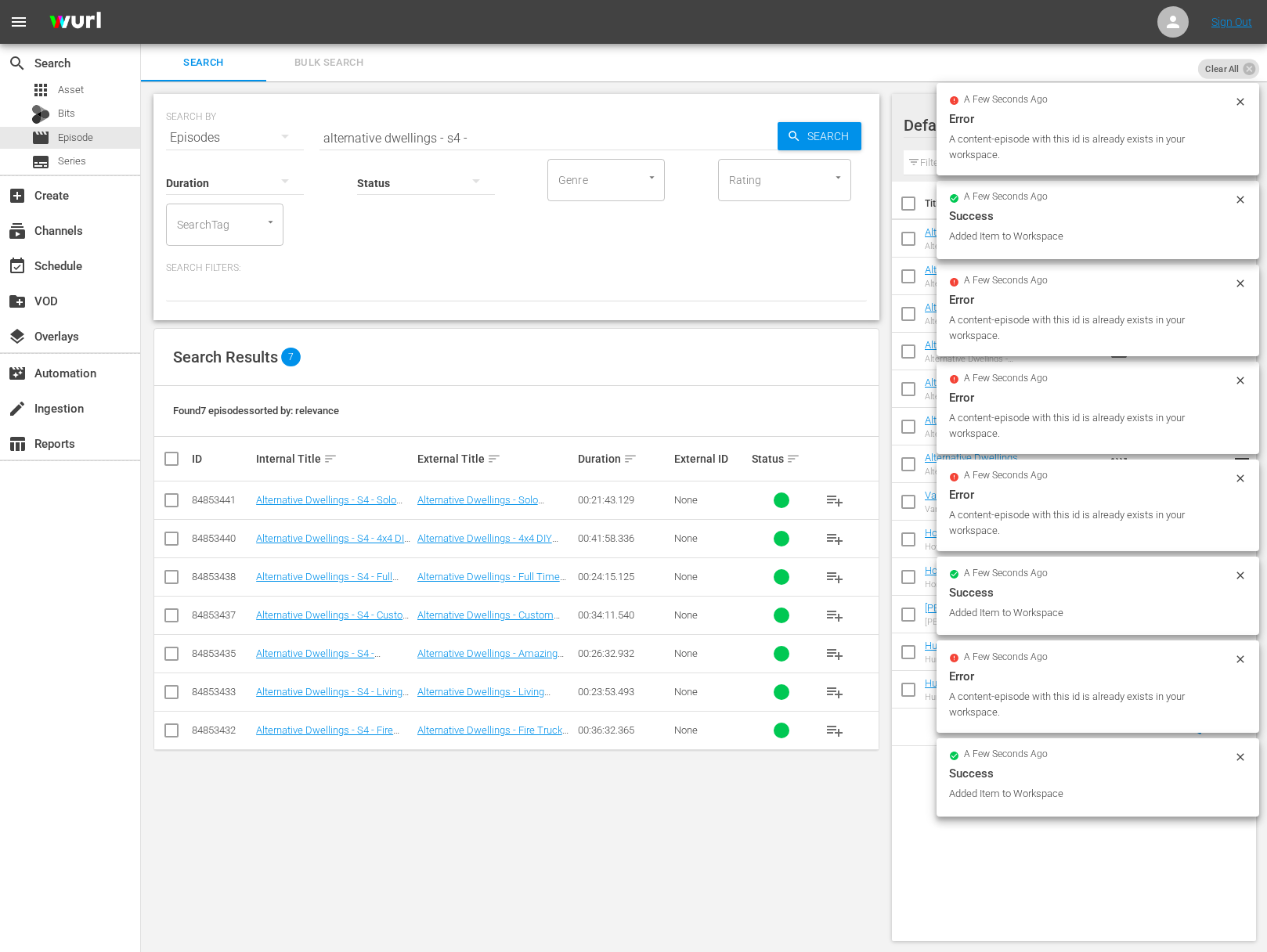
click at [834, 533] on span "playlist_add" at bounding box center [835, 539] width 19 height 19
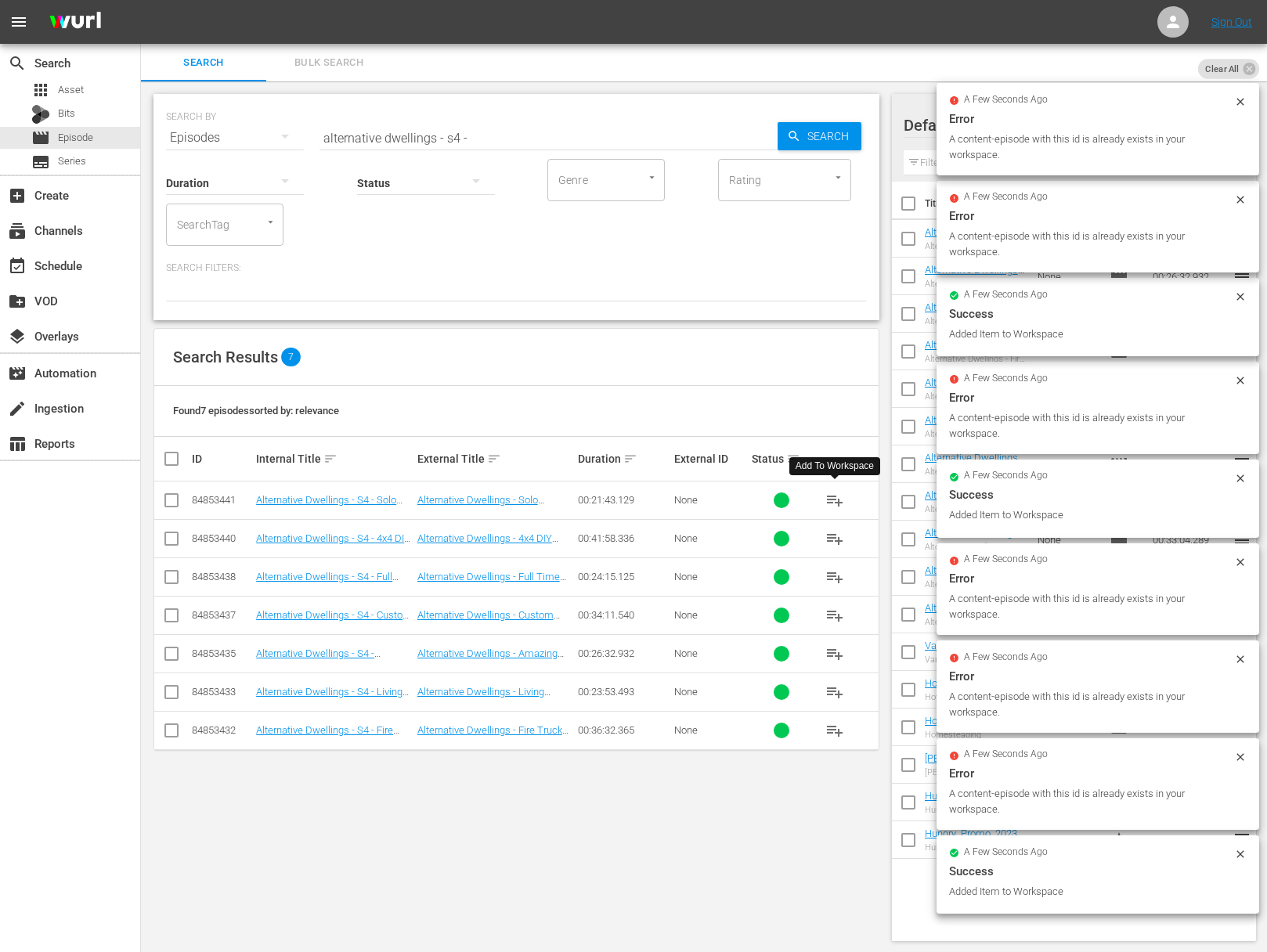
click at [835, 496] on span "playlist_add" at bounding box center [835, 501] width 19 height 19
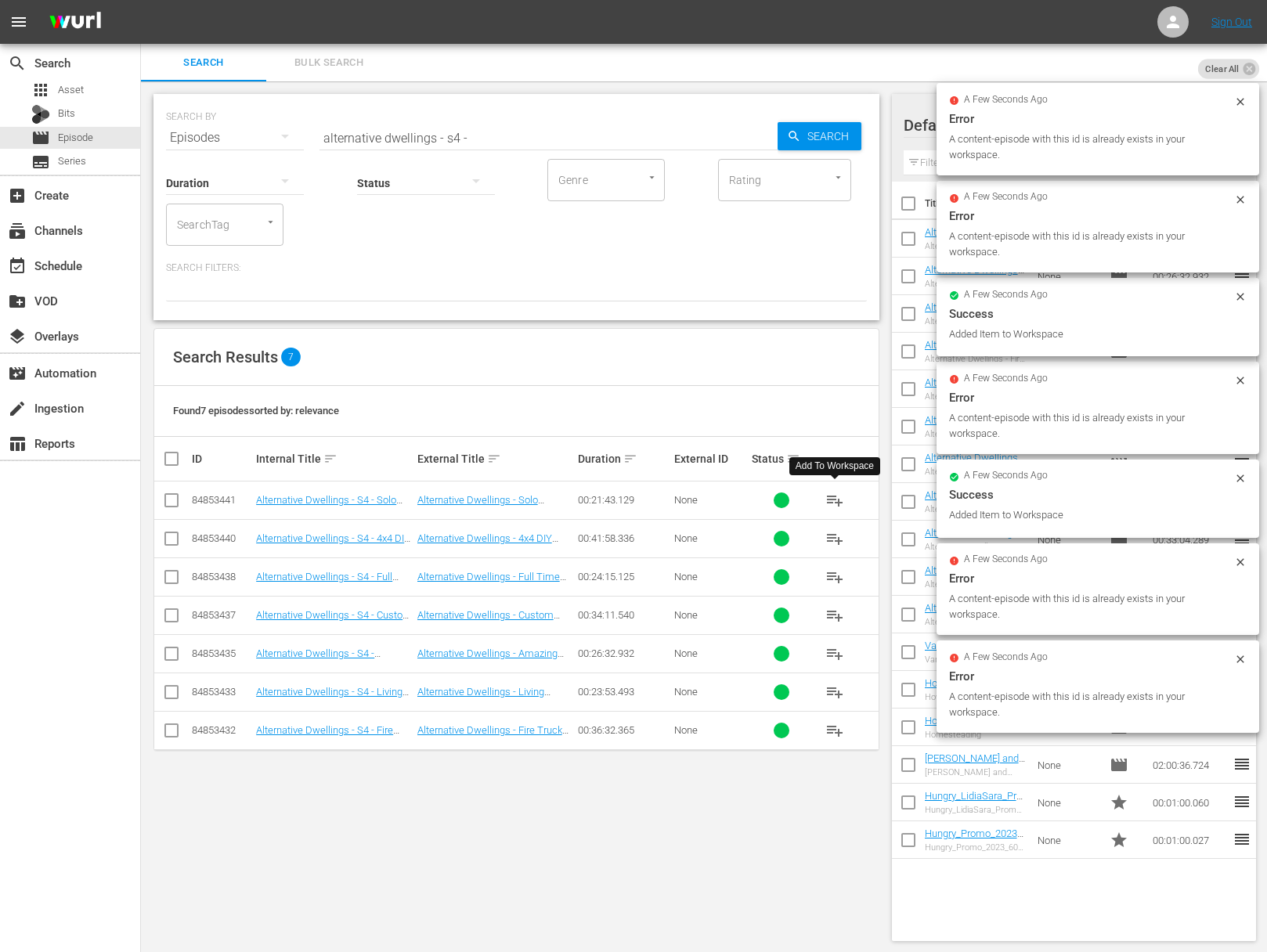
click at [835, 496] on span "playlist_add" at bounding box center [835, 501] width 19 height 19
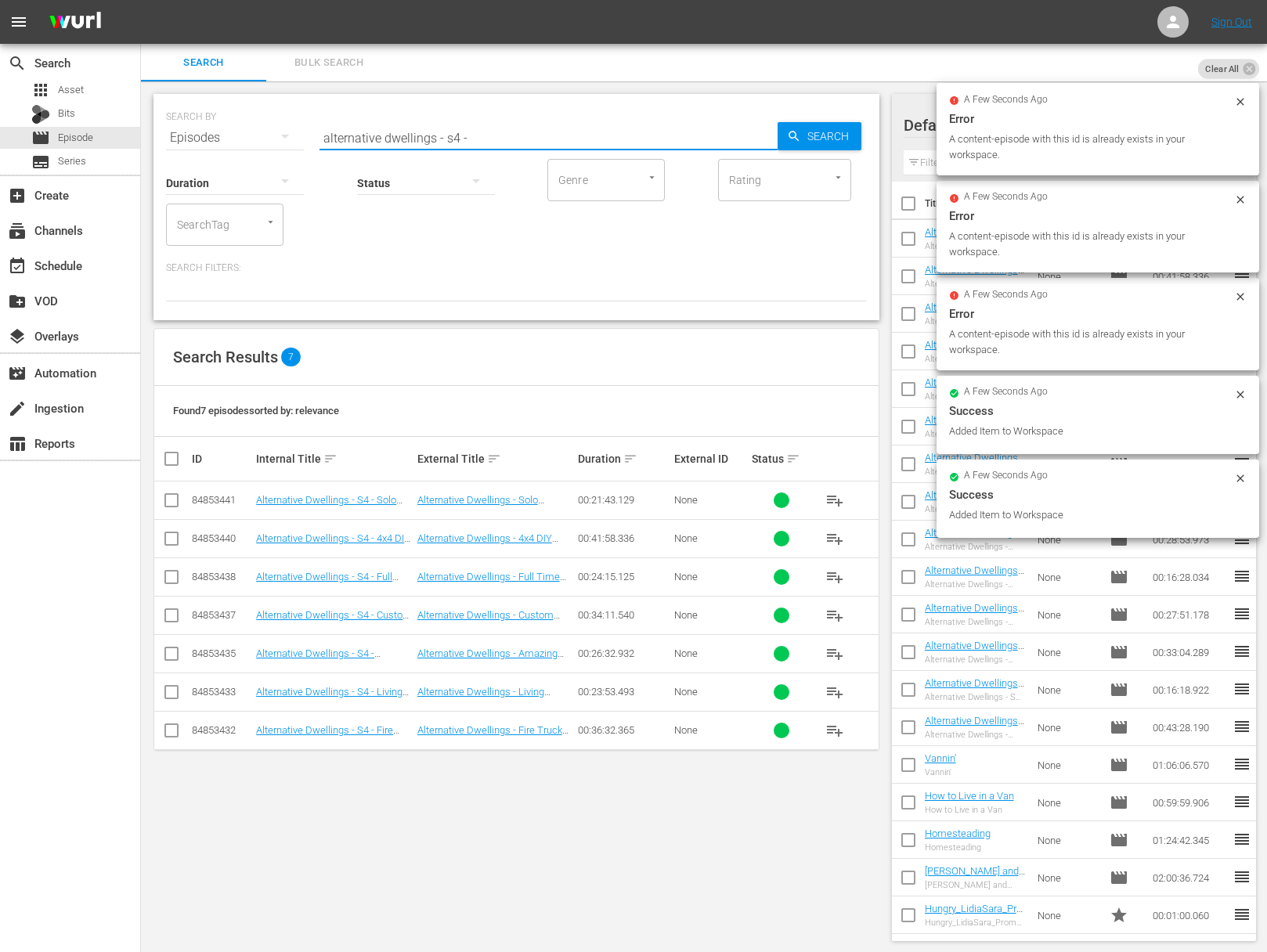
click at [555, 139] on input "alternative dwellings - s4 -" at bounding box center [548, 137] width 458 height 37
paste input "Life on Mar's: The Home Makeover Show - Can I see it?"
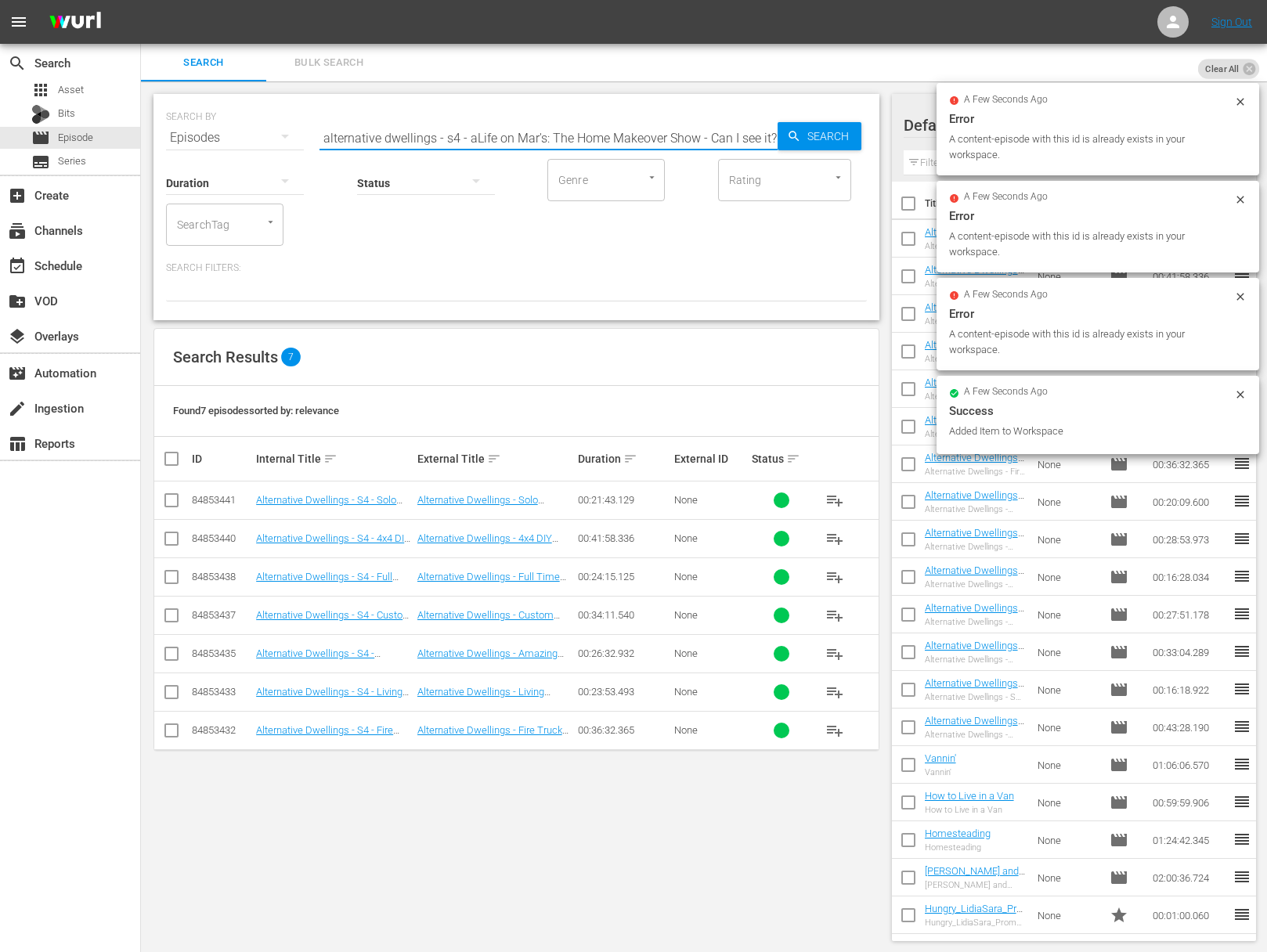
click at [556, 137] on input "alternative dwellings - s4 - aLife on Mar's: The Home Makeover Show - Can I see…" at bounding box center [548, 137] width 458 height 37
paste input "text"
click at [778, 131] on div "Search" at bounding box center [819, 136] width 83 height 28
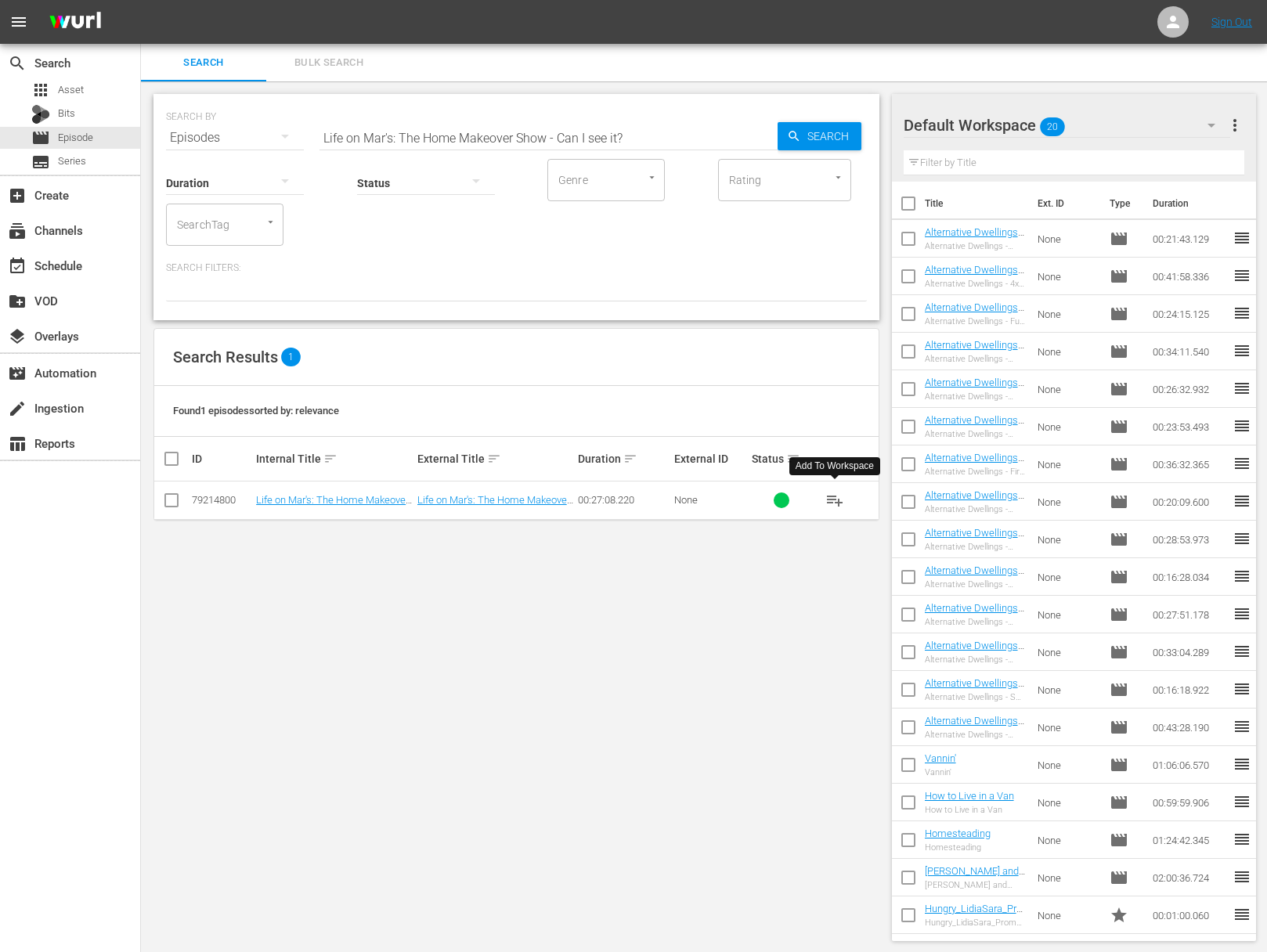
click at [837, 498] on span "playlist_add" at bounding box center [835, 501] width 19 height 19
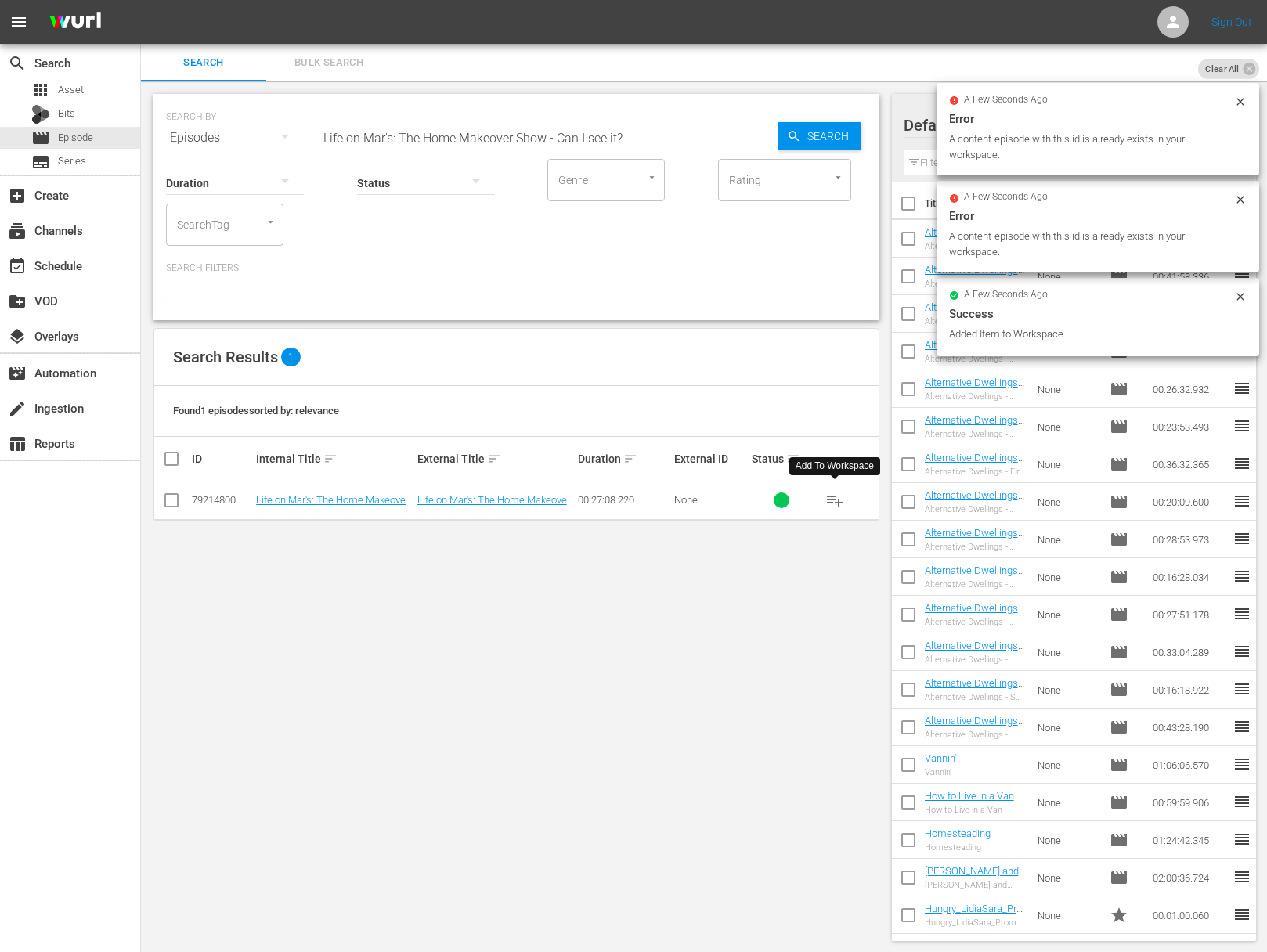
click at [583, 117] on div "SEARCH BY Search By Episodes Search ID, Title, Description, Keywords, or Catego…" at bounding box center [516, 128] width 701 height 57
click at [583, 138] on input "Life on Mar's: The Home Makeover Show - Can I see it?" at bounding box center [548, 137] width 458 height 37
paste input "Life on Mar's: The Home Makeover Show - The Perfect Nest, Part 2"
click at [581, 138] on input "Life on Mar's: The Home Makeover Show - Can IaLife on Mar's: The Home Makeover …" at bounding box center [548, 137] width 458 height 37
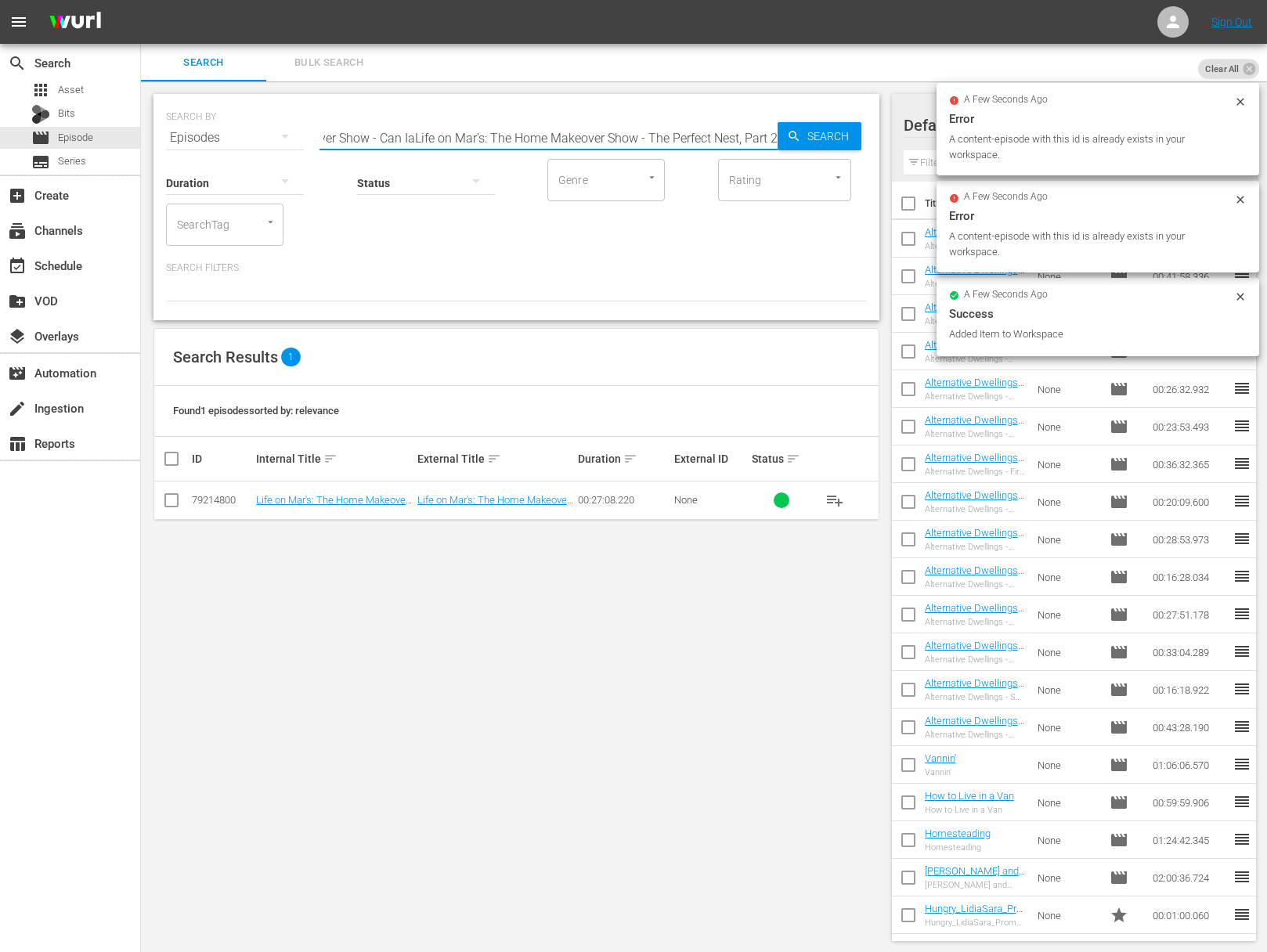
paste input "The Perfect Nest, Part 2"
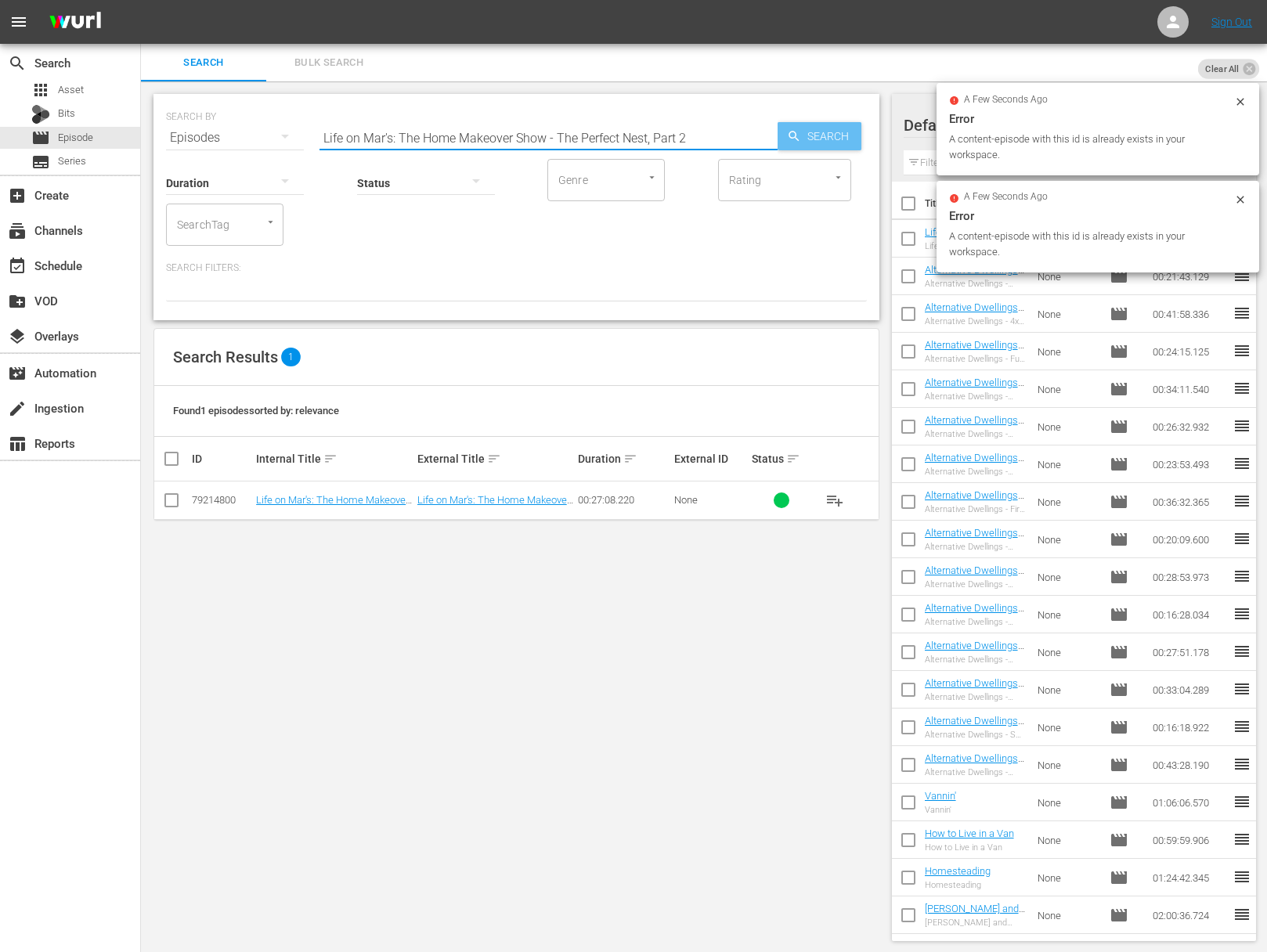
click at [812, 137] on span "Search" at bounding box center [830, 136] width 60 height 28
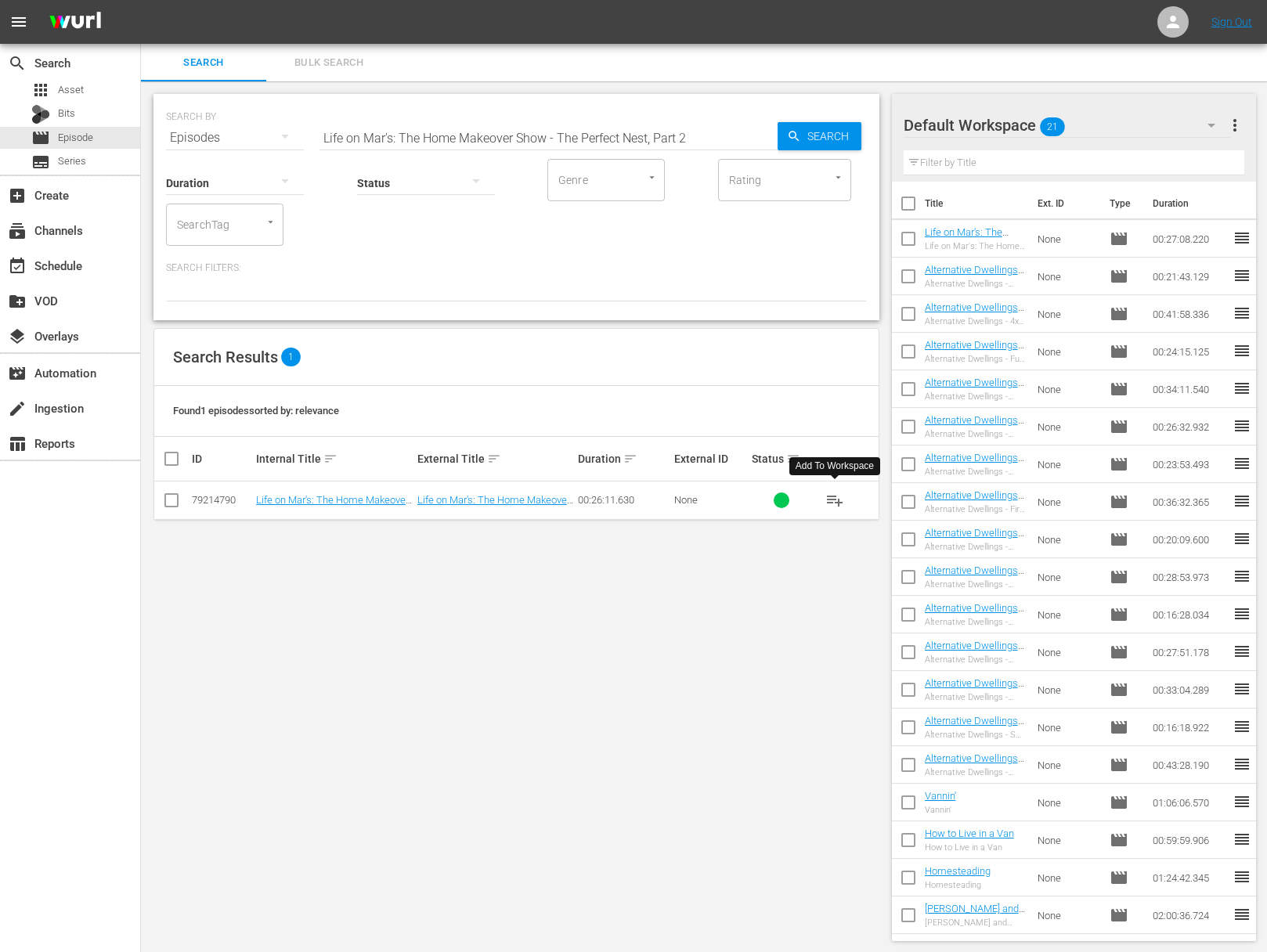
click at [834, 499] on span "playlist_add" at bounding box center [835, 501] width 19 height 19
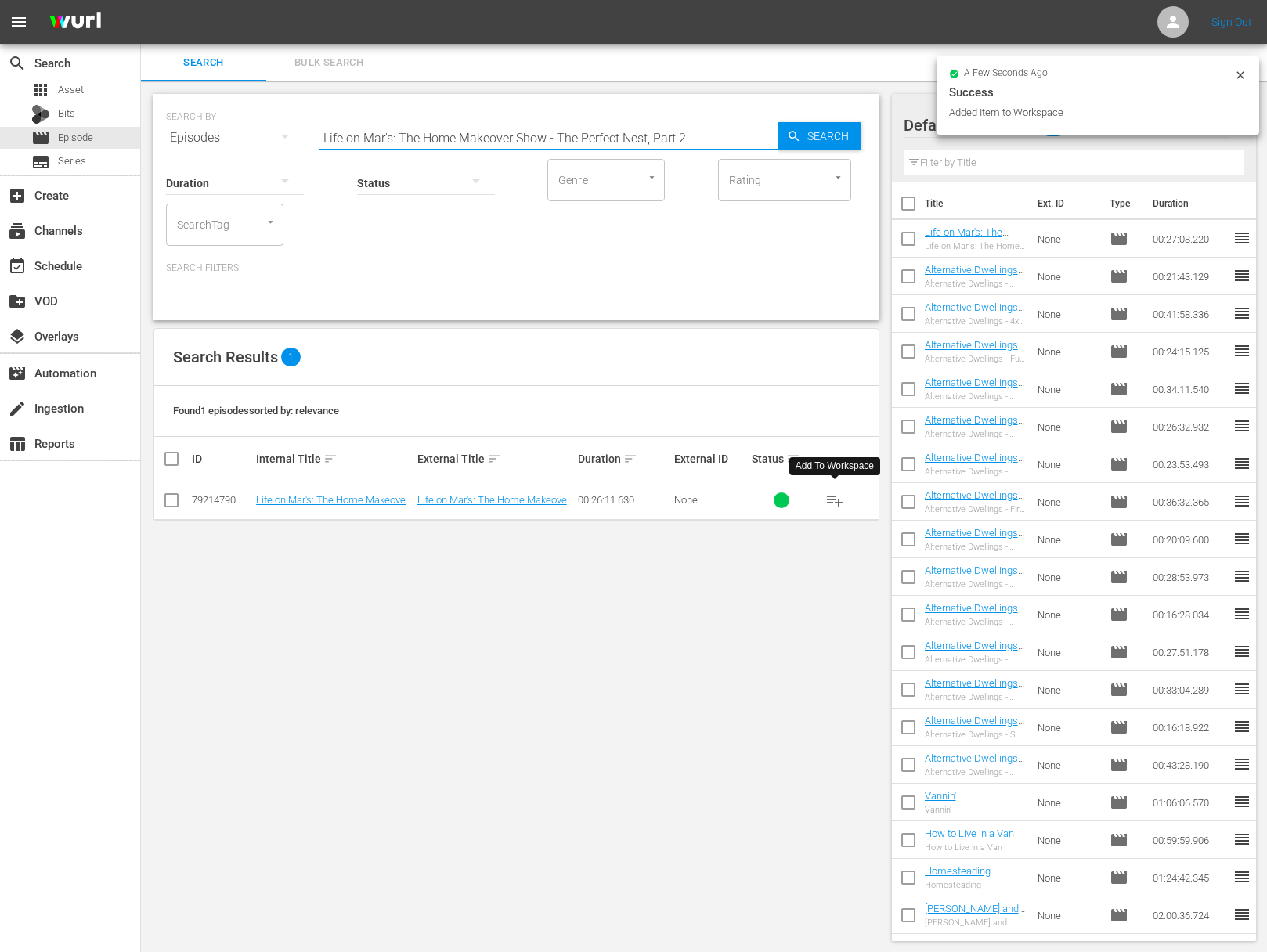
click at [510, 128] on input "Life on Mar's: The Home Makeover Show - The Perfect Nest, Part 2" at bounding box center [548, 137] width 458 height 37
paste input "1Life on Mar's: The Home Makeover Show - The Perfect Nest, Part"
click at [509, 132] on input "aLife on Mar's: The Home Makeover Show - The Perfect Nest, Part 1Life on Mar's:…" at bounding box center [548, 137] width 458 height 37
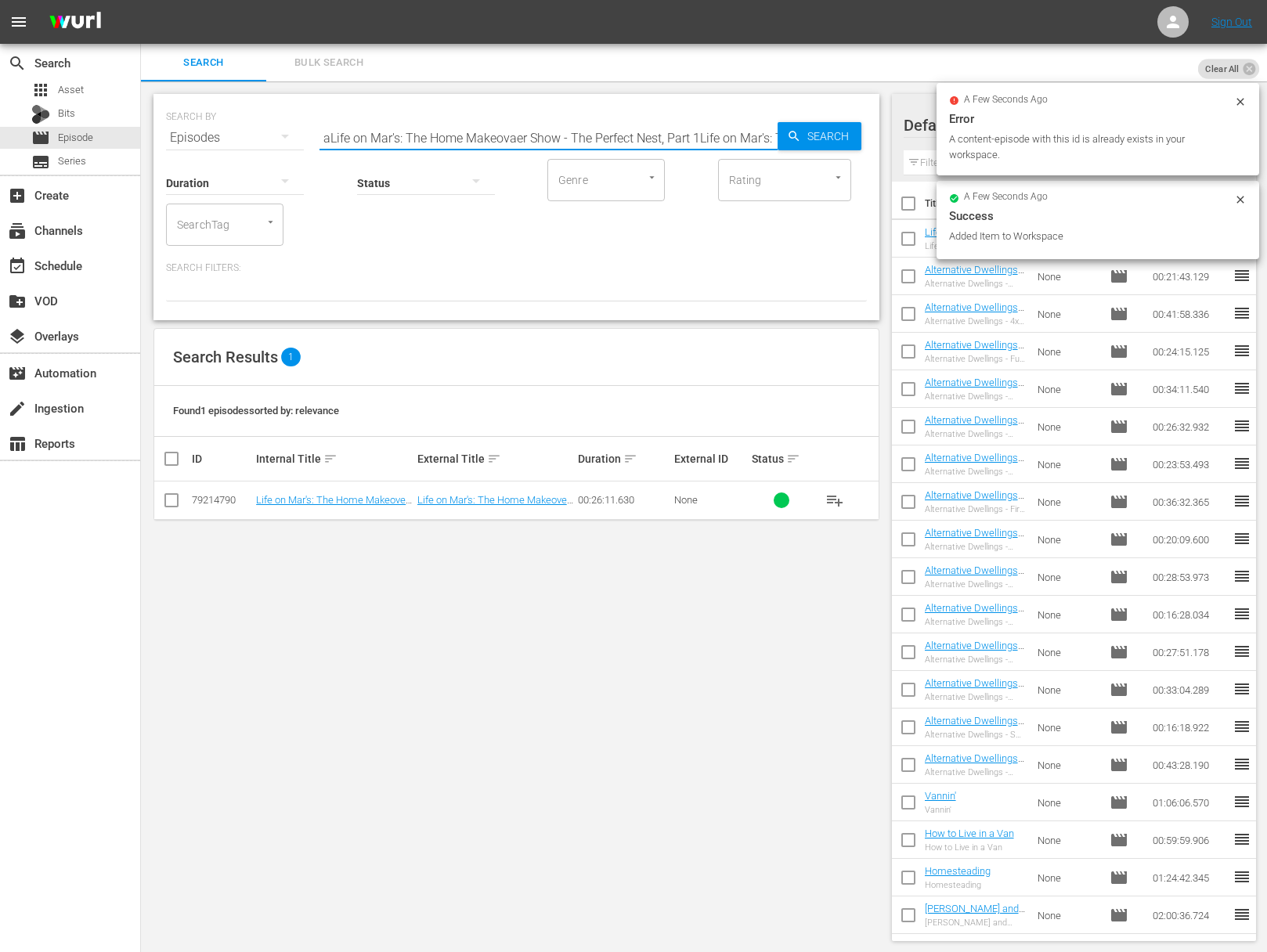
paste input "Life on Mar's: The Home Makeover Show - The Perfect Nest, Part 1"
click at [509, 132] on input "aLife on Mar's: The Home MakeovaLife on Mar's: The Home Makeover Show - The Per…" at bounding box center [548, 137] width 458 height 37
paste input "Life on Mar's: The Home Makeover Show - The Perfect Nest, Part 1"
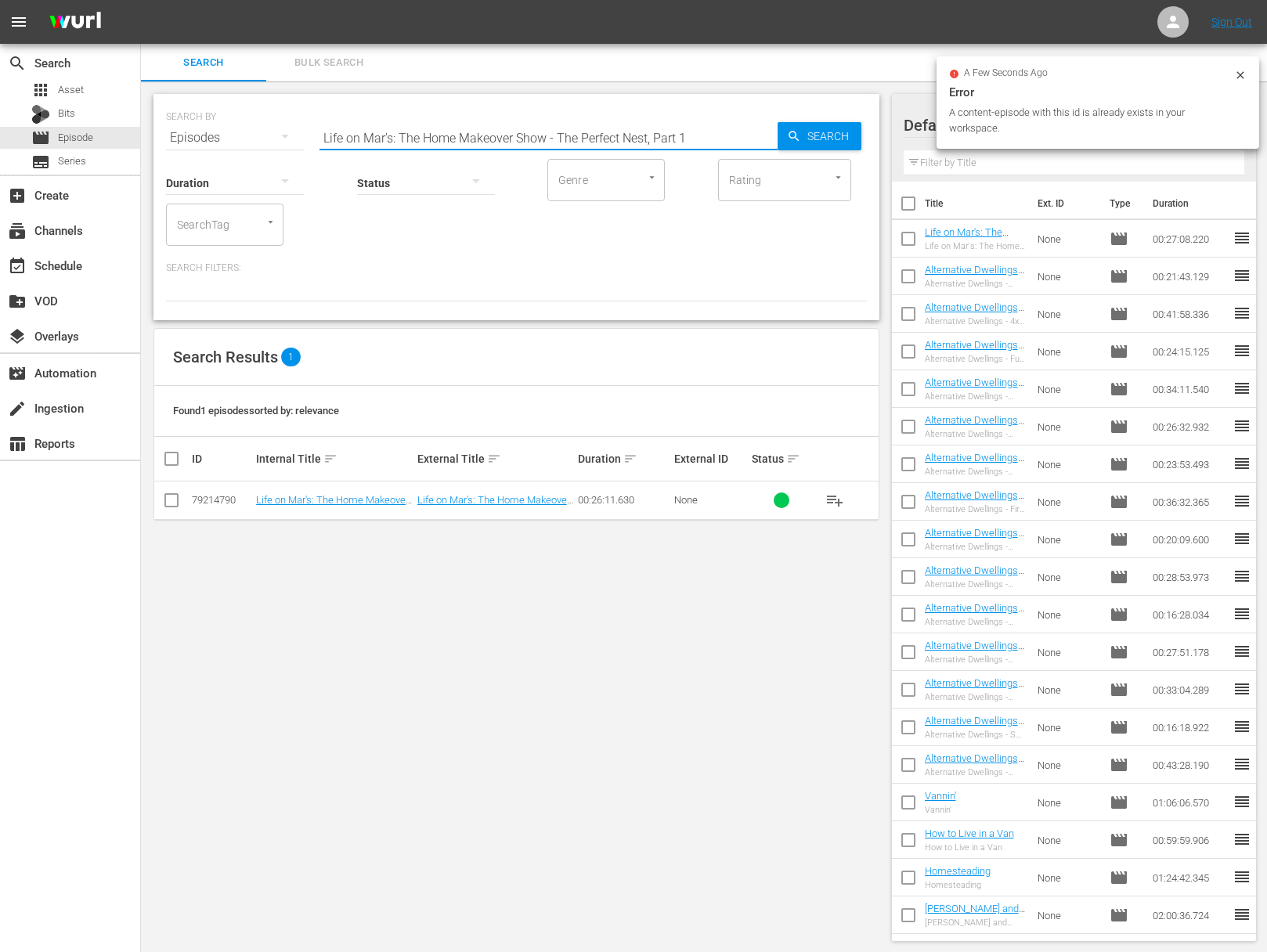
drag, startPoint x: 754, startPoint y: 134, endPoint x: 816, endPoint y: 135, distance: 62.0
click at [757, 134] on input "Life on Mar's: The Home Makeover Show - The Perfect Nest, Part 1" at bounding box center [548, 137] width 458 height 37
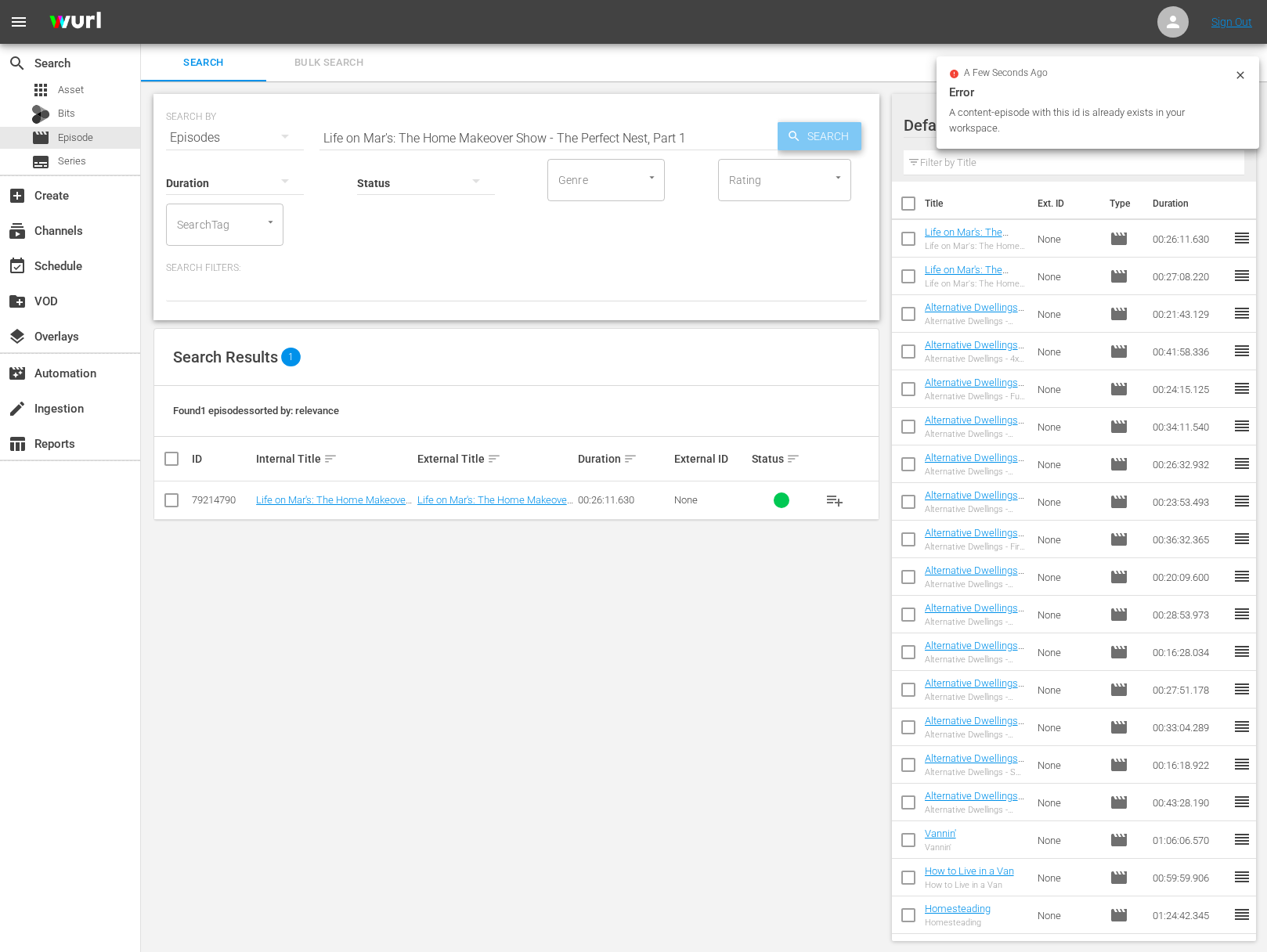
click at [816, 135] on span "Search" at bounding box center [830, 136] width 60 height 28
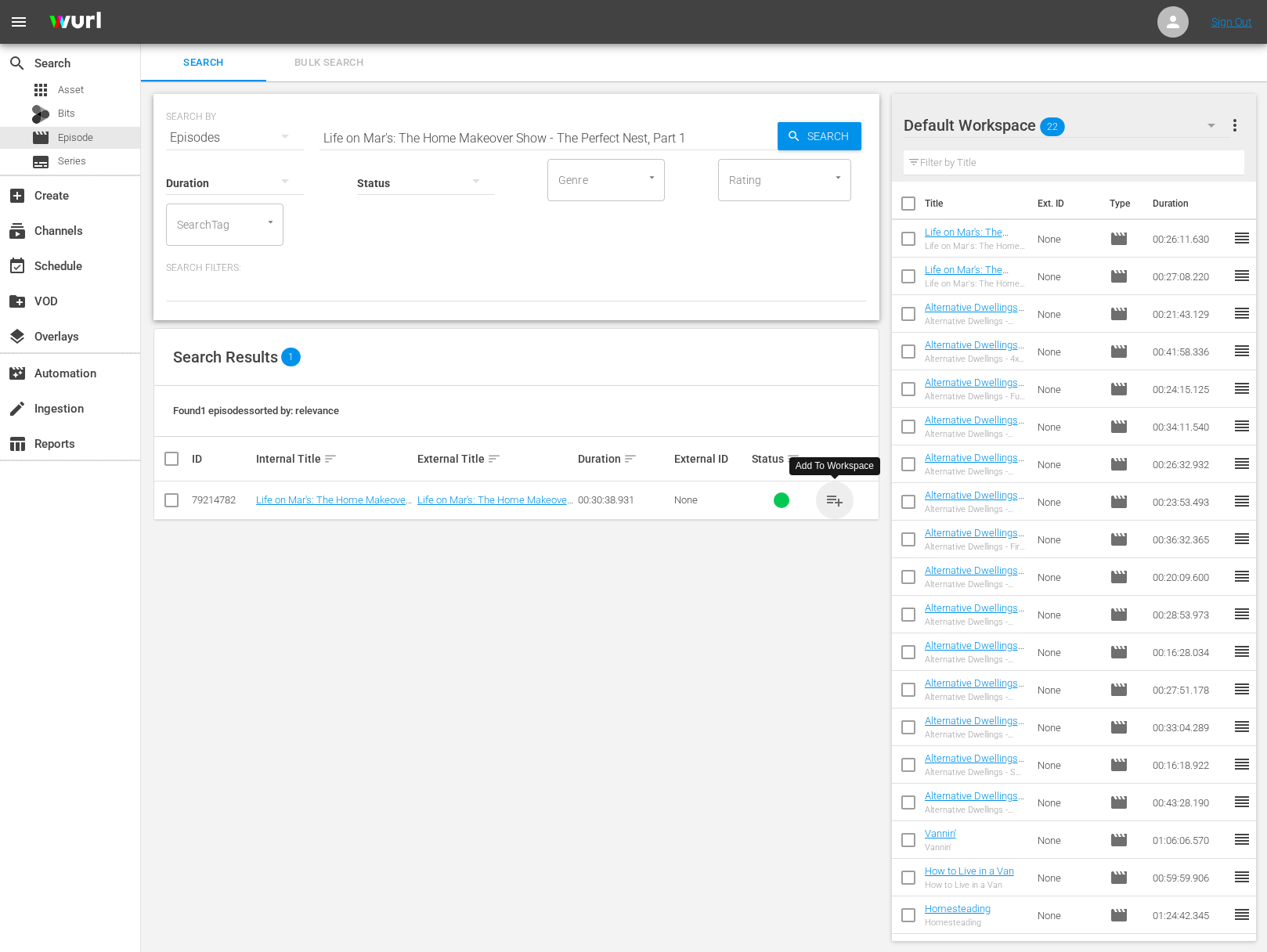
click at [838, 496] on span "playlist_add" at bounding box center [835, 501] width 19 height 19
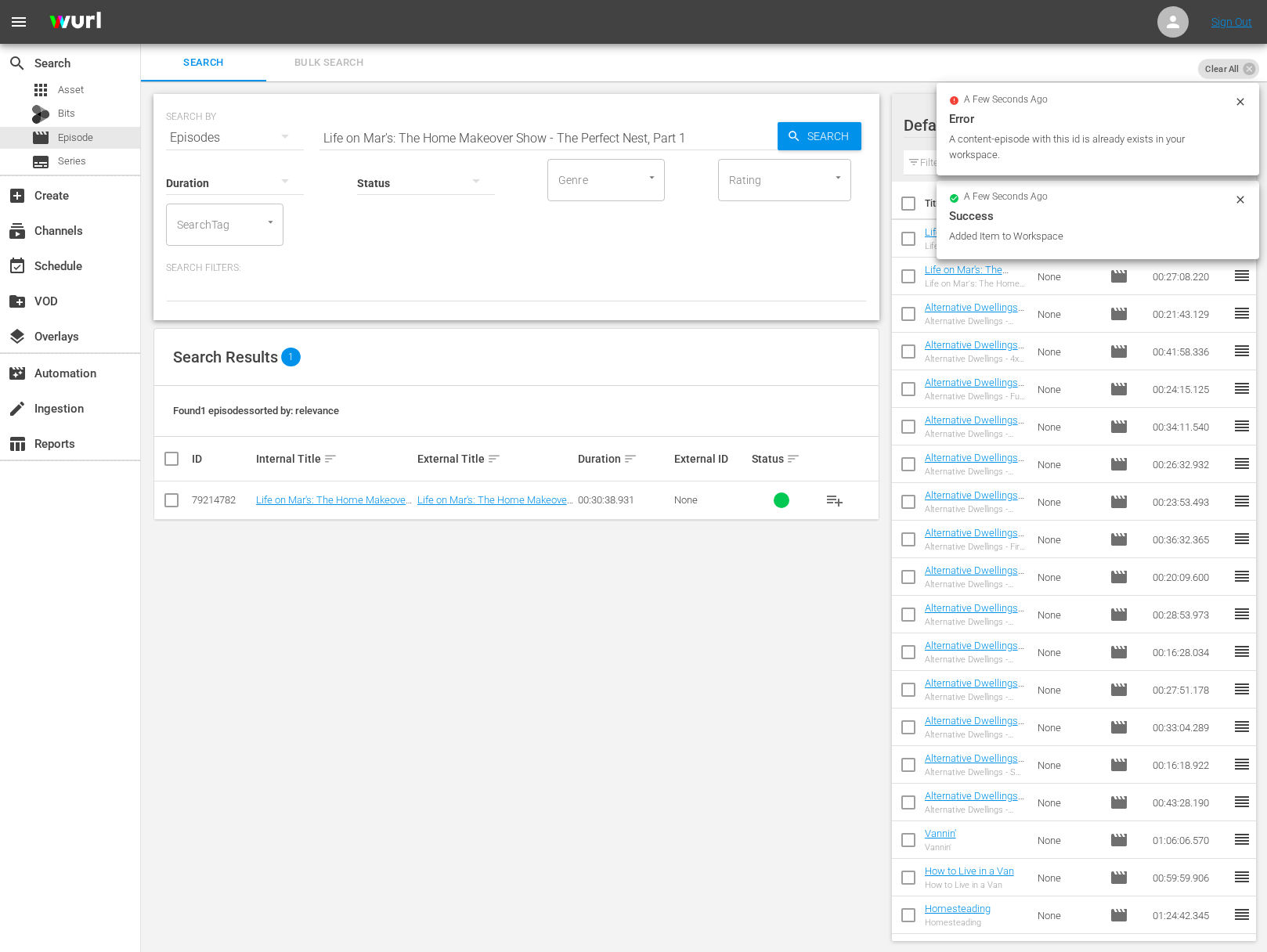
click at [532, 139] on input "Life on Mar's: The Home Makeover Show - The Perfect Nest, Part 1" at bounding box center [548, 137] width 458 height 37
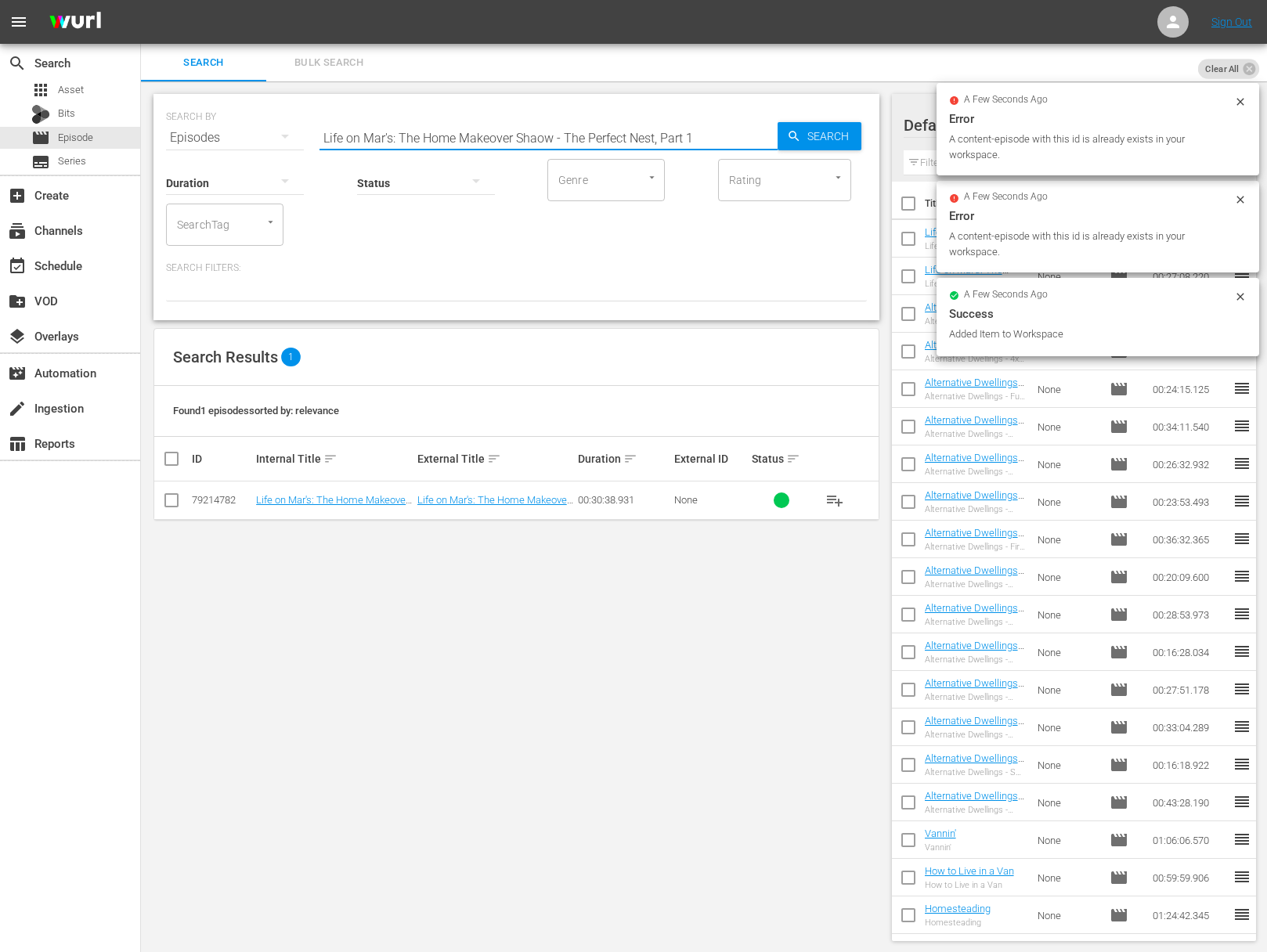
paste input "Life on Mar's: The Home Makeover Show - The [DATE] of [PERSON_NAME]"
click at [547, 137] on input "Life on Mar's: The Home Makeover ShaLife on Mar's: The Home Makeover Show - The…" at bounding box center [548, 137] width 458 height 37
paste input "Life on Mar's: The Home Makeover Show - The [DATE] of [PERSON_NAME]"
click at [597, 138] on input "Life on Mar's: The Home Makeover ShaLife on Mar's: The Home MaLife on Mar's: Th…" at bounding box center [548, 137] width 458 height 37
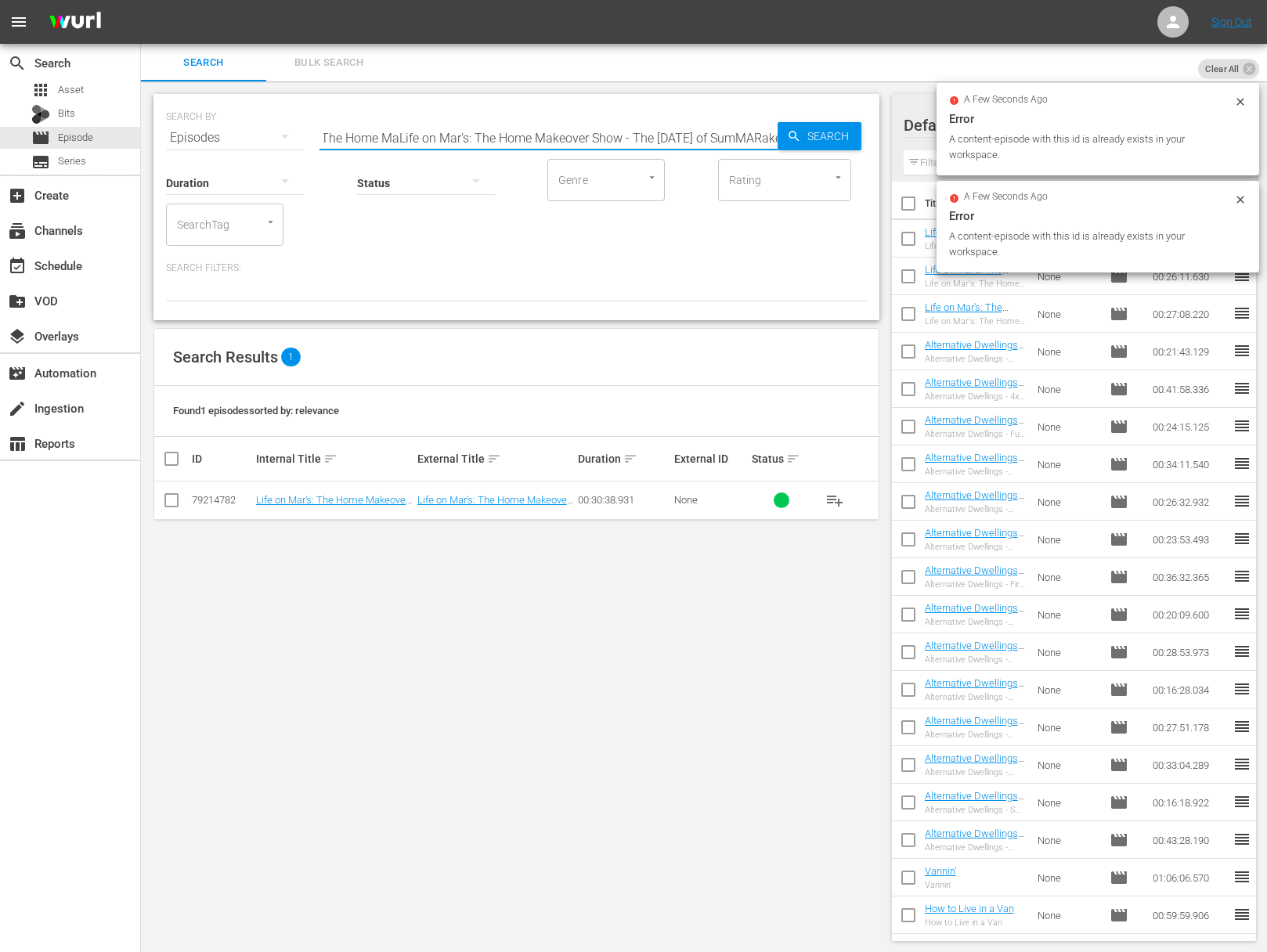
paste input "ow - The [DATE] of [PERSON_NAME]"
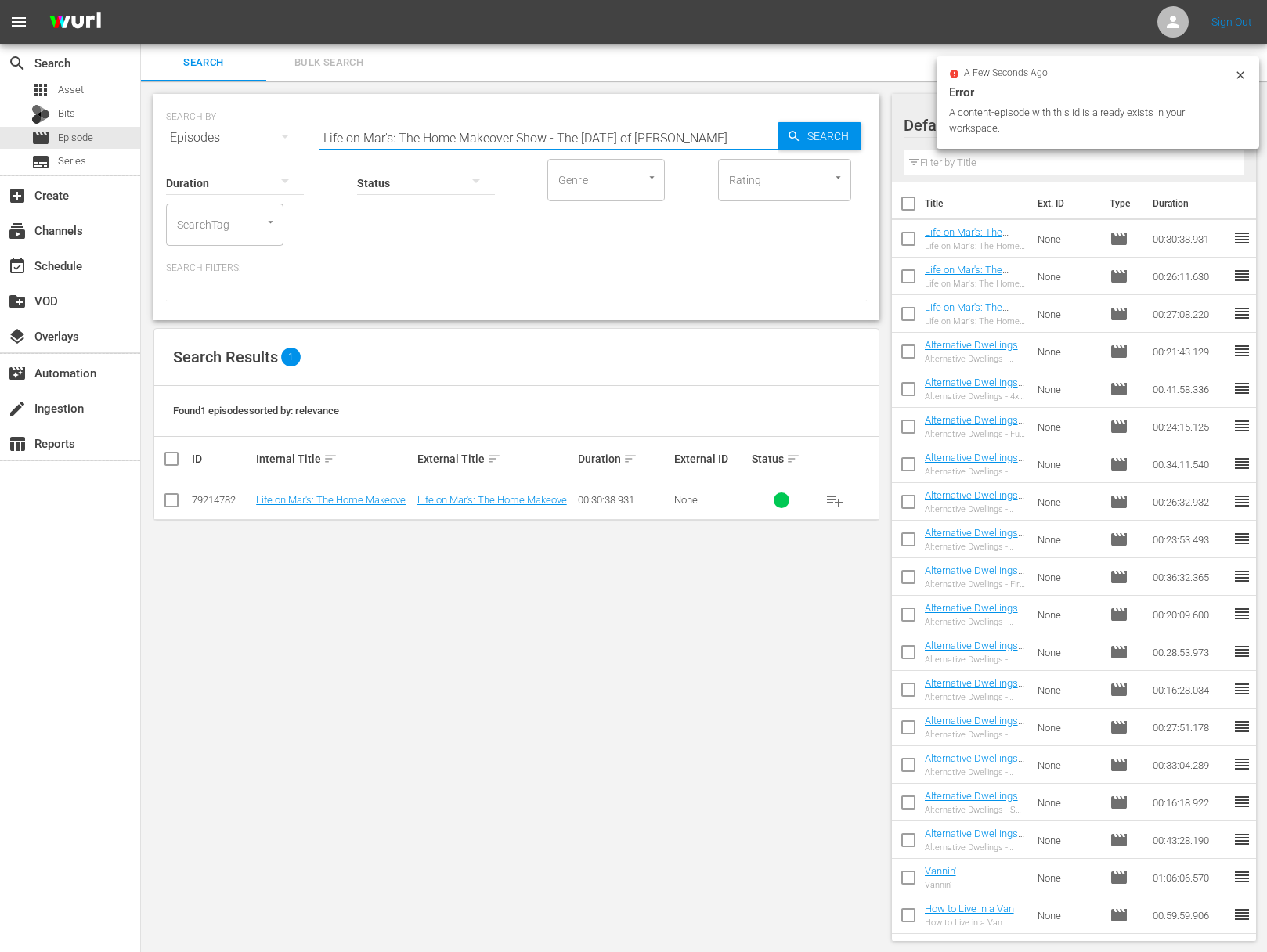
scroll to position [0, 0]
click at [812, 137] on span "Search" at bounding box center [830, 136] width 60 height 28
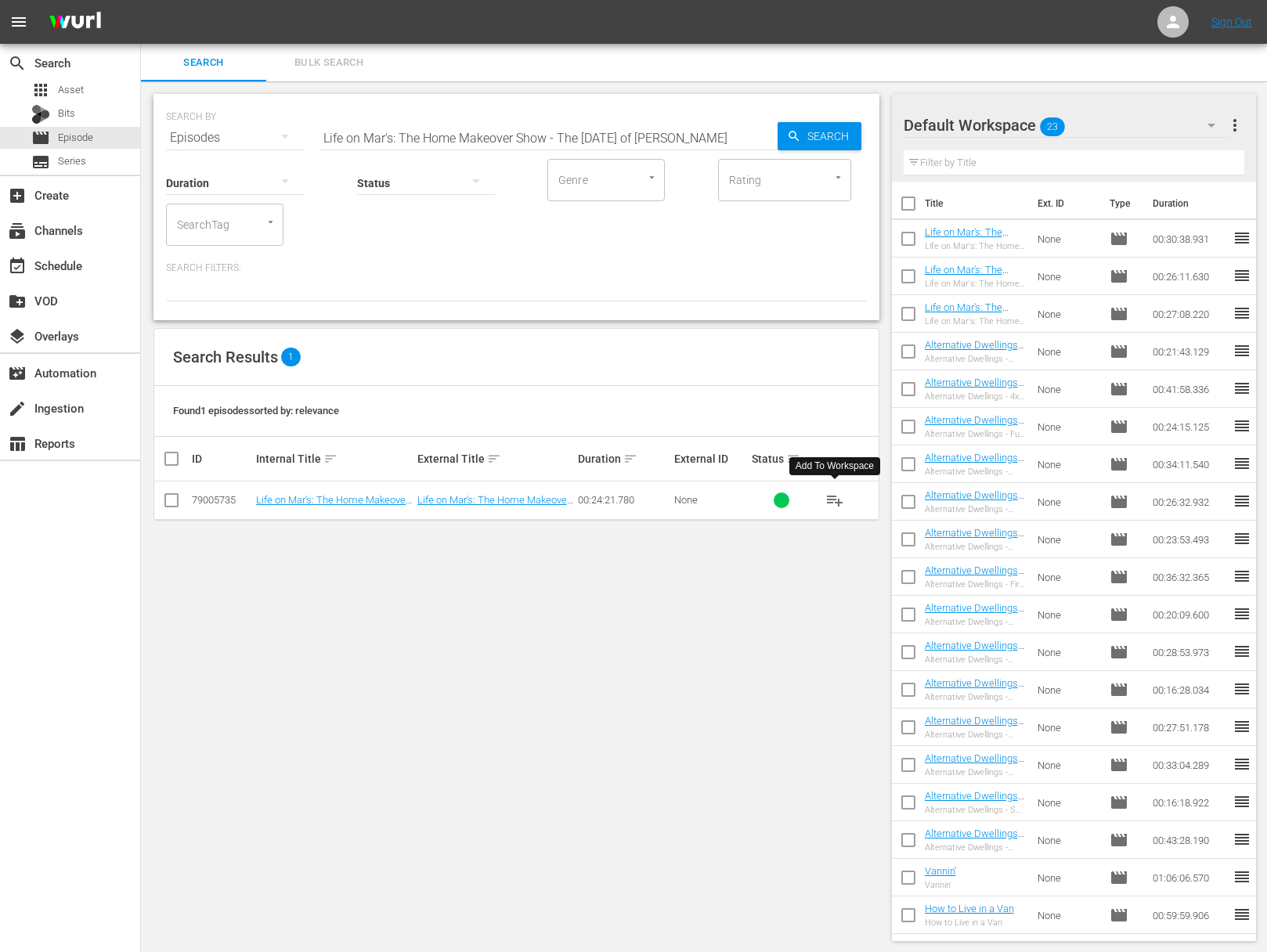
click at [839, 498] on span "playlist_add" at bounding box center [835, 501] width 19 height 19
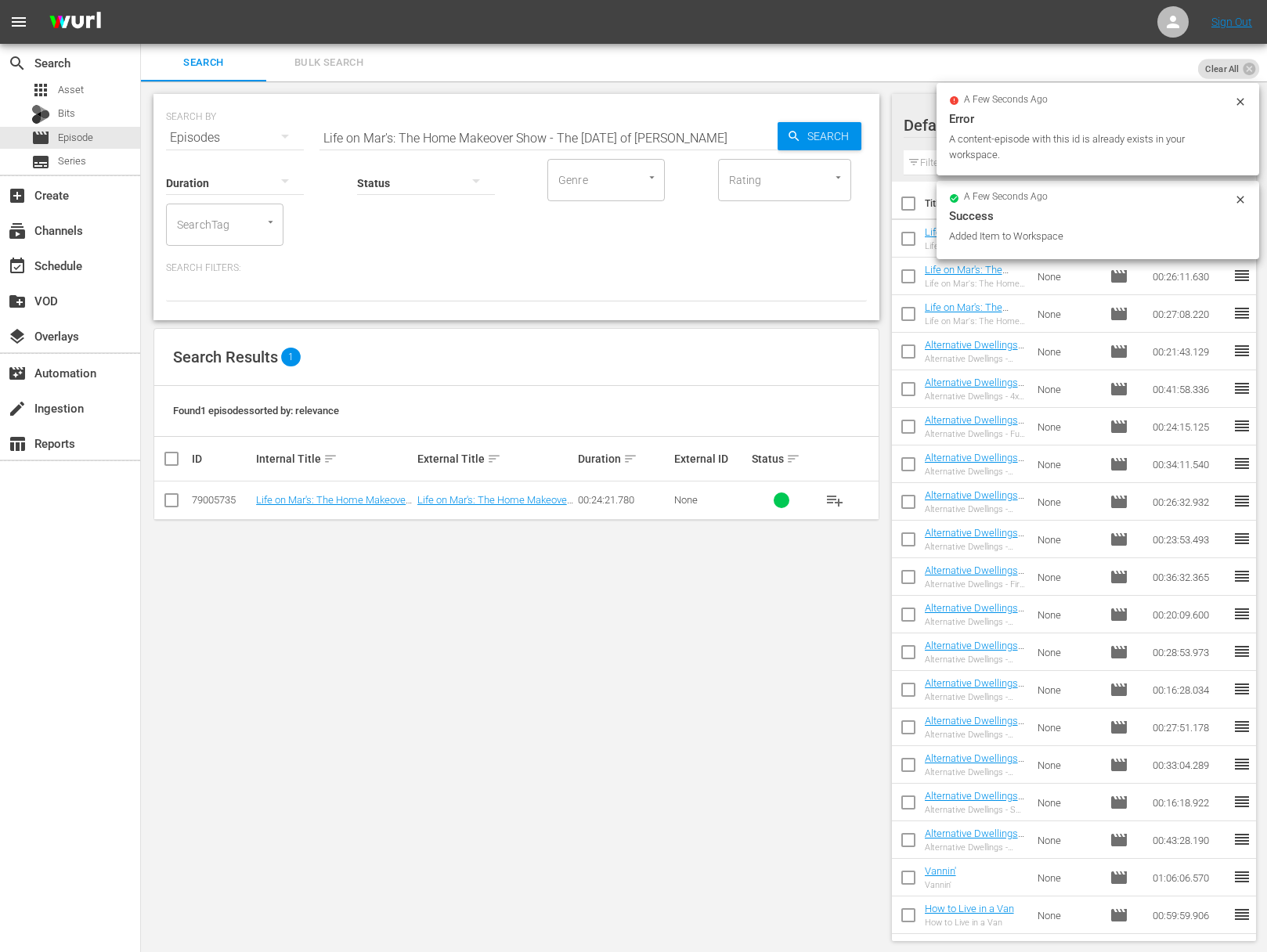
click at [475, 116] on div "SEARCH BY Search By Episodes Search ID, Title, Description, Keywords, or Catego…" at bounding box center [516, 128] width 701 height 57
click at [473, 131] on input "Life on Mar's: The Home Makeover Show - The [DATE] of [PERSON_NAME]" at bounding box center [548, 137] width 458 height 37
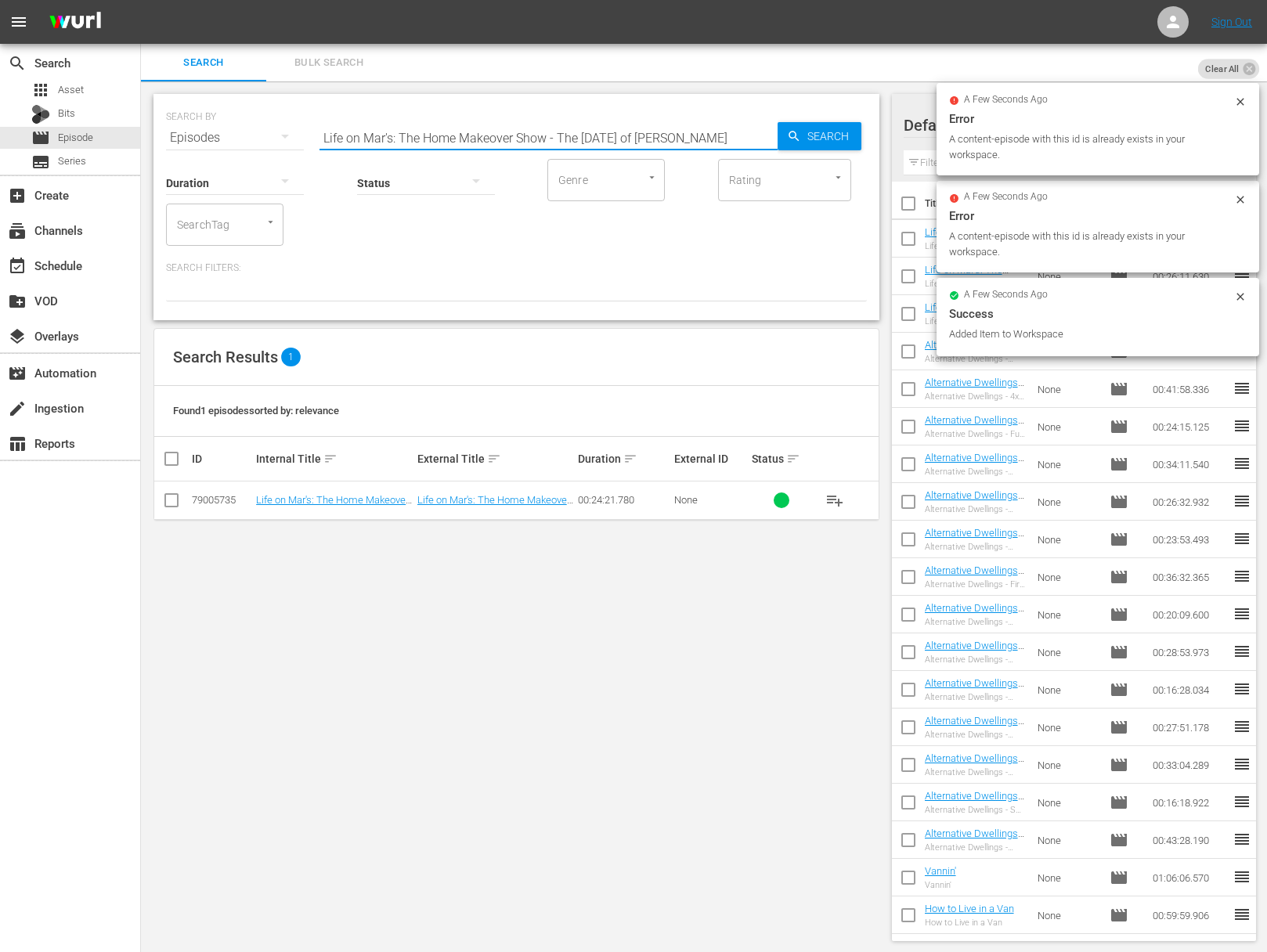
paste input "A Dollhouse of a Kitchen"
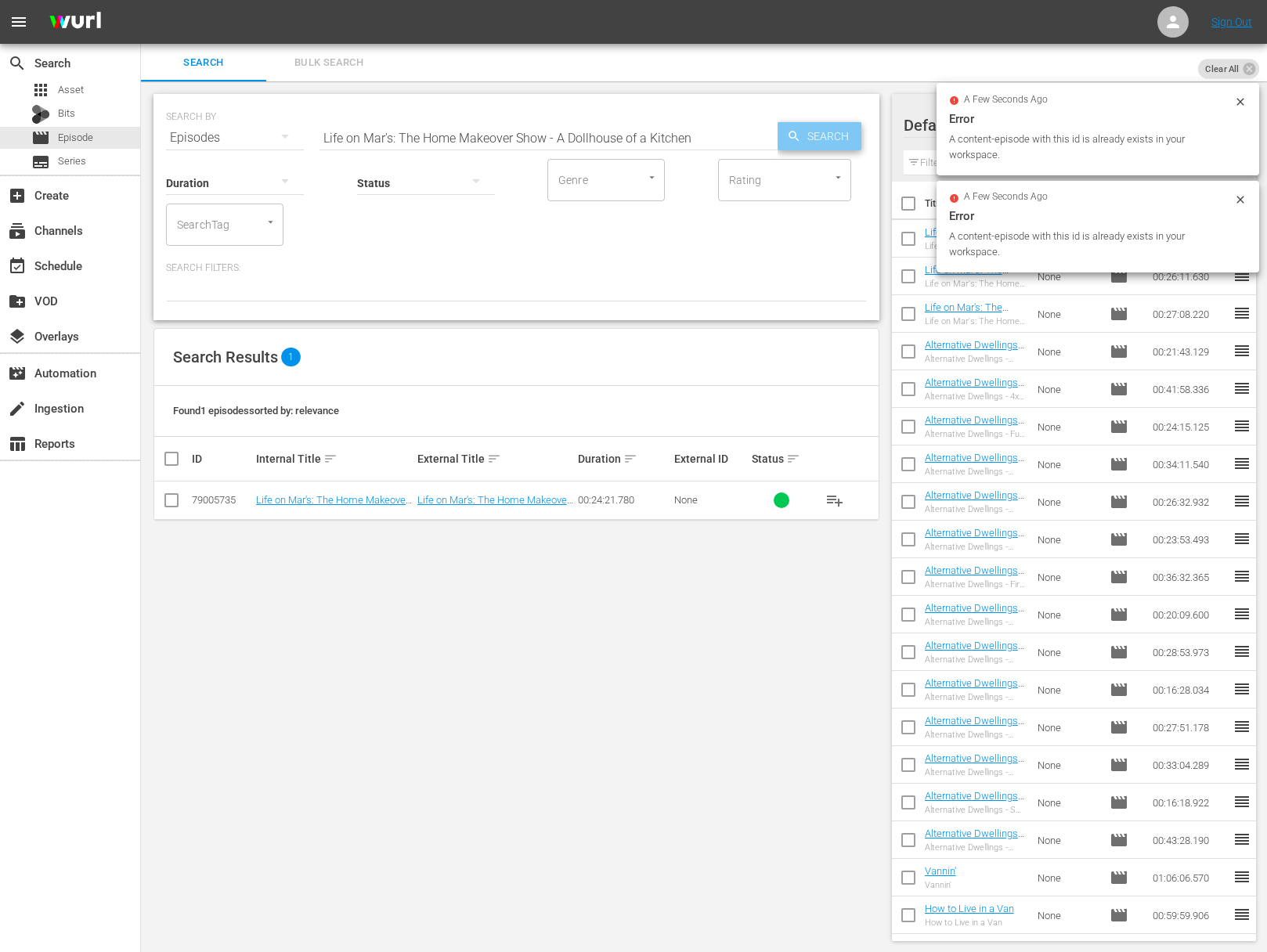
click at [795, 129] on icon "button" at bounding box center [793, 136] width 14 height 14
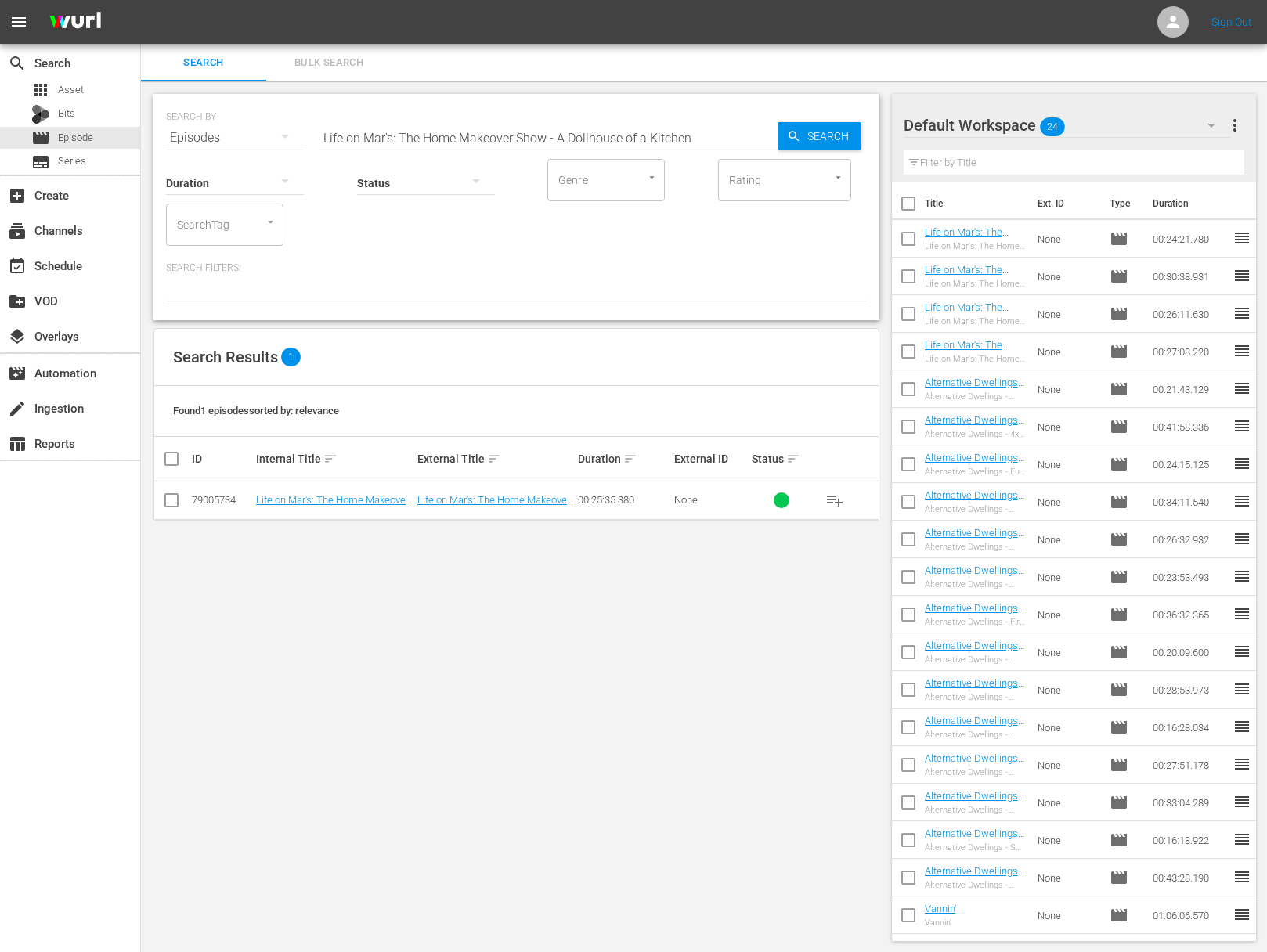
click at [831, 495] on span "playlist_add" at bounding box center [835, 501] width 19 height 19
click at [832, 495] on span "playlist_add" at bounding box center [835, 501] width 19 height 19
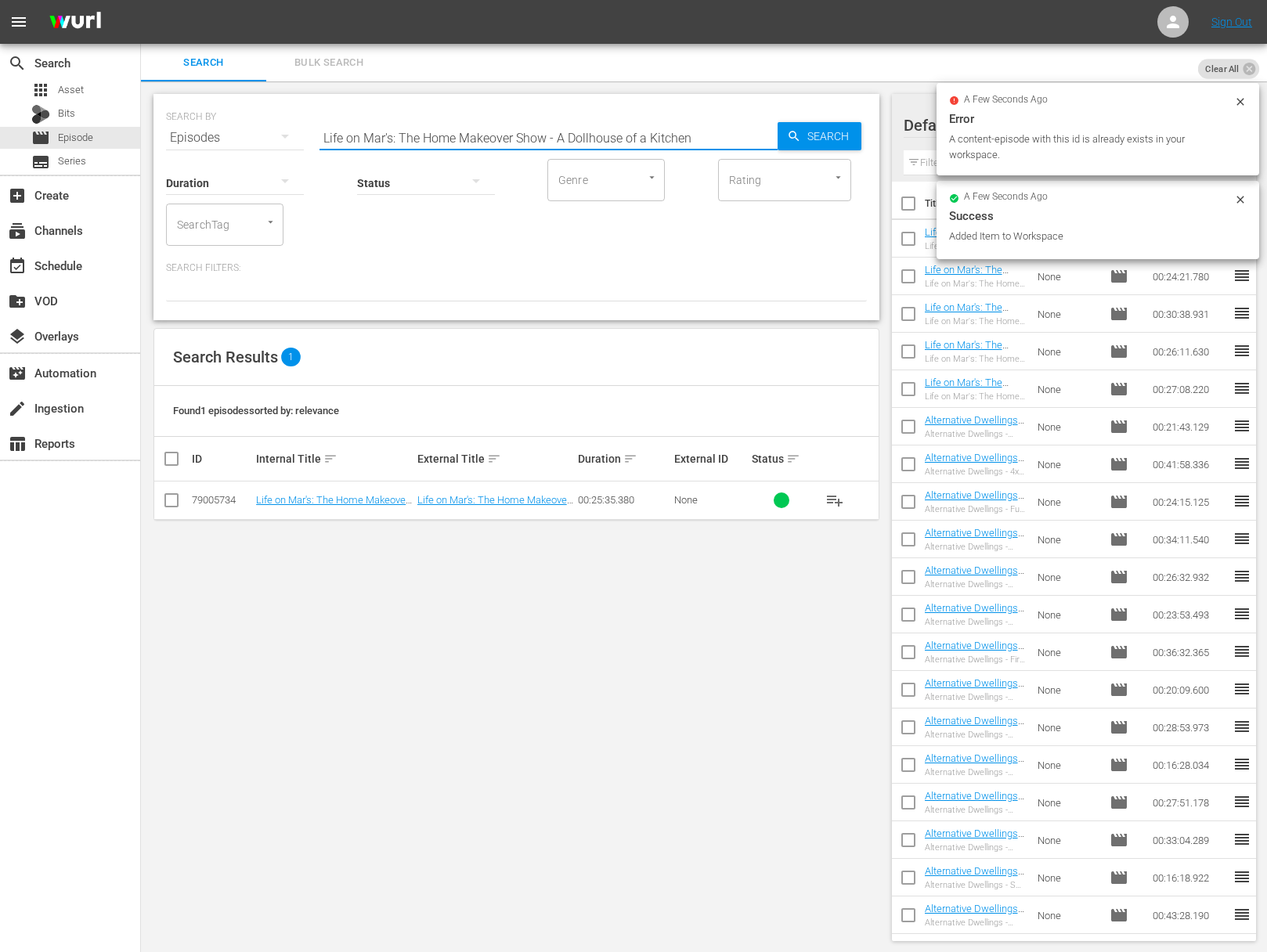
click at [593, 126] on input "Life on Mar's: The Home Makeover Show - A Dollhouse of a Kitchen" at bounding box center [548, 137] width 458 height 37
paste input "Oops--We Did It Agai"
click at [845, 134] on span "Search" at bounding box center [830, 136] width 60 height 28
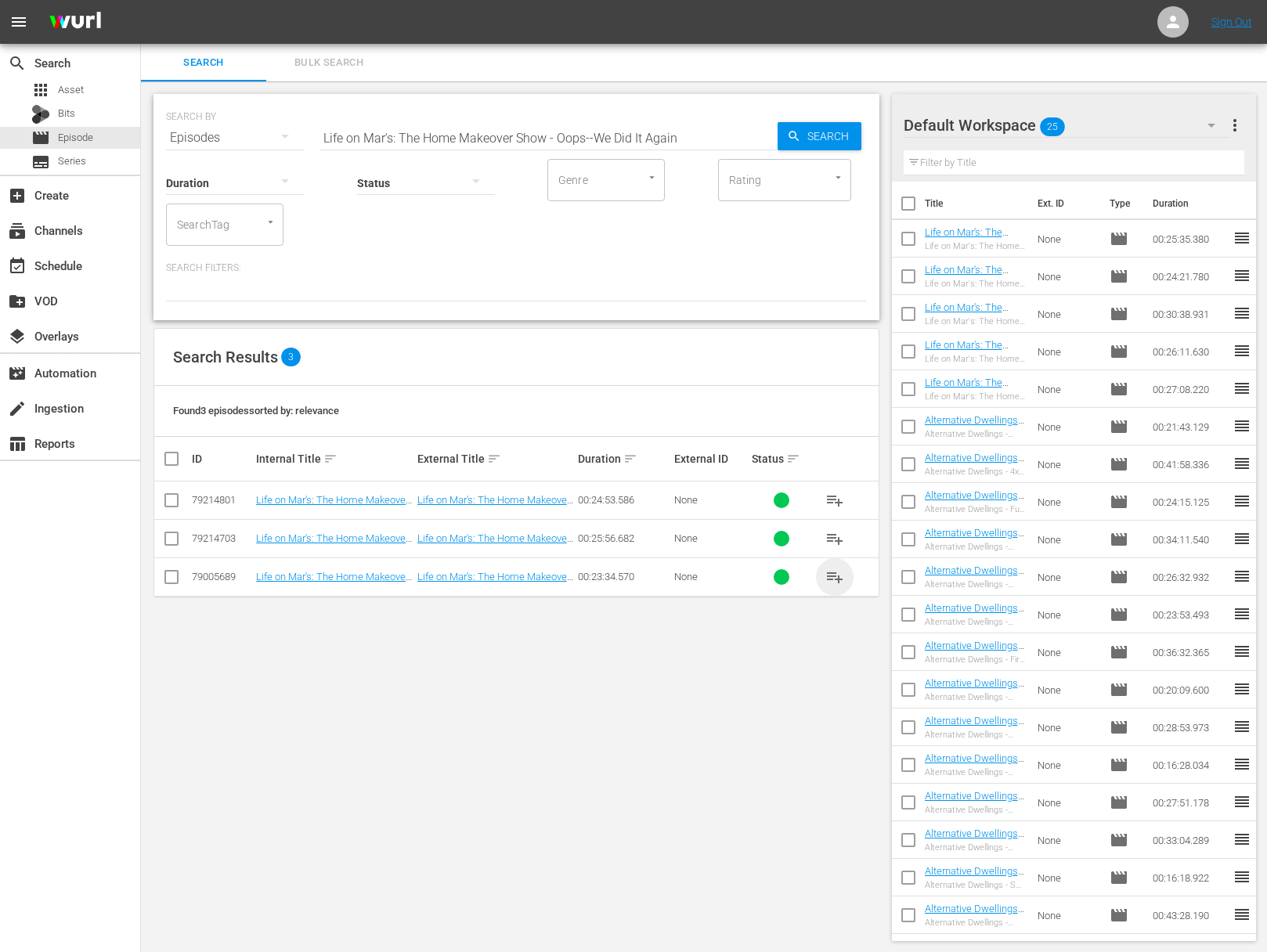
click at [838, 577] on span "playlist_add" at bounding box center [835, 578] width 19 height 19
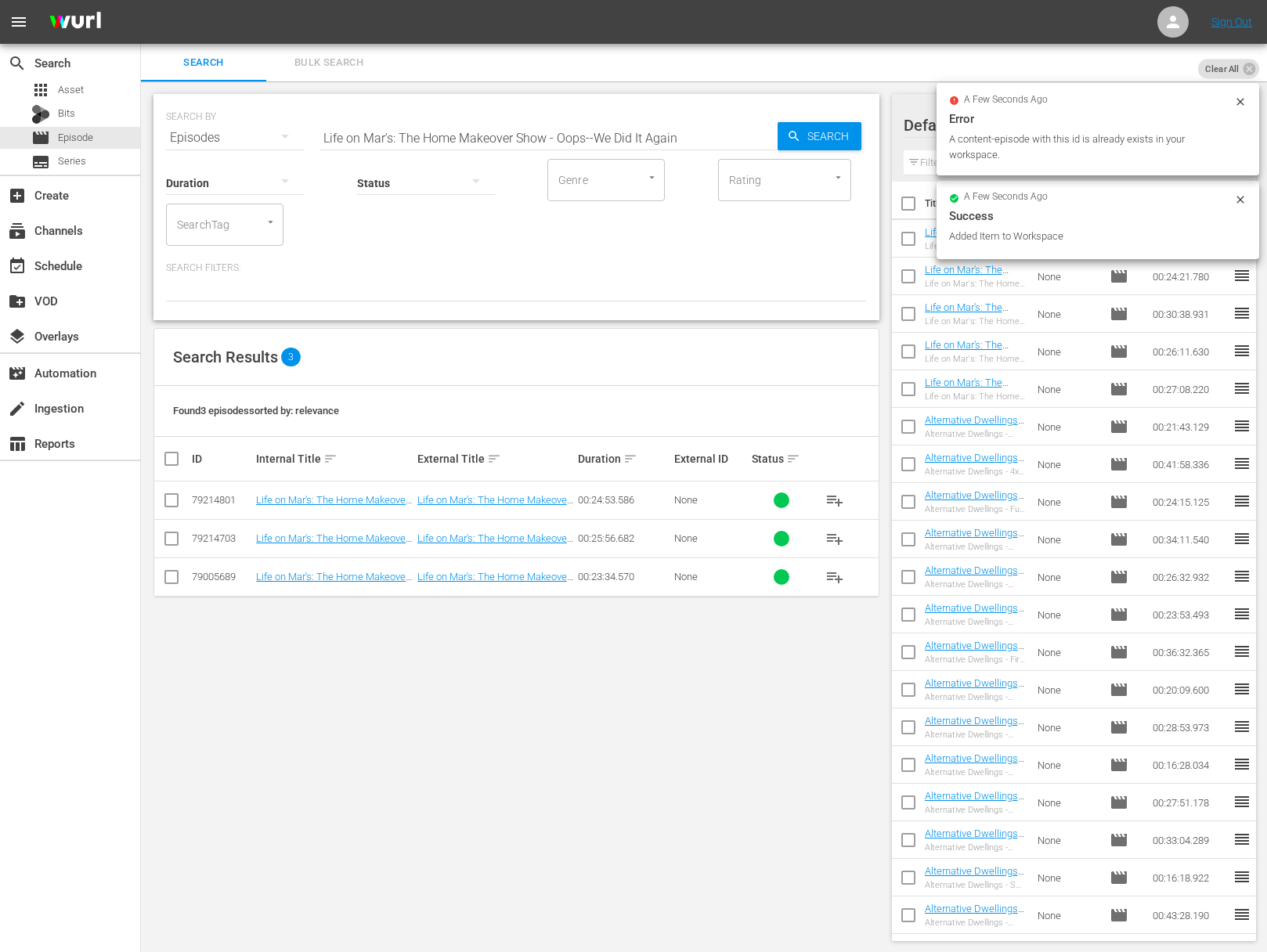
click at [606, 127] on input "Life on Mar's: The Home Makeover Show - Oops--We Did It Again" at bounding box center [548, 137] width 458 height 37
paste input "Staging GatsbyLife on Mar's: The Home Makeover Show -"
click at [600, 127] on input "aLife on Mar's: The Home Makeover Show - Staging GatsbyLife on Mar's: The Home …" at bounding box center [548, 137] width 458 height 37
paste input "Life on Mar's: The Home Makeover Show - Staging Gatsby"
click at [775, 136] on input "Life on Mar's: The Home Makeover Show - Staging Gatsby" at bounding box center [548, 137] width 458 height 37
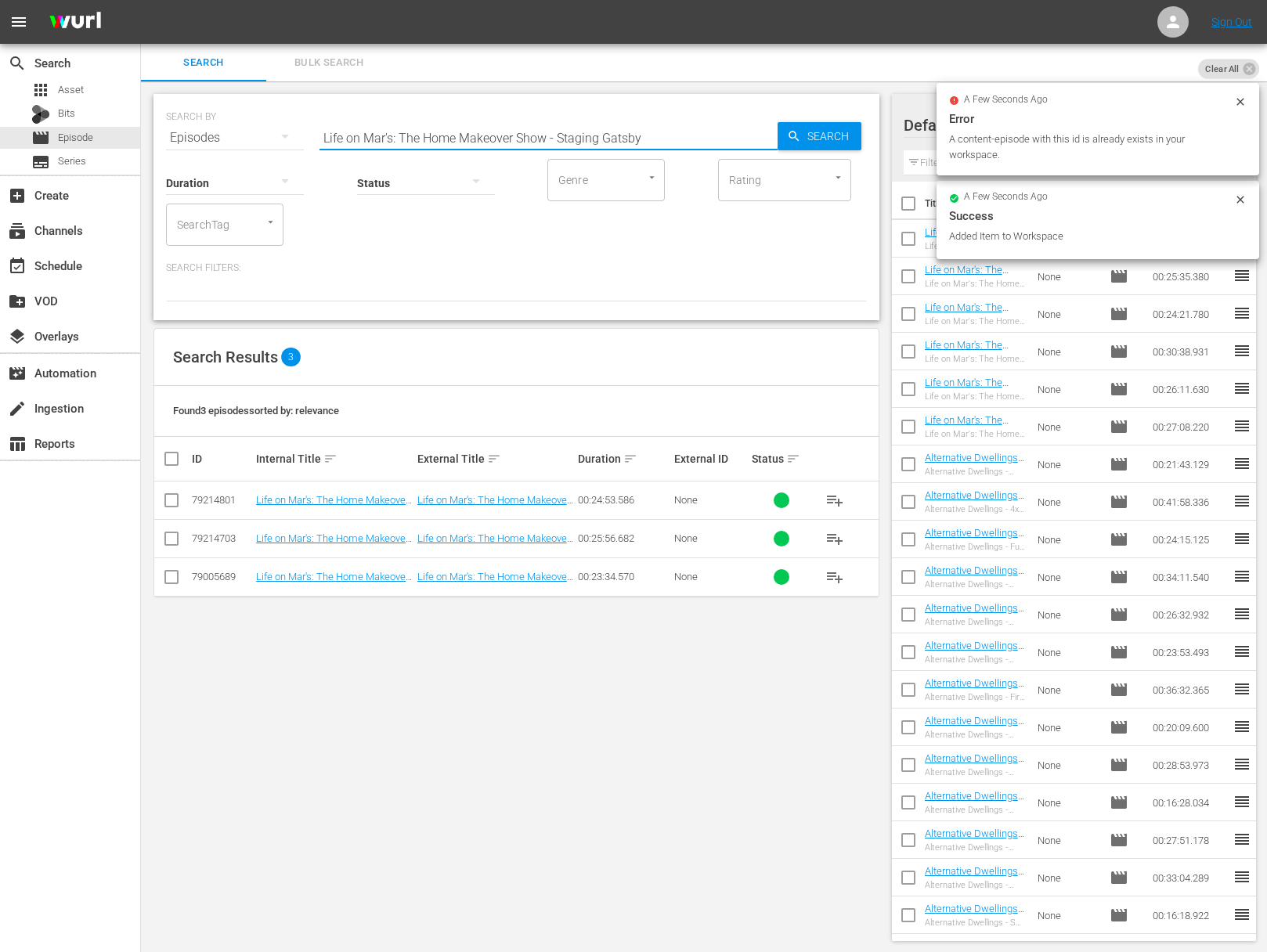
click at [817, 137] on span "Search" at bounding box center [830, 136] width 60 height 28
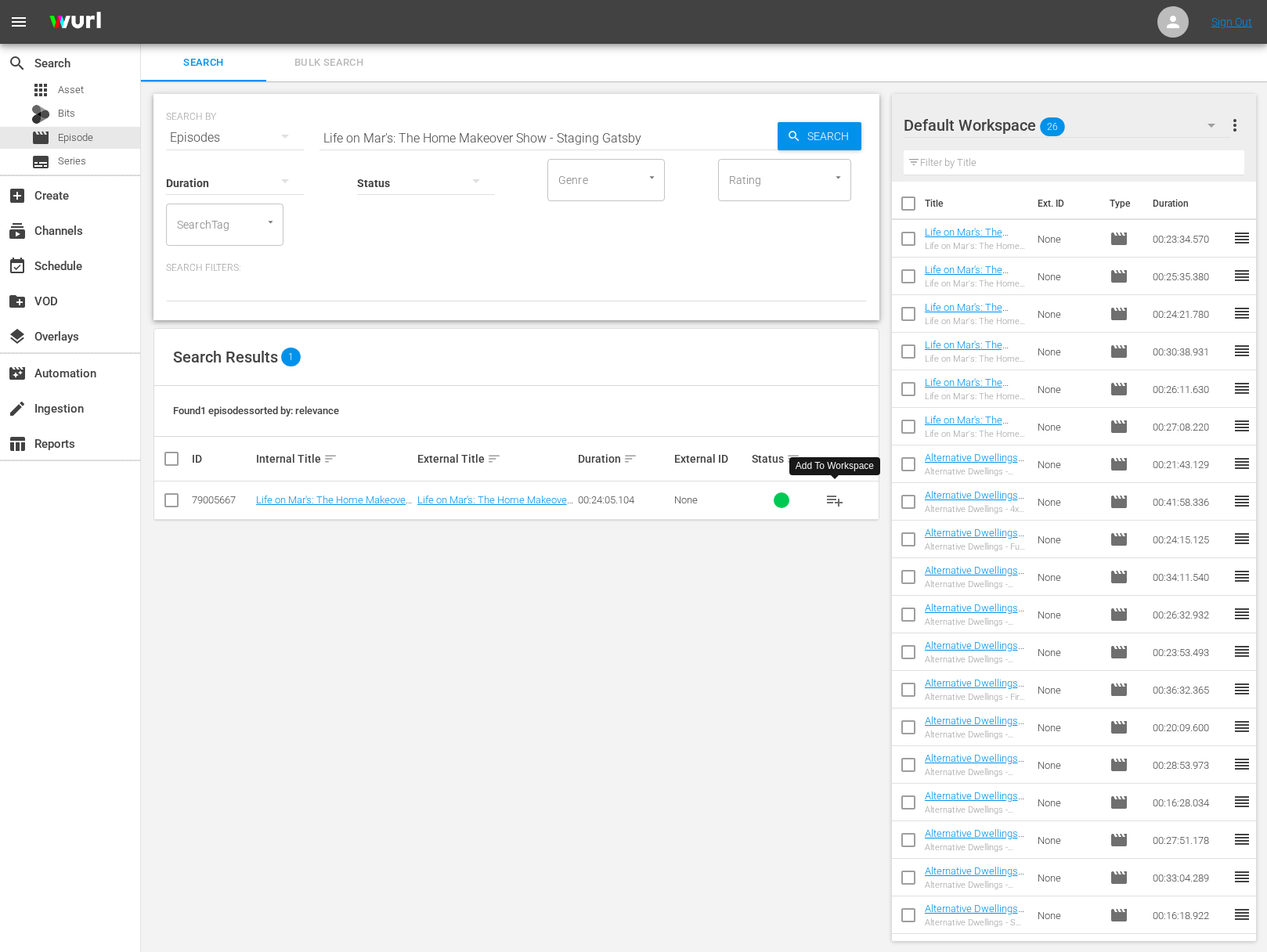
click at [832, 498] on span "playlist_add" at bounding box center [835, 501] width 19 height 19
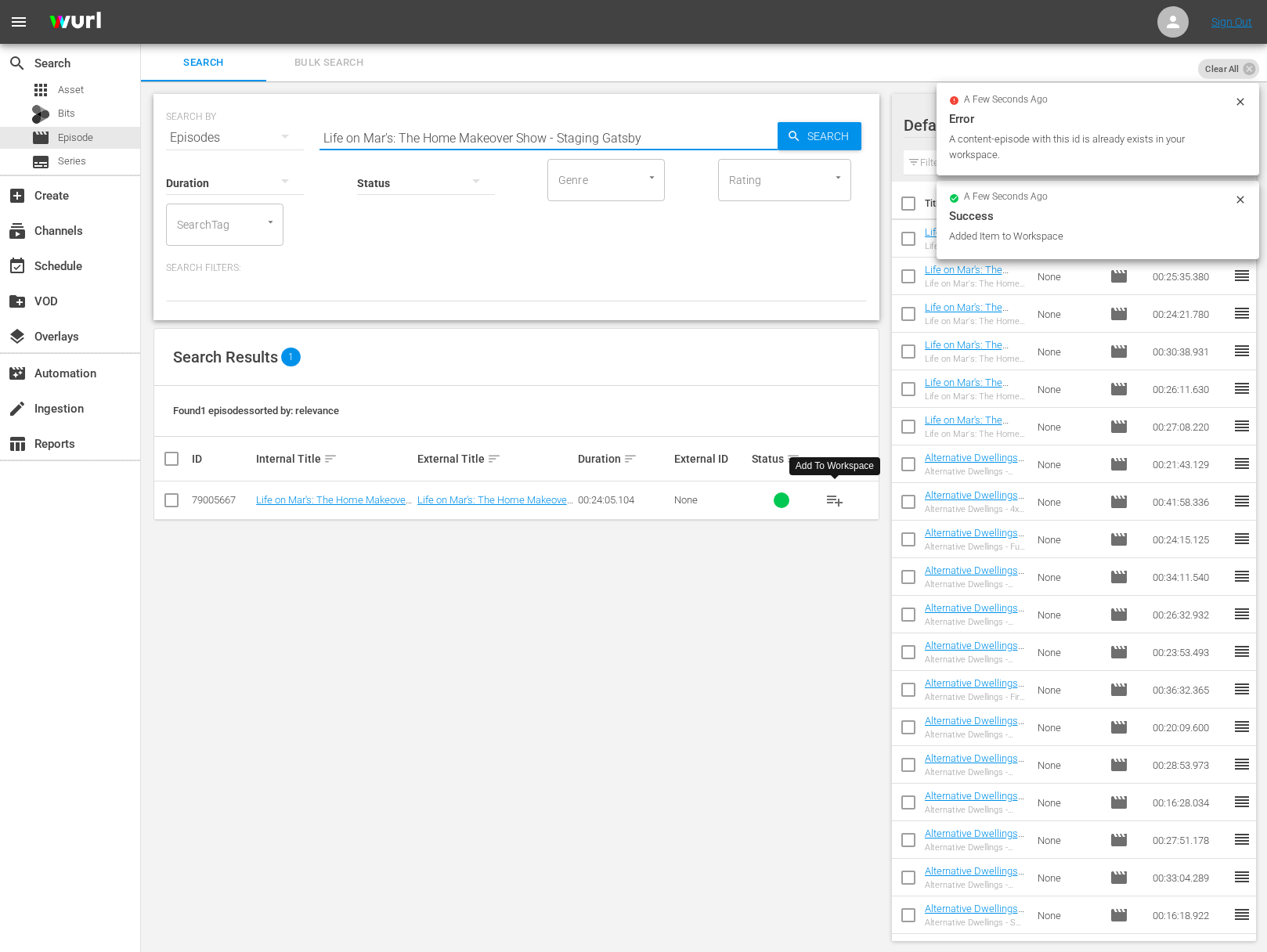
click at [492, 141] on input "Life on Mar's: The Home Makeover Show - Staging Gatsby" at bounding box center [548, 137] width 458 height 37
paste input "Life on Mar's: The Home Makeover Show - [PERSON_NAME]' Kitchen"
click at [503, 134] on input "Life on Mar's: The Home MakeoaLife on Mar's: The Home Makeover Show - Pitchin' …" at bounding box center [548, 137] width 458 height 37
paste input "ver Show - [PERSON_NAME]' Kitchen"
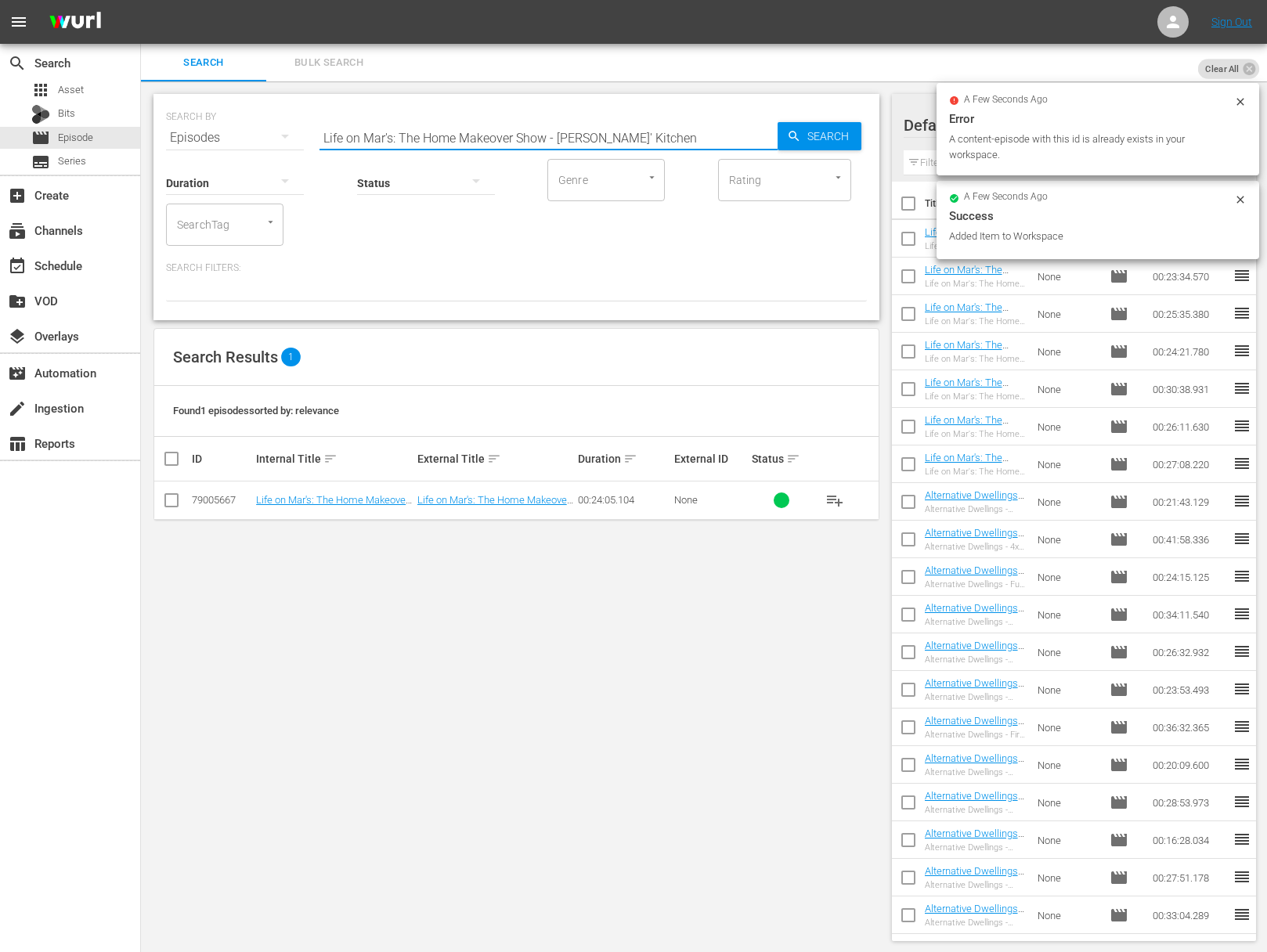
scroll to position [0, 0]
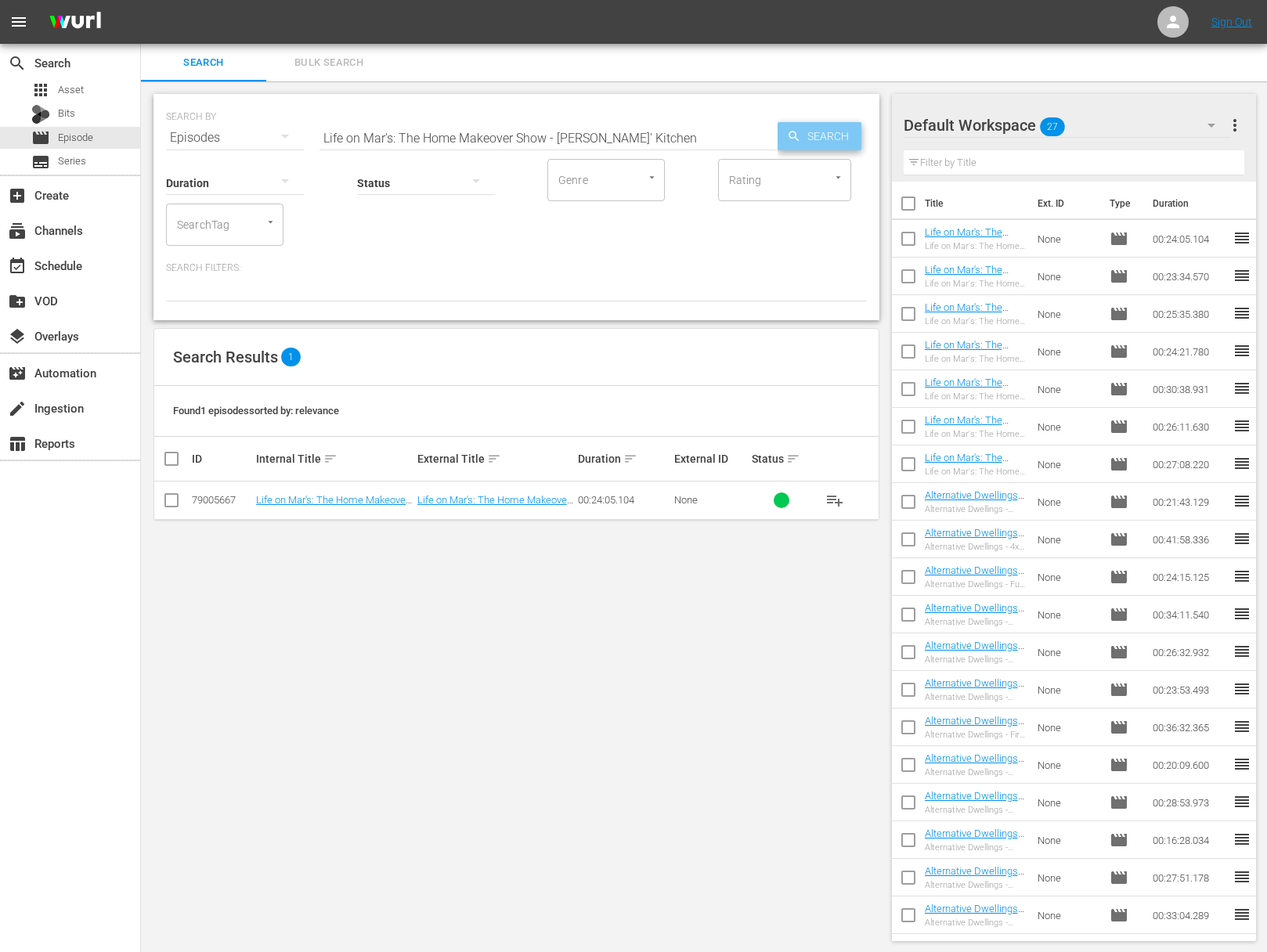
click at [782, 134] on div "Search" at bounding box center [819, 136] width 83 height 28
click at [837, 500] on span "playlist_add" at bounding box center [835, 501] width 19 height 19
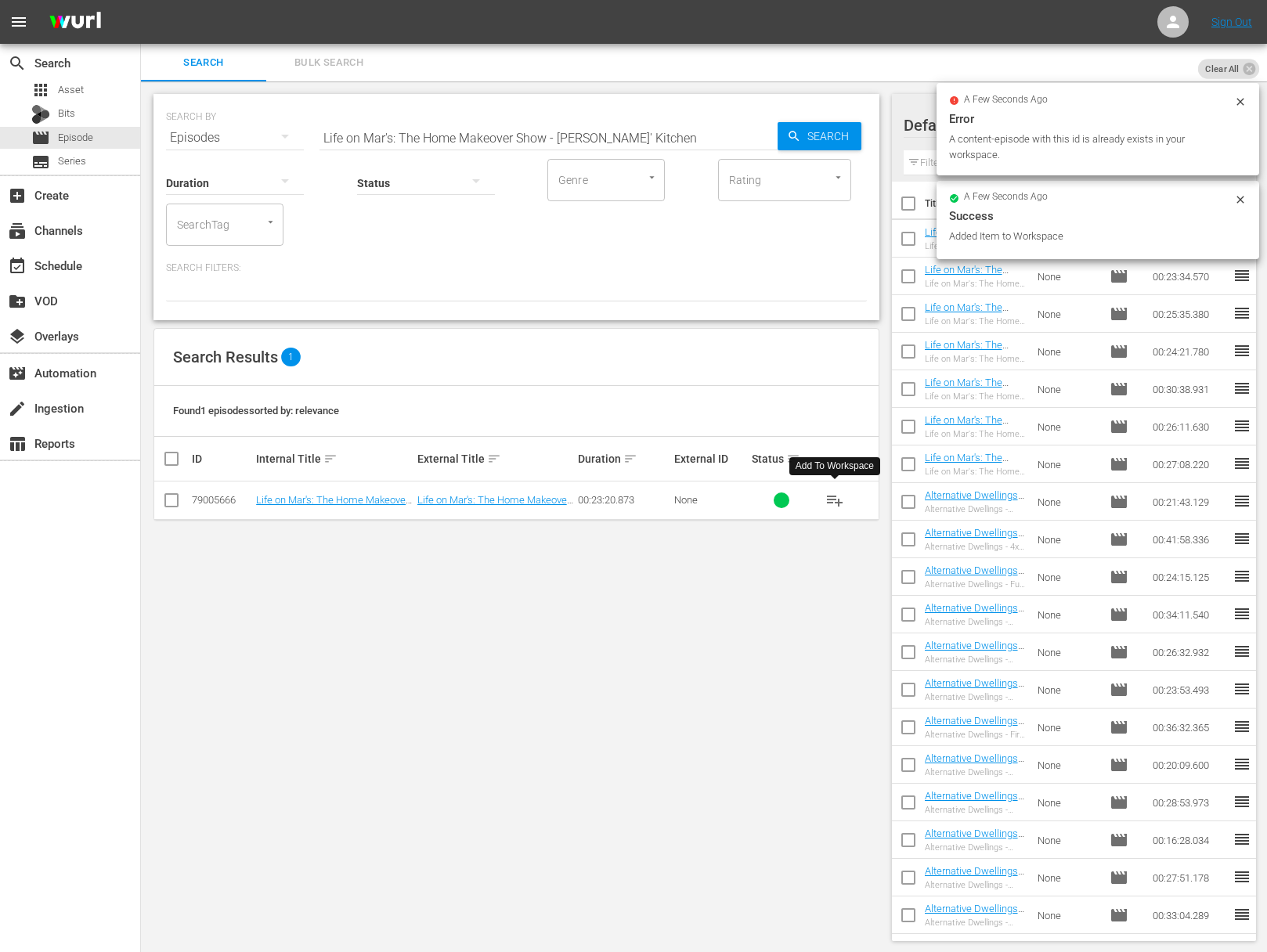
click at [486, 135] on input "Life on Mar's: The Home Makeover Show - [PERSON_NAME]' Kitchen" at bounding box center [548, 137] width 458 height 37
paste input "Life on Mar's: The Home Makeover Show - Something Fishy"
click at [482, 135] on input "Life on Mar's: The Home MakeaLife on Mar's: The Home Makeover Show - Something …" at bounding box center [548, 137] width 458 height 37
paste input "over Show - Something Fishy"
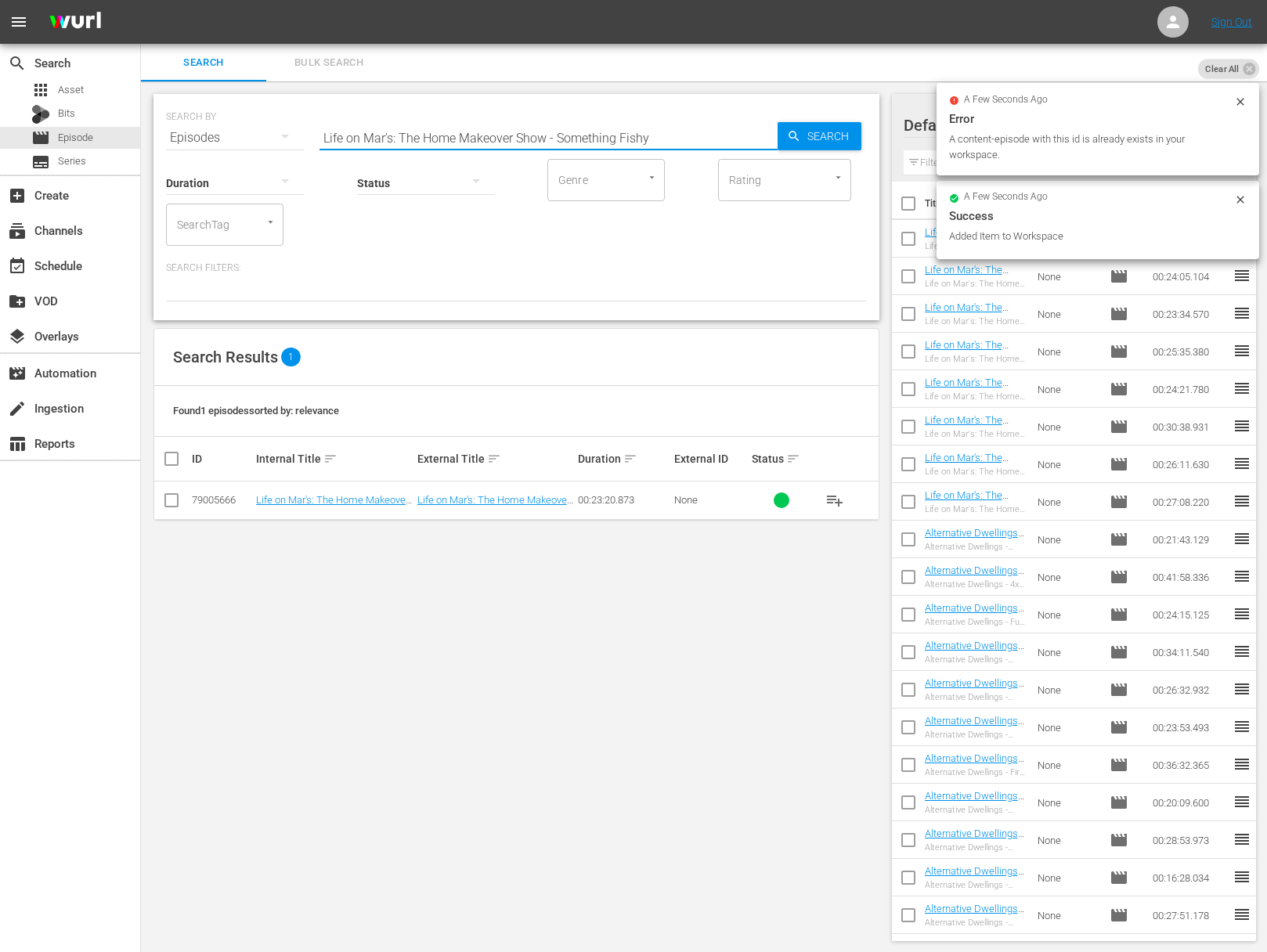
scroll to position [0, 0]
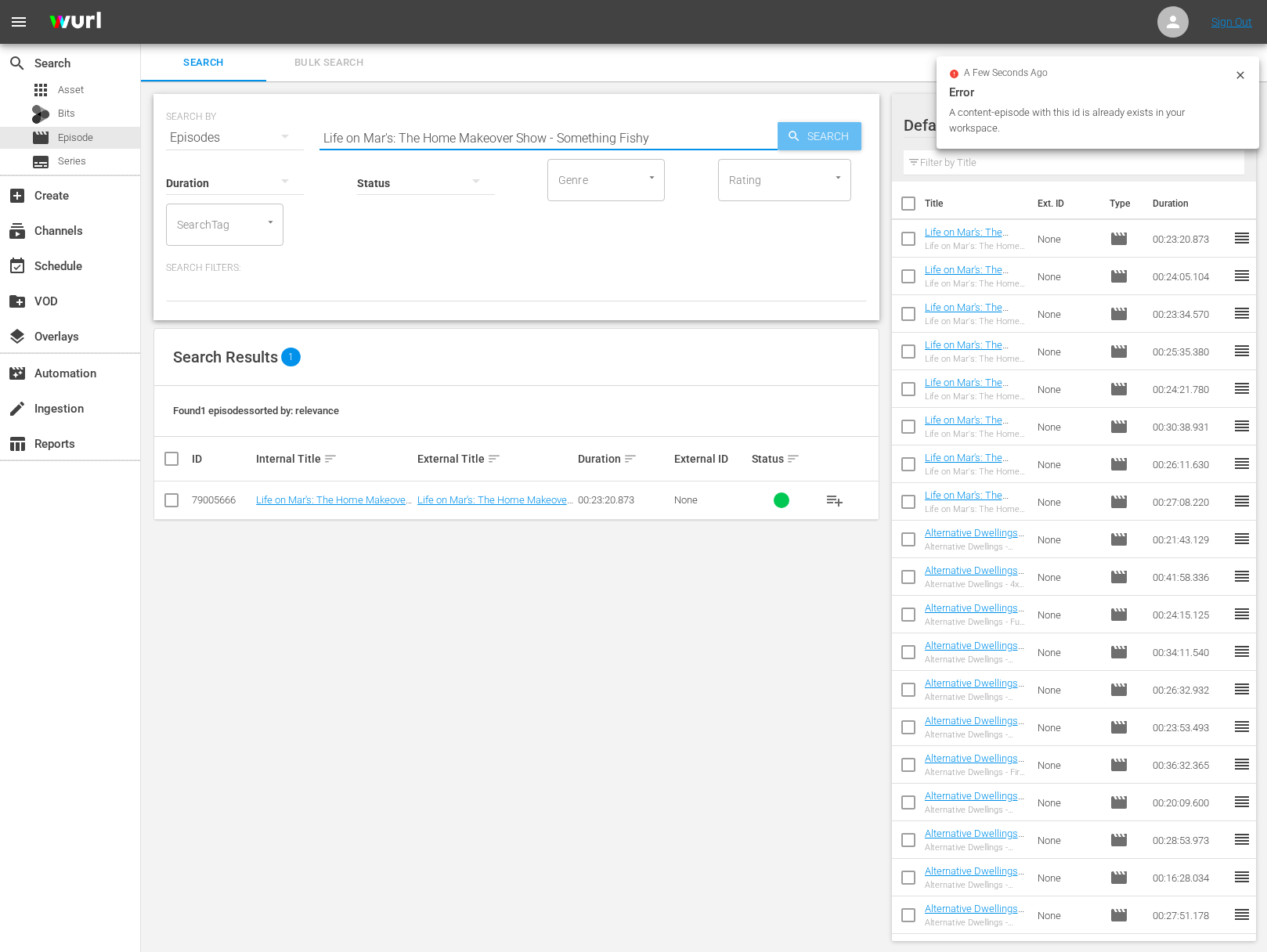
click at [824, 139] on span "Search" at bounding box center [830, 136] width 60 height 28
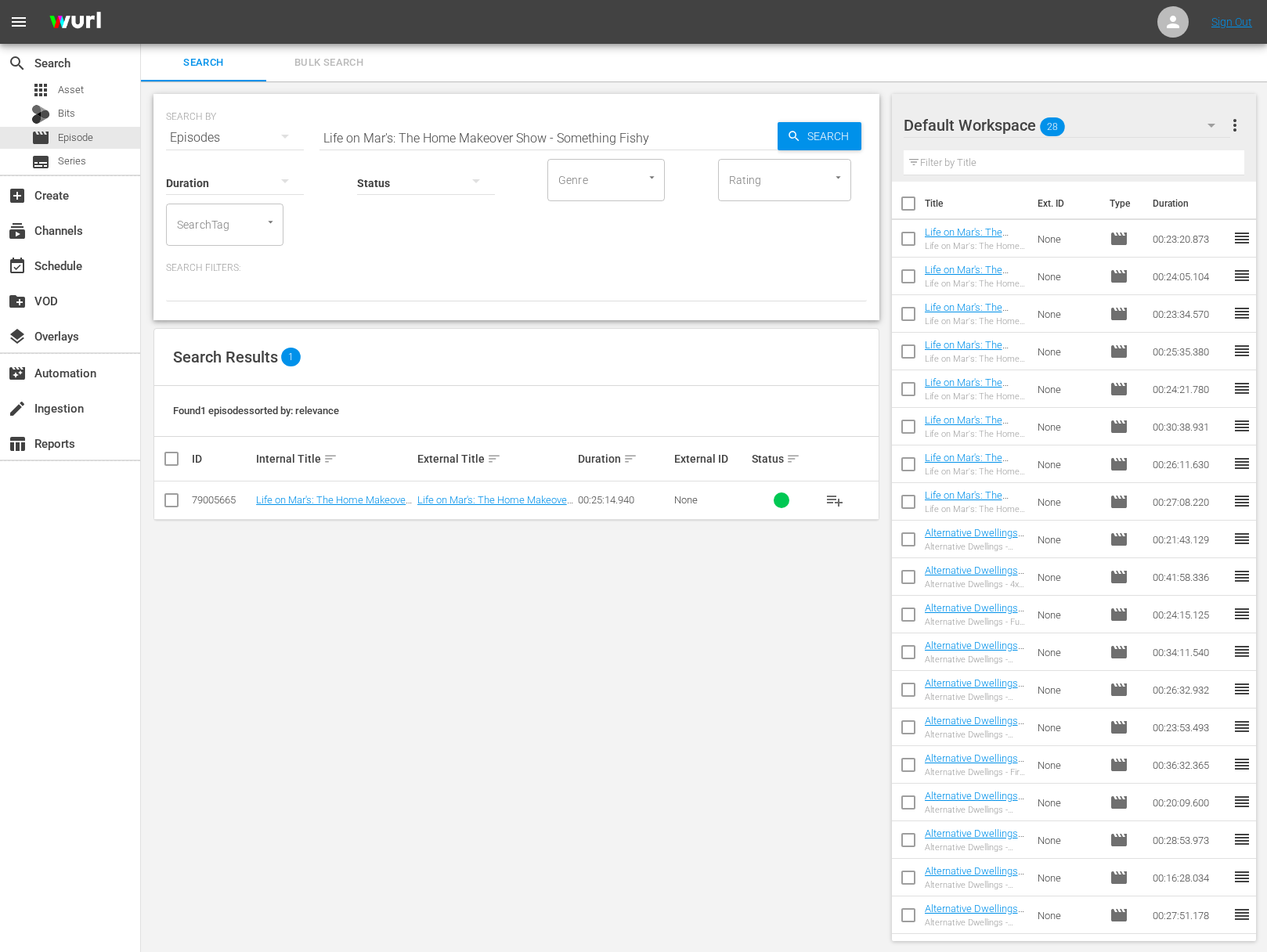
click at [835, 498] on span "playlist_add" at bounding box center [835, 501] width 19 height 19
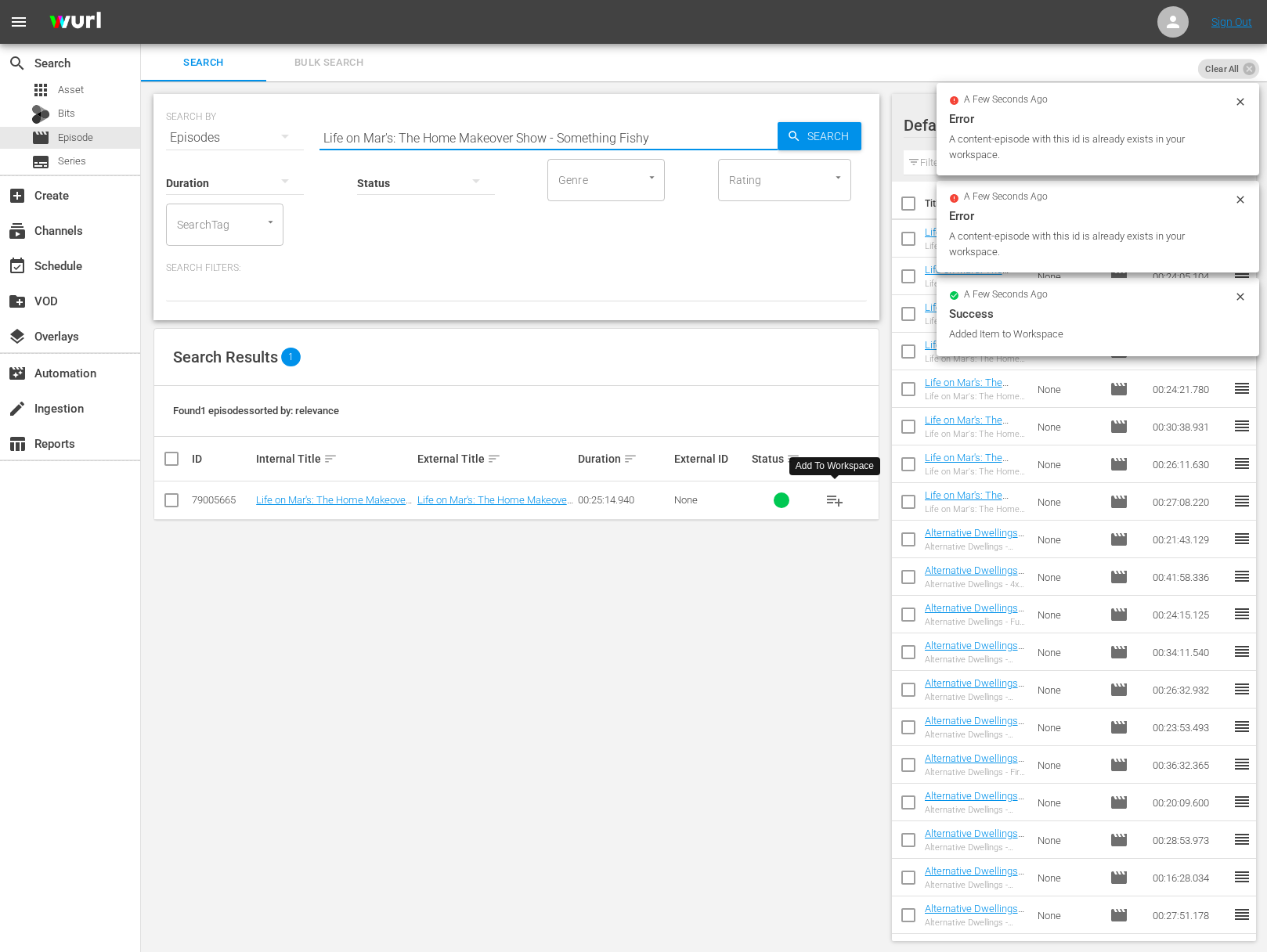
click at [517, 130] on input "Life on Mar's: The Home Makeover Show - Something Fishy" at bounding box center [548, 137] width 458 height 37
paste input "The Big Small"
click at [797, 132] on icon "button" at bounding box center [793, 136] width 14 height 14
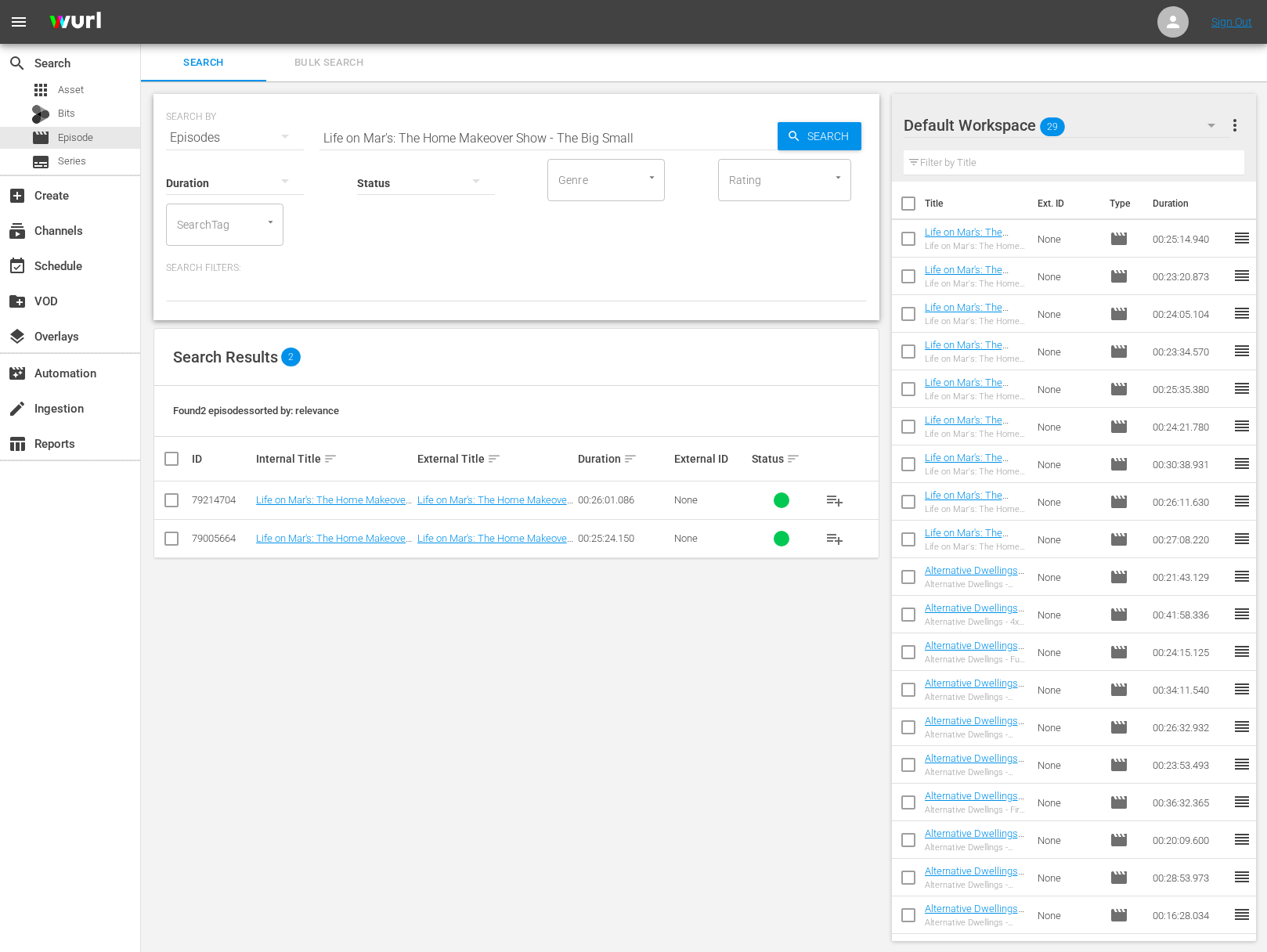
click at [838, 495] on span "playlist_add" at bounding box center [835, 501] width 19 height 19
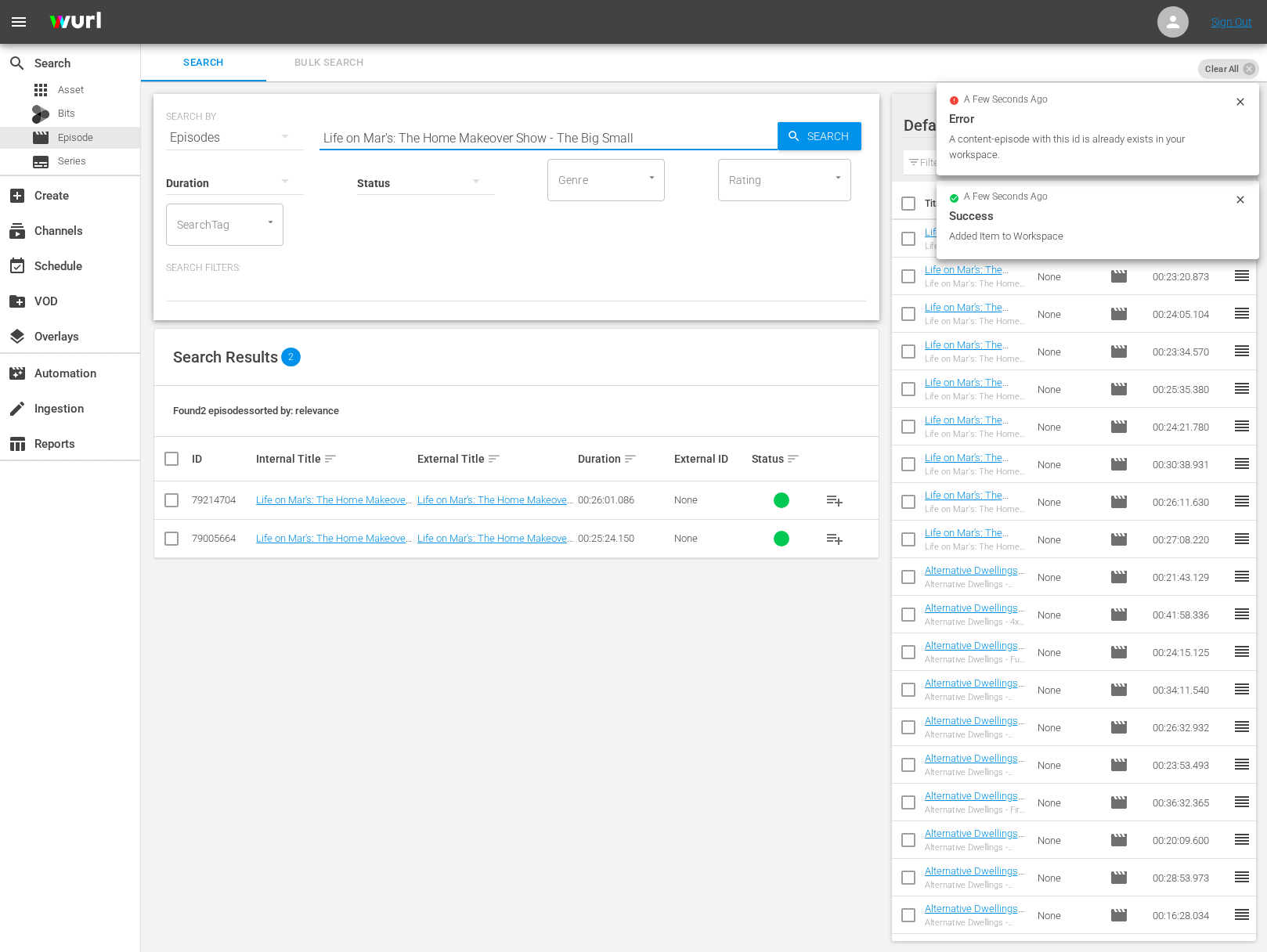
click at [512, 133] on input "Life on Mar's: The Home Makeover Show - The Big Small" at bounding box center [548, 137] width 458 height 37
paste input "Bionic Mar"
click at [827, 133] on span "Search" at bounding box center [830, 136] width 60 height 28
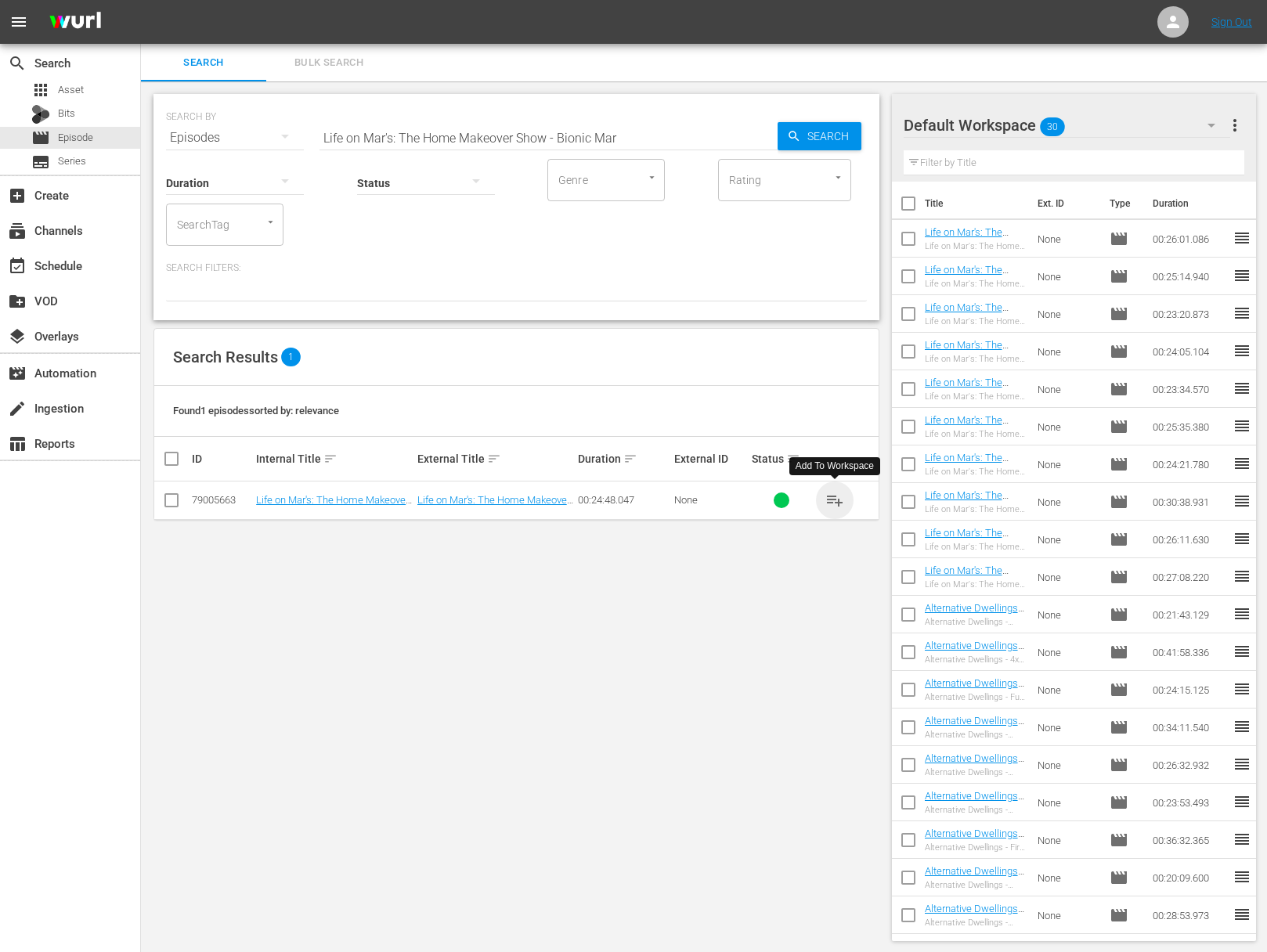
click at [835, 499] on span "playlist_add" at bounding box center [835, 501] width 19 height 19
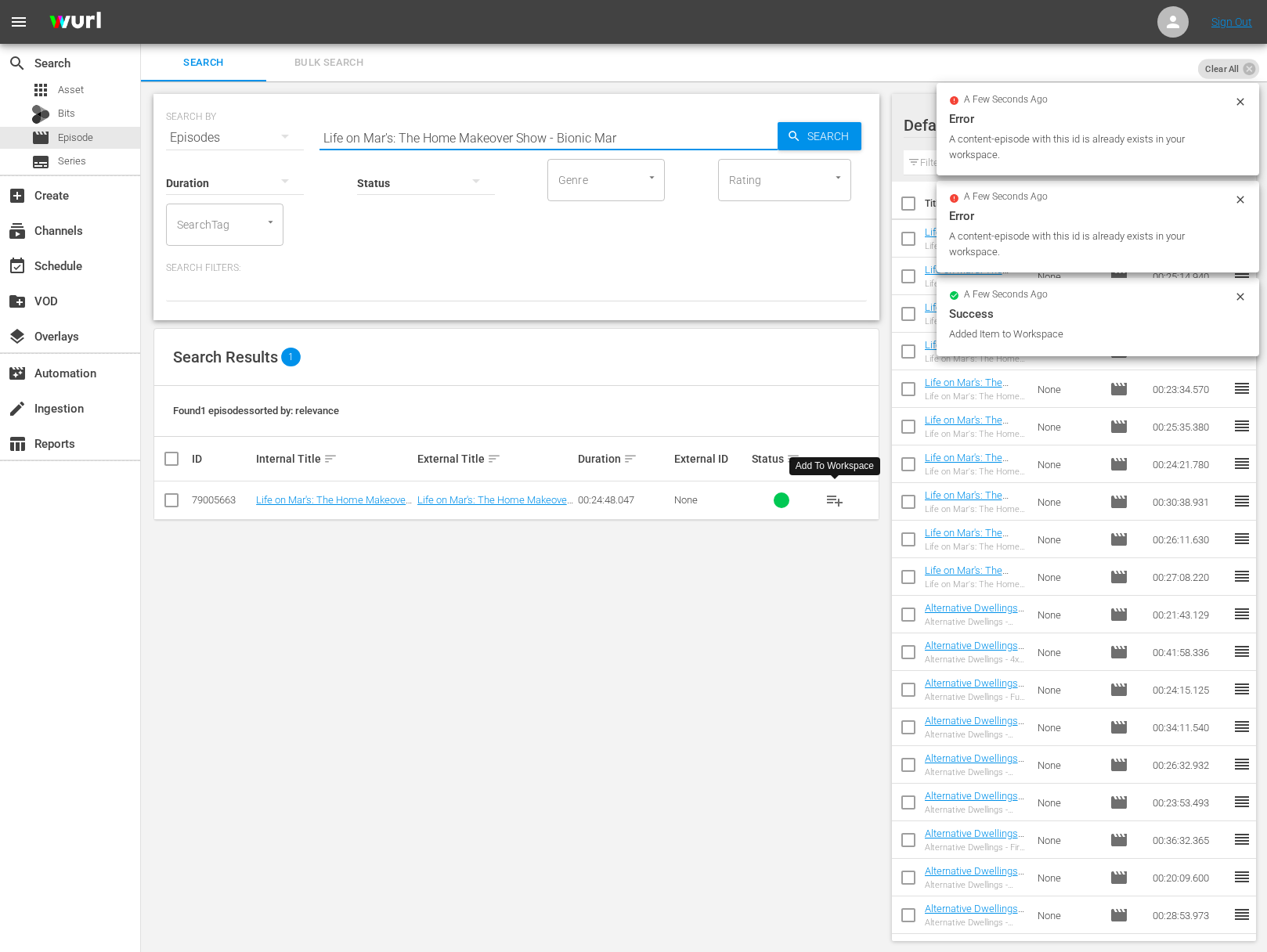
click at [569, 139] on input "Life on Mar's: The Home Makeover Show - Bionic Mar" at bounding box center [548, 137] width 458 height 37
paste input "Holiday Special"
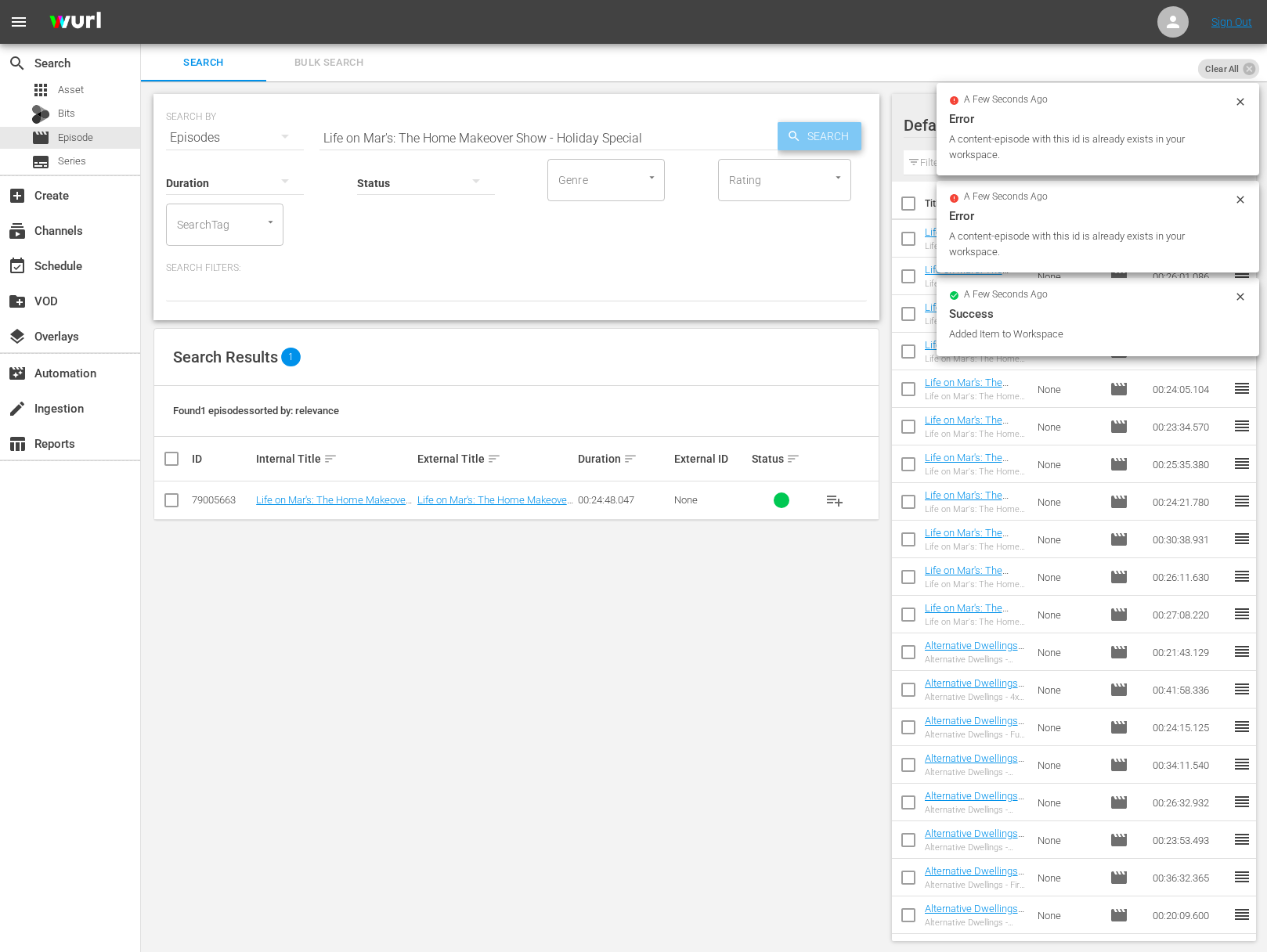
click at [819, 141] on span "Search" at bounding box center [830, 136] width 60 height 28
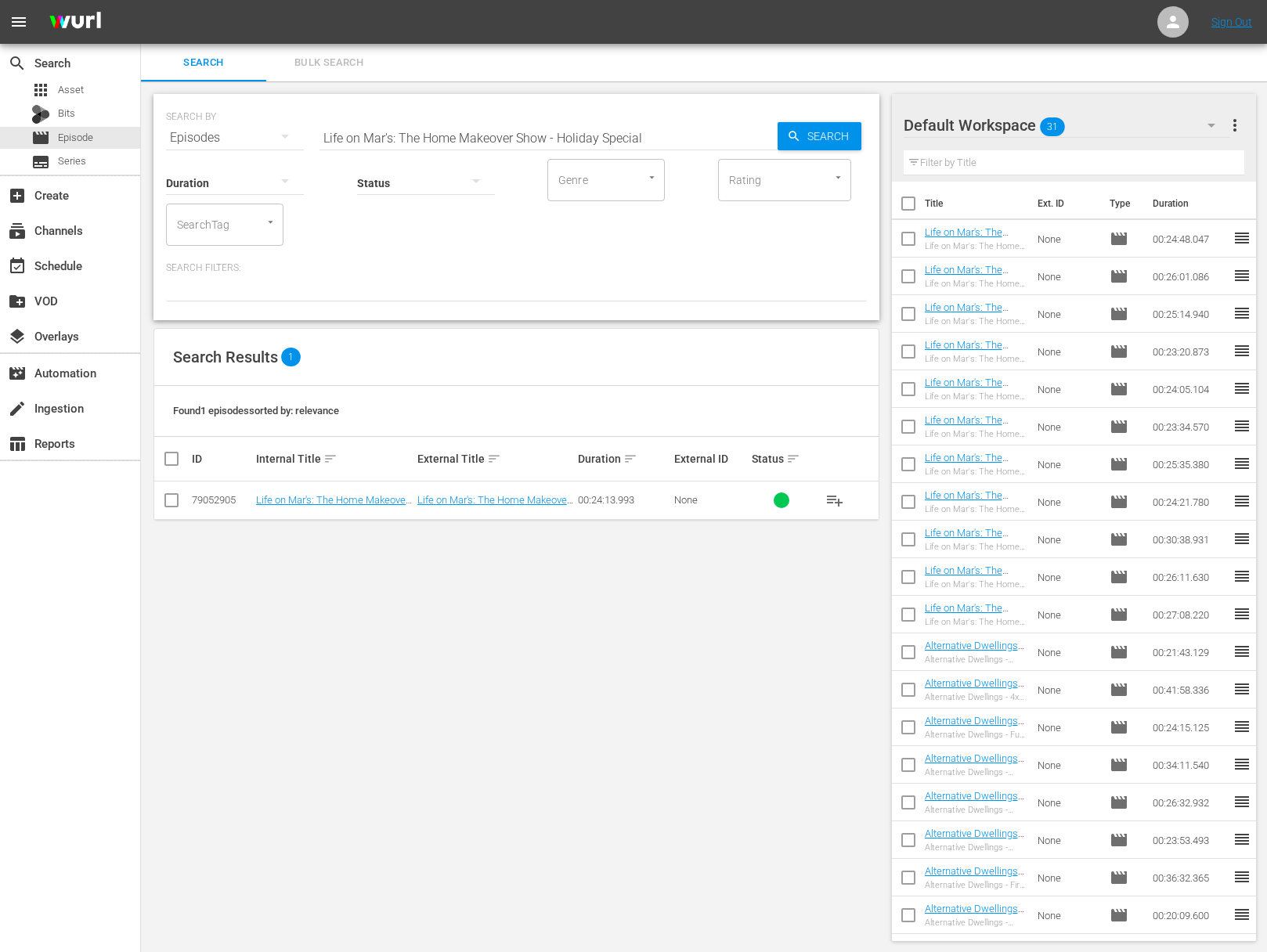
click at [834, 500] on span "playlist_add" at bounding box center [835, 501] width 19 height 19
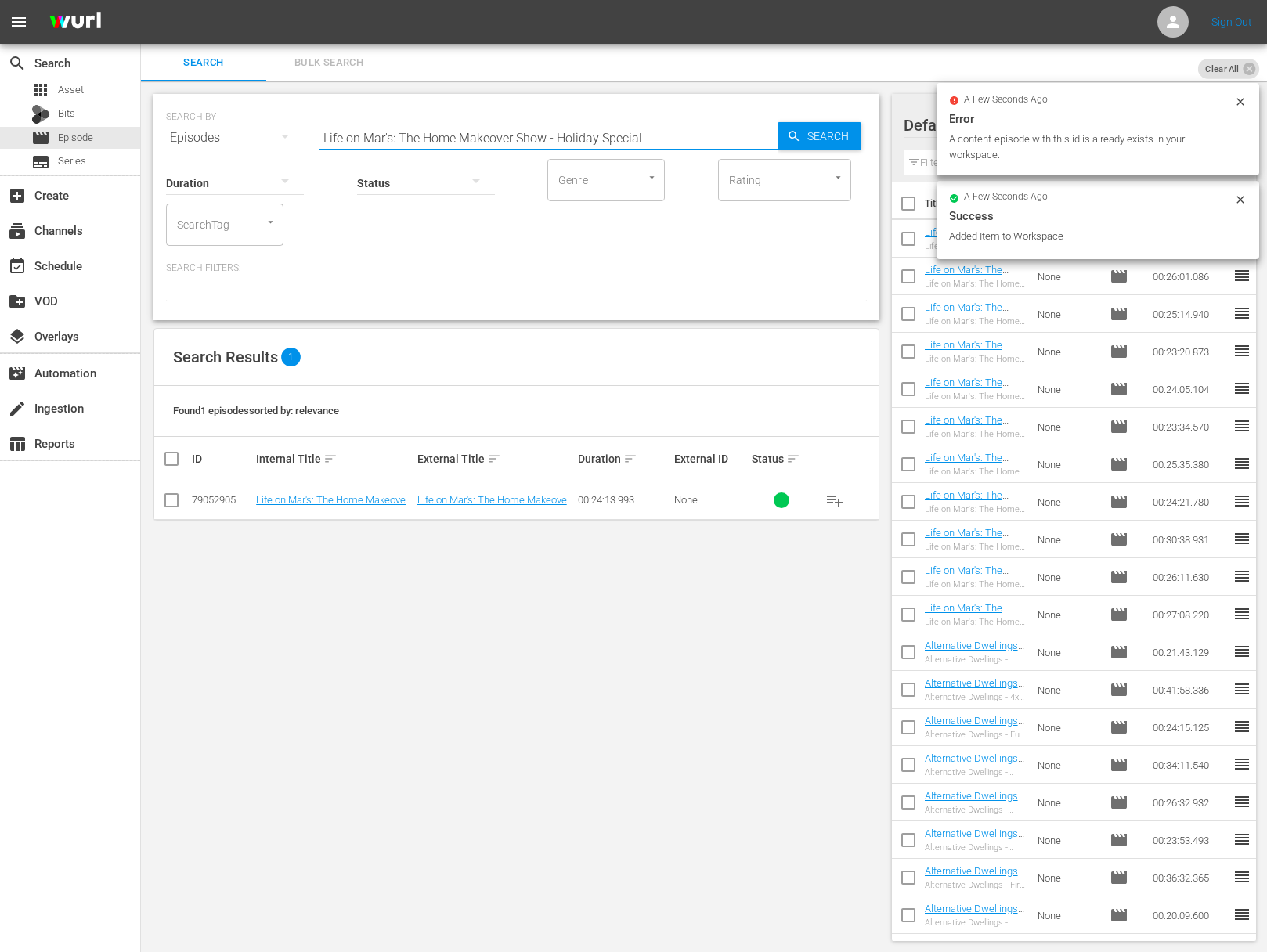
click at [597, 130] on input "Life on Mar's: The Home Makeover Show - Holiday Special" at bounding box center [548, 137] width 458 height 37
paste input "You Be The Judge"
click at [877, 133] on div "SEARCH BY Search By Episodes Search ID, Title, Description, Keywords, or Catego…" at bounding box center [516, 207] width 726 height 226
click at [805, 131] on span "Search" at bounding box center [830, 136] width 60 height 28
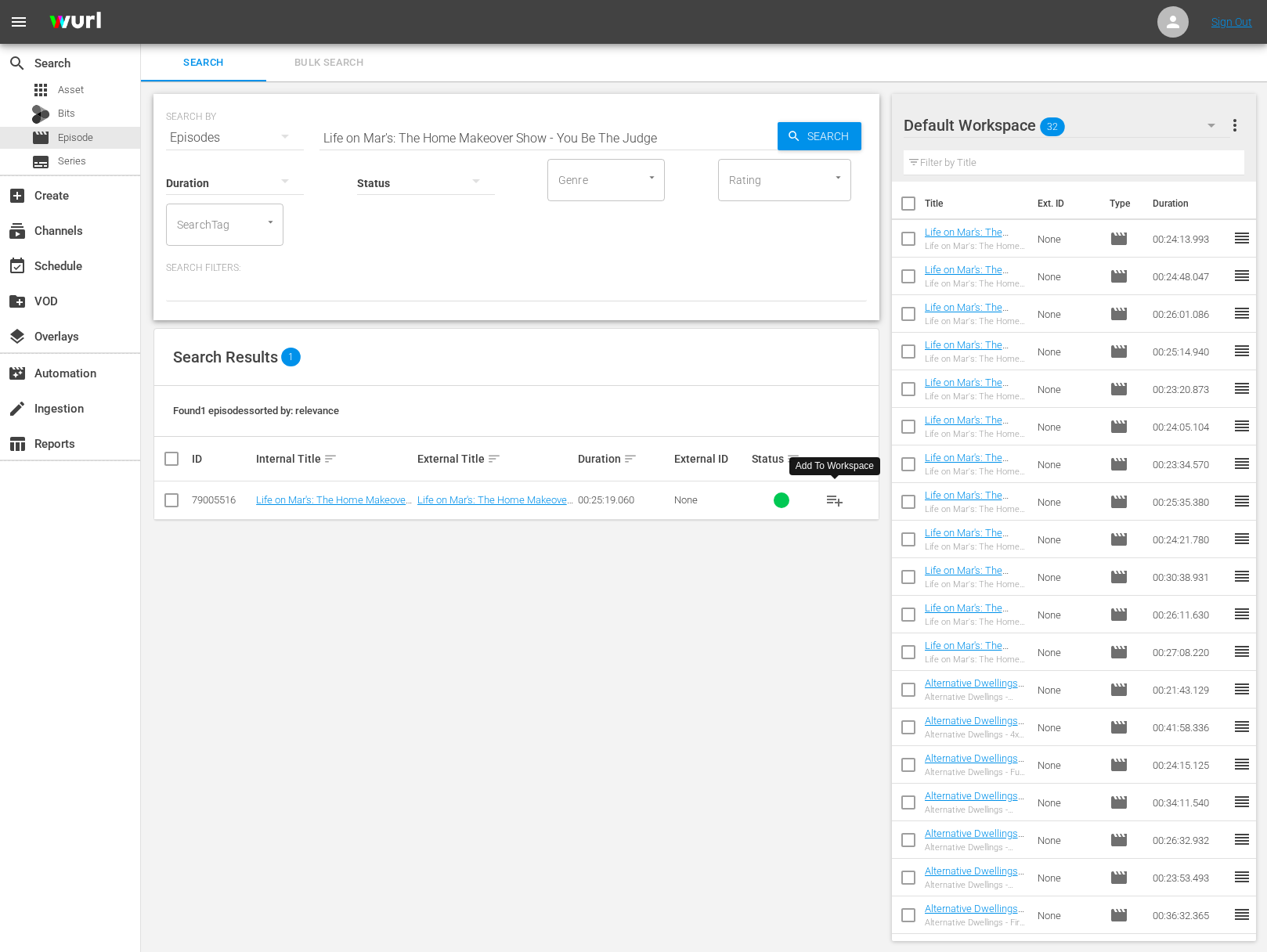
click at [837, 500] on span "playlist_add" at bounding box center [835, 501] width 19 height 19
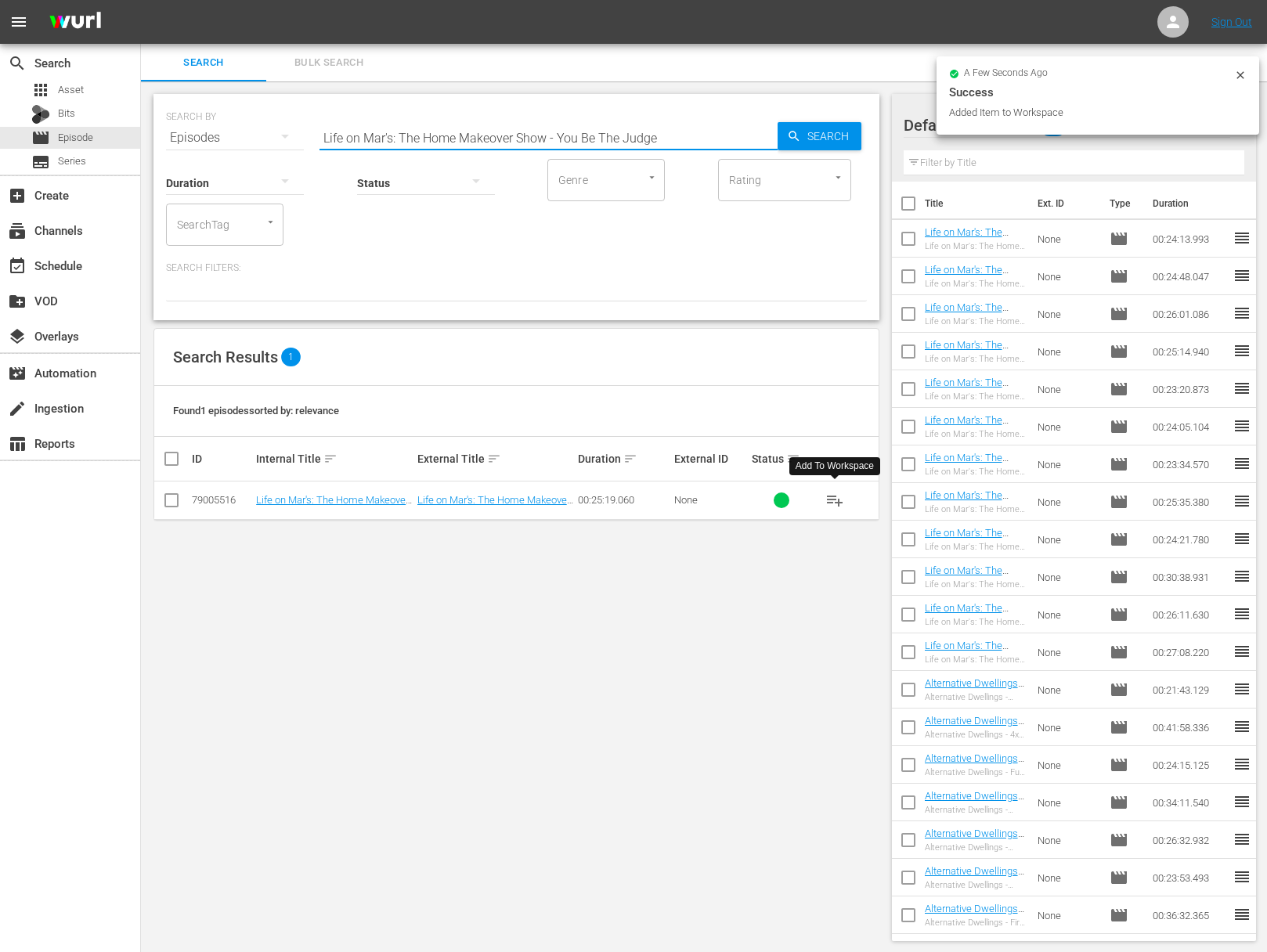
click at [578, 147] on input "Life on Mar's: The Home Makeover Show - You Be The Judge" at bounding box center [548, 137] width 458 height 37
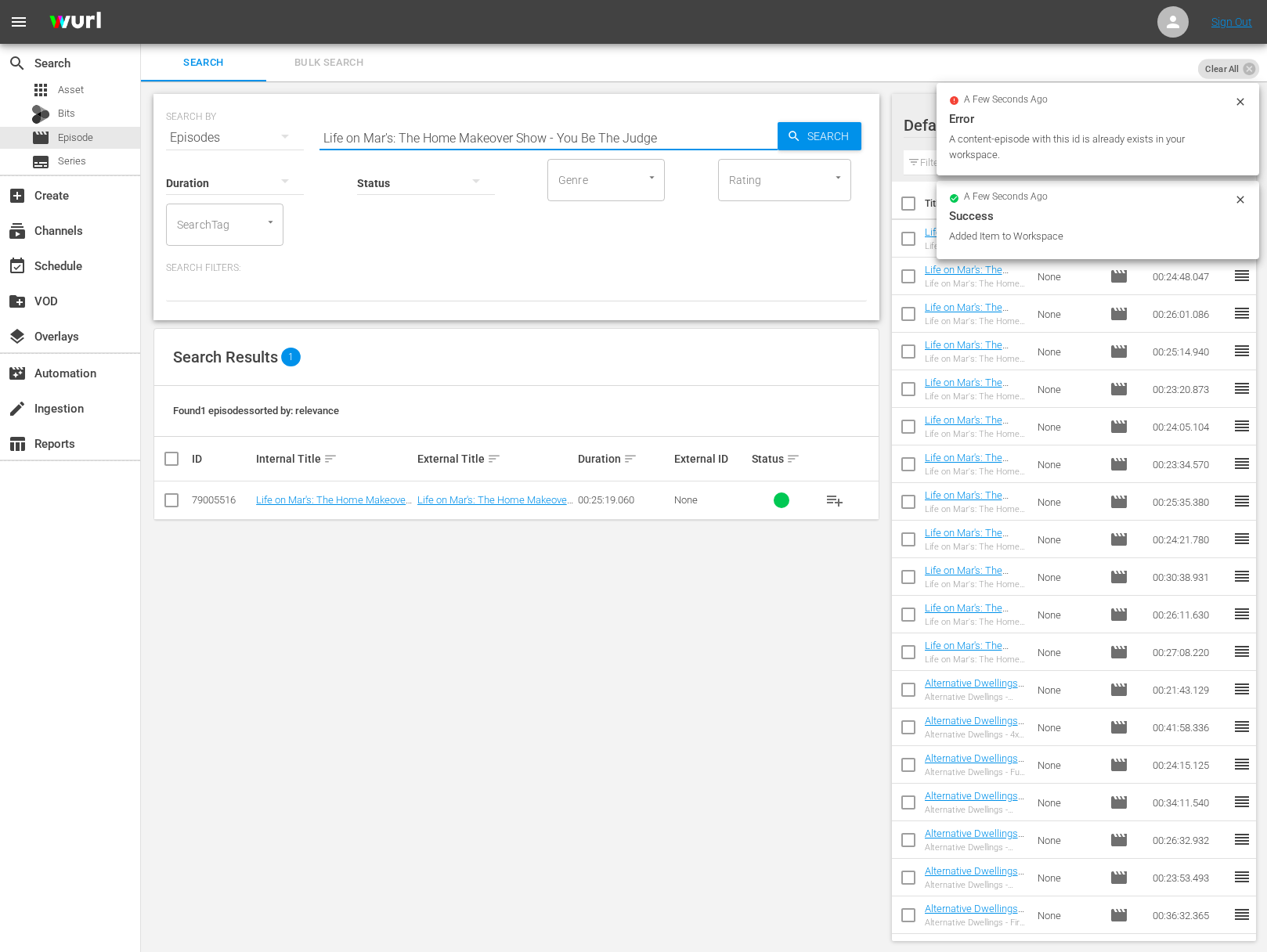
paste input "From [GEOGRAPHIC_DATA] to Bedroom"
click at [837, 142] on span "Search" at bounding box center [830, 136] width 60 height 28
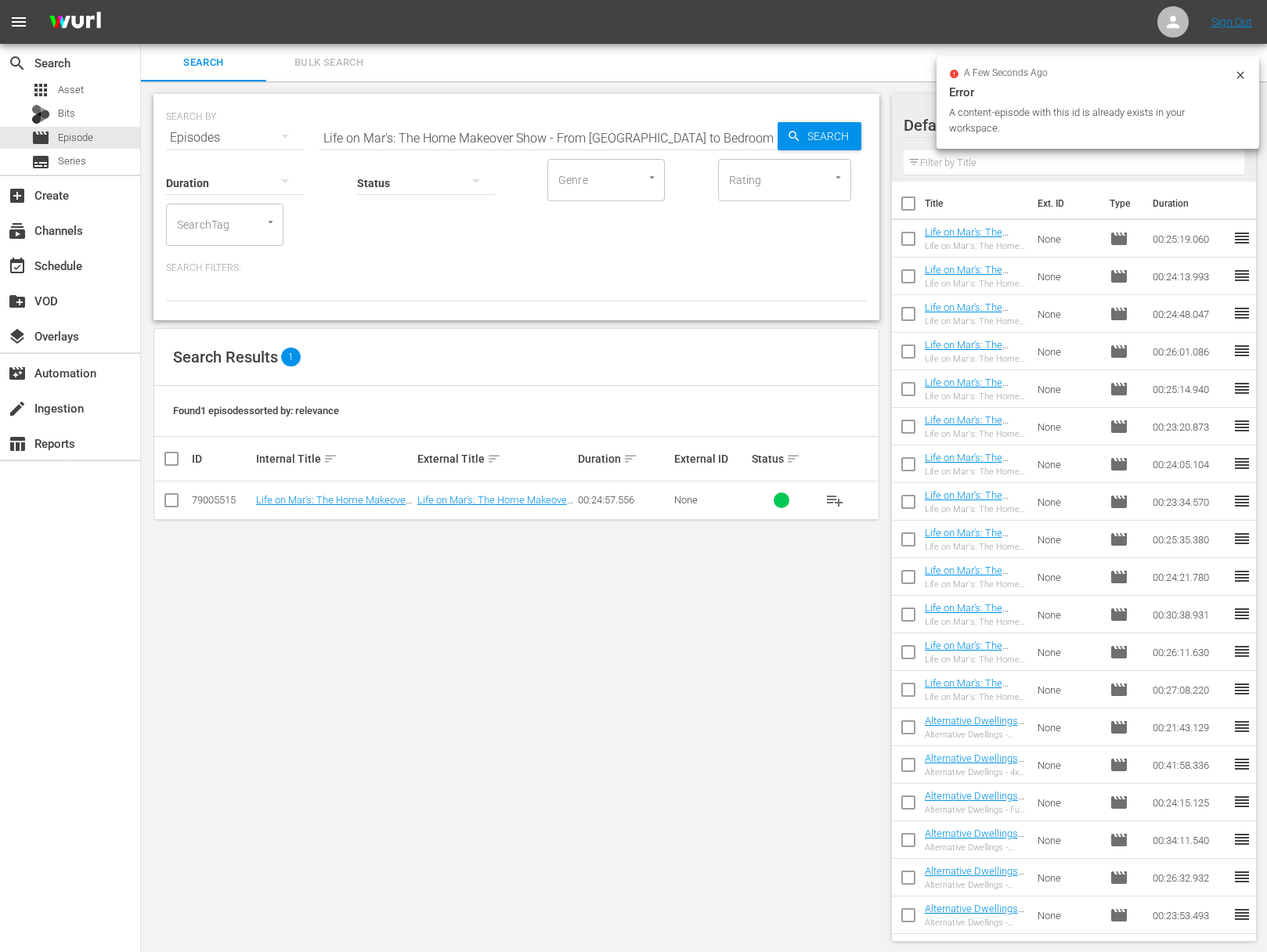
click at [839, 495] on span "playlist_add" at bounding box center [835, 501] width 19 height 19
click at [835, 499] on span "playlist_add" at bounding box center [835, 501] width 19 height 19
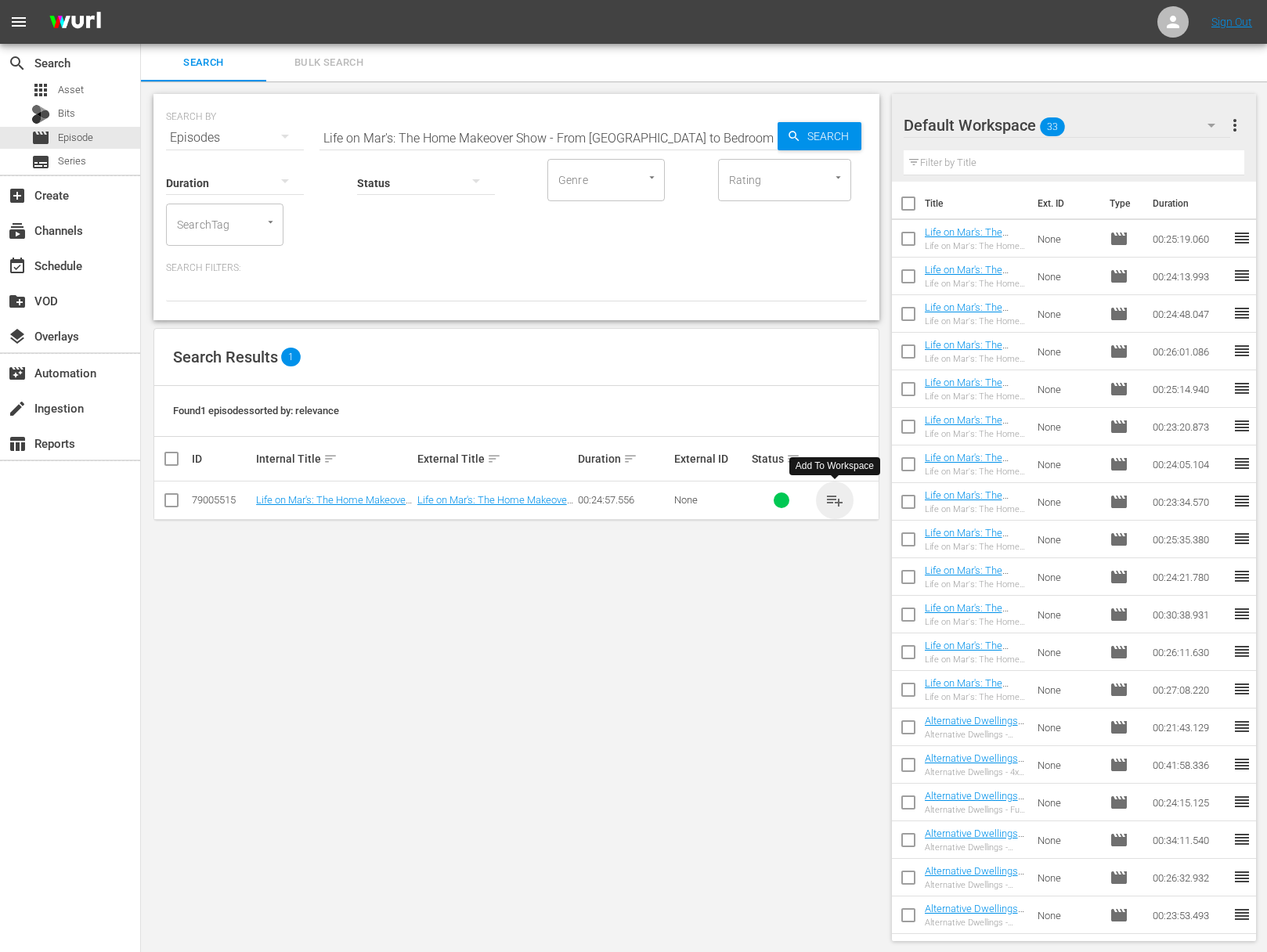
click at [835, 499] on span "playlist_add" at bounding box center [835, 501] width 19 height 19
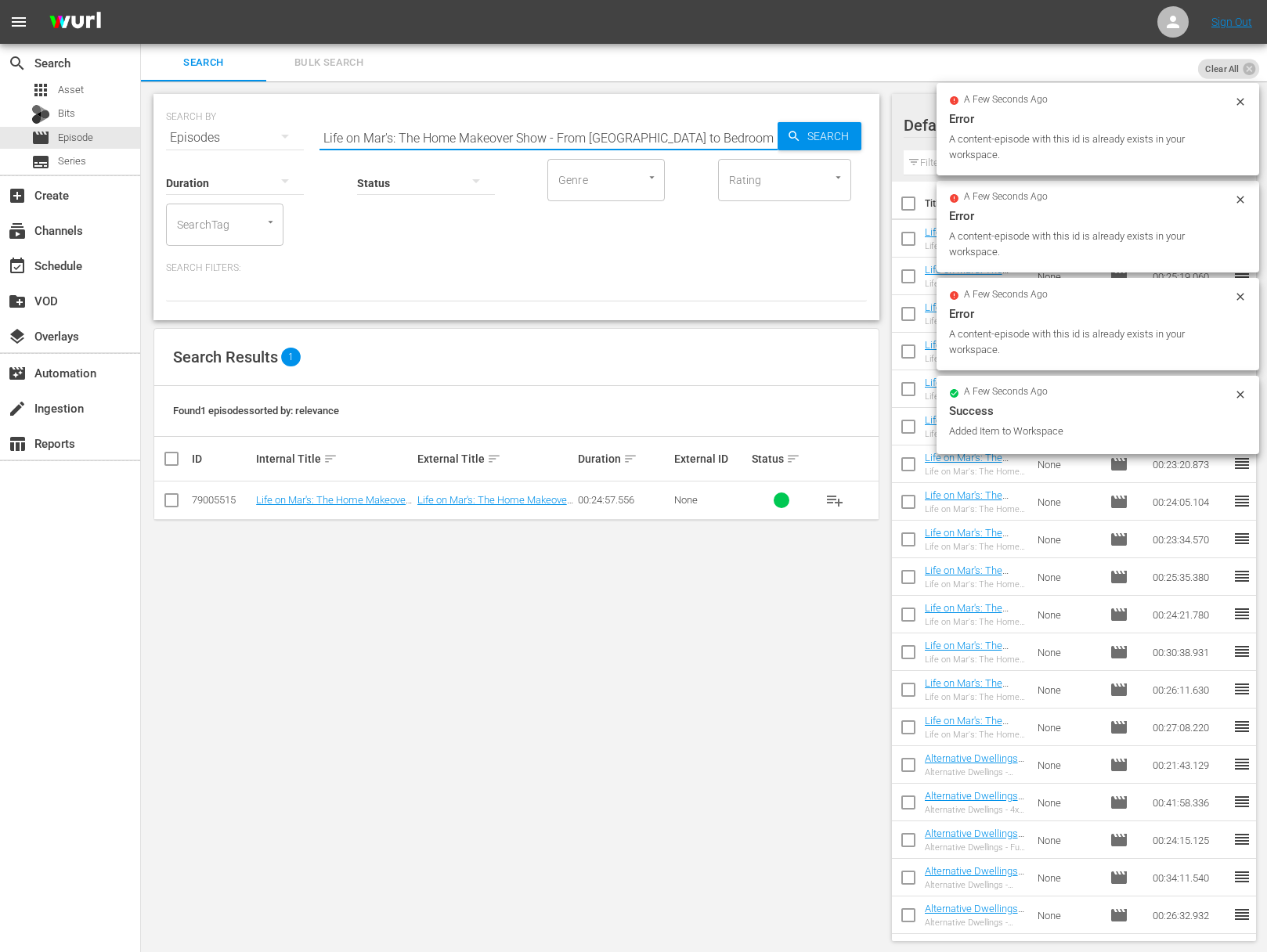
click at [552, 143] on input "Life on Mar's: The Home Makeover Show - From [GEOGRAPHIC_DATA] to Bedroom" at bounding box center [548, 137] width 458 height 37
paste input "[PERSON_NAME] from the Block: Part 2"
click at [821, 135] on span "Search" at bounding box center [830, 136] width 60 height 28
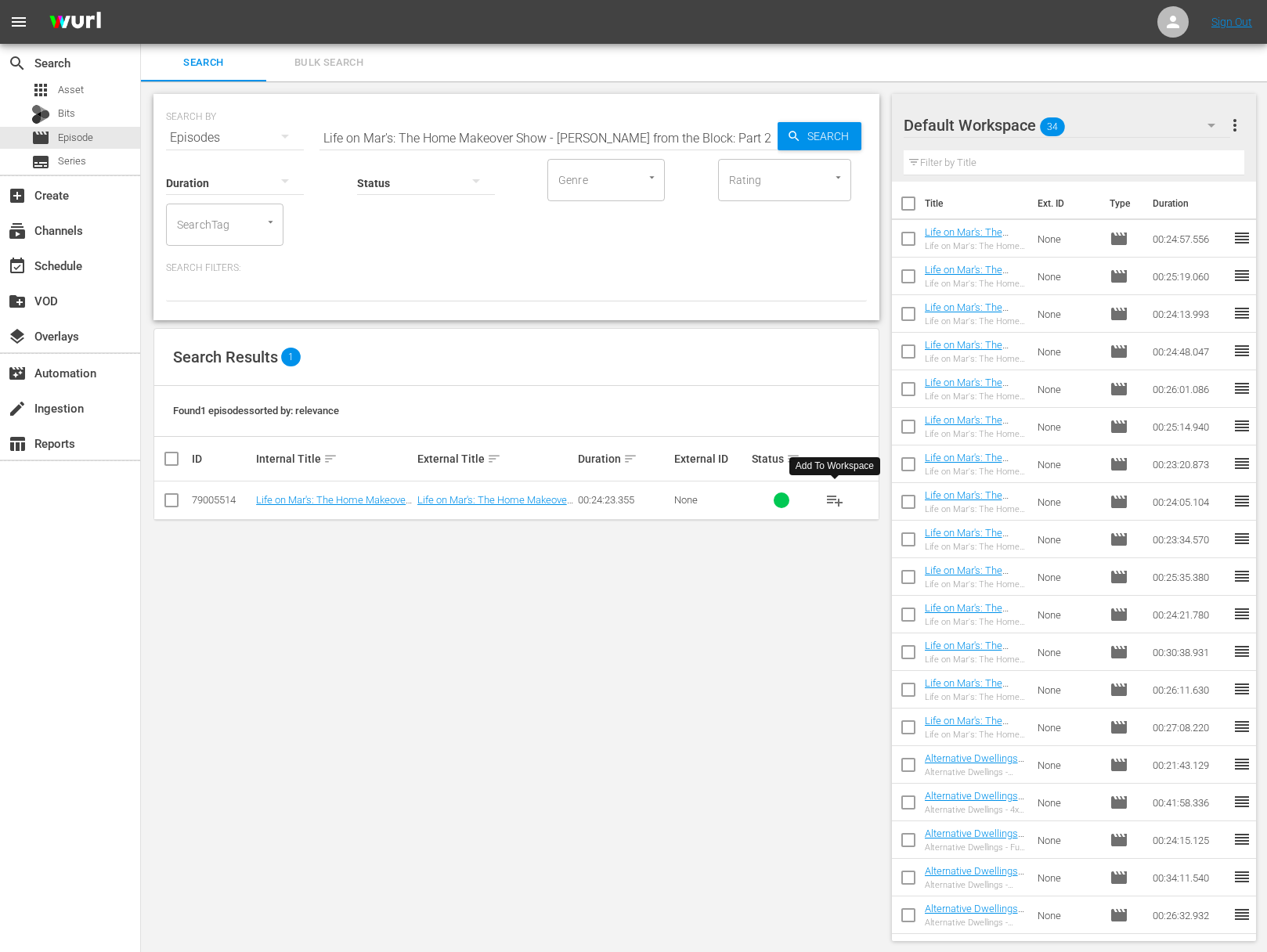
click at [838, 500] on span "playlist_add" at bounding box center [835, 501] width 19 height 19
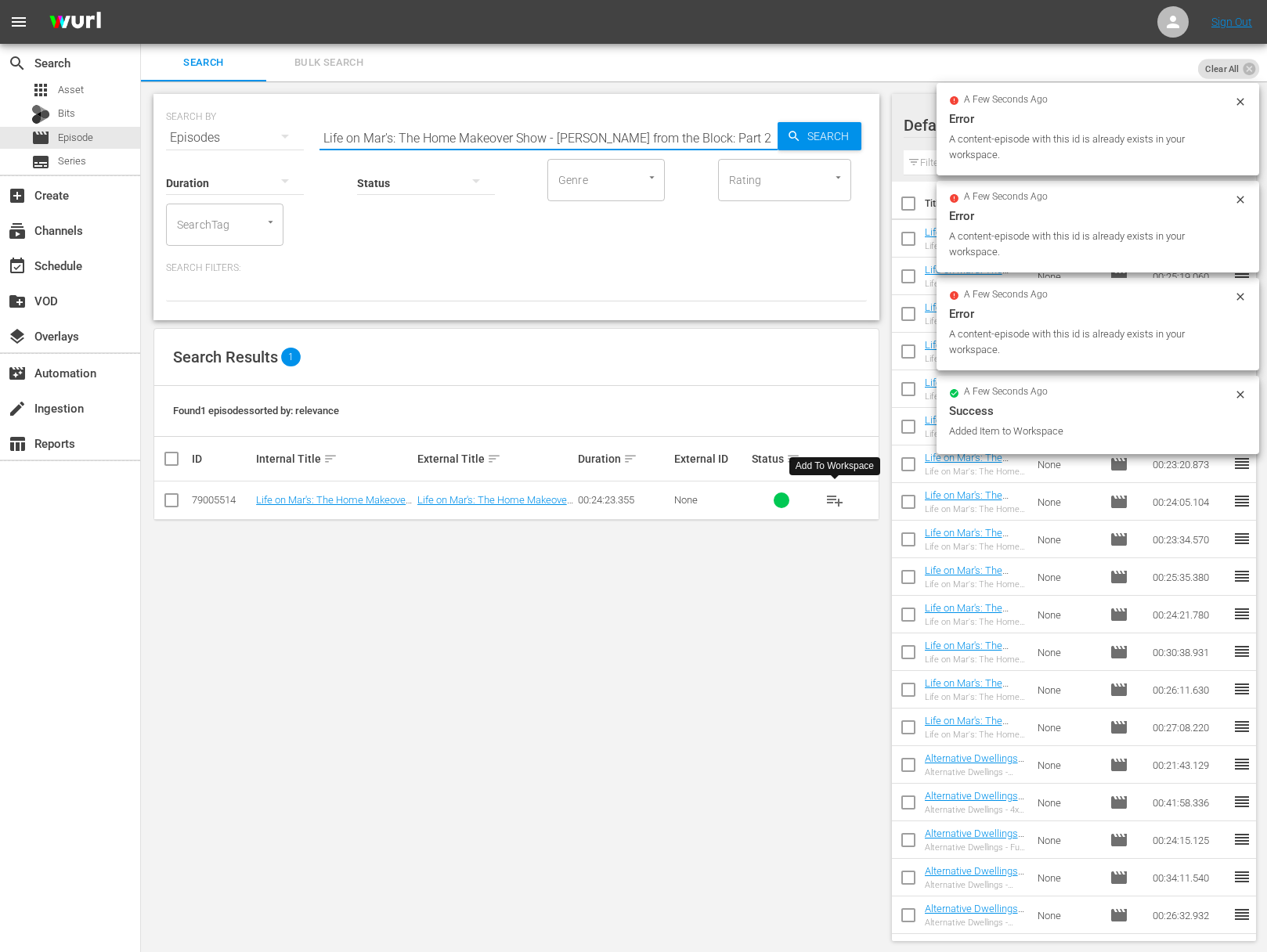
click at [524, 129] on input "Life on Mar's: The Home Makeover Show - [PERSON_NAME] from the Block: Part 2" at bounding box center [548, 137] width 458 height 37
paste input "1"
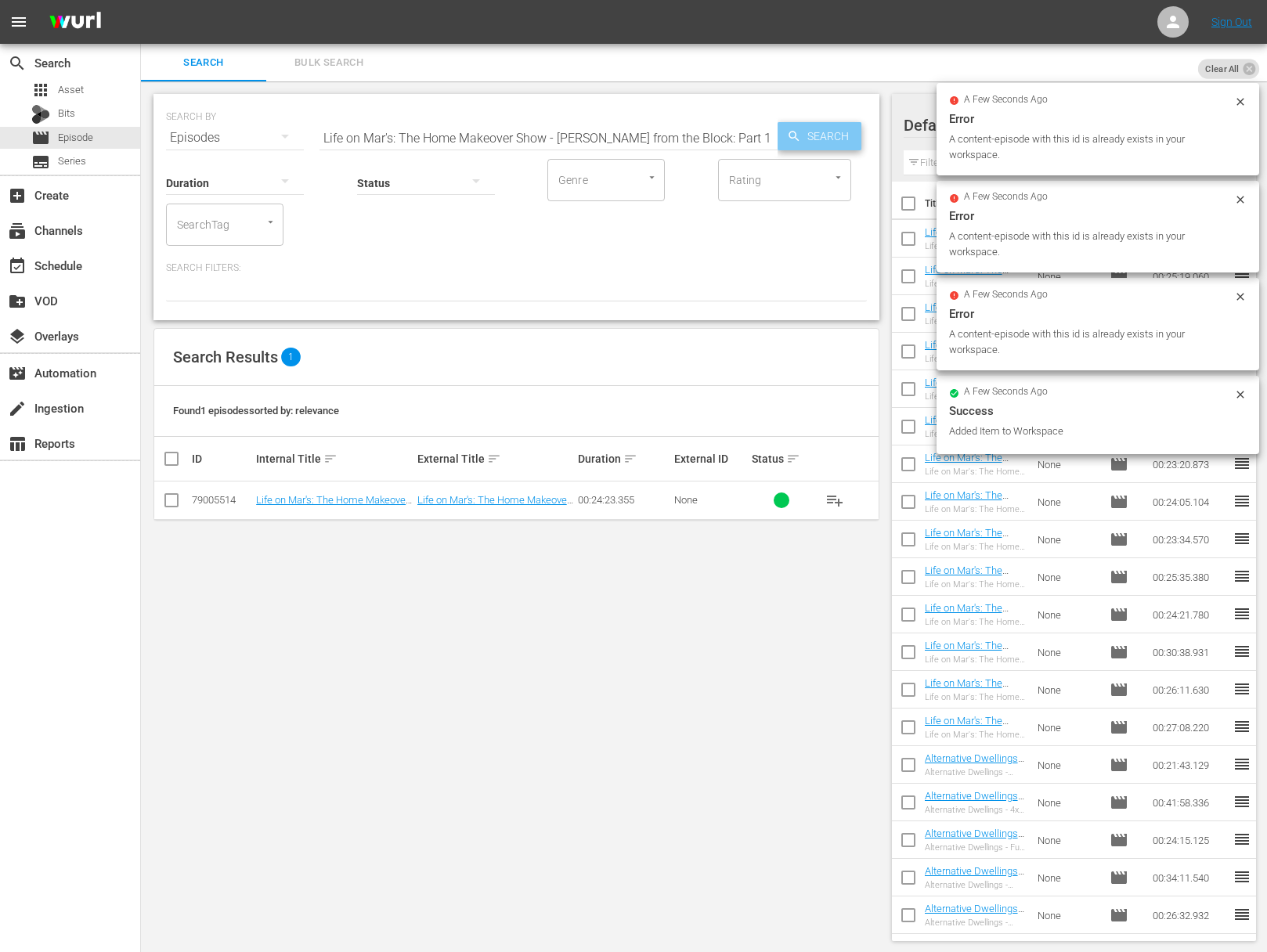
click at [802, 136] on span "Search" at bounding box center [830, 136] width 60 height 28
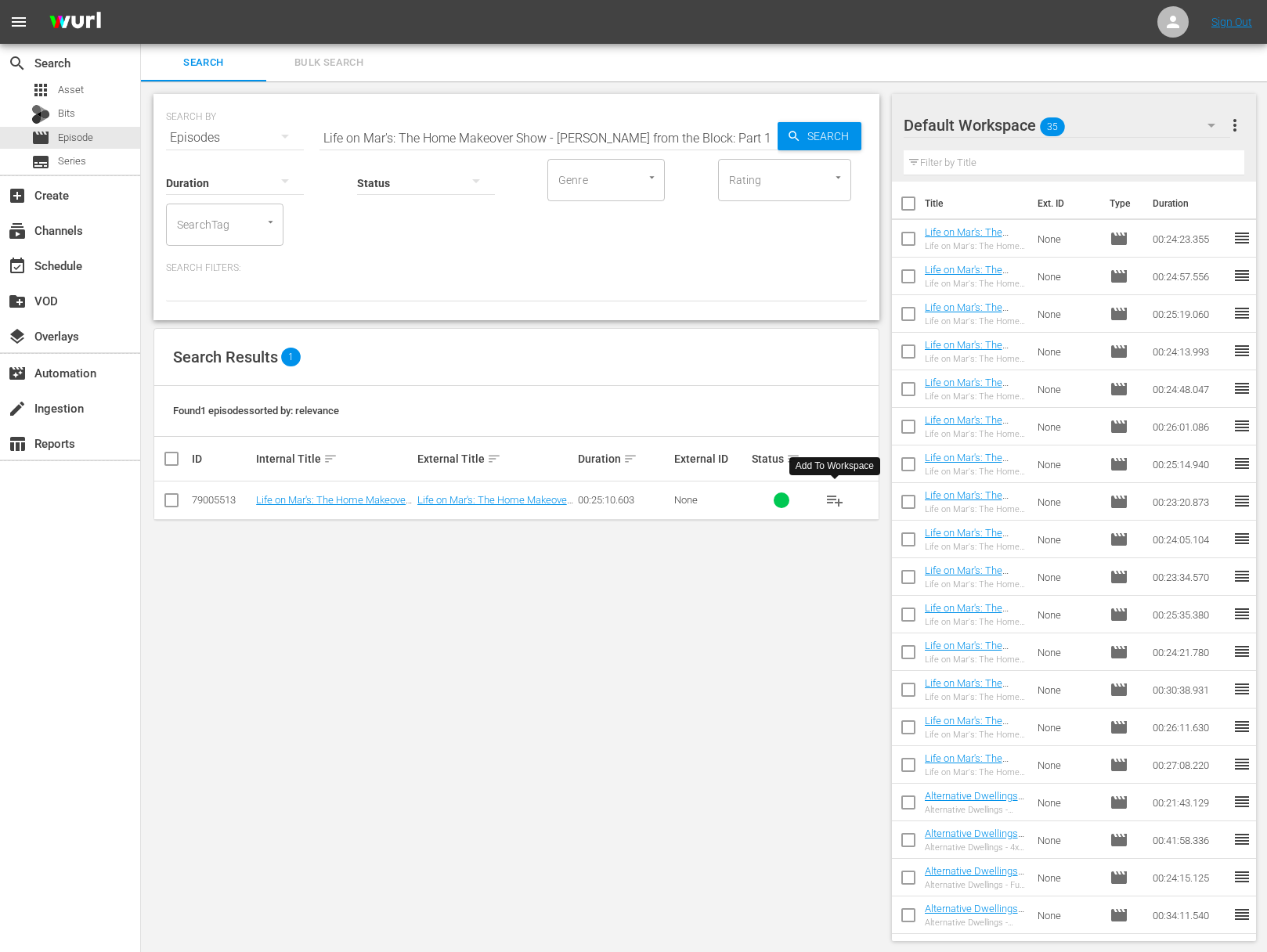
click at [838, 500] on span "playlist_add" at bounding box center [835, 501] width 19 height 19
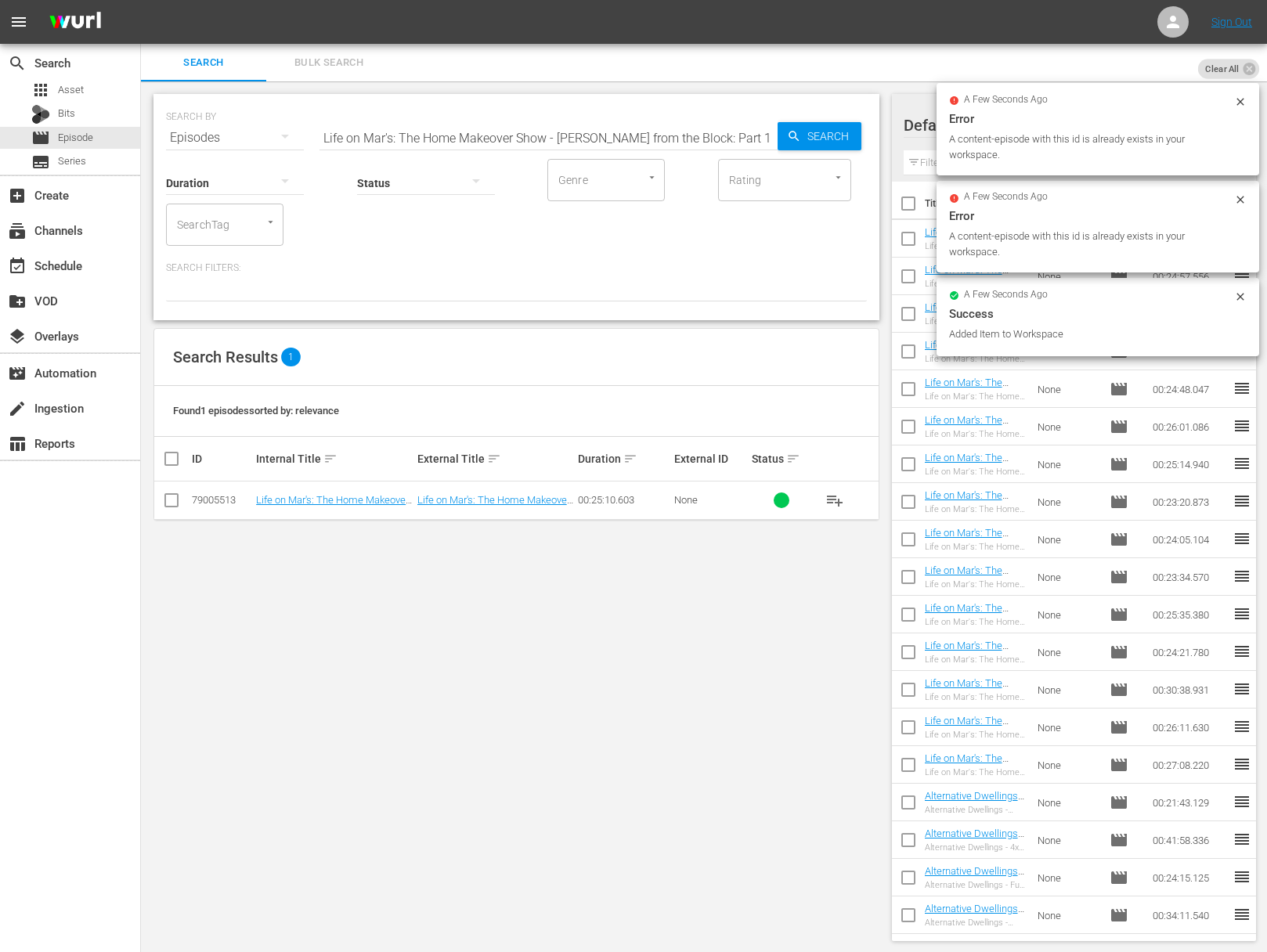
click at [553, 123] on input "Life on Mar's: The Home Makeover Show - [PERSON_NAME] from the Block: Part 1" at bounding box center [548, 137] width 458 height 37
paste input "Outdoor Sheds and Finale"
click at [874, 137] on div "SEARCH BY Search By Episodes Search ID, Title, Description, Keywords, or Catego…" at bounding box center [516, 207] width 726 height 226
click at [811, 131] on span "Search" at bounding box center [830, 136] width 60 height 28
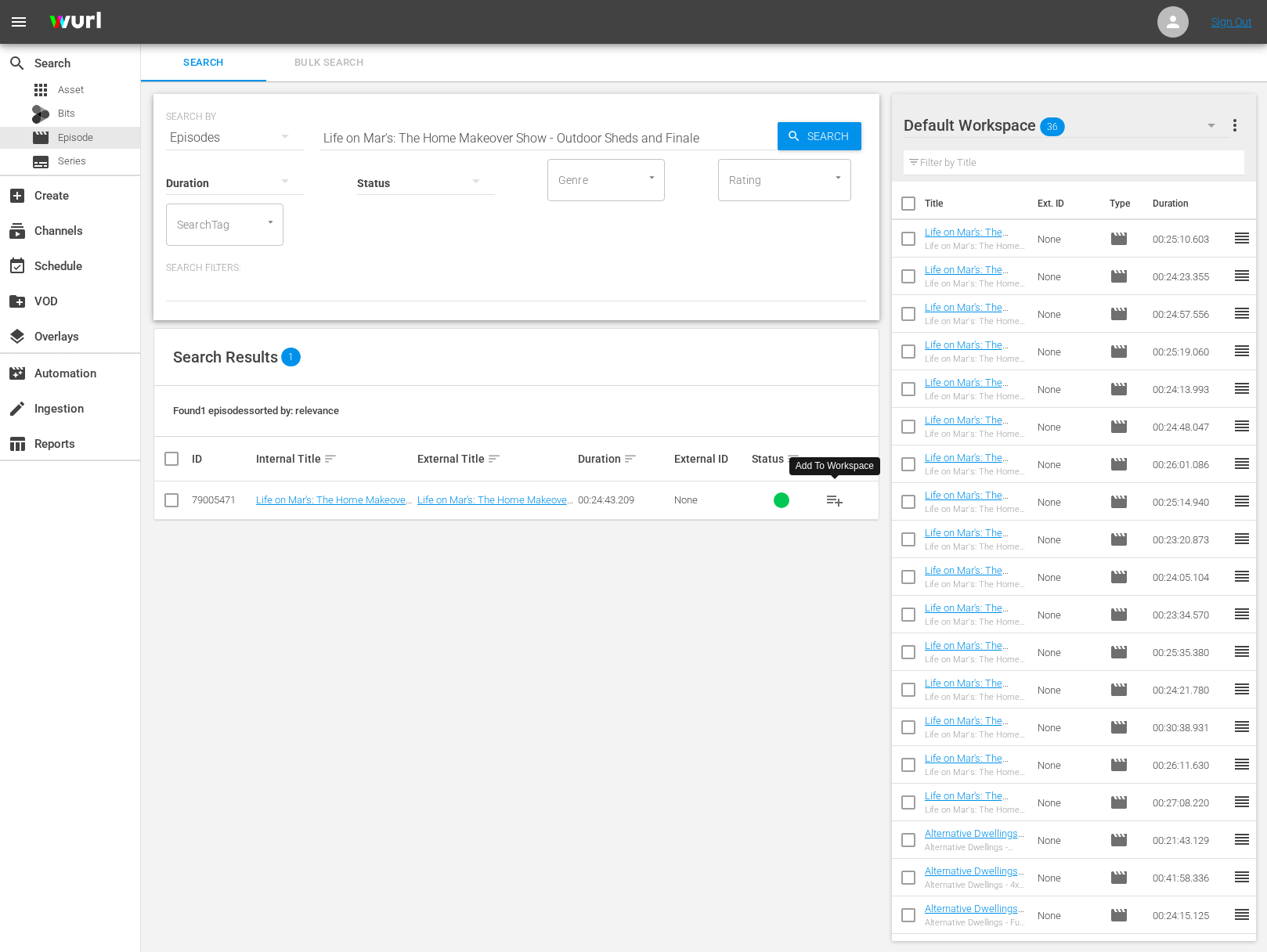
click at [835, 500] on span "playlist_add" at bounding box center [835, 501] width 19 height 19
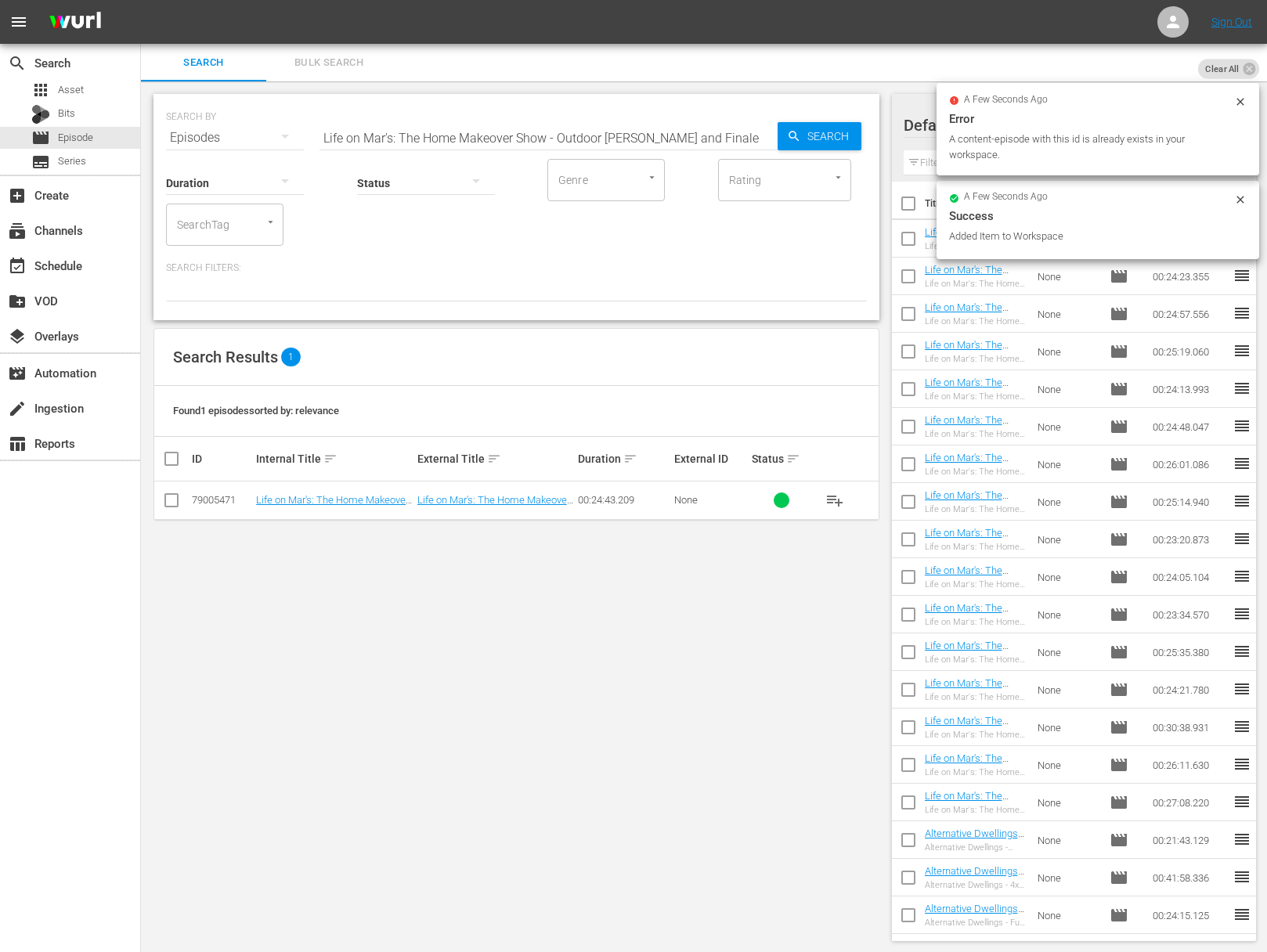
click at [624, 139] on input "Life on Mar's: The Home Makeover Show - Outdoor [PERSON_NAME] and Finale" at bounding box center [548, 137] width 458 height 37
paste input "Life on Mar's: The Home Makeover Show - Grand Foyer & Staircase"
click at [652, 132] on input "Life on Mar's: The Home Makeover Show - Outdoor SheaLife on Mar's: The Home Mak…" at bounding box center [548, 137] width 458 height 37
paste input "Grand Foyer & Staircas"
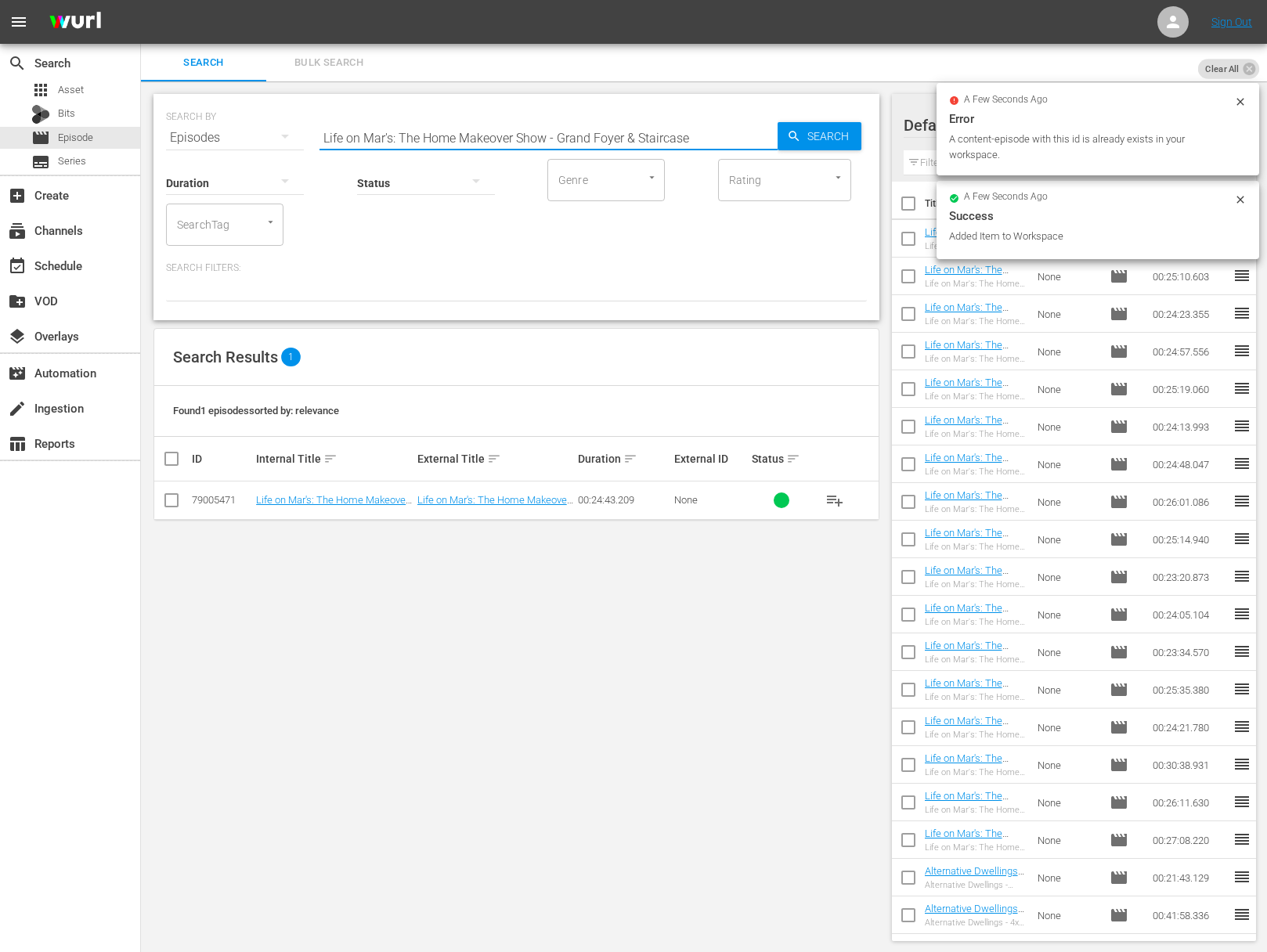
scroll to position [0, 0]
click at [772, 135] on input "Life on Mar's: The Home Makeover Show - Grand Foyer & Staircase" at bounding box center [548, 137] width 458 height 37
click at [801, 135] on span "Search" at bounding box center [830, 136] width 60 height 28
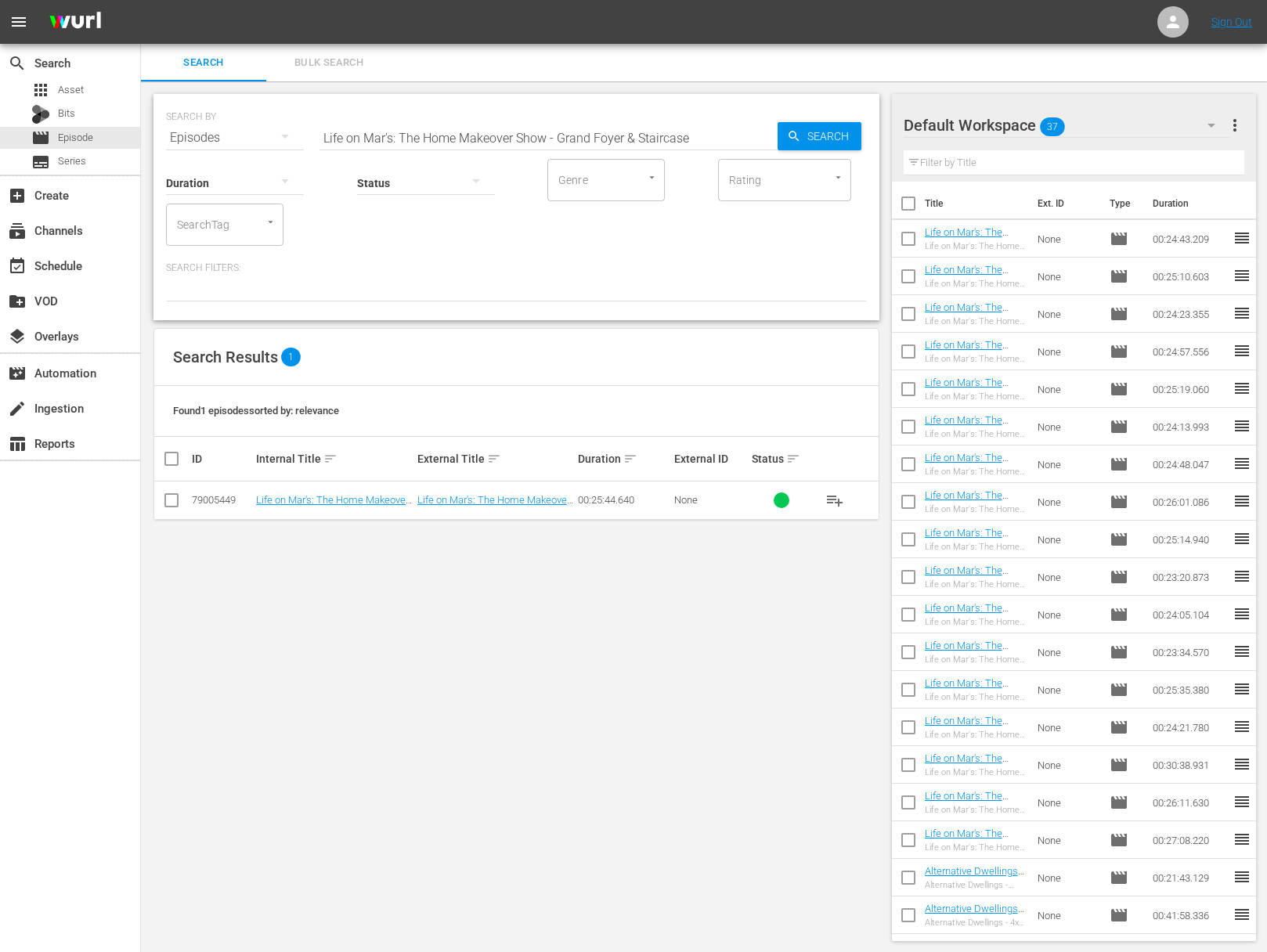
click at [838, 499] on span "playlist_add" at bounding box center [835, 501] width 19 height 19
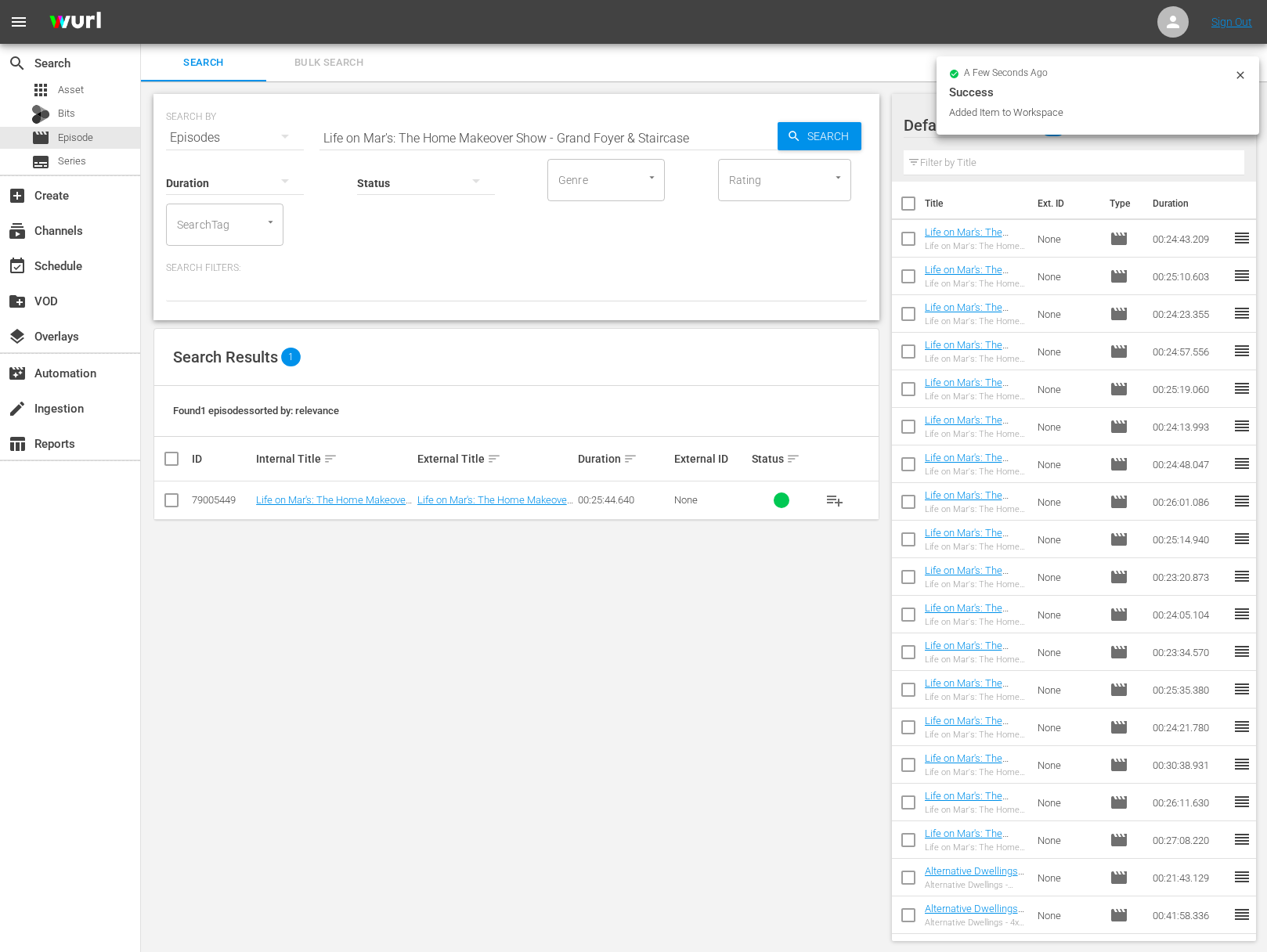
click at [541, 125] on input "Life on Mar's: The Home Makeover Show - Grand Foyer & Staircase" at bounding box center [548, 137] width 458 height 37
paste input "The Studio & Laundry Room"
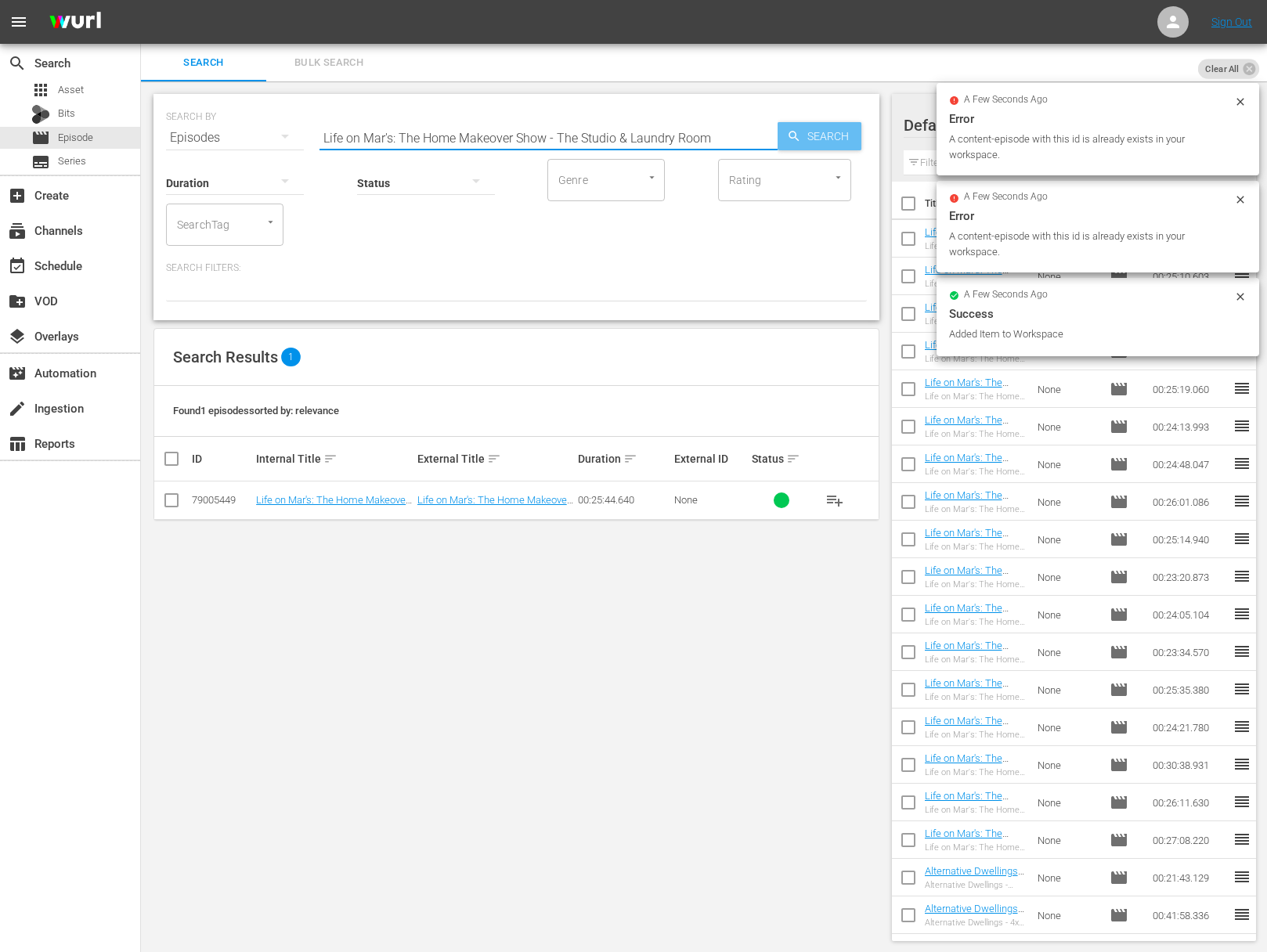
click at [807, 132] on span "Search" at bounding box center [830, 136] width 60 height 28
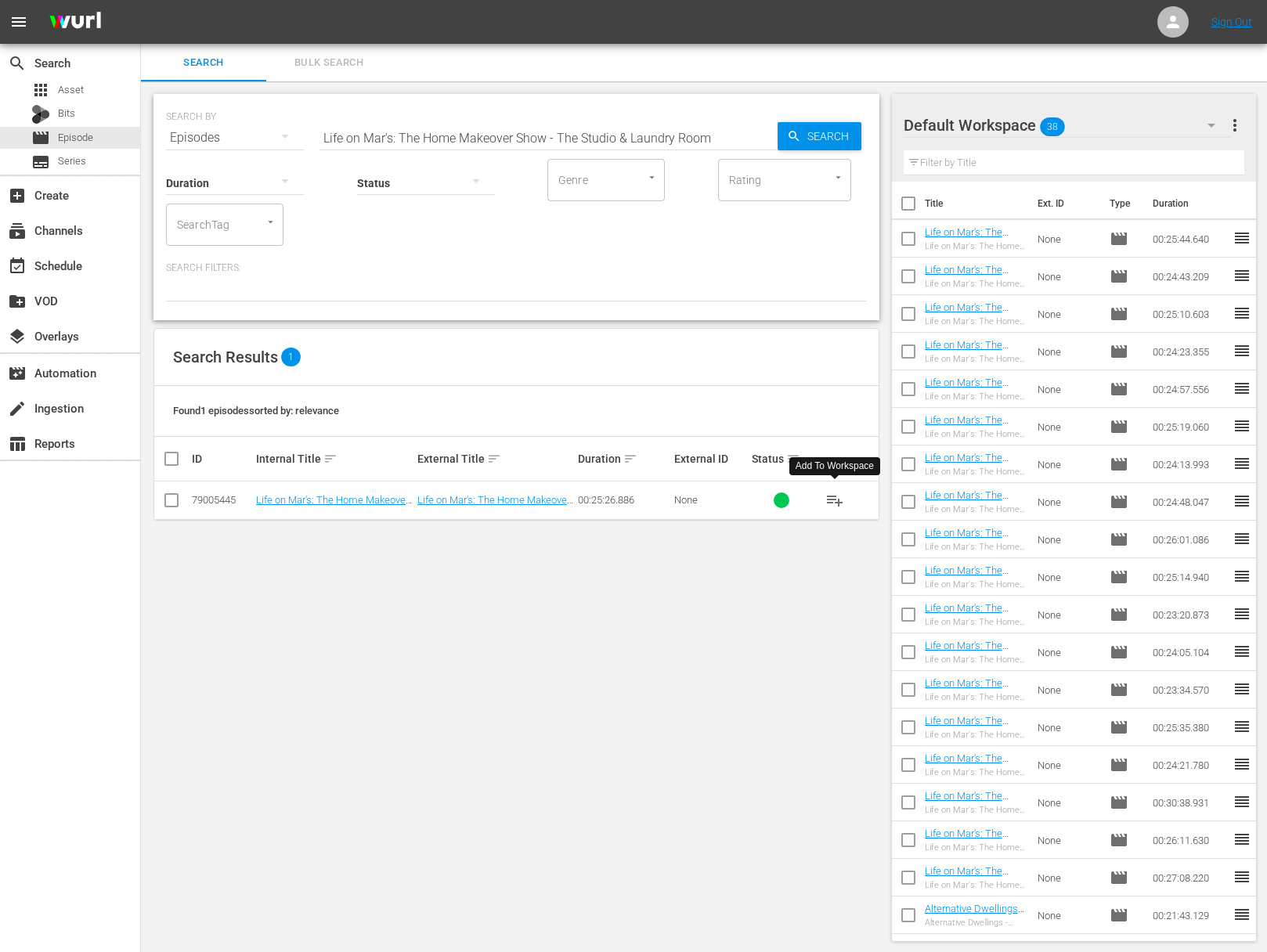
click at [838, 501] on span "playlist_add" at bounding box center [835, 501] width 19 height 19
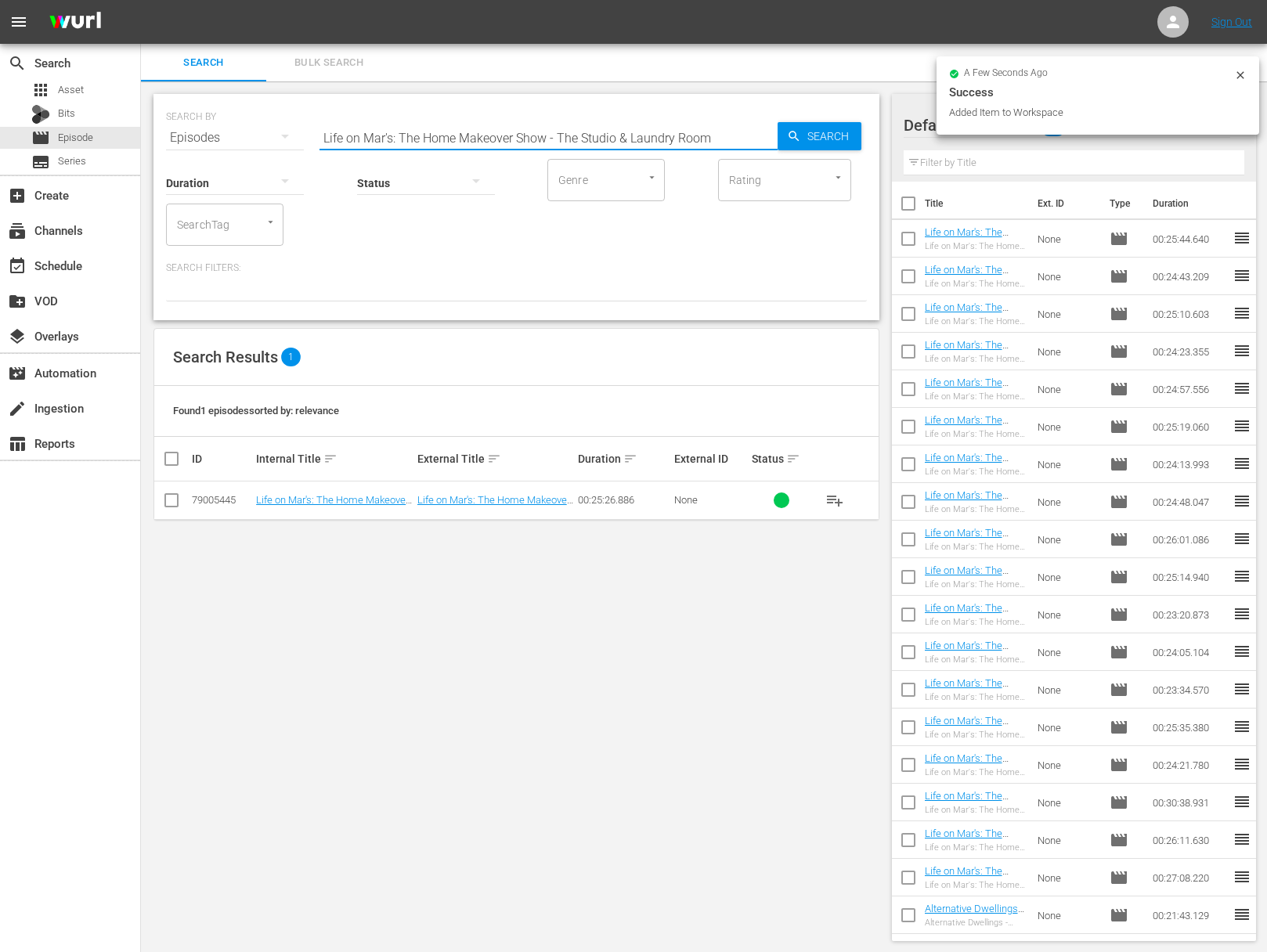
click at [622, 130] on input "Life on Mar's: The Home Makeover Show - The Studio & Laundry Room" at bounding box center [548, 137] width 458 height 37
paste input "Life on Mar's: The Home Makeover Show - Lost in Space - Bloopers and Outtakes S…"
click at [615, 129] on input "Life on Mar's: The Home Makeover Show - The Studio &aLife on Mar's: The Home Ma…" at bounding box center [548, 137] width 458 height 37
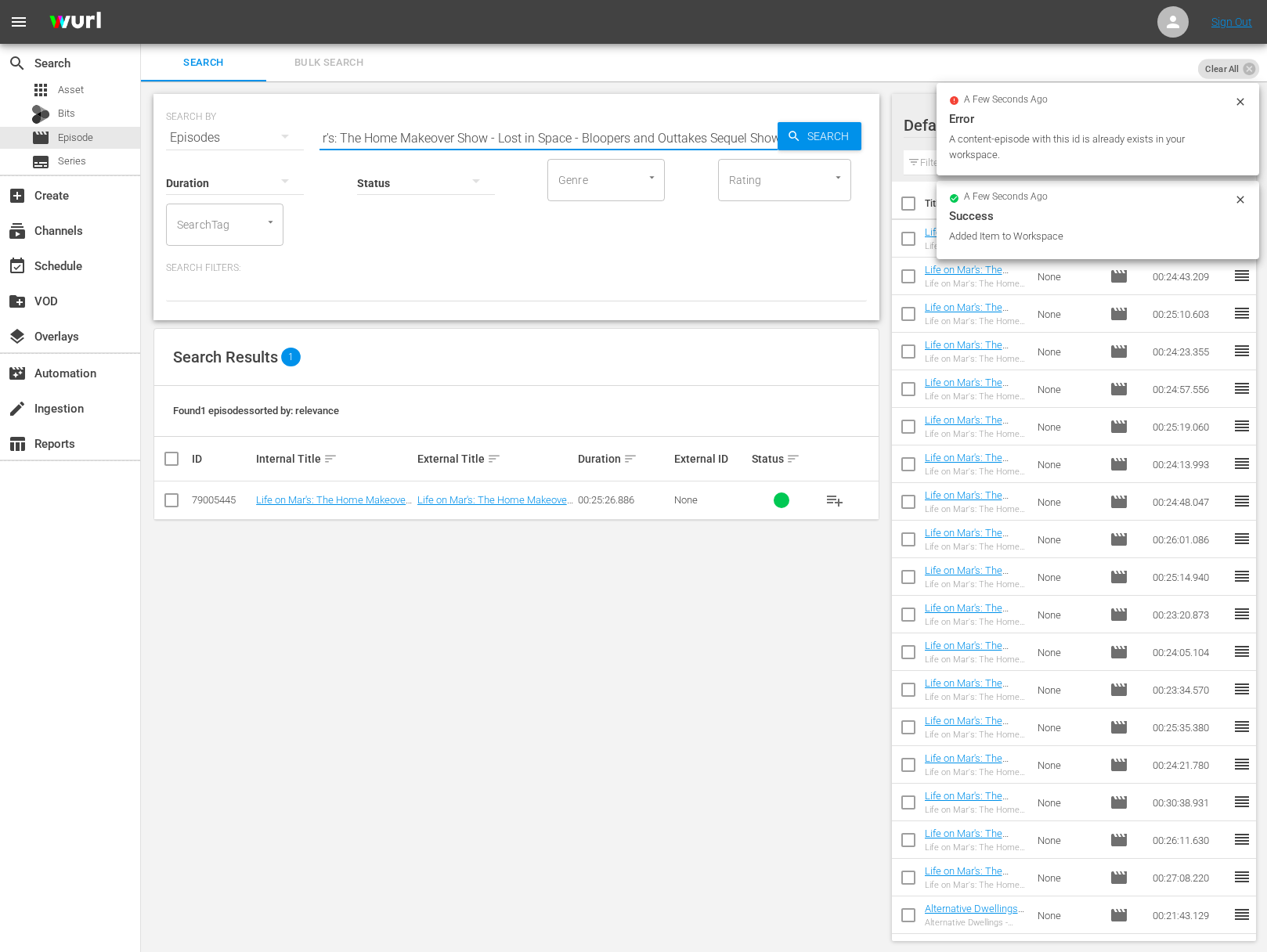
paste input "Lost in Space - Bloopers and Outtakes Sequel Show"
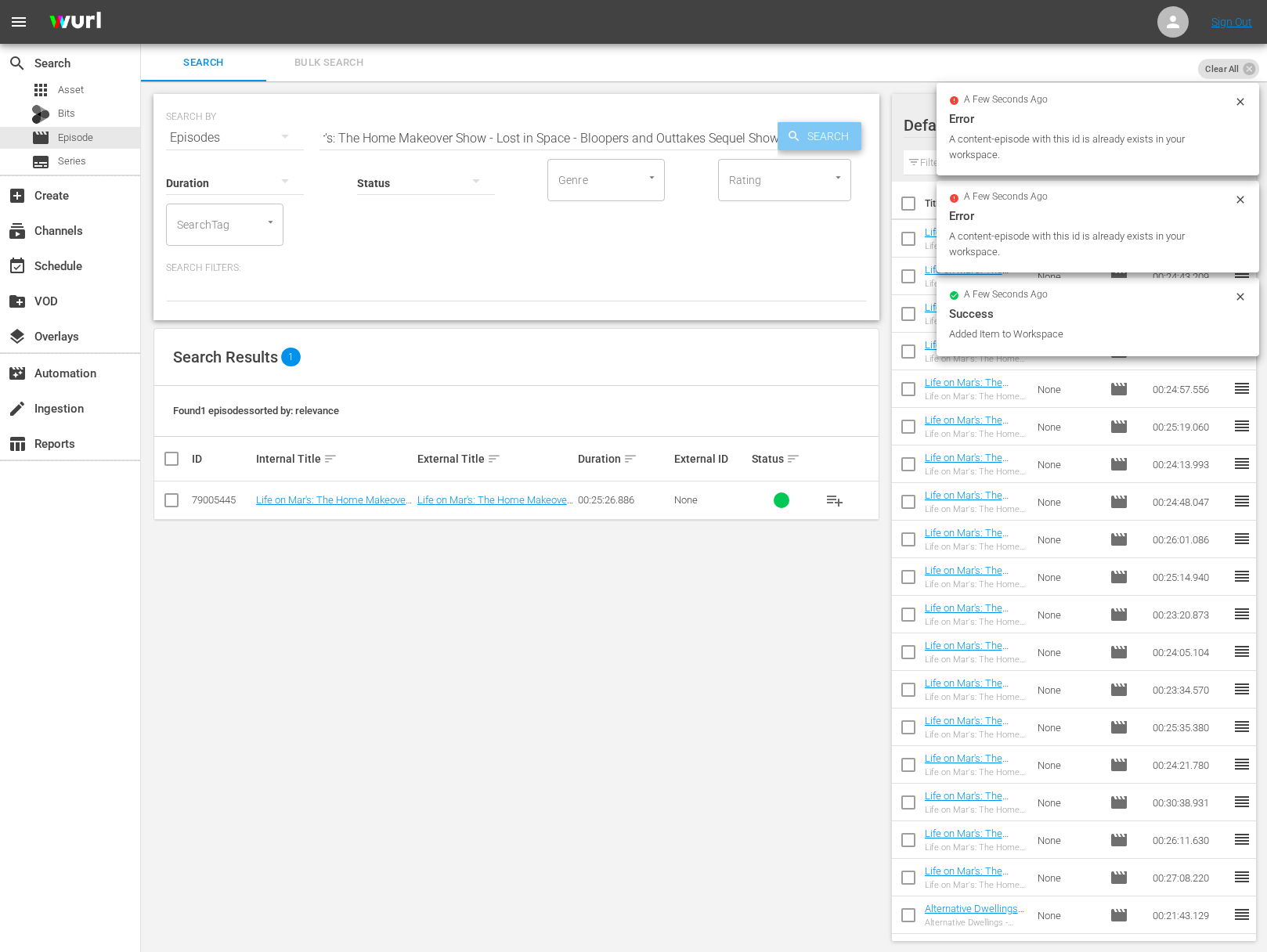
click at [793, 131] on icon "button" at bounding box center [793, 136] width 11 height 11
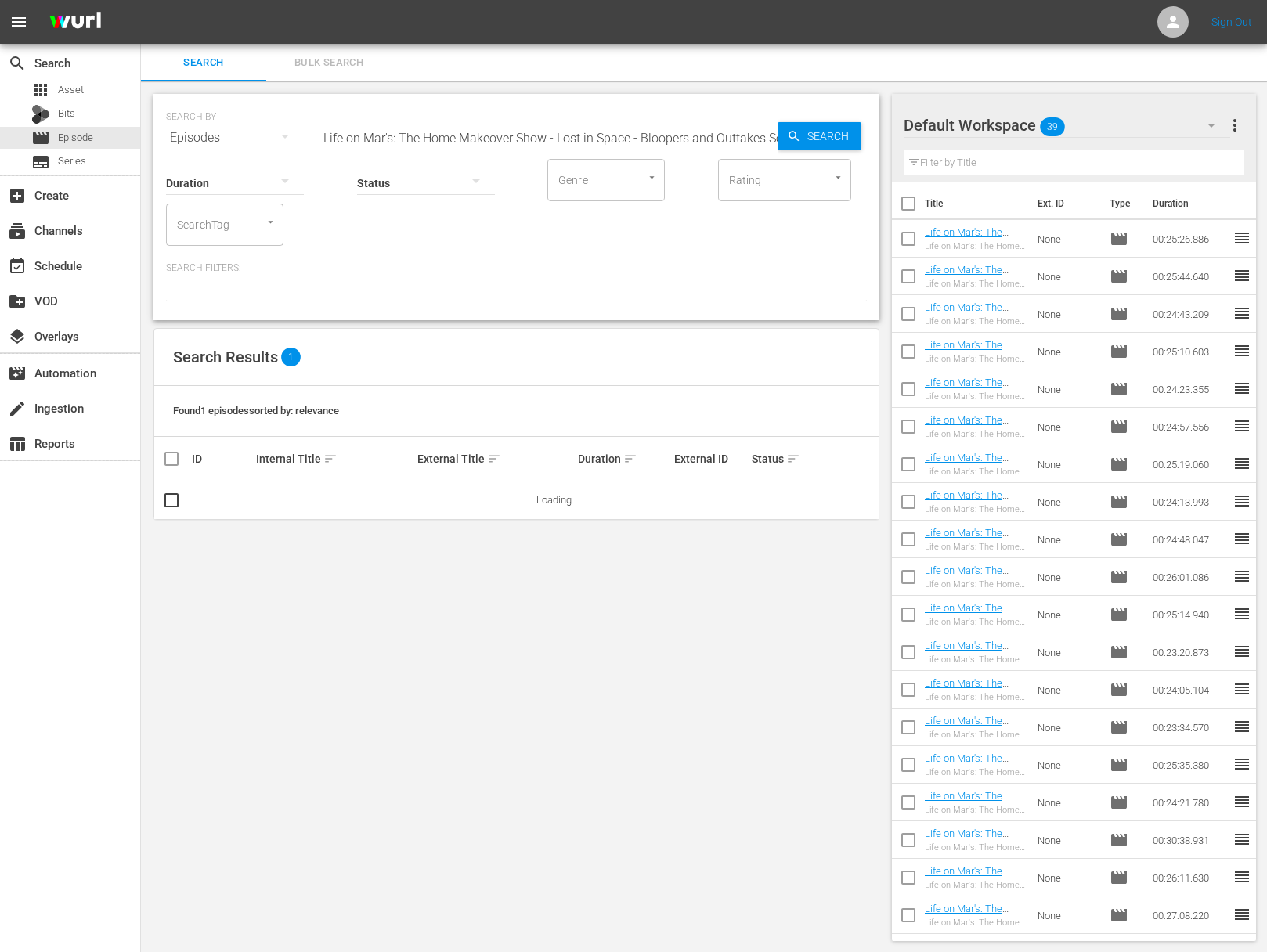
click at [701, 130] on input "Life on Mar's: The Home Makeover Show - Lost in Space - Bloopers and Outtakes S…" at bounding box center [548, 137] width 458 height 37
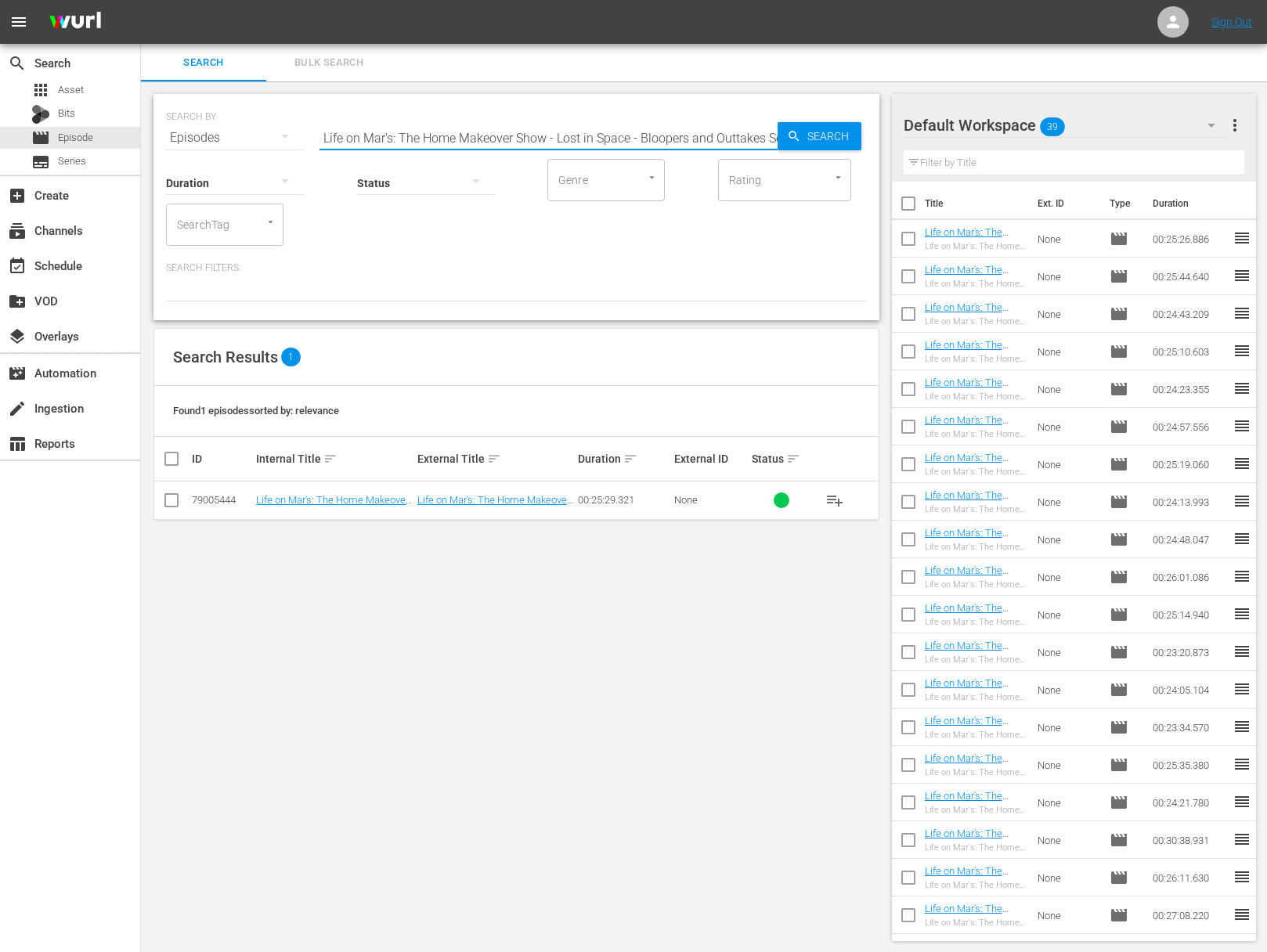
scroll to position [0, 60]
click at [817, 131] on span "Search" at bounding box center [830, 136] width 60 height 28
click at [837, 497] on span "playlist_add" at bounding box center [835, 501] width 19 height 19
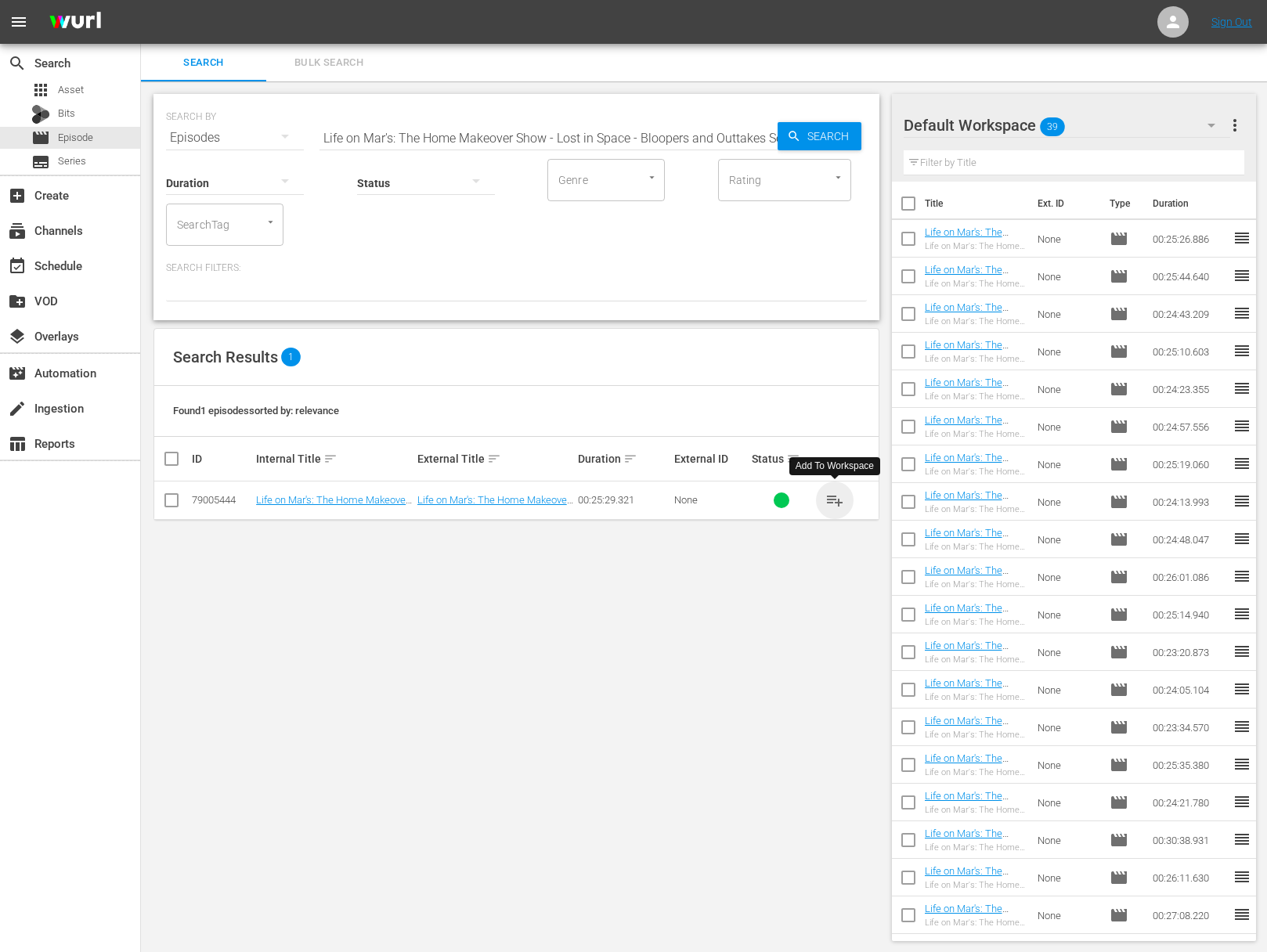
click at [837, 497] on span "playlist_add" at bounding box center [835, 501] width 19 height 19
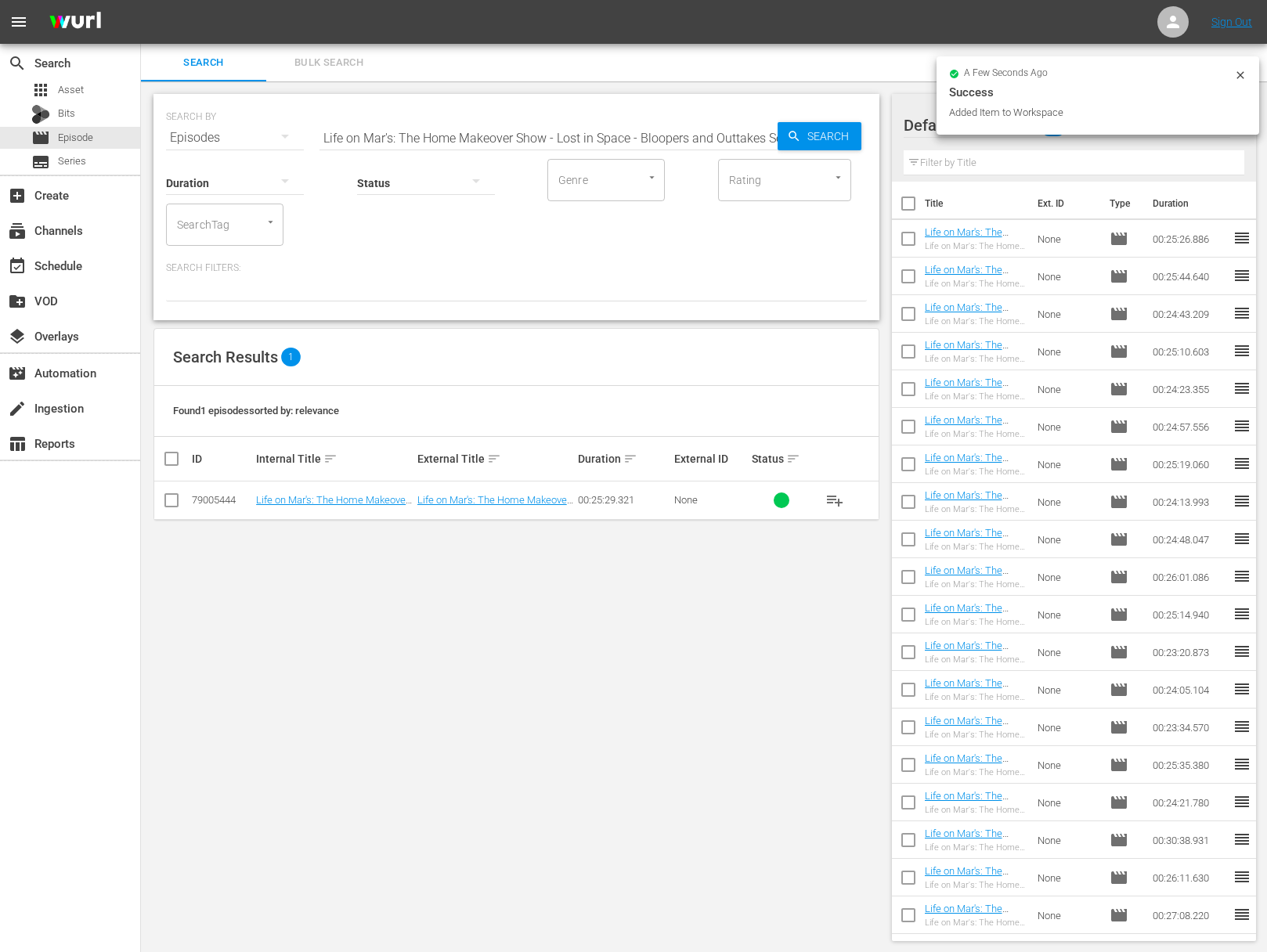
click at [590, 134] on input "Life on Mar's: The Home Makeover Show - Lost in Space - Bloopers and Outtakes S…" at bounding box center [548, 137] width 458 height 37
paste input "Home Office & Teen [PERSON_NAME]'s Bedroom"
click at [819, 142] on span "Search" at bounding box center [830, 136] width 60 height 28
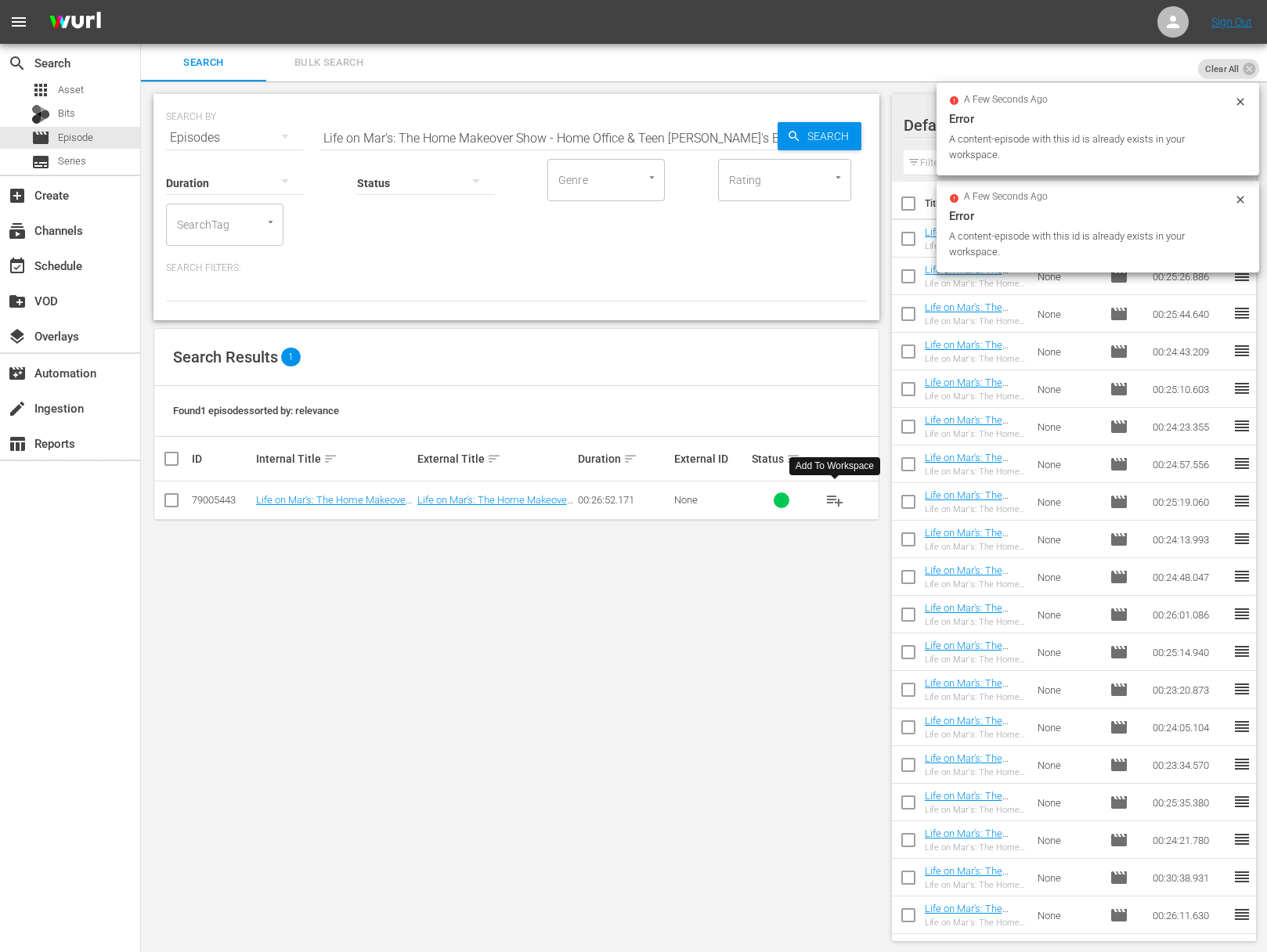
click at [837, 500] on span "playlist_add" at bounding box center [835, 501] width 19 height 19
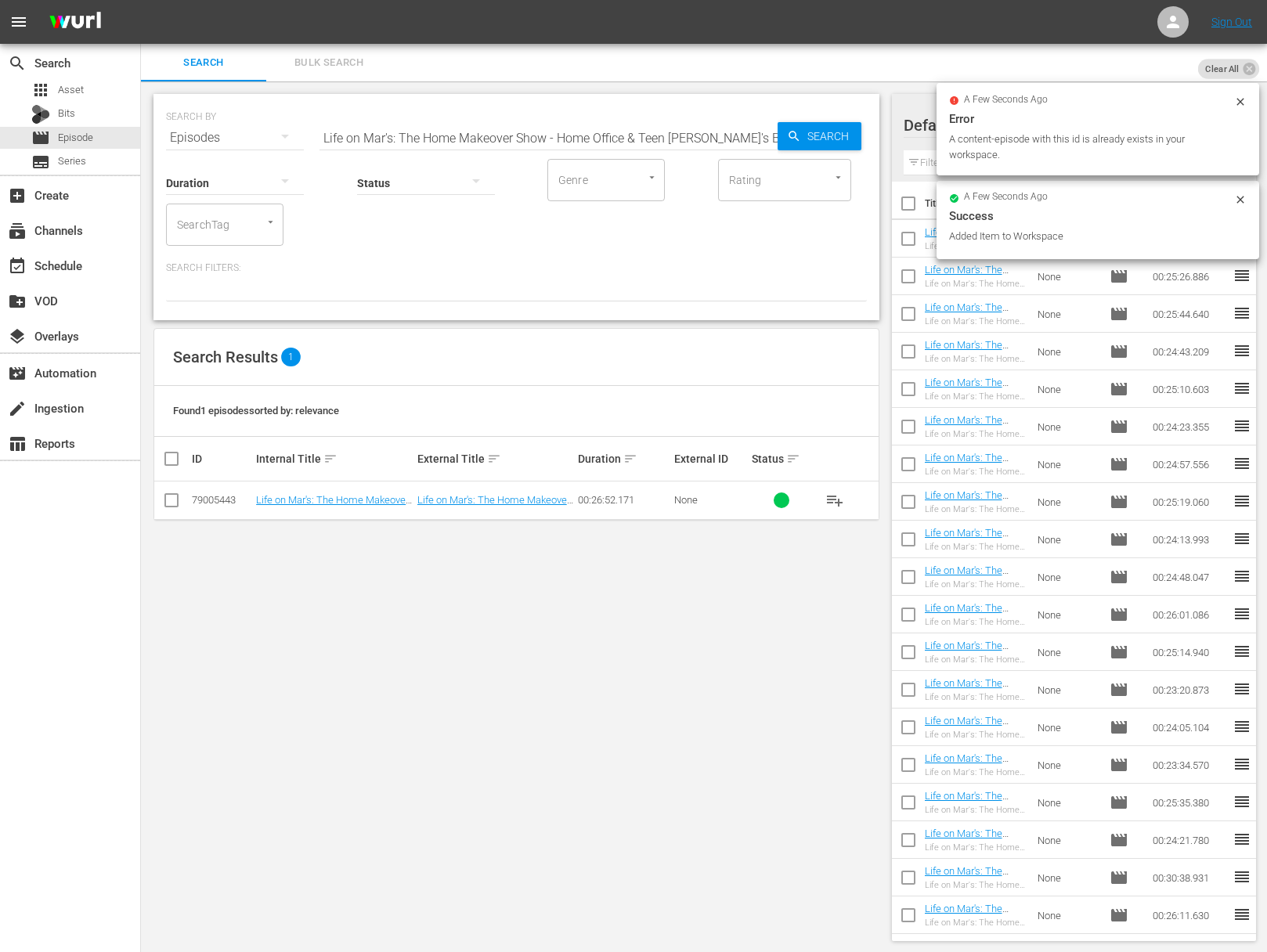
click at [538, 139] on input "Life on Mar's: The Home Makeover Show - Home Office & Teen [PERSON_NAME]'s Bedr…" at bounding box center [548, 137] width 458 height 37
paste input "Master Bedroom Suite"
click at [803, 138] on span "Search" at bounding box center [830, 136] width 60 height 28
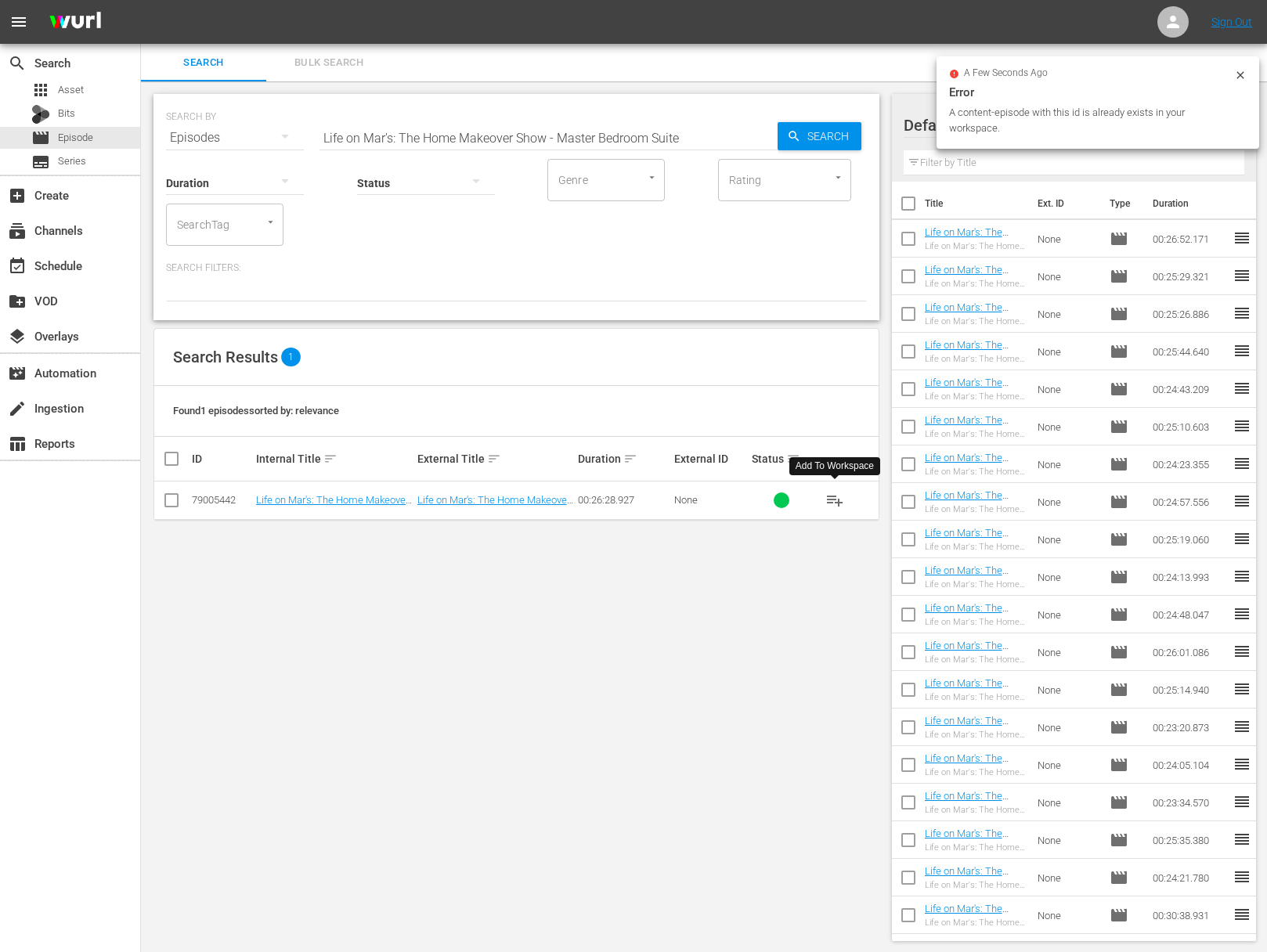
click at [835, 499] on span "playlist_add" at bounding box center [835, 501] width 19 height 19
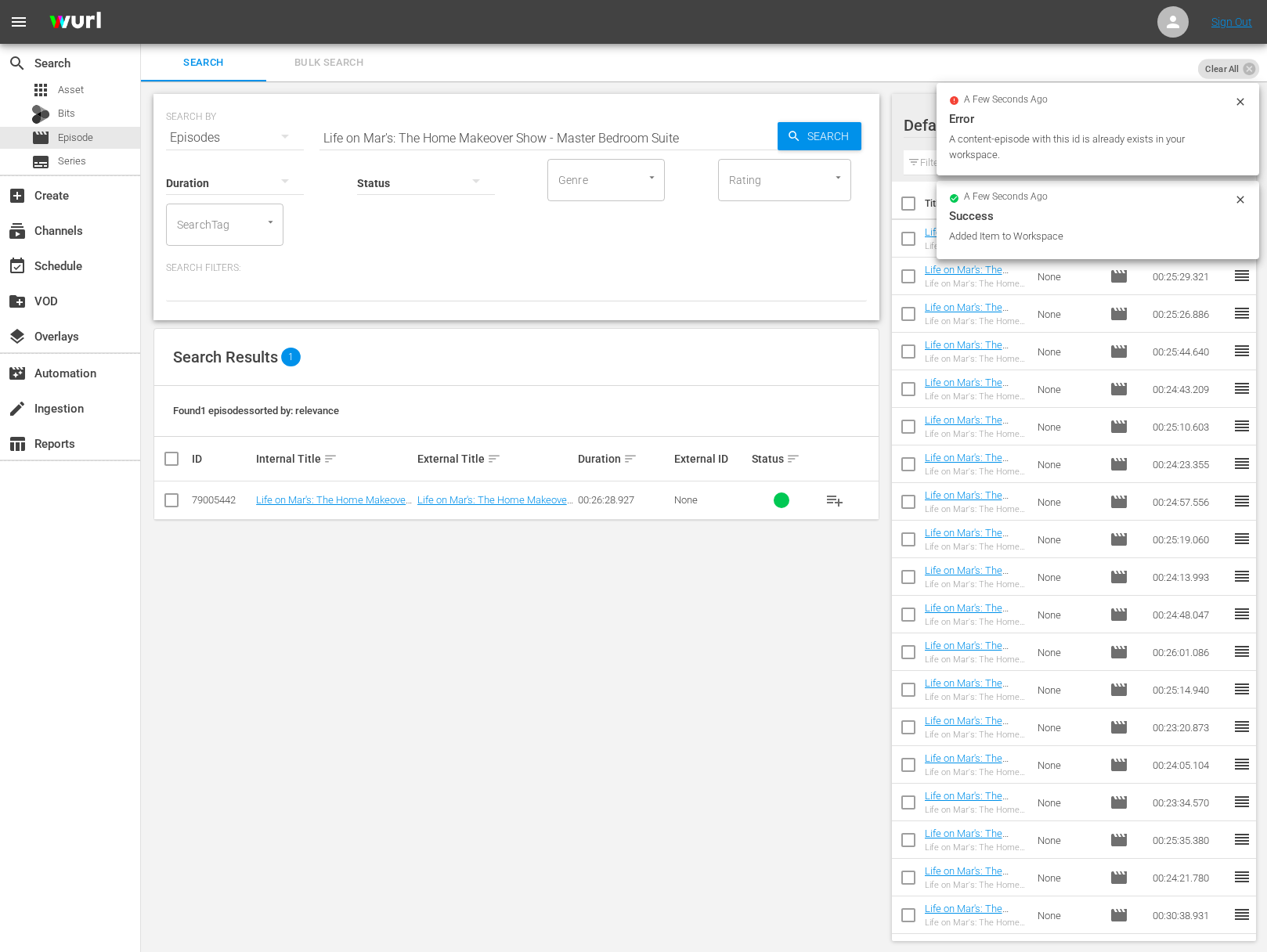
click at [611, 137] on input "Life on Mar's: The Home Makeover Show - Master Bedroom Suite" at bounding box center [548, 137] width 458 height 37
paste input "Life on Mar's: The Home Makeover Show - Lost In Space - Bloopers & Outtakes Show"
click at [603, 135] on input "Life on Mar's: The Home Makeover Show - Master BeaLife on Mar's: The Home Makeo…" at bounding box center [548, 137] width 458 height 37
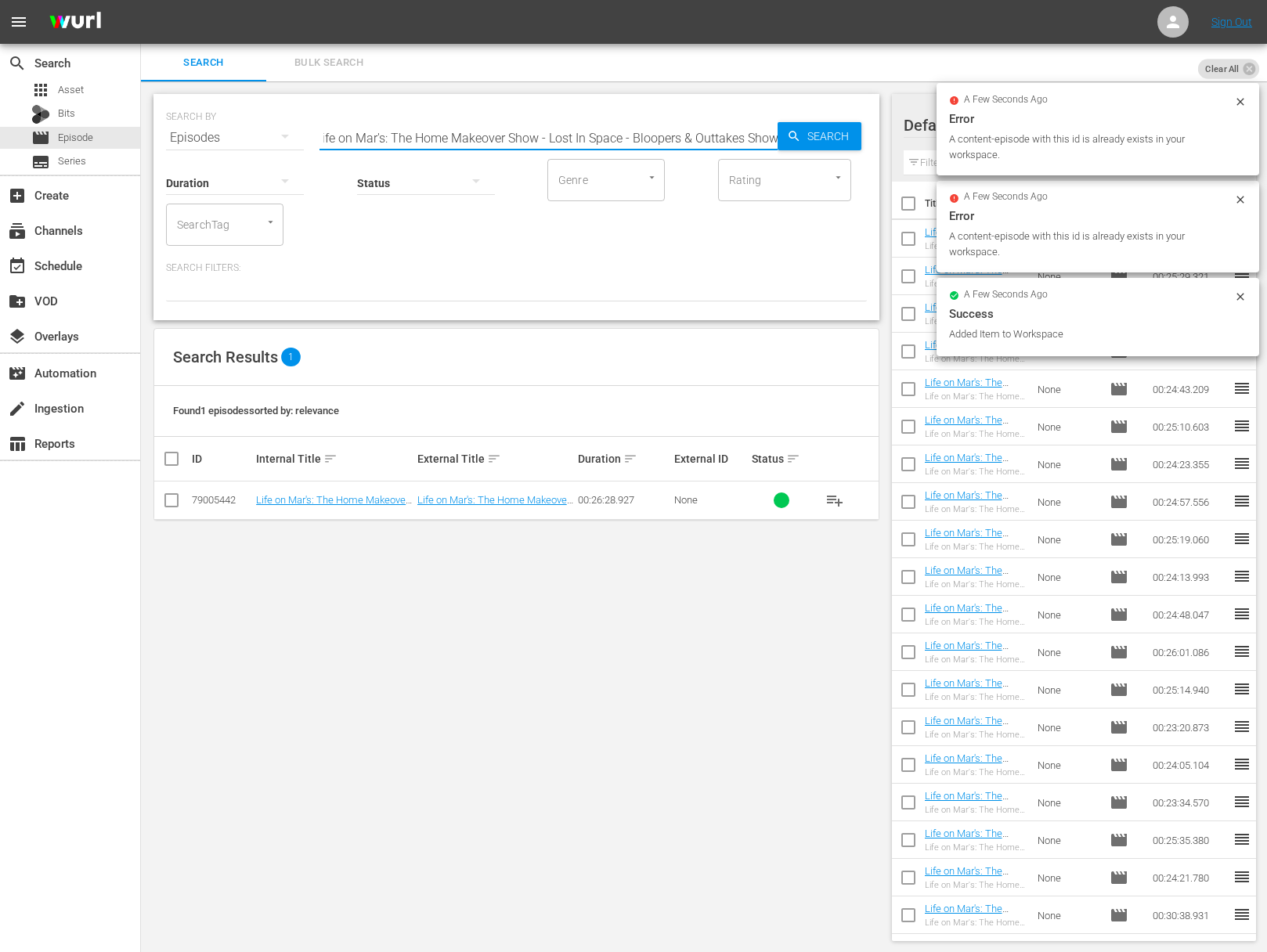
paste input "Lost In Space - Bloopers & Outtakes Show"
click at [802, 136] on span "Search" at bounding box center [830, 136] width 60 height 28
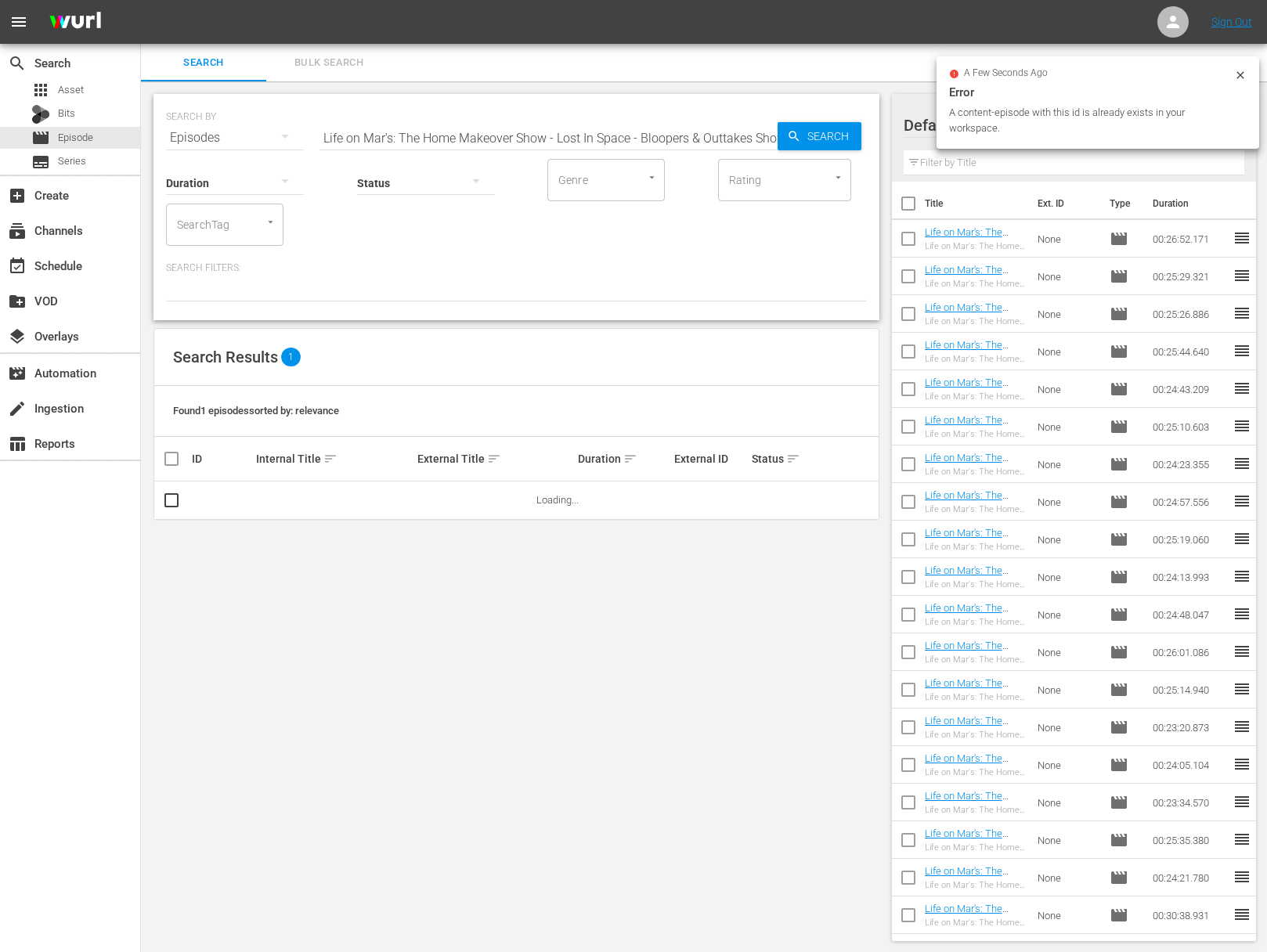
click at [649, 133] on input "Life on Mar's: The Home Makeover Show - Lost In Space - Bloopers & Outtakes Show" at bounding box center [548, 137] width 458 height 37
click at [779, 131] on div "Search" at bounding box center [819, 136] width 83 height 28
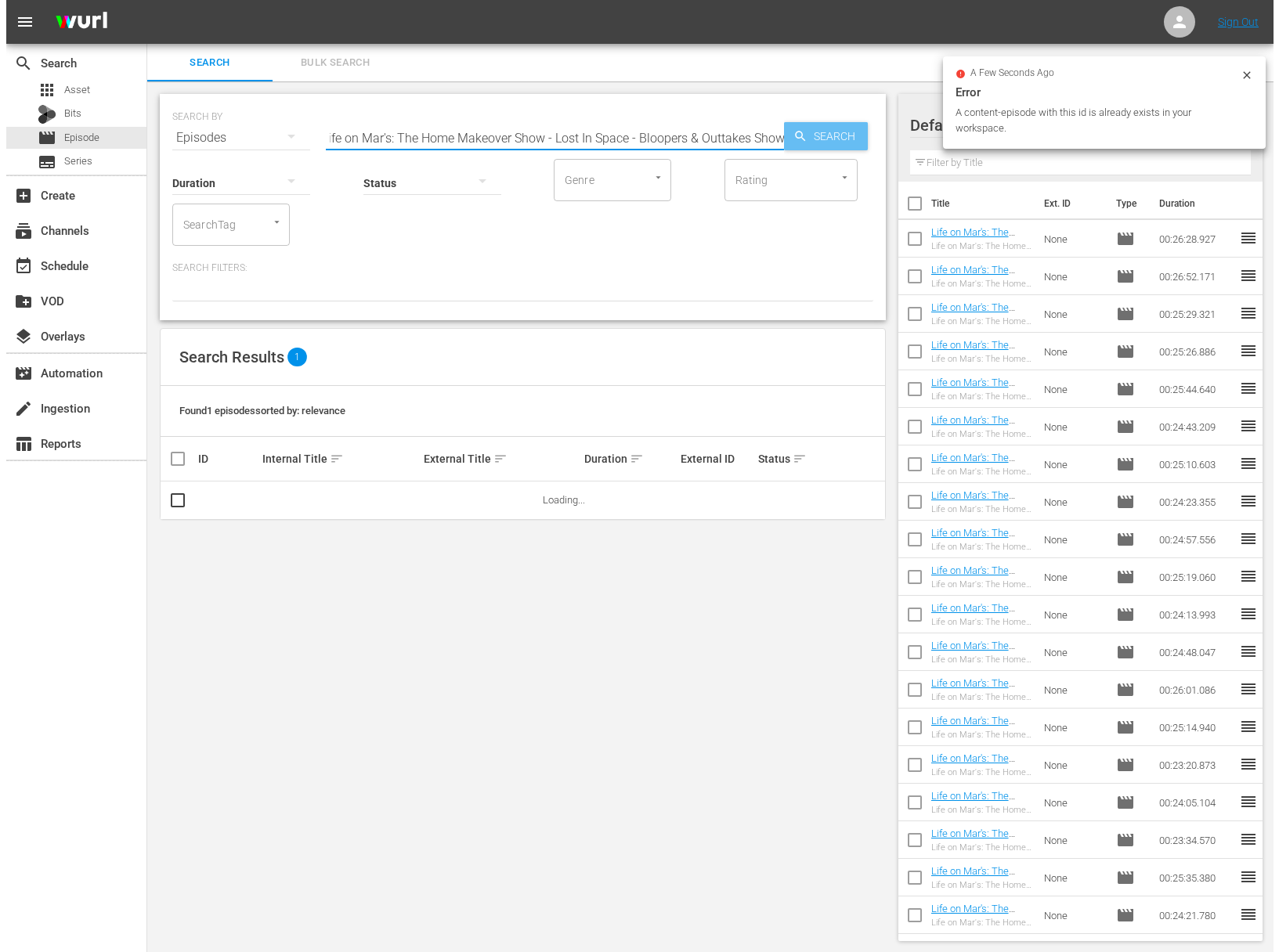
scroll to position [0, 0]
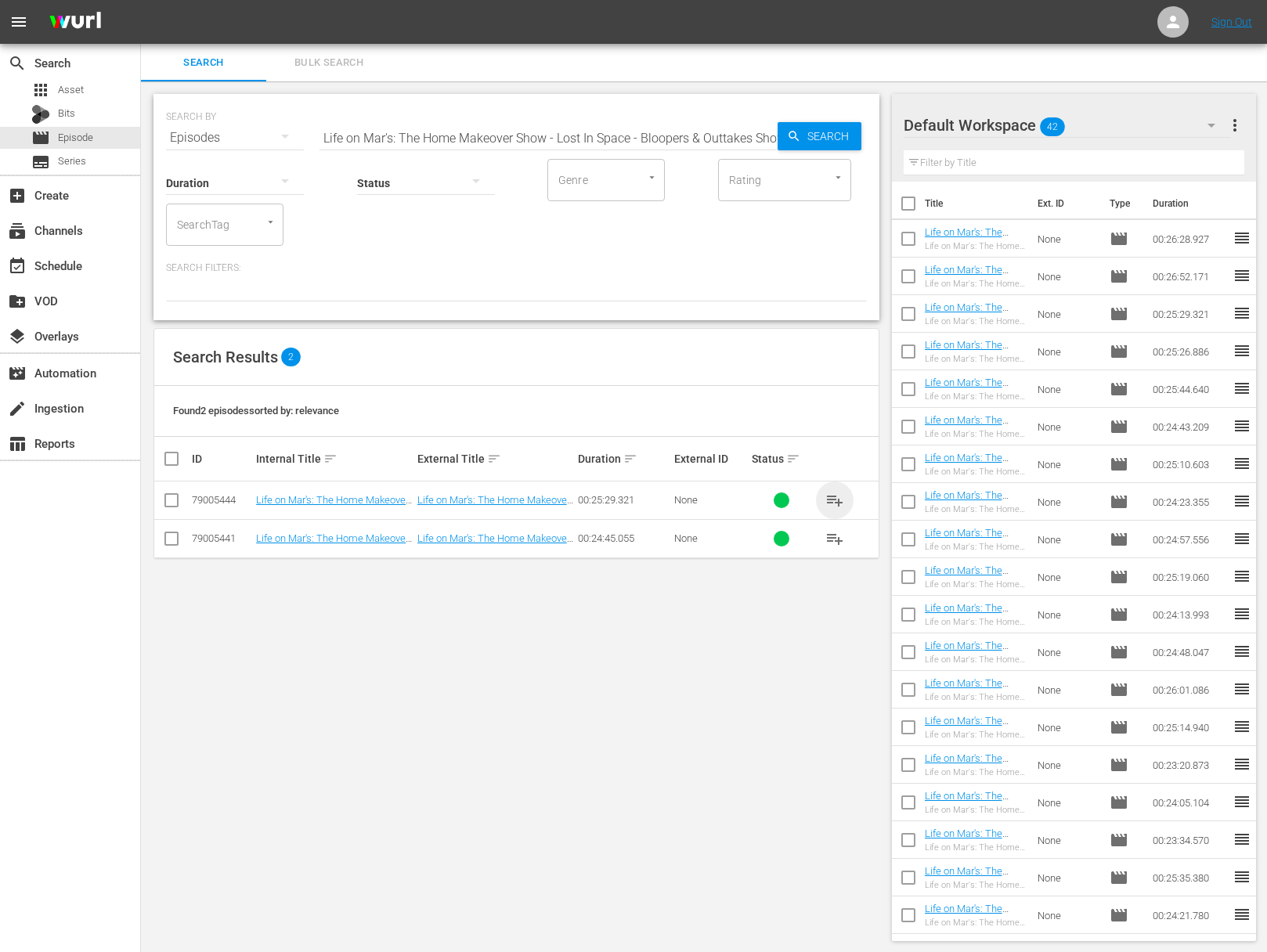
click at [835, 497] on span "playlist_add" at bounding box center [835, 501] width 19 height 19
click at [830, 535] on span "playlist_add" at bounding box center [835, 539] width 19 height 19
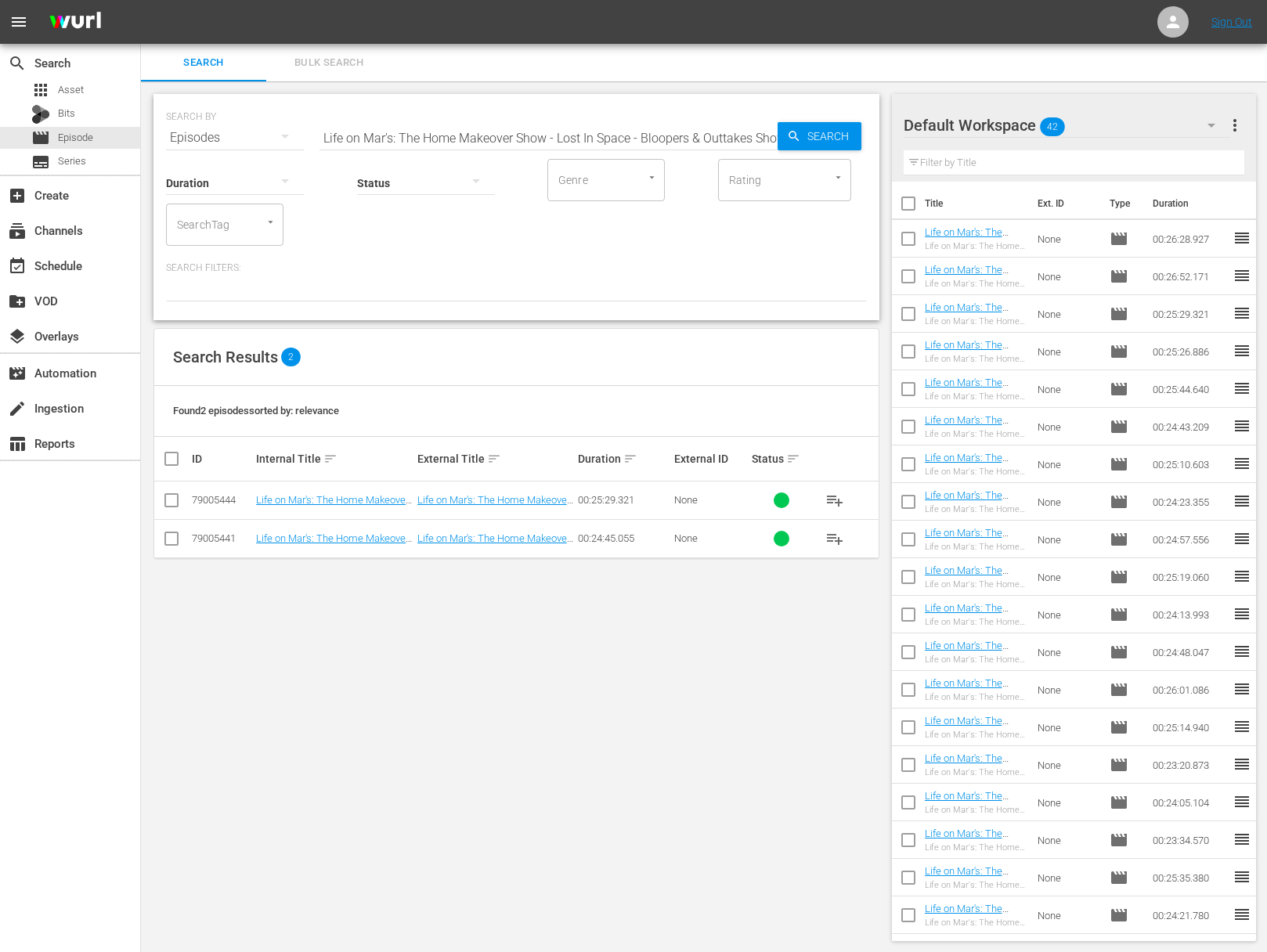
click at [630, 132] on input "Life on Mar's: The Home Makeover Show - Lost In Space - Bloopers & Outtakes Show" at bounding box center [548, 137] width 458 height 37
paste input "Kitchen Overhaul"
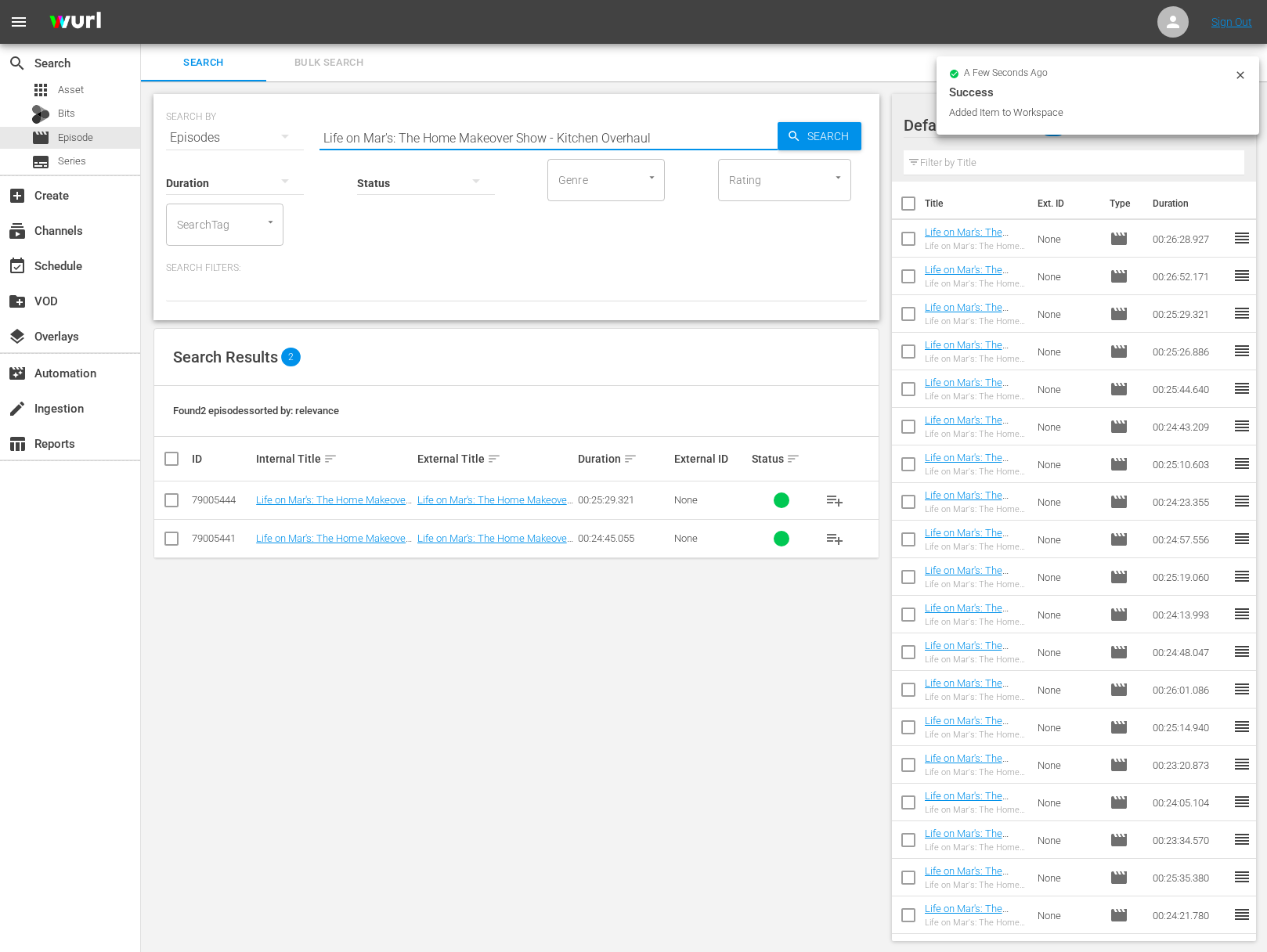
click at [768, 133] on input "Life on Mar's: The Home Makeover Show - Kitchen Overhaul" at bounding box center [548, 137] width 458 height 37
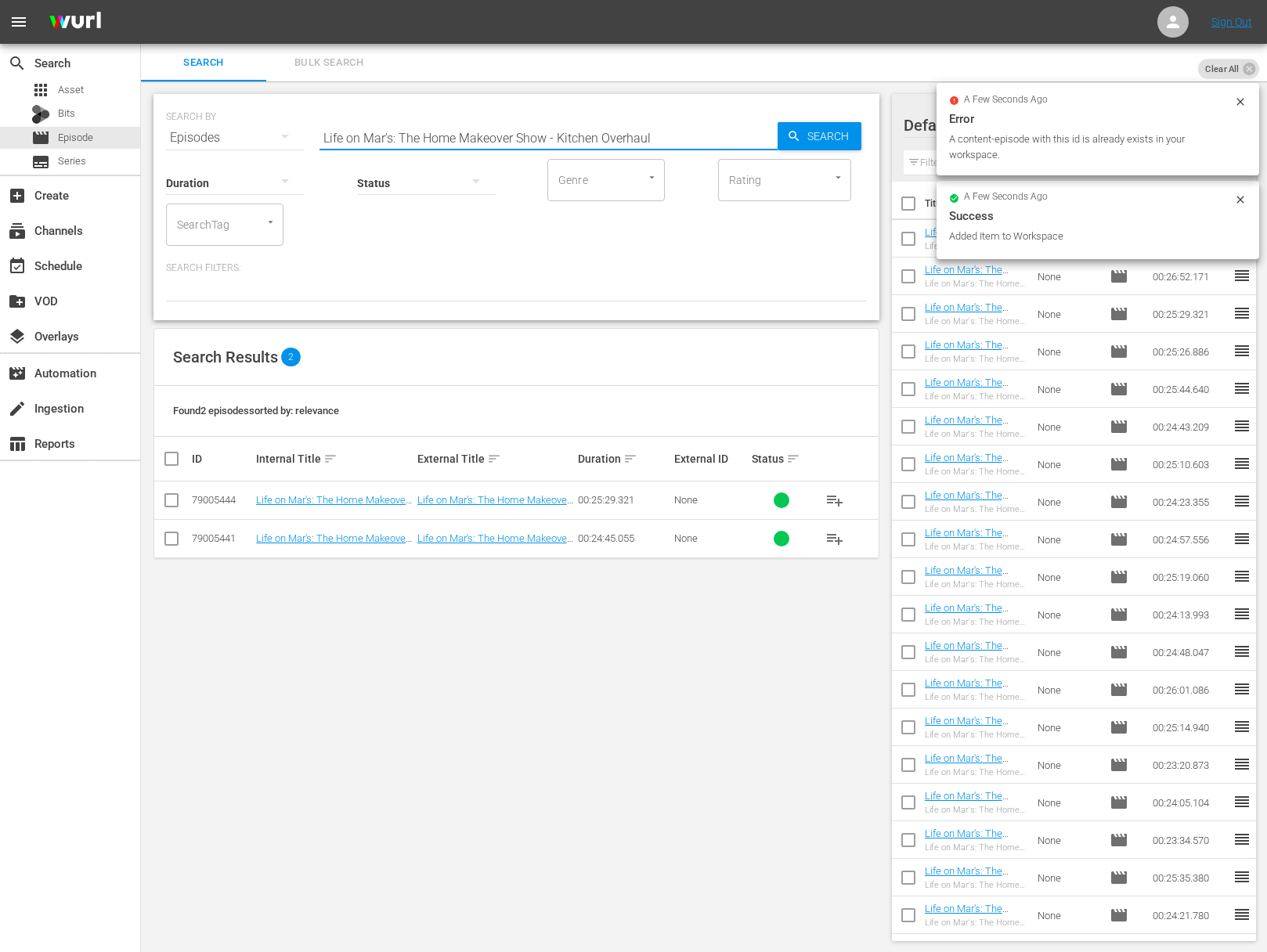
type input "Life on Mar's: The Home Makeover Show - Kitchen Overhaul"
click at [780, 133] on div "Search" at bounding box center [819, 136] width 83 height 28
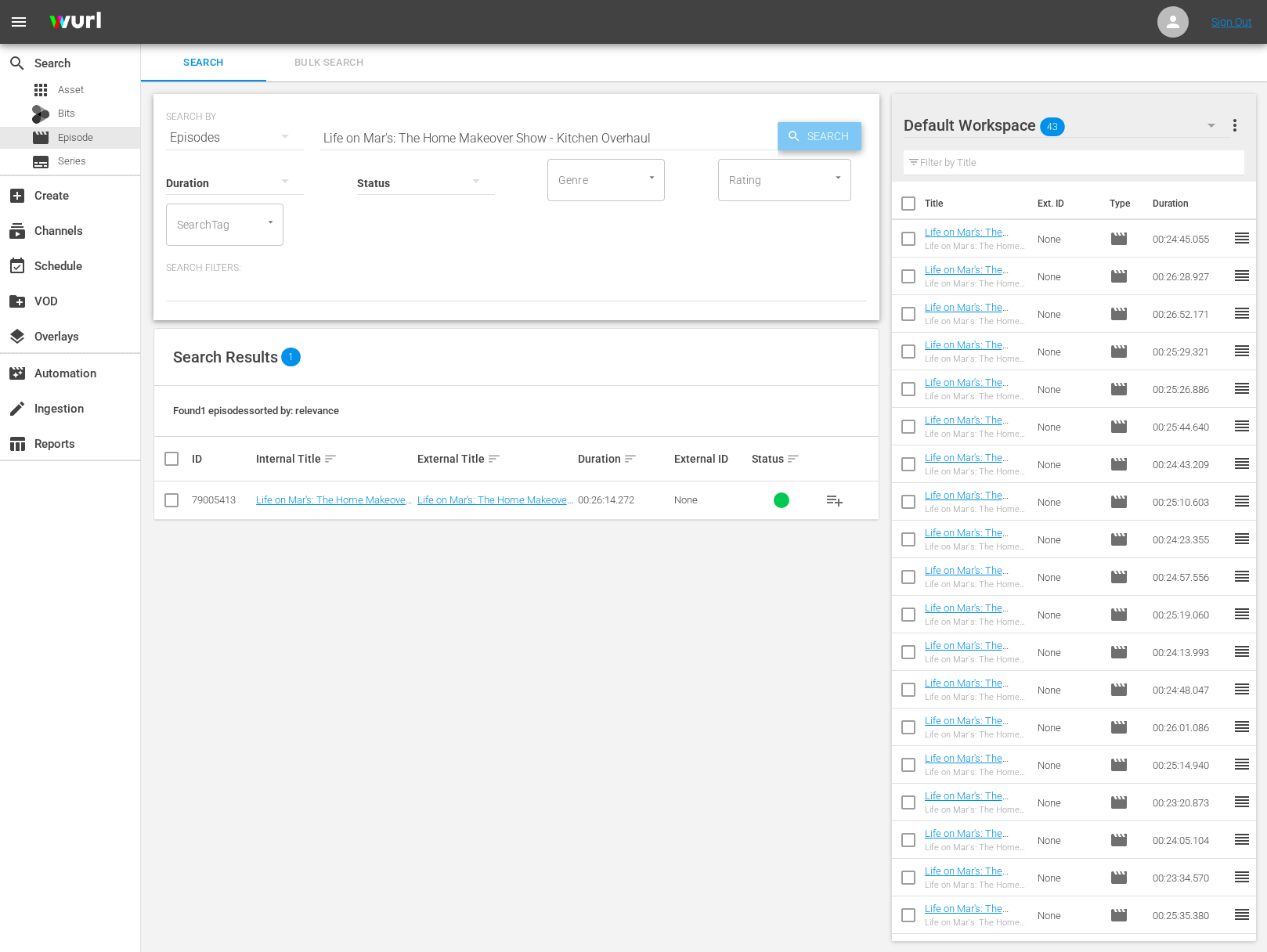
click at [803, 135] on span "Search" at bounding box center [830, 136] width 60 height 28
click at [834, 495] on span "playlist_add" at bounding box center [835, 501] width 19 height 19
click at [82, 263] on div "event_available Schedule" at bounding box center [44, 262] width 88 height 14
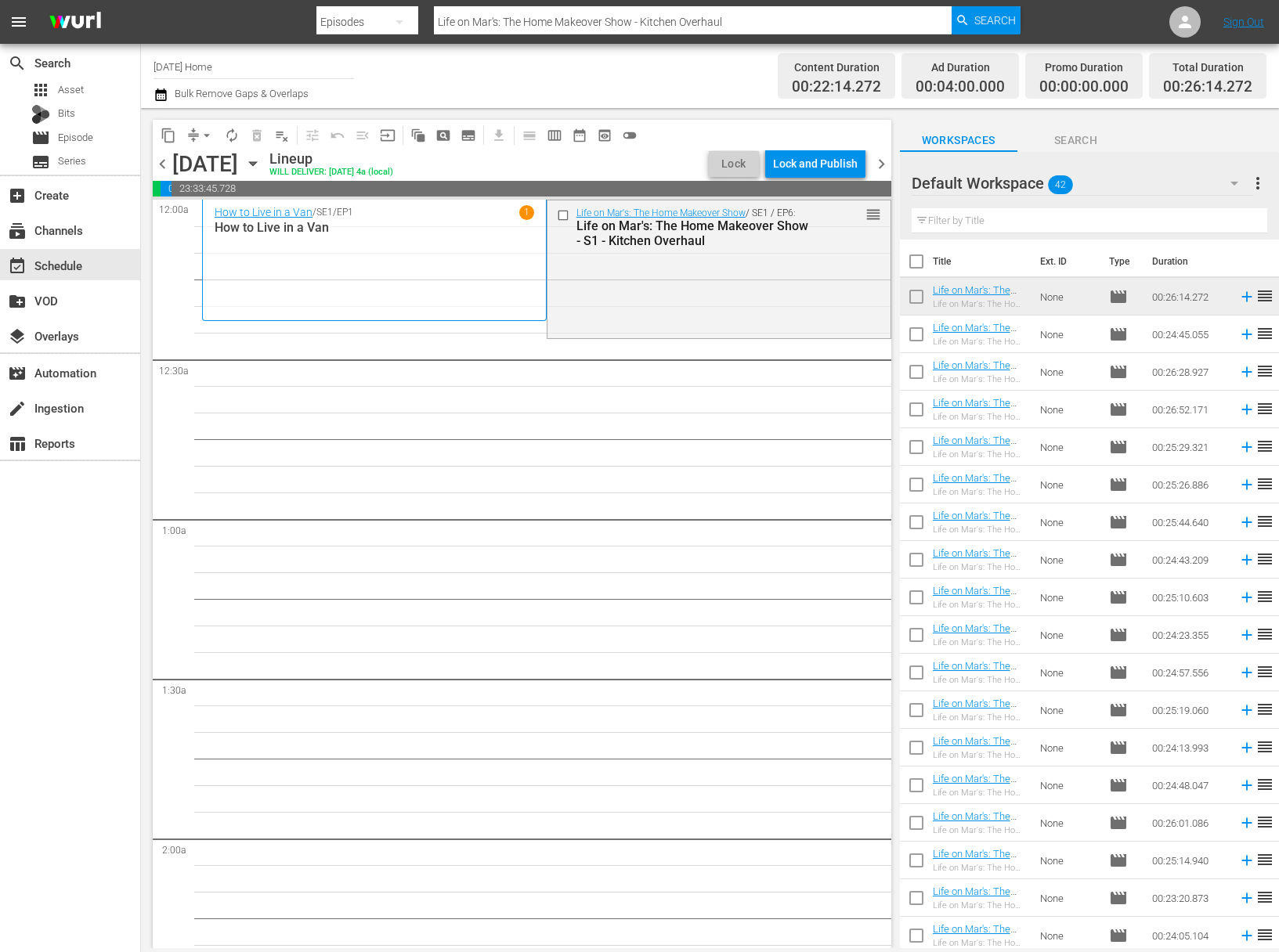
click at [917, 261] on input "checkbox" at bounding box center [916, 264] width 33 height 33
checkbox input "true"
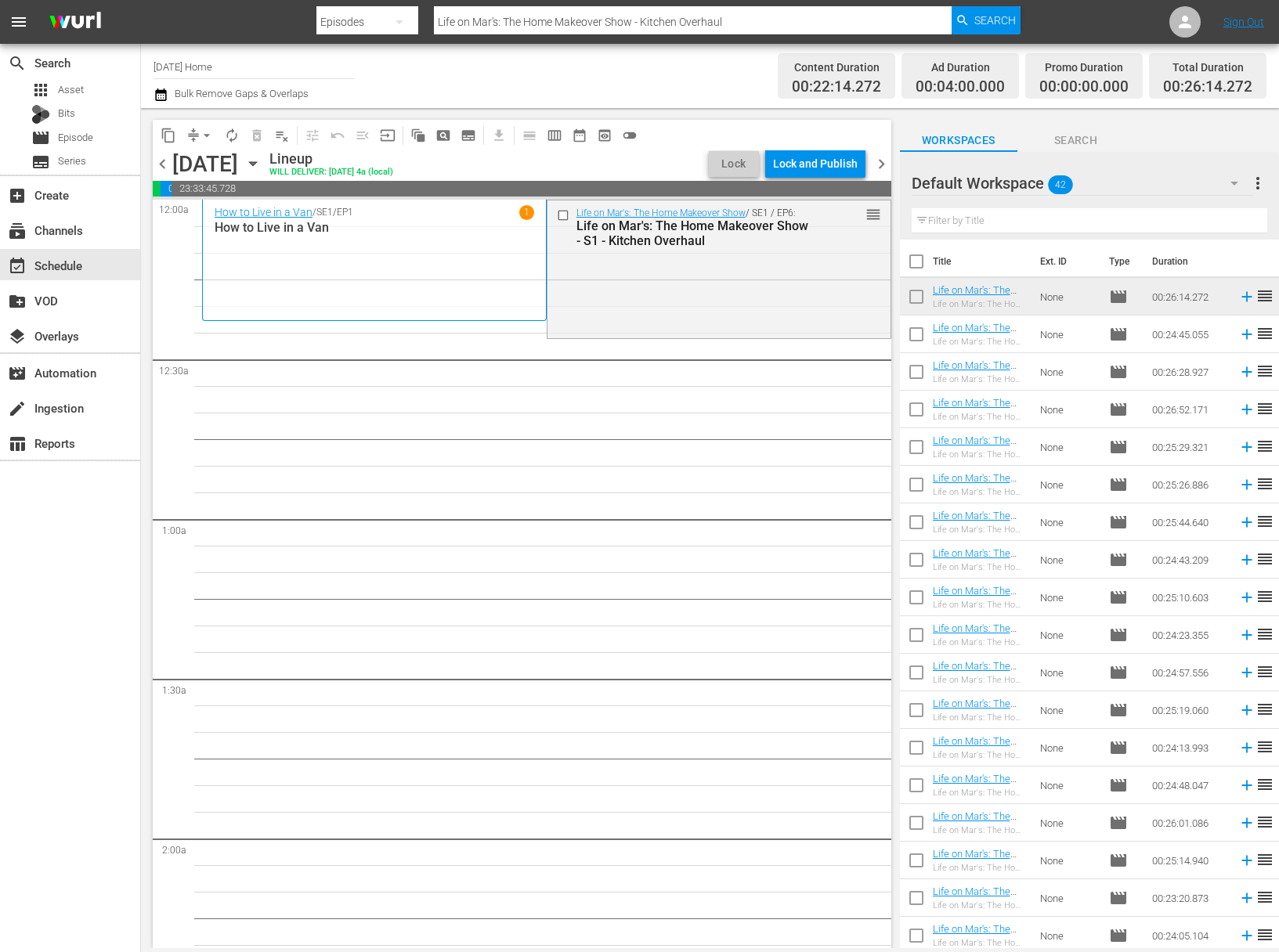
checkbox input "true"
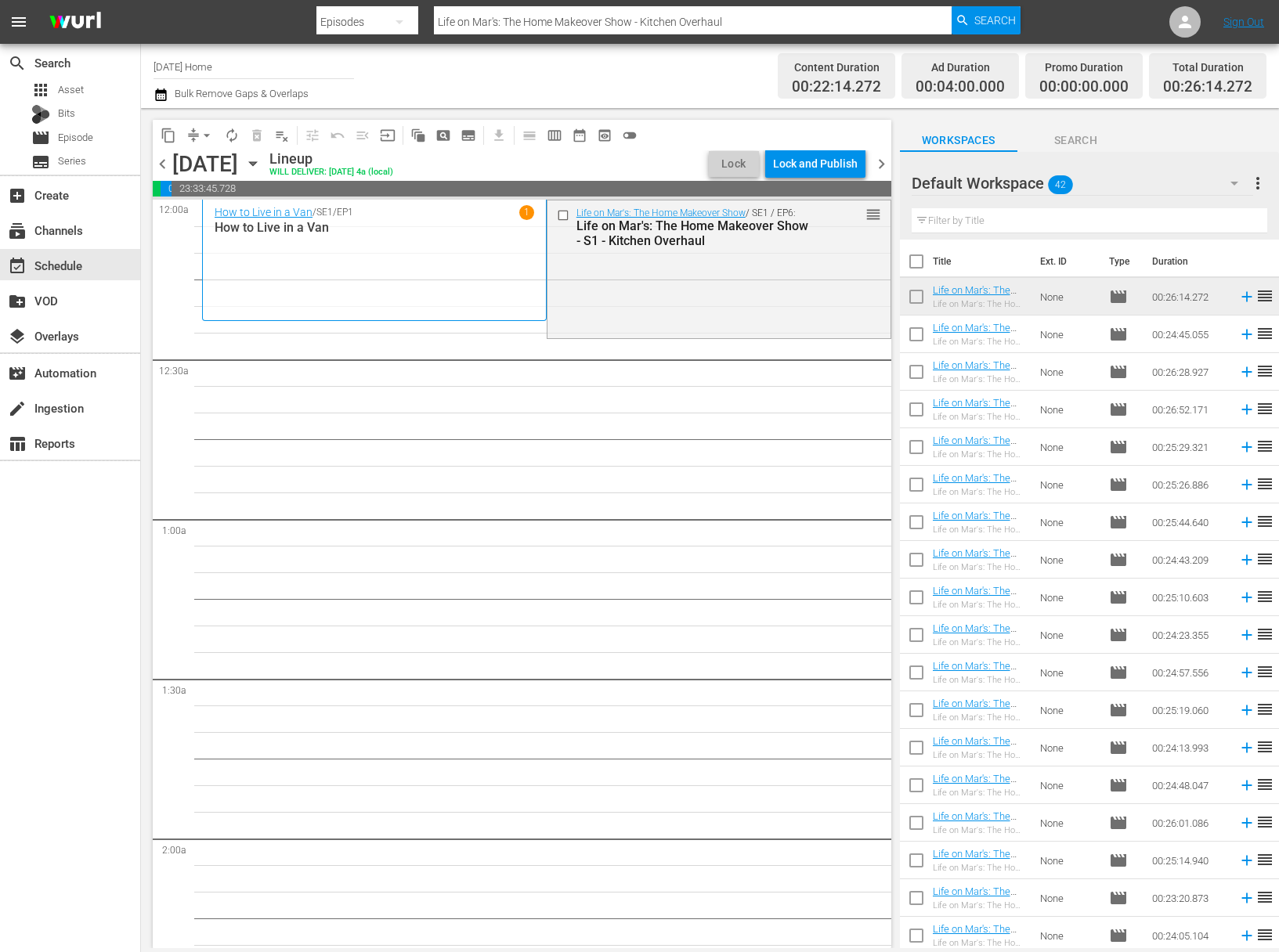
checkbox input "true"
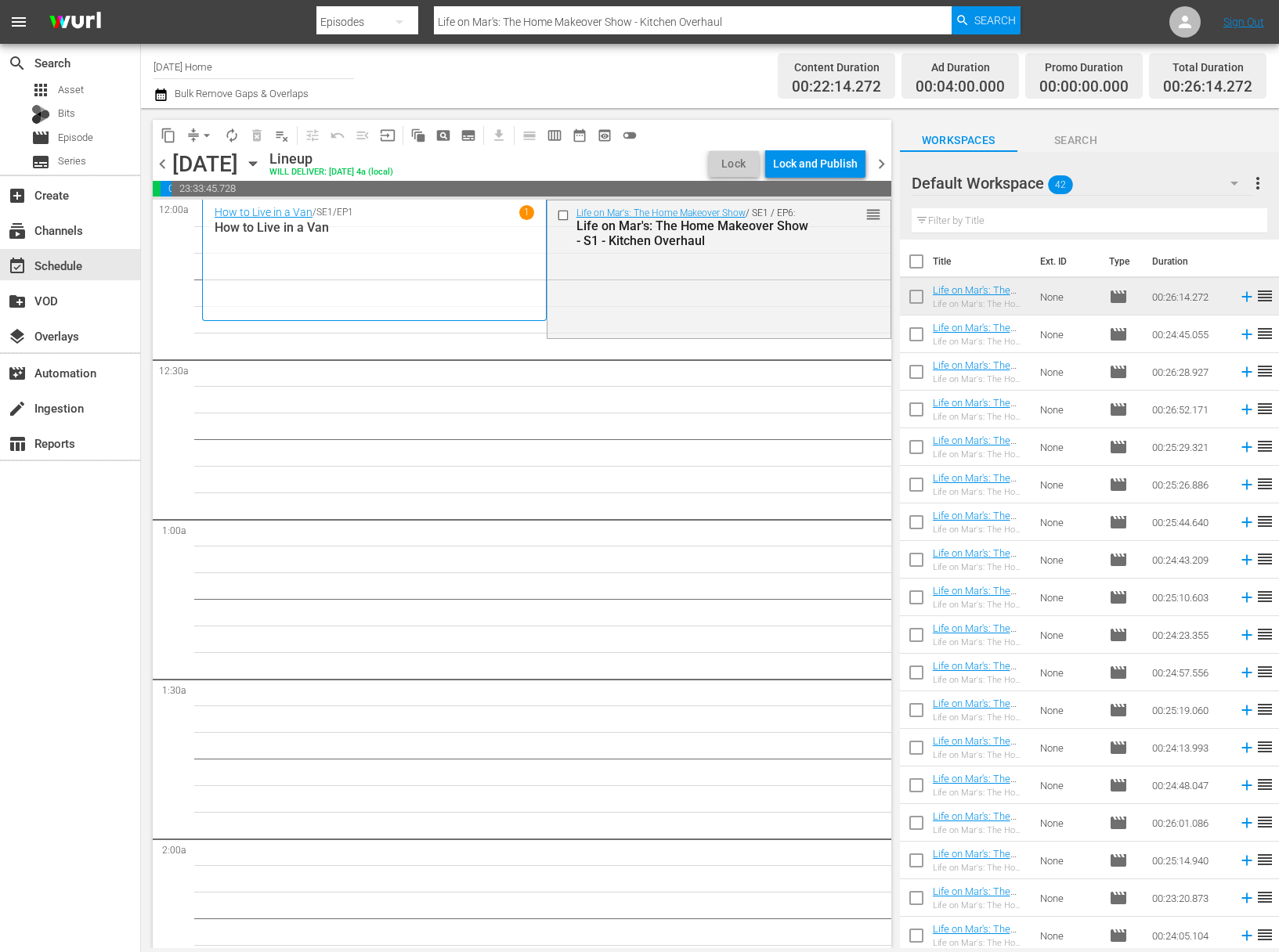
checkbox input "true"
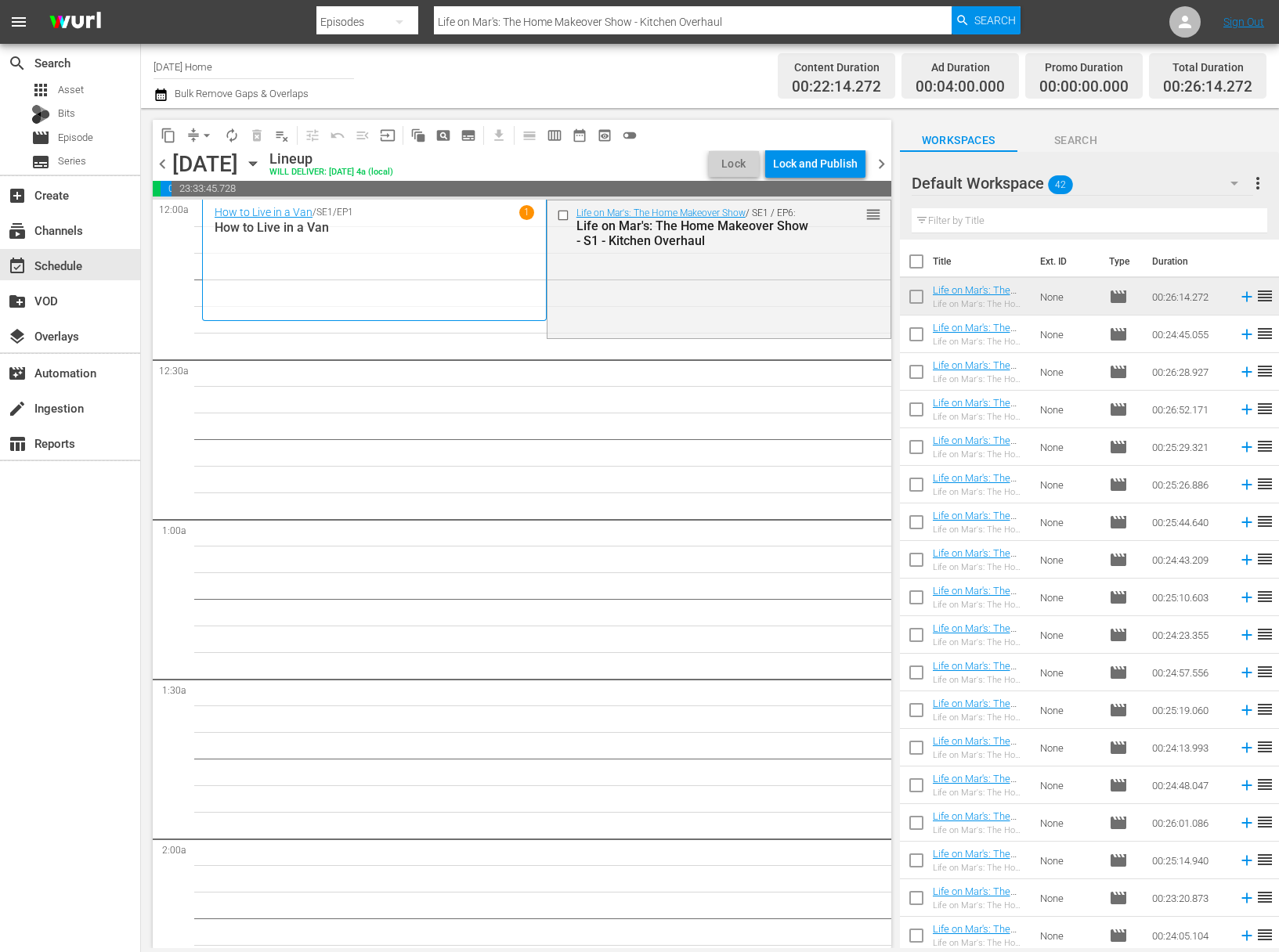
checkbox input "true"
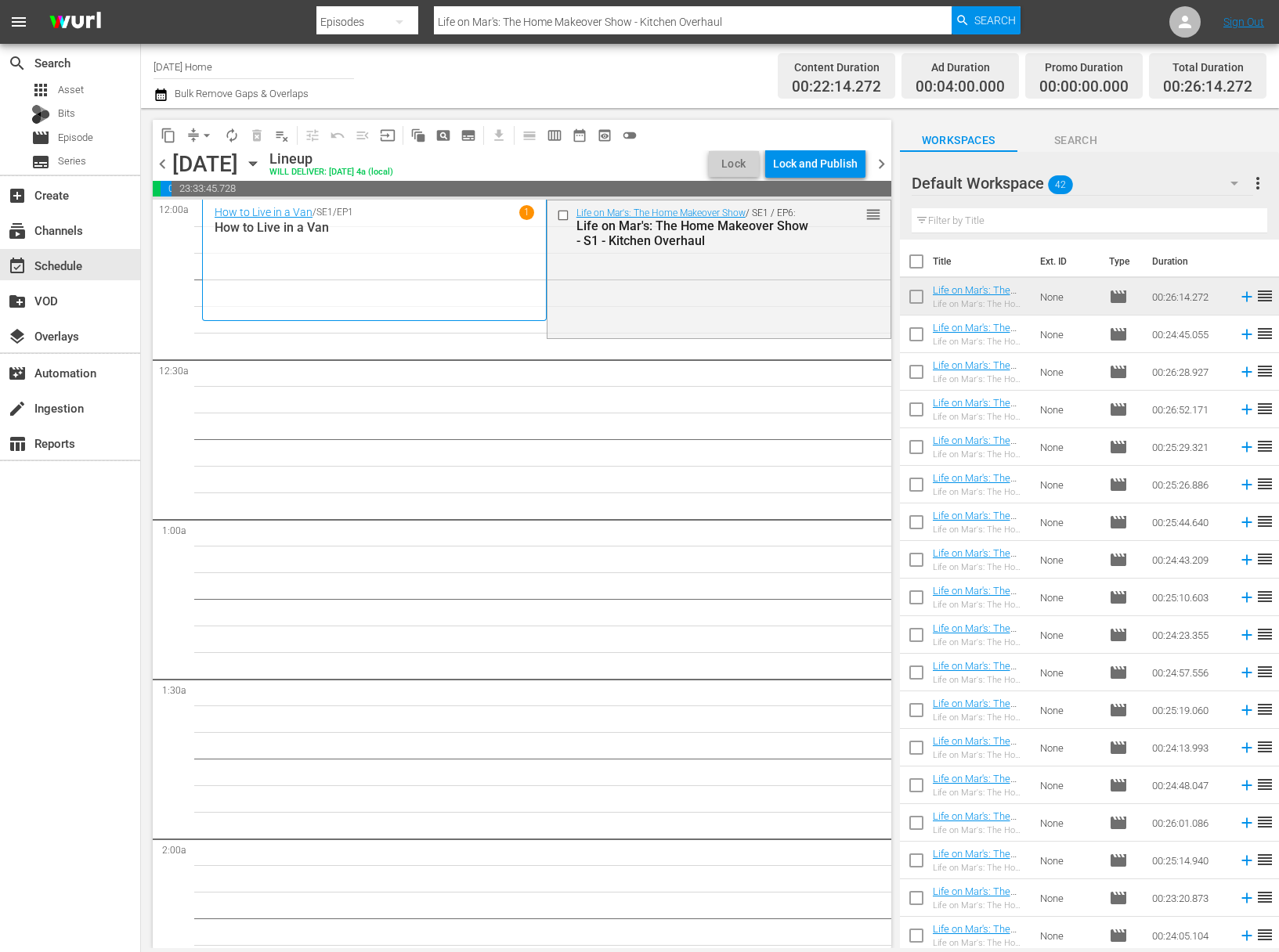
checkbox input "true"
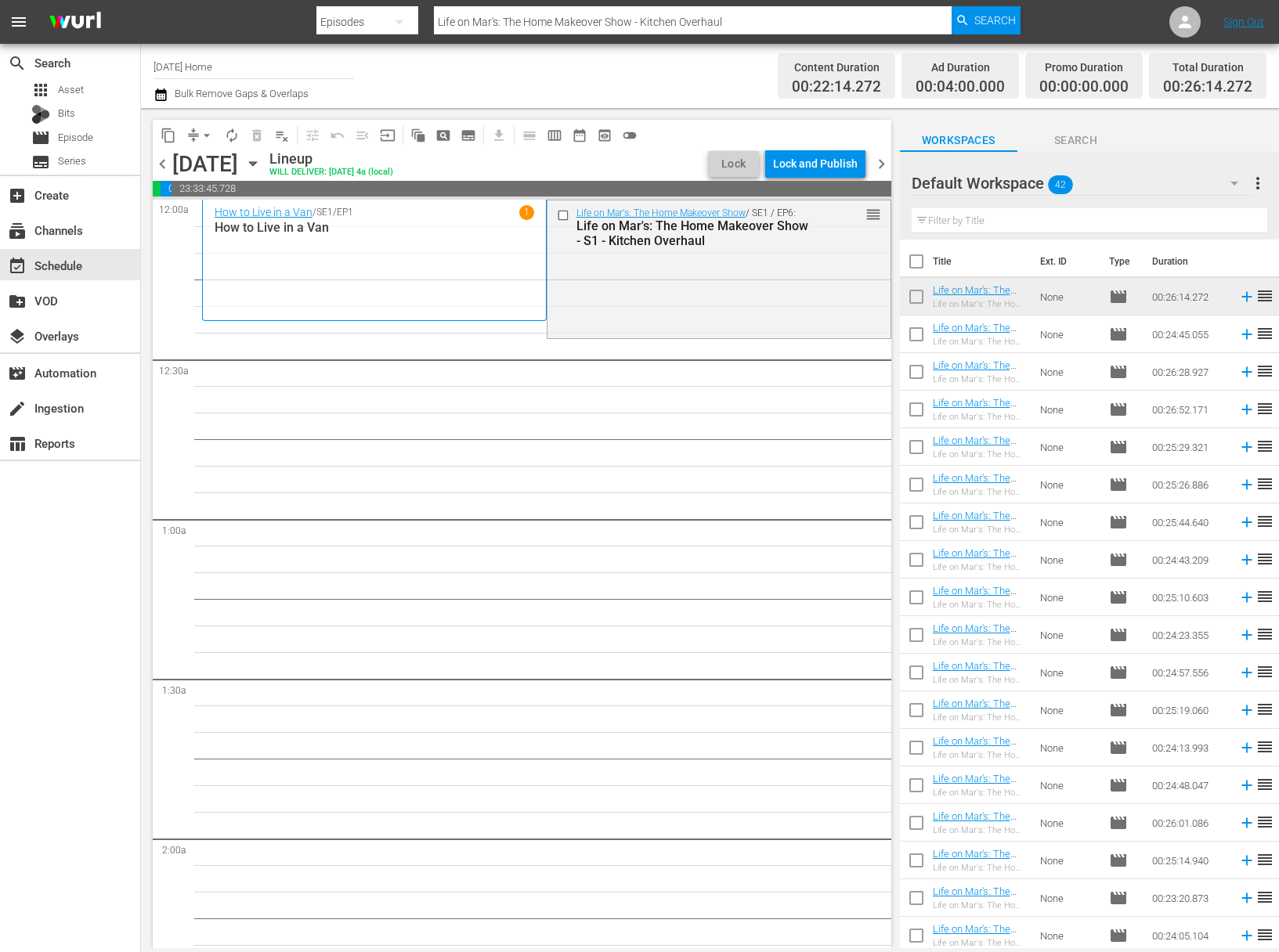
checkbox input "true"
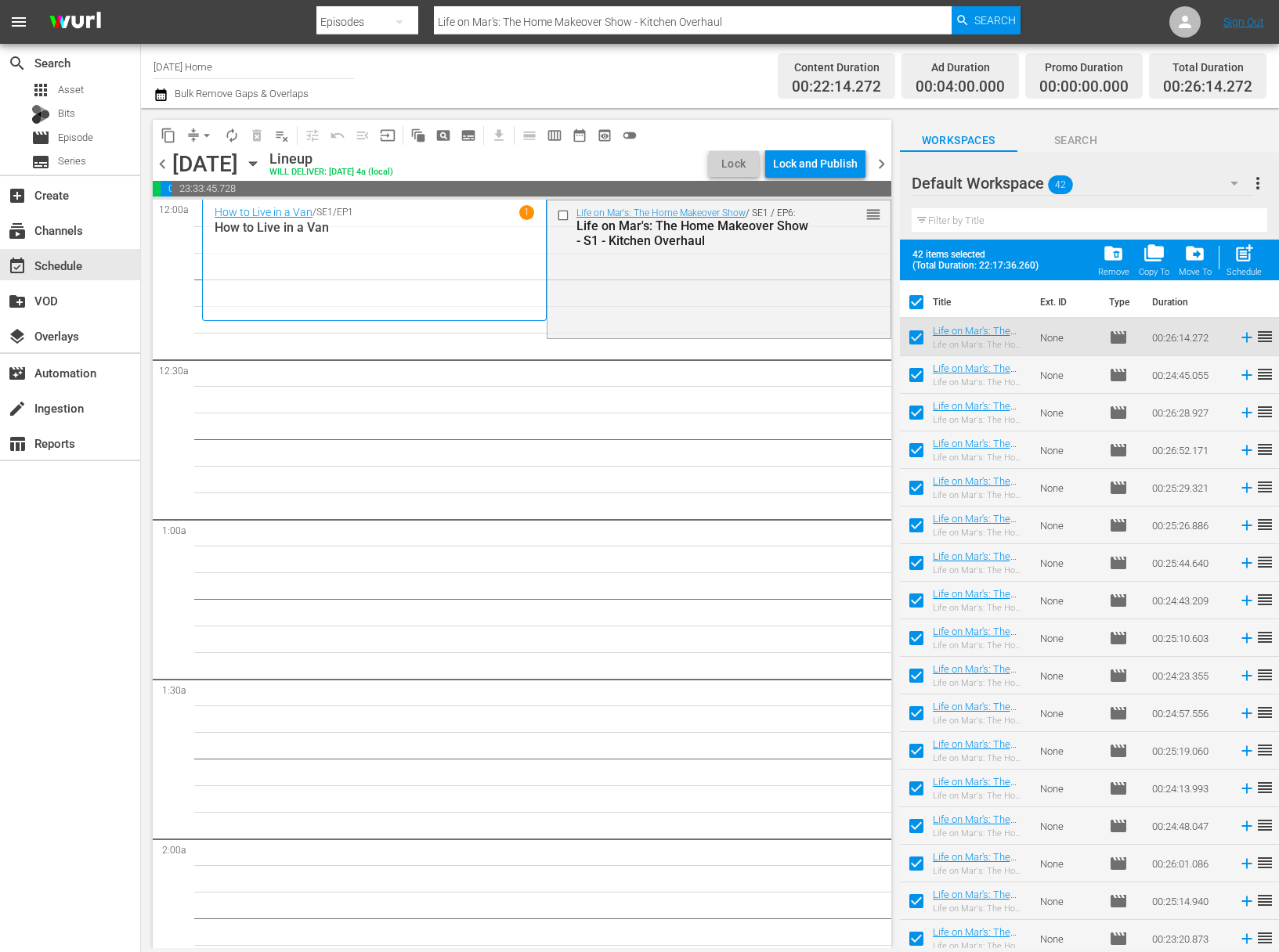
click at [917, 334] on input "checkbox" at bounding box center [916, 340] width 33 height 33
checkbox input "false"
click at [1245, 267] on div "Schedule" at bounding box center [1244, 272] width 35 height 11
checkbox input "false"
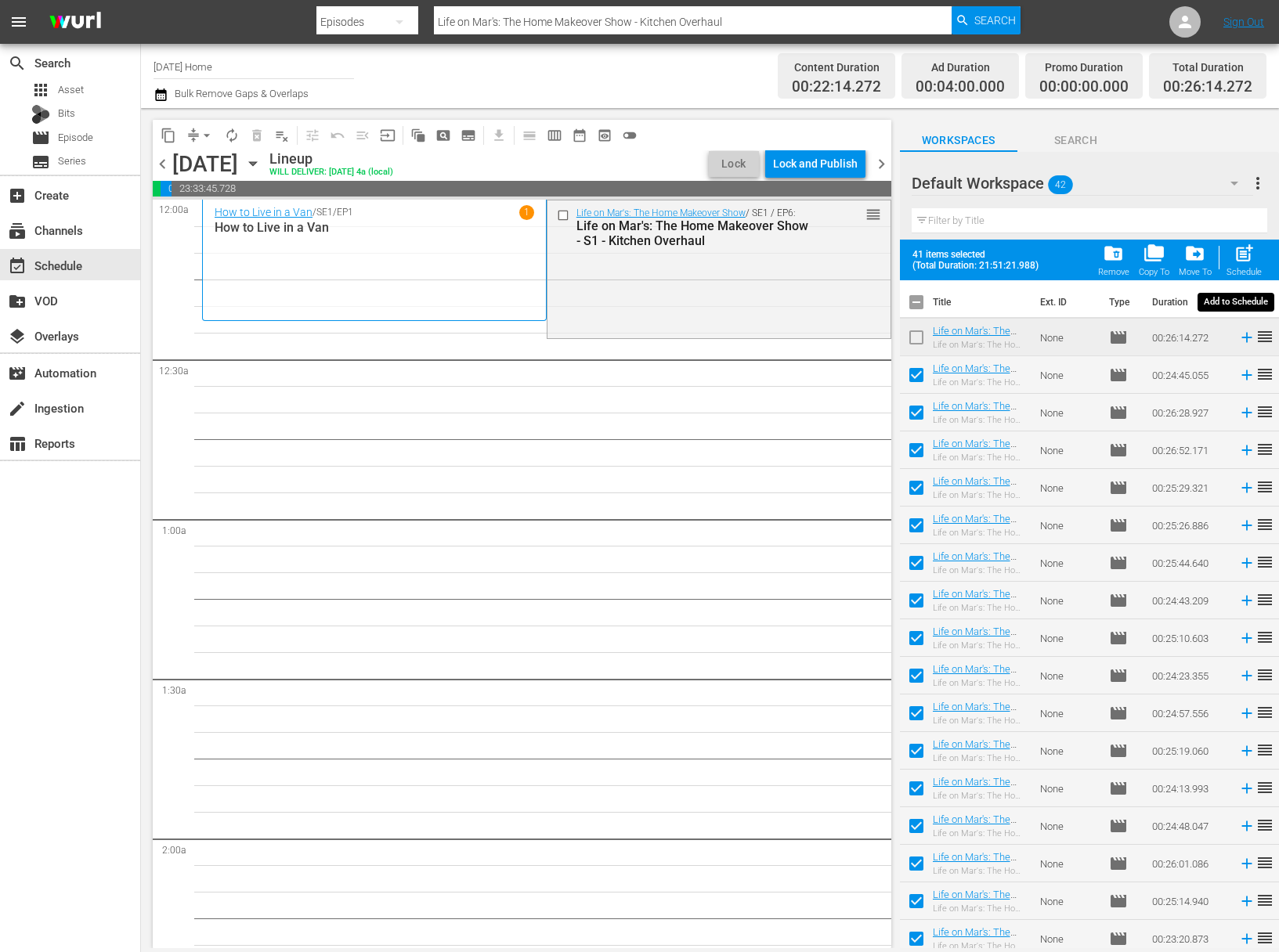
checkbox input "false"
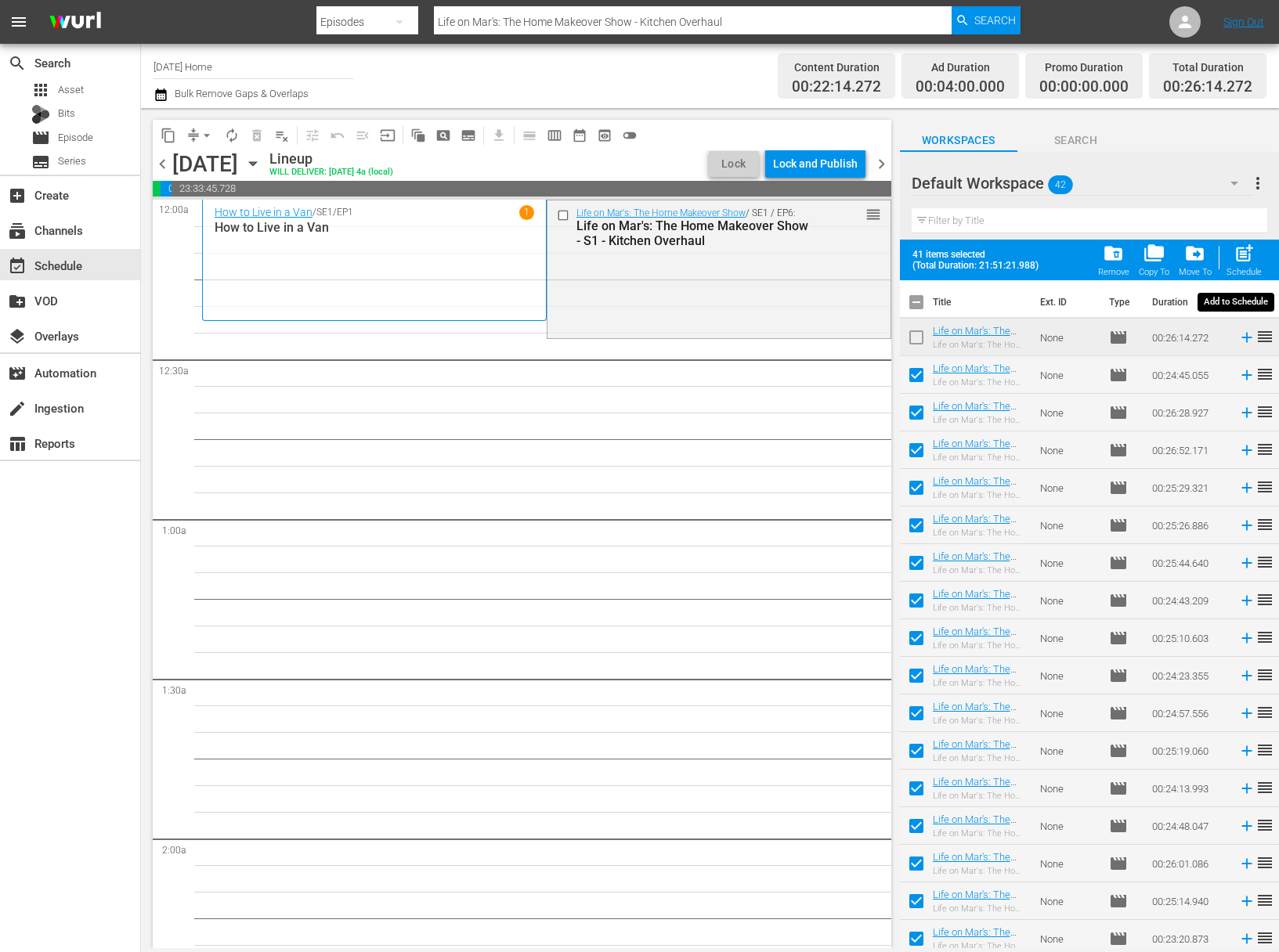
checkbox input "false"
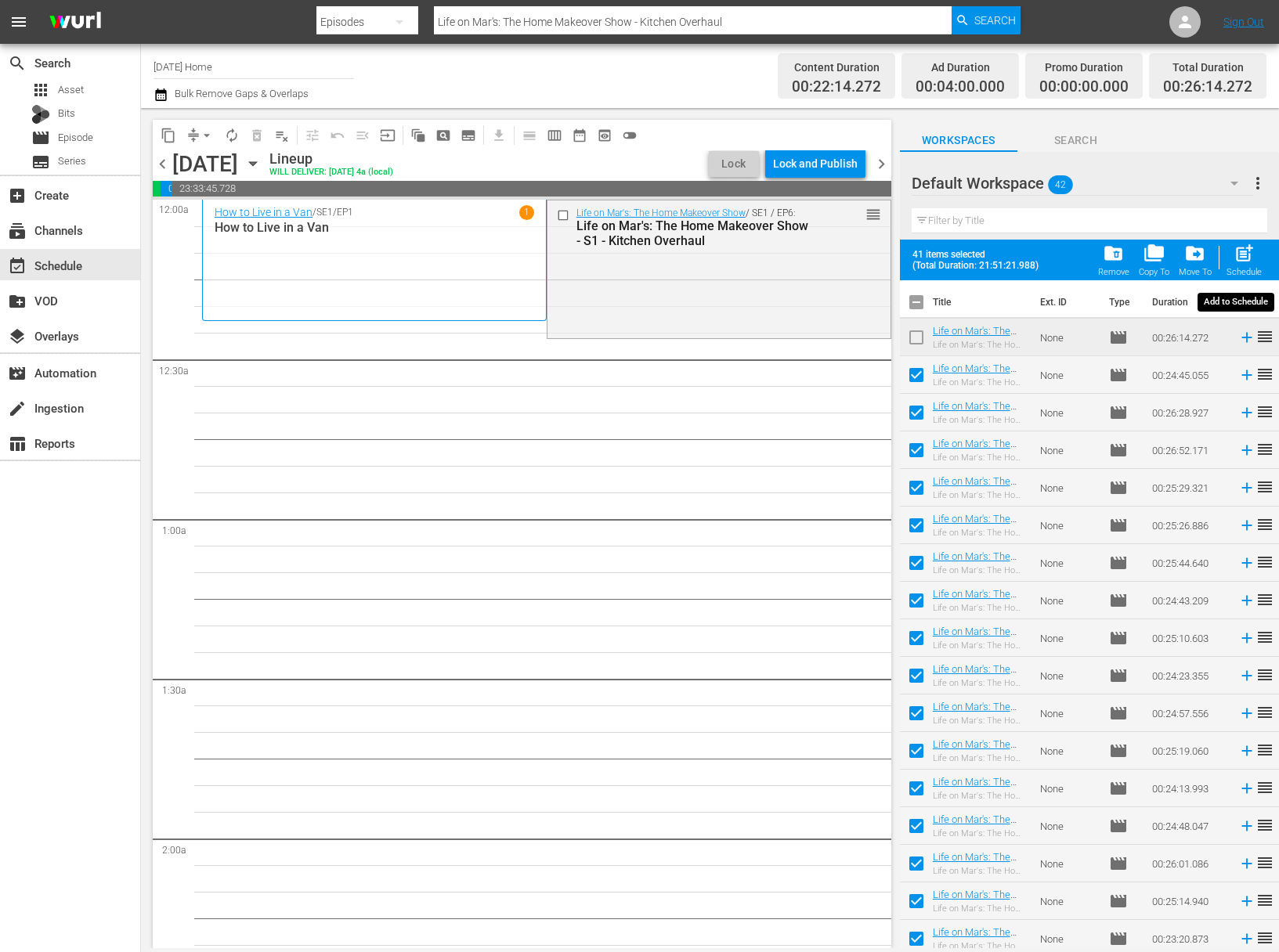
checkbox input "false"
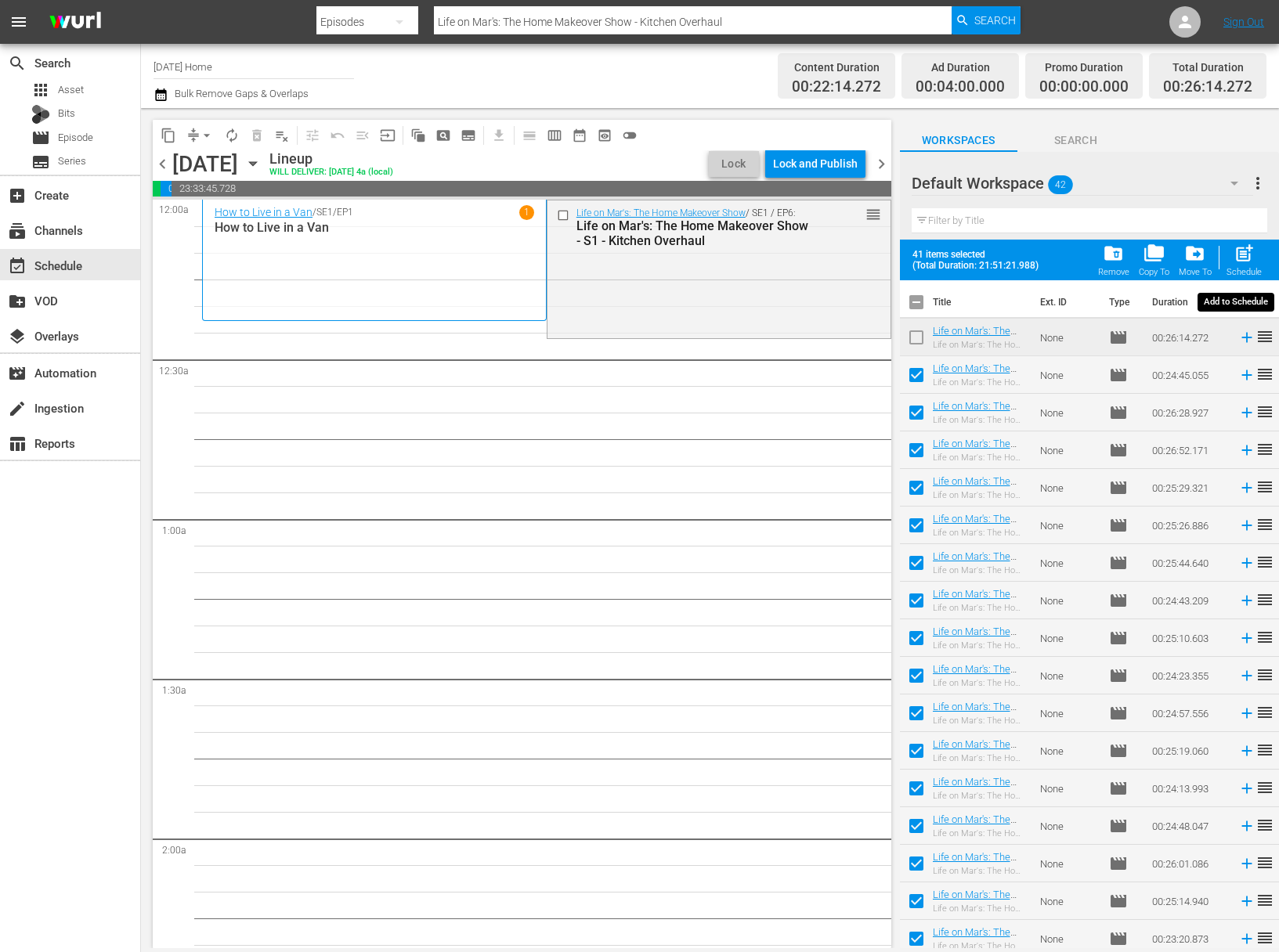
checkbox input "false"
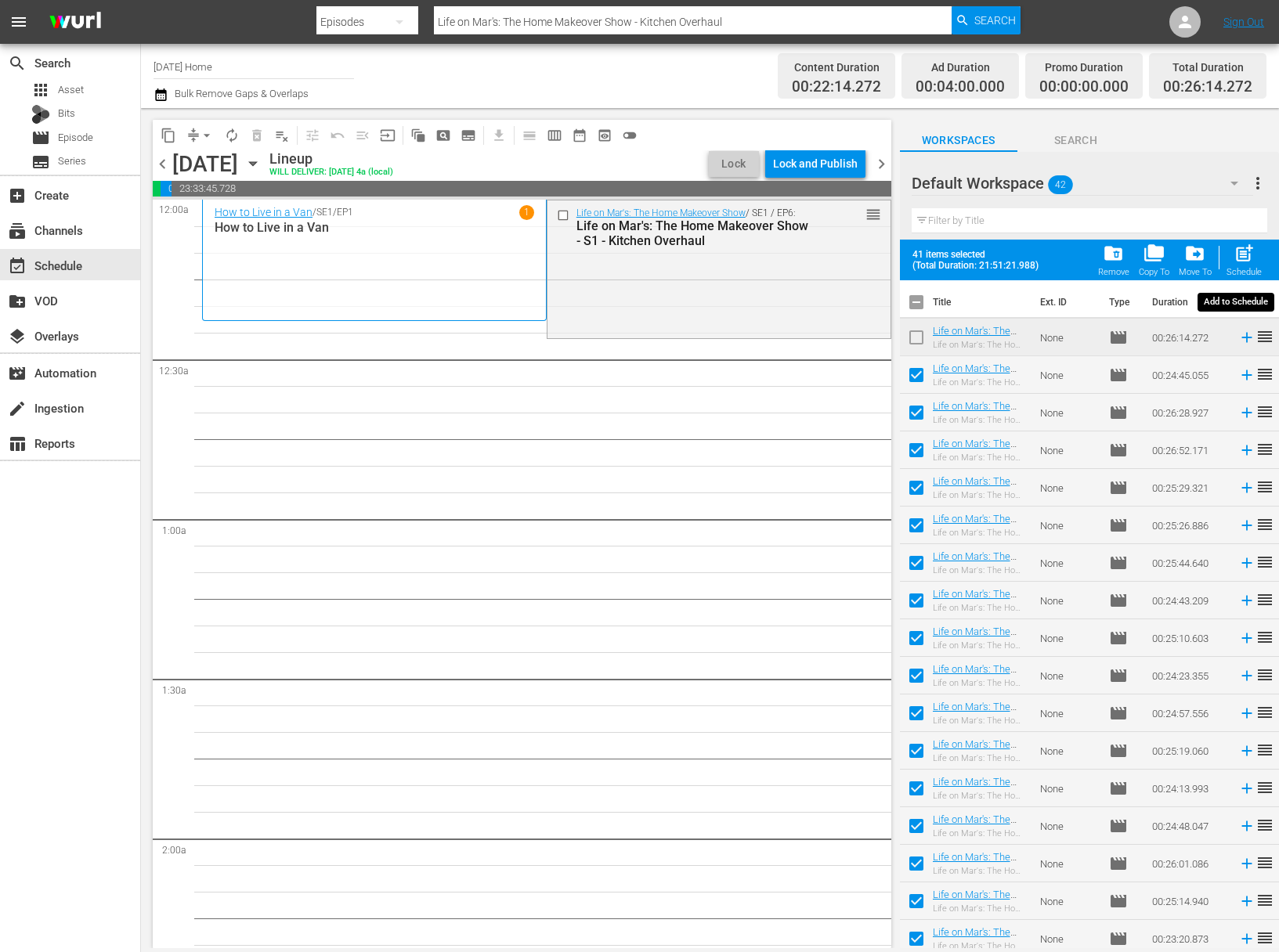
checkbox input "false"
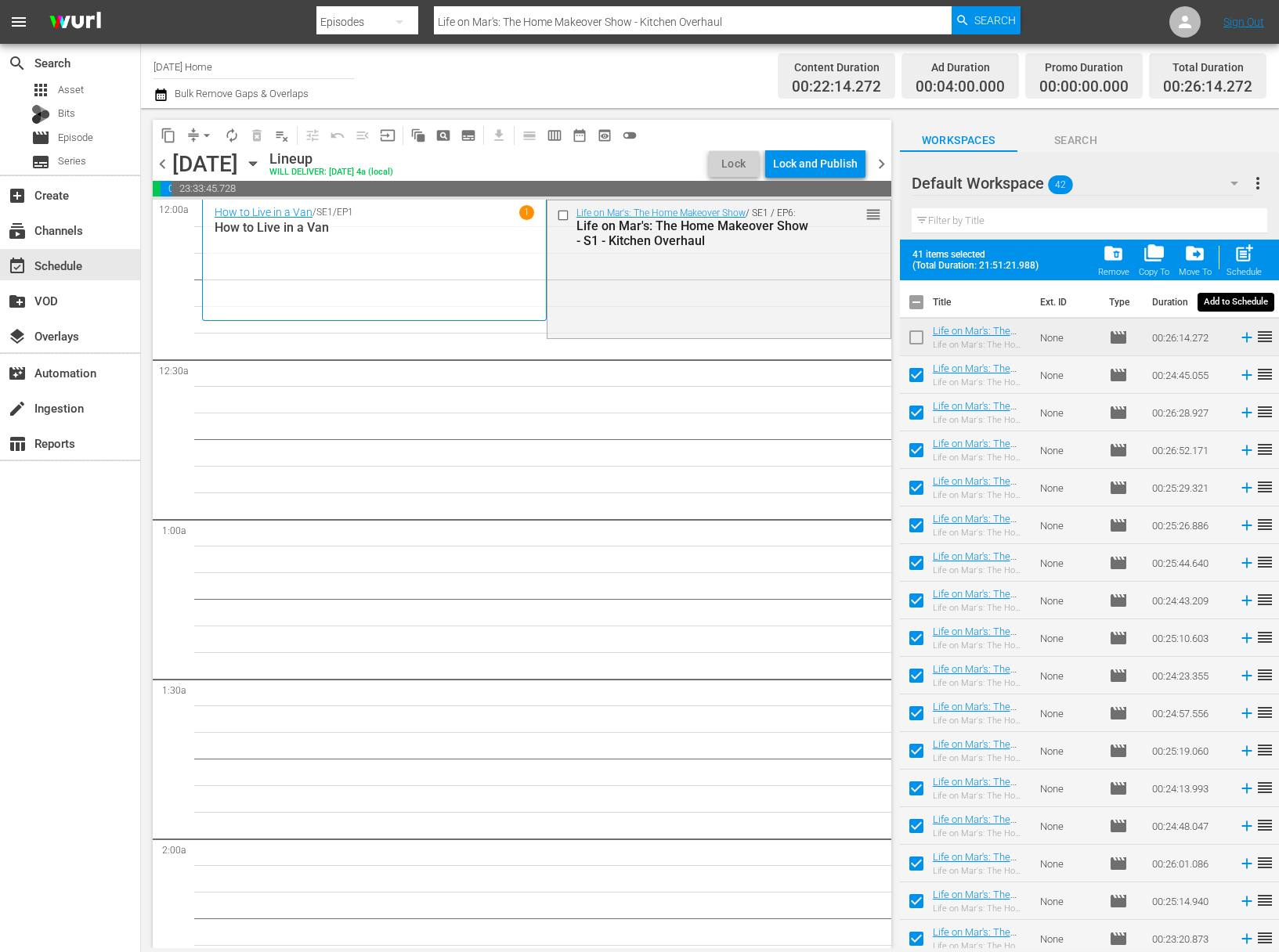
checkbox input "false"
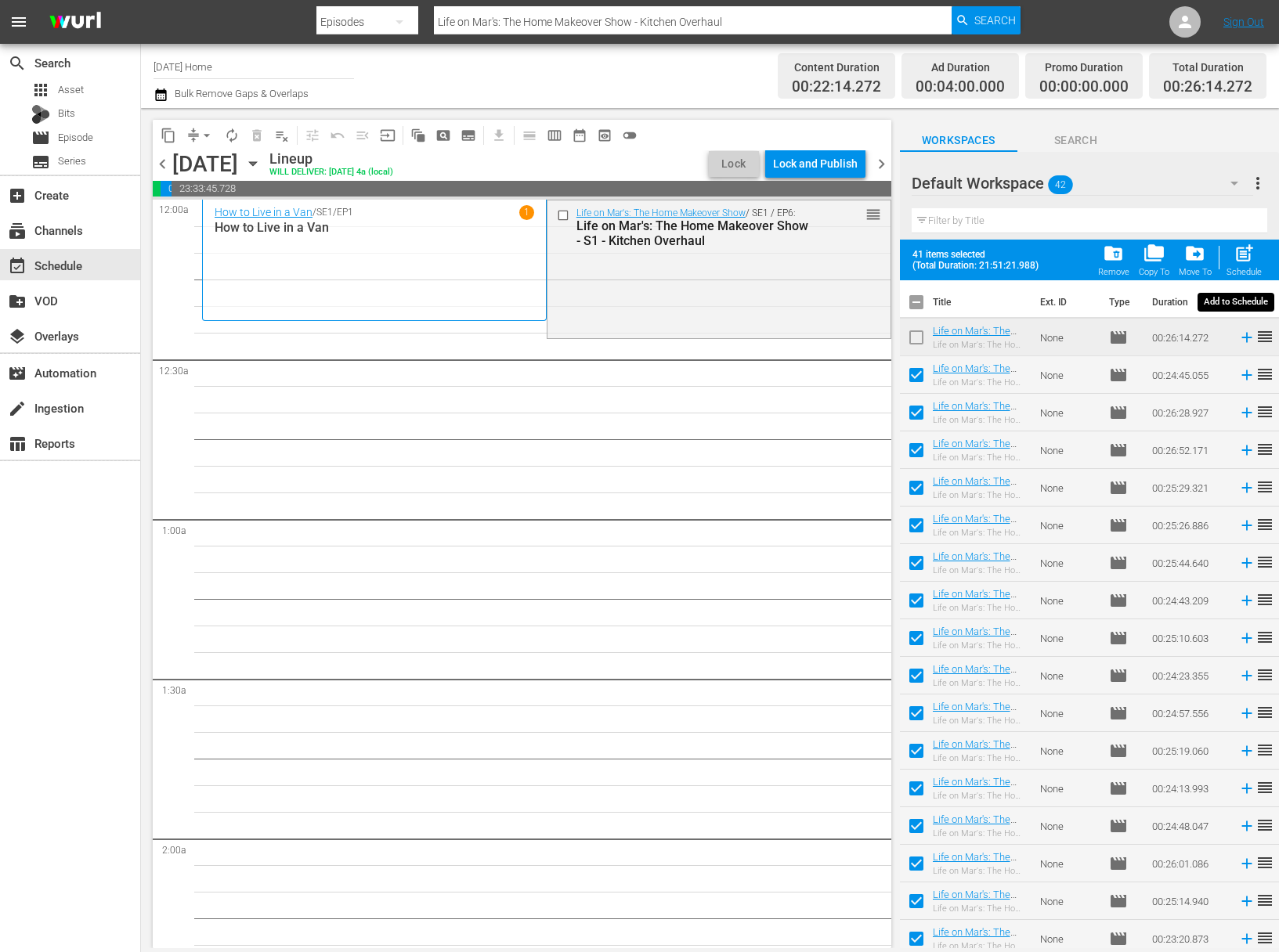
checkbox input "false"
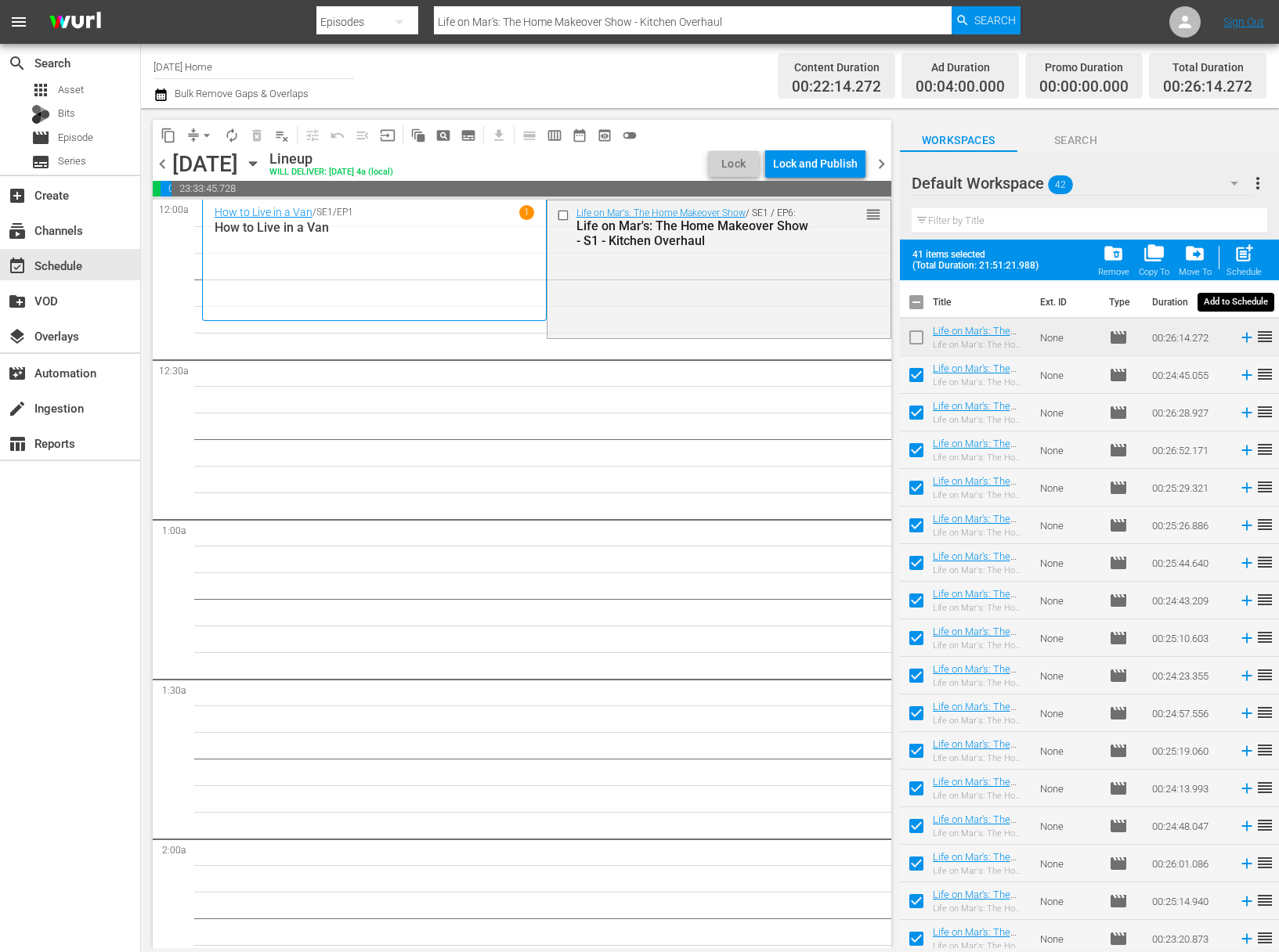
checkbox input "false"
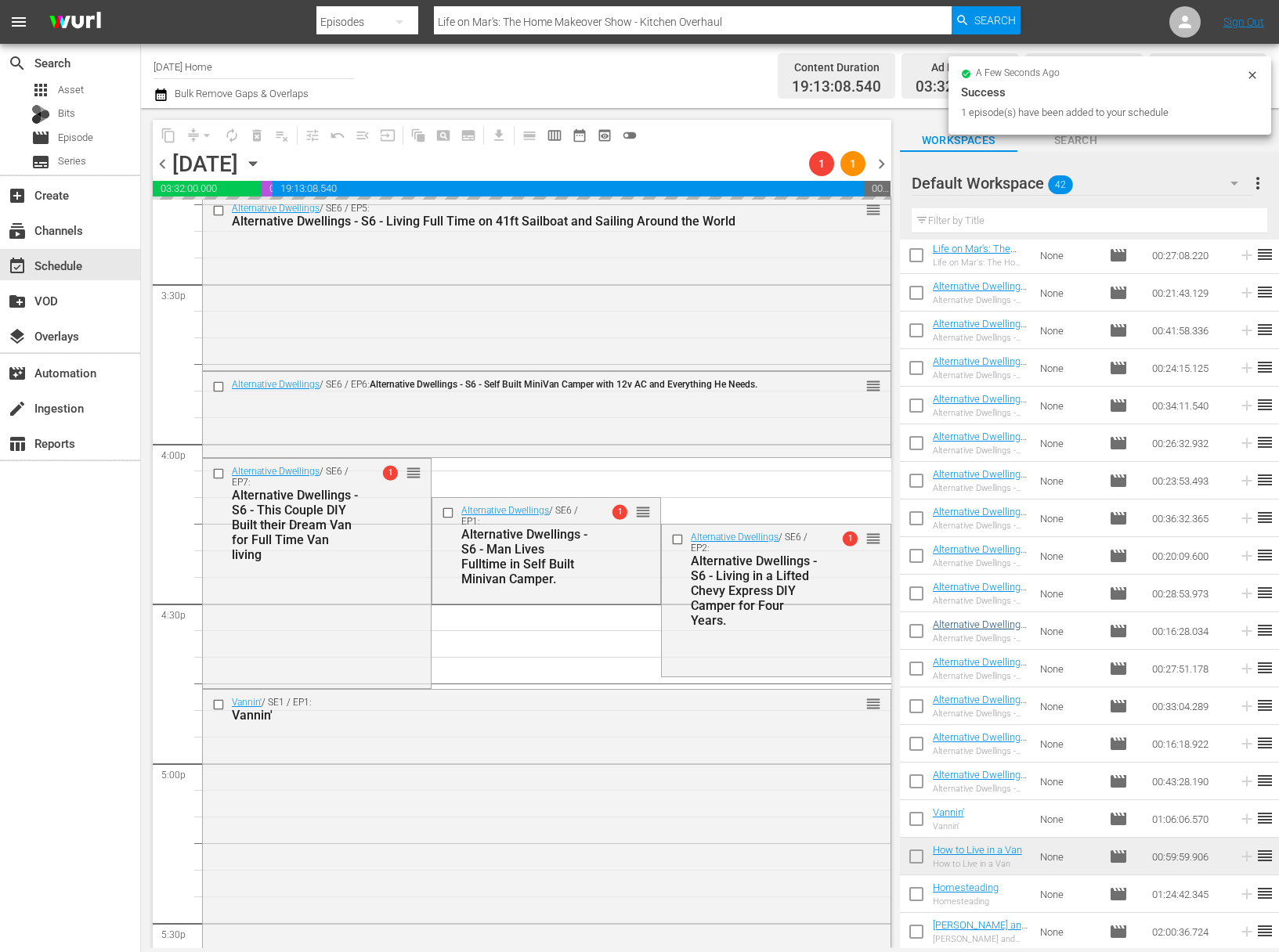
scroll to position [4894, 0]
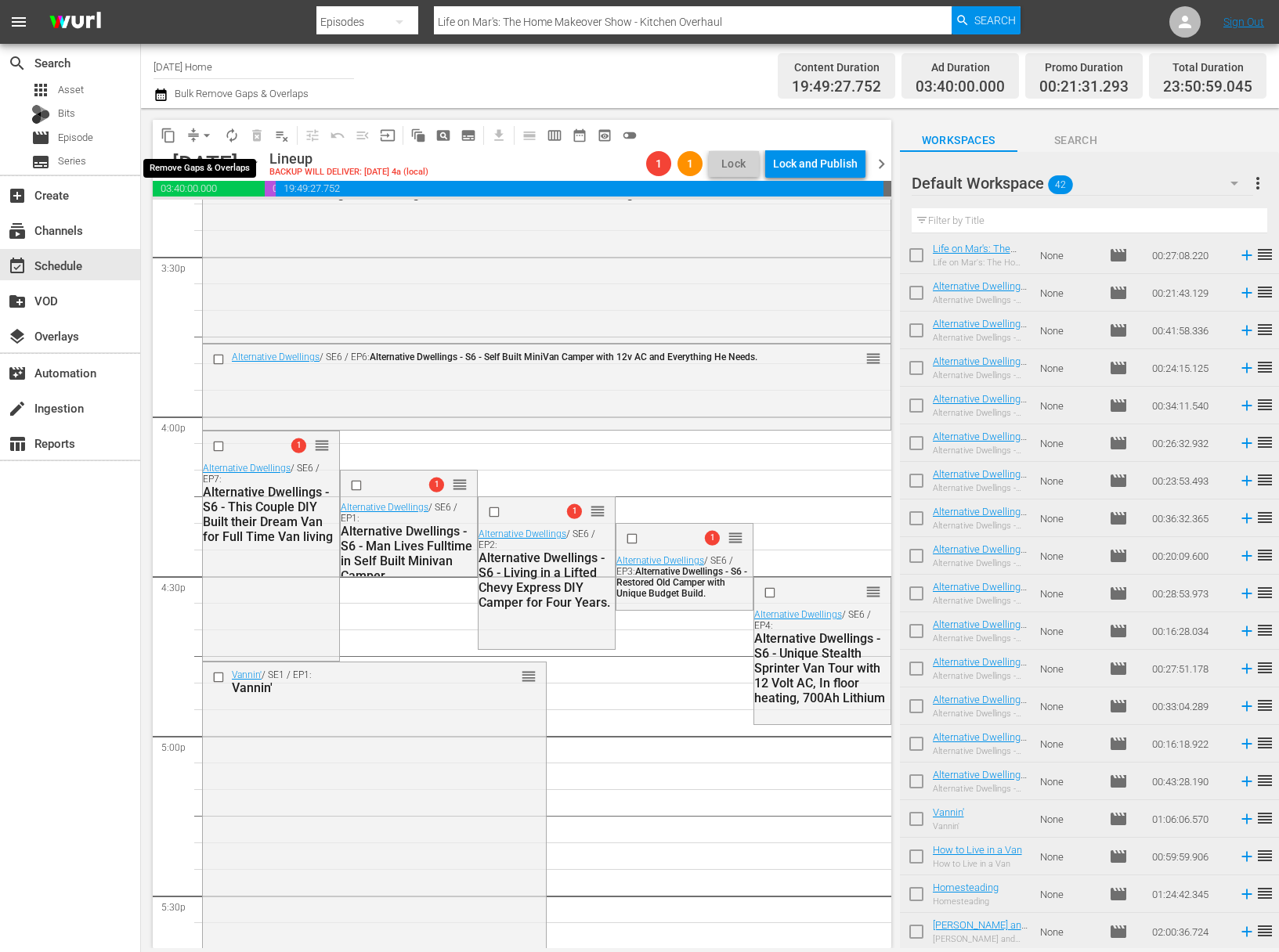
click at [211, 135] on span "arrow_drop_down" at bounding box center [207, 135] width 15 height 15
click at [217, 224] on li "Align to End of Previous Day" at bounding box center [208, 218] width 165 height 26
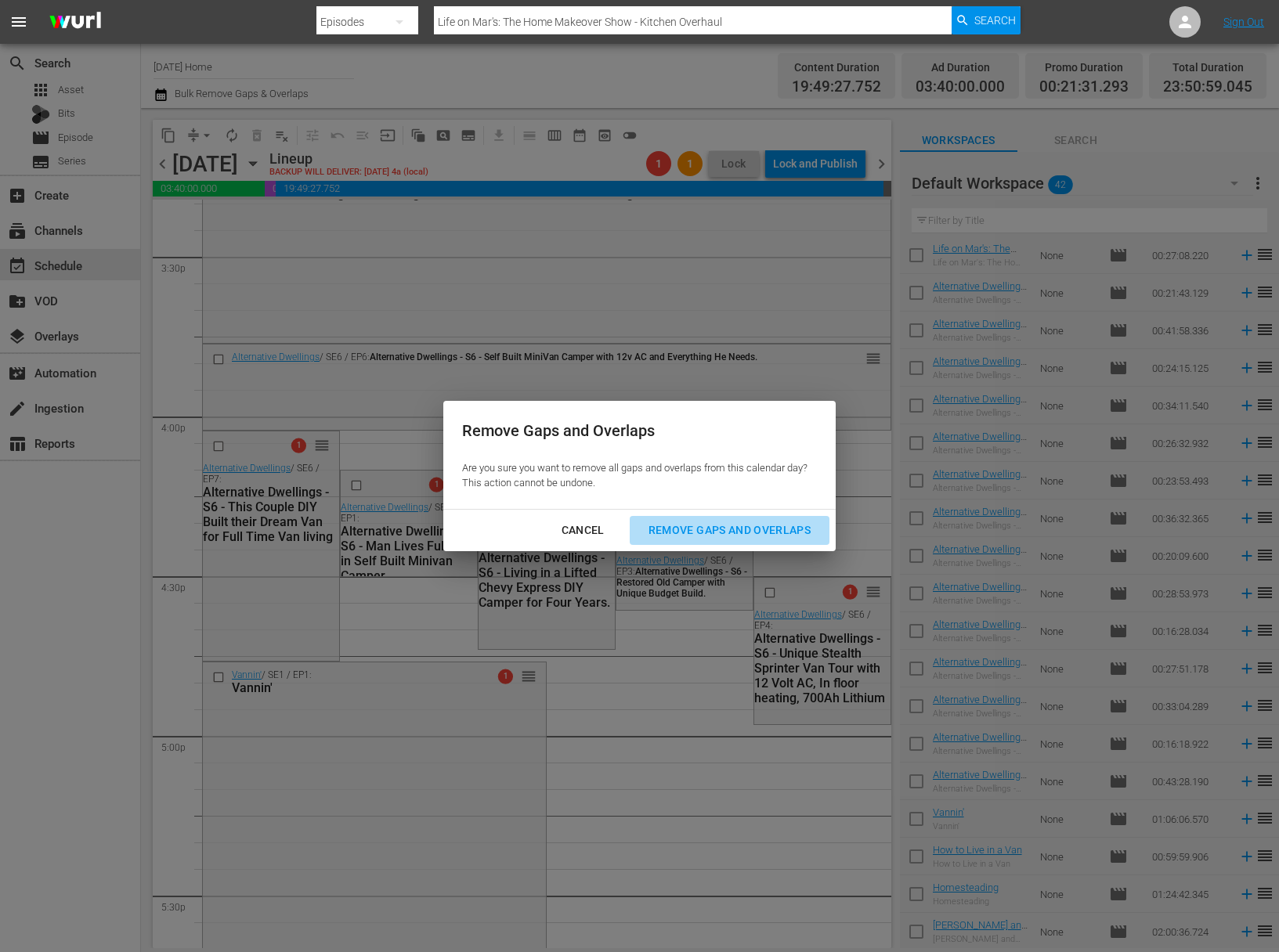
click at [777, 517] on button "Remove Gaps and Overlaps" at bounding box center [729, 531] width 199 height 29
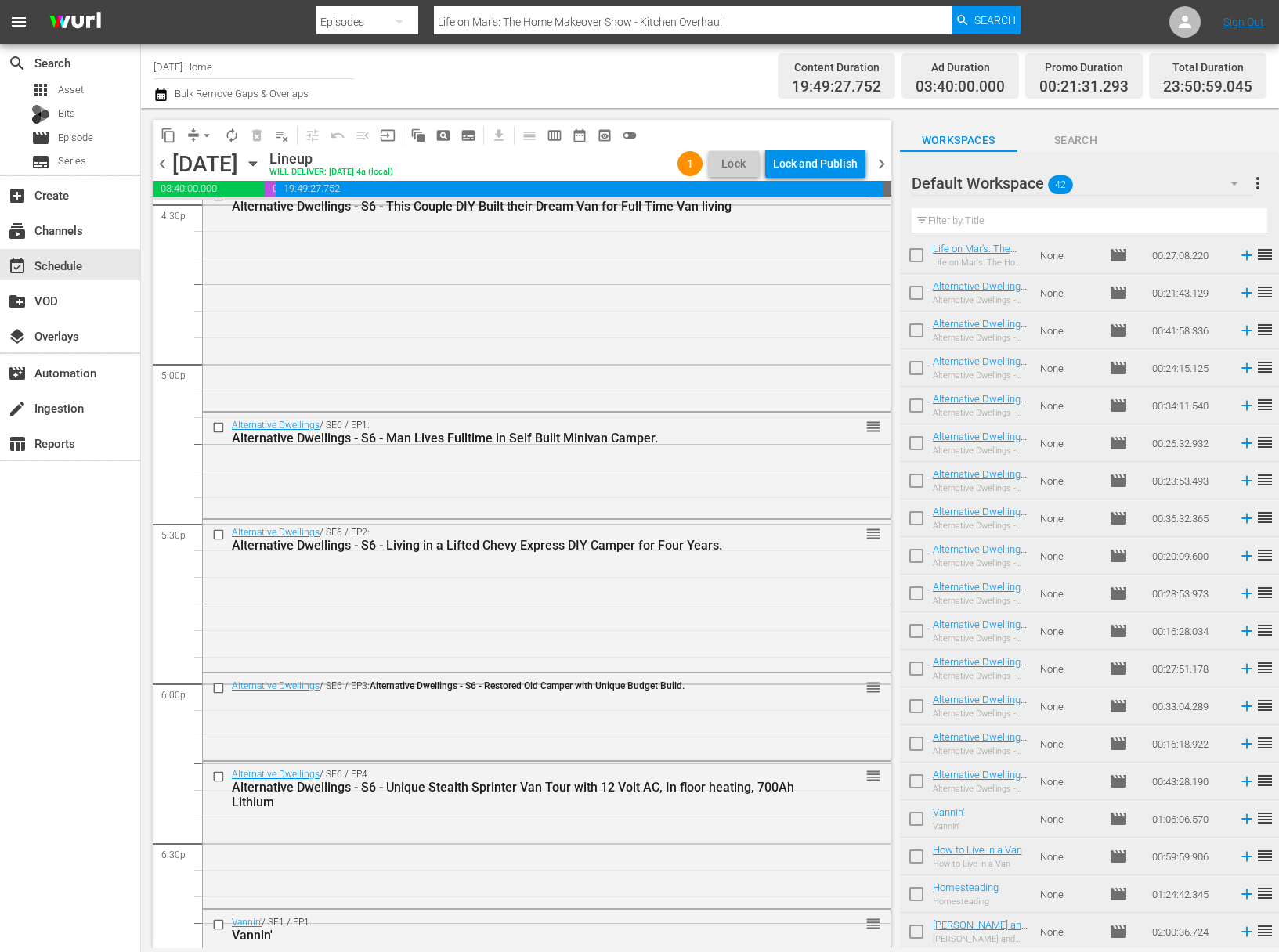
scroll to position [5236, 0]
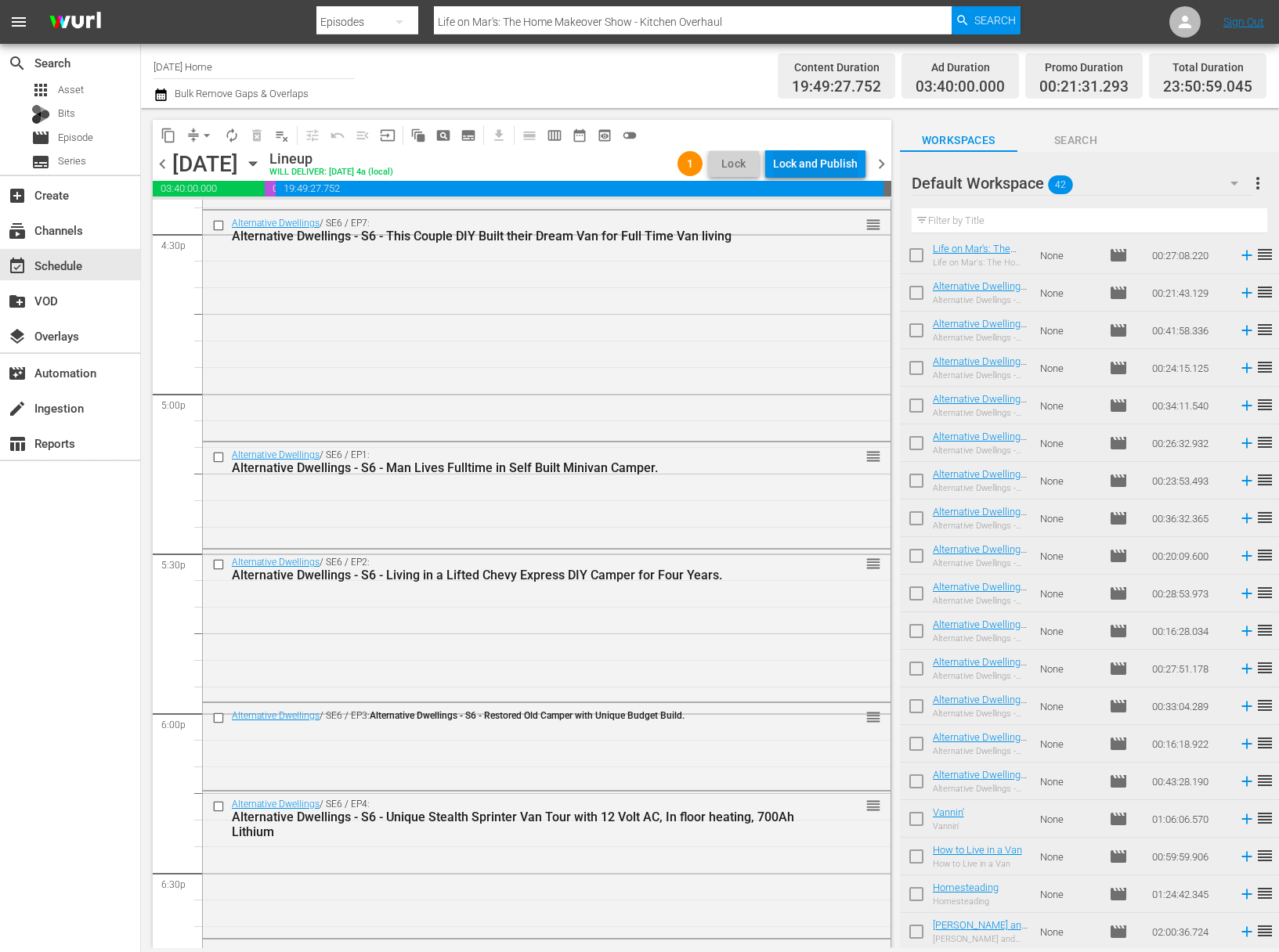
click at [817, 151] on div "Lock and Publish" at bounding box center [815, 163] width 84 height 28
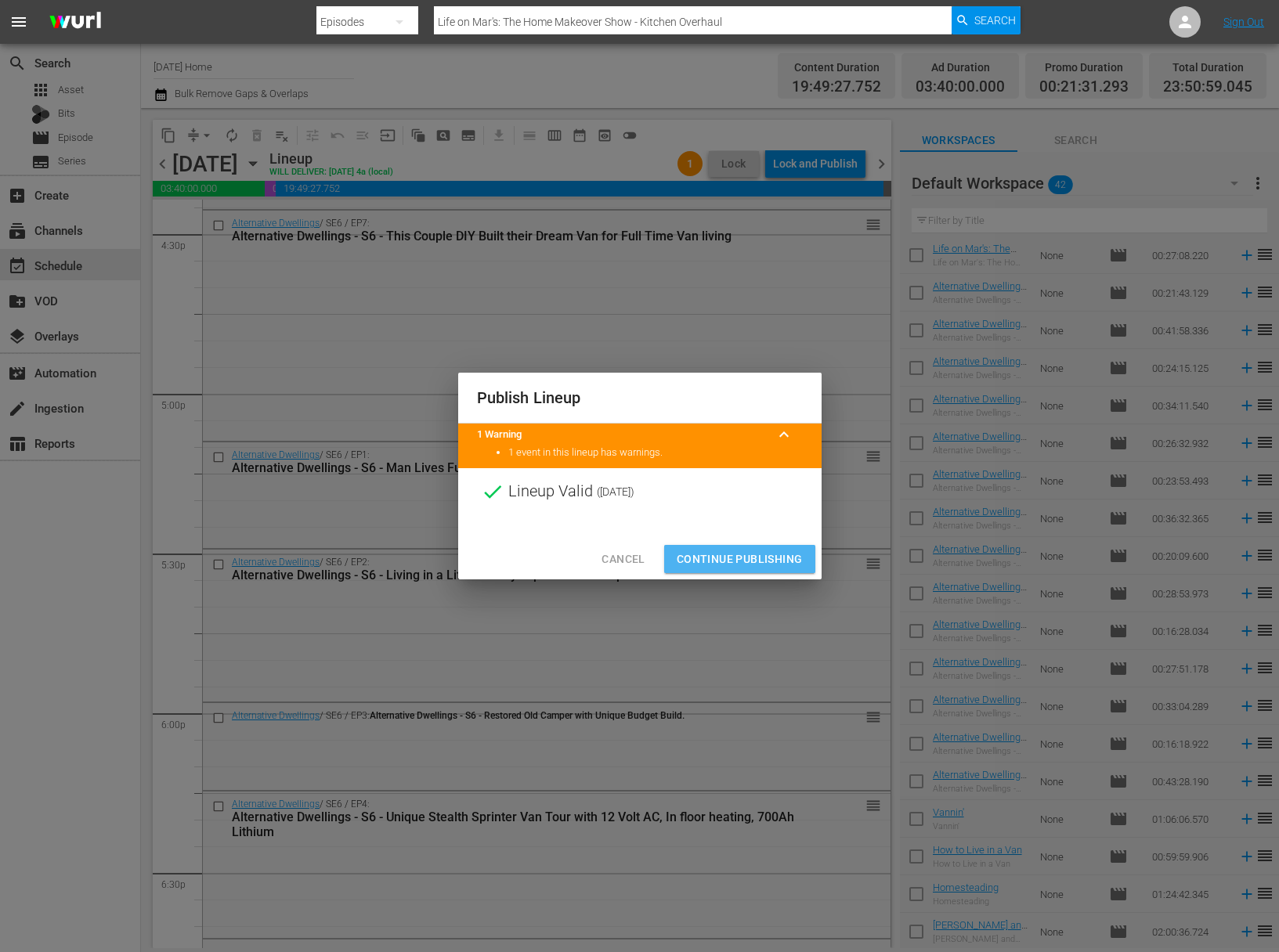
click at [747, 564] on span "Continue Publishing" at bounding box center [740, 559] width 126 height 19
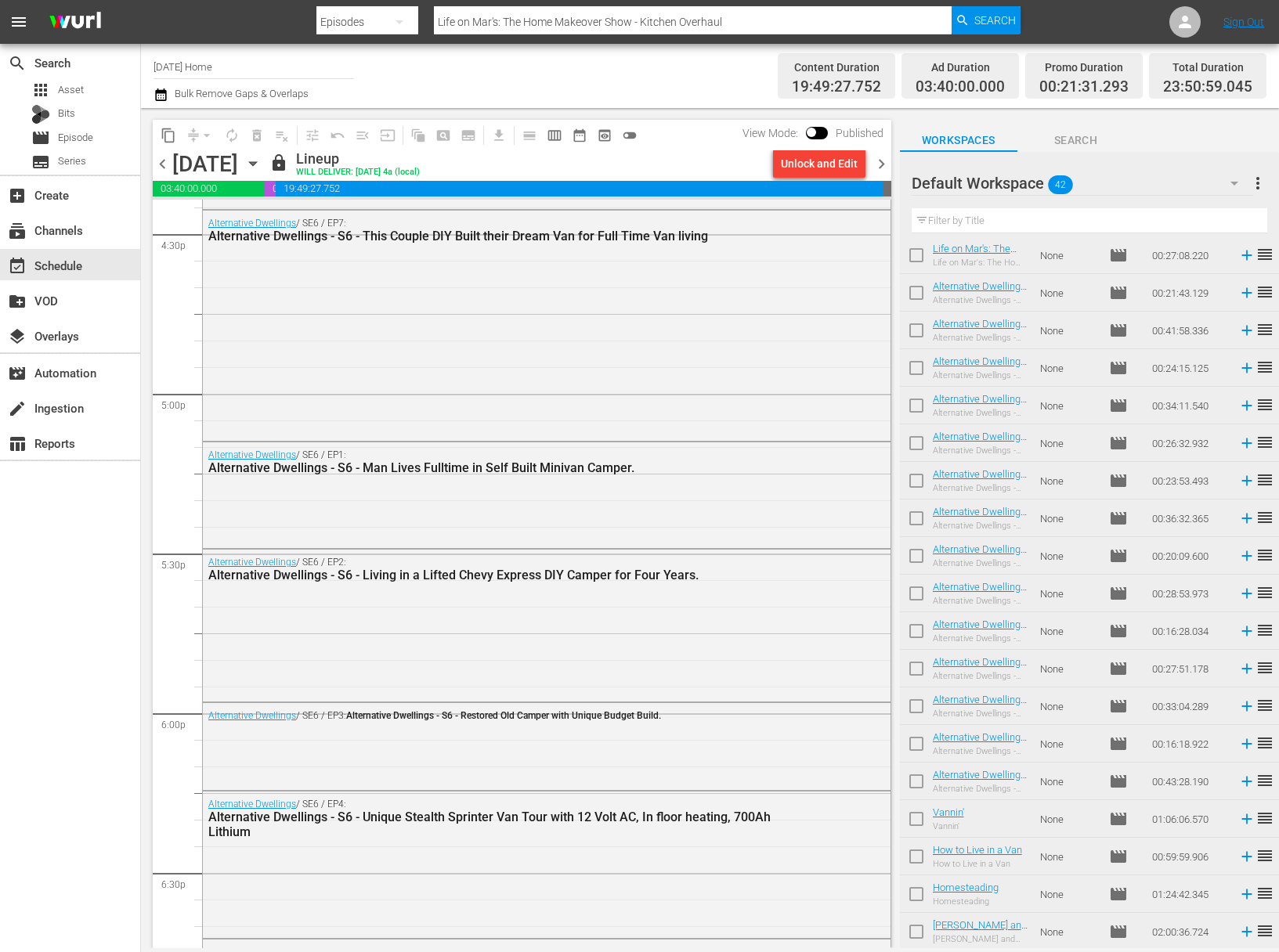
click at [1255, 185] on span "more_vert" at bounding box center [1258, 183] width 19 height 19
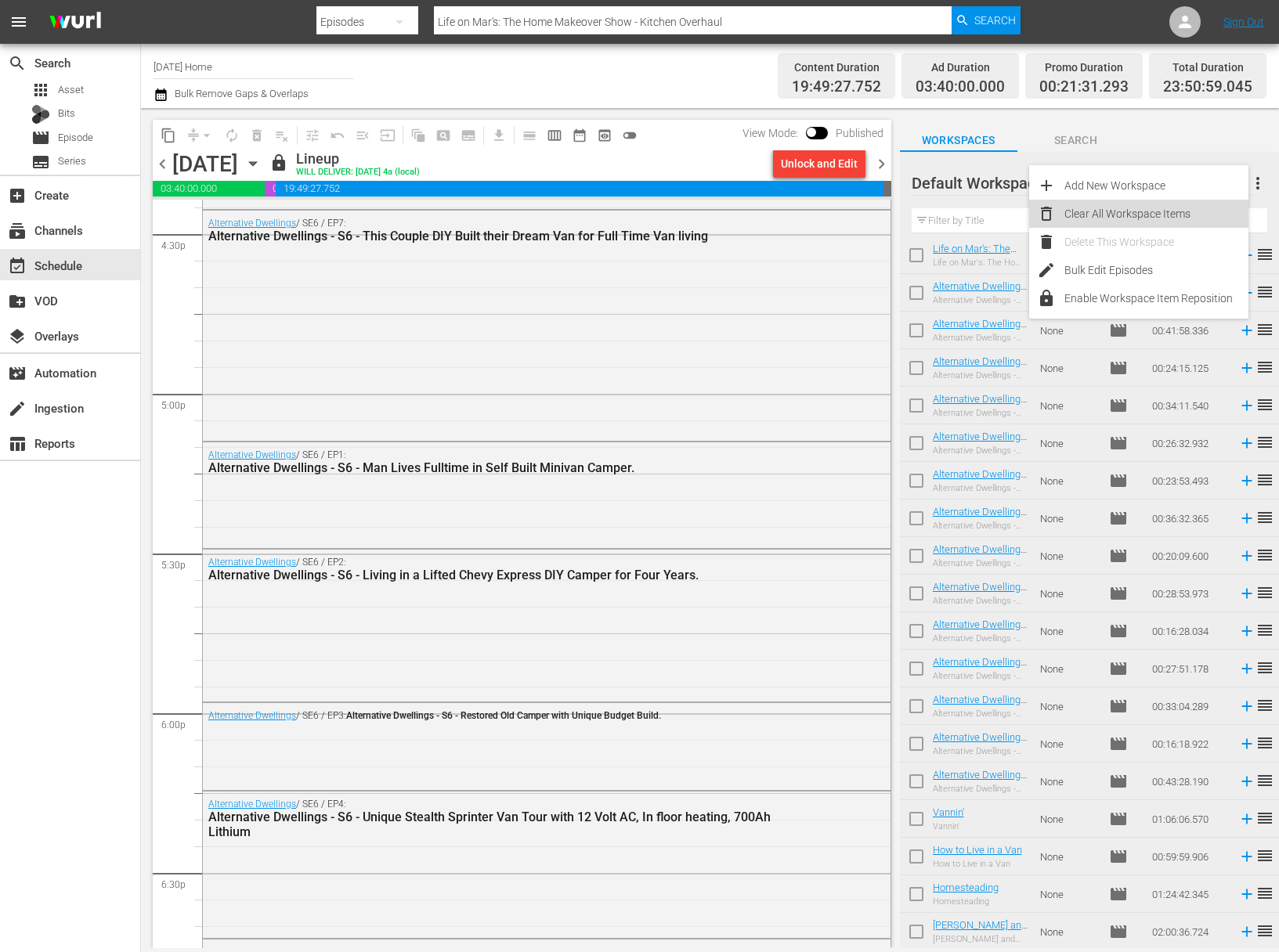
click at [1140, 207] on div "Clear All Workspace Items" at bounding box center [1156, 213] width 184 height 28
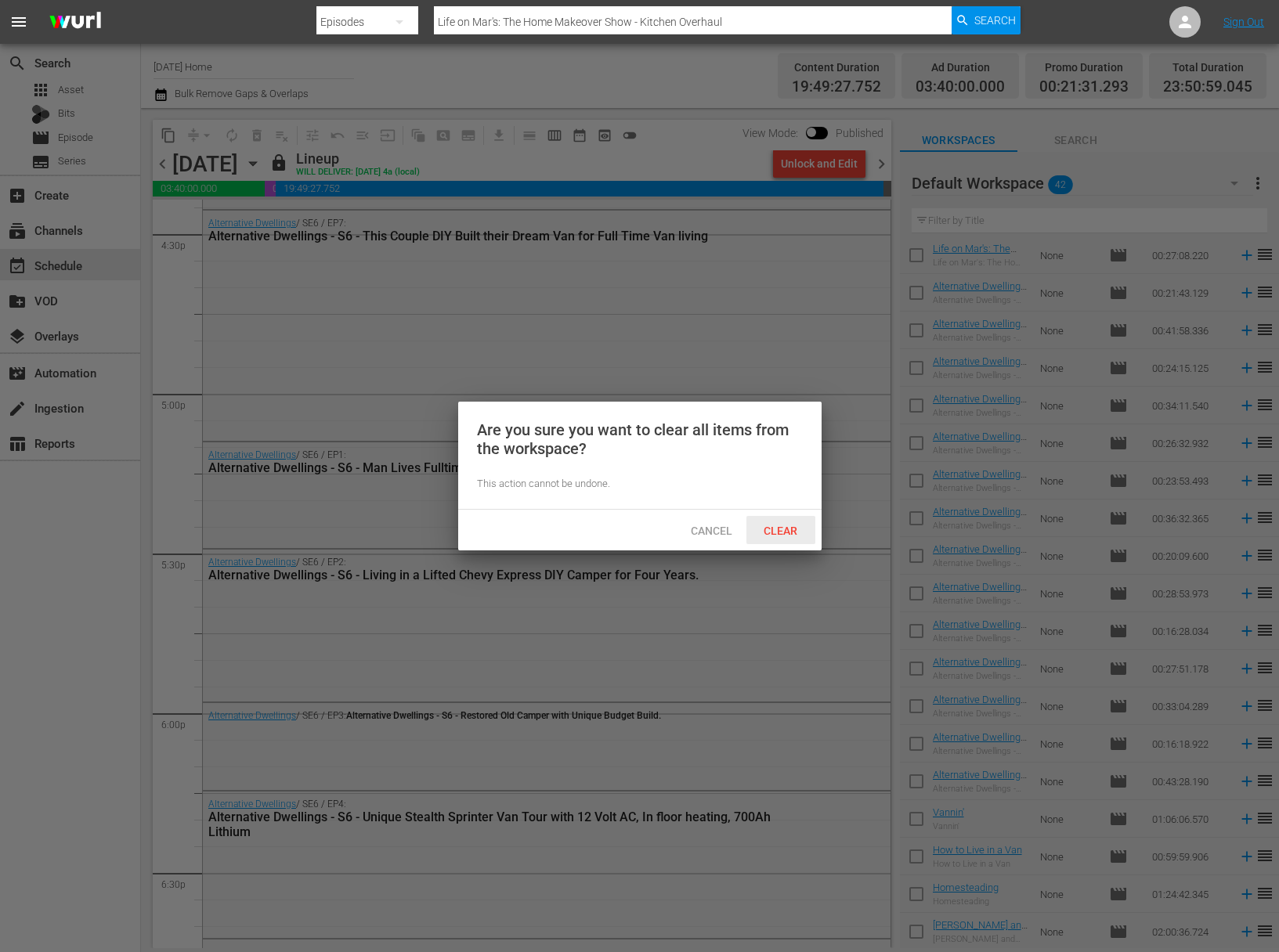
click at [766, 528] on span "Clear" at bounding box center [780, 531] width 58 height 12
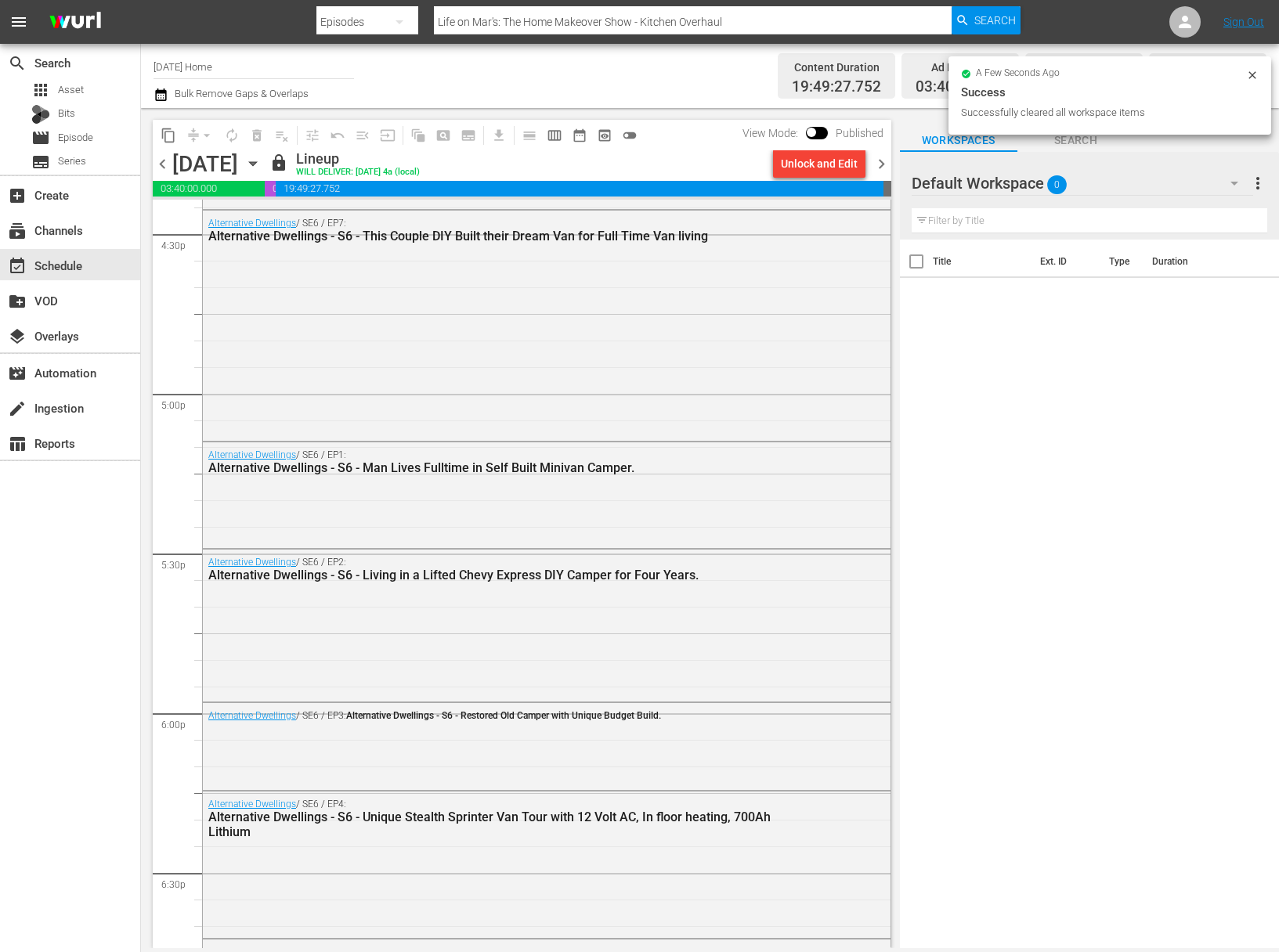
scroll to position [0, 0]
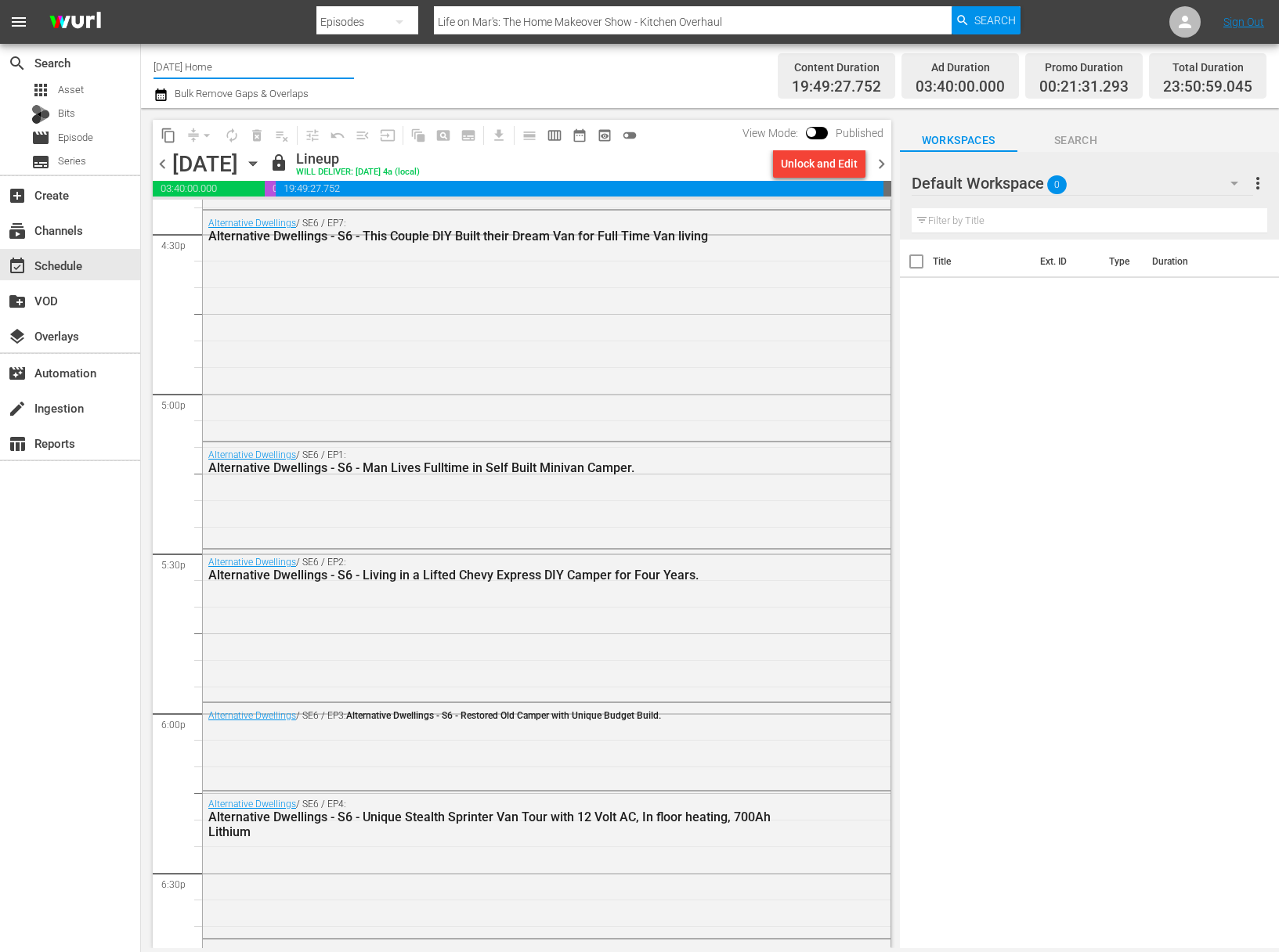
drag, startPoint x: 220, startPoint y: 66, endPoint x: 140, endPoint y: 63, distance: 80.1
click at [141, 0] on div "search Search apps Asset Bits movie Episode subtitles Series add_box Create sub…" at bounding box center [710, 0] width 1138 height 0
click at [201, 70] on input "kids tv" at bounding box center [253, 66] width 200 height 37
click at [209, 107] on div "Kids TV (1379 - jansonmedia_kidstv_1)" at bounding box center [368, 110] width 405 height 37
type input "Kids TV (1379 - jansonmedia_kidstv_1)"
